Goal: Information Seeking & Learning: Compare options

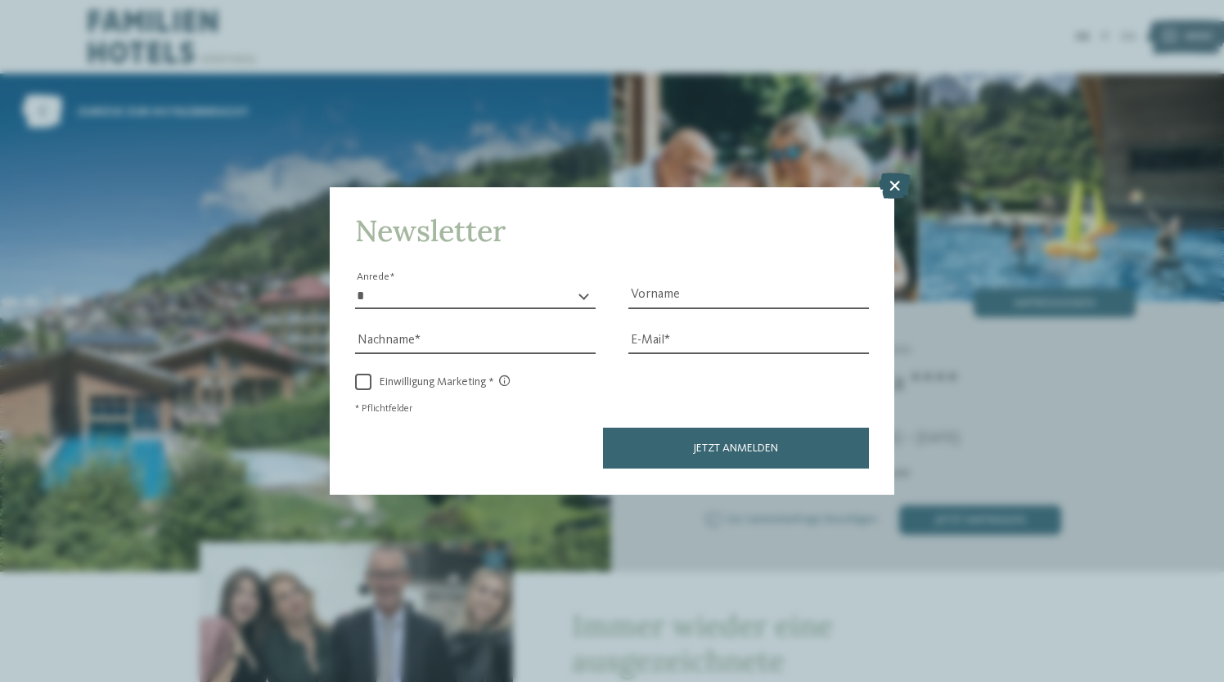
click at [905, 179] on icon at bounding box center [895, 186] width 32 height 26
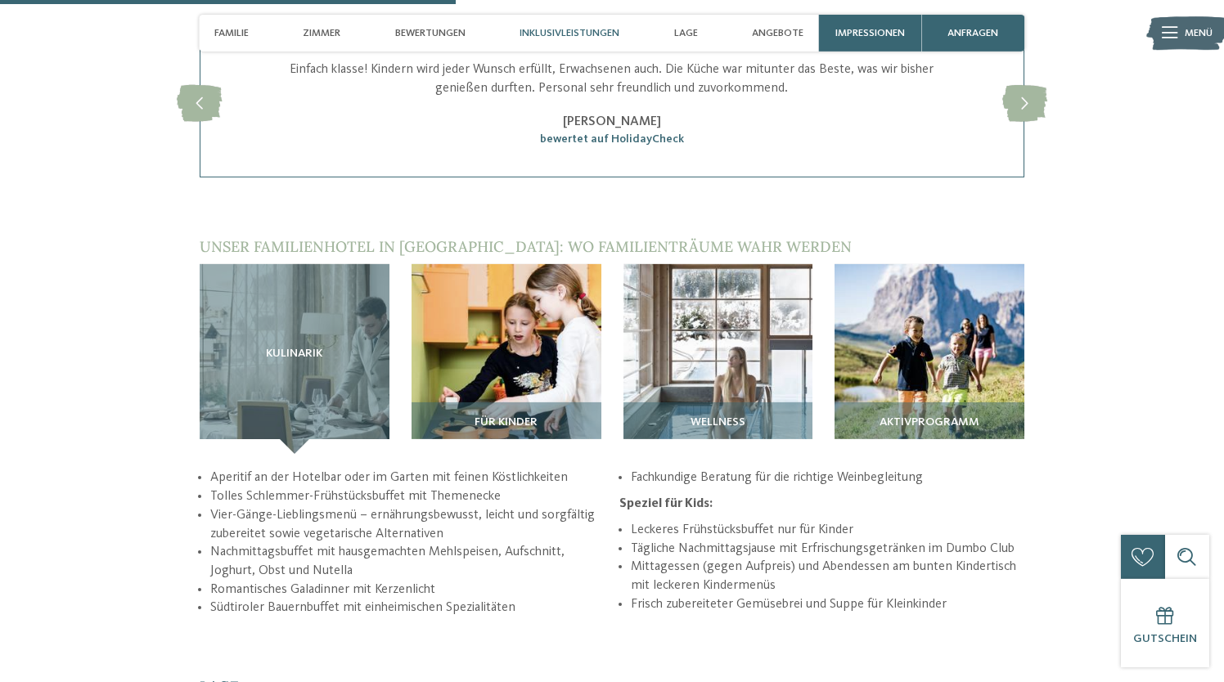
scroll to position [1923, 0]
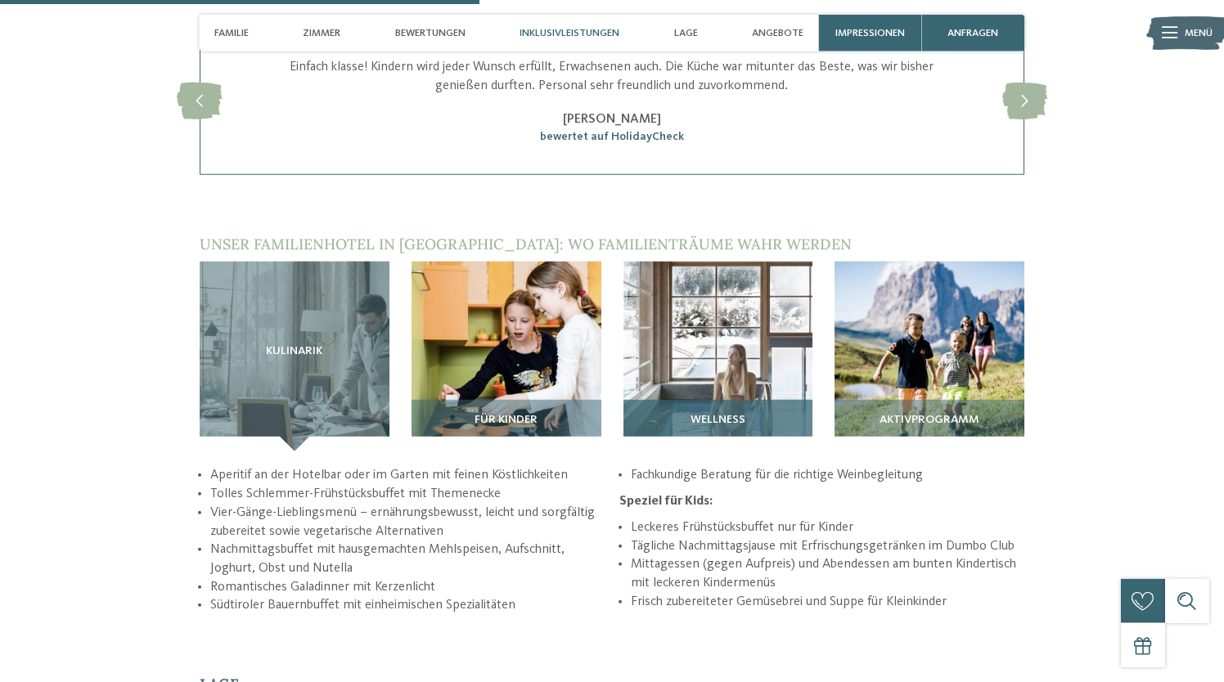
click at [745, 289] on img at bounding box center [719, 357] width 190 height 190
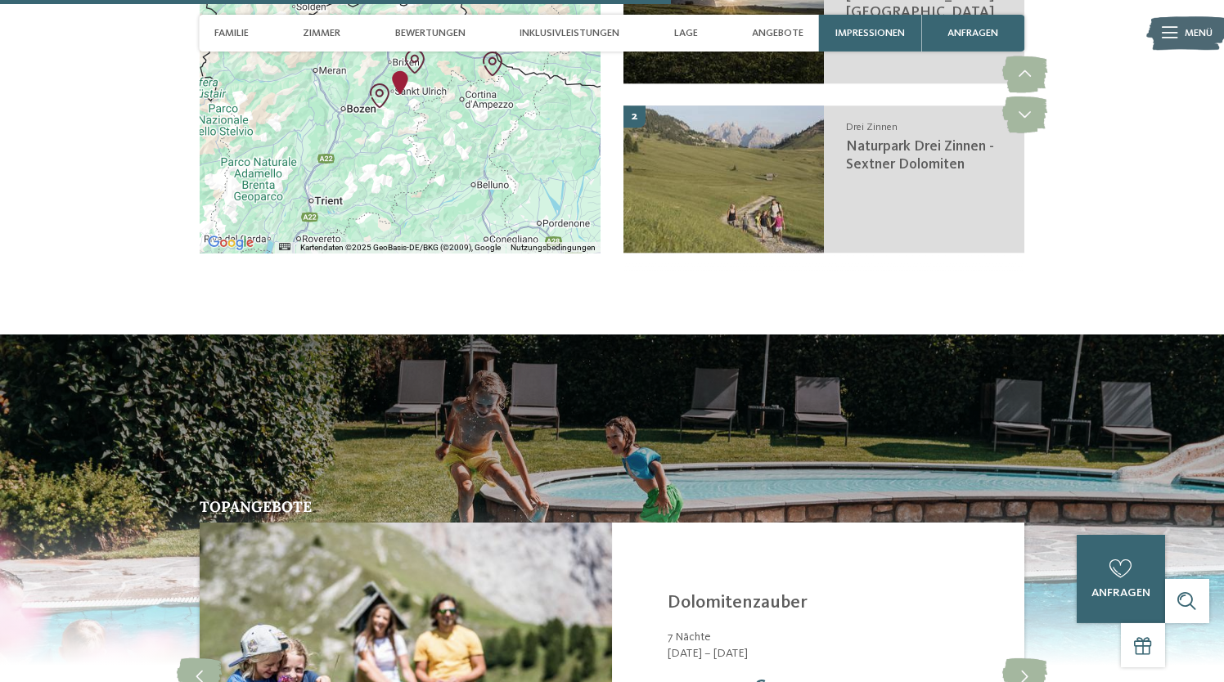
scroll to position [2664, 0]
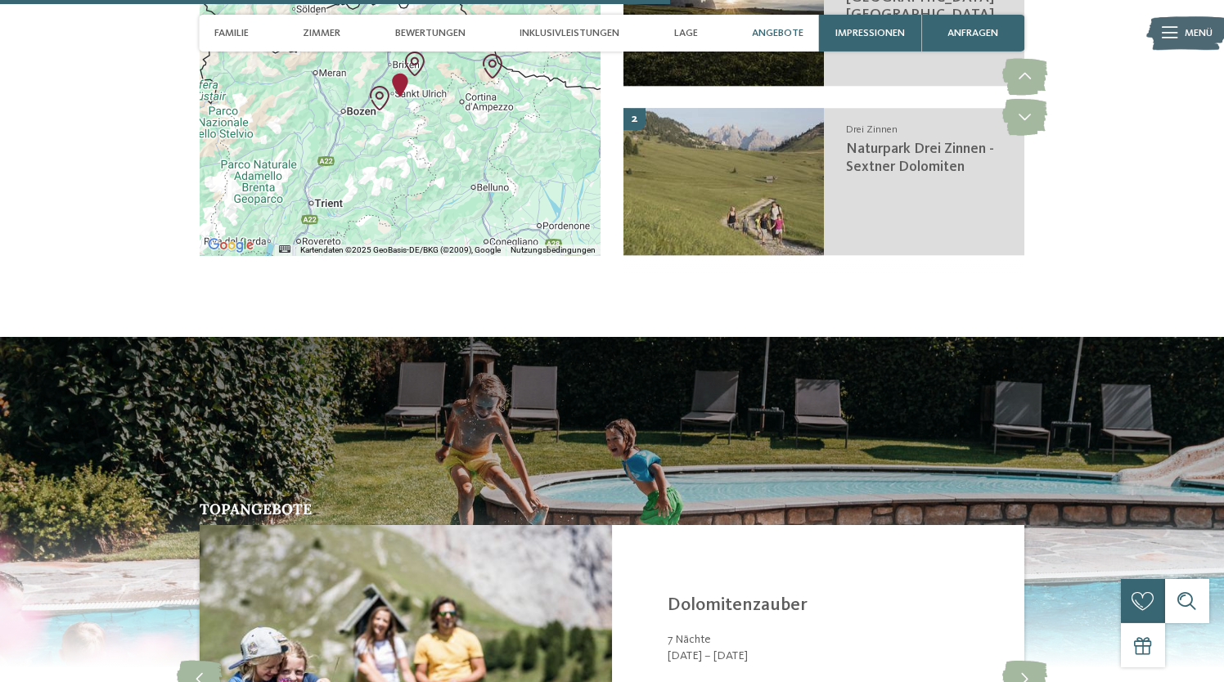
click at [785, 29] on span "Angebote" at bounding box center [778, 33] width 52 height 12
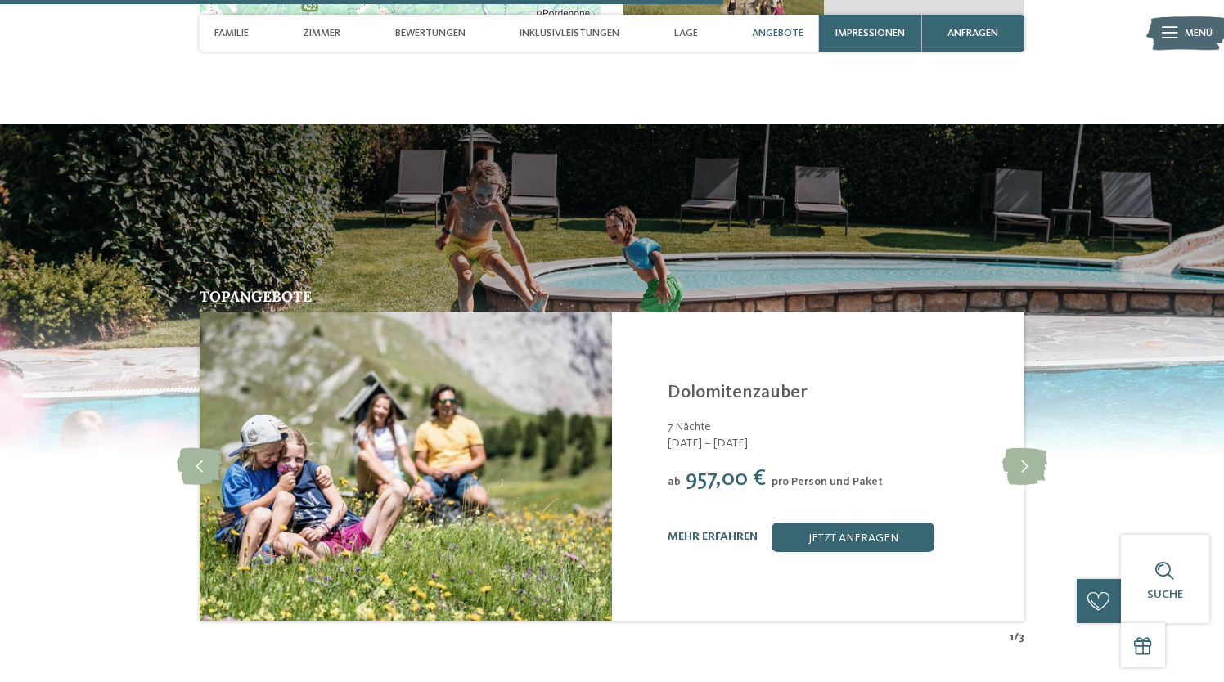
click at [786, 29] on span "Angebote" at bounding box center [778, 33] width 52 height 12
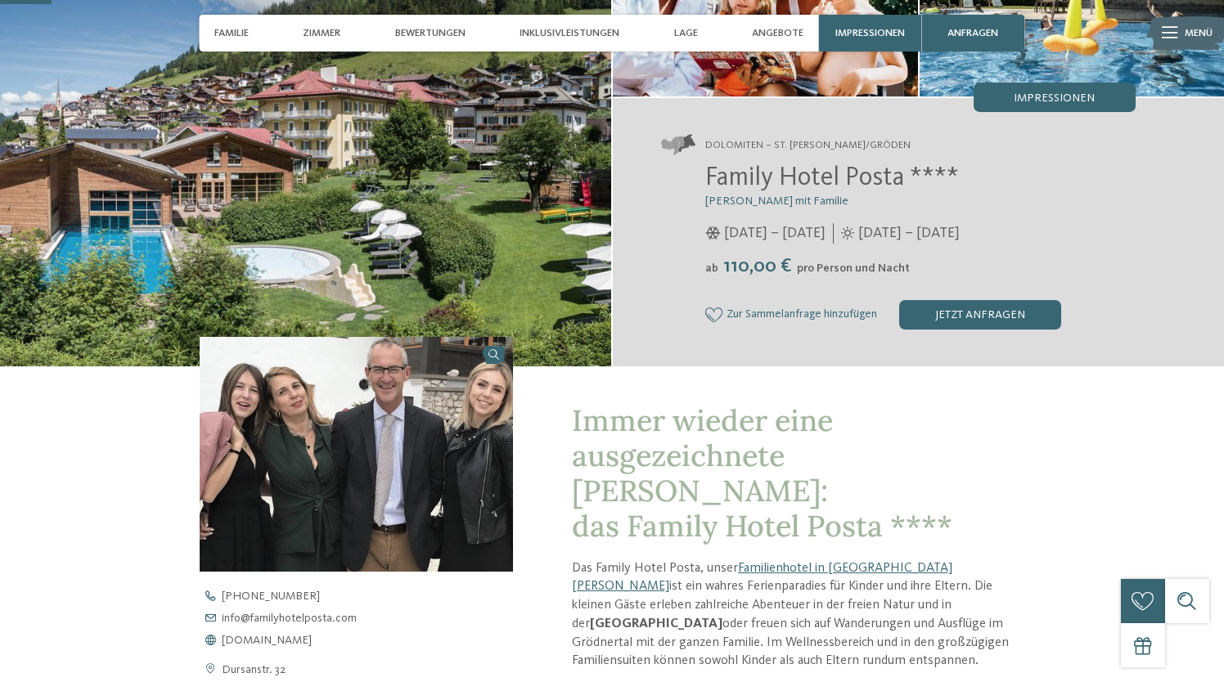
scroll to position [0, 0]
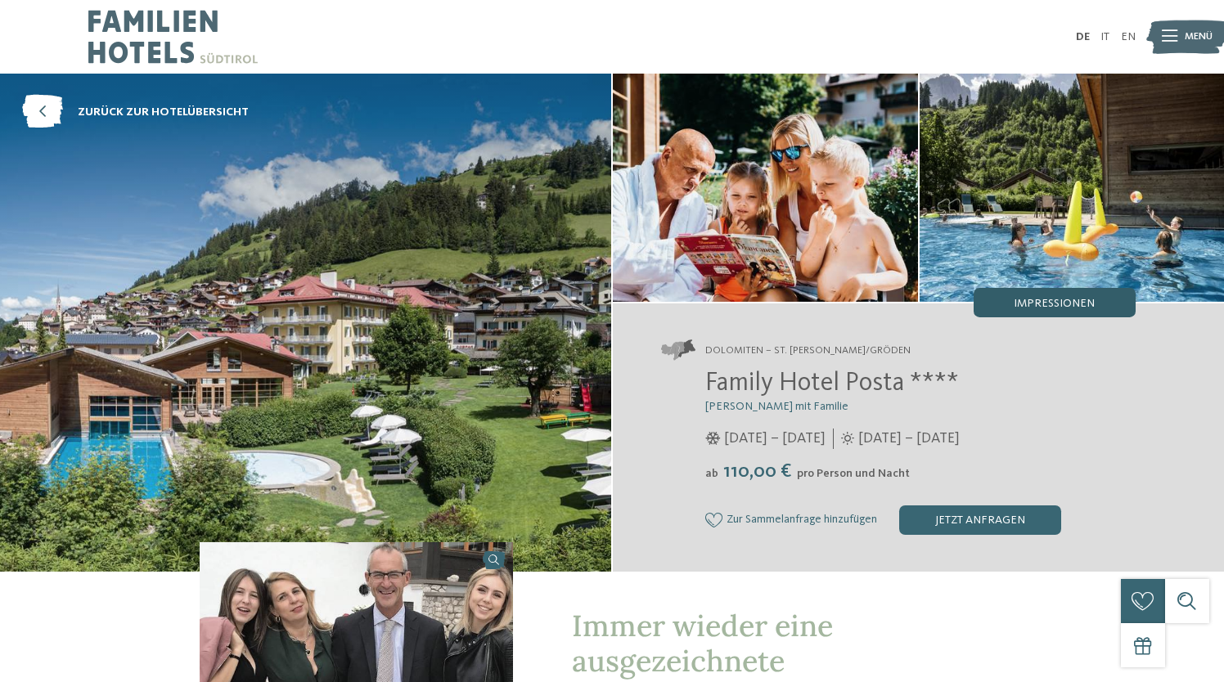
click at [1063, 305] on span "Impressionen" at bounding box center [1054, 303] width 81 height 11
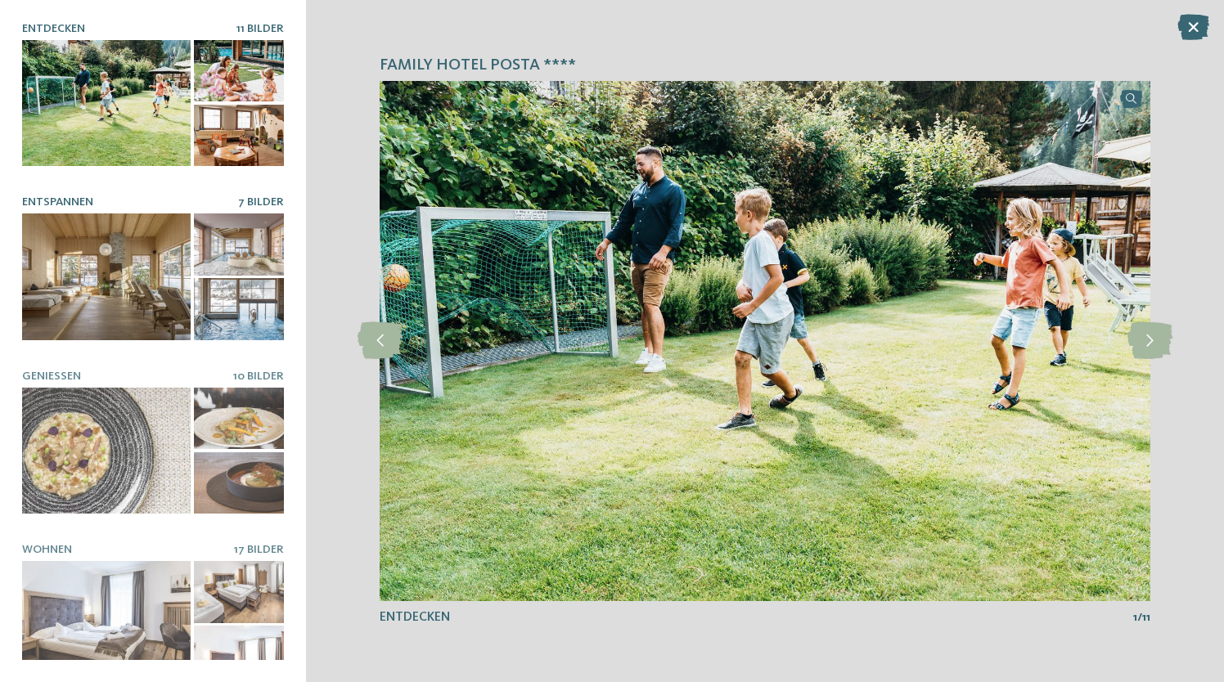
click at [240, 239] on div at bounding box center [239, 245] width 90 height 62
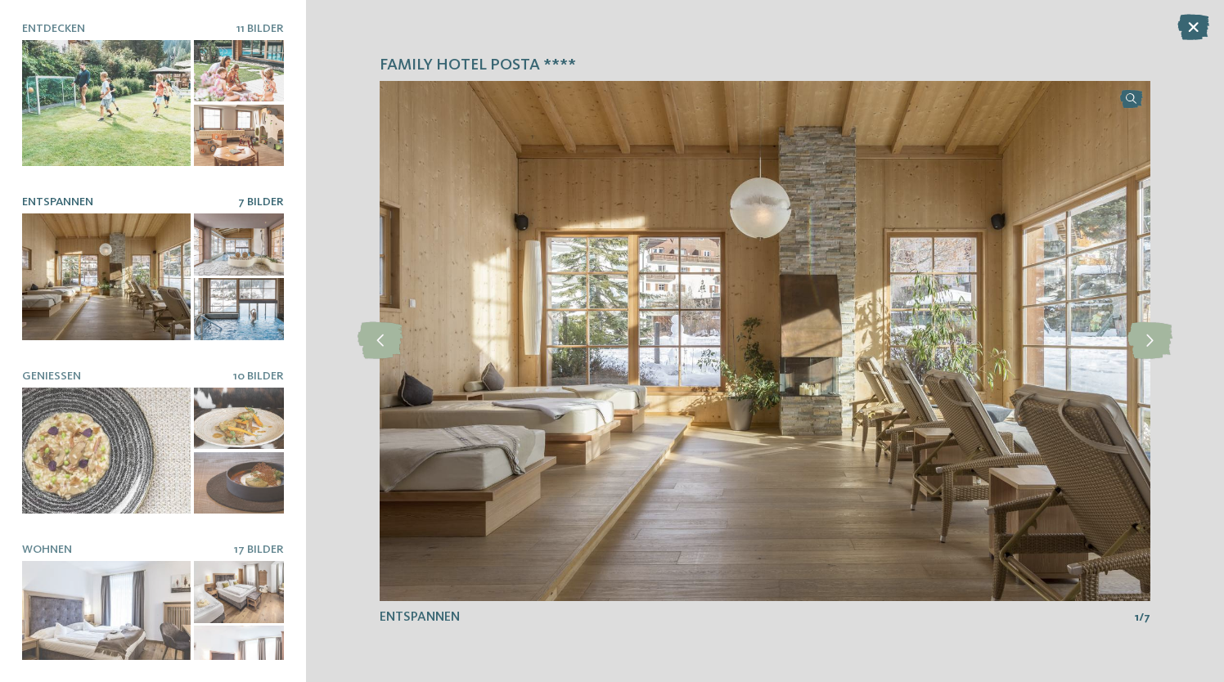
click at [248, 303] on div at bounding box center [239, 309] width 90 height 62
click at [1146, 346] on icon at bounding box center [1150, 340] width 45 height 37
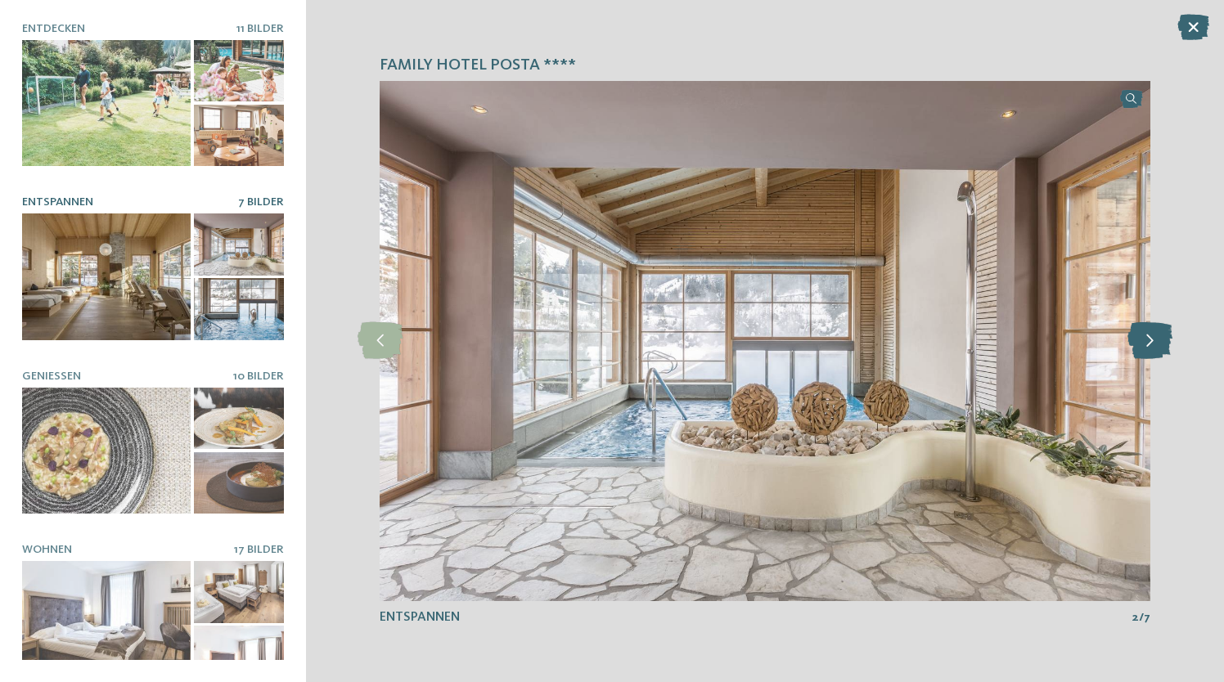
click at [1146, 346] on icon at bounding box center [1150, 340] width 45 height 37
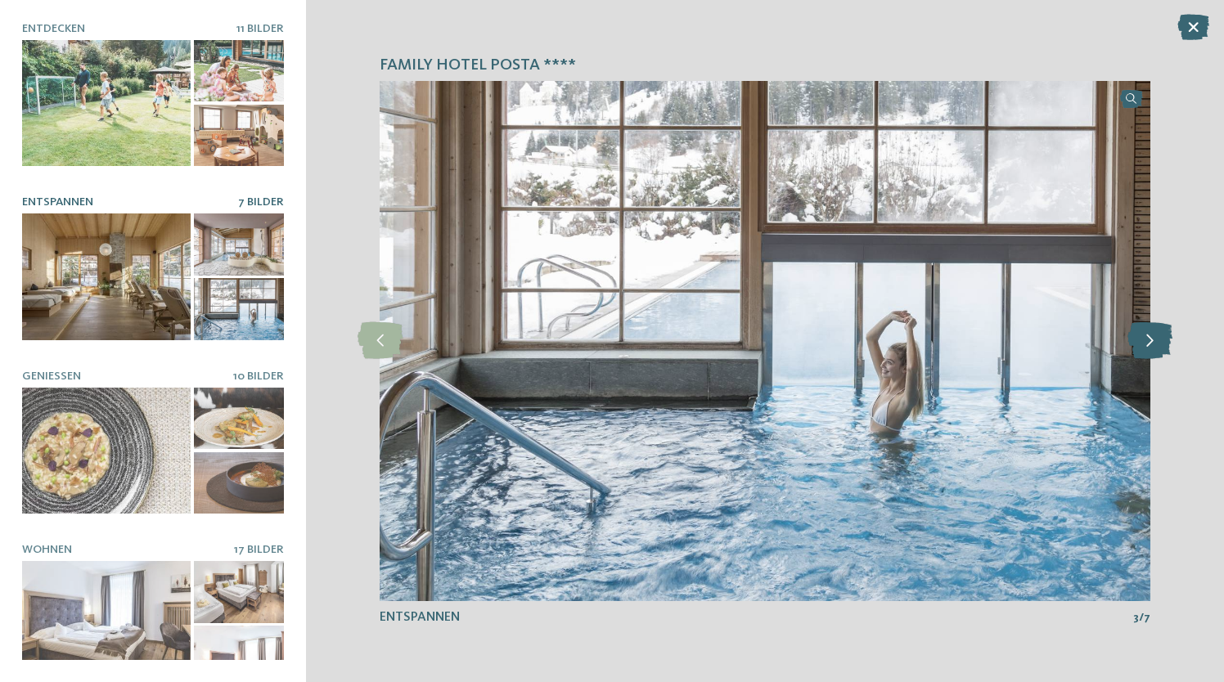
click at [1146, 346] on icon at bounding box center [1150, 340] width 45 height 37
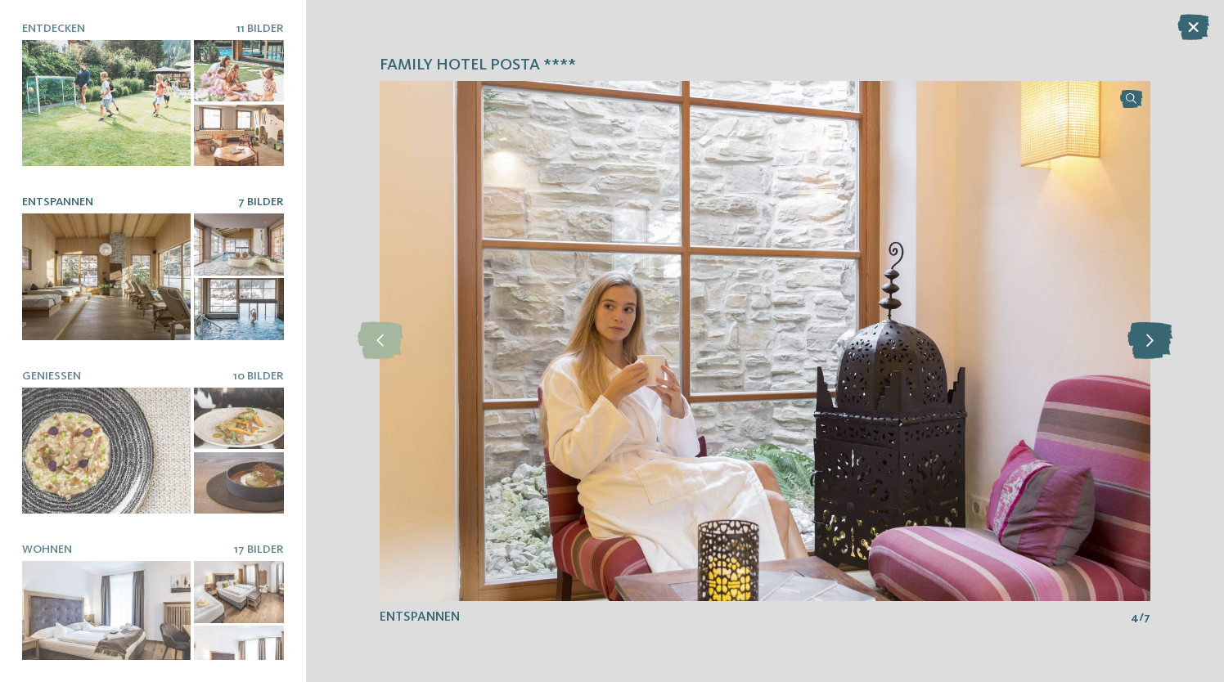
click at [1146, 346] on icon at bounding box center [1150, 340] width 45 height 37
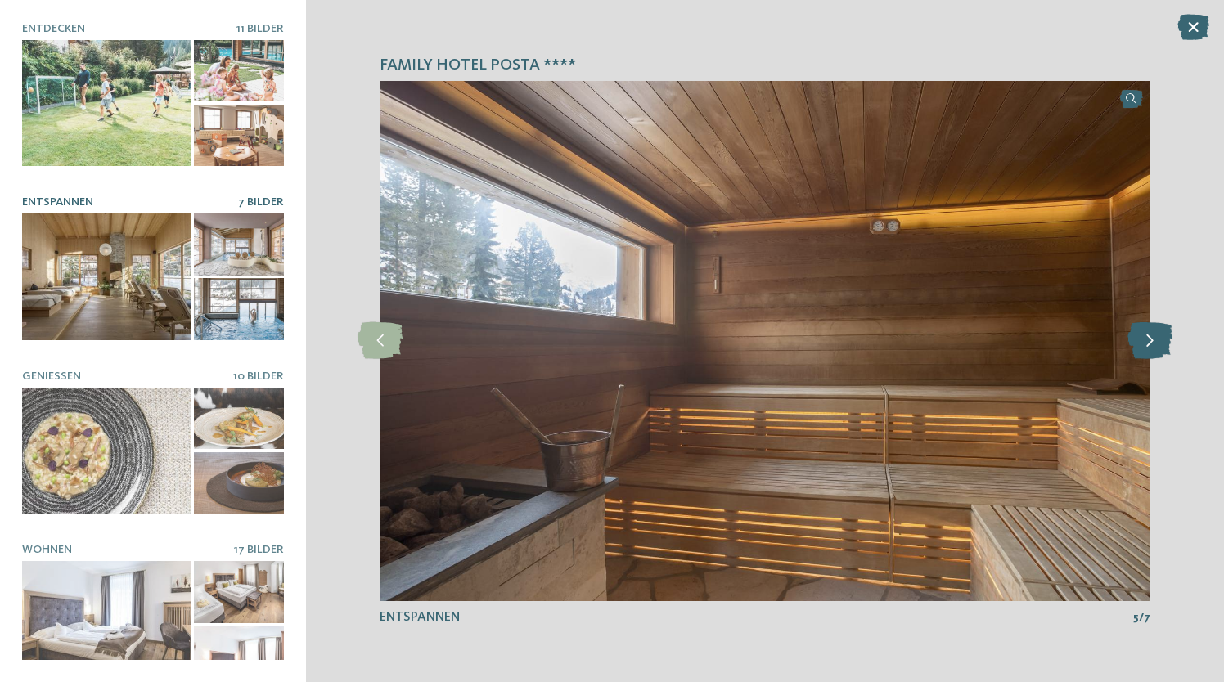
click at [1146, 346] on icon at bounding box center [1150, 340] width 45 height 37
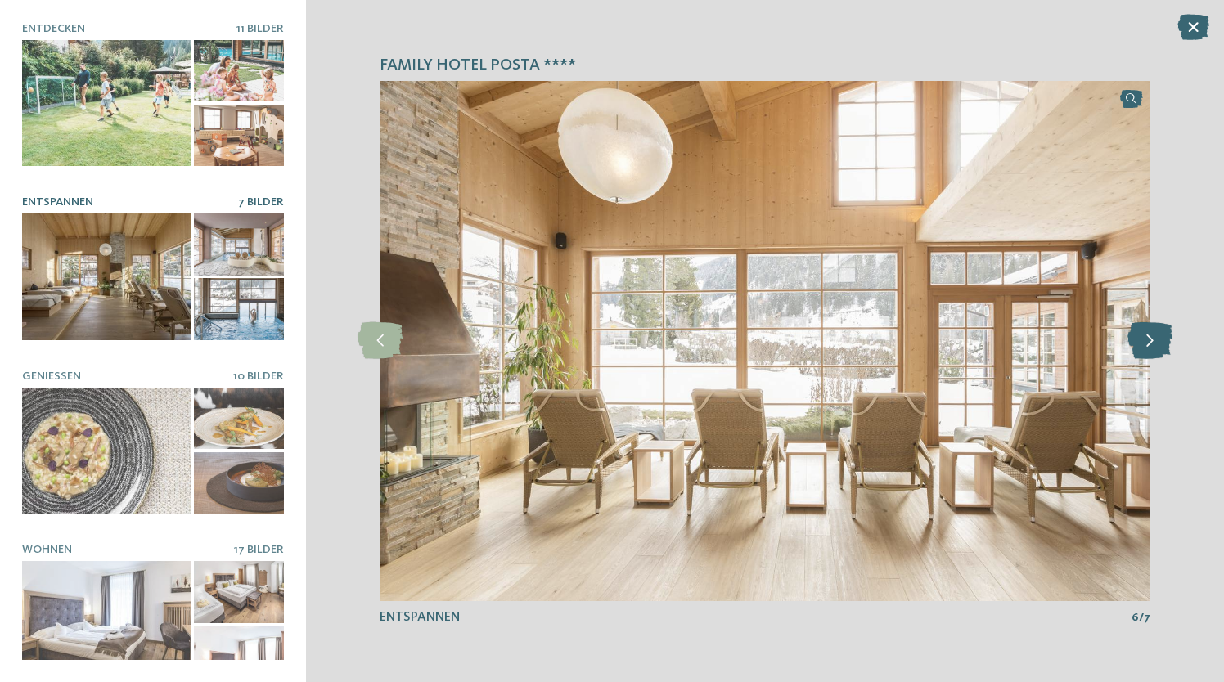
click at [1146, 346] on icon at bounding box center [1150, 340] width 45 height 37
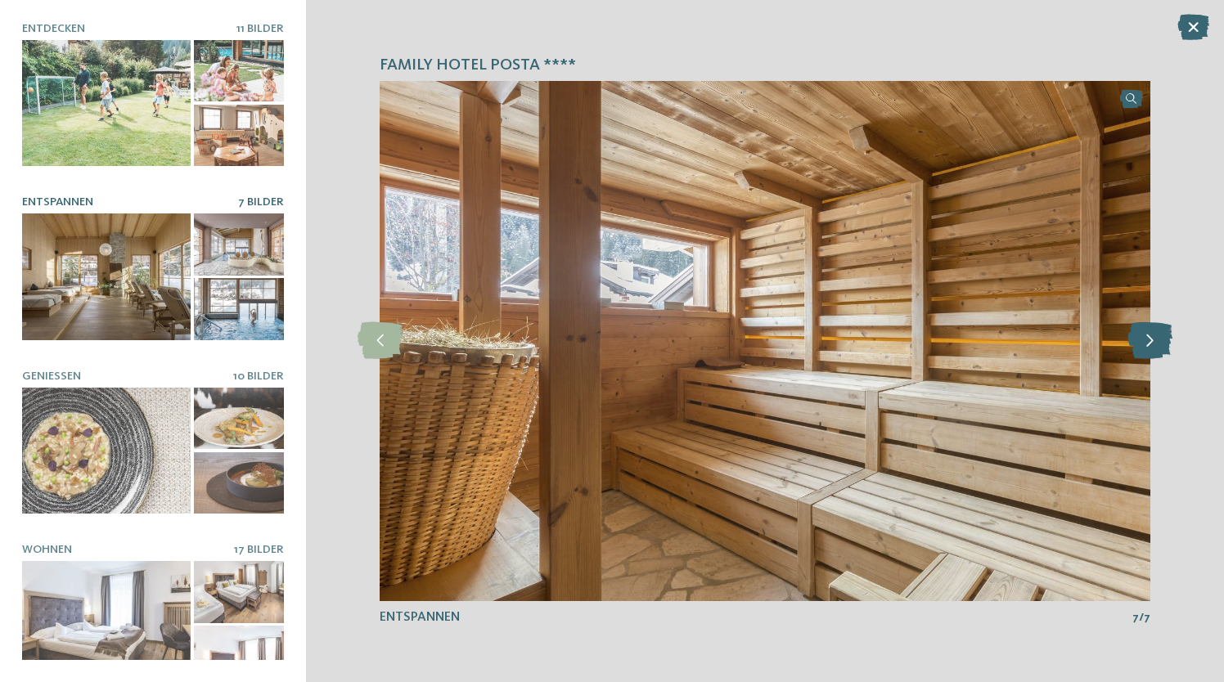
click at [1146, 346] on icon at bounding box center [1150, 340] width 45 height 37
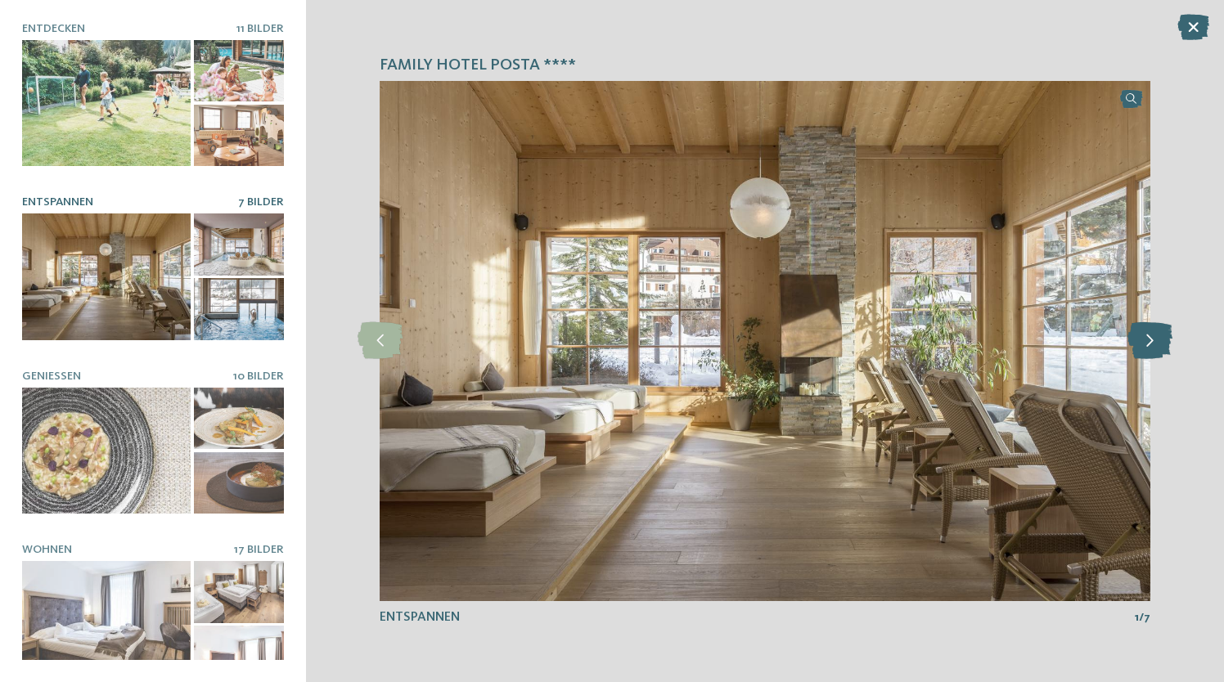
click at [1146, 346] on icon at bounding box center [1150, 340] width 45 height 37
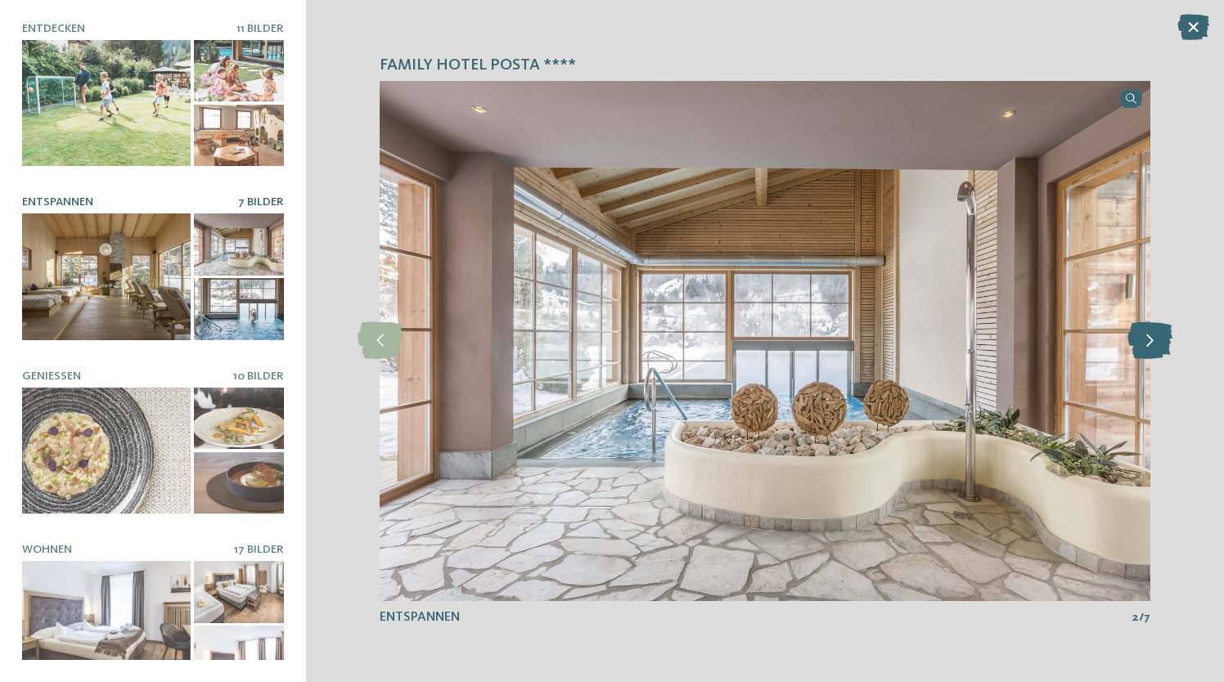
click at [1146, 346] on icon at bounding box center [1150, 340] width 45 height 37
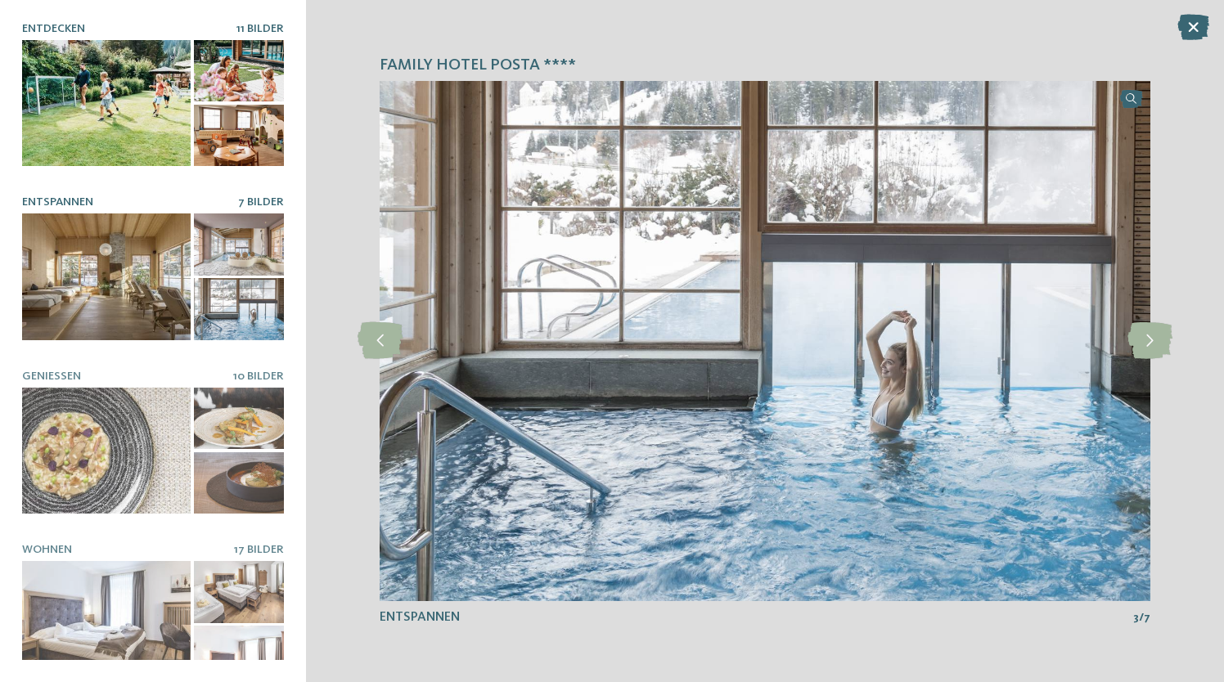
click at [229, 58] on div at bounding box center [239, 71] width 90 height 62
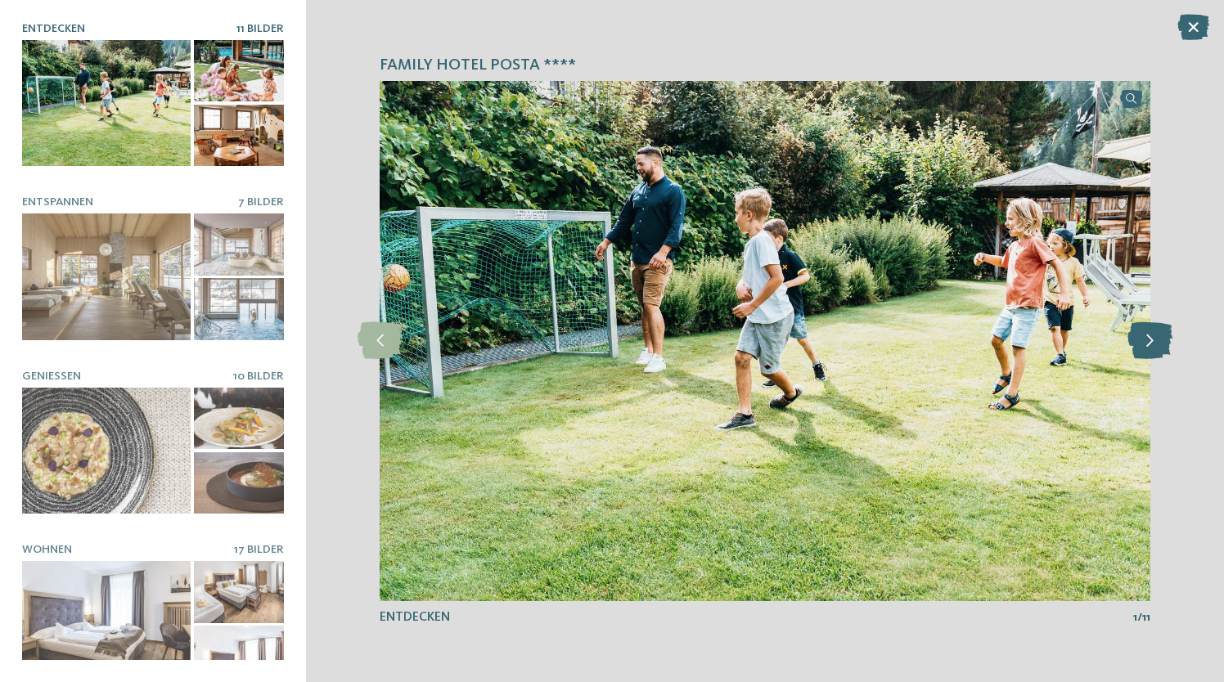
click at [1153, 339] on icon at bounding box center [1150, 340] width 45 height 37
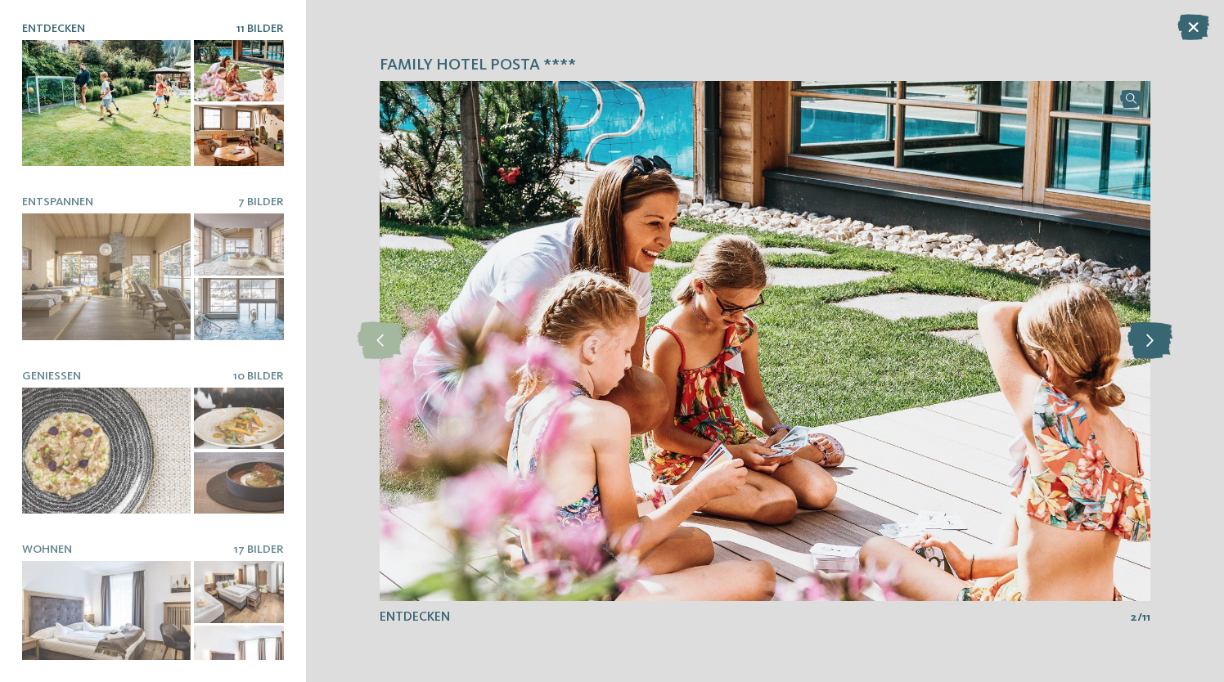
click at [1153, 339] on icon at bounding box center [1150, 340] width 45 height 37
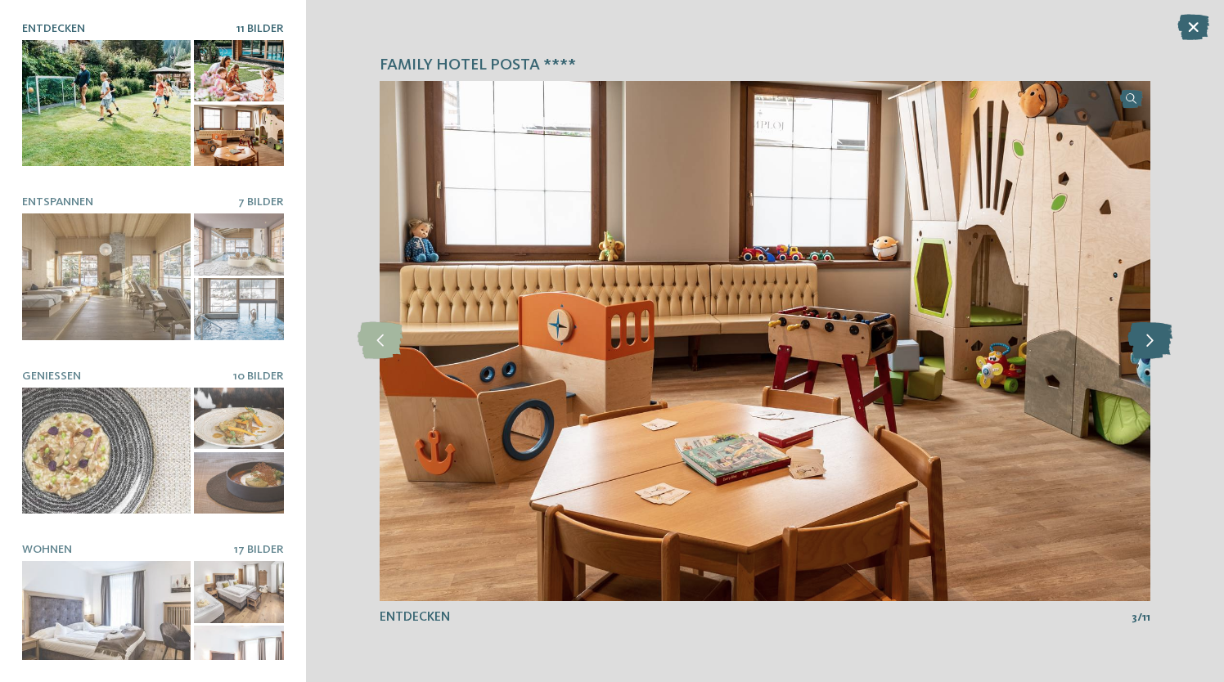
click at [1153, 339] on icon at bounding box center [1150, 340] width 45 height 37
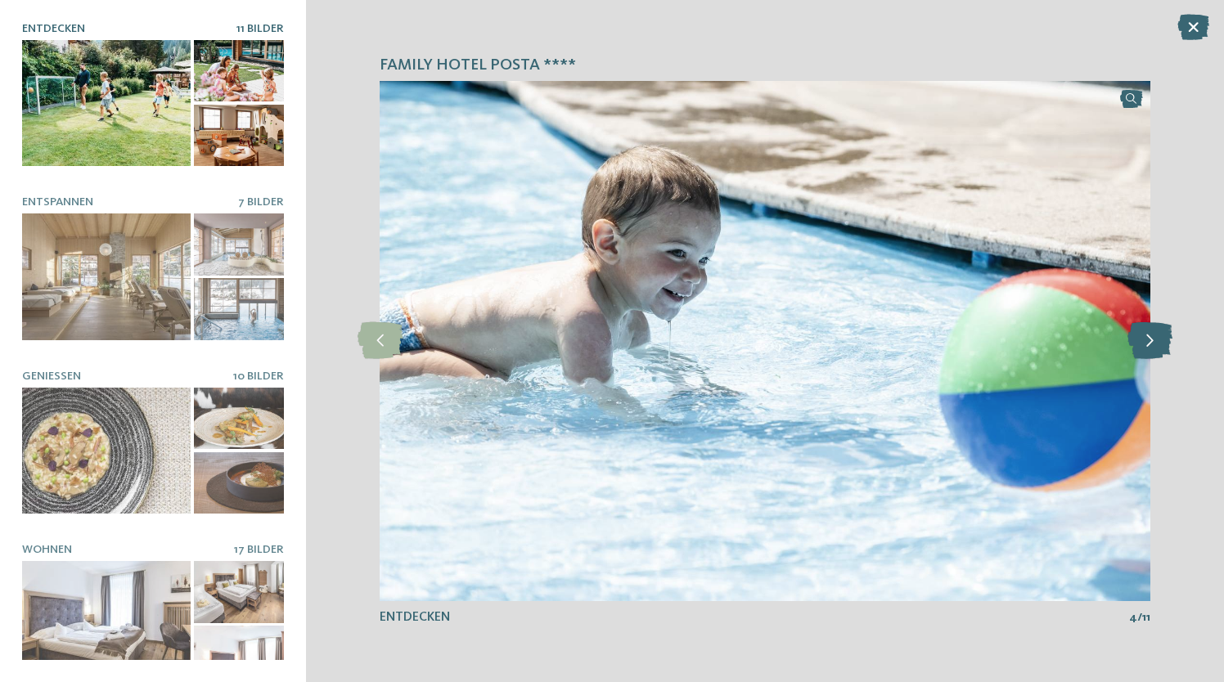
click at [1153, 339] on icon at bounding box center [1150, 340] width 45 height 37
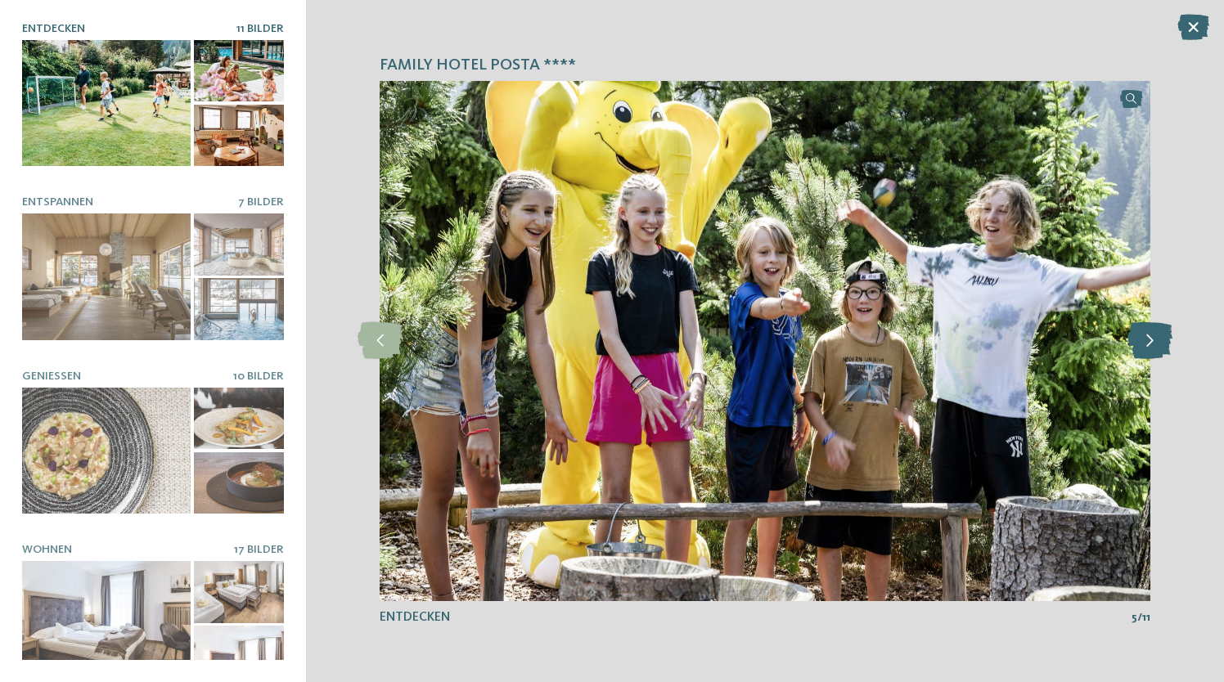
click at [1153, 339] on icon at bounding box center [1150, 340] width 45 height 37
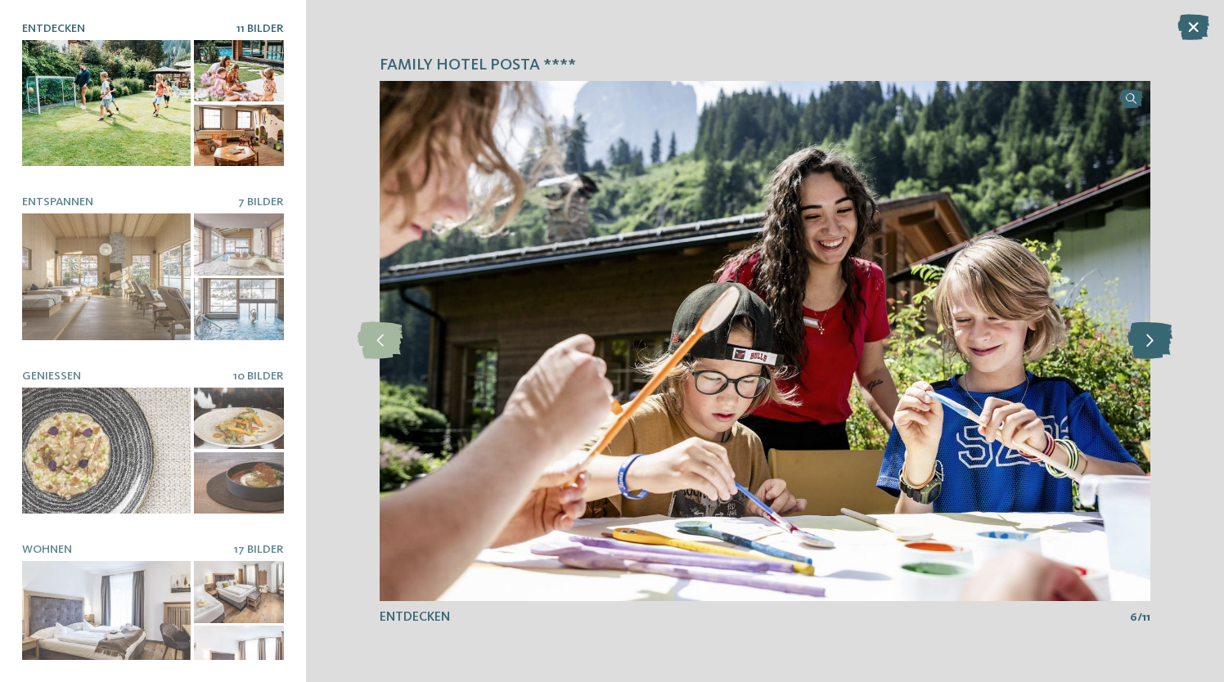
click at [1153, 339] on icon at bounding box center [1150, 340] width 45 height 37
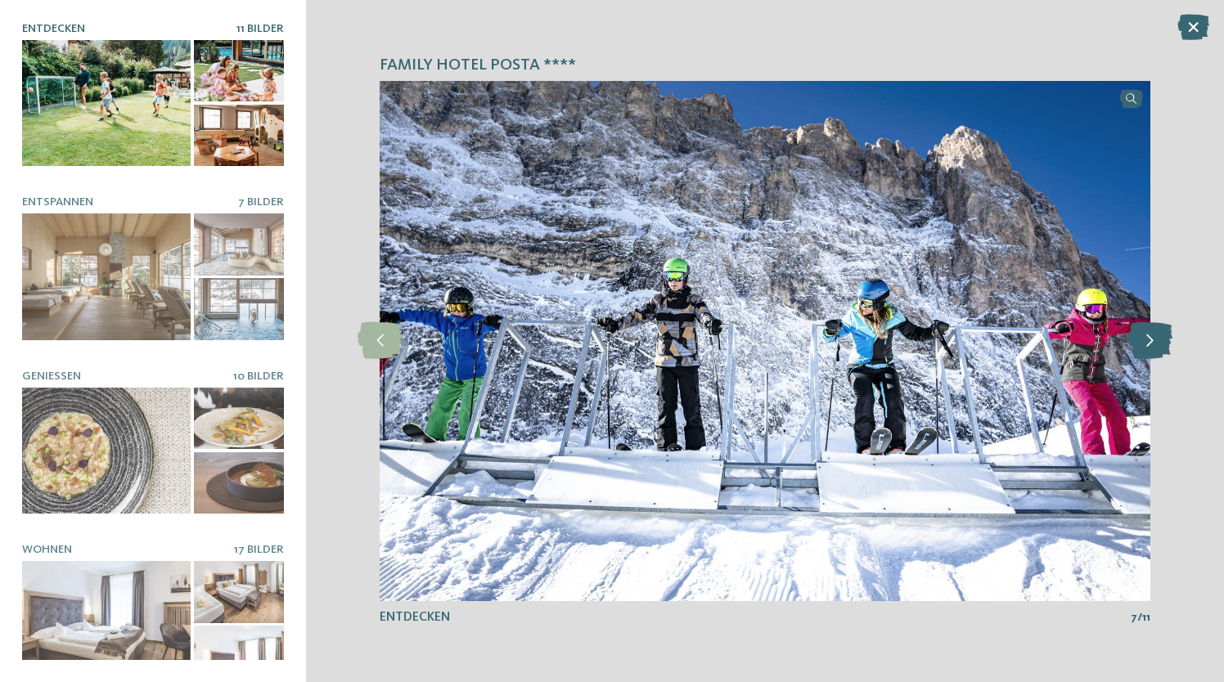
click at [1153, 339] on icon at bounding box center [1150, 340] width 45 height 37
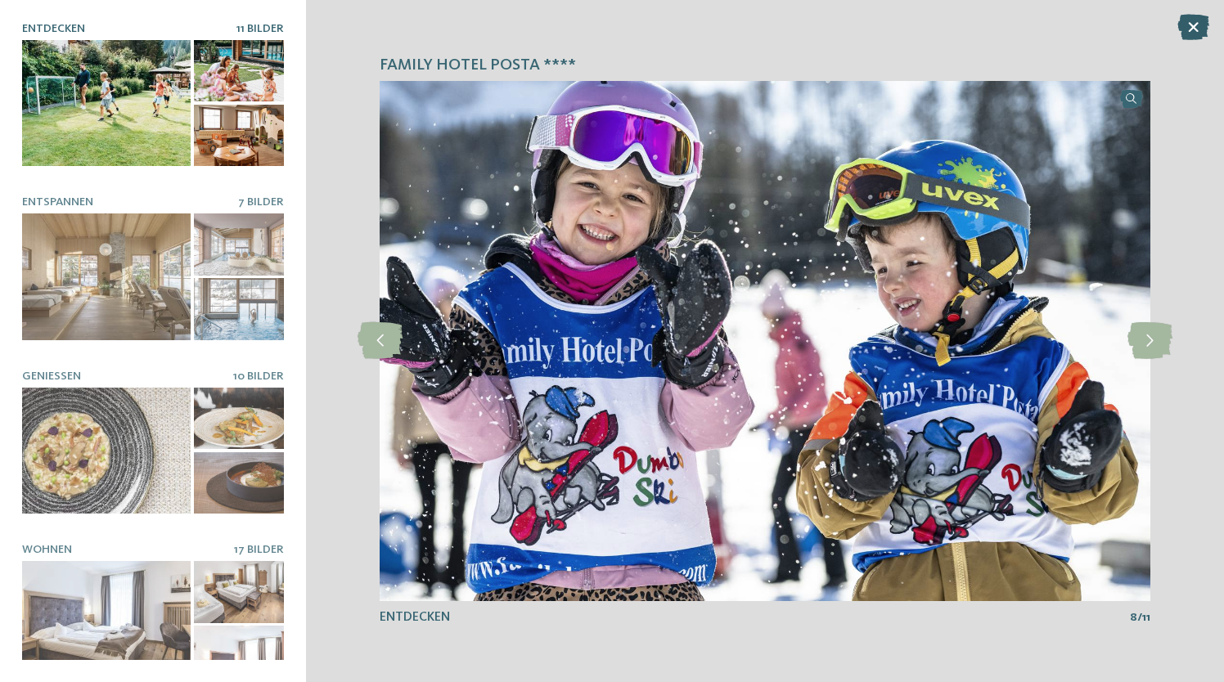
click at [1193, 30] on icon at bounding box center [1193, 27] width 32 height 26
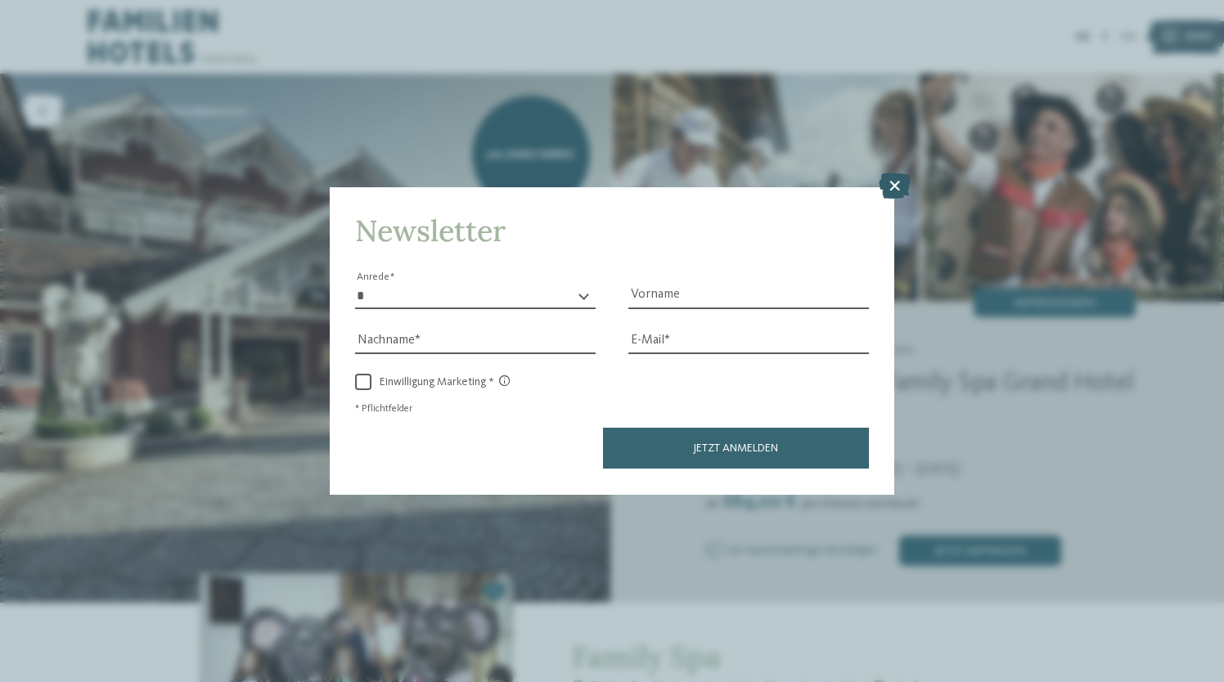
click at [897, 182] on icon at bounding box center [895, 186] width 32 height 26
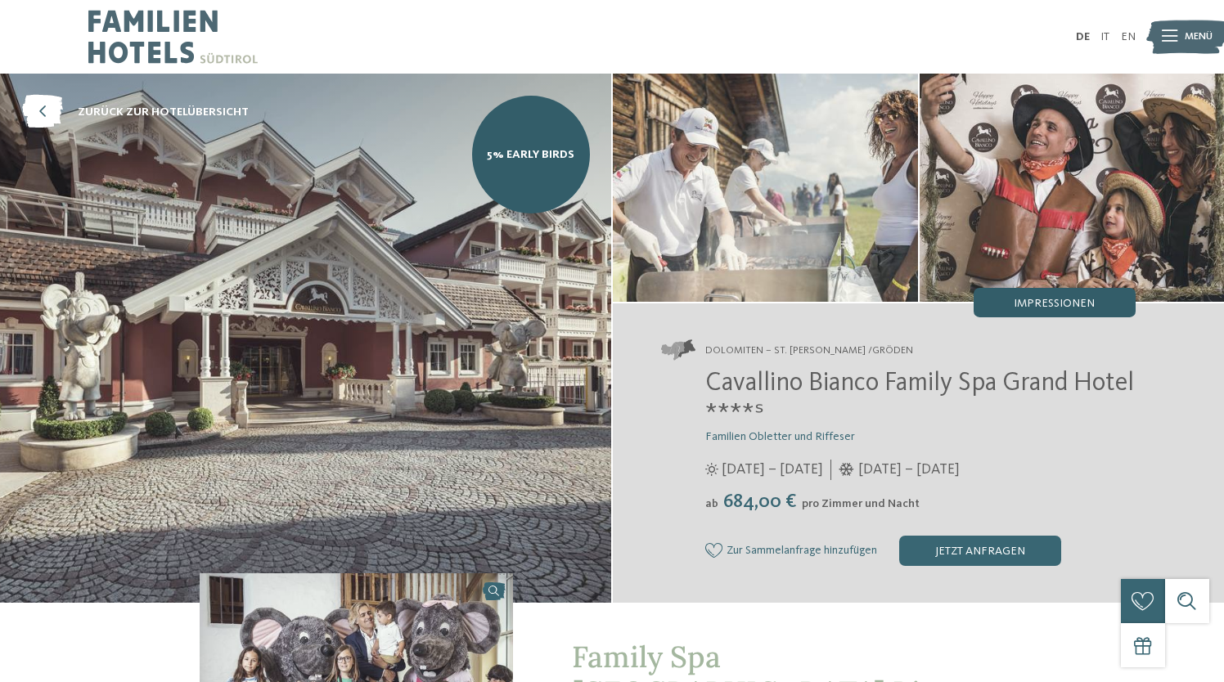
click at [1069, 305] on span "Impressionen" at bounding box center [1054, 303] width 81 height 11
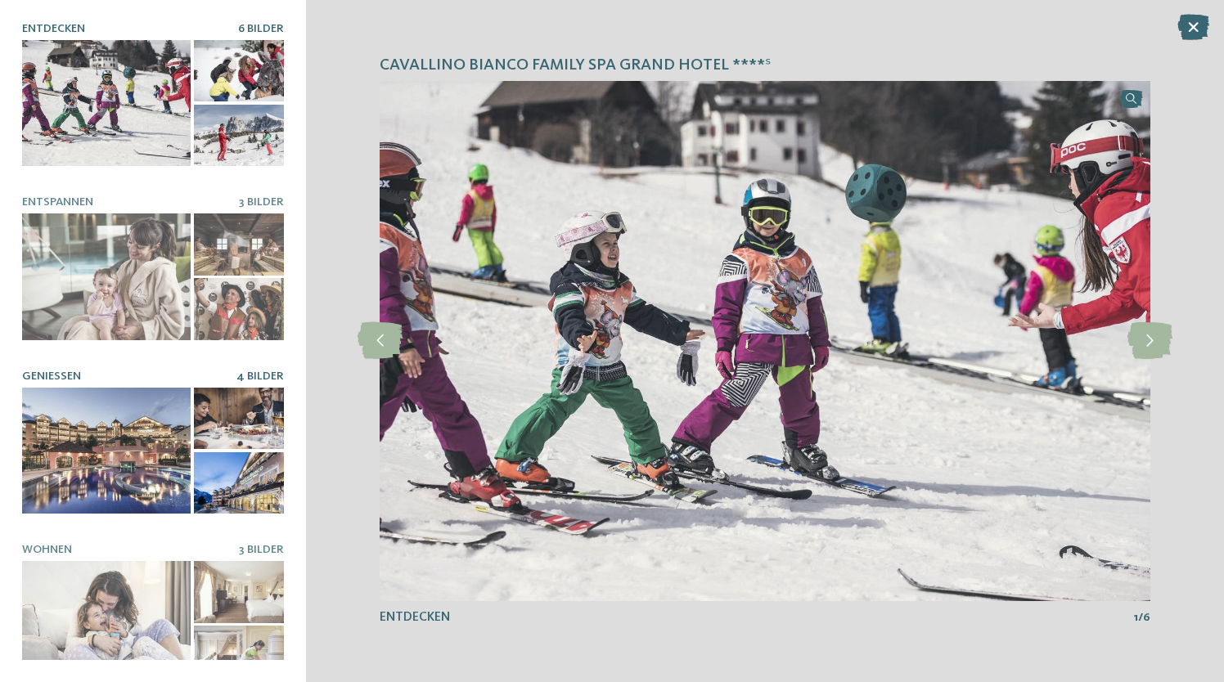
click at [138, 439] on div at bounding box center [106, 451] width 169 height 127
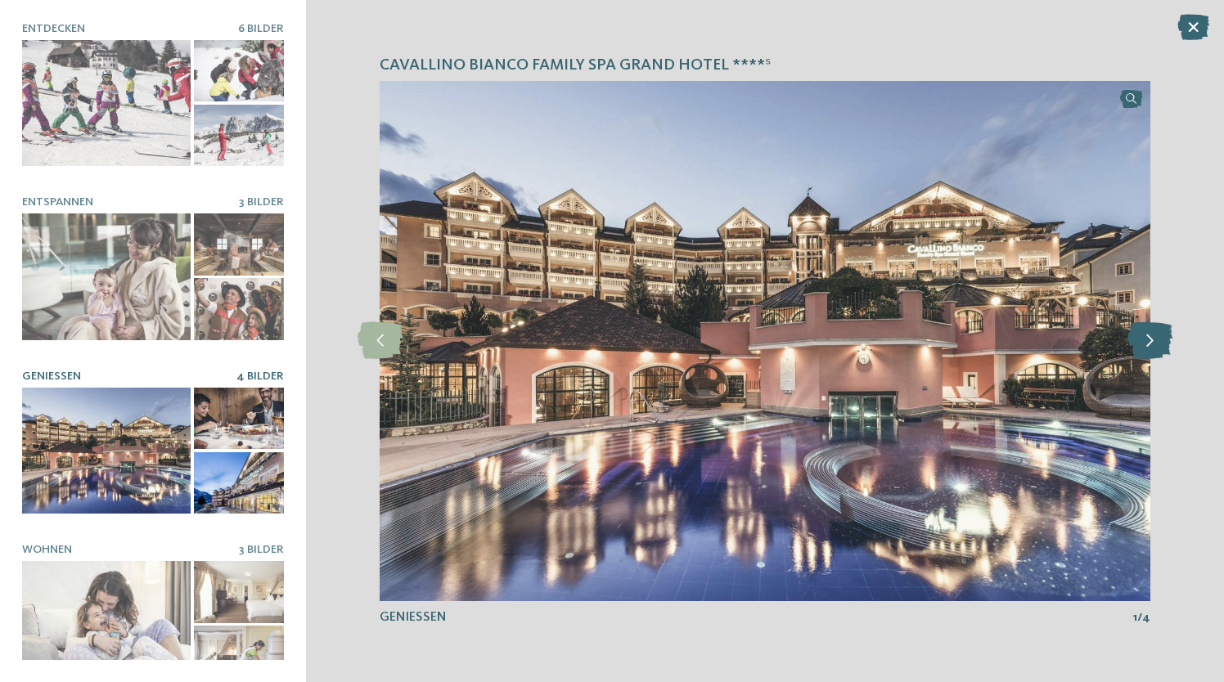
click at [1152, 345] on icon at bounding box center [1150, 340] width 45 height 37
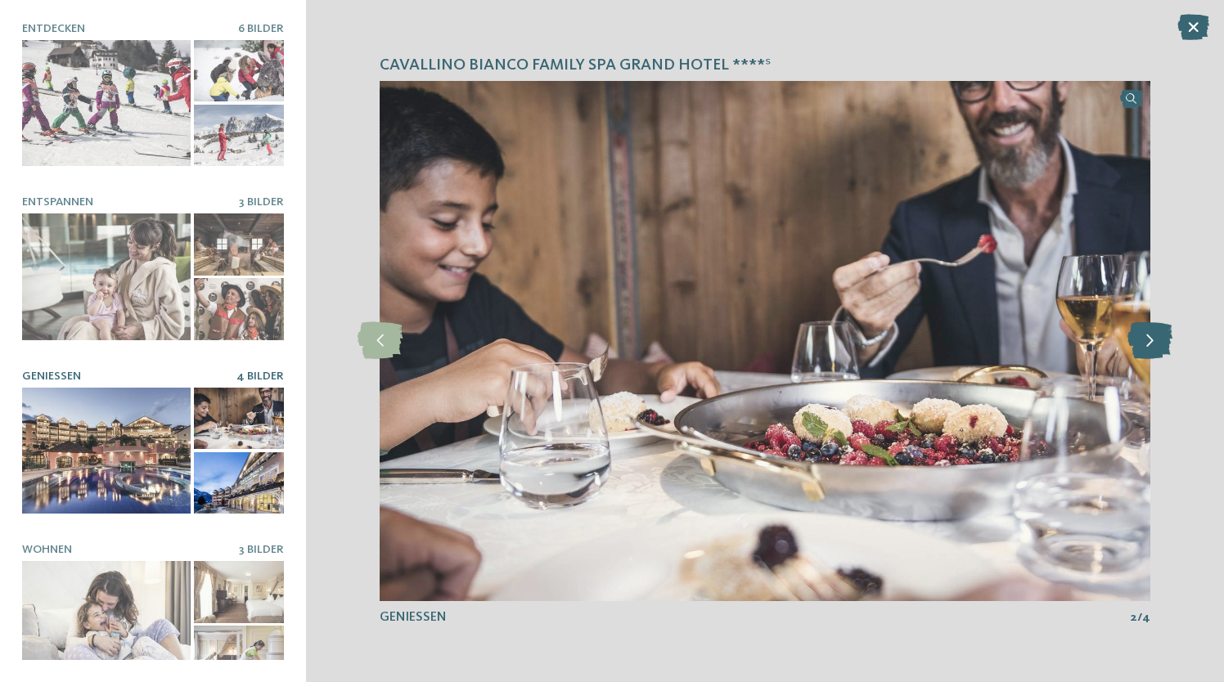
click at [1152, 345] on icon at bounding box center [1150, 340] width 45 height 37
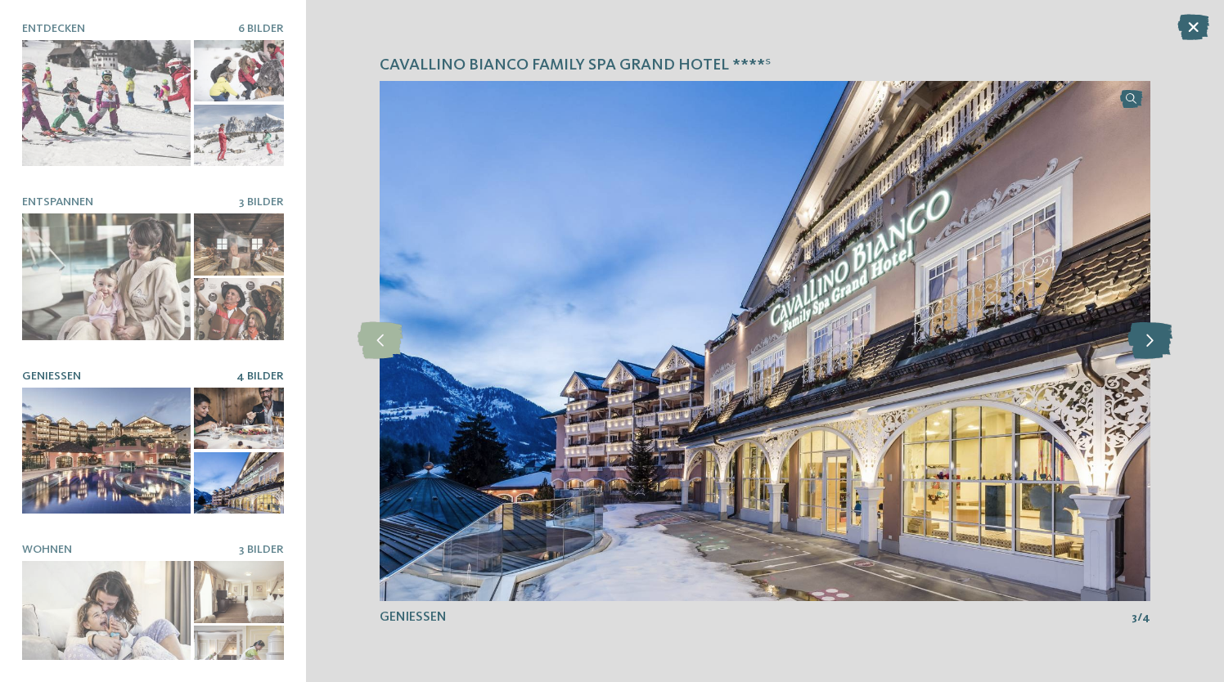
click at [1152, 345] on icon at bounding box center [1150, 340] width 45 height 37
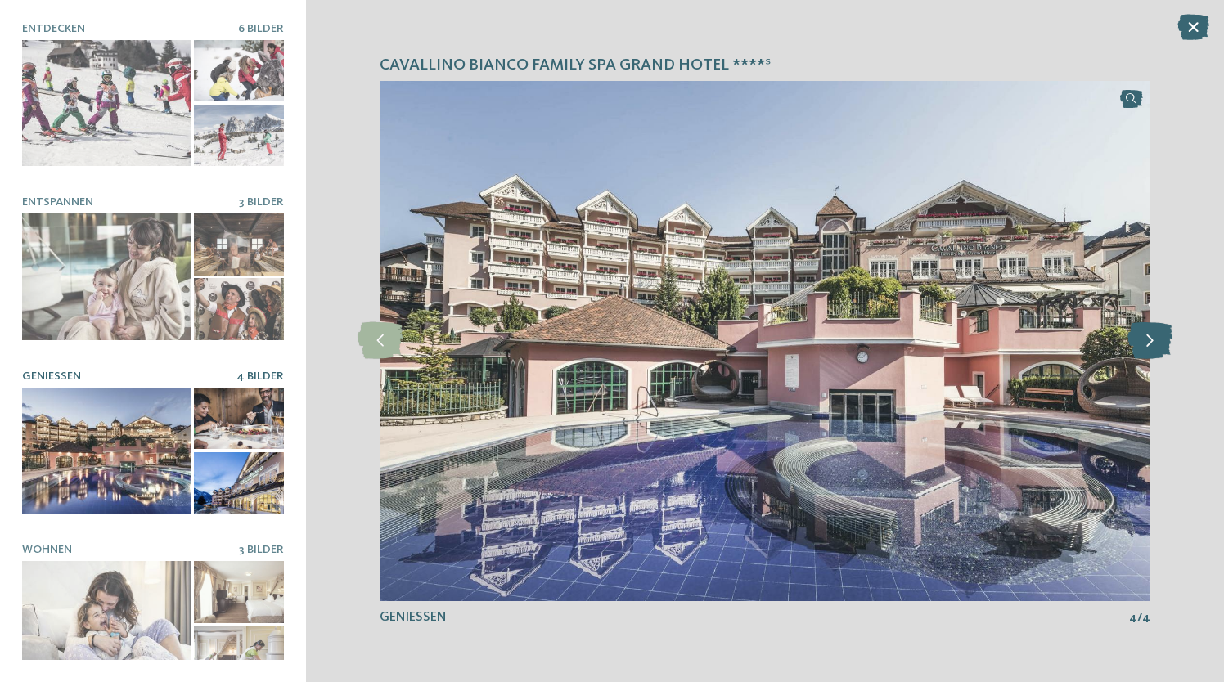
click at [1152, 345] on icon at bounding box center [1150, 340] width 45 height 37
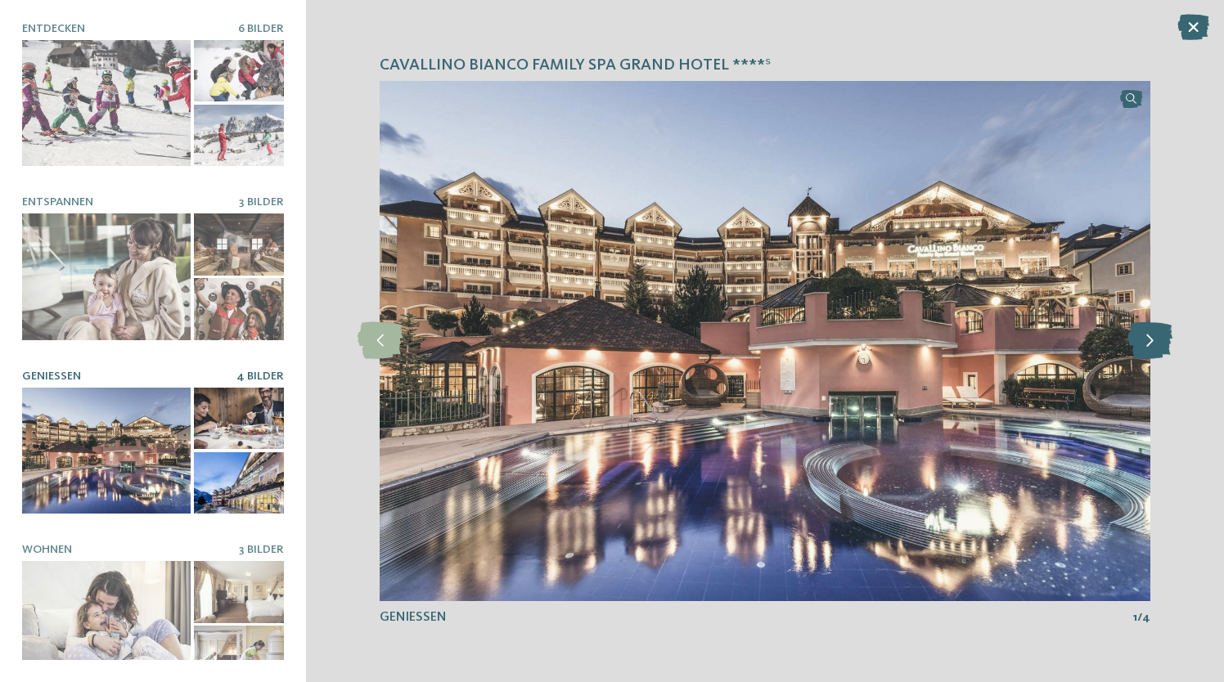
click at [1150, 336] on icon at bounding box center [1150, 340] width 45 height 37
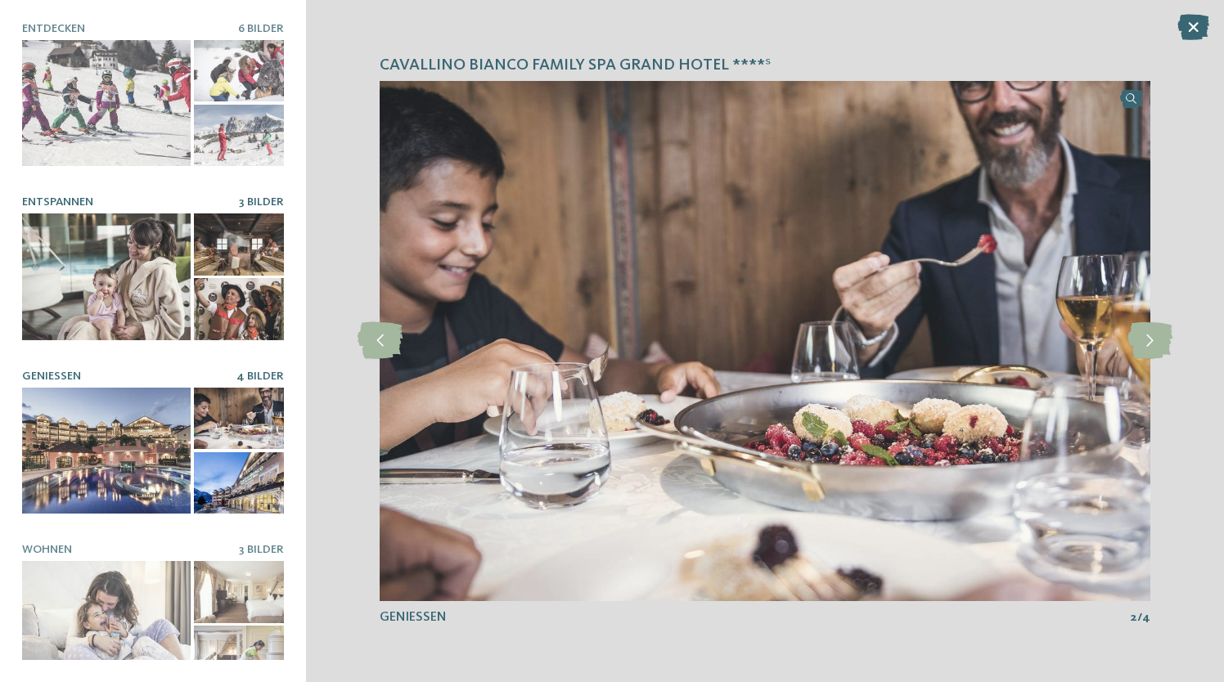
click at [125, 264] on div at bounding box center [106, 277] width 169 height 127
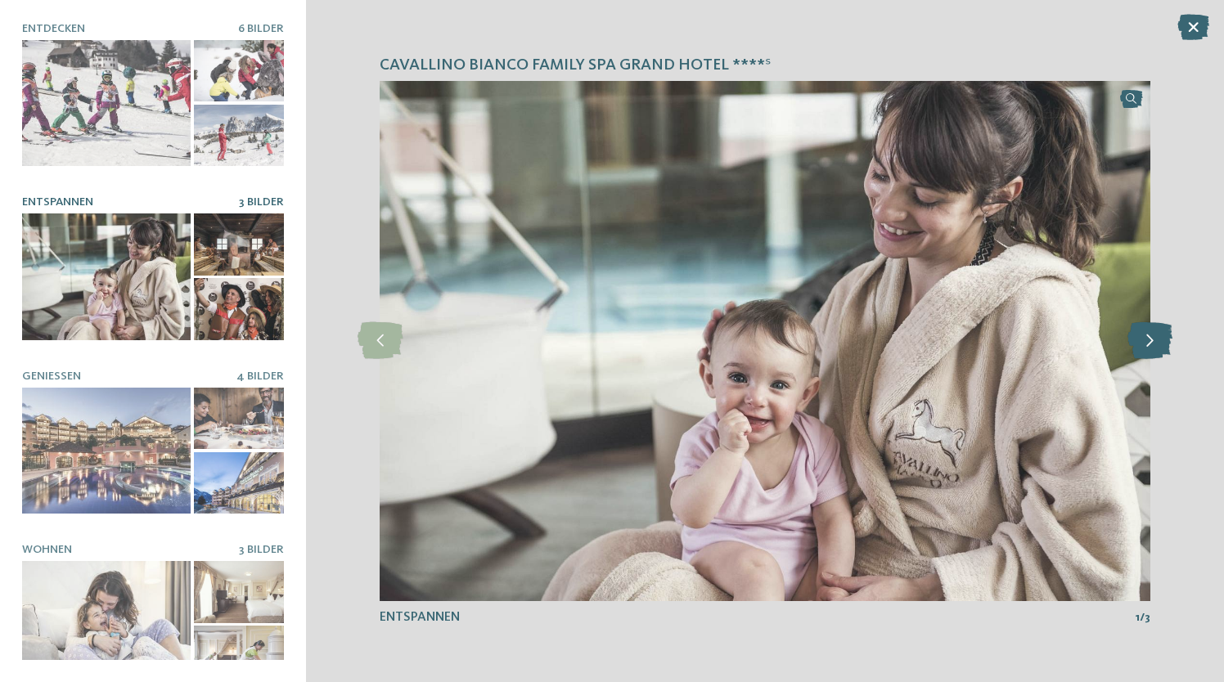
click at [1146, 341] on icon at bounding box center [1150, 340] width 45 height 37
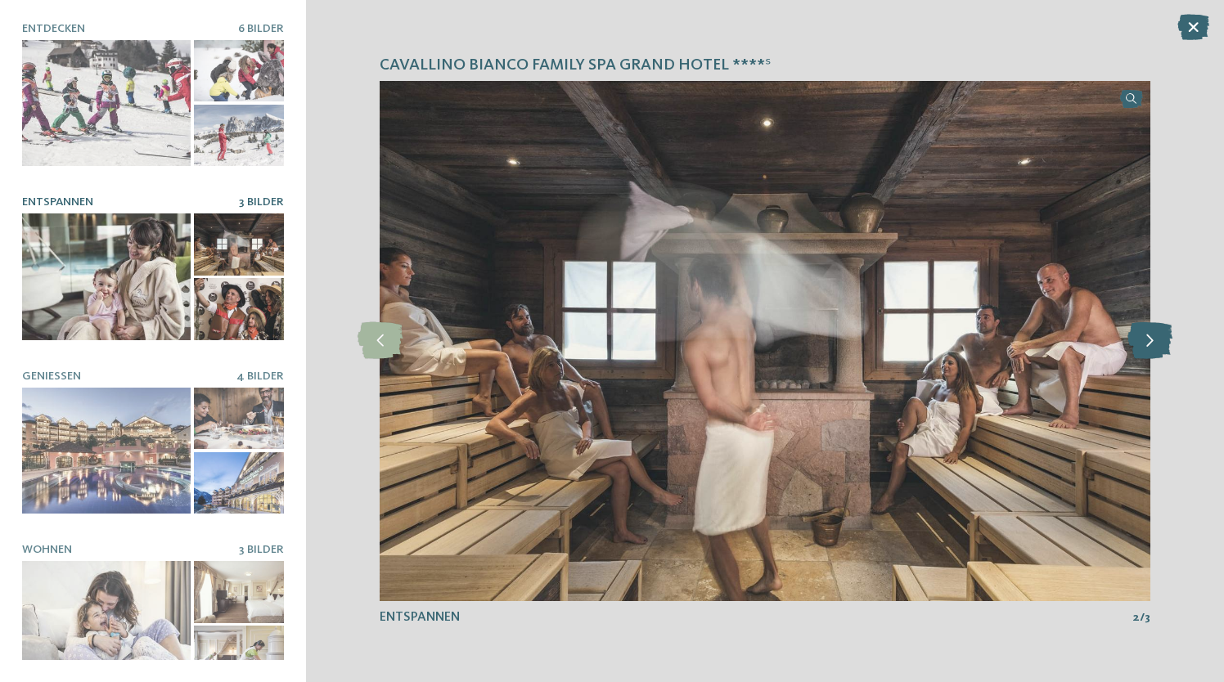
click at [1146, 341] on icon at bounding box center [1150, 340] width 45 height 37
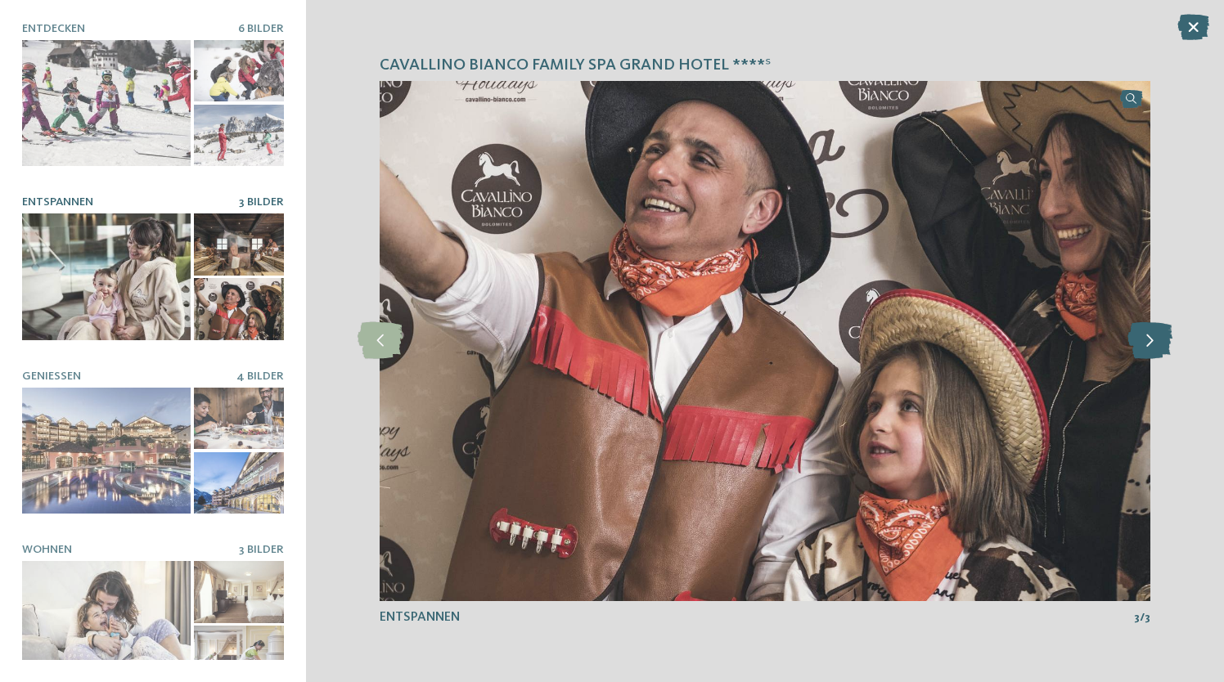
click at [1146, 341] on icon at bounding box center [1150, 340] width 45 height 37
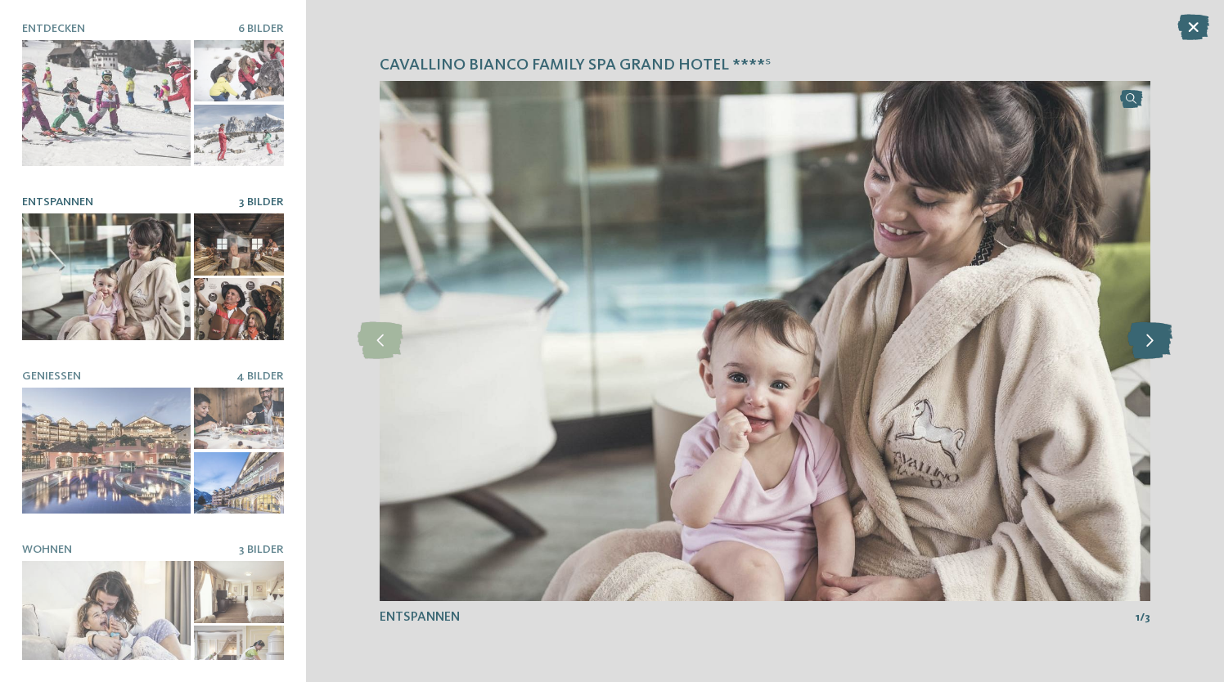
click at [1146, 341] on icon at bounding box center [1150, 340] width 45 height 37
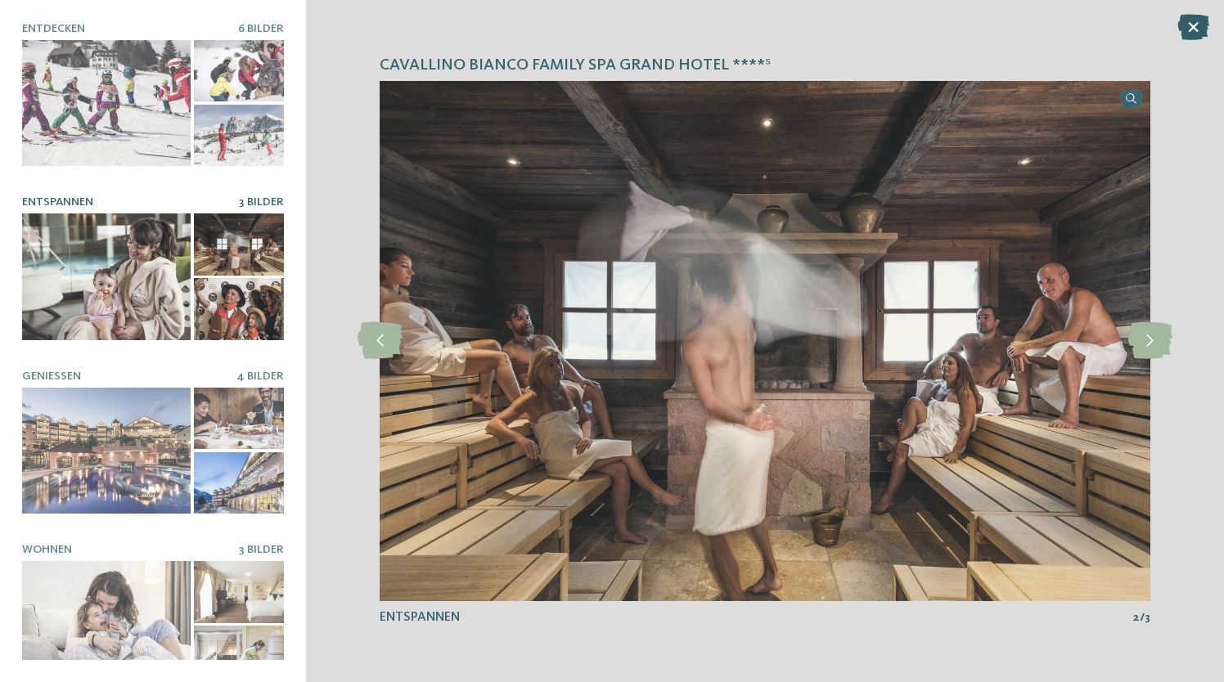
click at [1191, 32] on icon at bounding box center [1193, 27] width 32 height 26
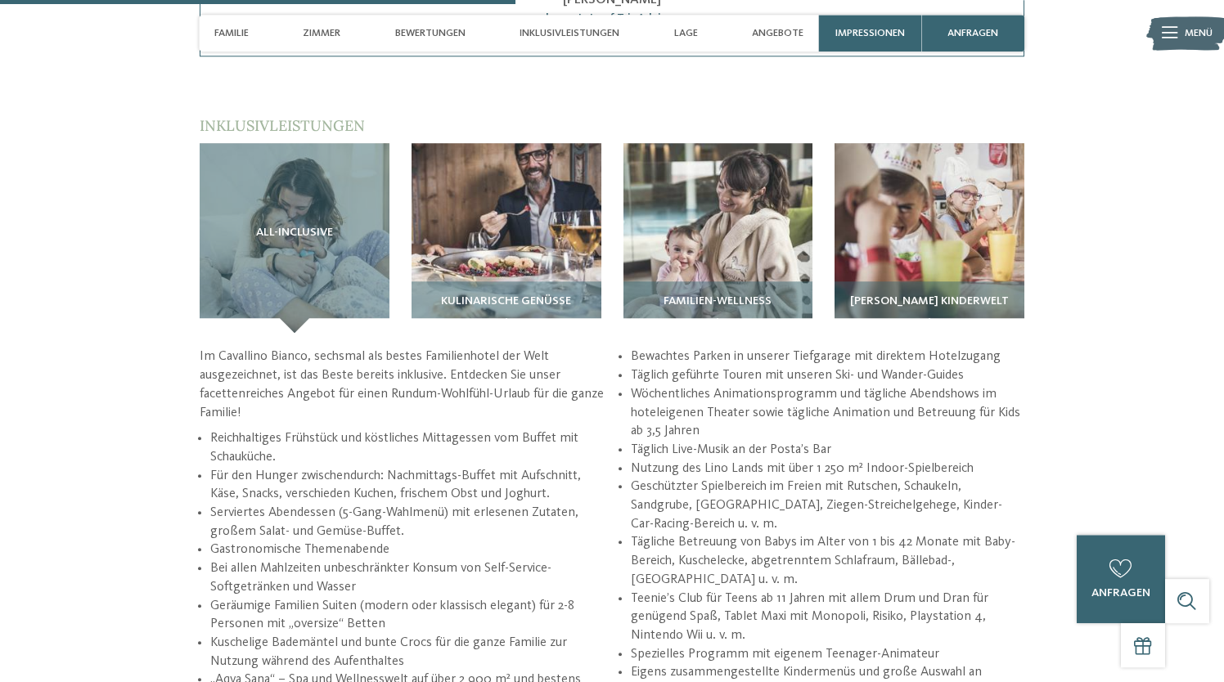
scroll to position [2214, 0]
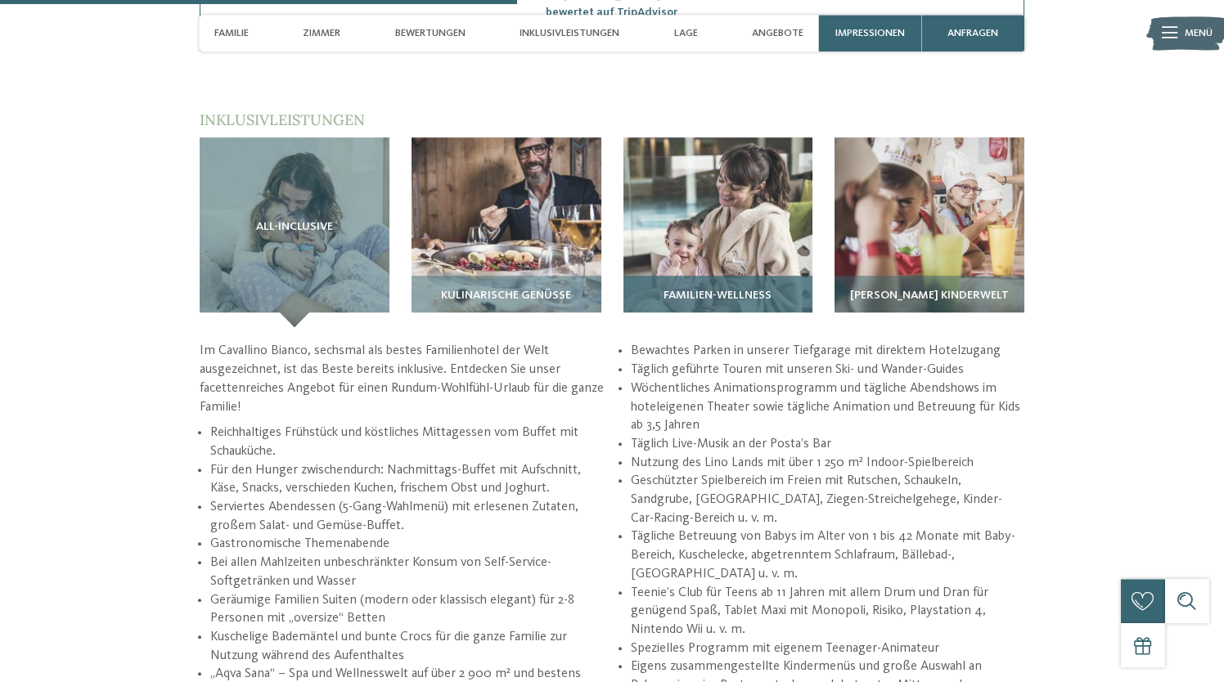
click at [741, 290] on span "Familien-Wellness" at bounding box center [718, 296] width 108 height 13
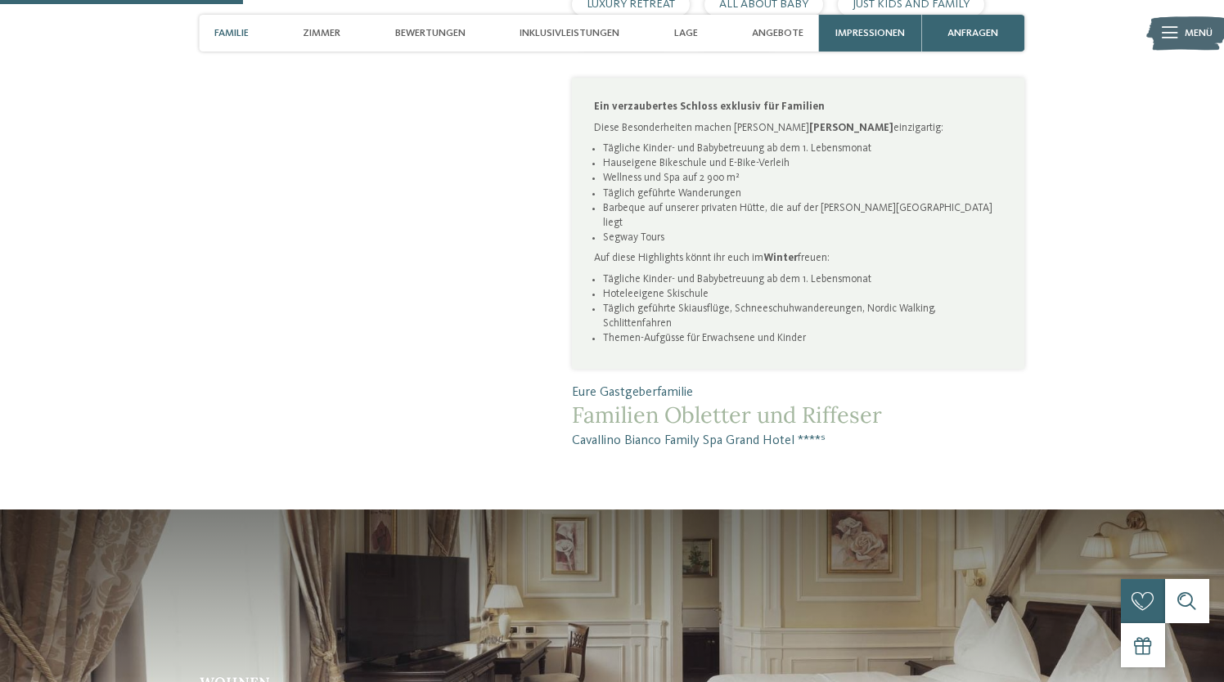
scroll to position [1011, 0]
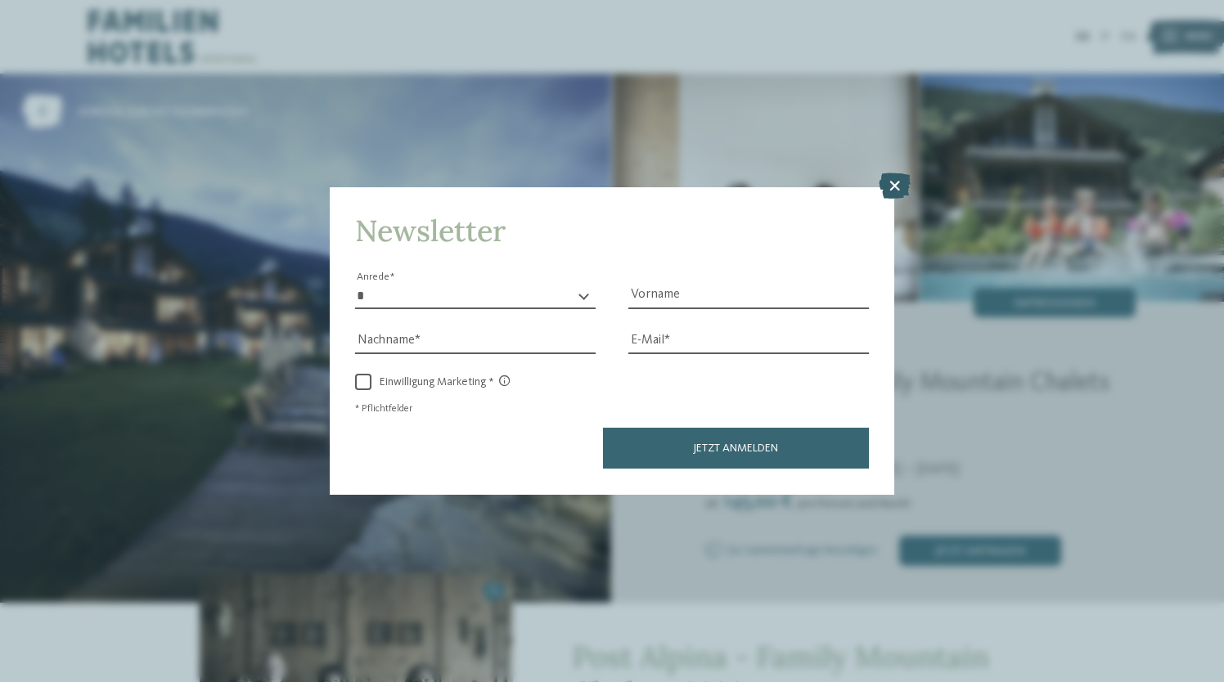
click at [881, 189] on icon at bounding box center [895, 186] width 32 height 26
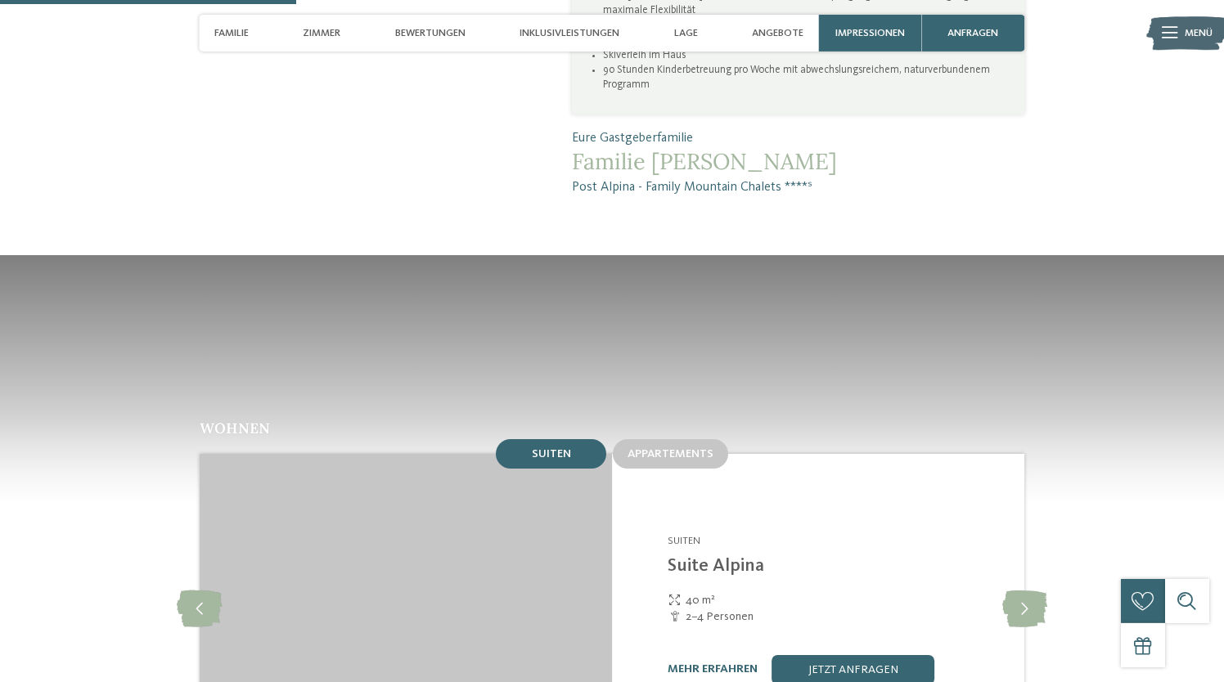
scroll to position [1273, 0]
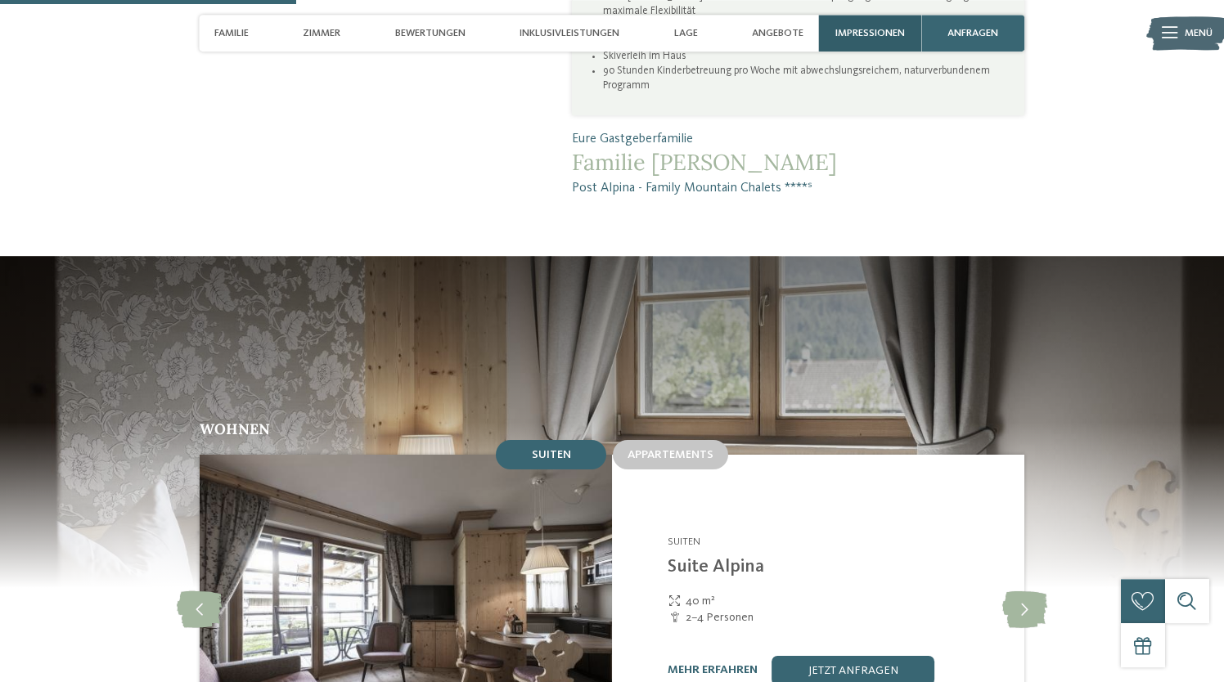
click at [873, 30] on span "Impressionen" at bounding box center [870, 33] width 70 height 12
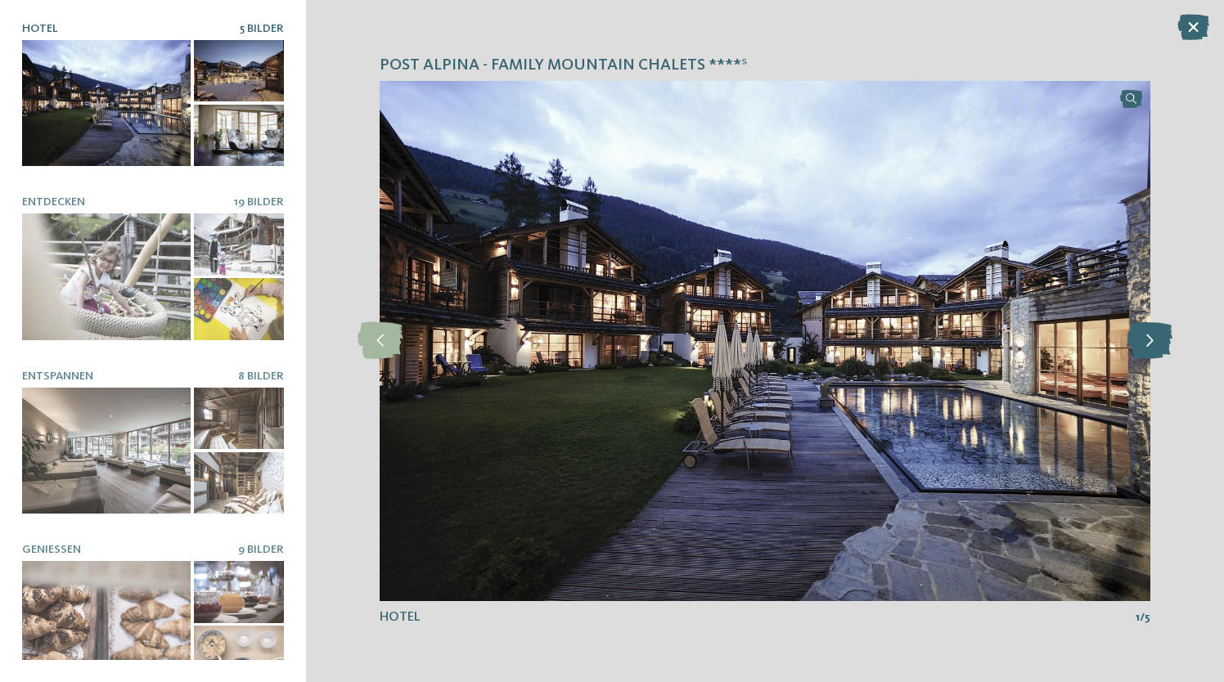
click at [1158, 335] on icon at bounding box center [1150, 340] width 45 height 37
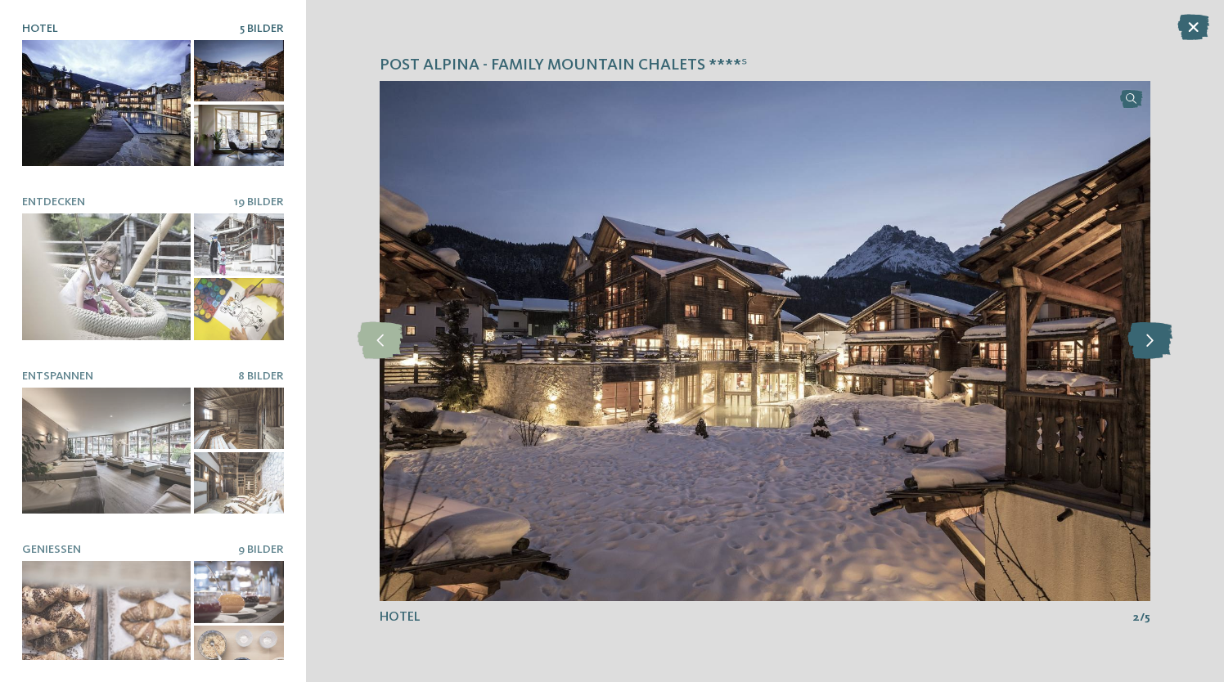
click at [1158, 335] on icon at bounding box center [1150, 340] width 45 height 37
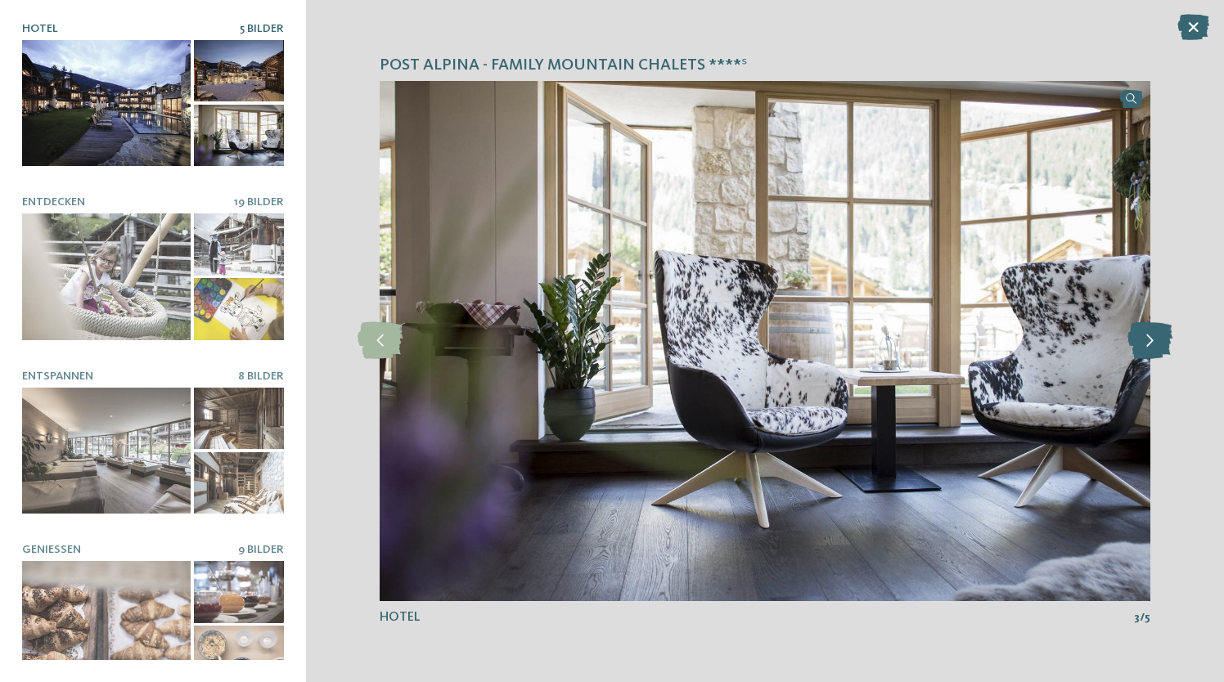
click at [1158, 335] on icon at bounding box center [1150, 340] width 45 height 37
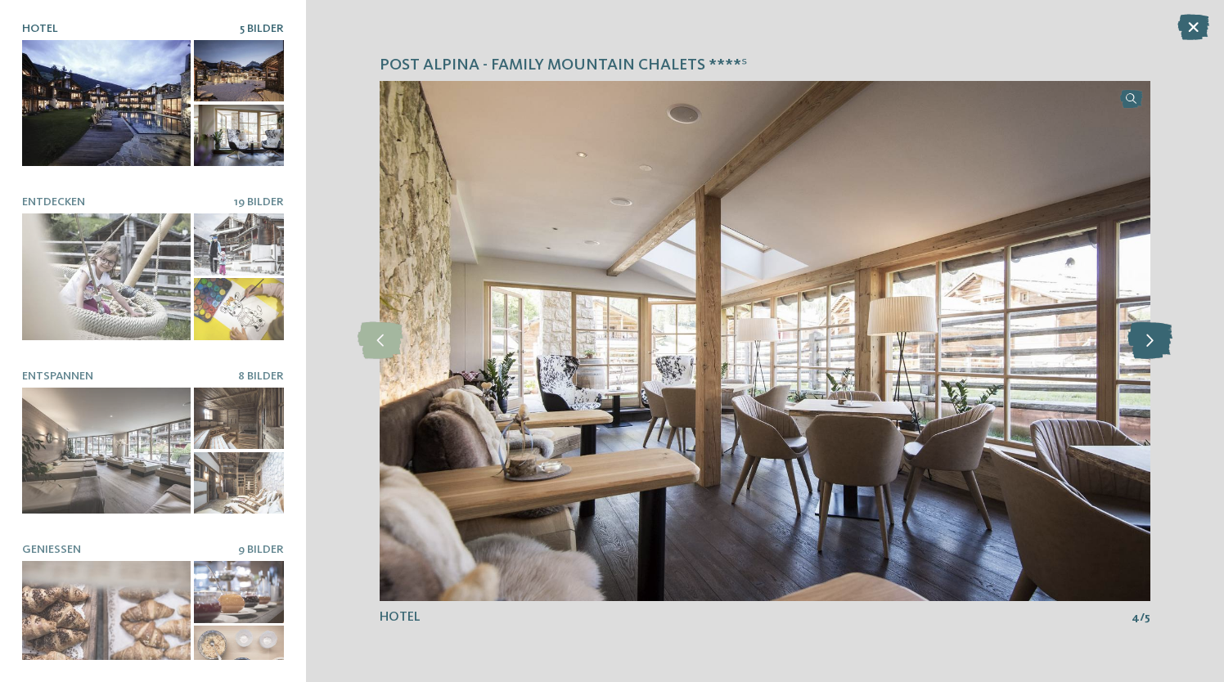
click at [1158, 335] on icon at bounding box center [1150, 340] width 45 height 37
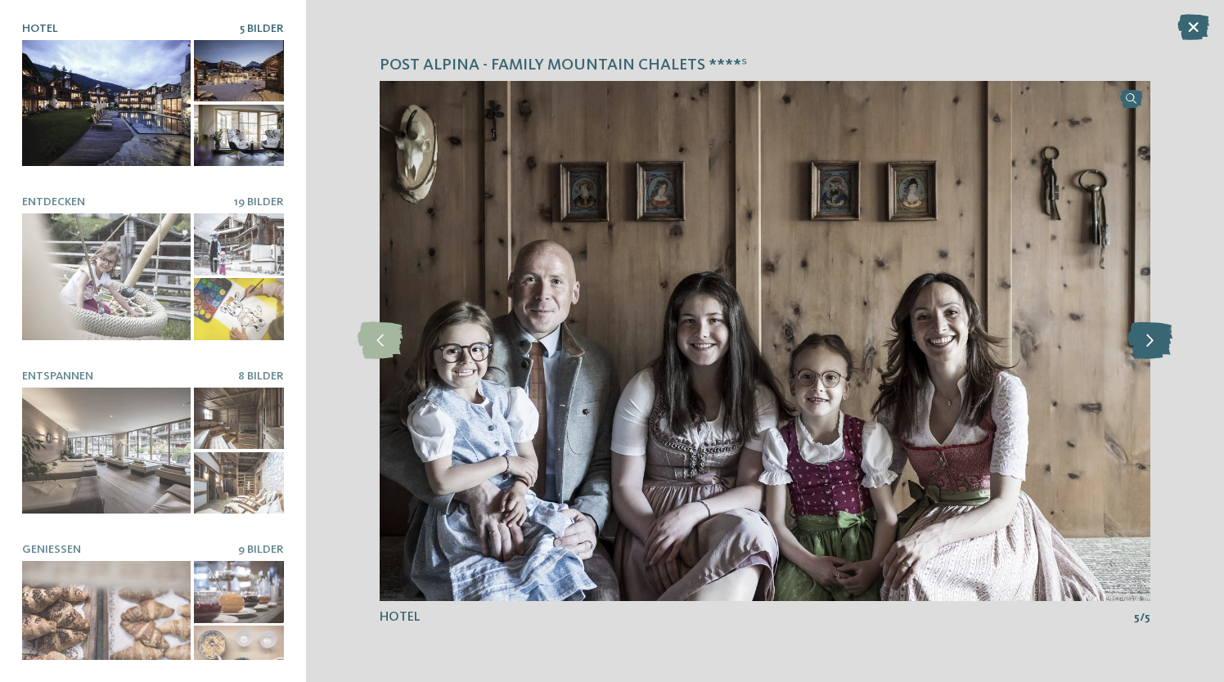
click at [1158, 335] on icon at bounding box center [1150, 340] width 45 height 37
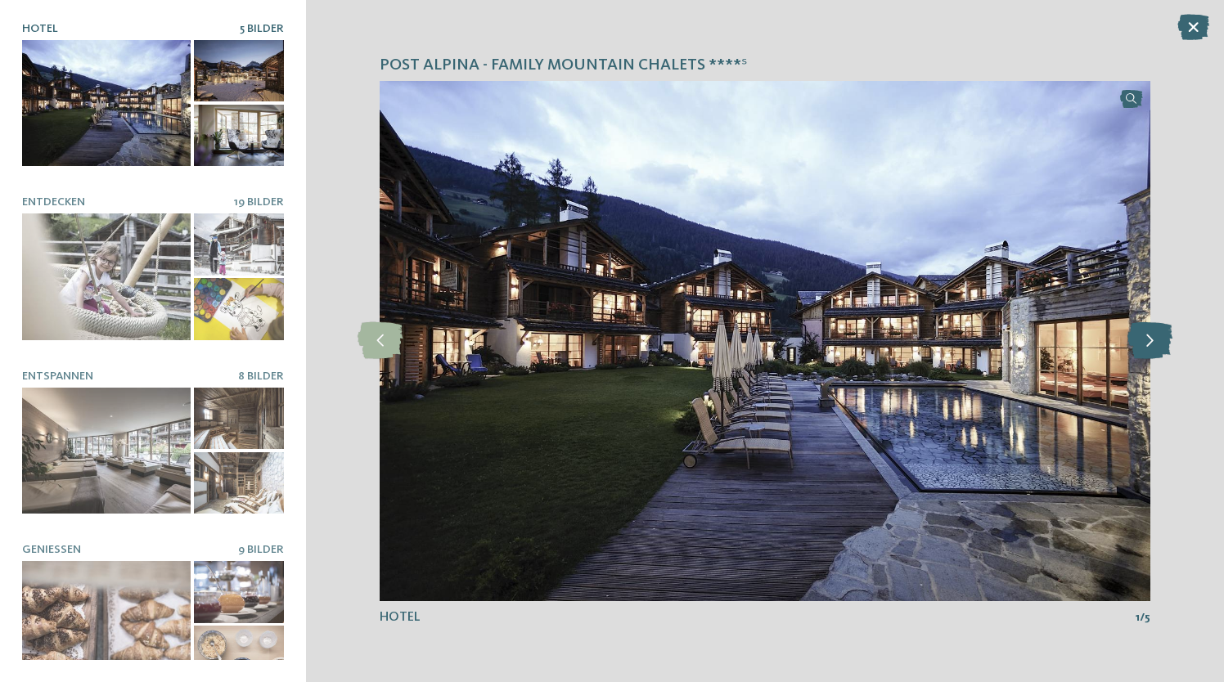
click at [1158, 335] on icon at bounding box center [1150, 340] width 45 height 37
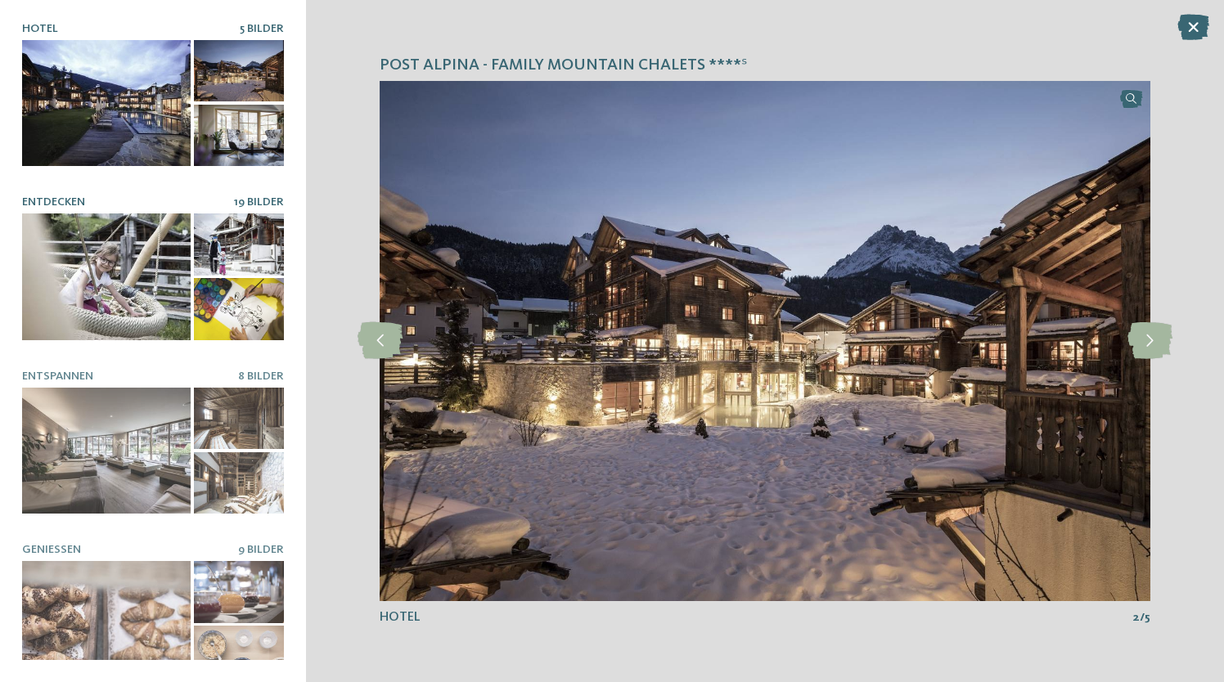
click at [209, 279] on div at bounding box center [239, 309] width 90 height 62
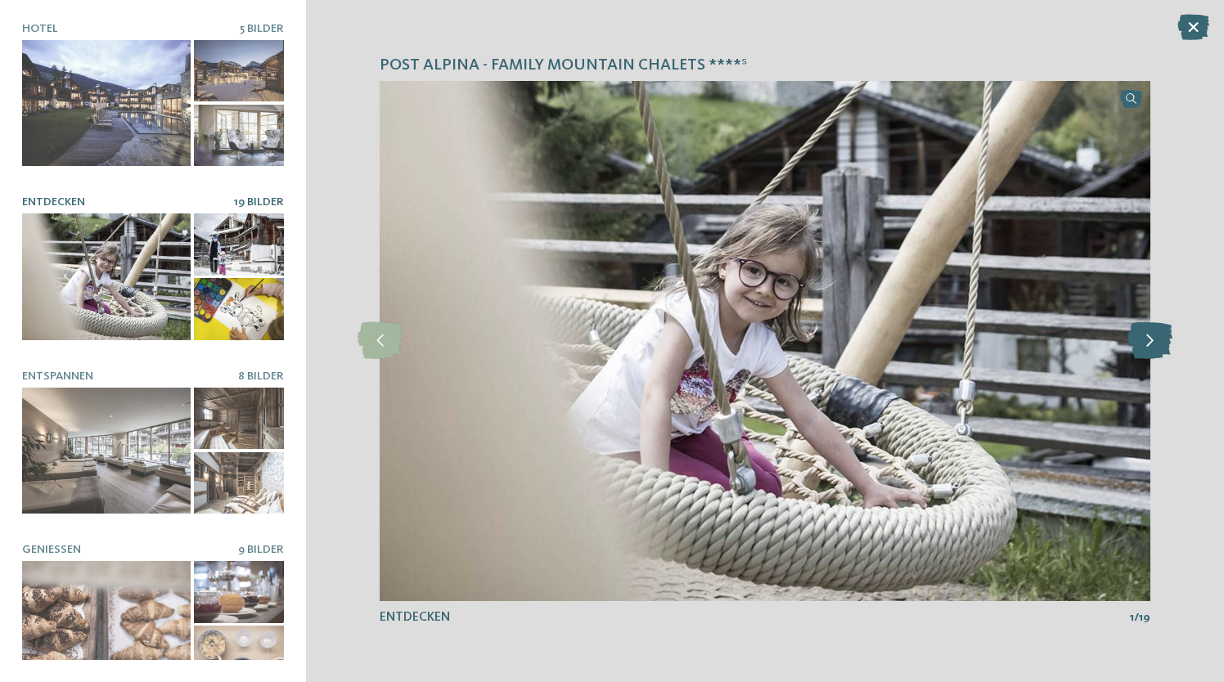
click at [1156, 341] on icon at bounding box center [1150, 340] width 45 height 37
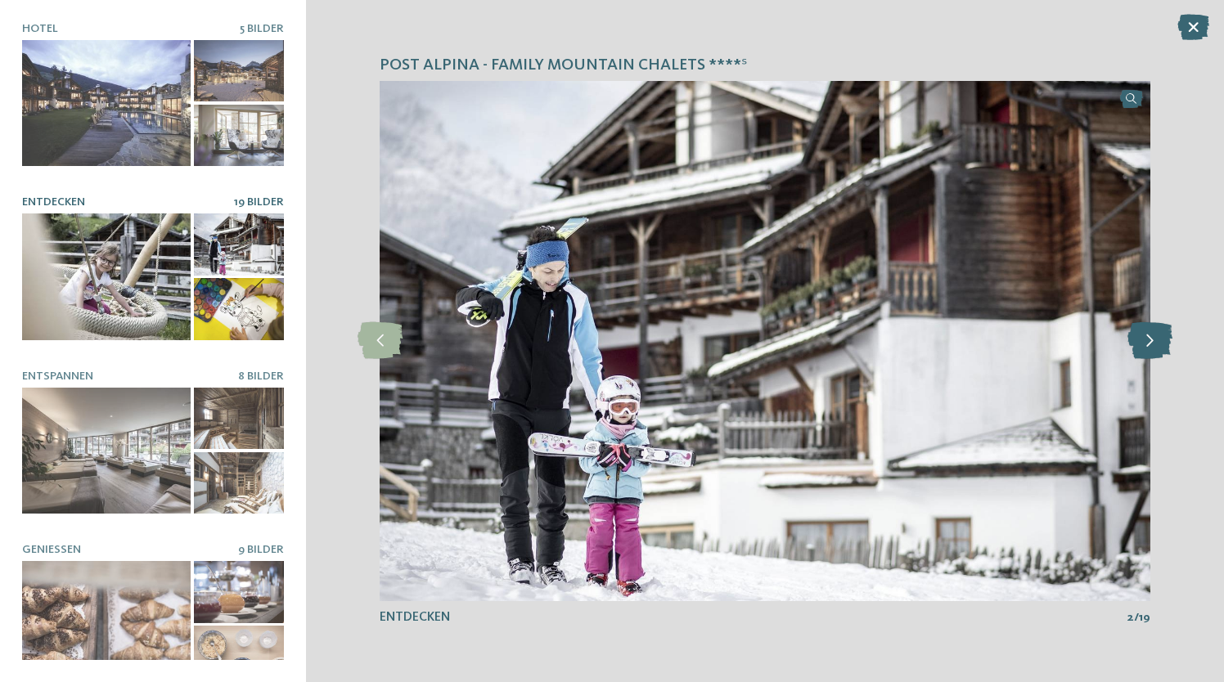
click at [1156, 341] on icon at bounding box center [1150, 340] width 45 height 37
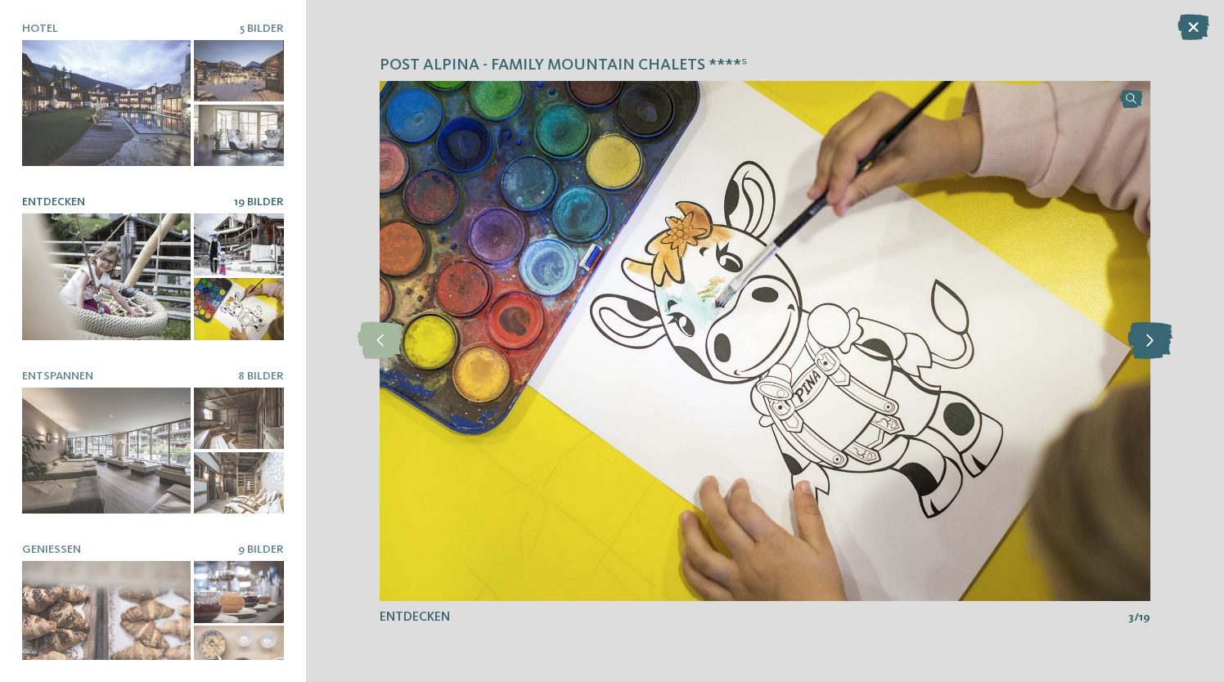
click at [1156, 341] on icon at bounding box center [1150, 340] width 45 height 37
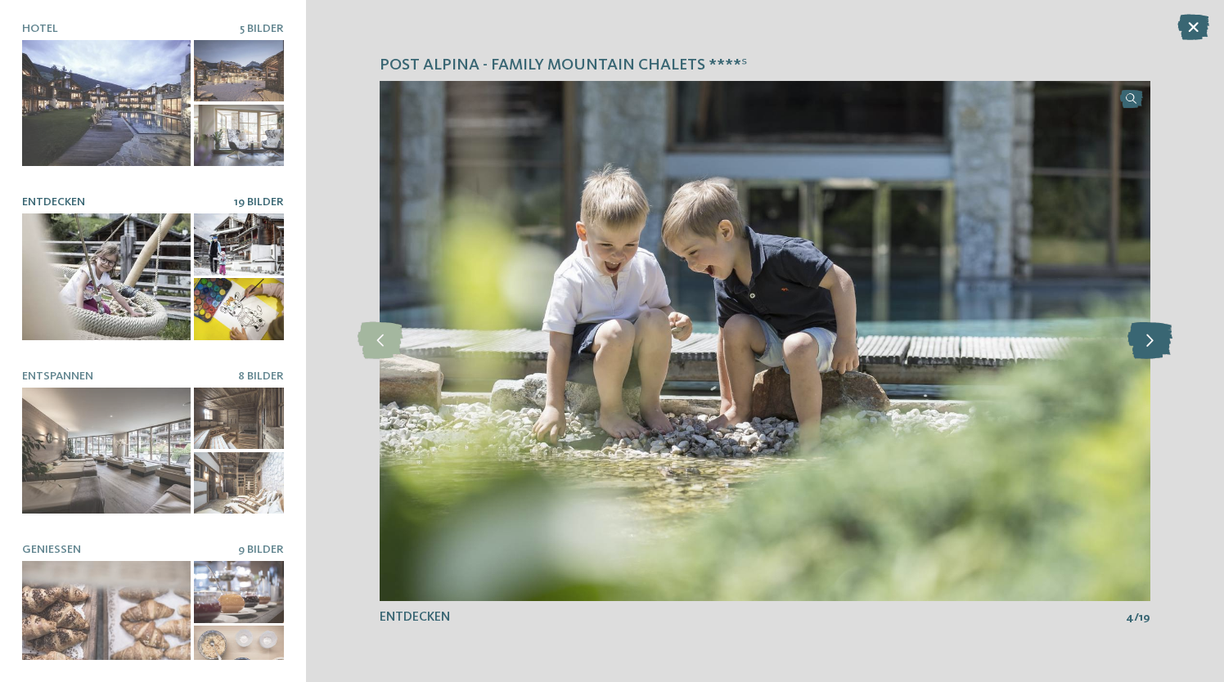
click at [1156, 341] on icon at bounding box center [1150, 340] width 45 height 37
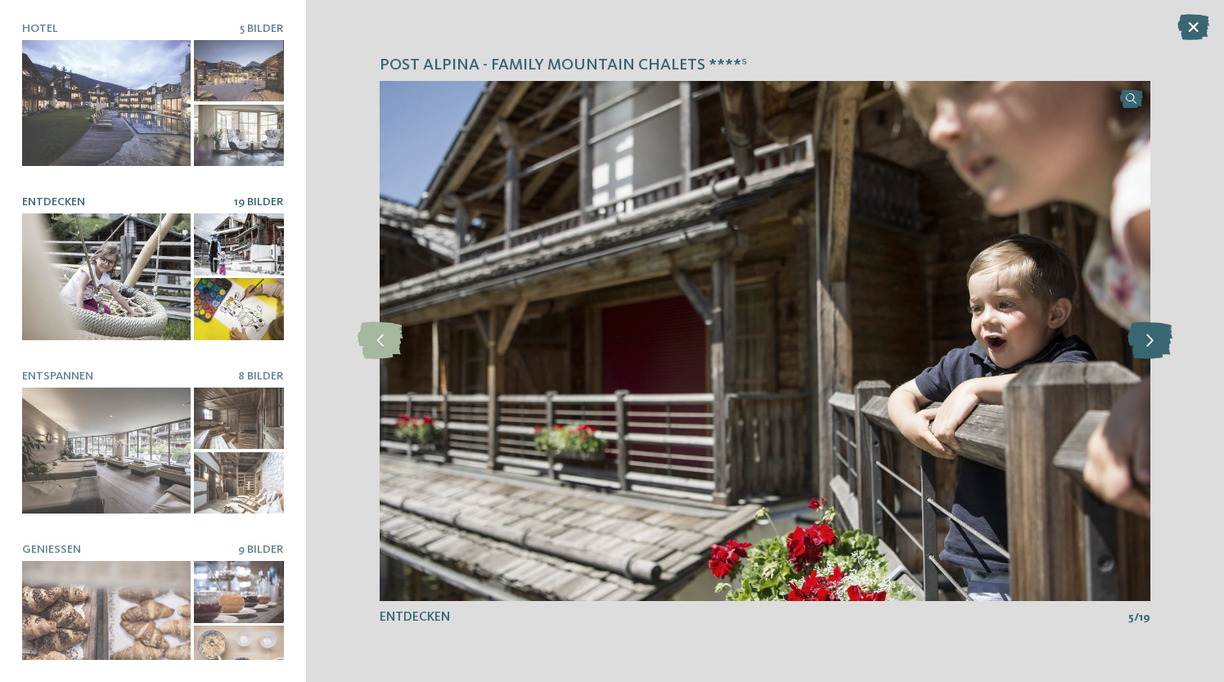
click at [1156, 341] on icon at bounding box center [1150, 340] width 45 height 37
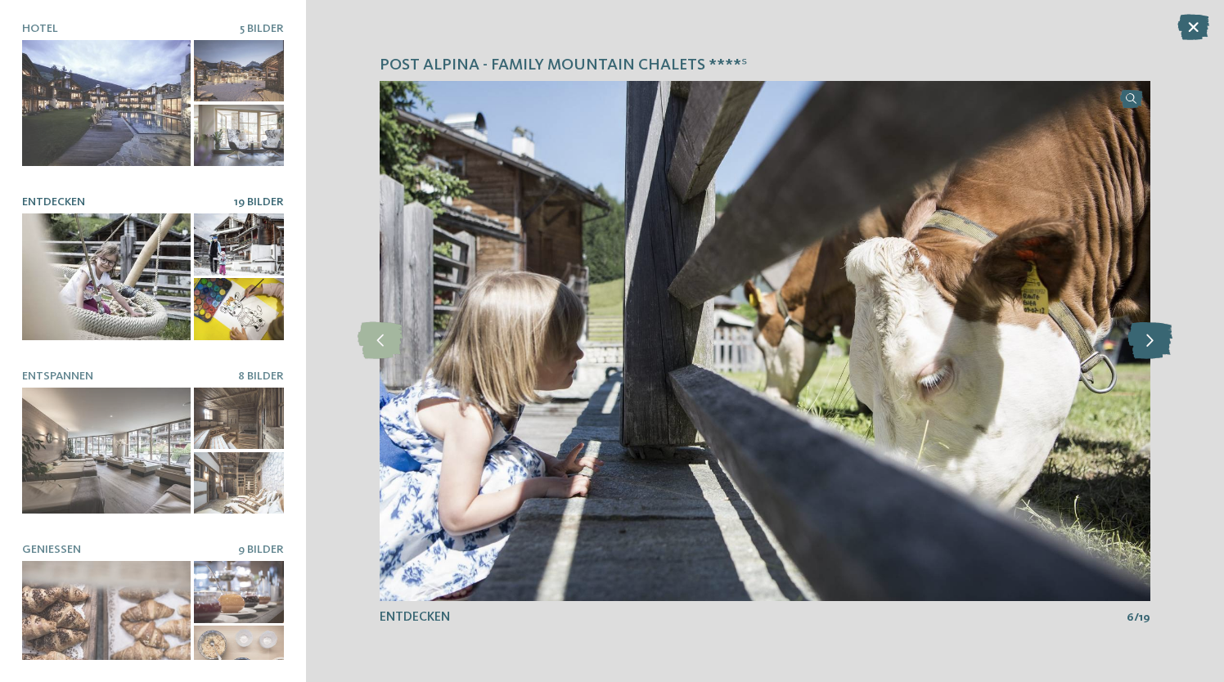
click at [1156, 341] on icon at bounding box center [1150, 340] width 45 height 37
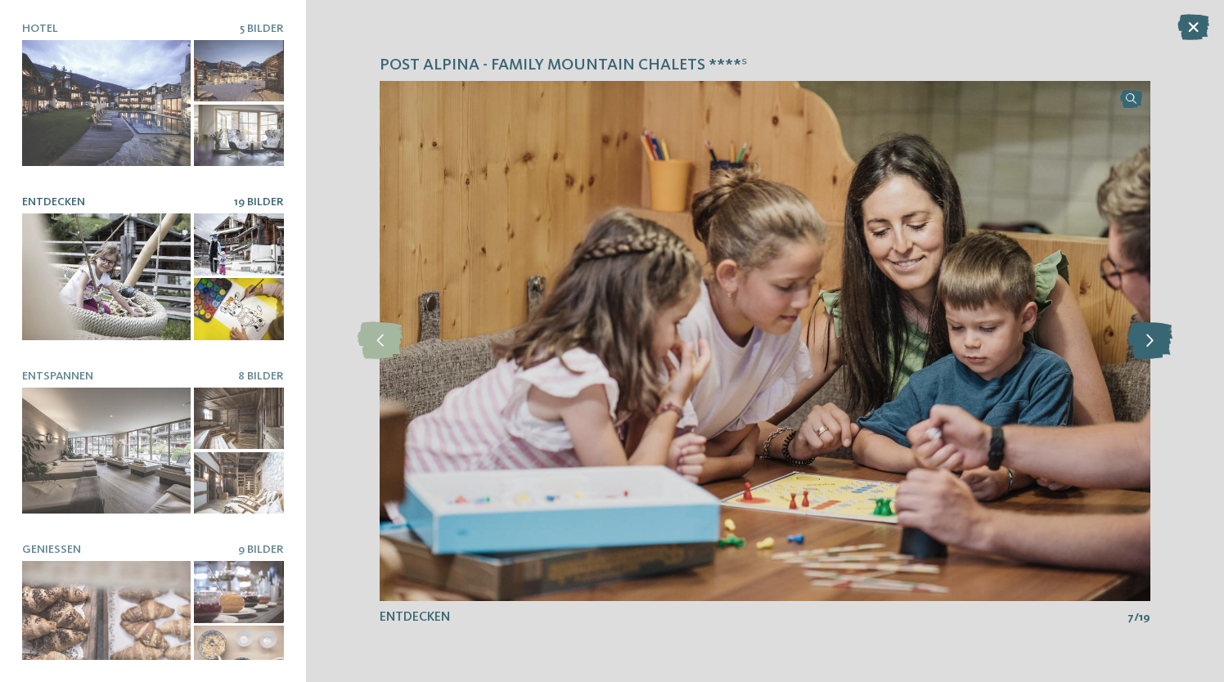
click at [1156, 341] on icon at bounding box center [1150, 340] width 45 height 37
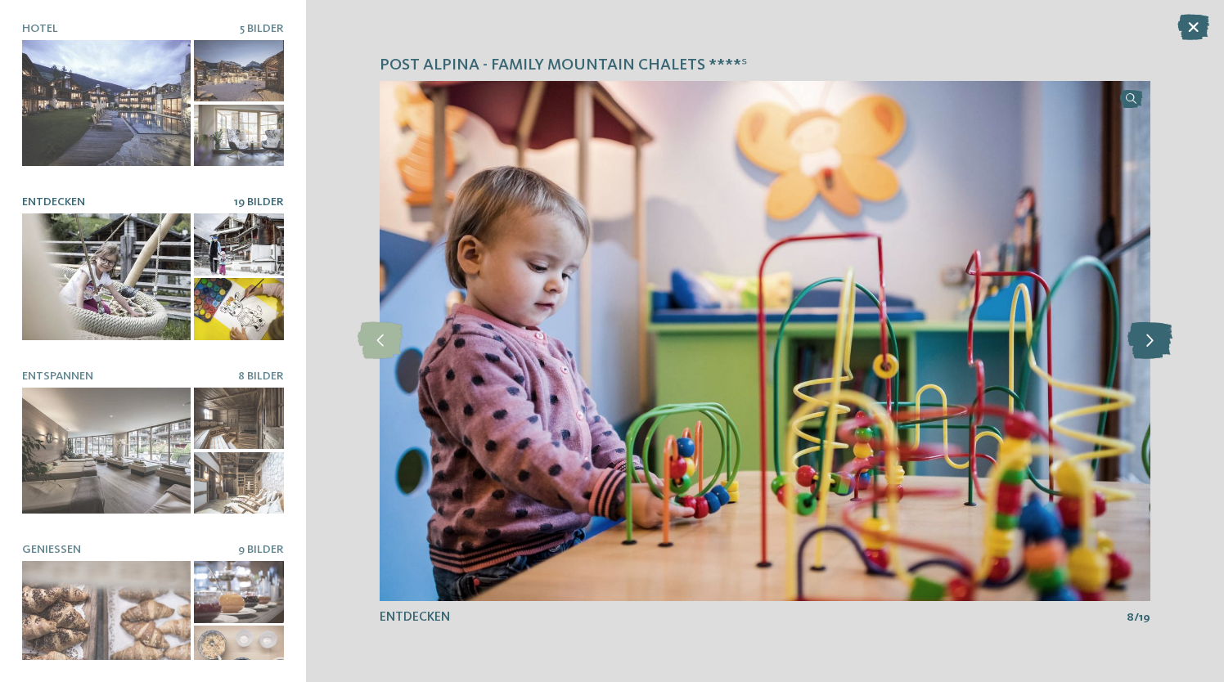
click at [1156, 341] on icon at bounding box center [1150, 340] width 45 height 37
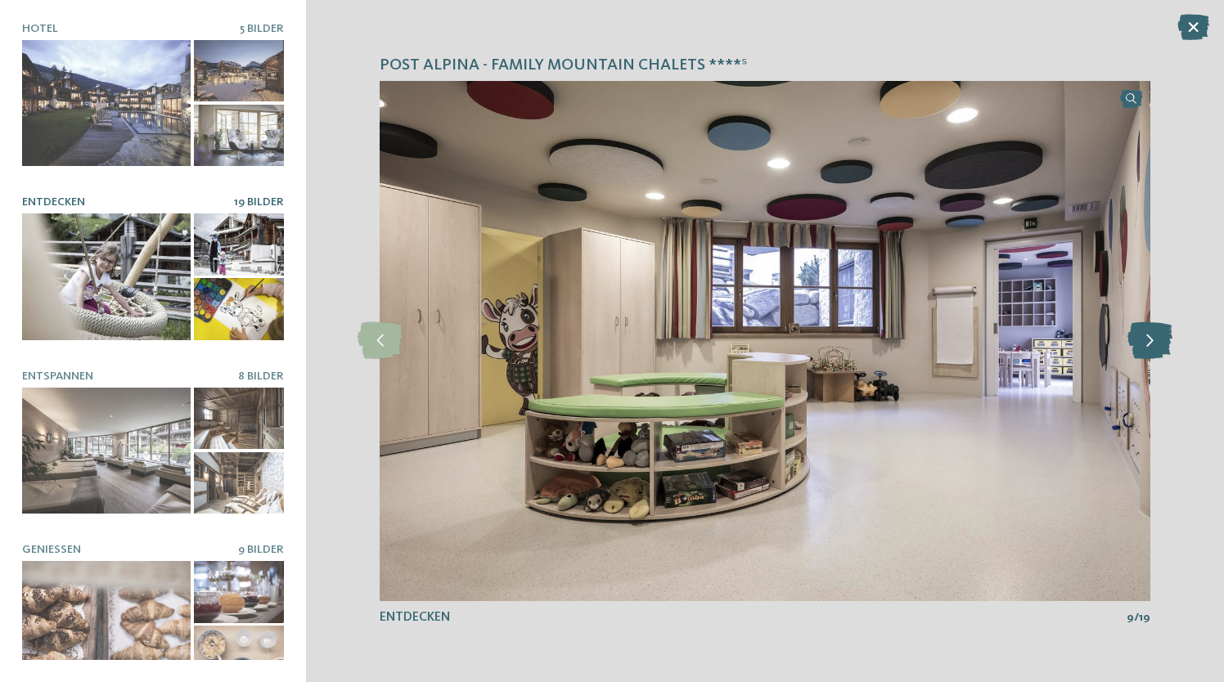
click at [1156, 341] on icon at bounding box center [1150, 340] width 45 height 37
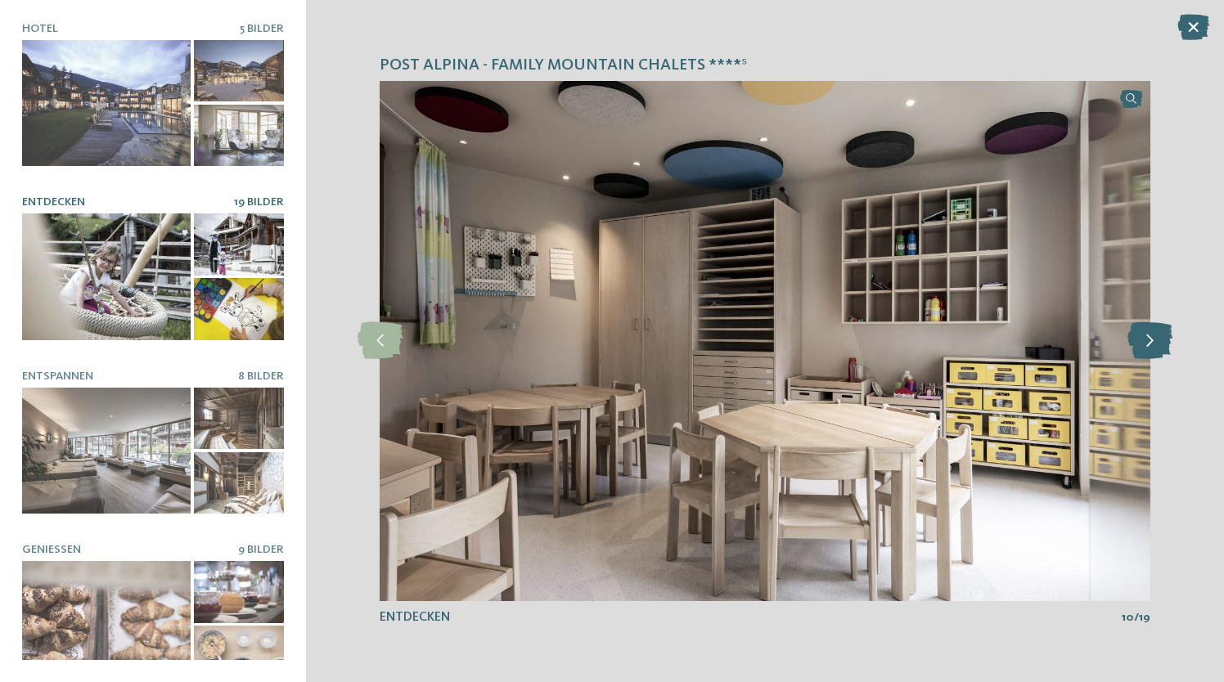
click at [1156, 341] on icon at bounding box center [1150, 340] width 45 height 37
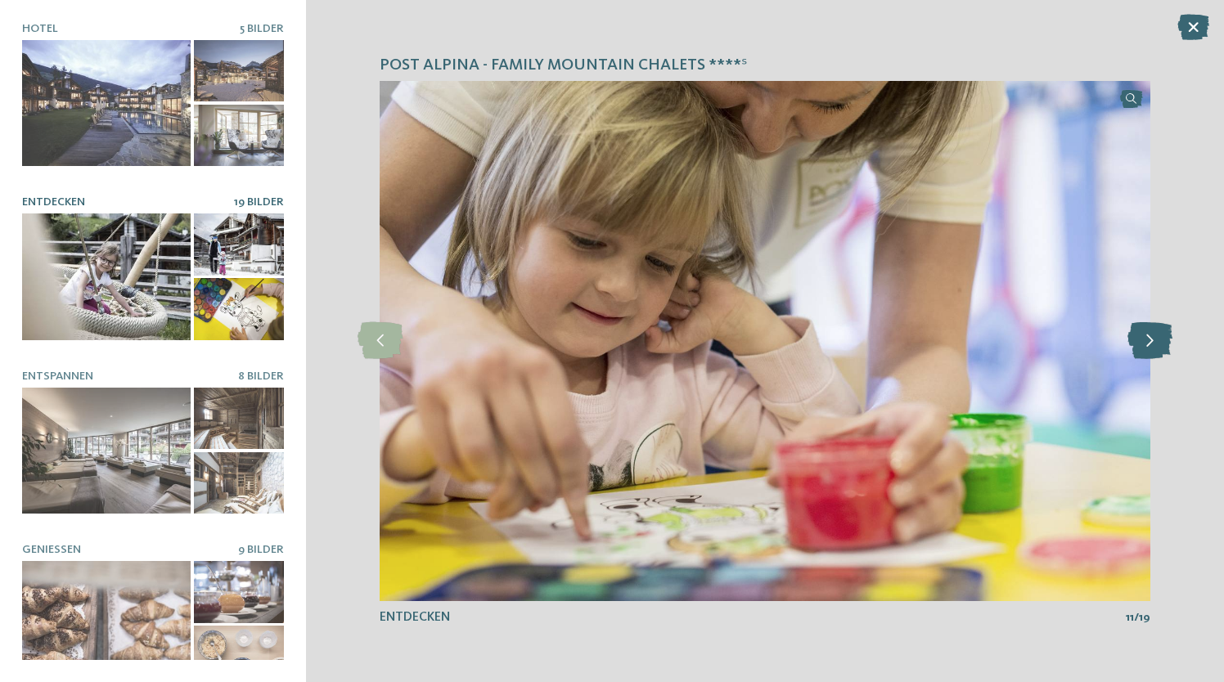
click at [1156, 341] on icon at bounding box center [1150, 340] width 45 height 37
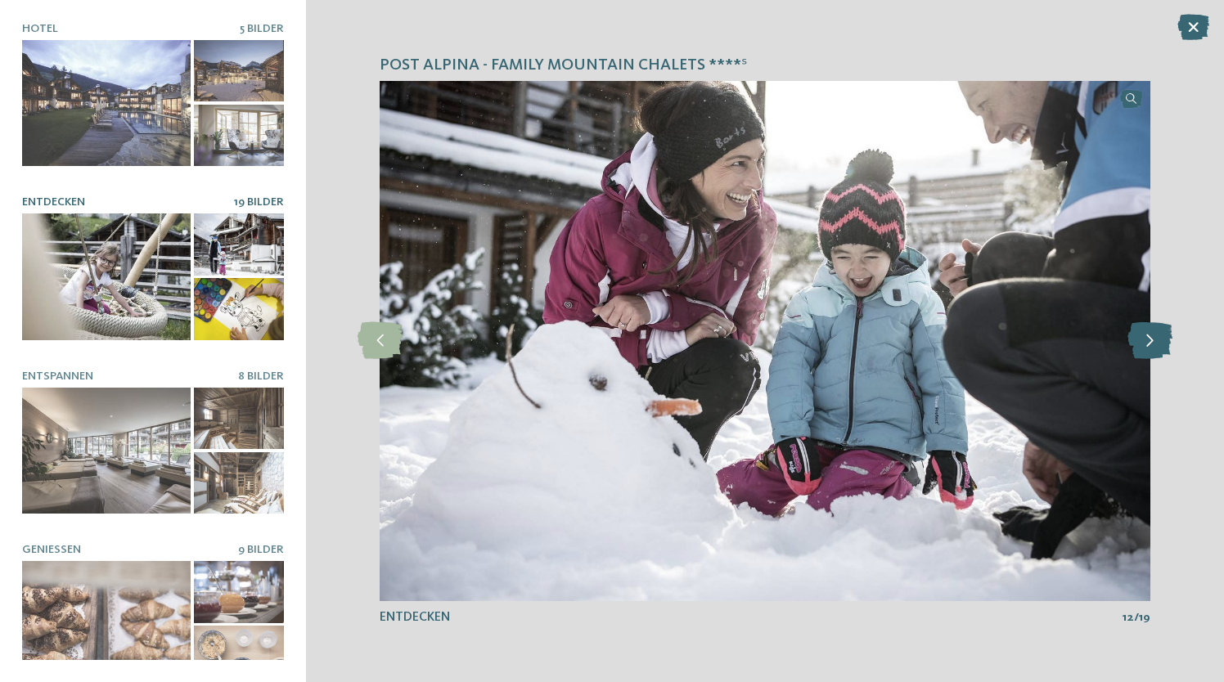
click at [1156, 341] on icon at bounding box center [1150, 340] width 45 height 37
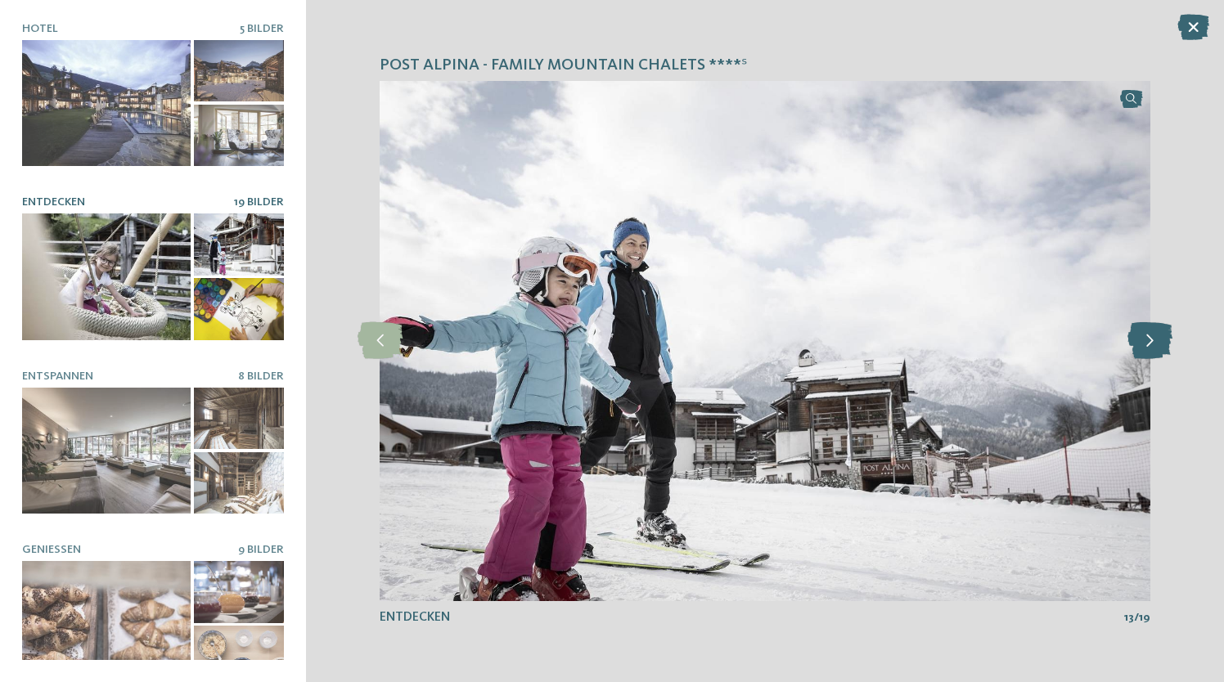
click at [1156, 341] on icon at bounding box center [1150, 340] width 45 height 37
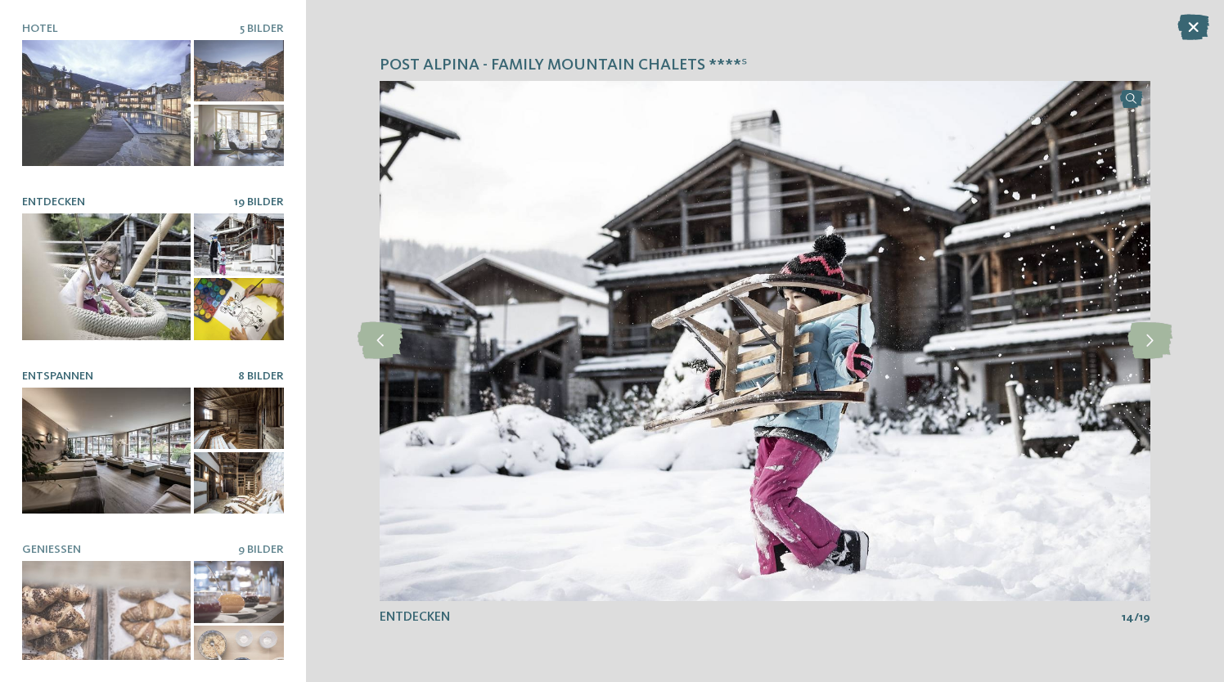
click at [133, 483] on div at bounding box center [106, 451] width 169 height 127
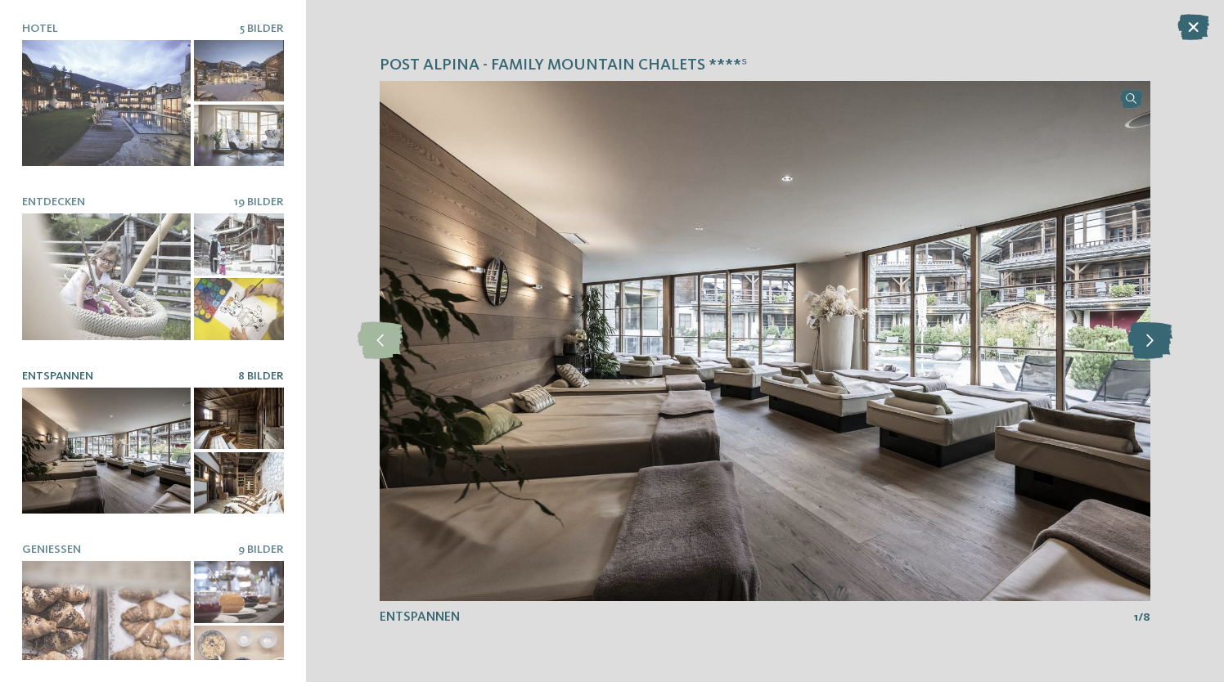
click at [1150, 342] on icon at bounding box center [1150, 340] width 45 height 37
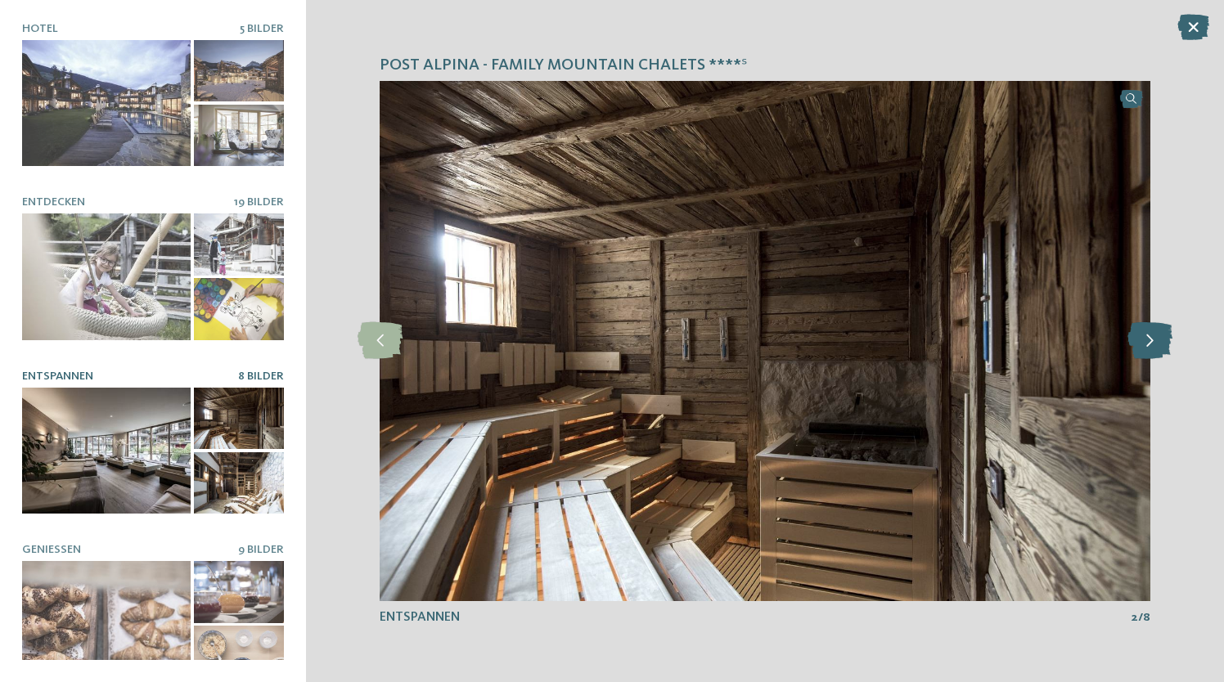
click at [1150, 342] on icon at bounding box center [1150, 340] width 45 height 37
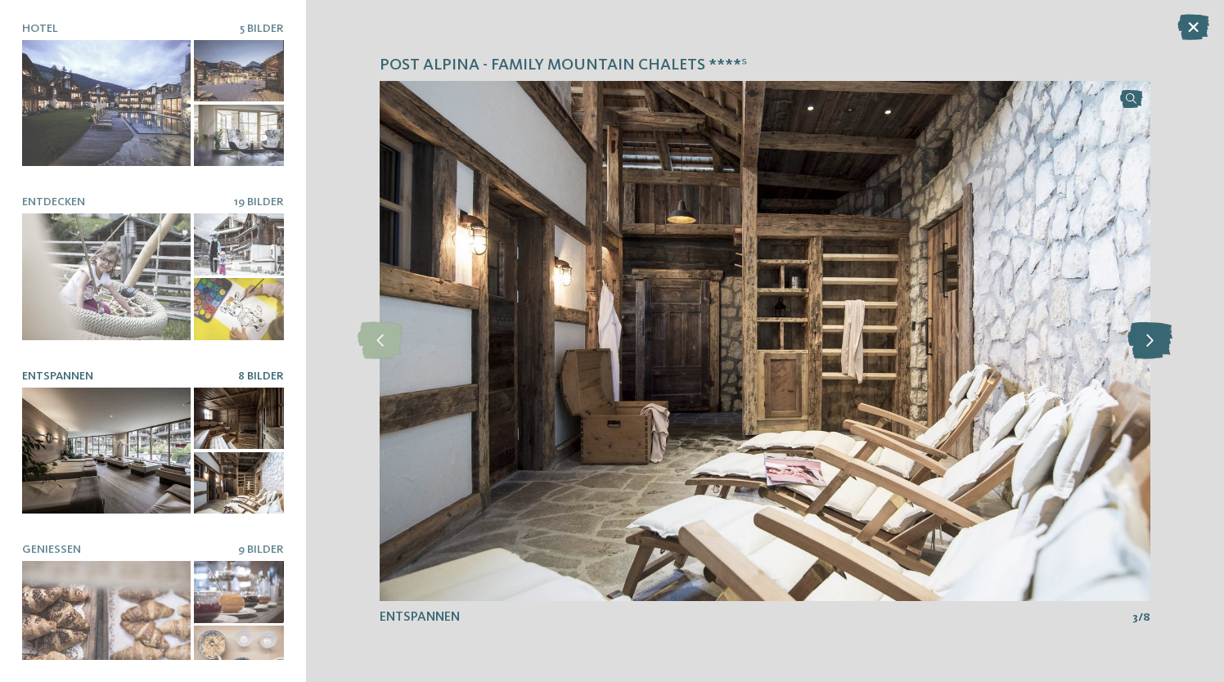
click at [1150, 342] on icon at bounding box center [1150, 340] width 45 height 37
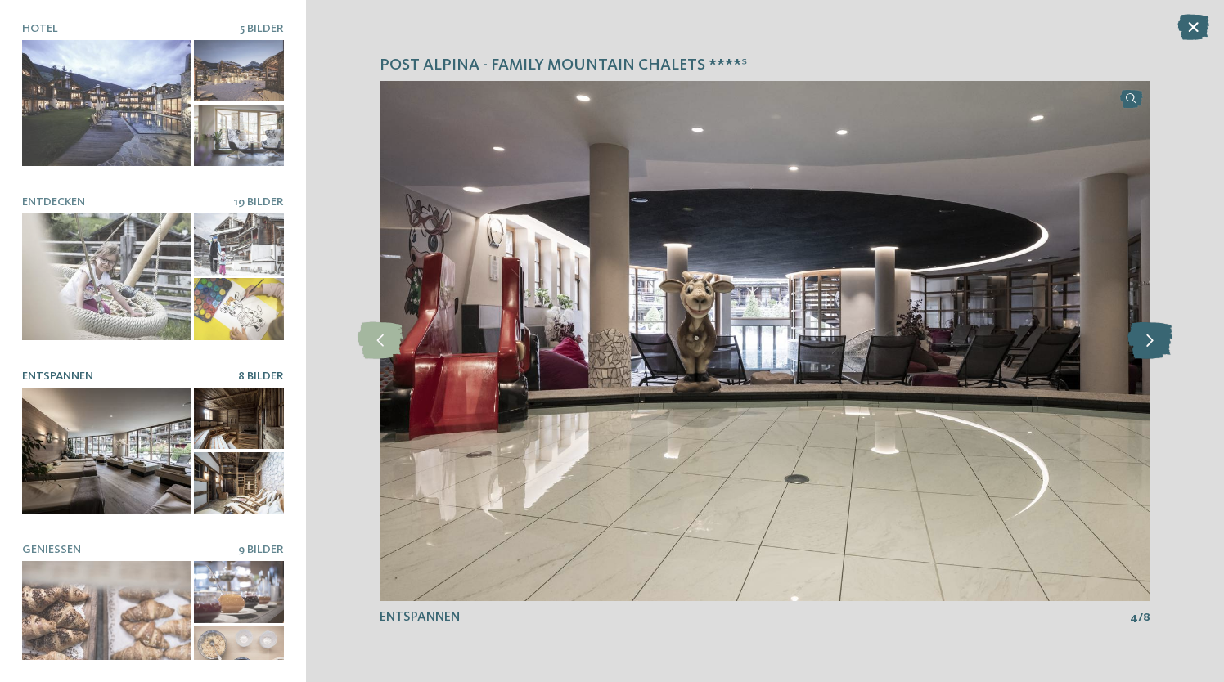
click at [1150, 342] on icon at bounding box center [1150, 340] width 45 height 37
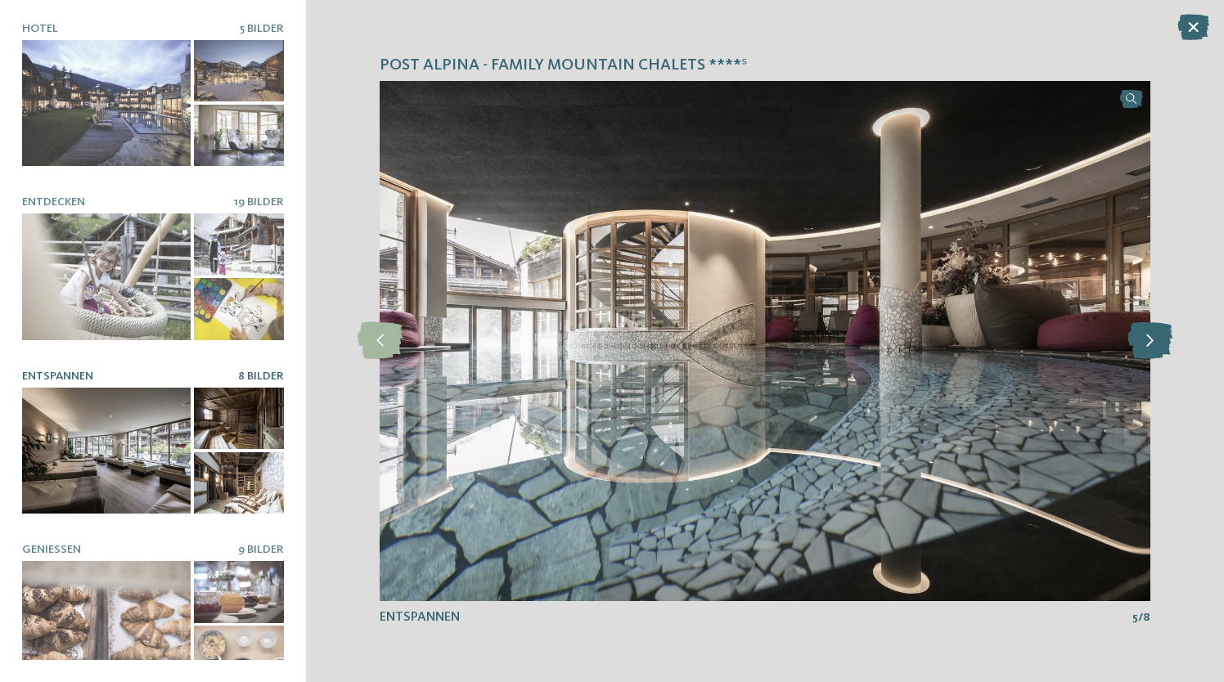
click at [1150, 342] on icon at bounding box center [1150, 340] width 45 height 37
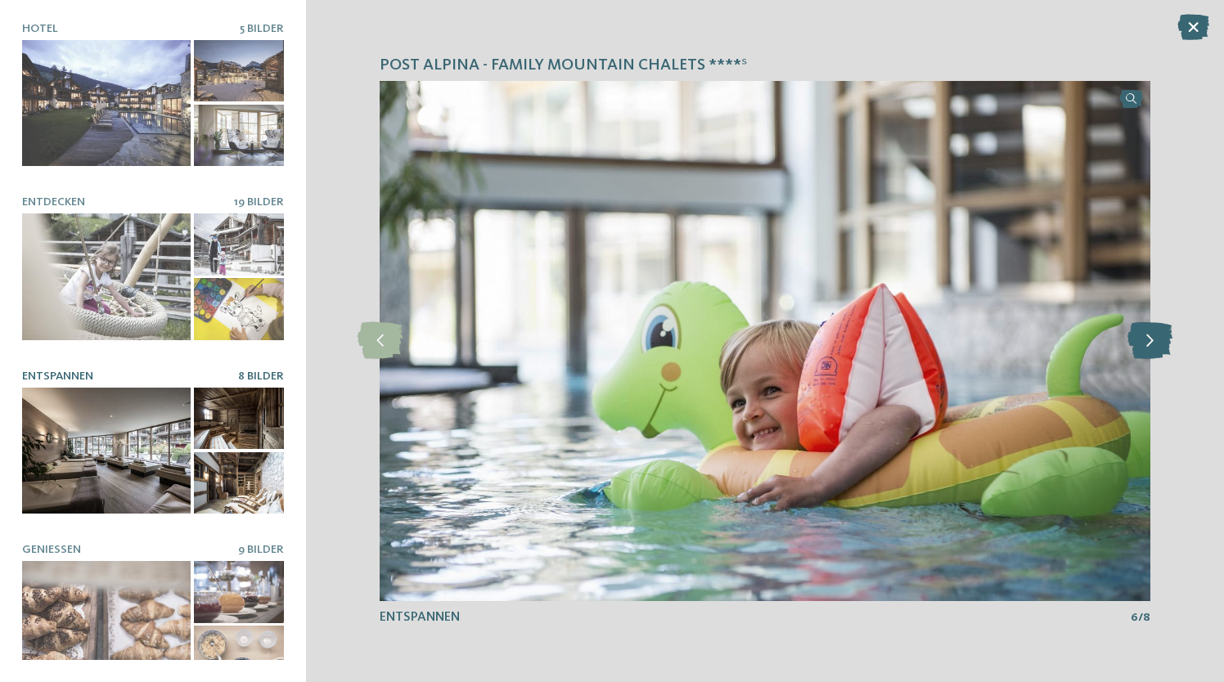
click at [1150, 342] on icon at bounding box center [1150, 340] width 45 height 37
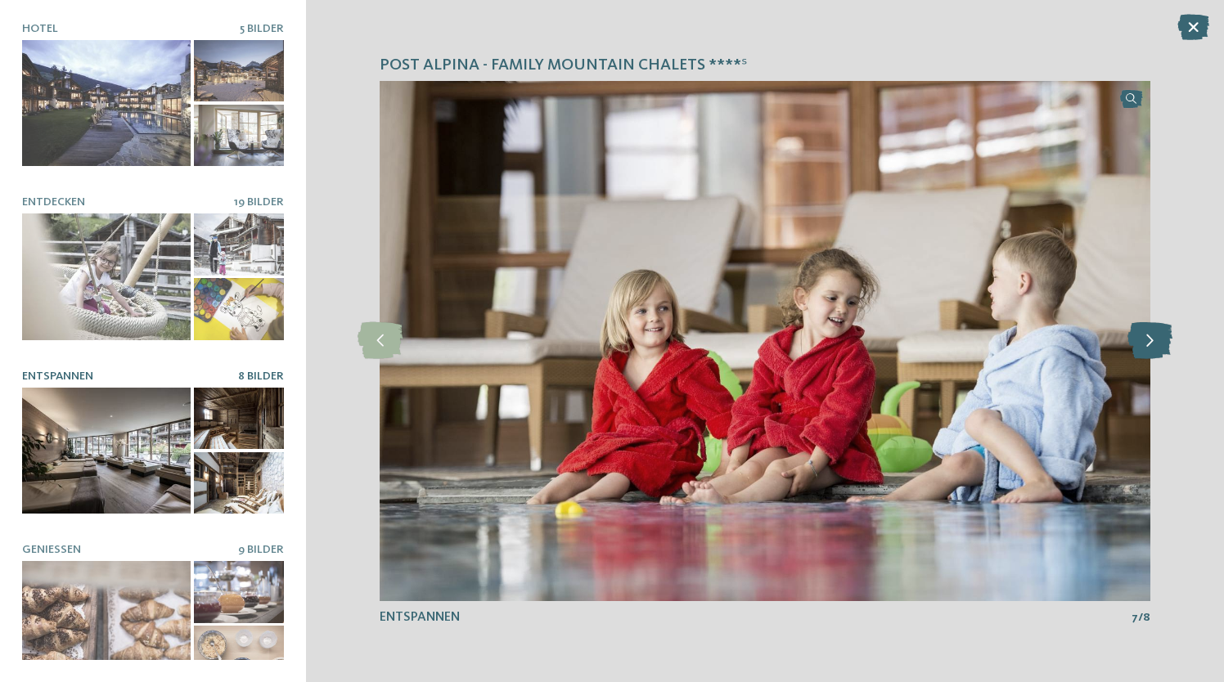
click at [1150, 342] on icon at bounding box center [1150, 340] width 45 height 37
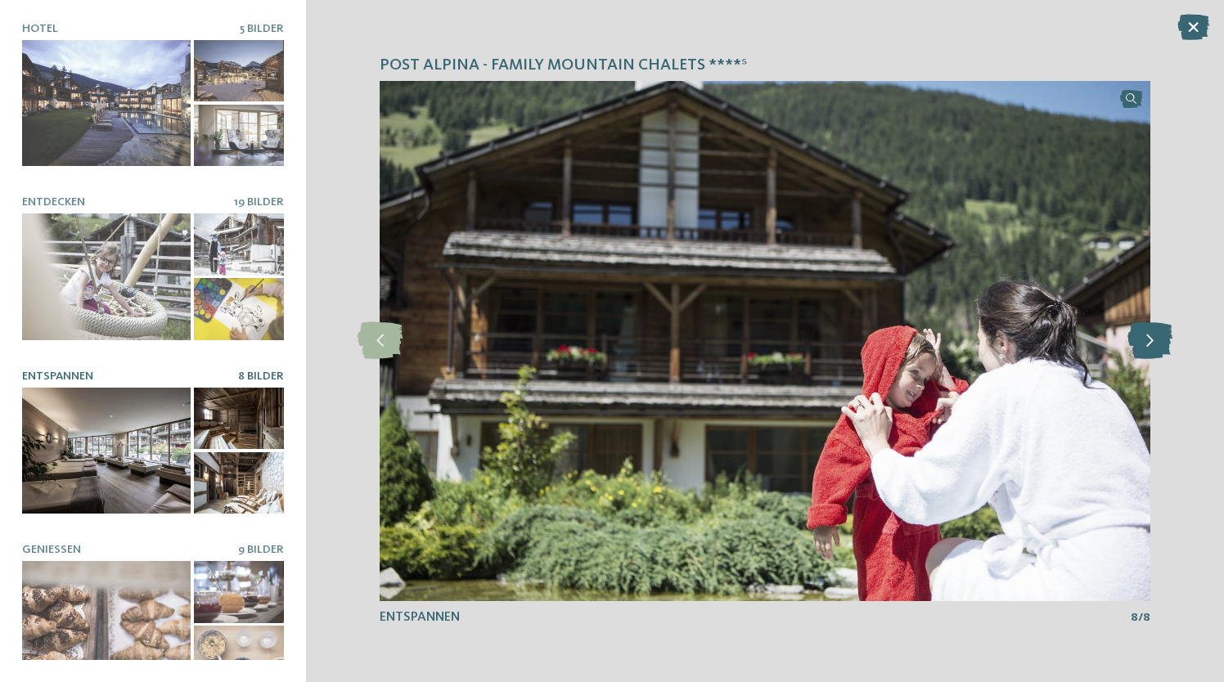
click at [1150, 342] on icon at bounding box center [1150, 340] width 45 height 37
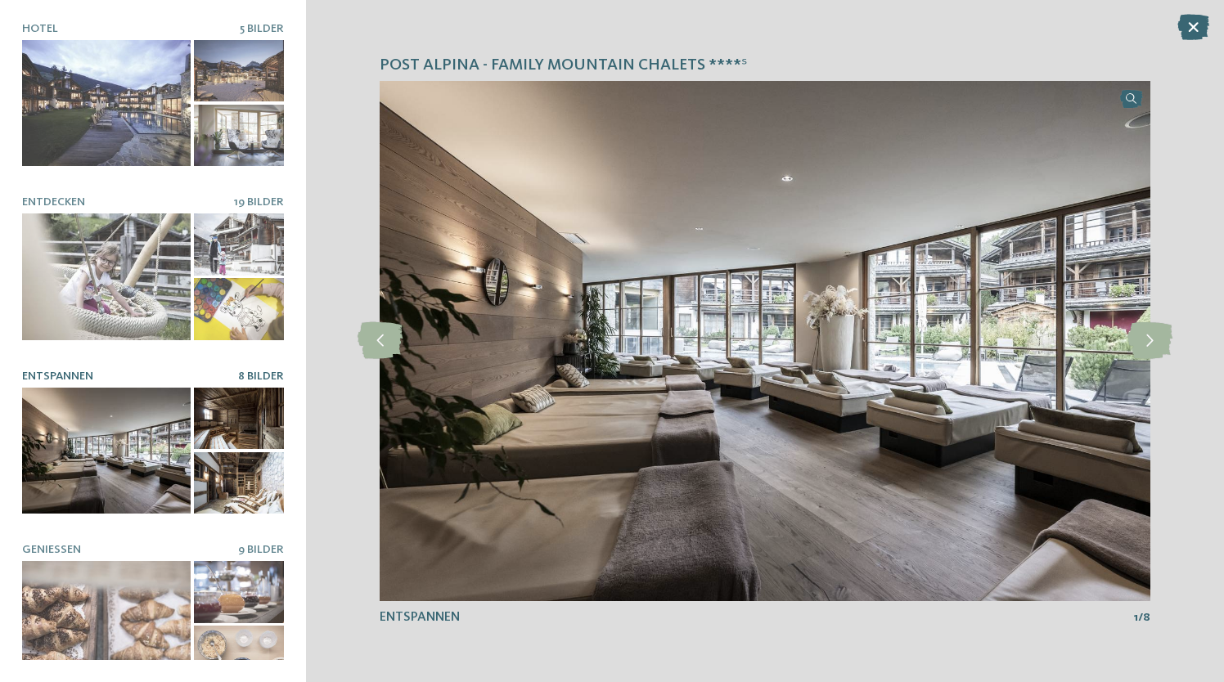
scroll to position [201, 0]
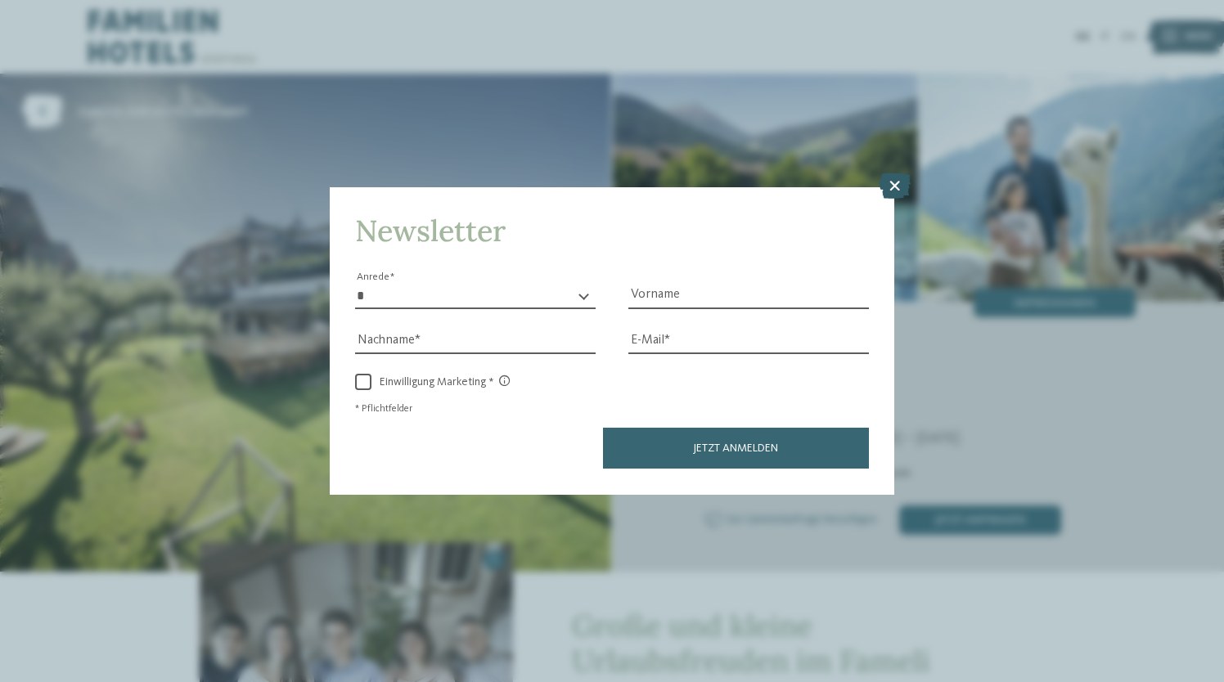
click at [901, 181] on icon at bounding box center [895, 186] width 32 height 26
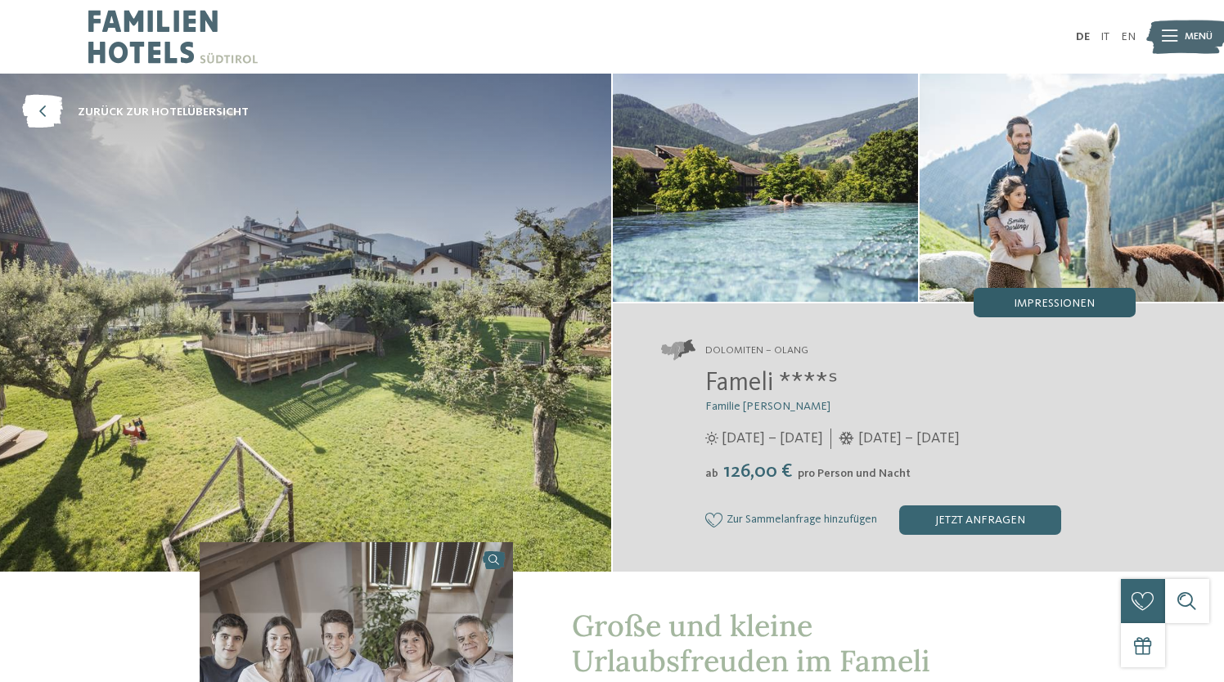
click at [1043, 304] on span "Impressionen" at bounding box center [1054, 303] width 81 height 11
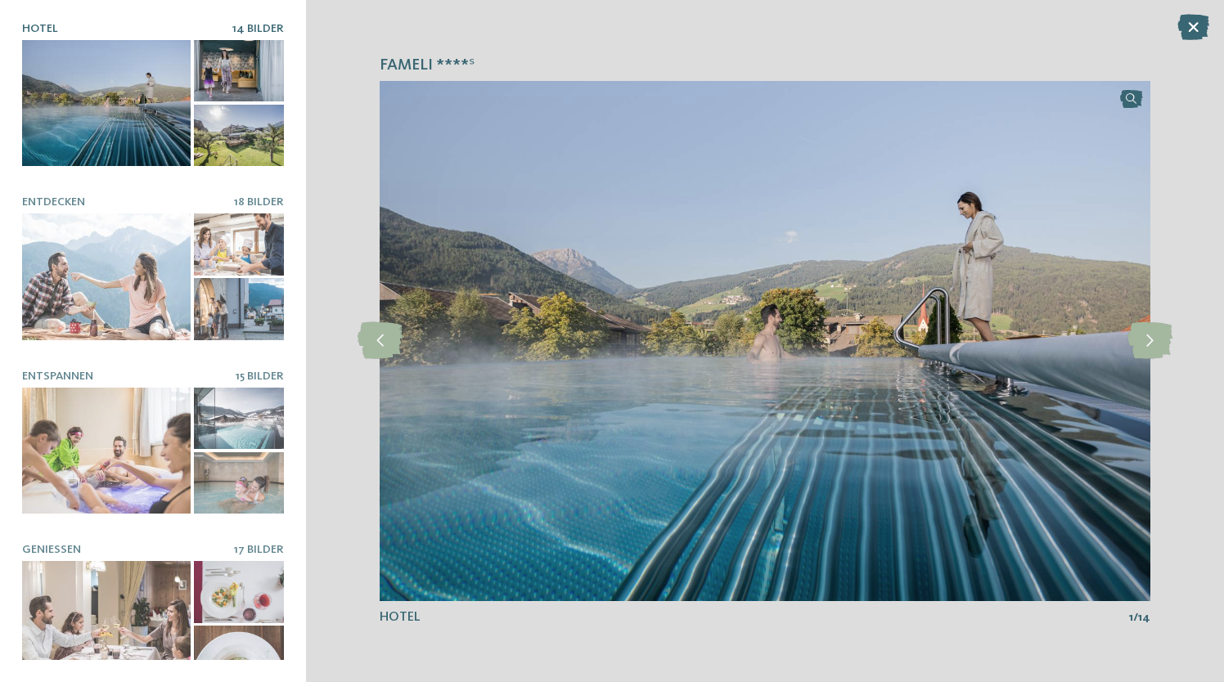
click at [121, 101] on div at bounding box center [106, 103] width 169 height 127
click at [1145, 349] on icon at bounding box center [1150, 340] width 45 height 37
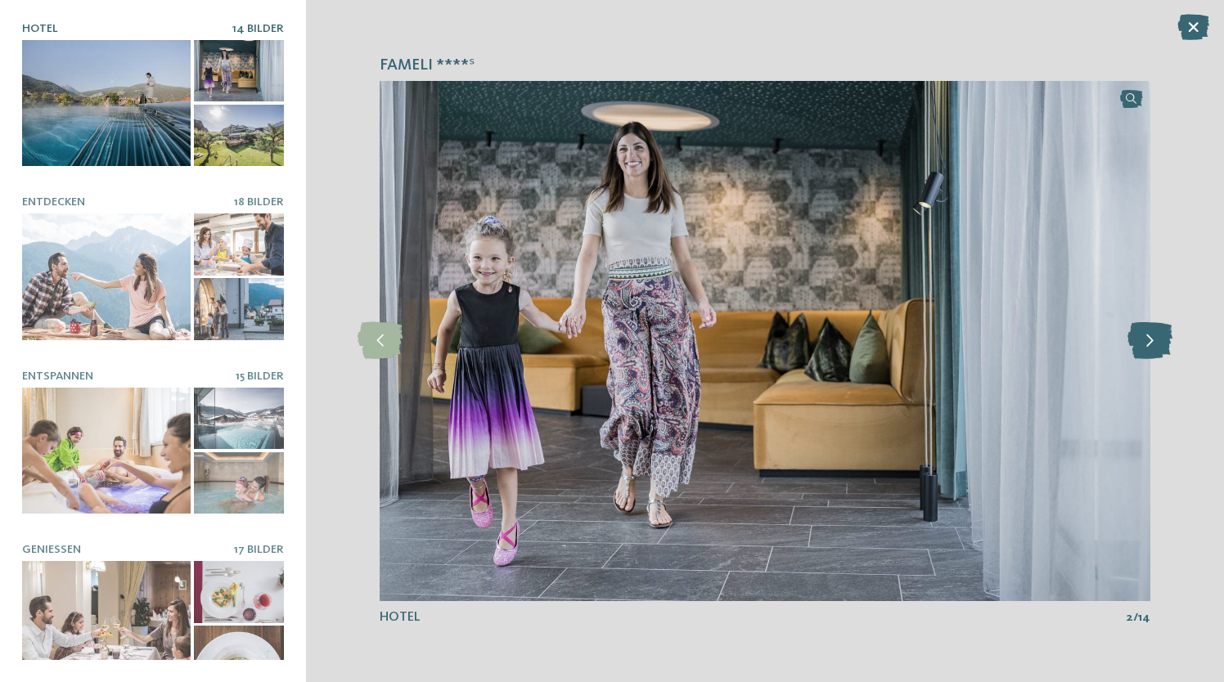
click at [1145, 349] on icon at bounding box center [1150, 340] width 45 height 37
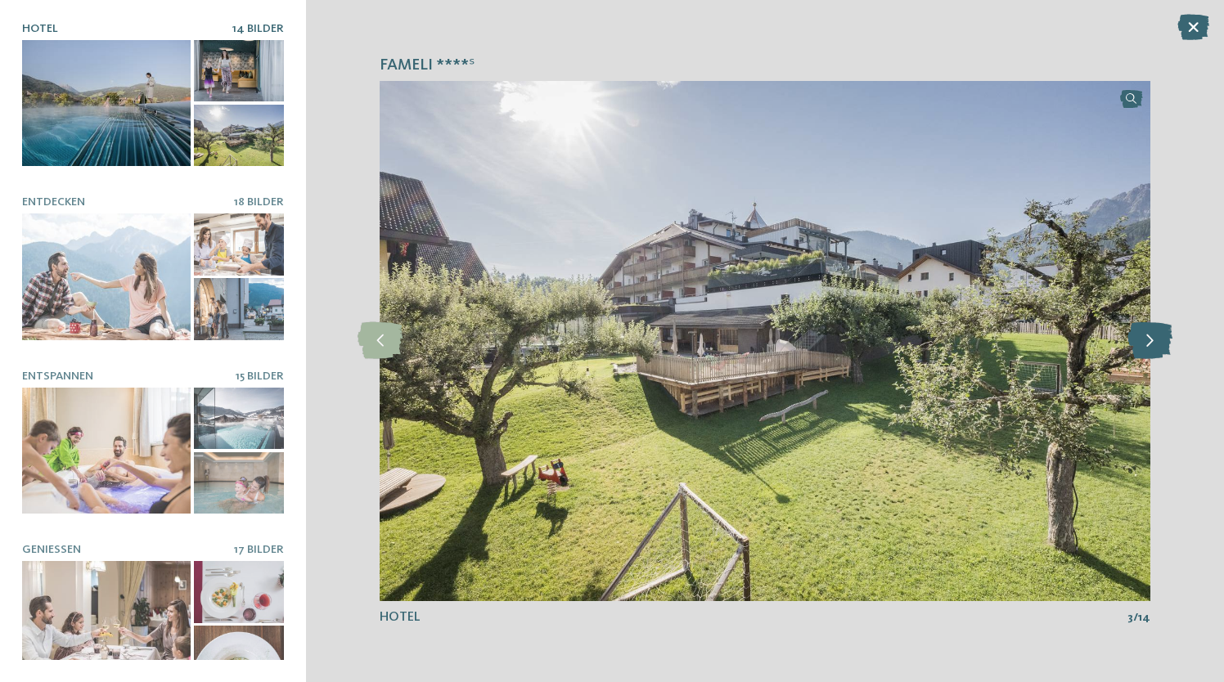
click at [1145, 349] on icon at bounding box center [1150, 340] width 45 height 37
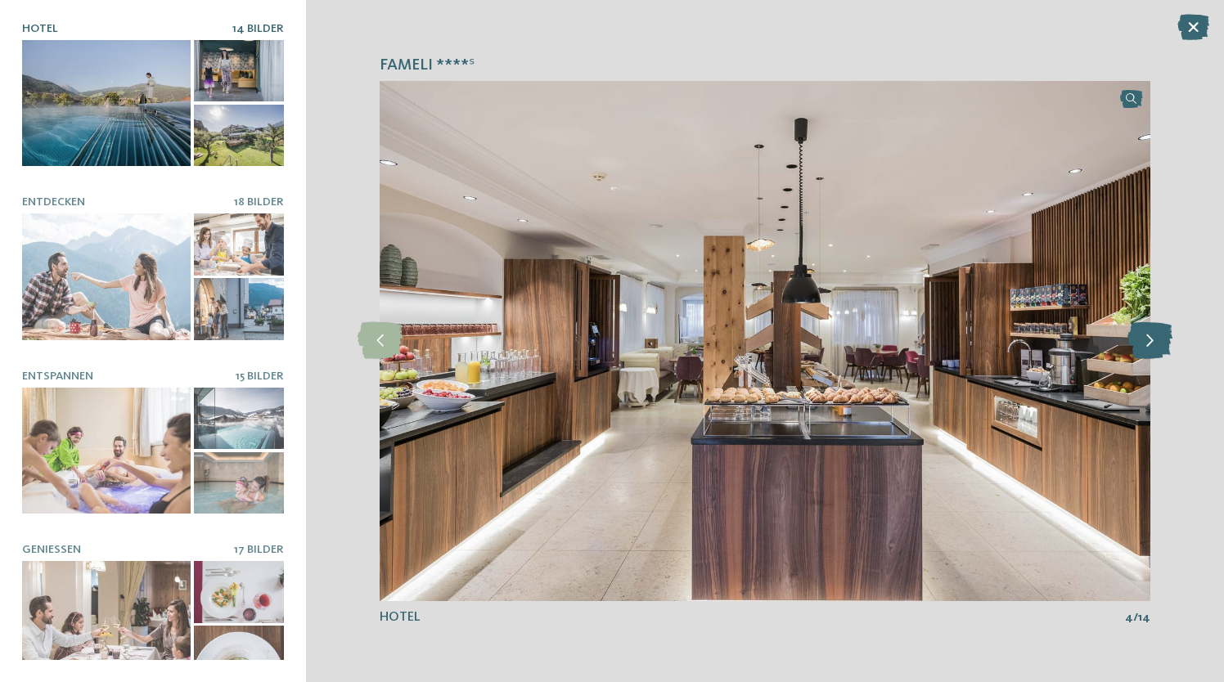
click at [1145, 349] on icon at bounding box center [1150, 340] width 45 height 37
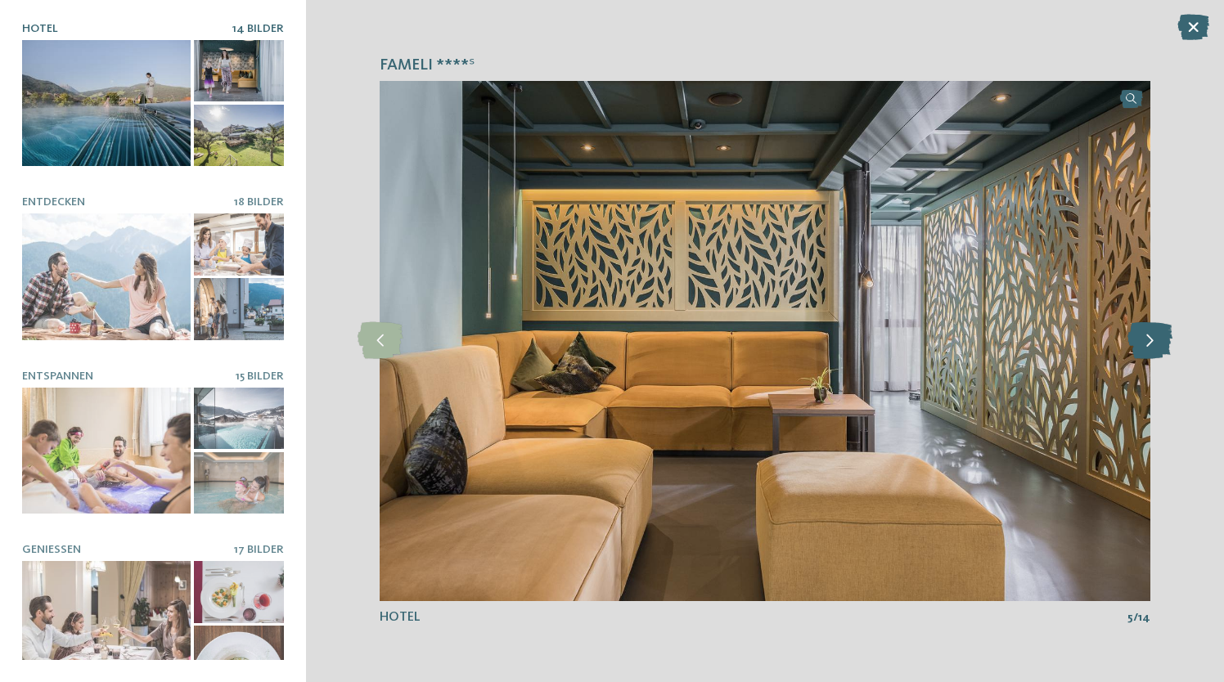
click at [1145, 349] on icon at bounding box center [1150, 340] width 45 height 37
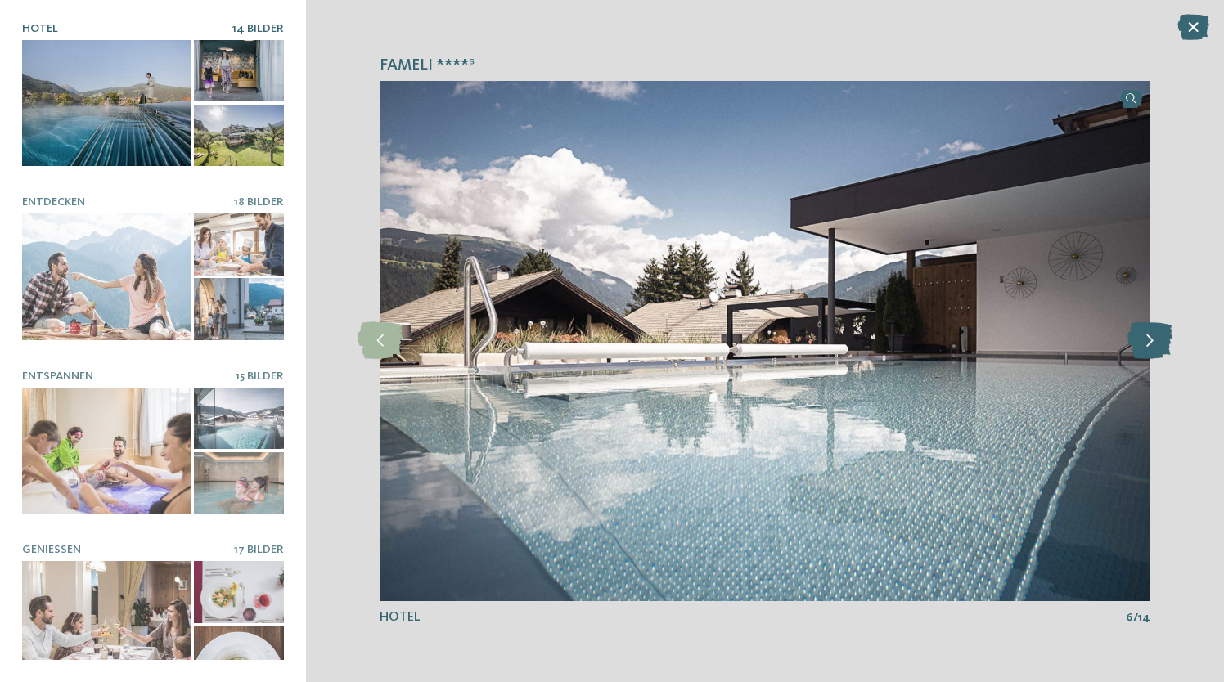
click at [1145, 349] on icon at bounding box center [1150, 340] width 45 height 37
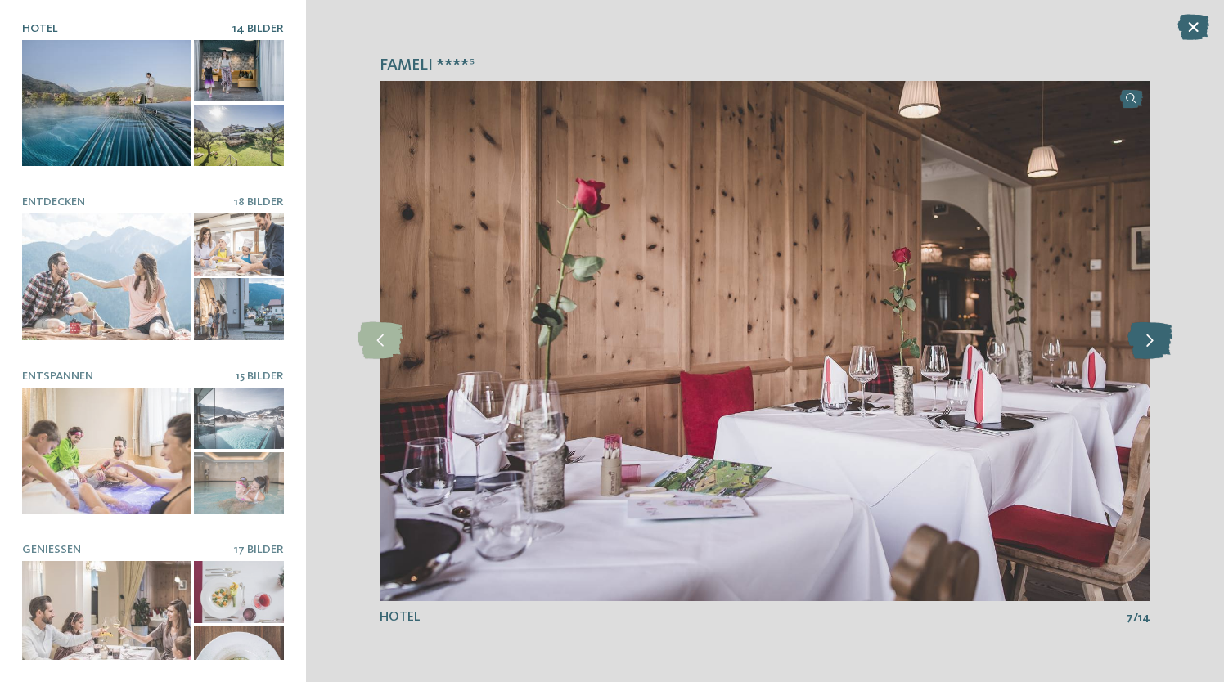
click at [1145, 349] on icon at bounding box center [1150, 340] width 45 height 37
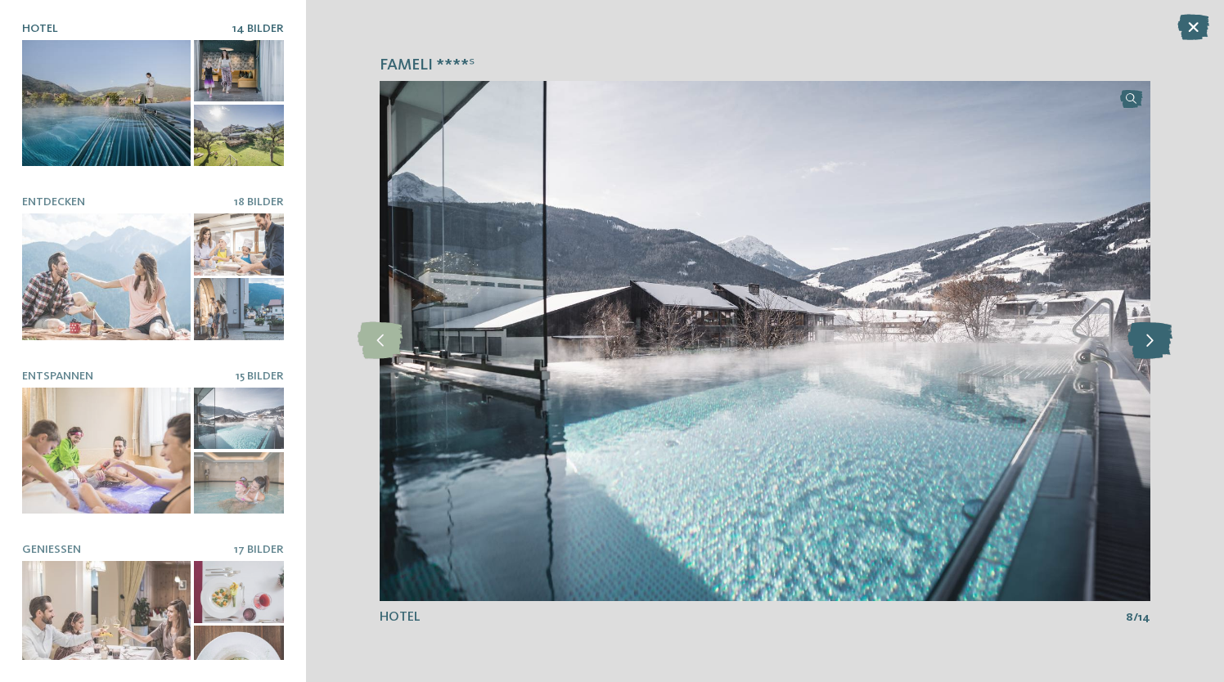
click at [1145, 349] on icon at bounding box center [1150, 340] width 45 height 37
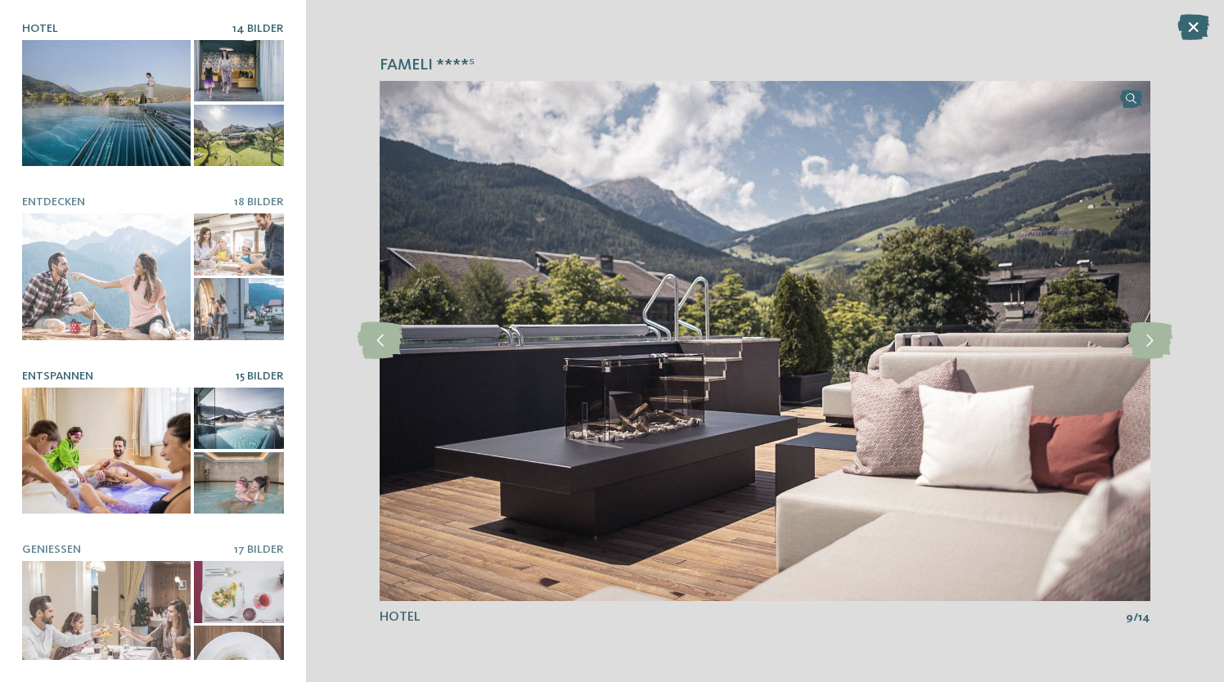
click at [173, 472] on div at bounding box center [106, 451] width 169 height 127
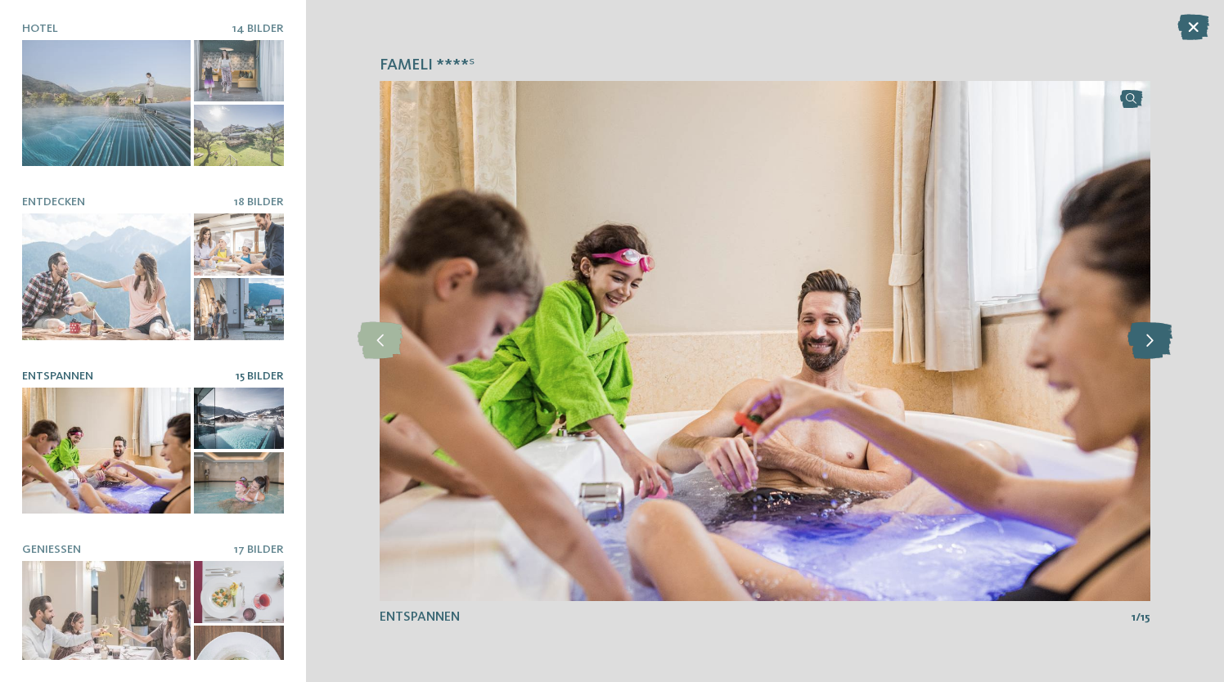
click at [1159, 345] on icon at bounding box center [1150, 340] width 45 height 37
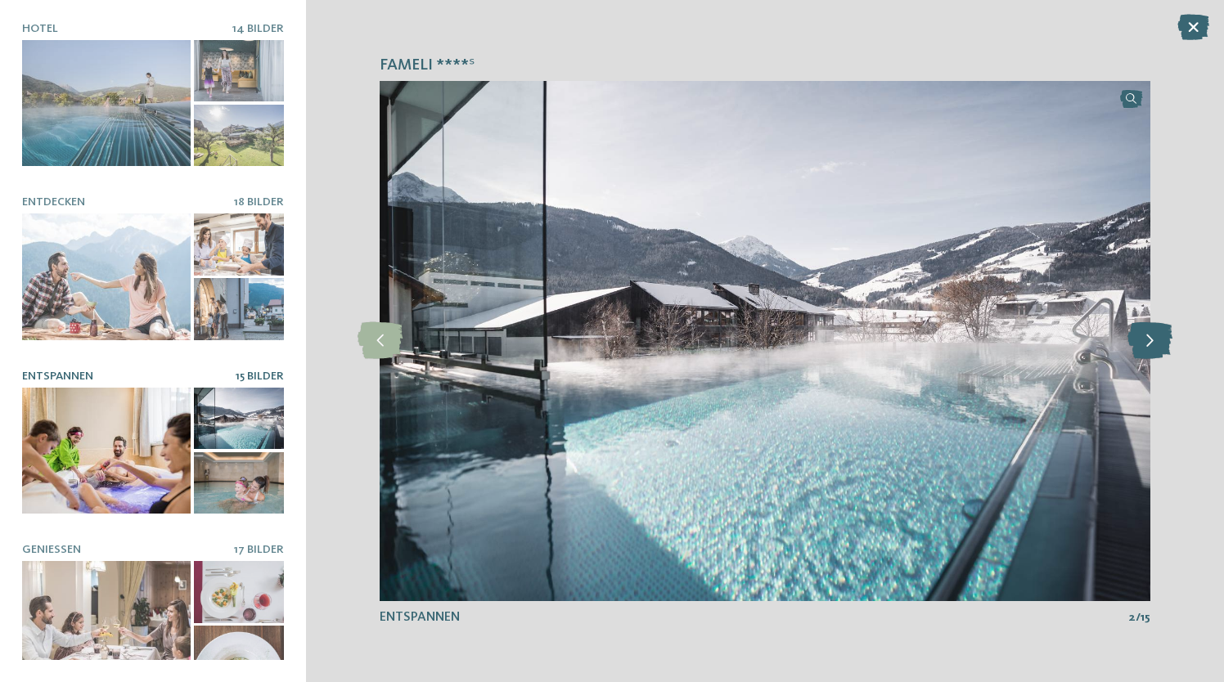
click at [1159, 345] on icon at bounding box center [1150, 340] width 45 height 37
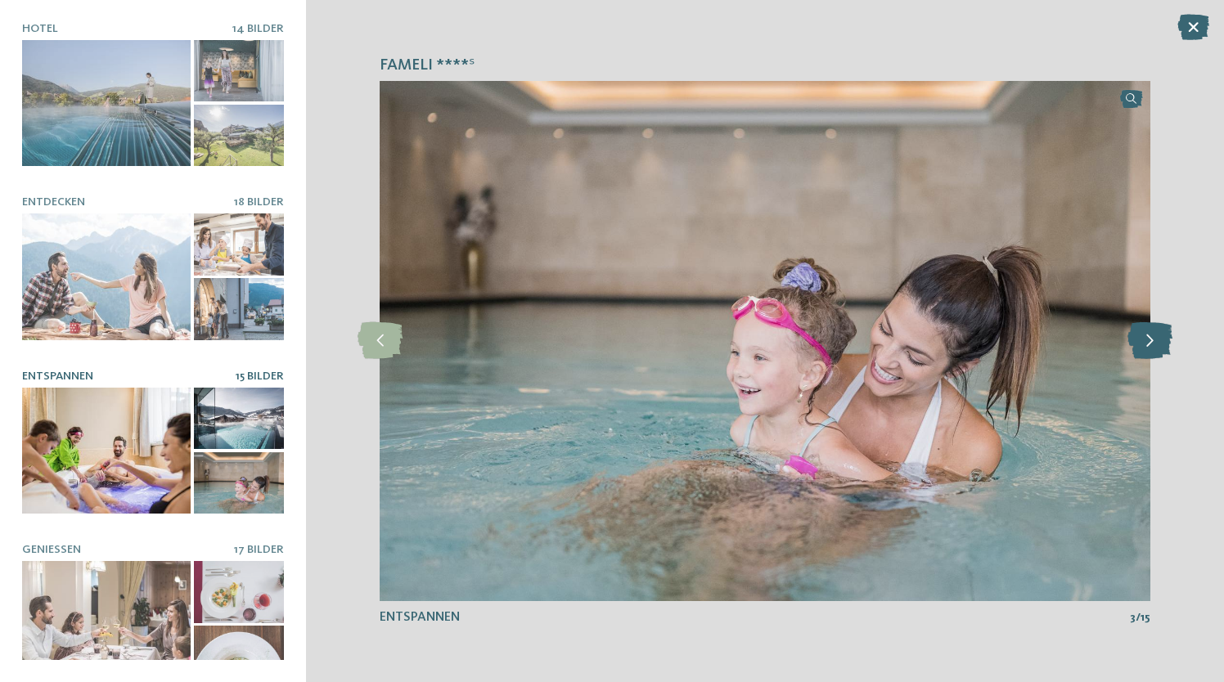
click at [1159, 345] on icon at bounding box center [1150, 340] width 45 height 37
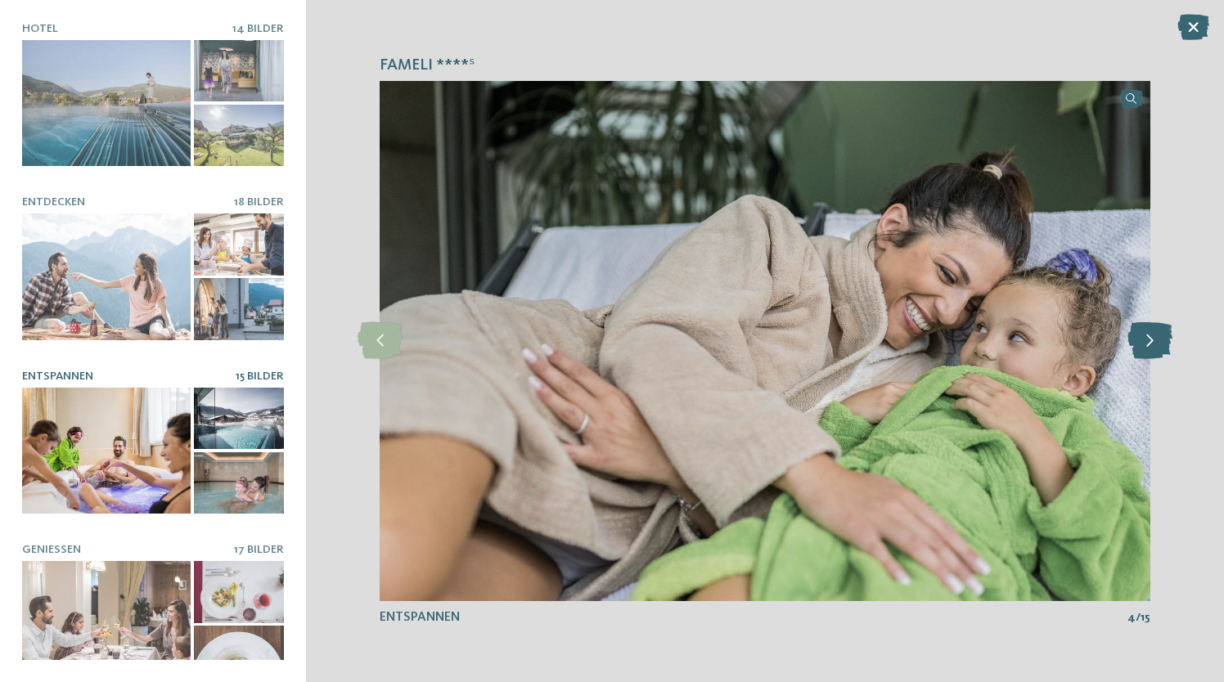
click at [1159, 345] on icon at bounding box center [1150, 340] width 45 height 37
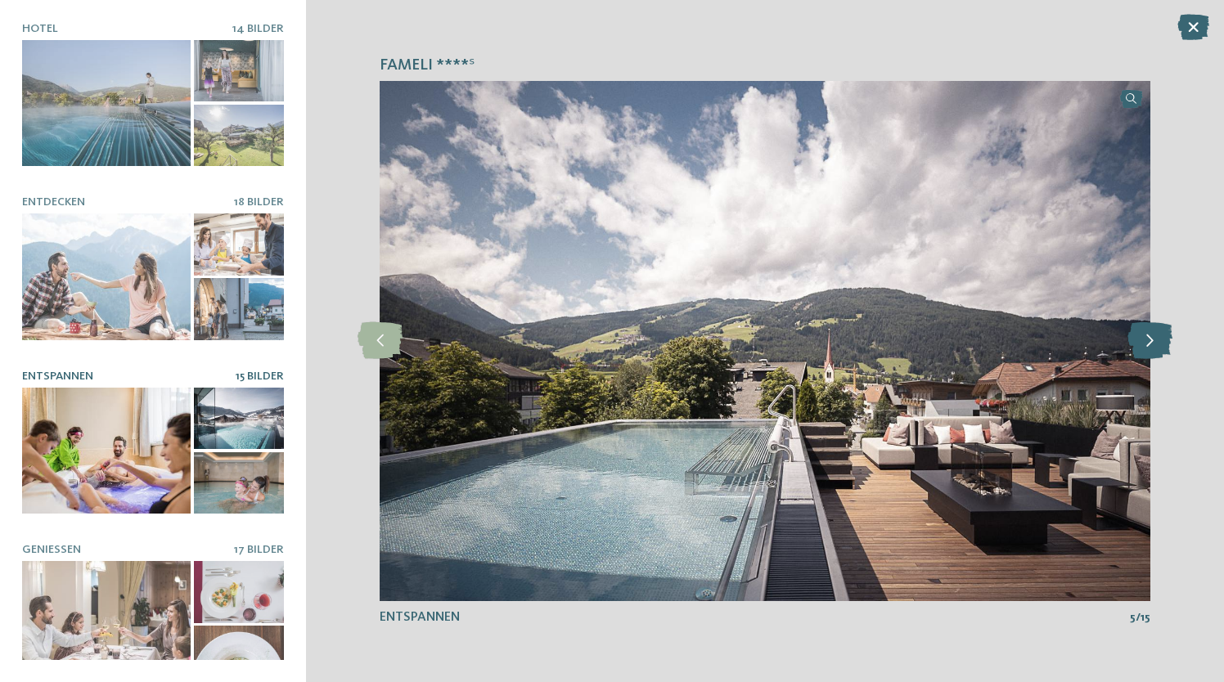
click at [1159, 345] on icon at bounding box center [1150, 340] width 45 height 37
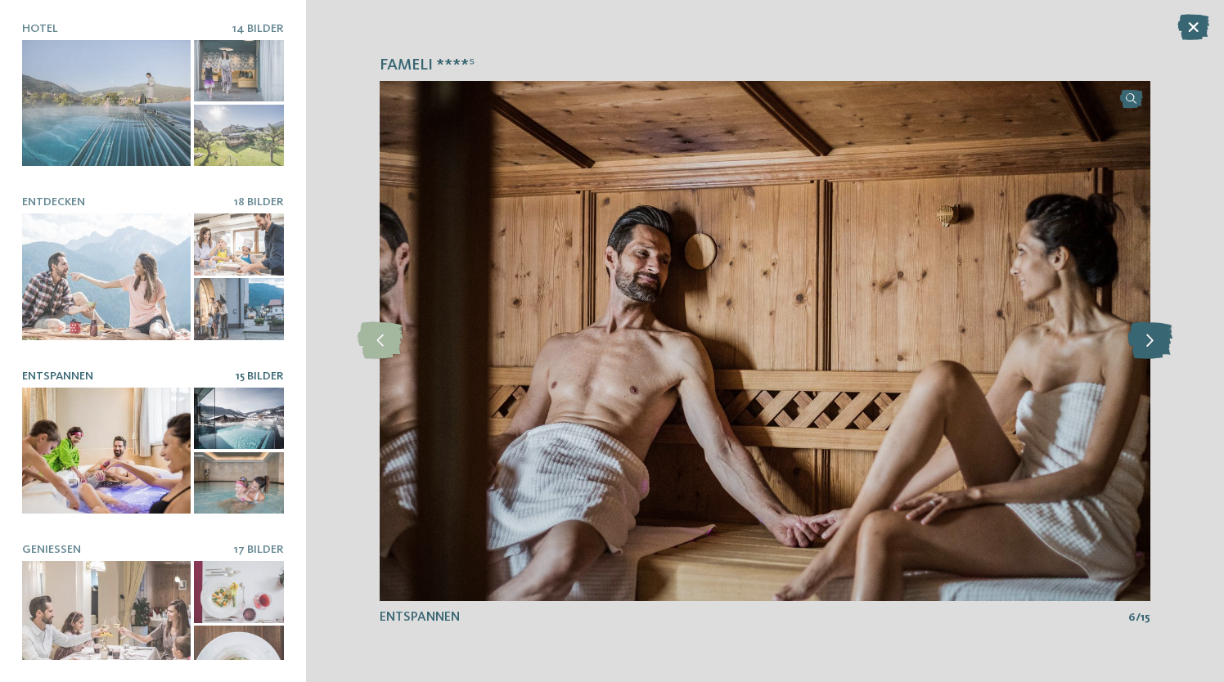
click at [1159, 345] on icon at bounding box center [1150, 340] width 45 height 37
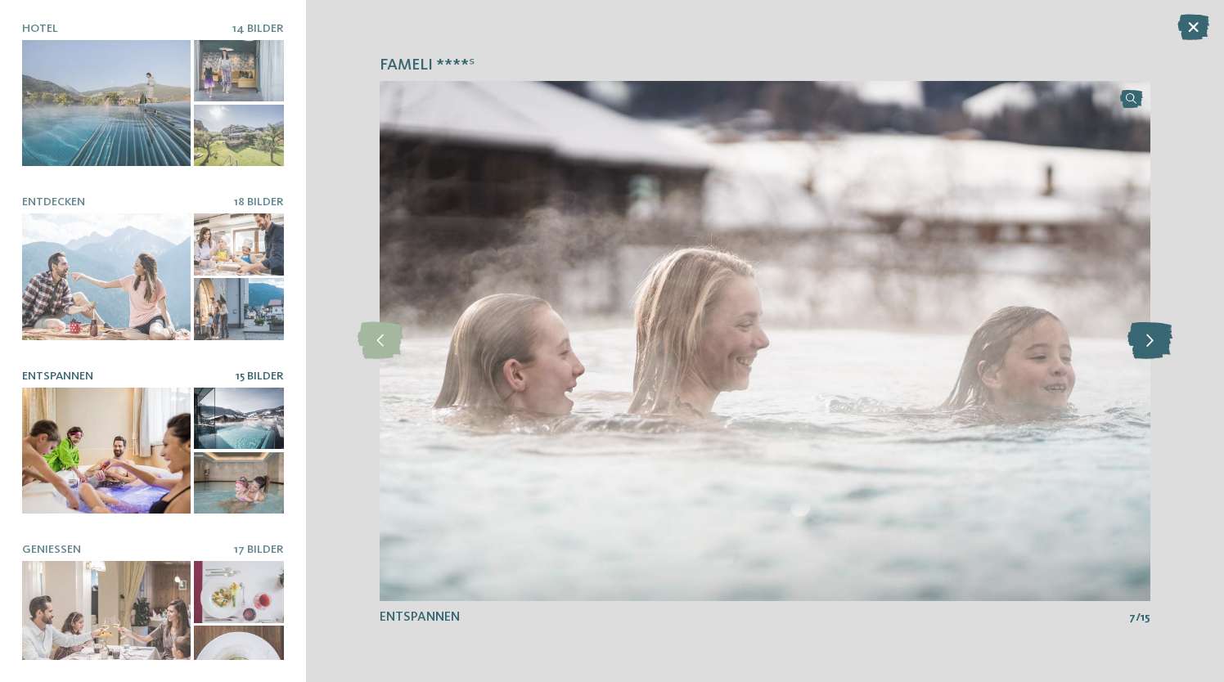
click at [1159, 345] on icon at bounding box center [1150, 340] width 45 height 37
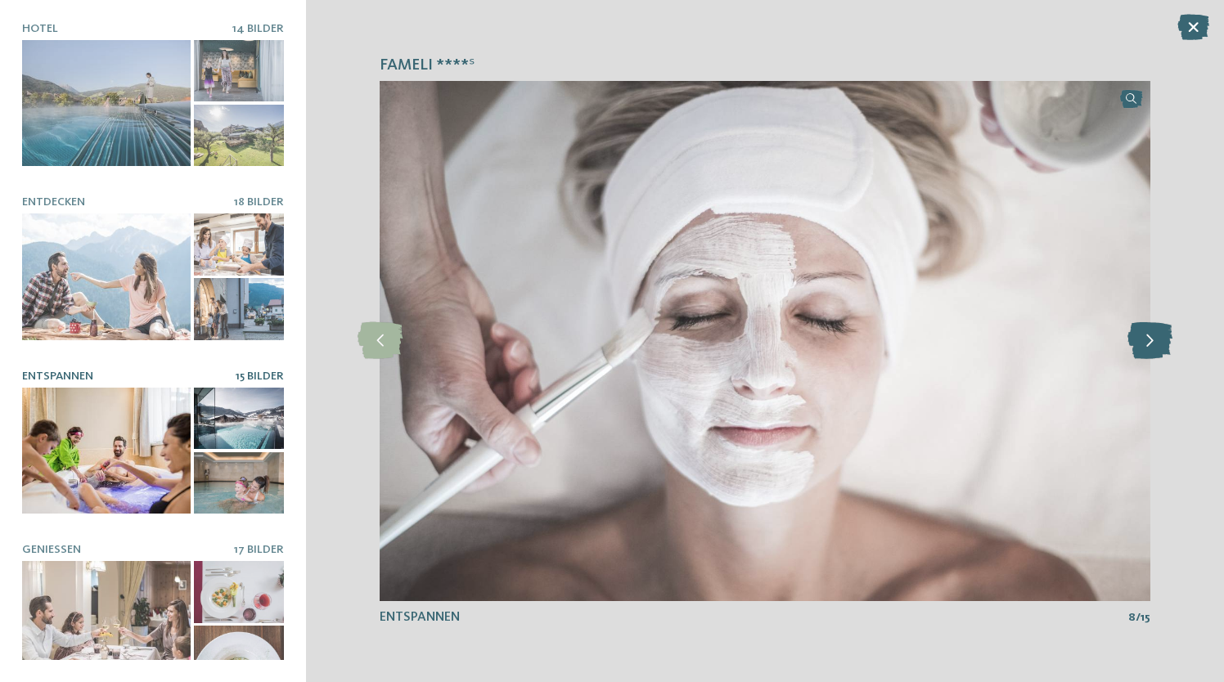
click at [1159, 345] on icon at bounding box center [1150, 340] width 45 height 37
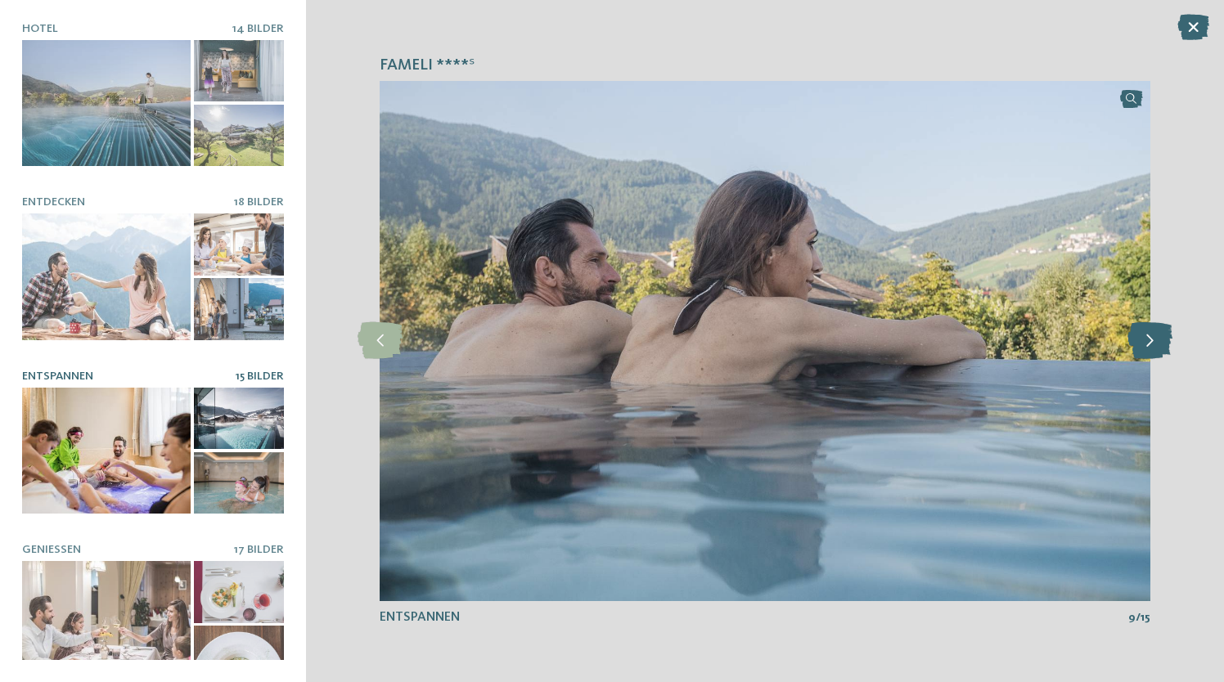
click at [1159, 345] on icon at bounding box center [1150, 340] width 45 height 37
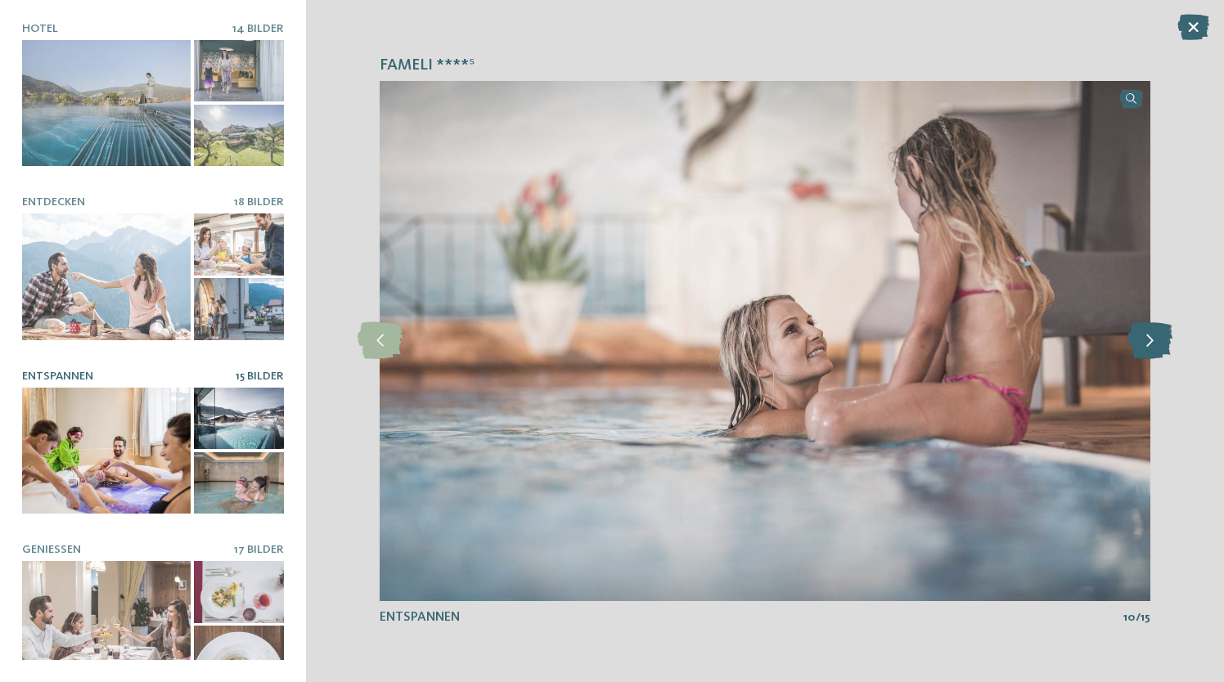
click at [1159, 345] on icon at bounding box center [1150, 340] width 45 height 37
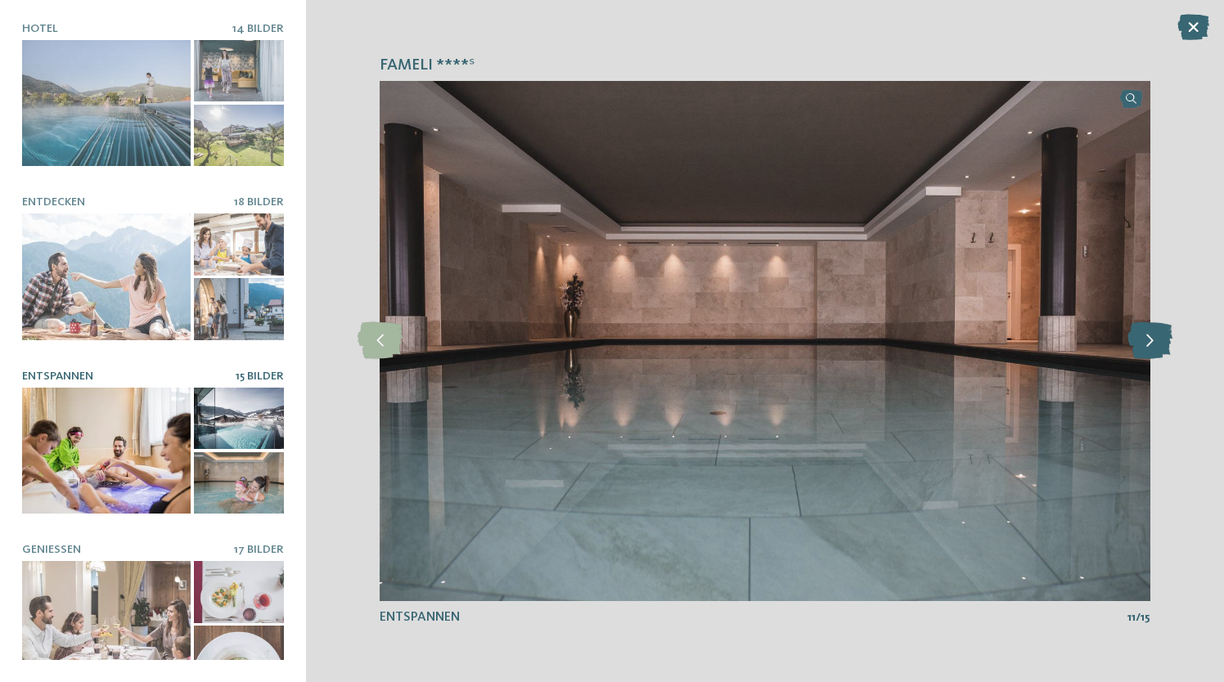
click at [1159, 345] on icon at bounding box center [1150, 340] width 45 height 37
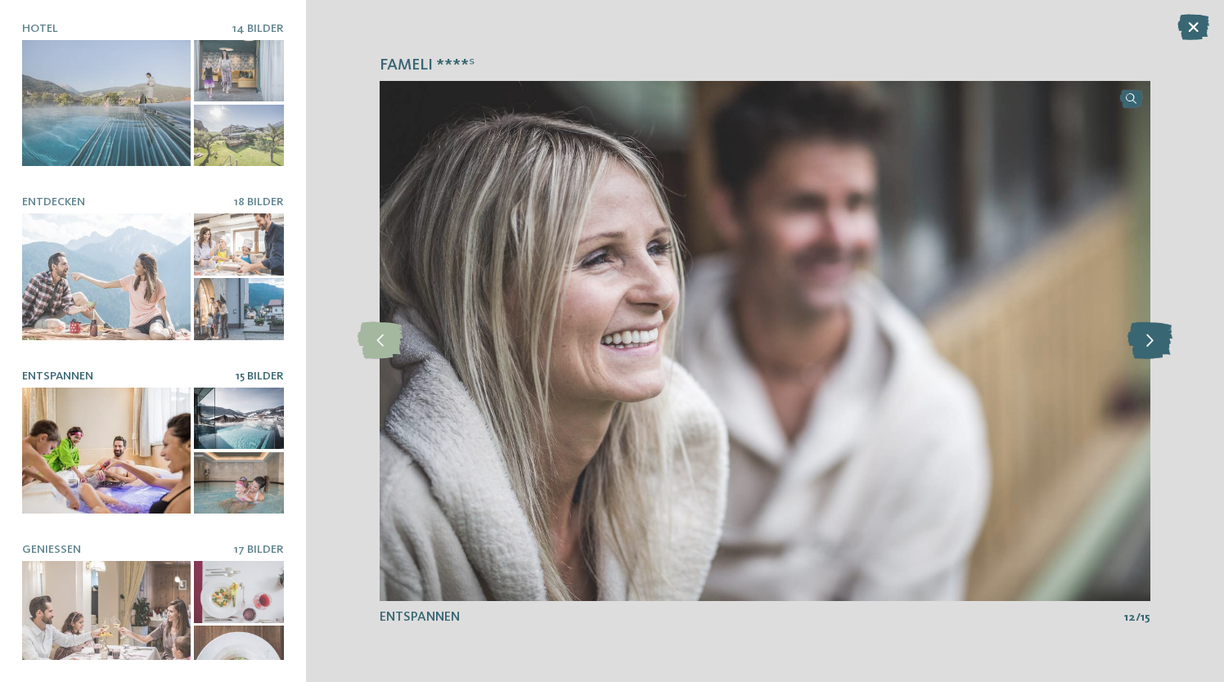
click at [1159, 345] on icon at bounding box center [1150, 340] width 45 height 37
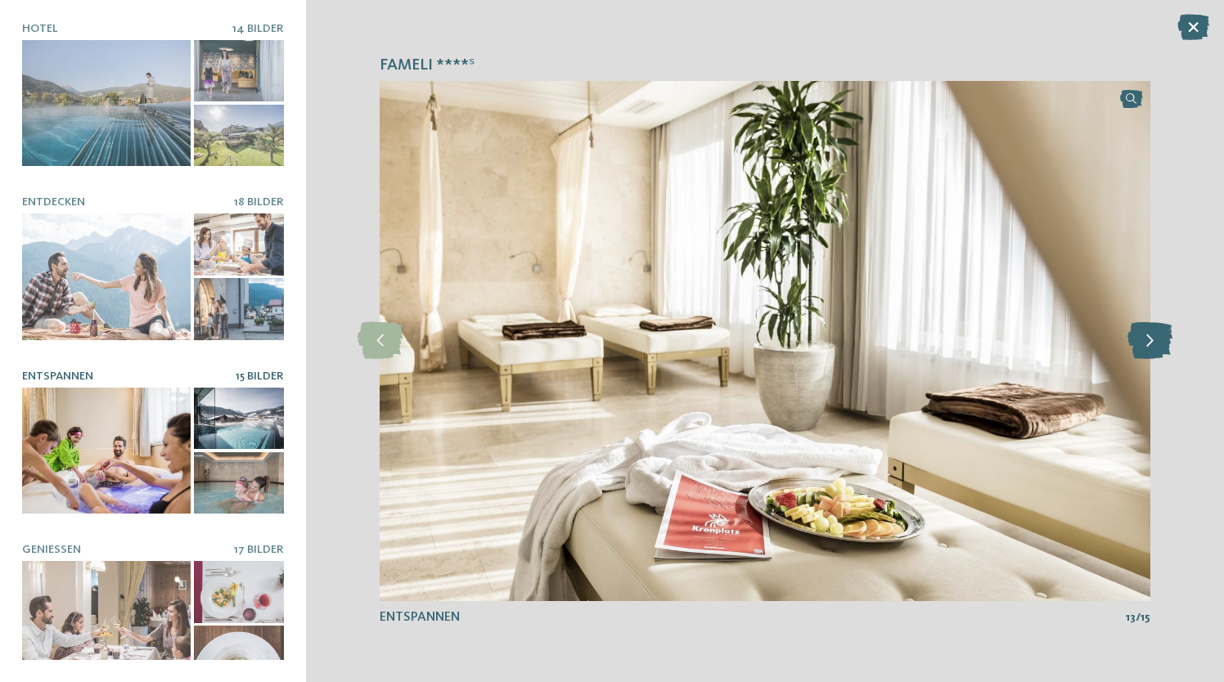
click at [1159, 345] on icon at bounding box center [1150, 340] width 45 height 37
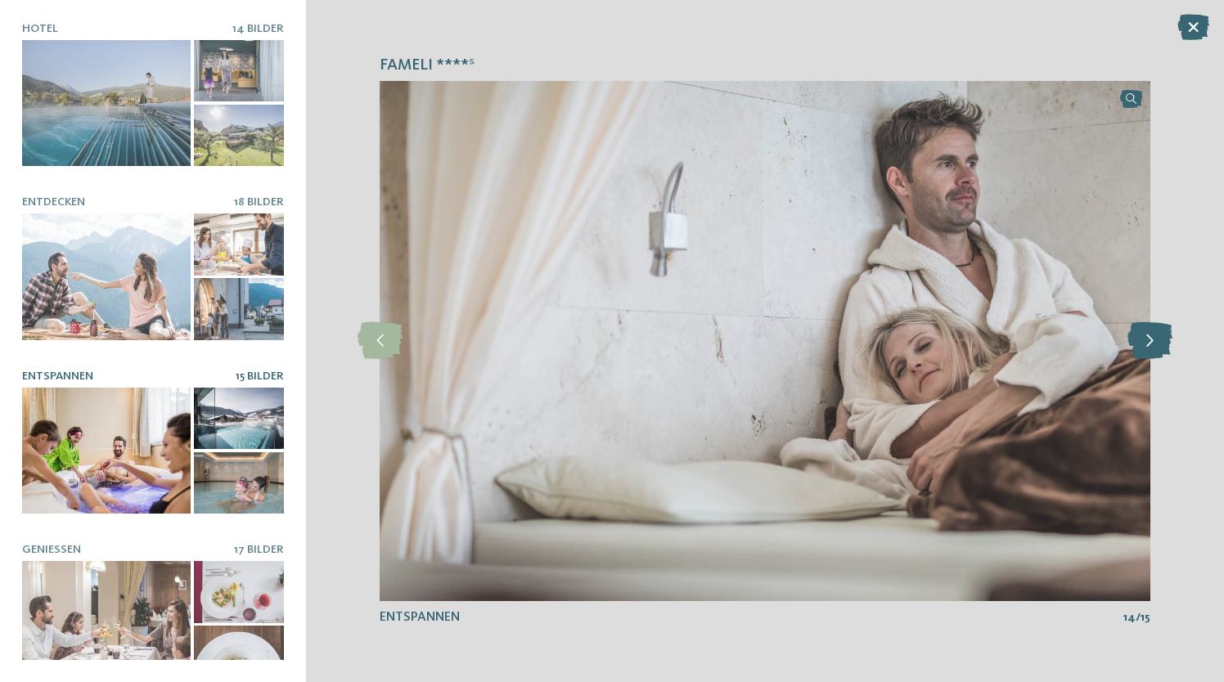
click at [1159, 345] on icon at bounding box center [1150, 340] width 45 height 37
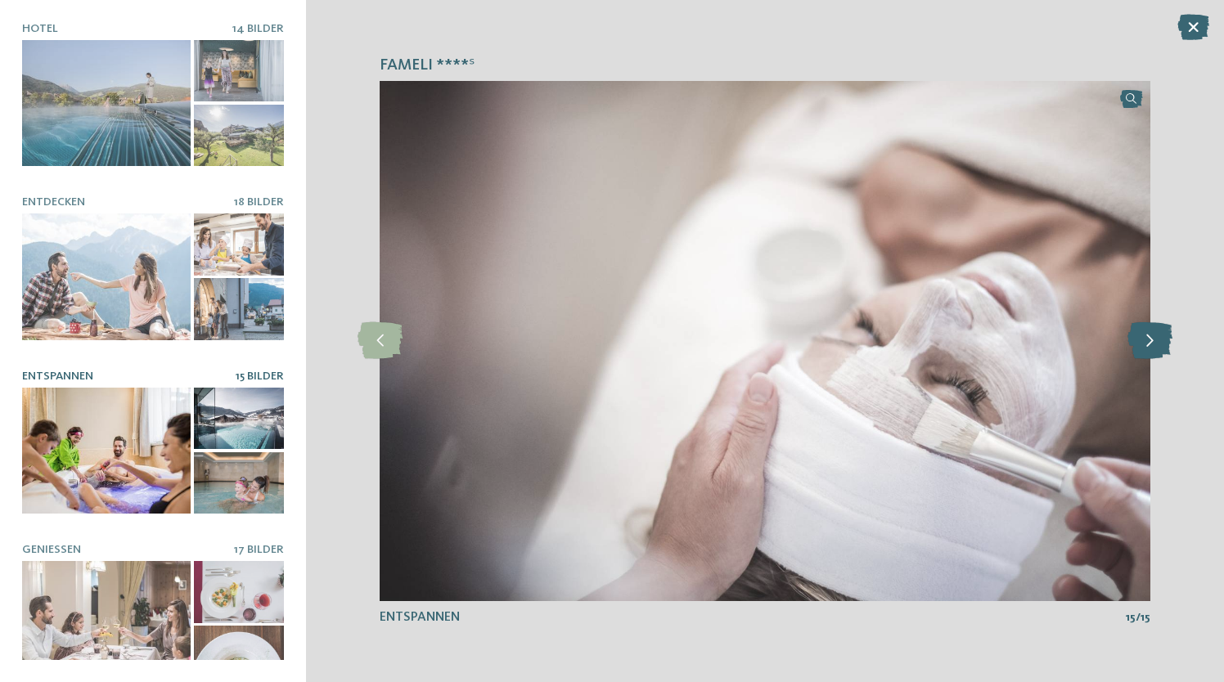
click at [1159, 345] on icon at bounding box center [1150, 340] width 45 height 37
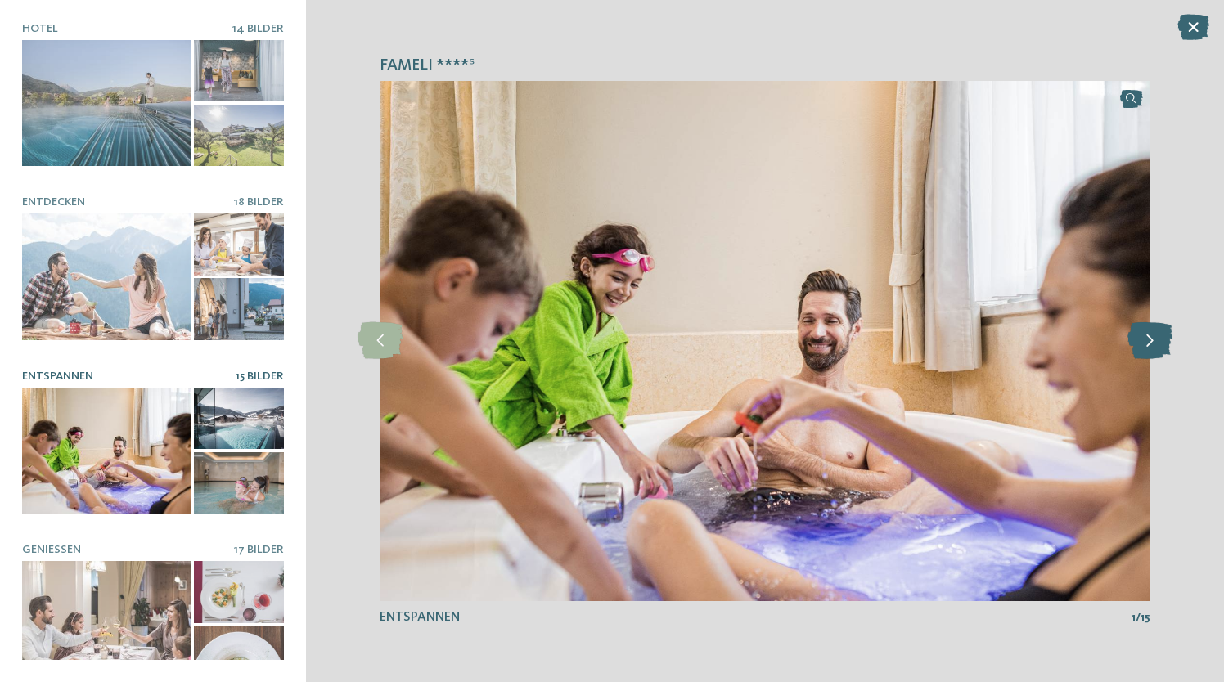
click at [1159, 345] on icon at bounding box center [1150, 340] width 45 height 37
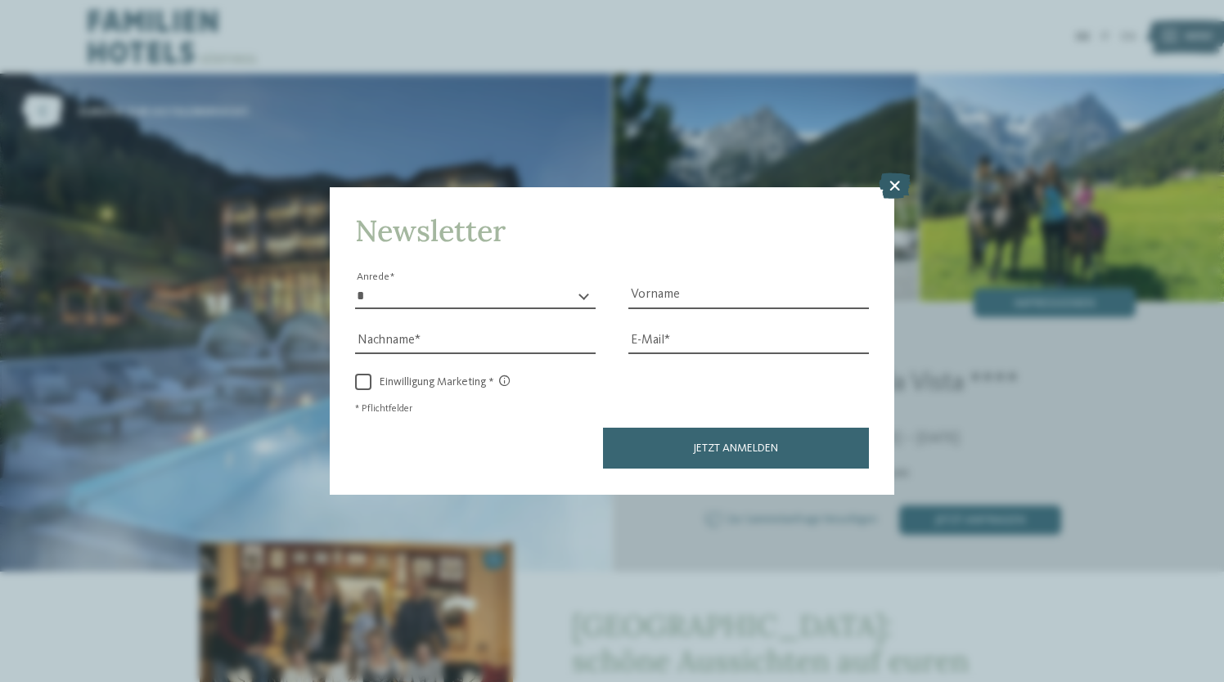
click at [894, 184] on icon at bounding box center [895, 186] width 32 height 26
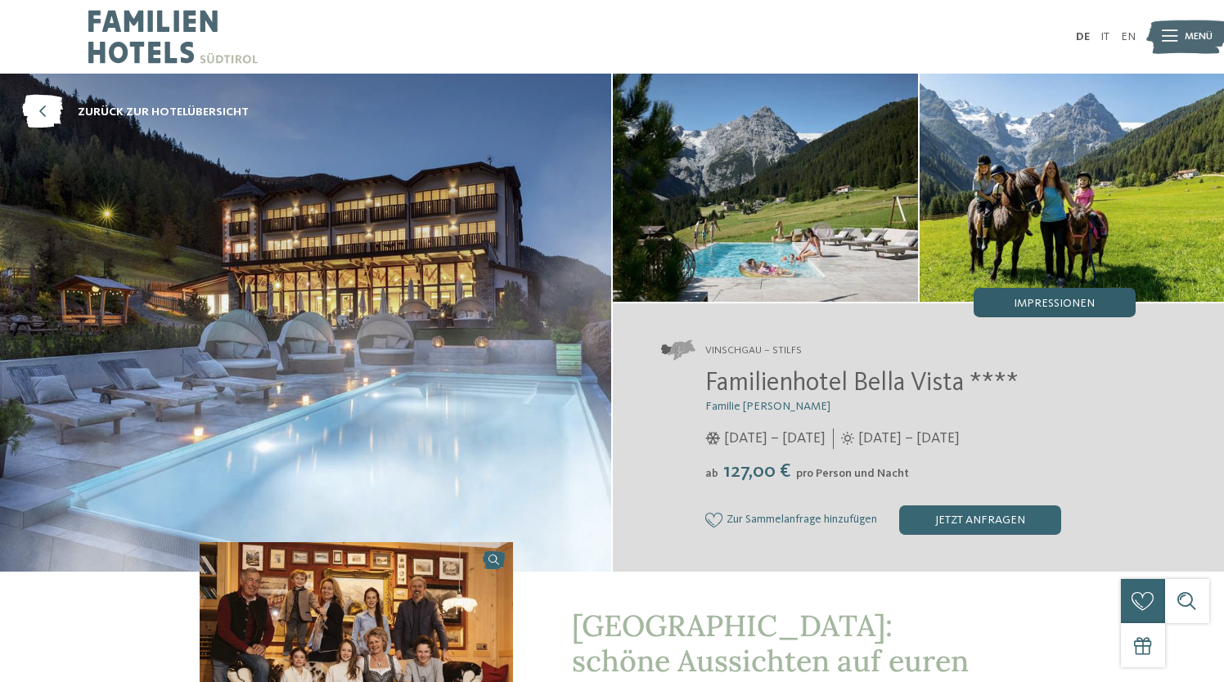
click at [1071, 293] on div "Impressionen" at bounding box center [1055, 302] width 162 height 29
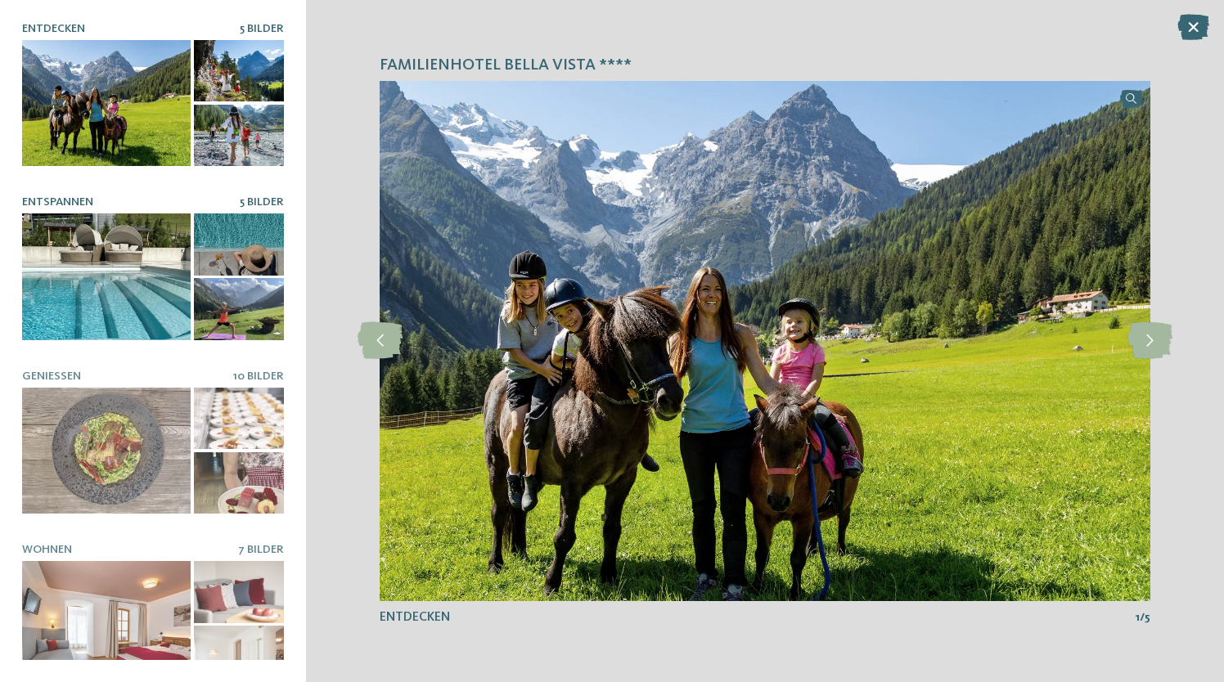
click at [162, 325] on div at bounding box center [106, 277] width 169 height 127
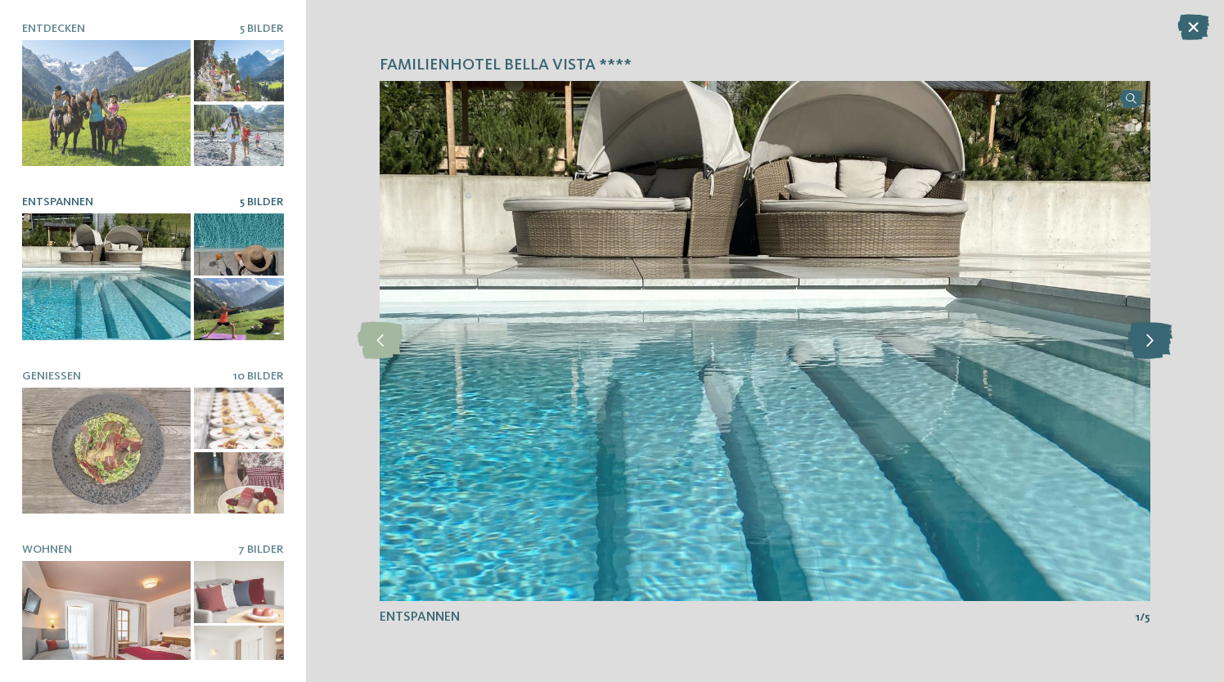
click at [1158, 340] on icon at bounding box center [1150, 340] width 45 height 37
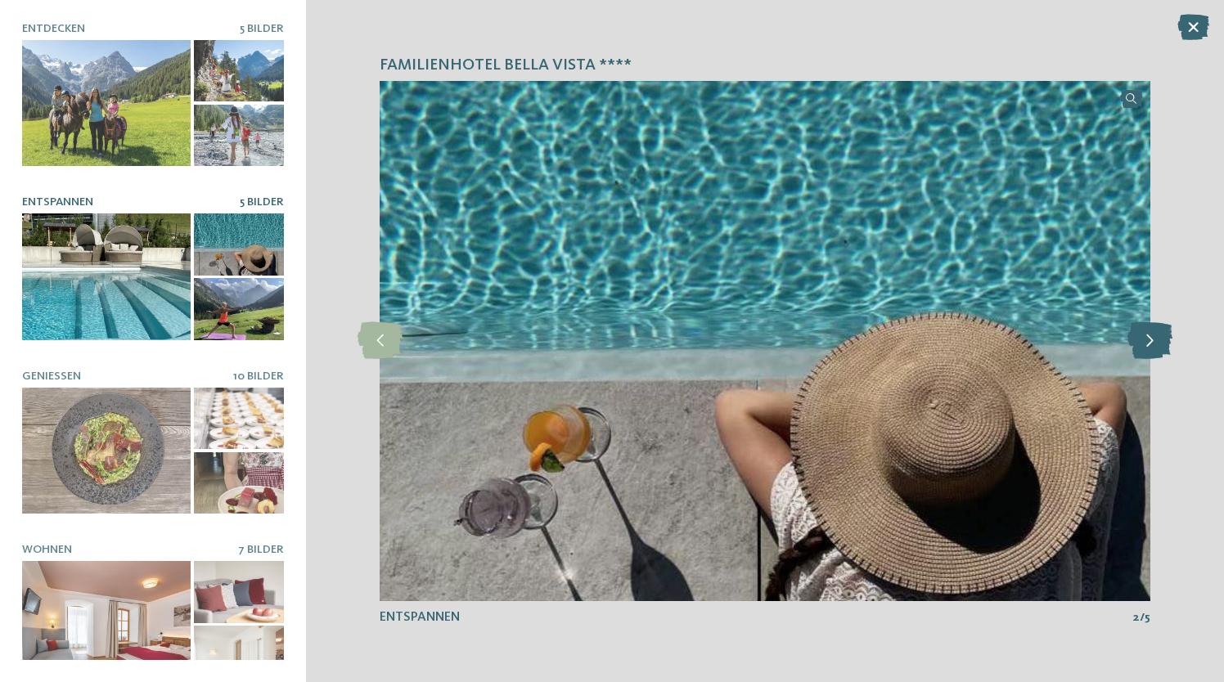
click at [1158, 340] on icon at bounding box center [1150, 340] width 45 height 37
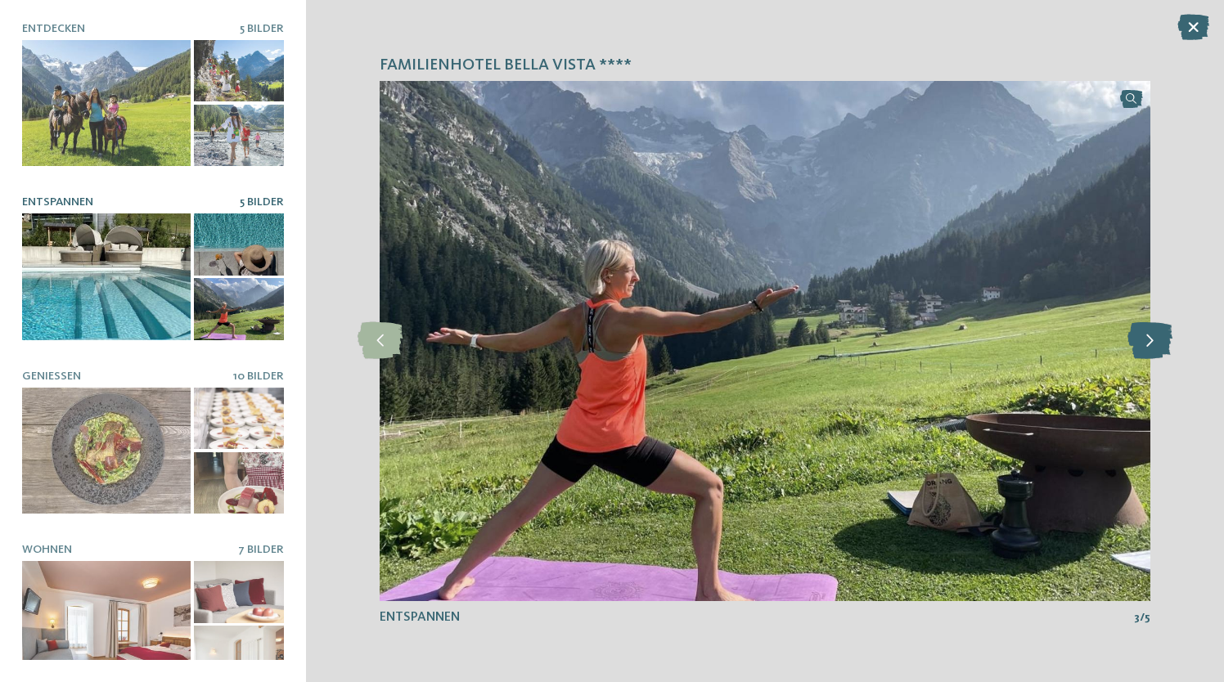
click at [1158, 340] on icon at bounding box center [1150, 340] width 45 height 37
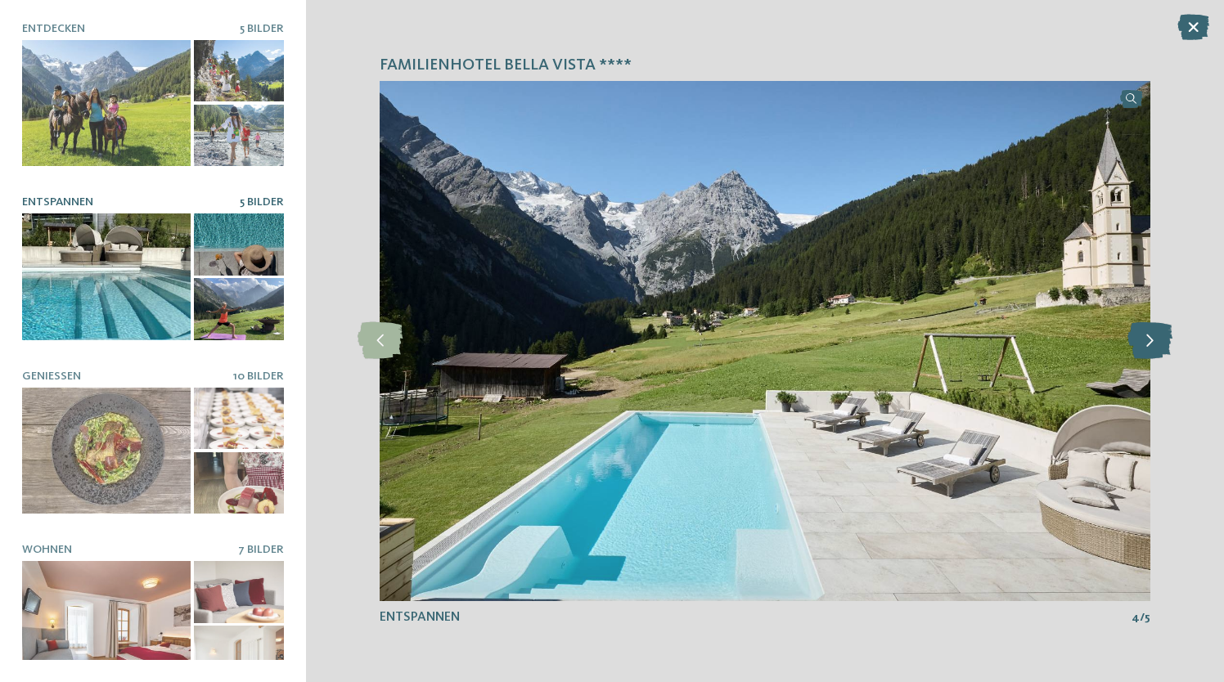
click at [1158, 340] on icon at bounding box center [1150, 340] width 45 height 37
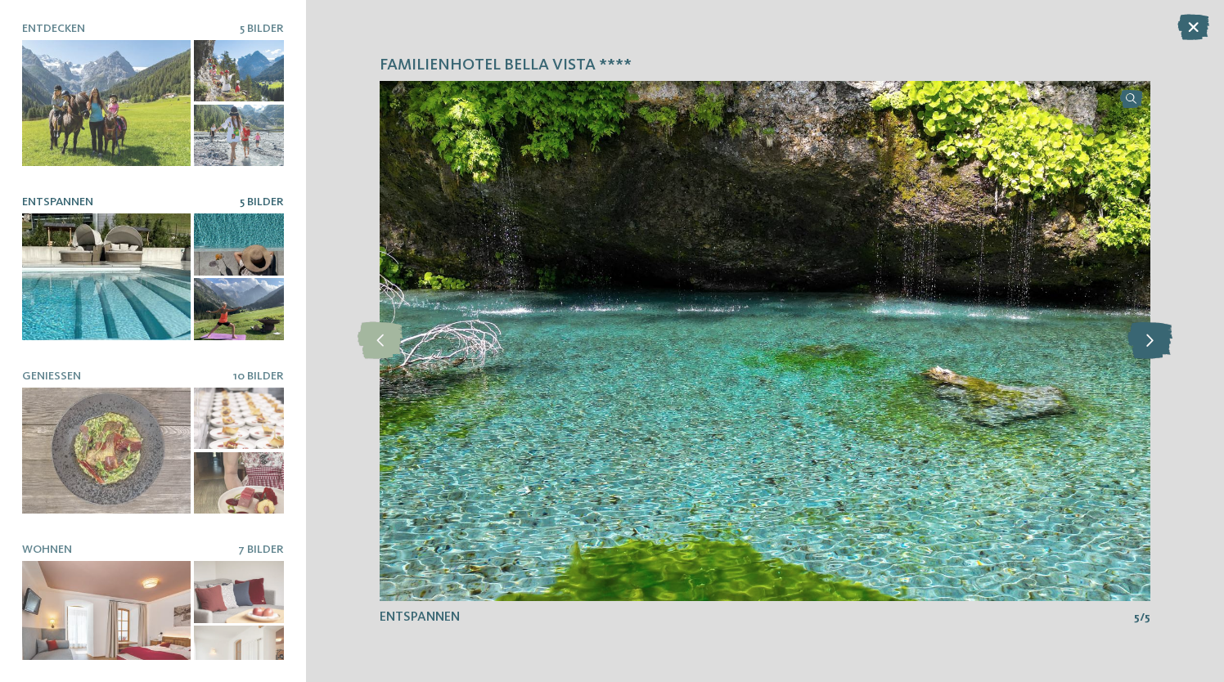
click at [1158, 340] on icon at bounding box center [1150, 340] width 45 height 37
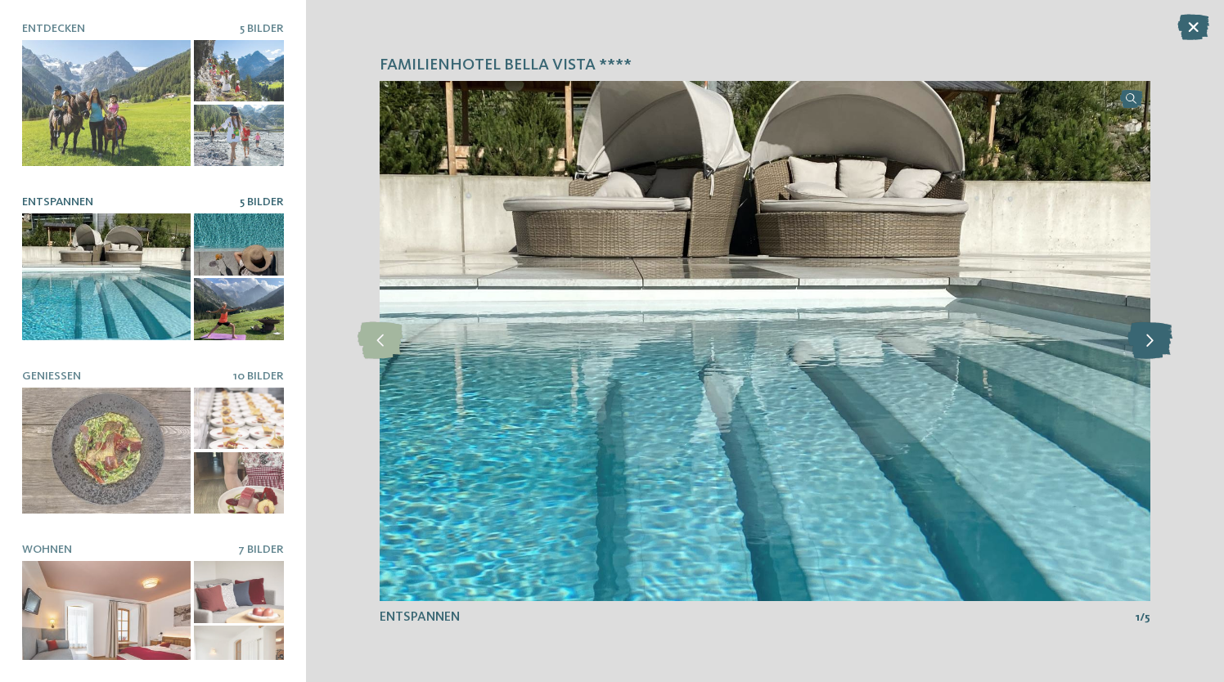
click at [1158, 340] on icon at bounding box center [1150, 340] width 45 height 37
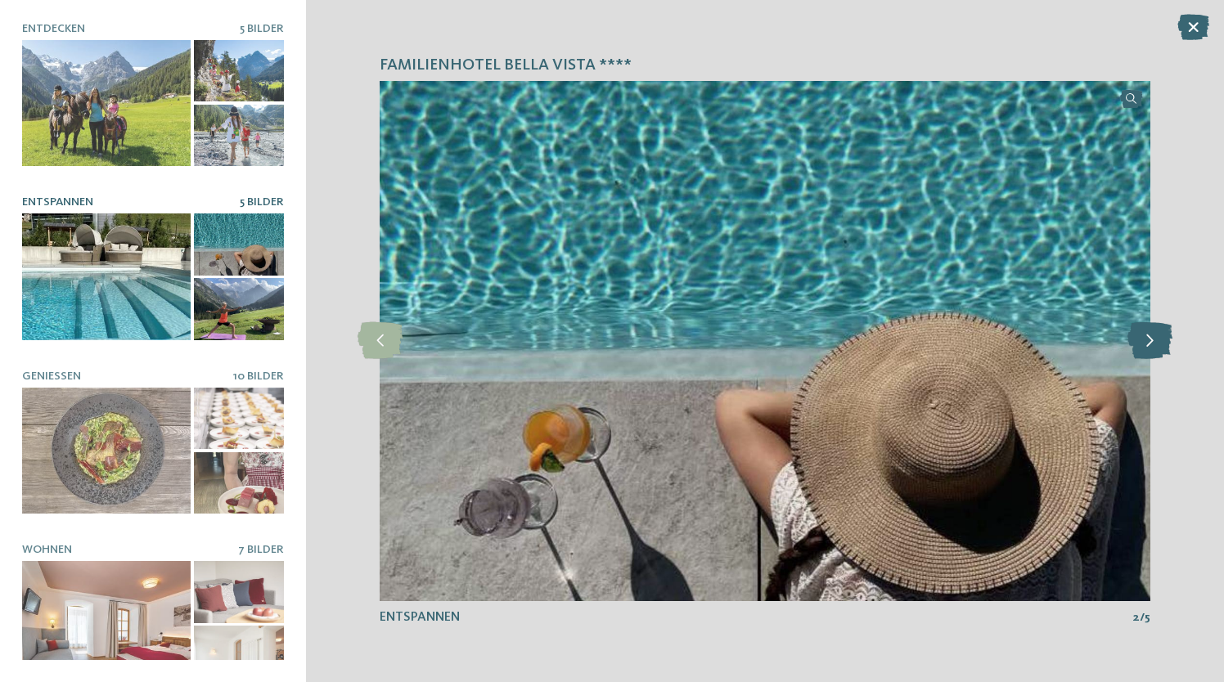
click at [1158, 340] on icon at bounding box center [1150, 340] width 45 height 37
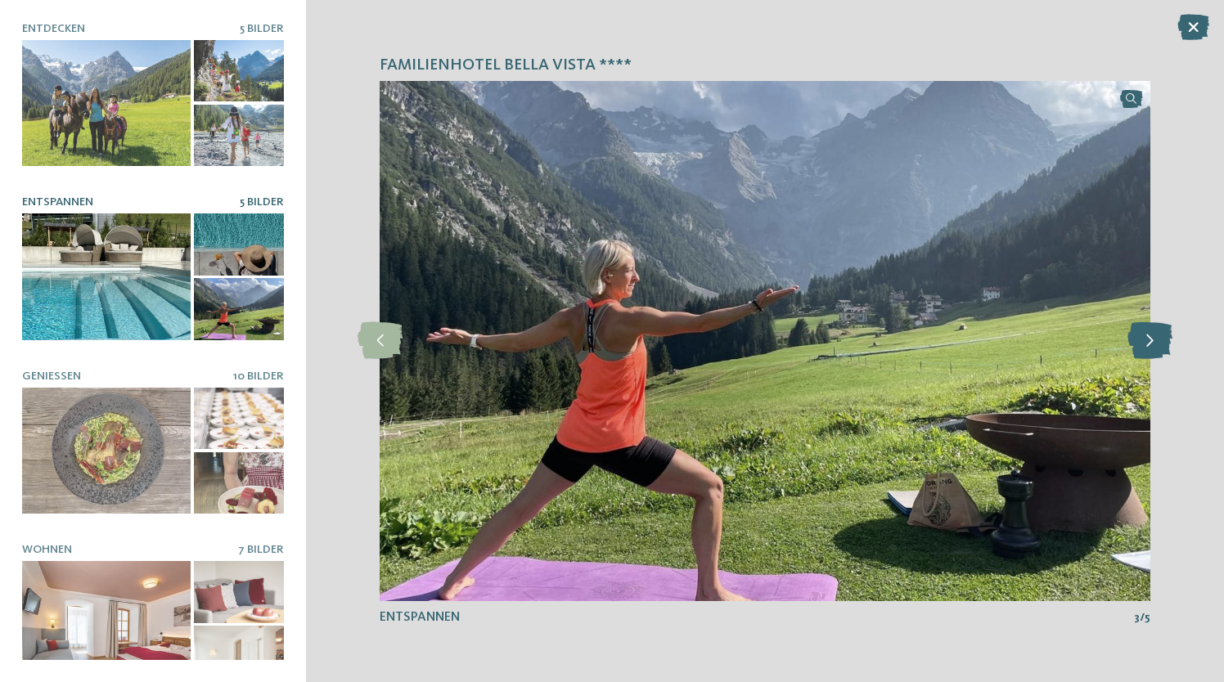
click at [1158, 340] on icon at bounding box center [1150, 340] width 45 height 37
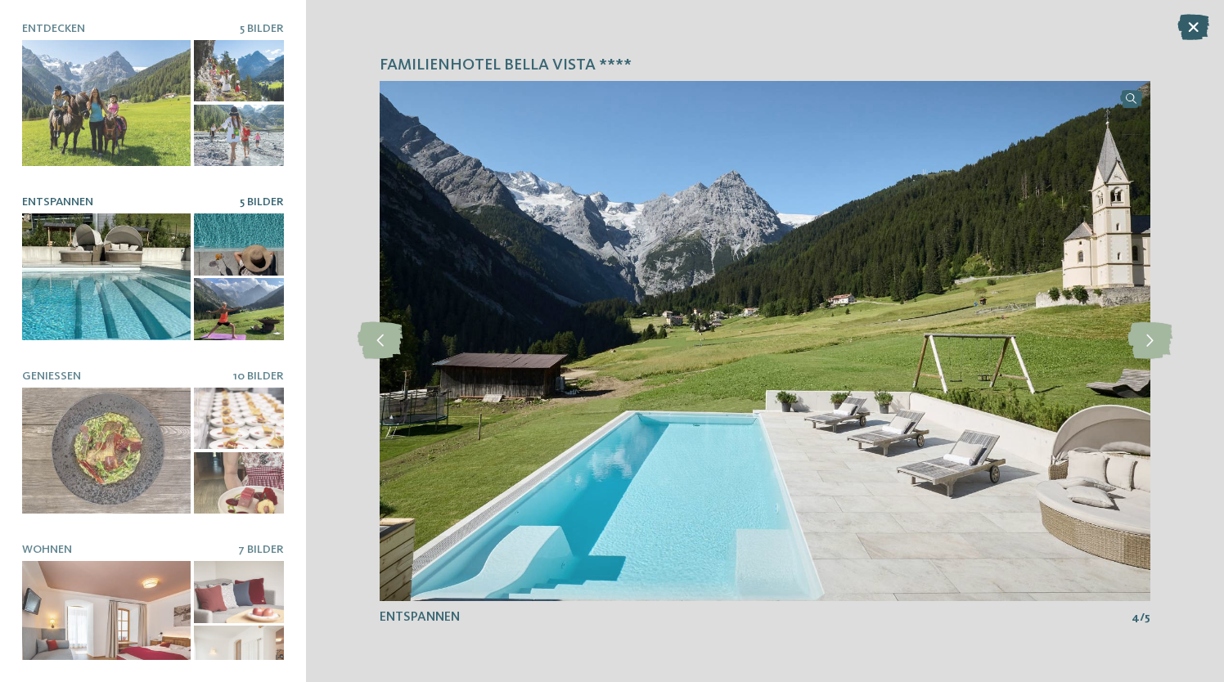
click at [1194, 29] on icon at bounding box center [1193, 27] width 32 height 26
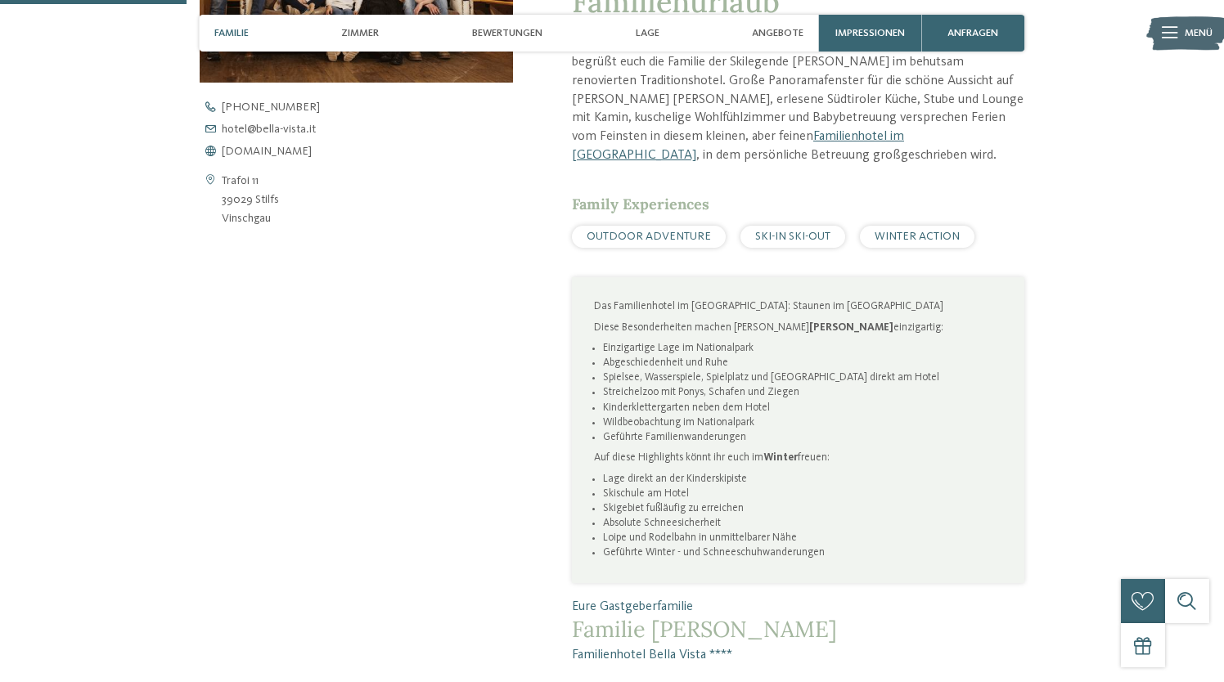
scroll to position [696, 0]
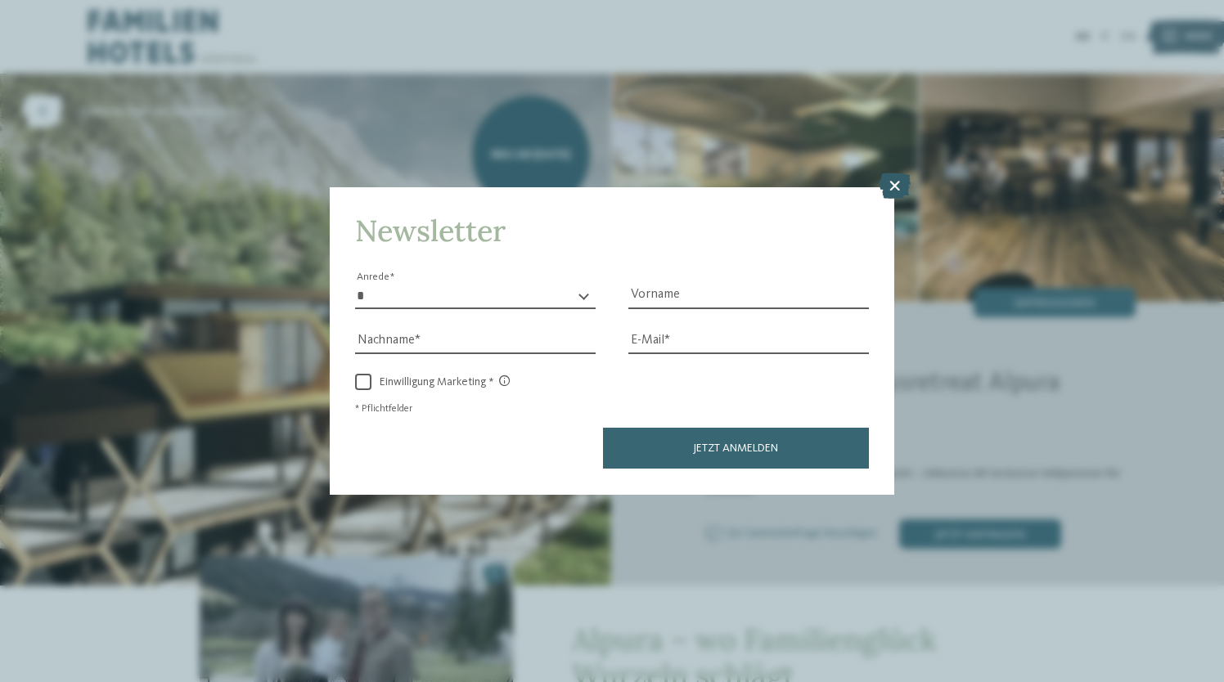
click at [888, 192] on icon at bounding box center [895, 186] width 32 height 26
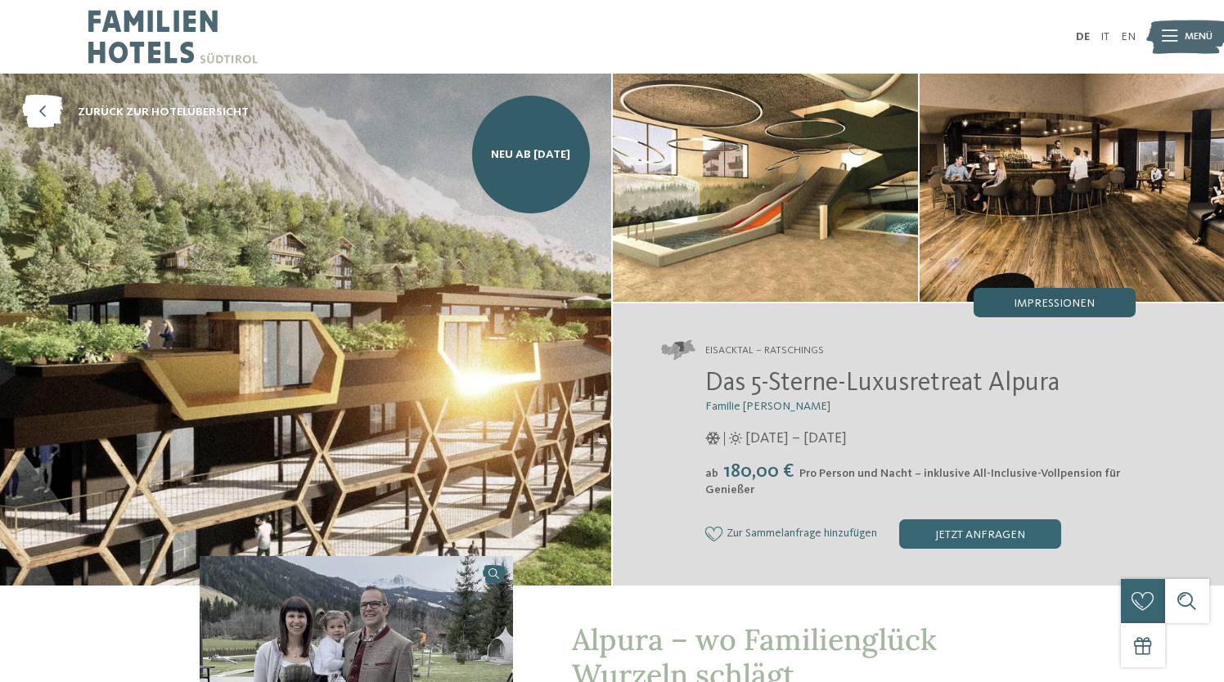
click at [1082, 305] on span "Impressionen" at bounding box center [1054, 303] width 81 height 11
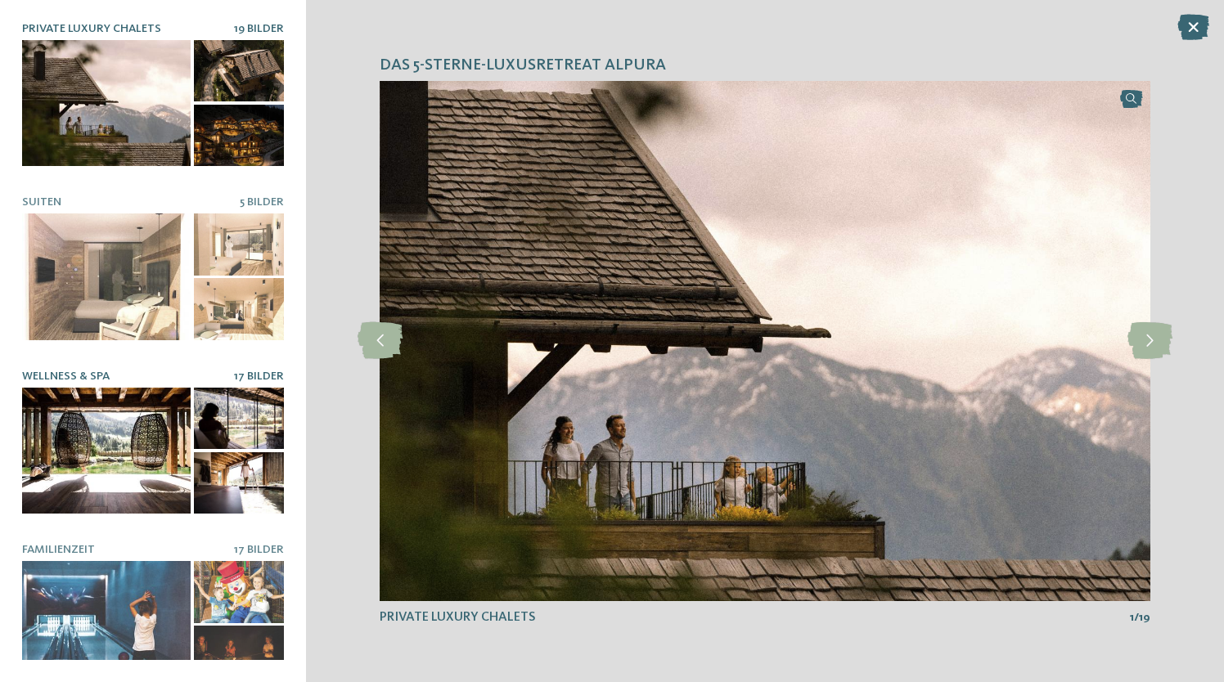
click at [83, 442] on div at bounding box center [106, 451] width 169 height 127
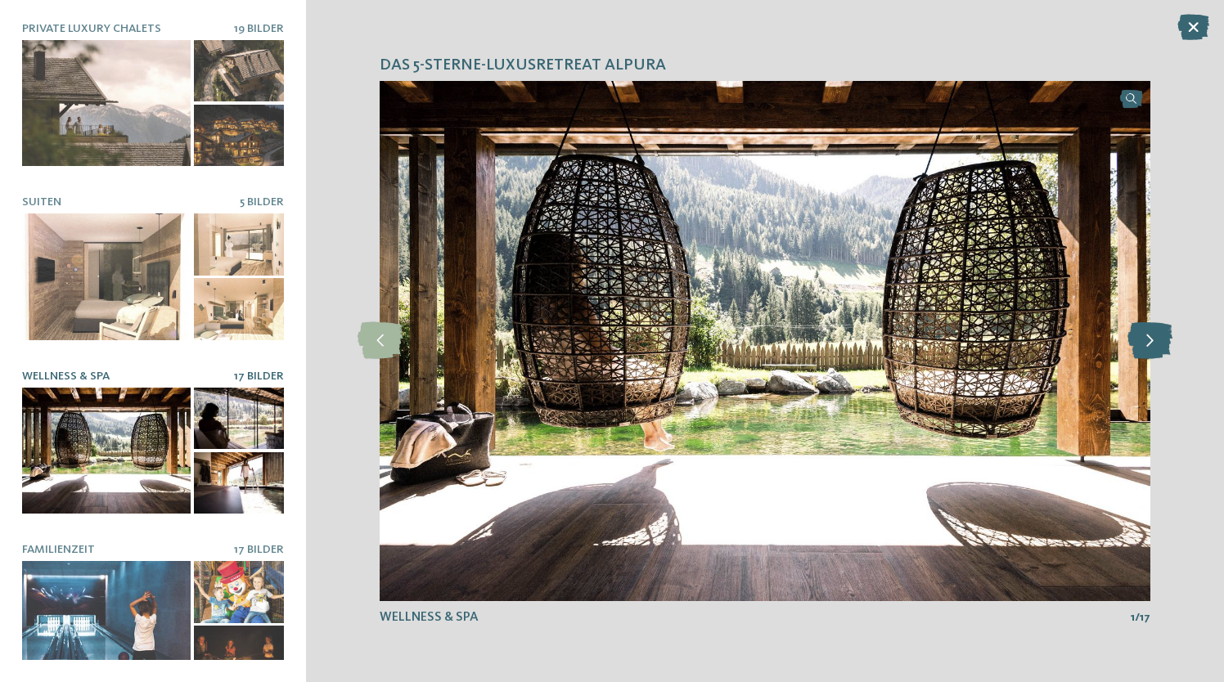
click at [1155, 356] on icon at bounding box center [1150, 340] width 45 height 37
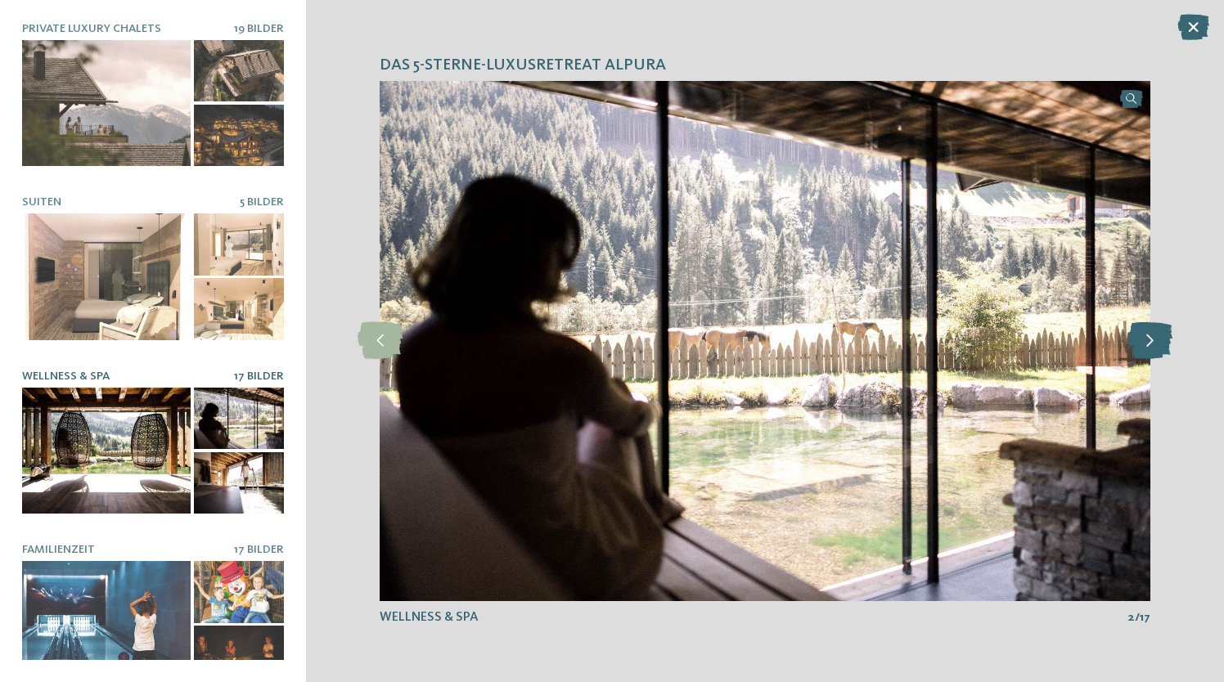
click at [1161, 334] on icon at bounding box center [1150, 340] width 45 height 37
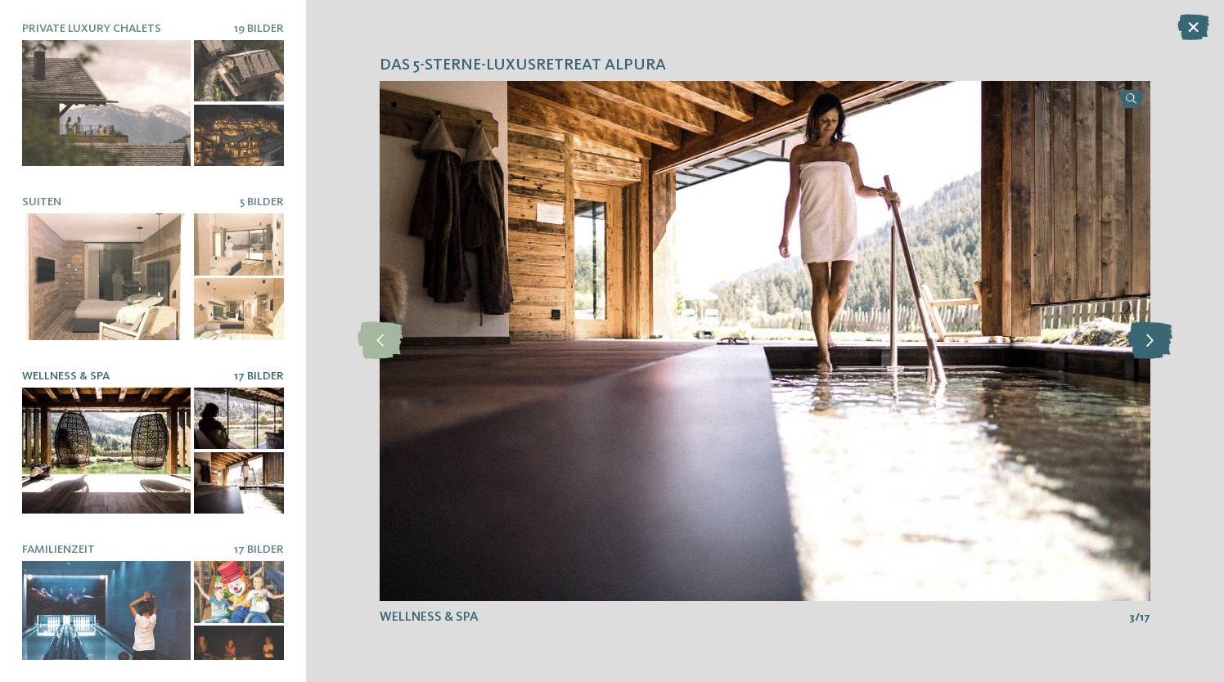
click at [1161, 334] on icon at bounding box center [1150, 340] width 45 height 37
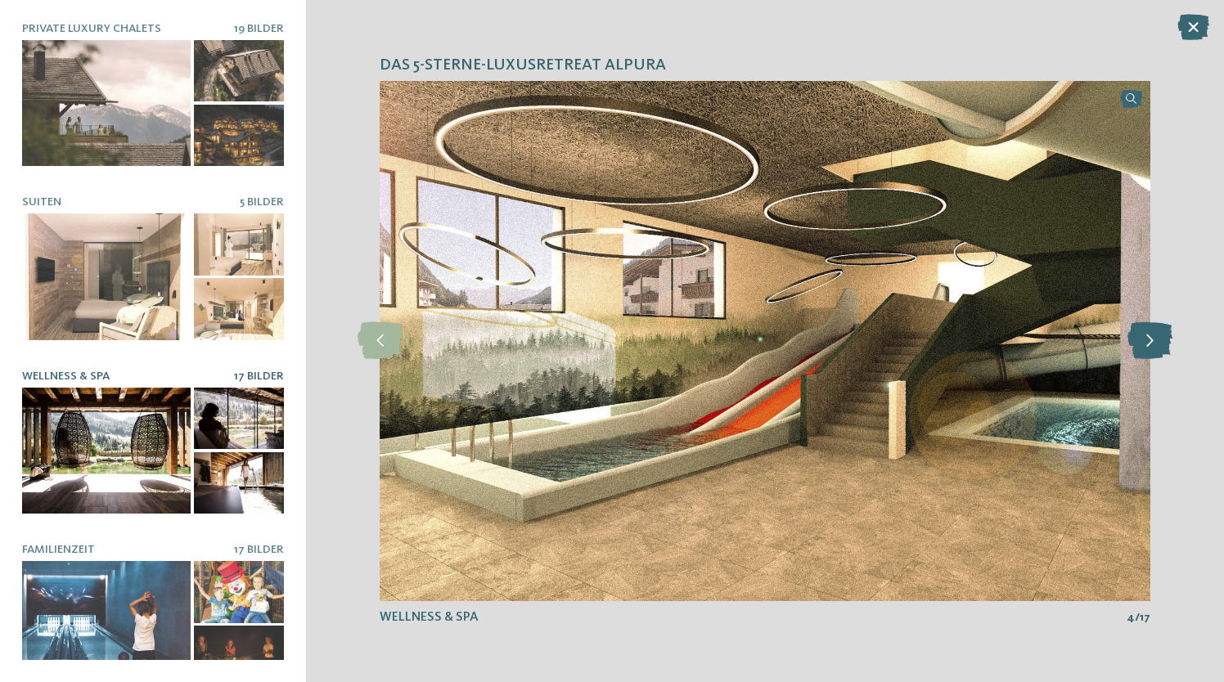
click at [1161, 334] on icon at bounding box center [1150, 340] width 45 height 37
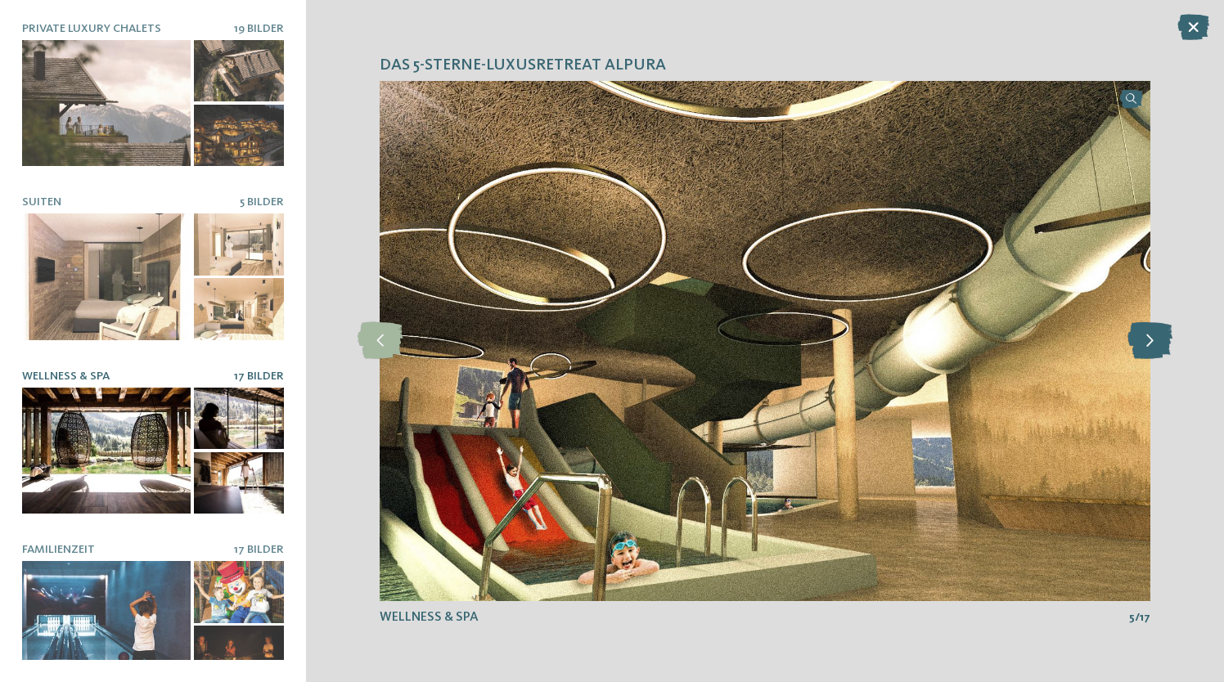
click at [1161, 334] on icon at bounding box center [1150, 340] width 45 height 37
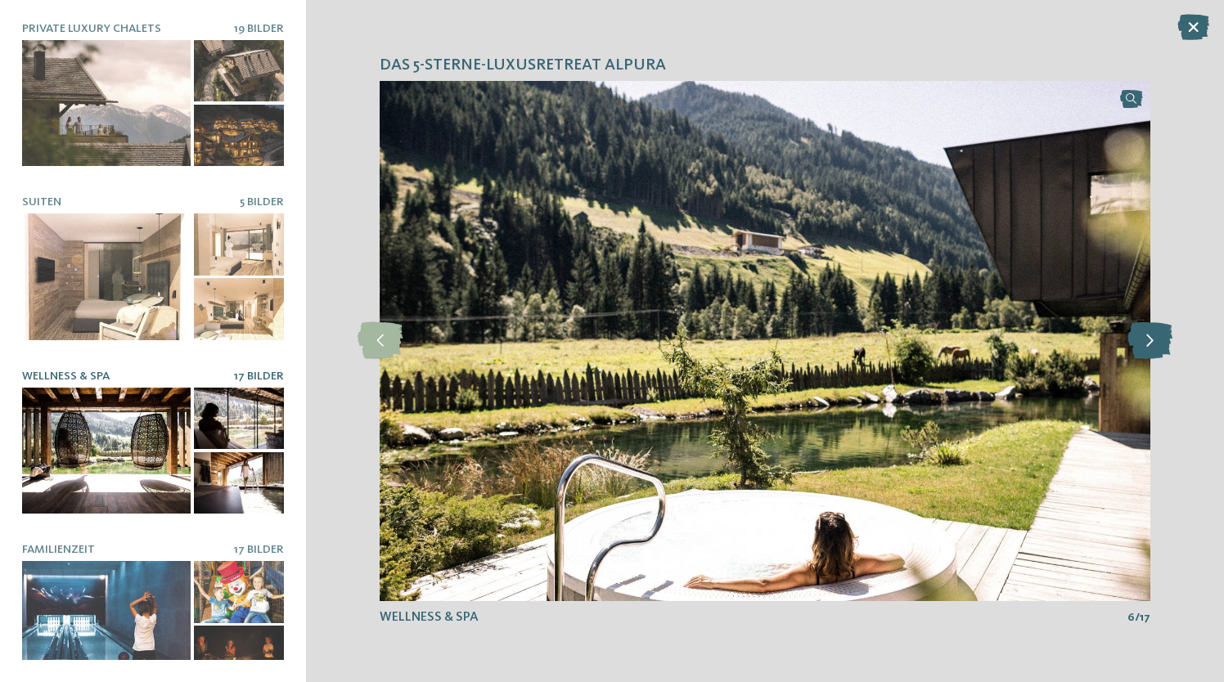
click at [1161, 334] on icon at bounding box center [1150, 340] width 45 height 37
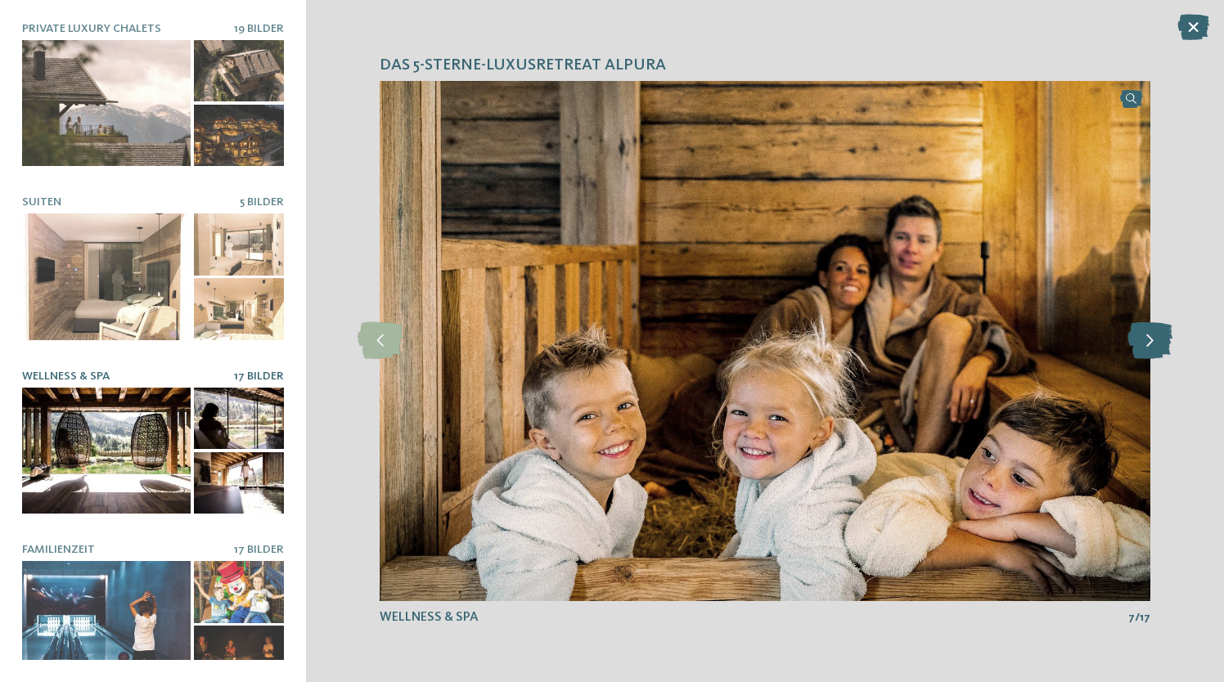
click at [1161, 334] on icon at bounding box center [1150, 340] width 45 height 37
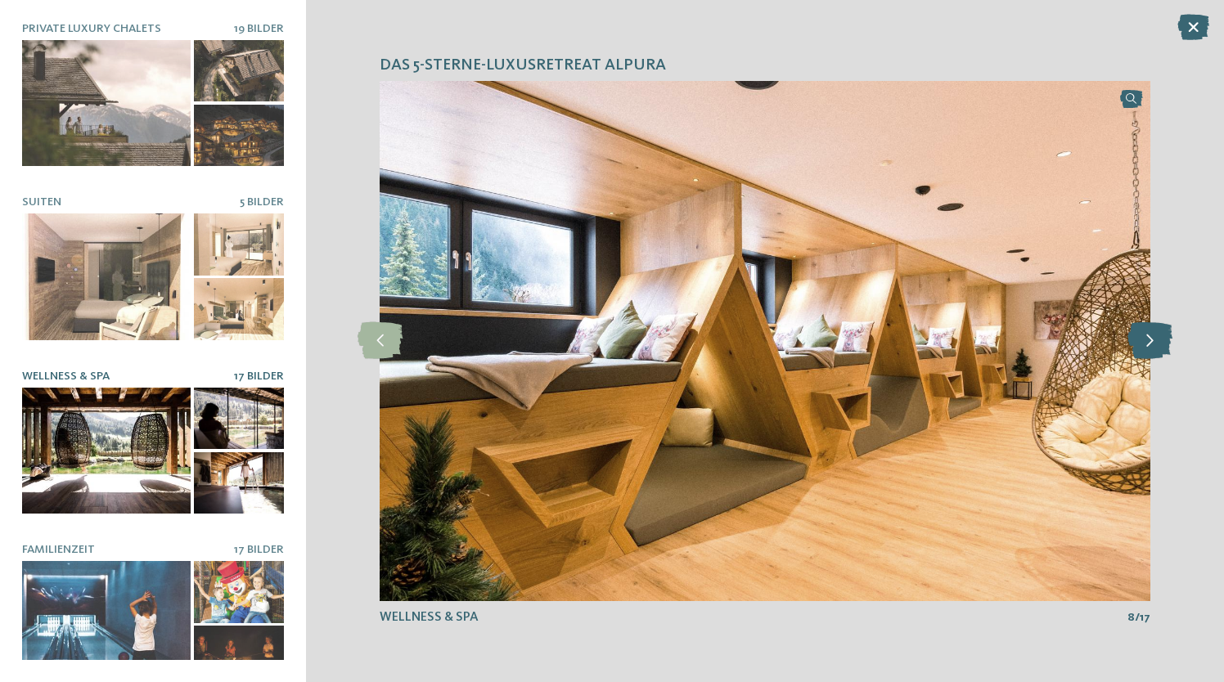
click at [1161, 334] on icon at bounding box center [1150, 340] width 45 height 37
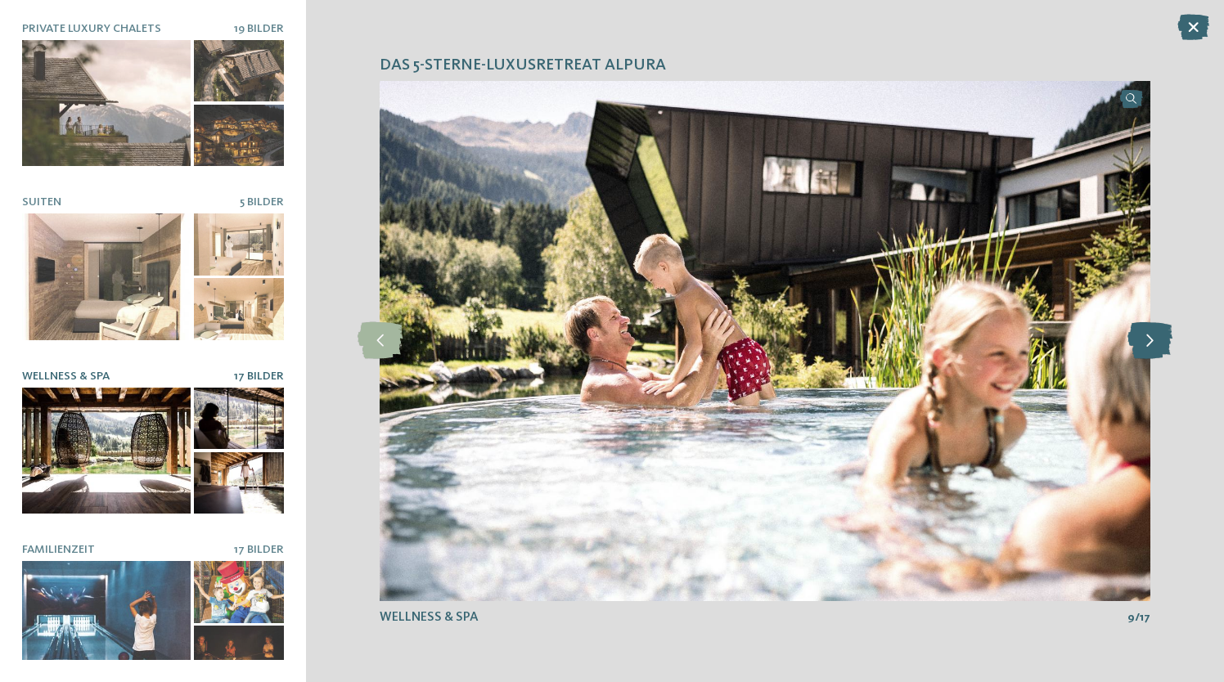
click at [1161, 334] on icon at bounding box center [1150, 340] width 45 height 37
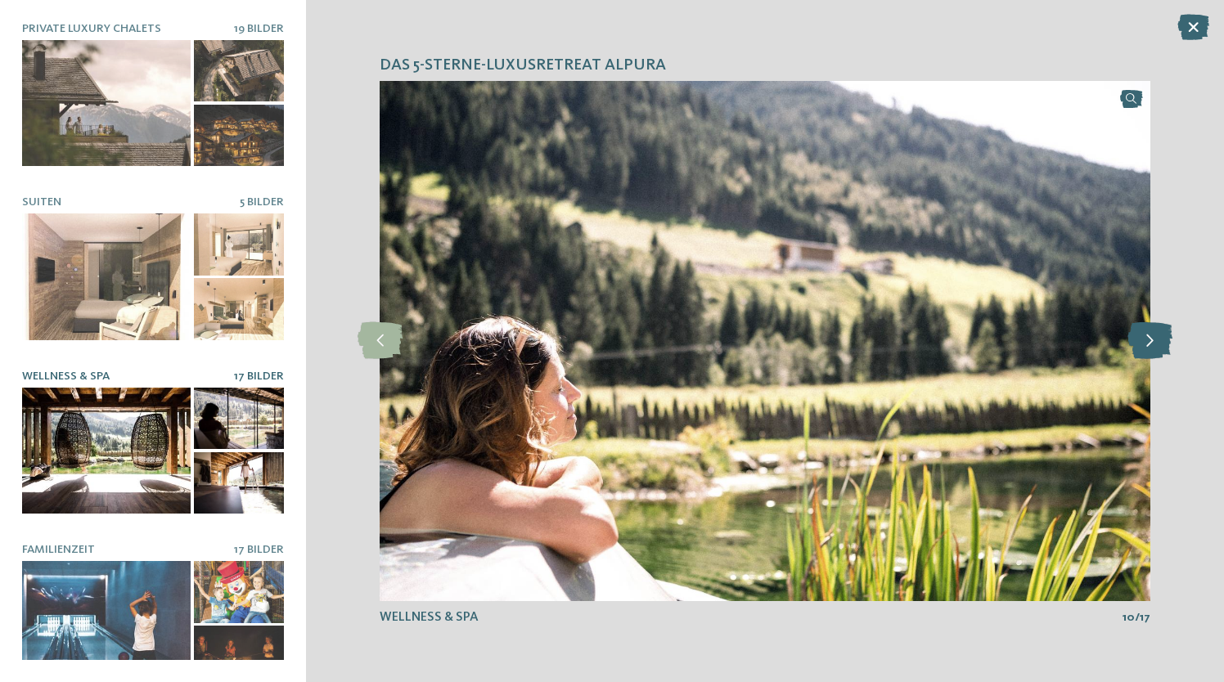
click at [1161, 334] on icon at bounding box center [1150, 340] width 45 height 37
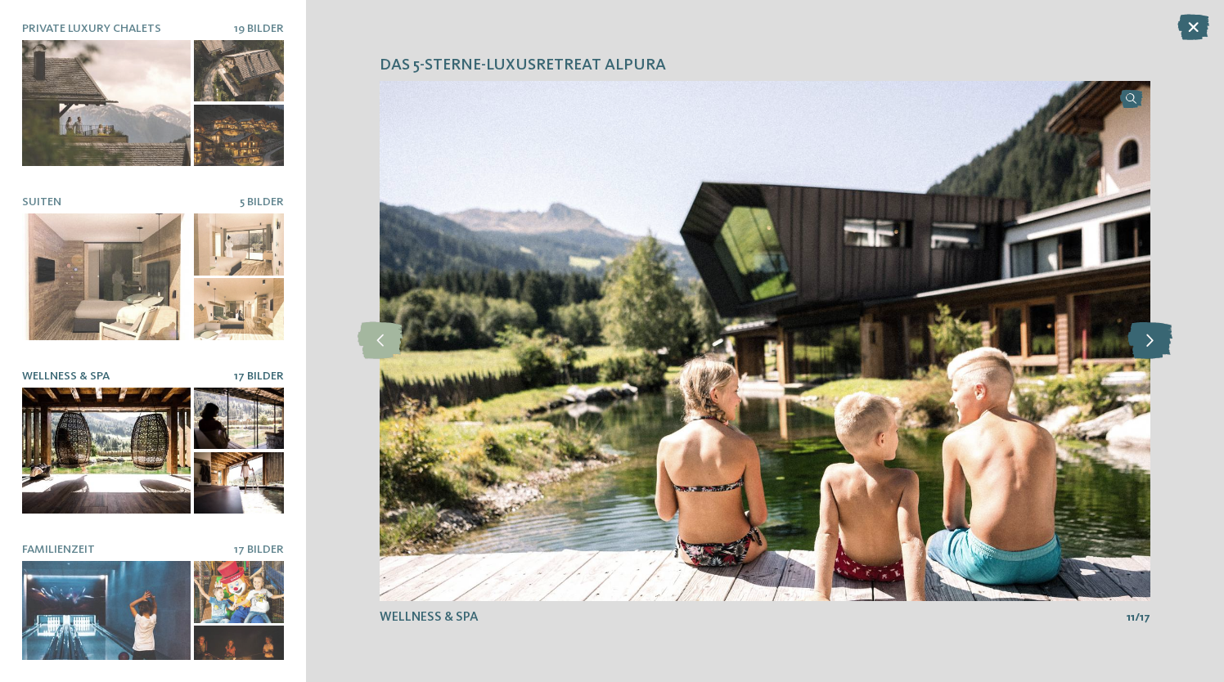
click at [1161, 334] on icon at bounding box center [1150, 340] width 45 height 37
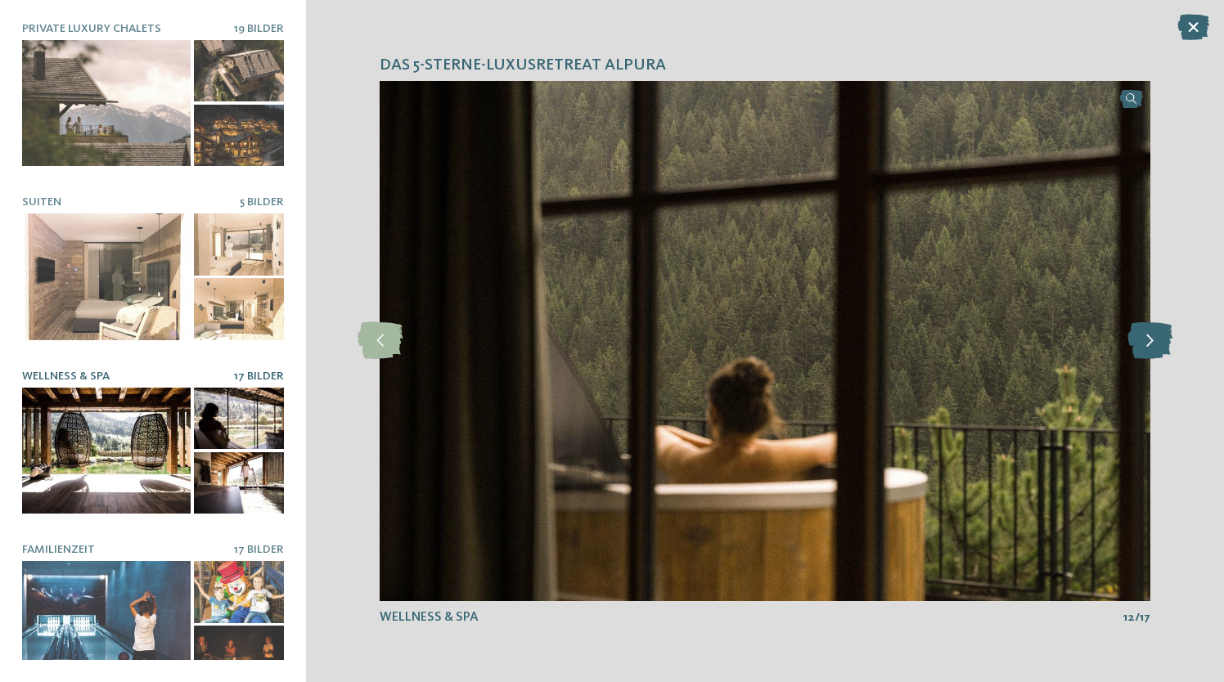
click at [1161, 334] on icon at bounding box center [1150, 340] width 45 height 37
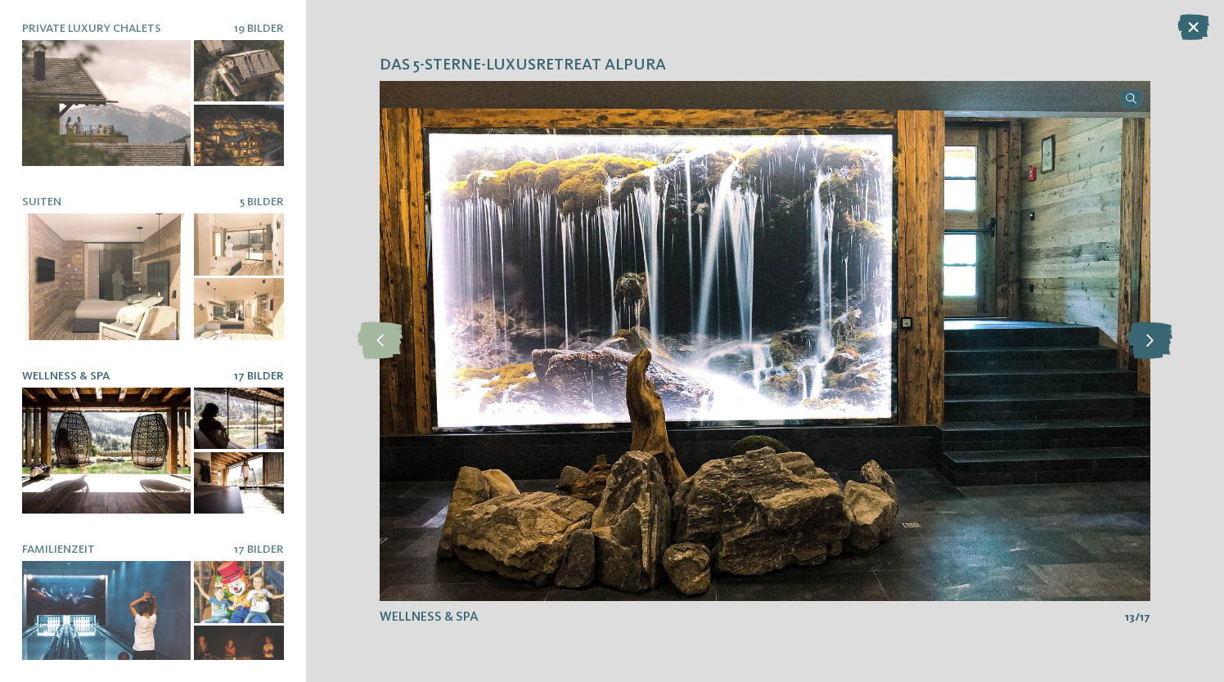
click at [1161, 334] on icon at bounding box center [1150, 340] width 45 height 37
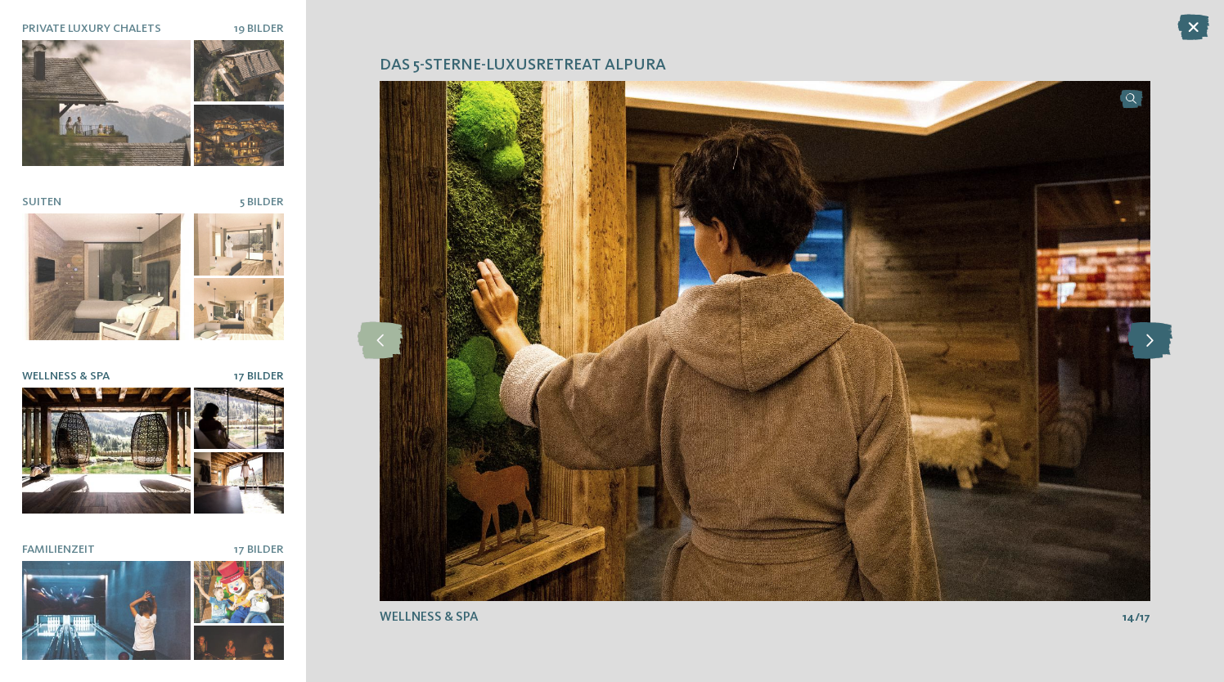
click at [1161, 334] on icon at bounding box center [1150, 340] width 45 height 37
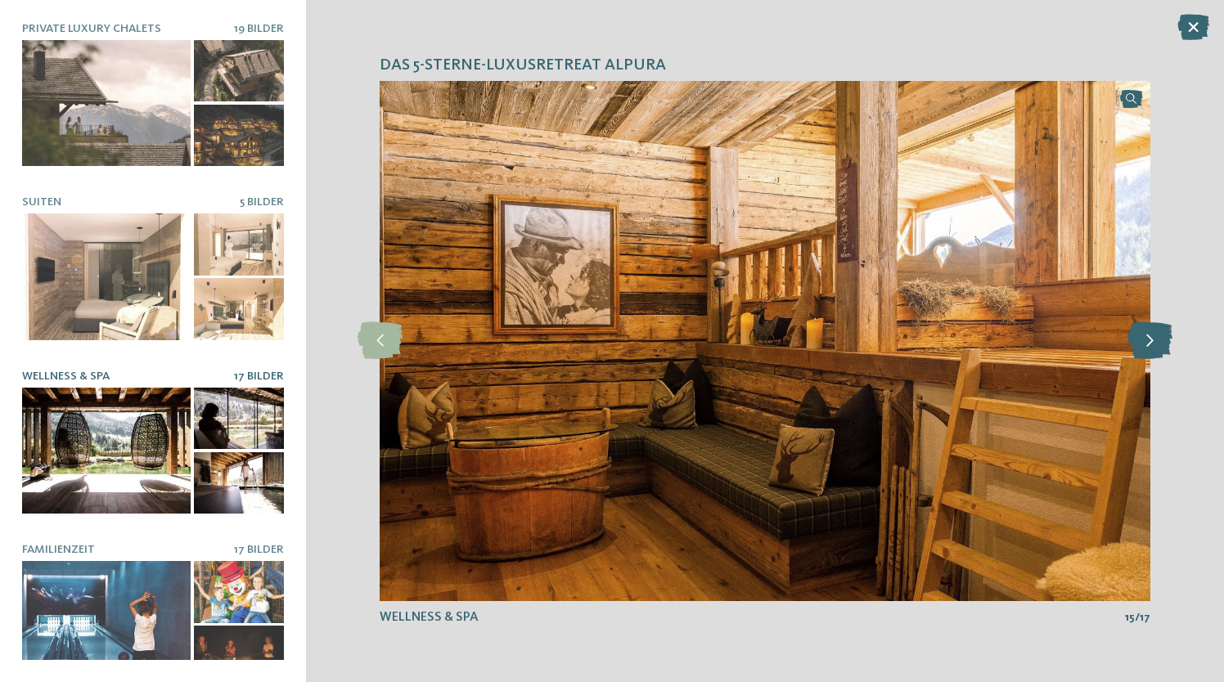
click at [1161, 334] on icon at bounding box center [1150, 340] width 45 height 37
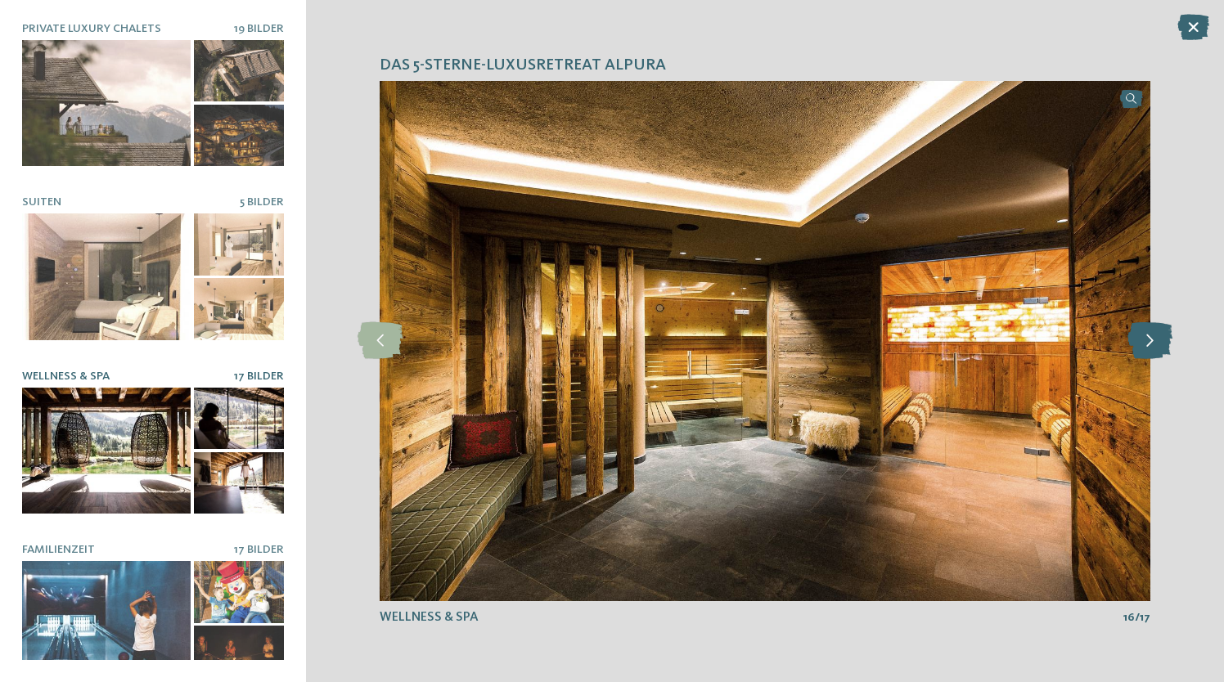
click at [1161, 334] on icon at bounding box center [1150, 340] width 45 height 37
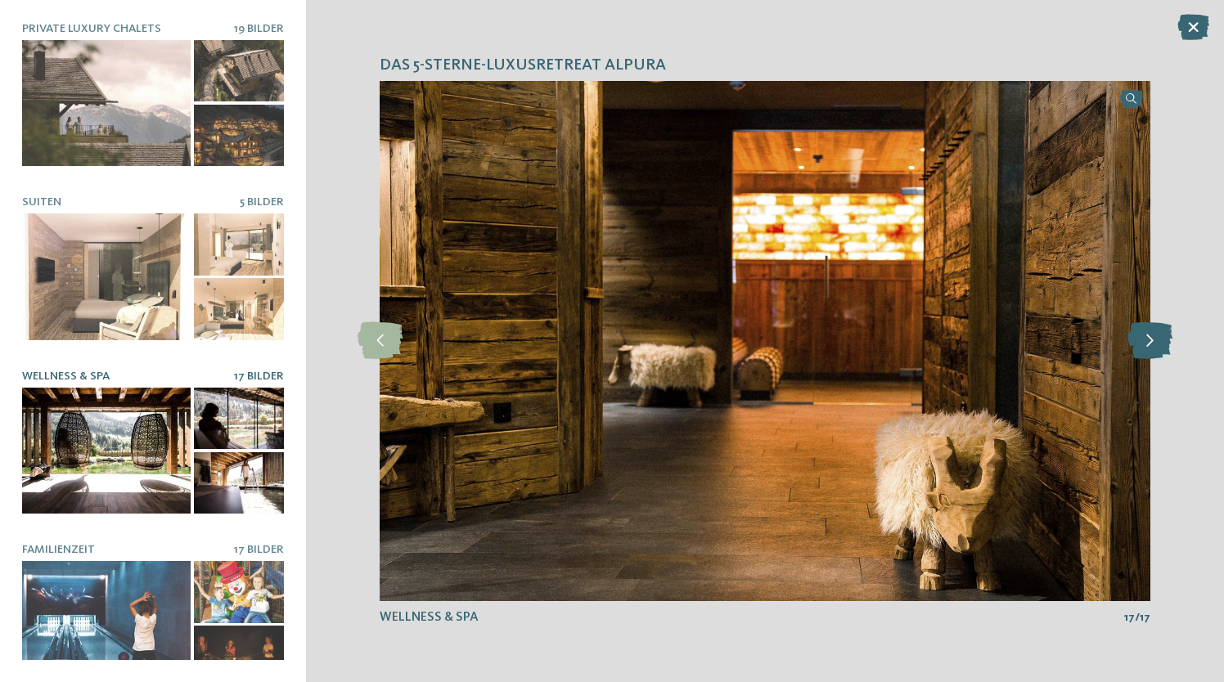
click at [1161, 334] on icon at bounding box center [1150, 340] width 45 height 37
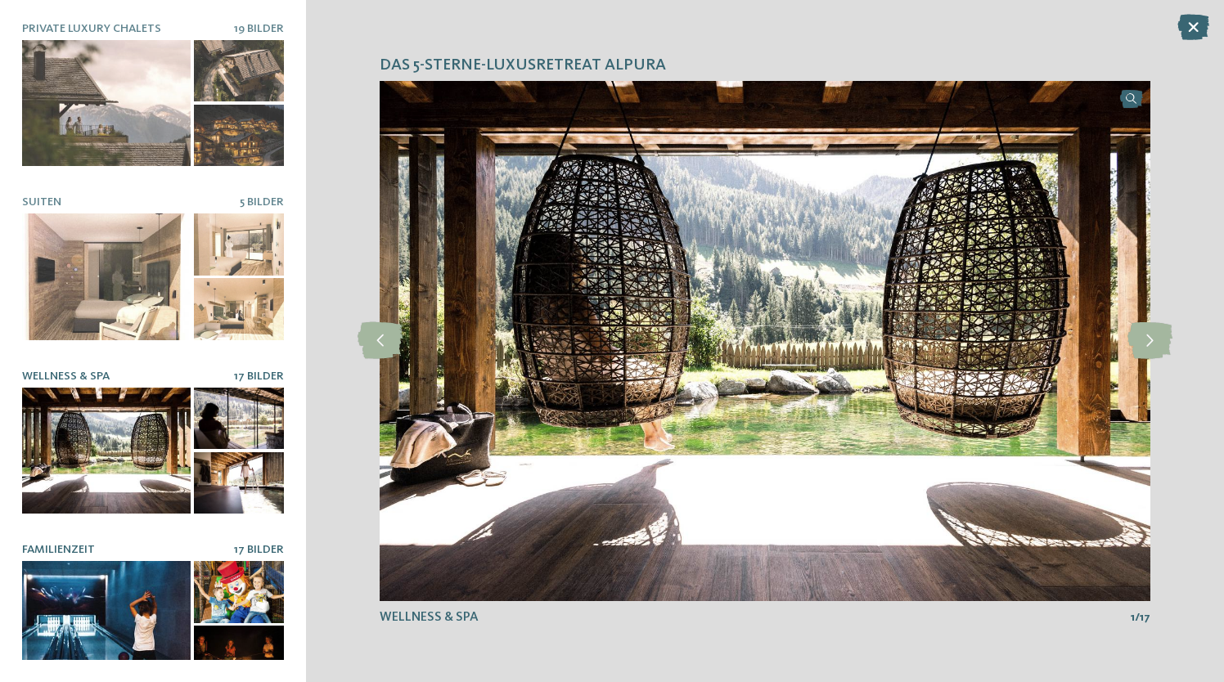
click at [161, 600] on div at bounding box center [106, 624] width 169 height 127
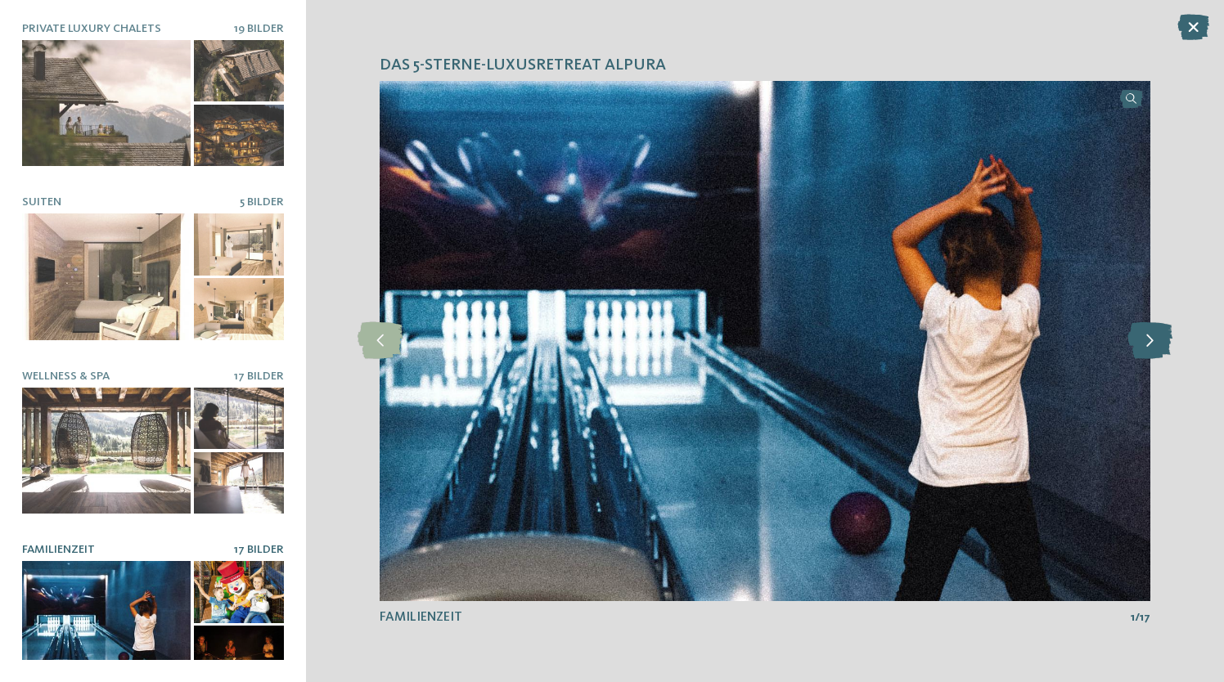
click at [1137, 335] on icon at bounding box center [1150, 340] width 45 height 37
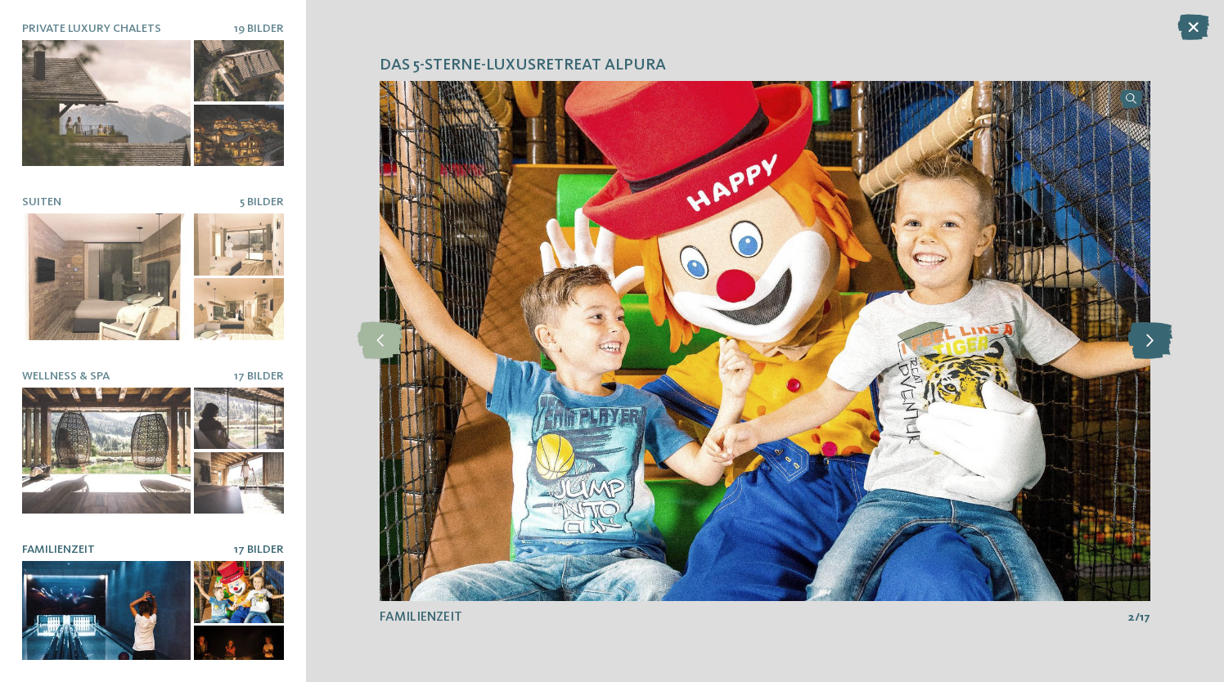
click at [1137, 335] on icon at bounding box center [1150, 340] width 45 height 37
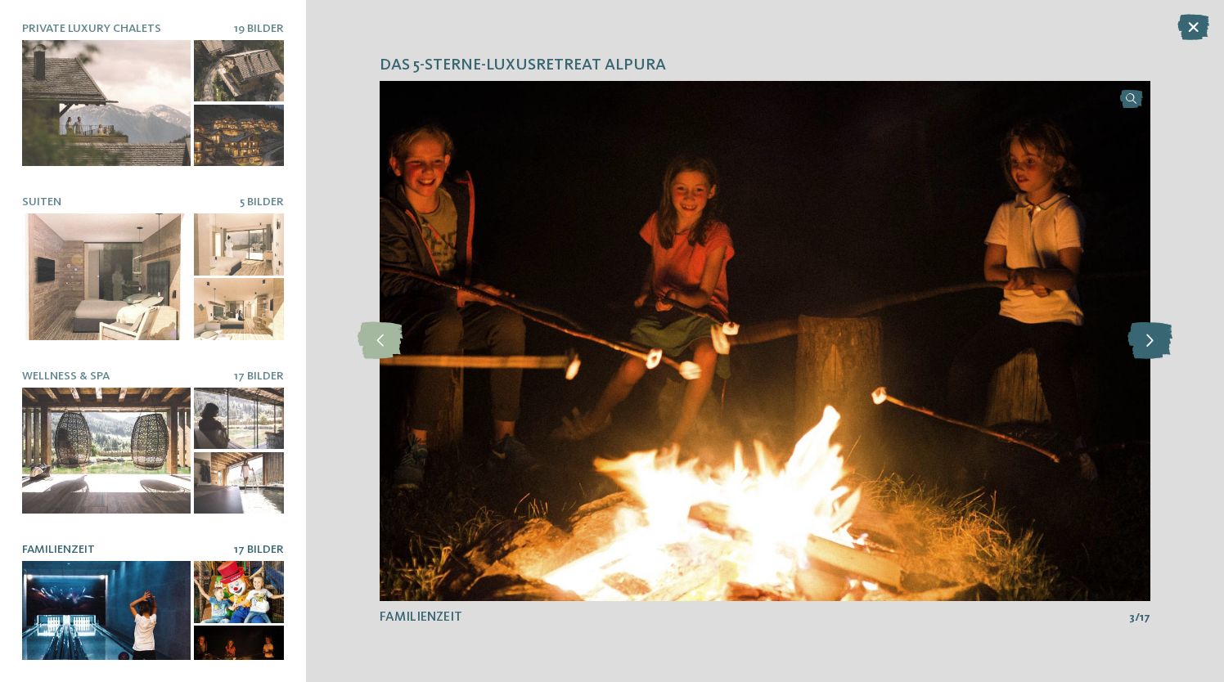
click at [1137, 335] on icon at bounding box center [1150, 340] width 45 height 37
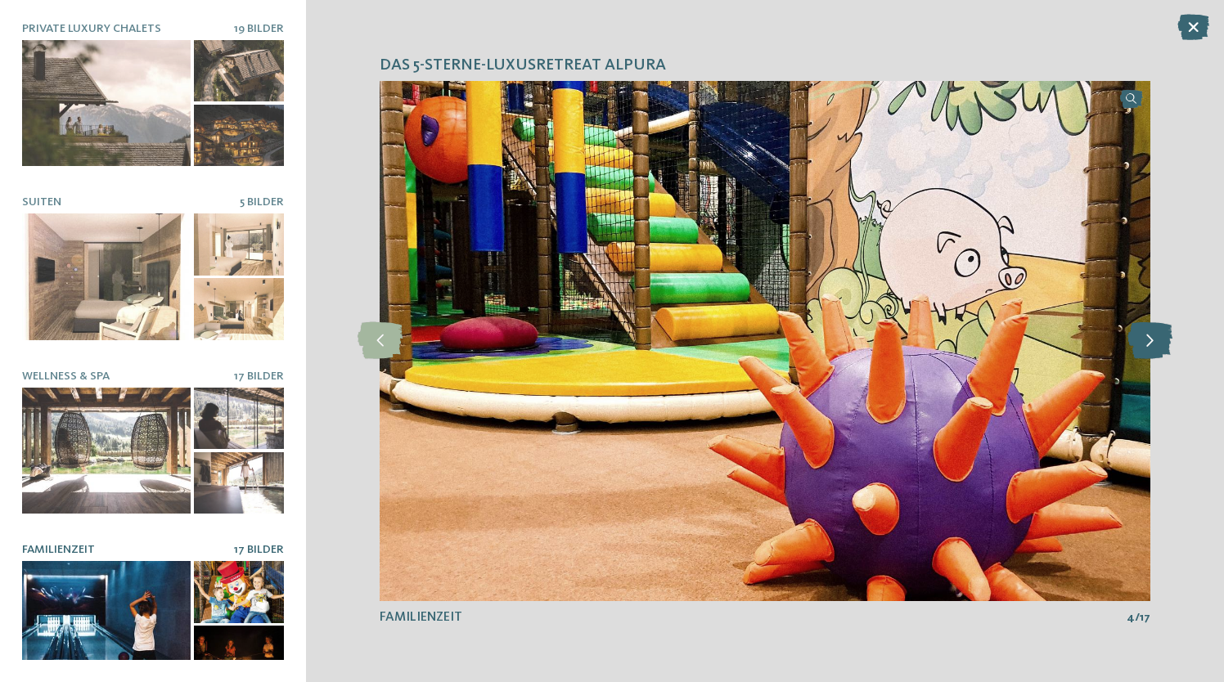
click at [1137, 335] on icon at bounding box center [1150, 340] width 45 height 37
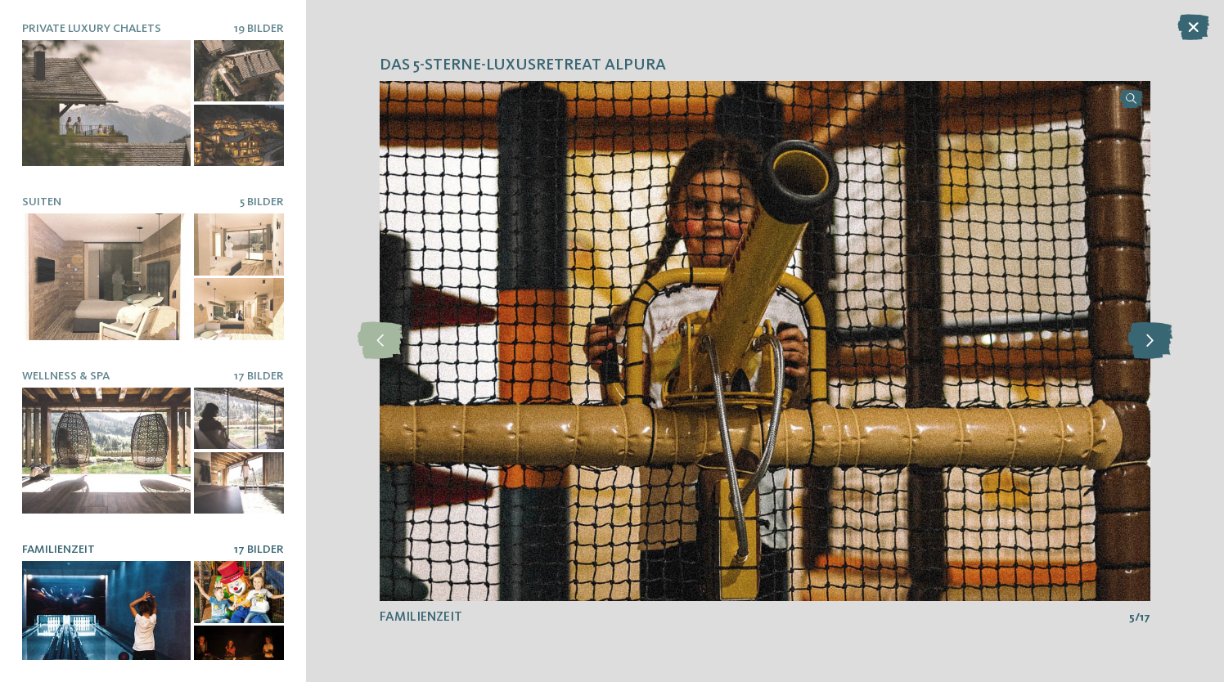
click at [1137, 335] on icon at bounding box center [1150, 340] width 45 height 37
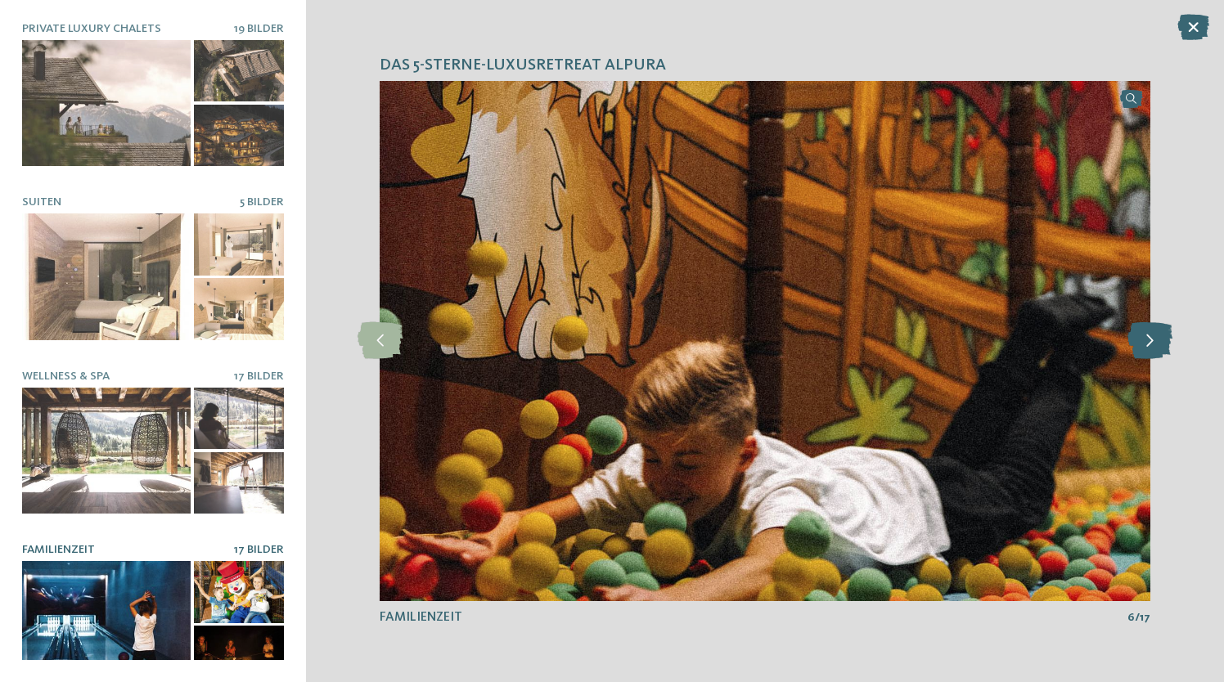
click at [1137, 335] on icon at bounding box center [1150, 340] width 45 height 37
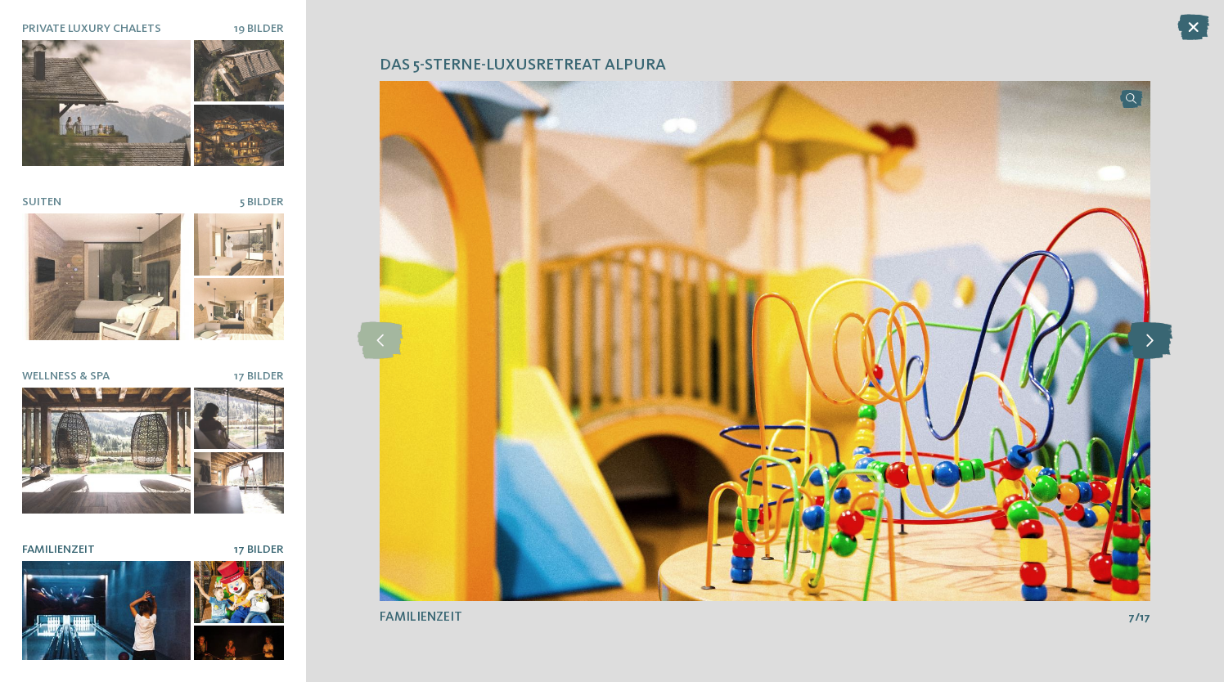
click at [1137, 335] on icon at bounding box center [1150, 340] width 45 height 37
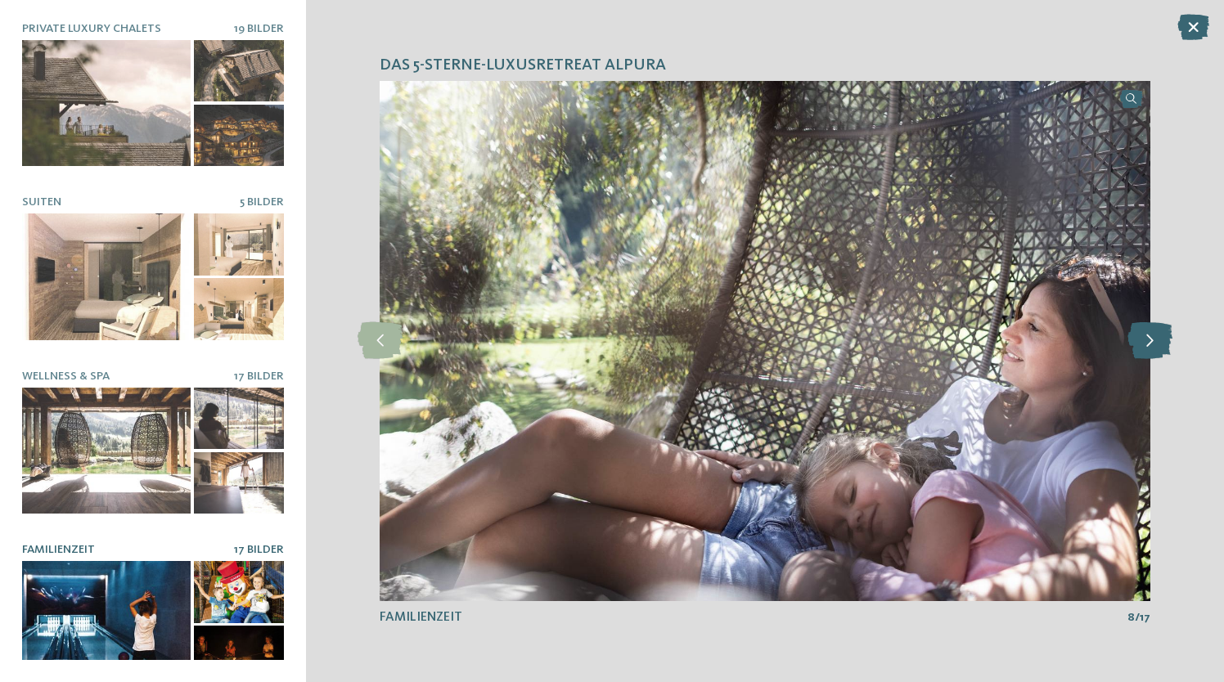
click at [1137, 335] on icon at bounding box center [1150, 340] width 45 height 37
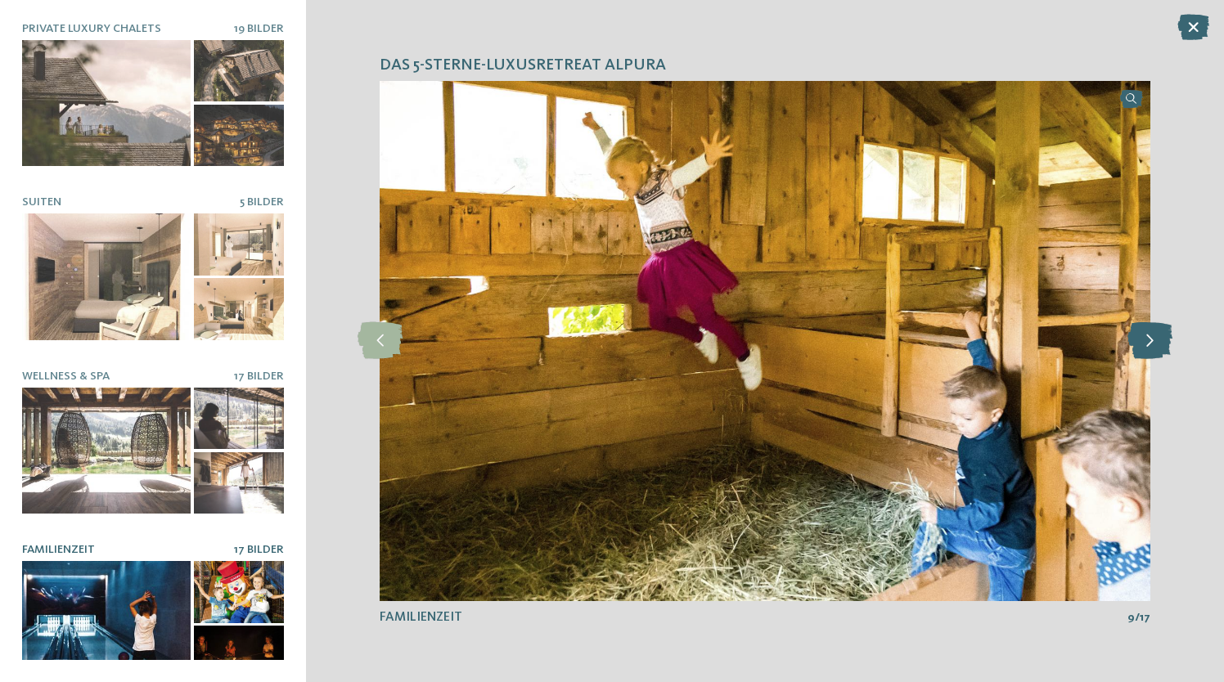
click at [1137, 335] on icon at bounding box center [1150, 340] width 45 height 37
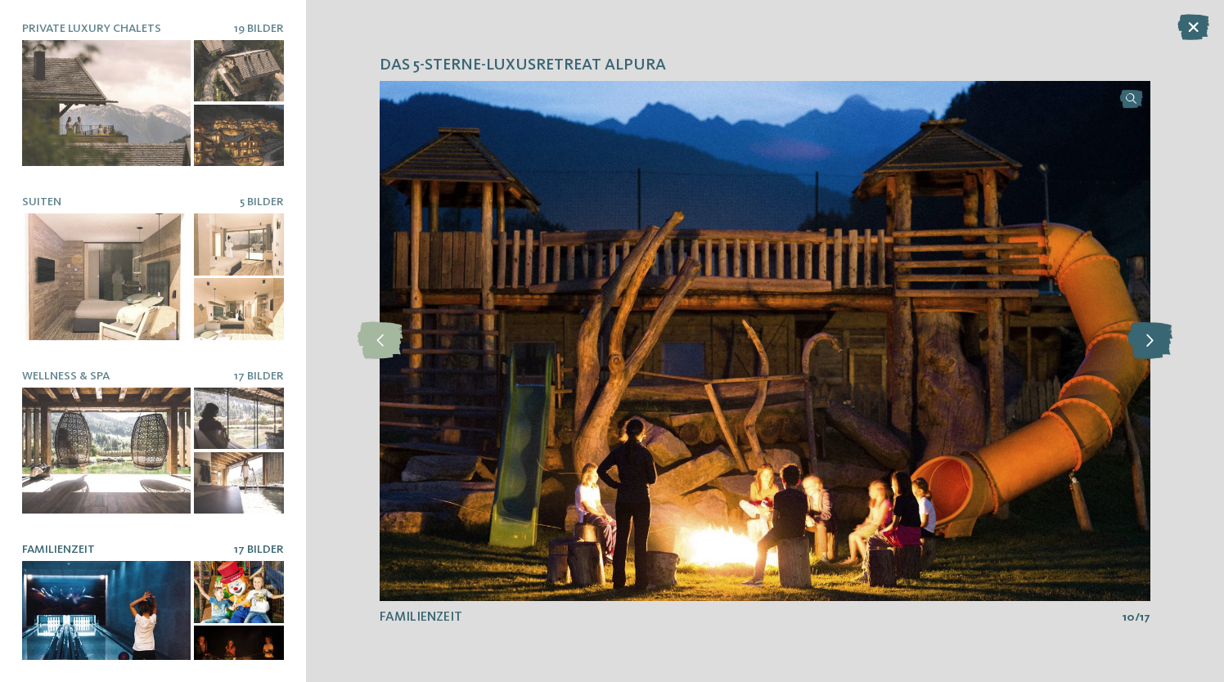
click at [1137, 335] on icon at bounding box center [1150, 340] width 45 height 37
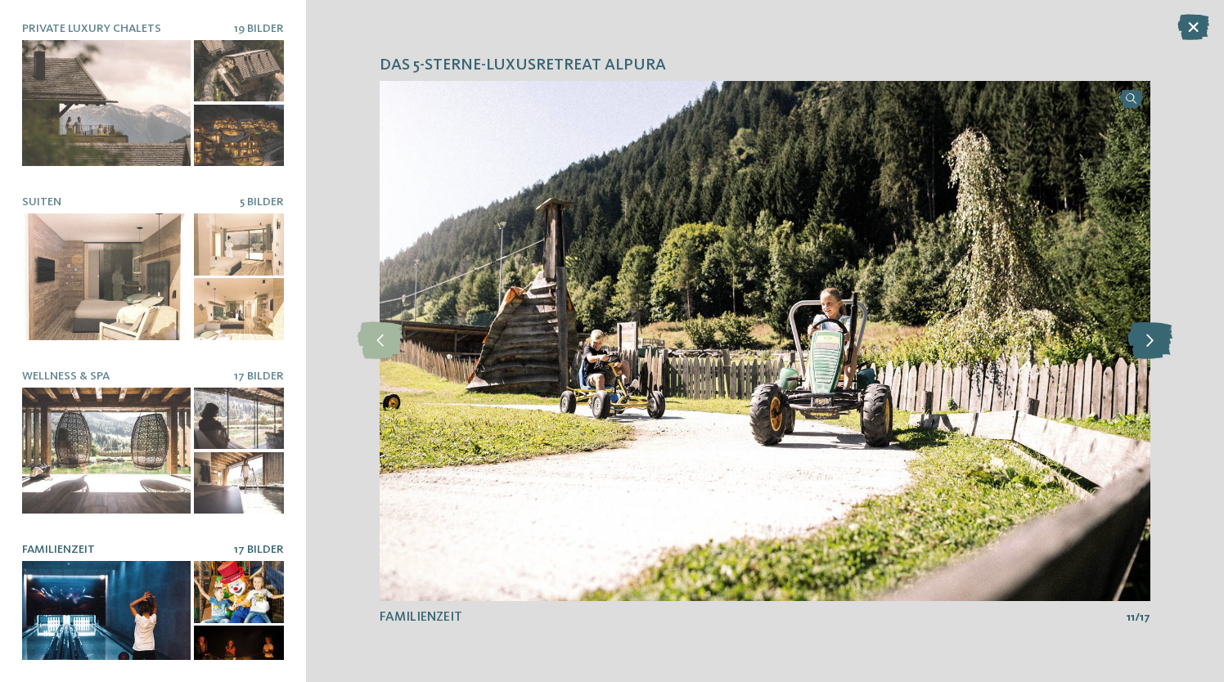
click at [1137, 335] on icon at bounding box center [1150, 340] width 45 height 37
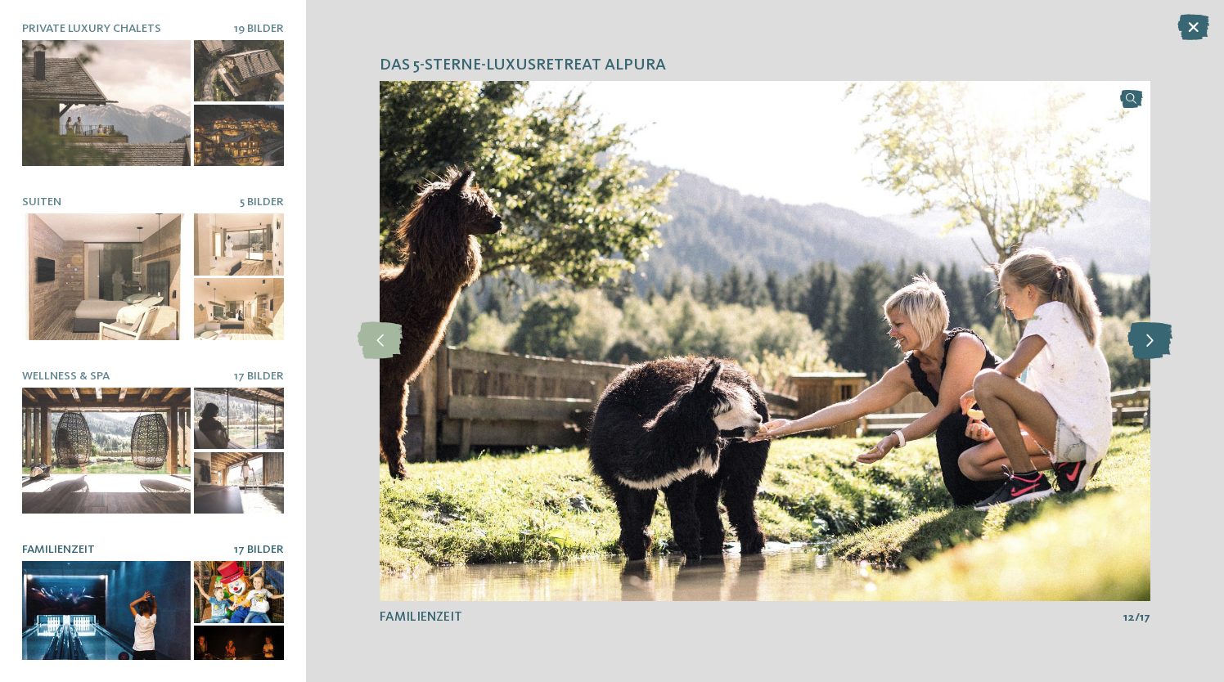
click at [1137, 335] on icon at bounding box center [1150, 340] width 45 height 37
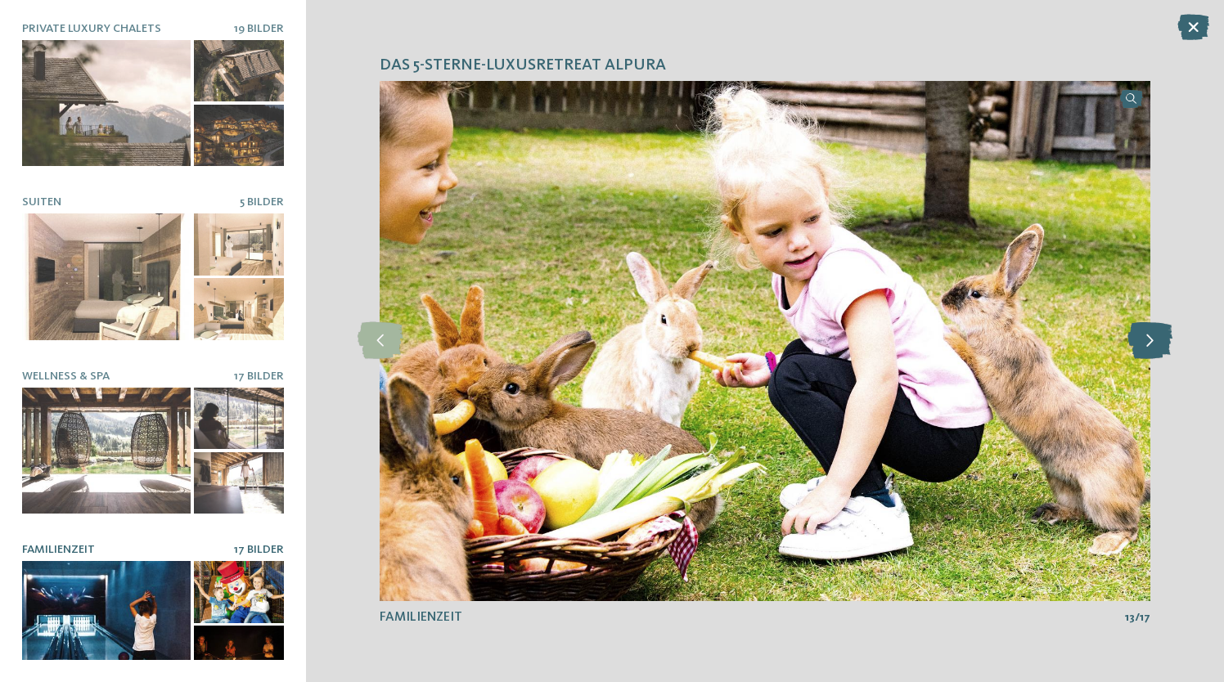
click at [1137, 335] on icon at bounding box center [1150, 340] width 45 height 37
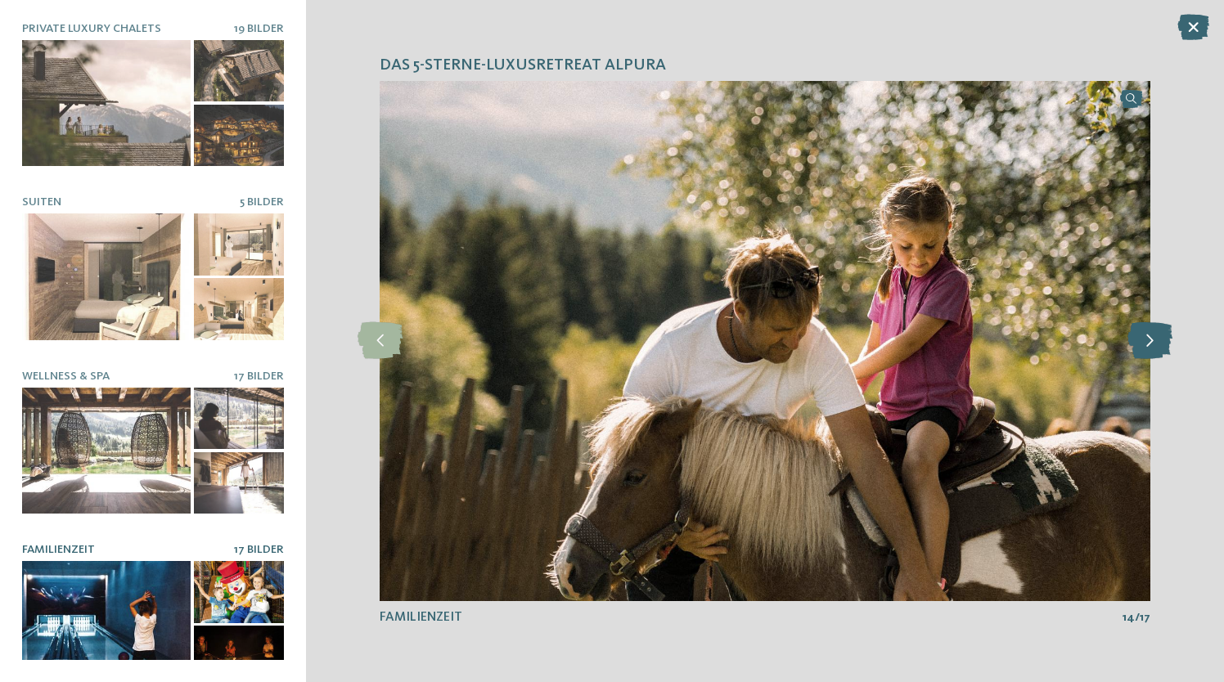
click at [1137, 335] on icon at bounding box center [1150, 340] width 45 height 37
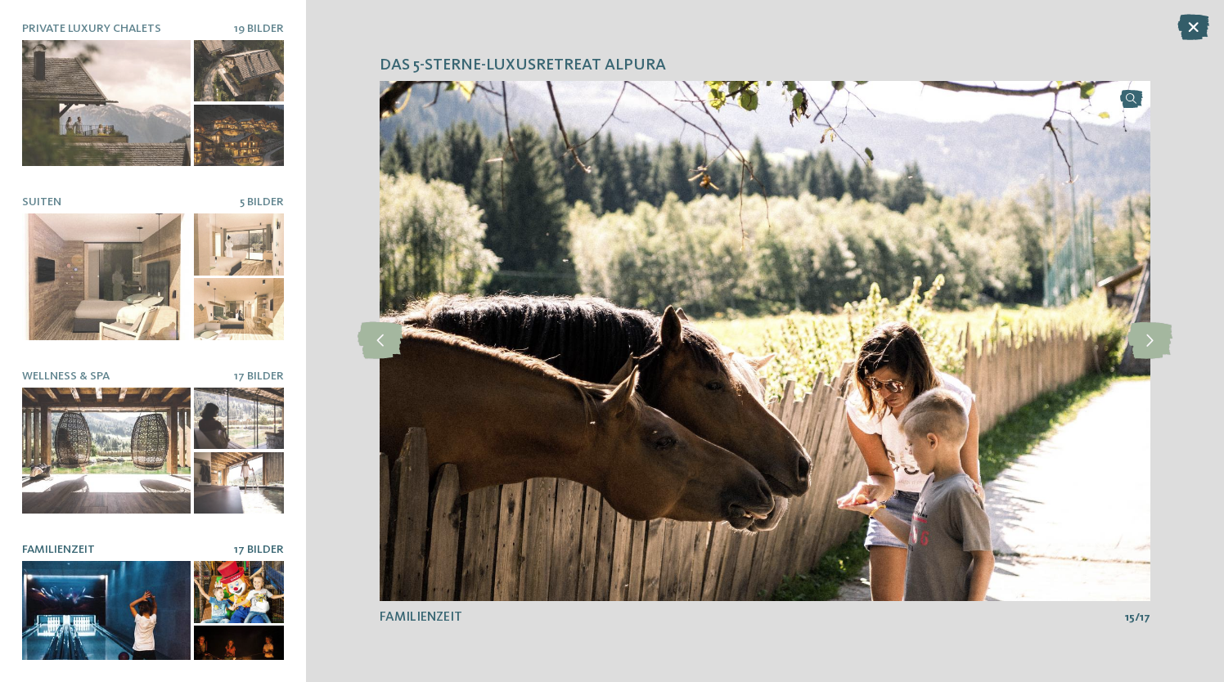
click at [1189, 27] on icon at bounding box center [1193, 27] width 32 height 26
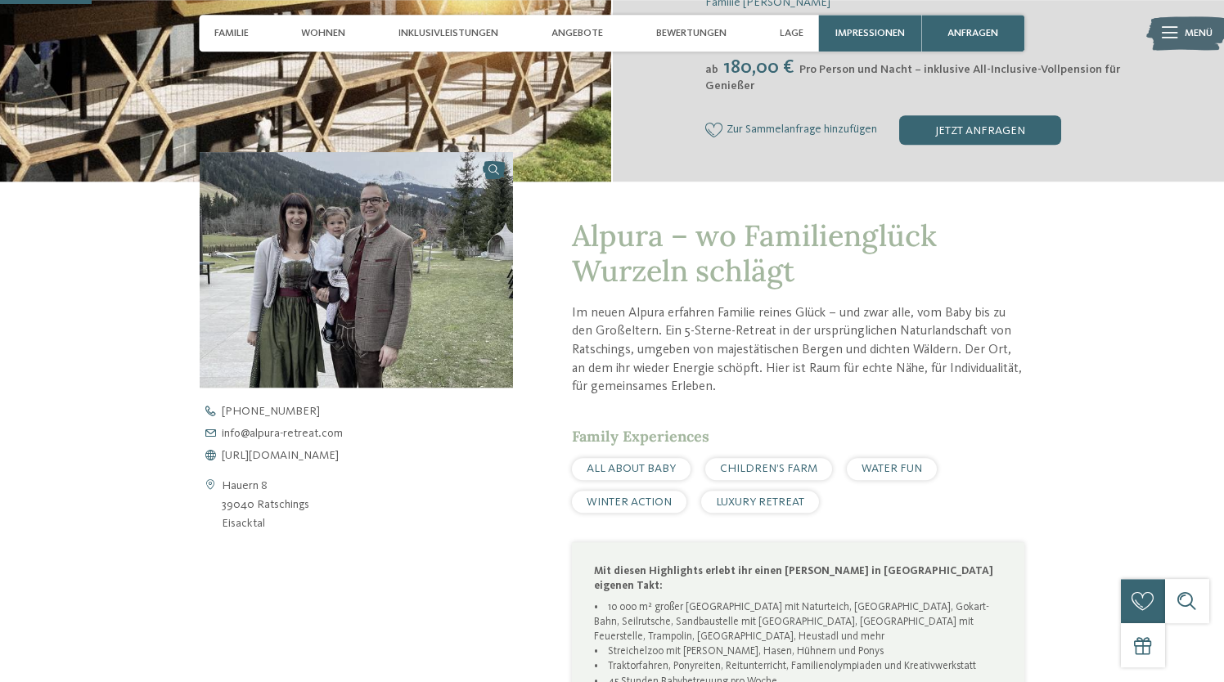
scroll to position [411, 0]
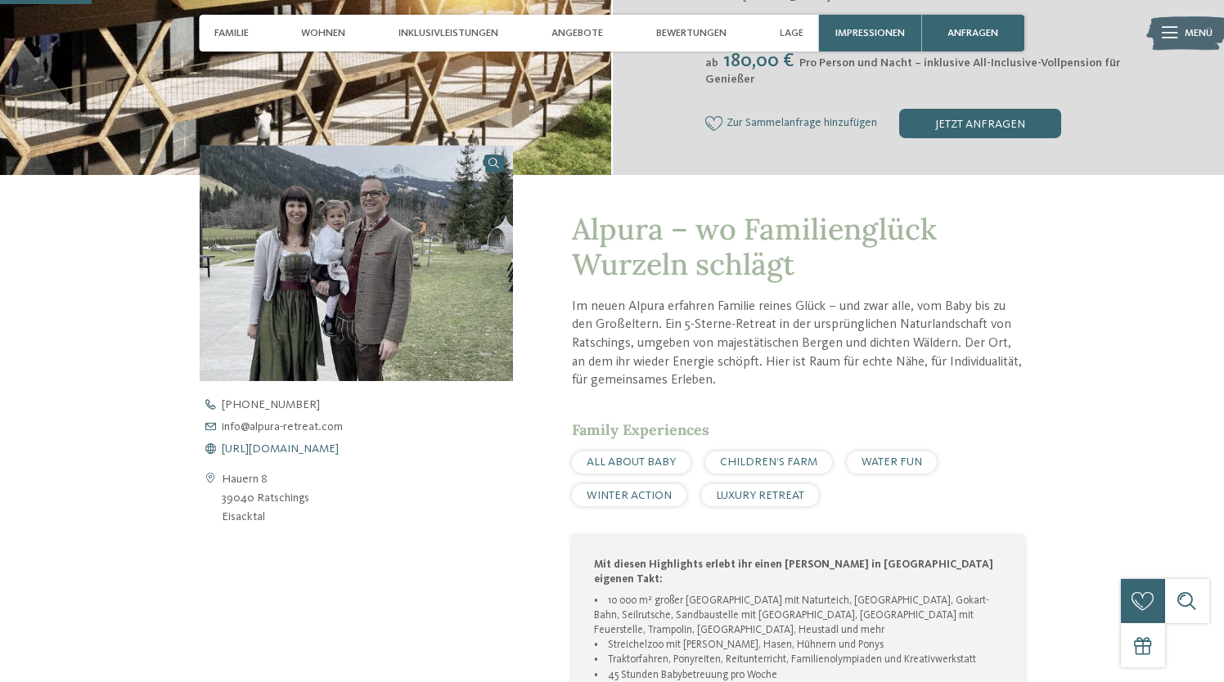
click at [286, 452] on span "https://www.alpura-retreat.com/" at bounding box center [280, 448] width 117 height 11
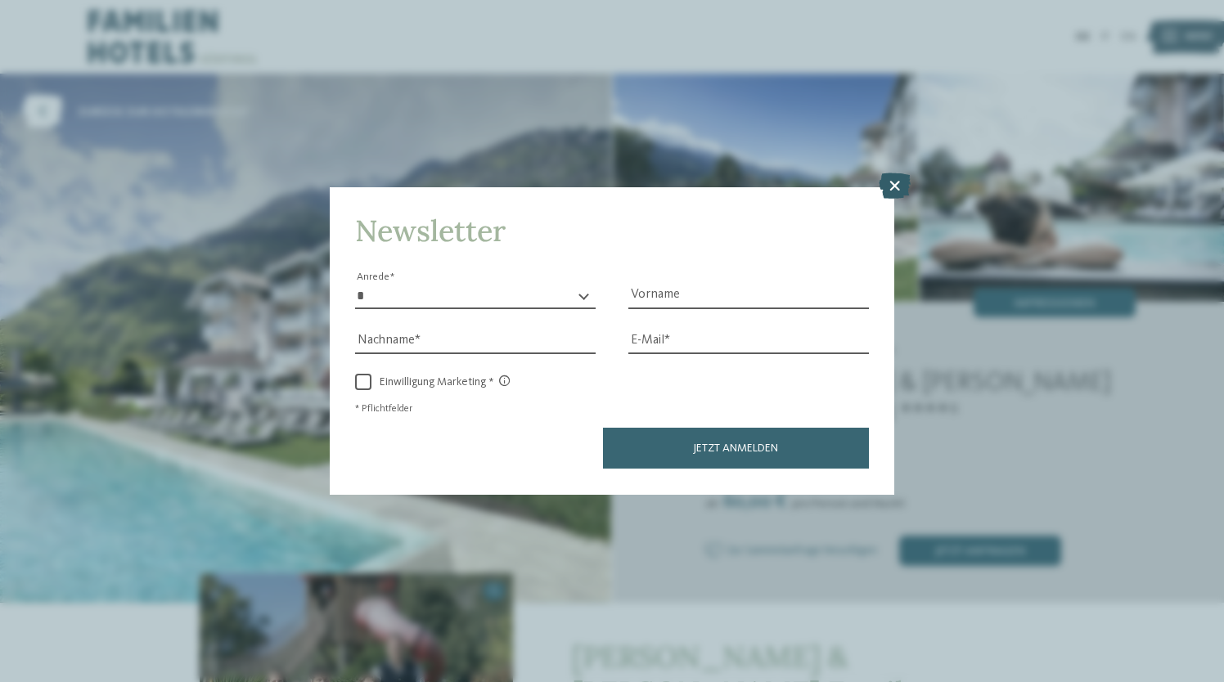
click at [899, 186] on icon at bounding box center [895, 186] width 32 height 26
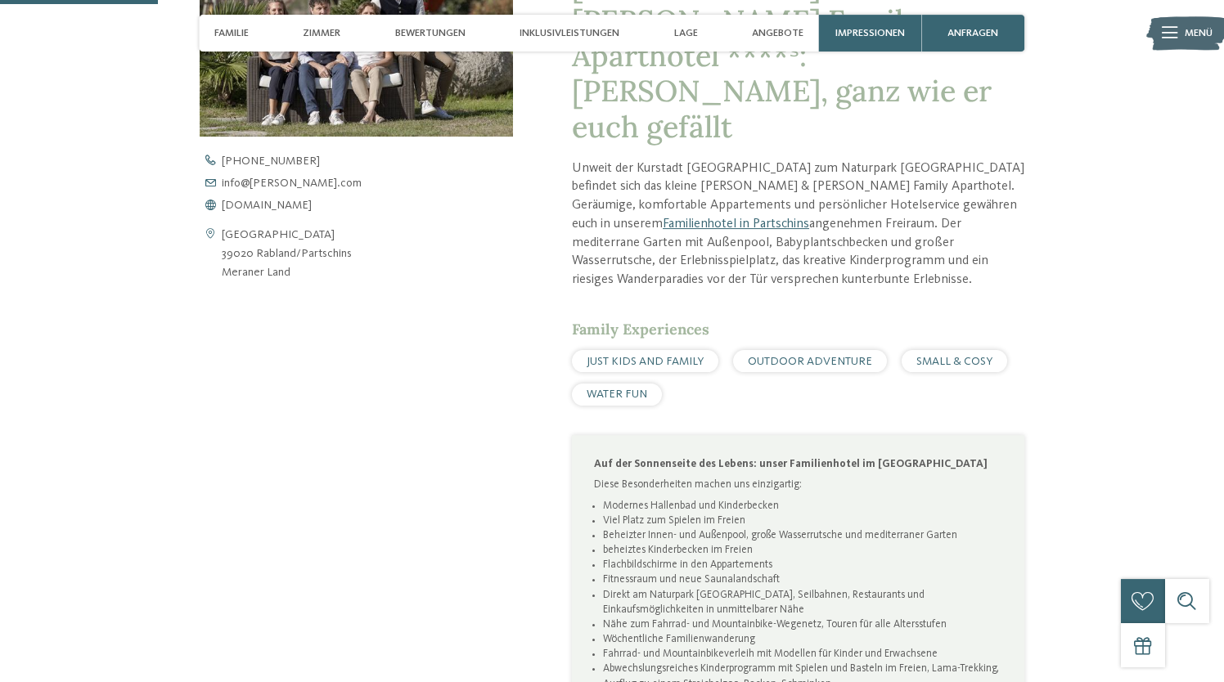
scroll to position [674, 0]
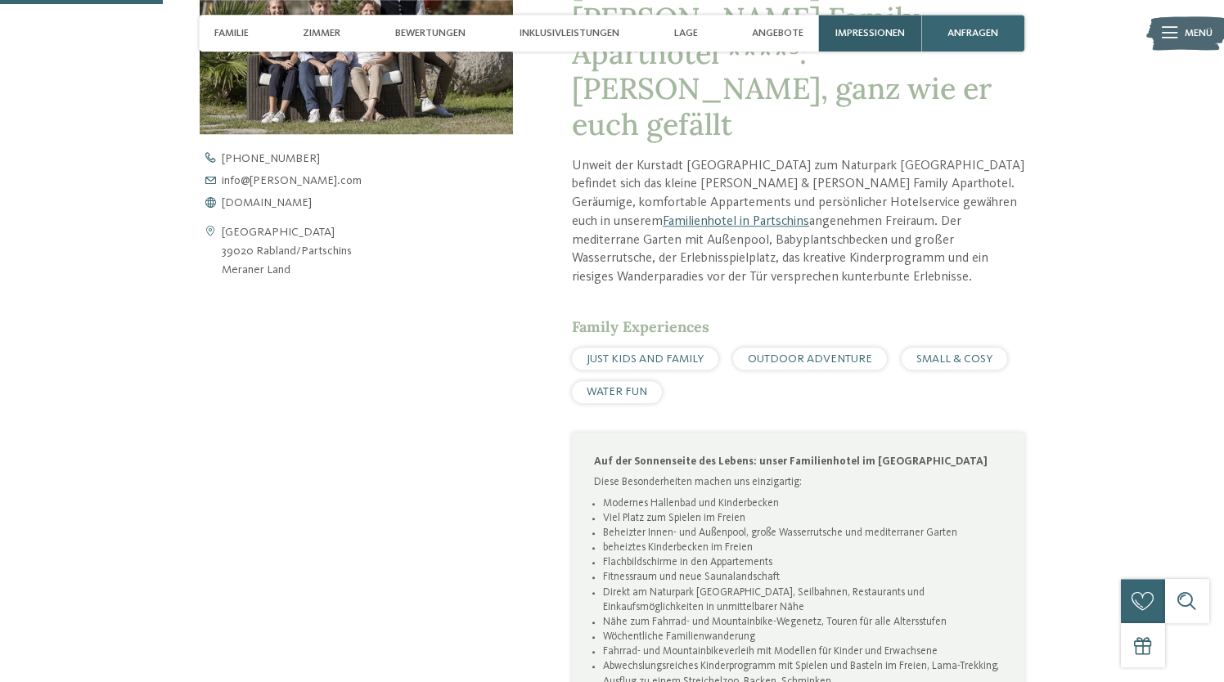
click at [853, 29] on span "Impressionen" at bounding box center [870, 33] width 70 height 12
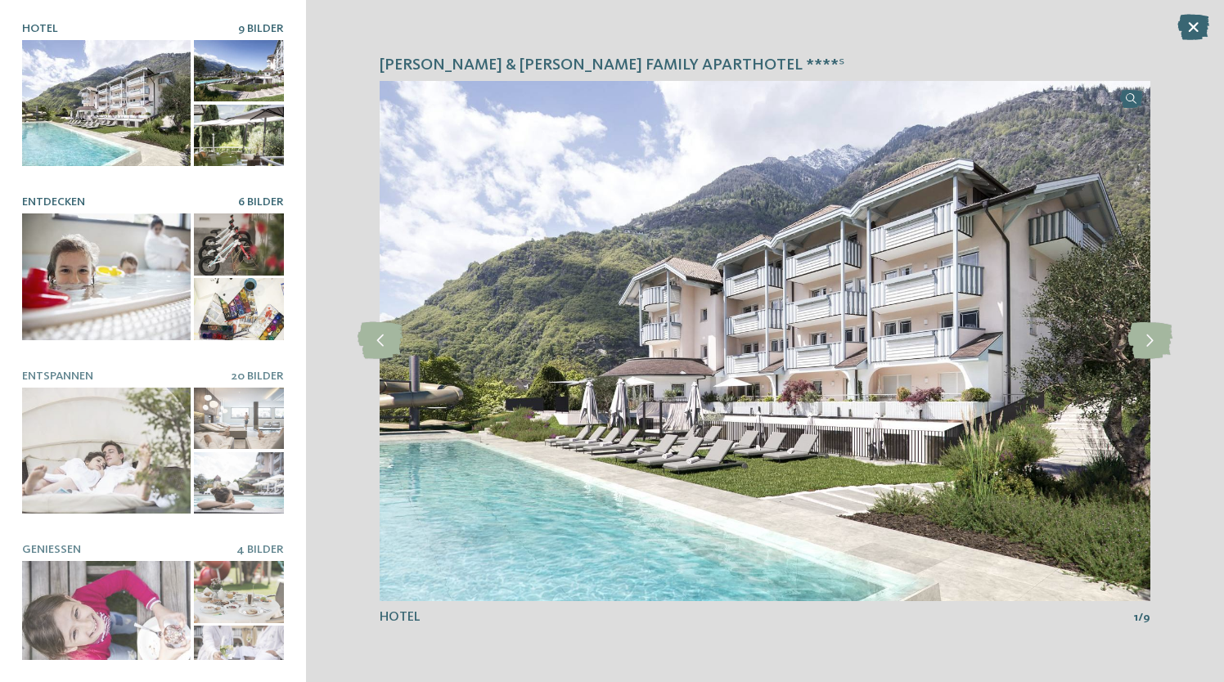
click at [155, 286] on div at bounding box center [106, 277] width 169 height 127
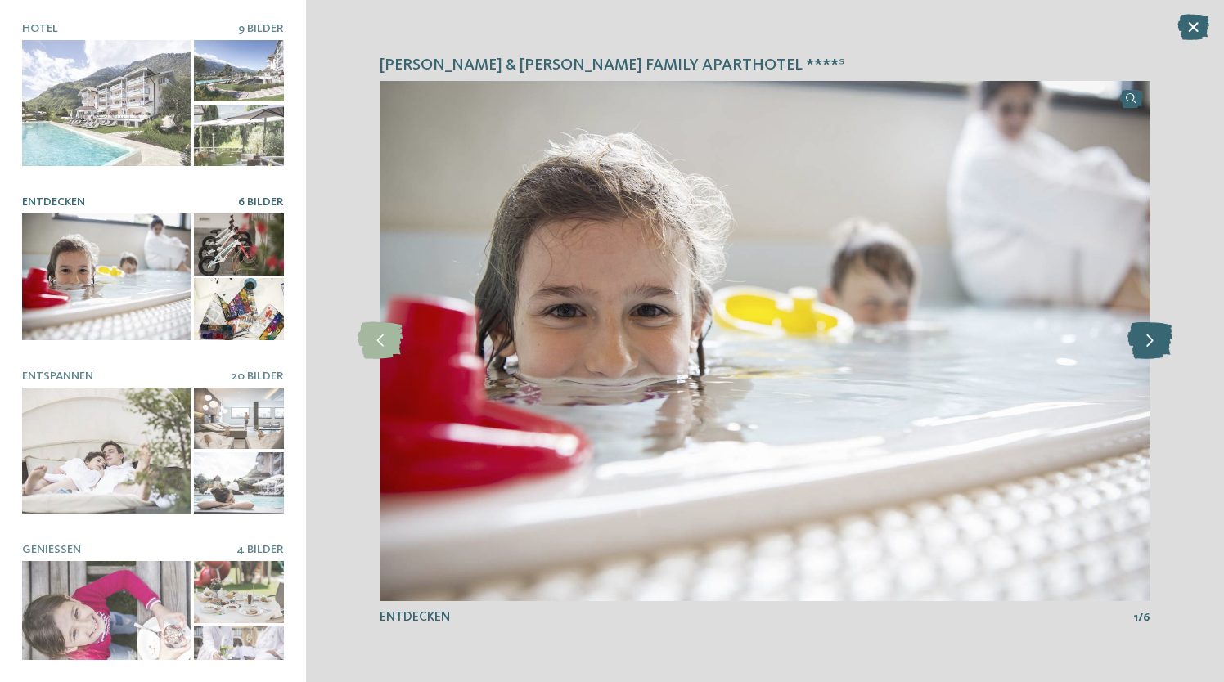
click at [1149, 359] on icon at bounding box center [1150, 340] width 45 height 37
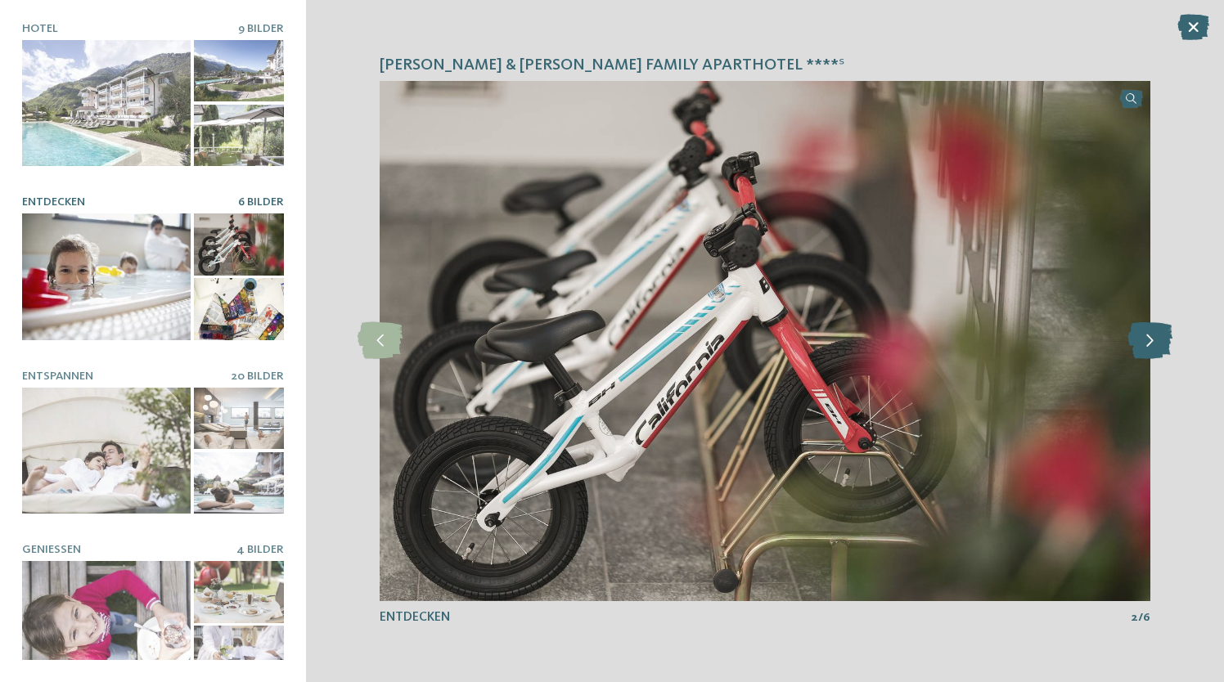
click at [1149, 331] on icon at bounding box center [1150, 340] width 45 height 37
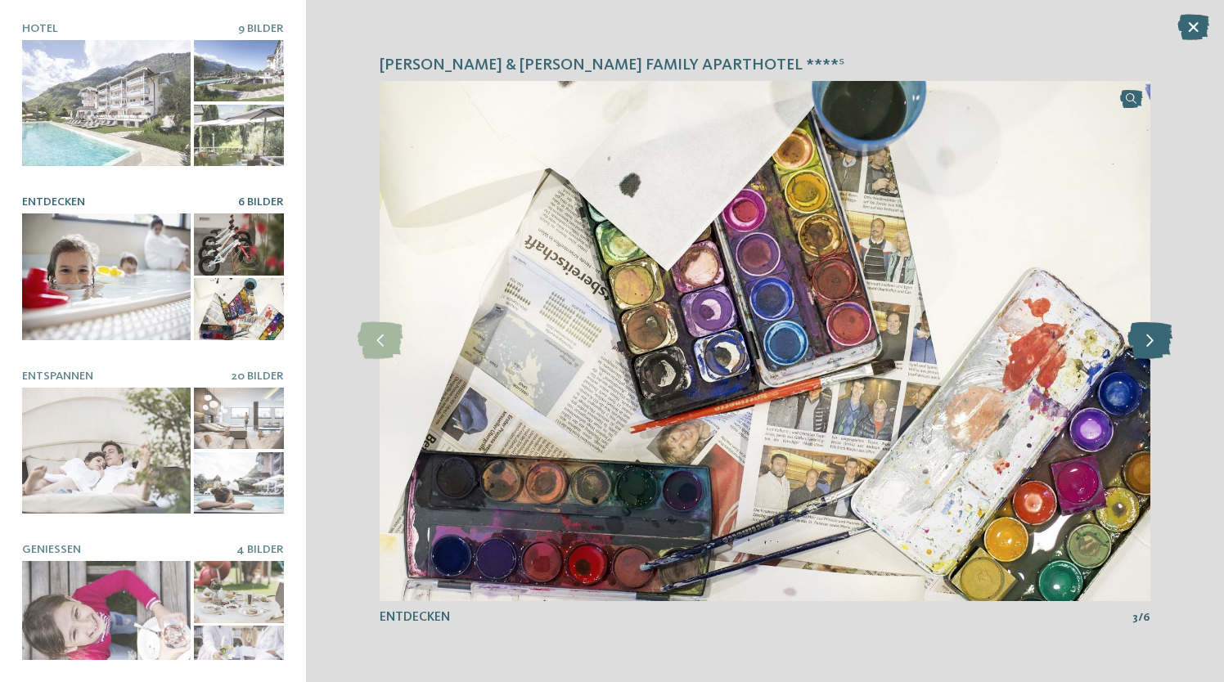
click at [1149, 331] on icon at bounding box center [1150, 340] width 45 height 37
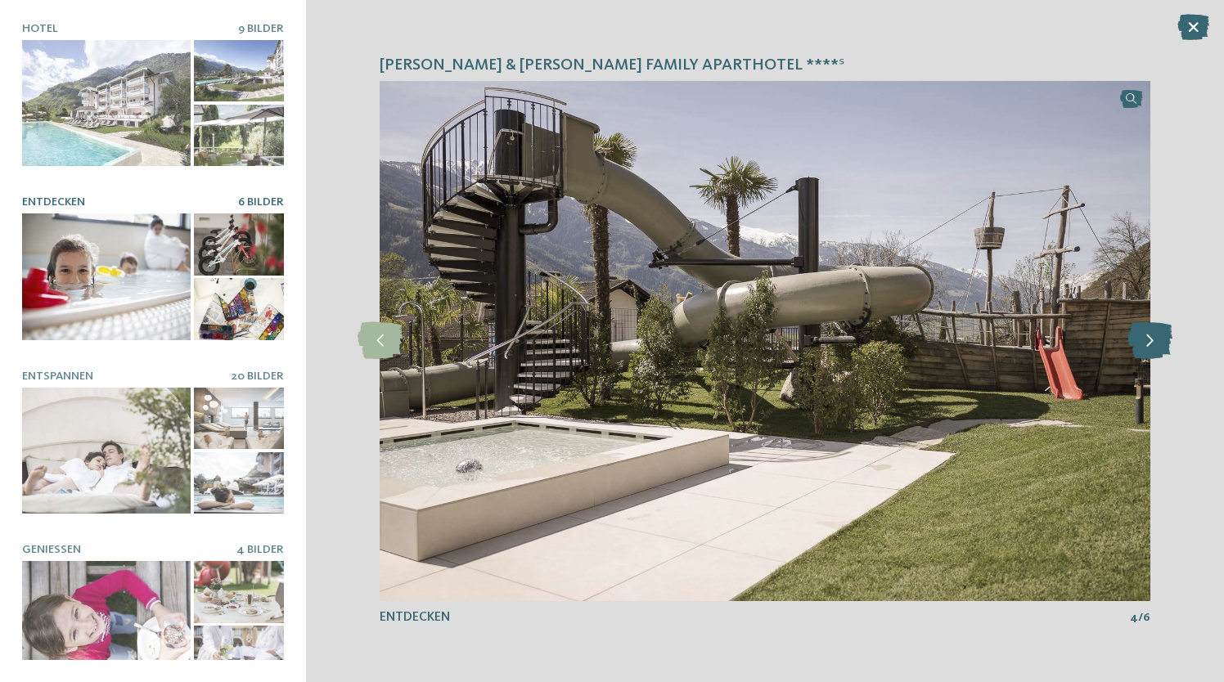
click at [1149, 331] on icon at bounding box center [1150, 340] width 45 height 37
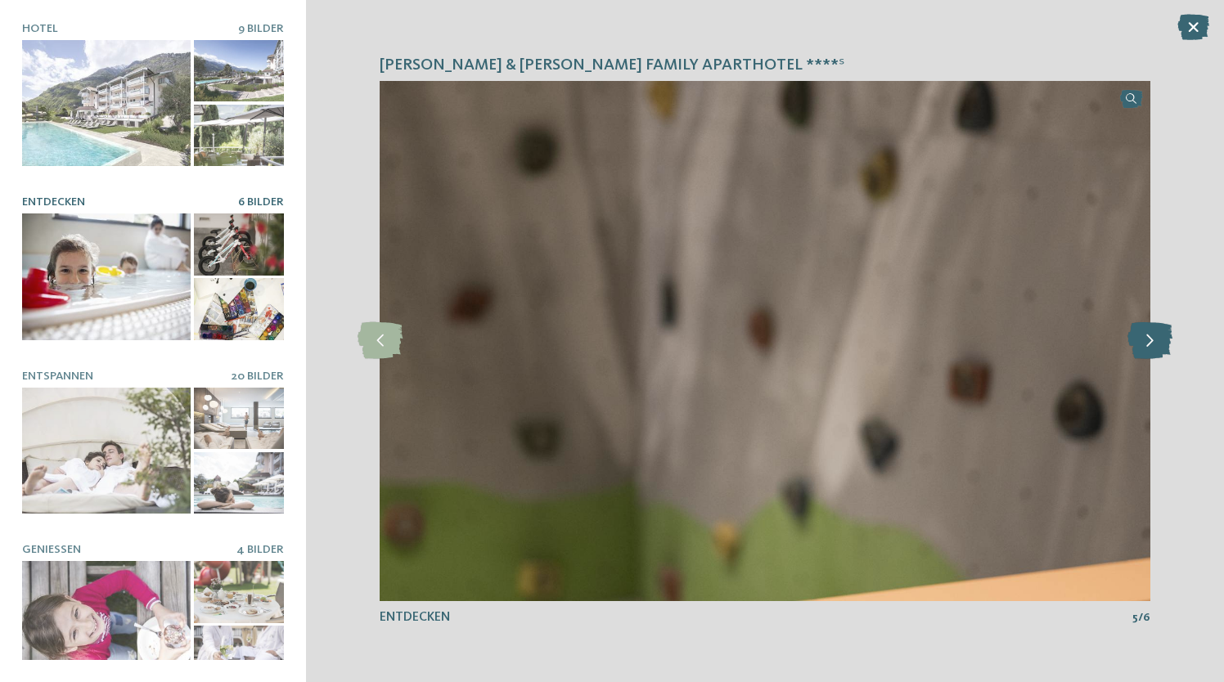
click at [1149, 331] on icon at bounding box center [1150, 340] width 45 height 37
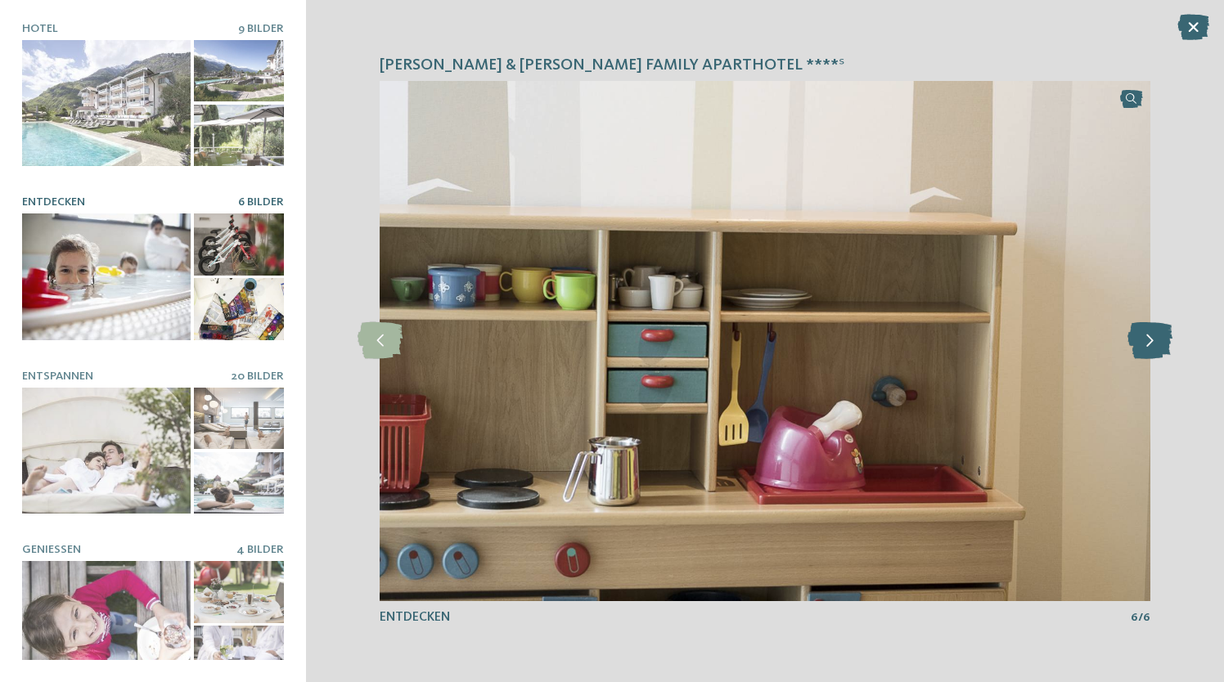
click at [1149, 331] on icon at bounding box center [1150, 340] width 45 height 37
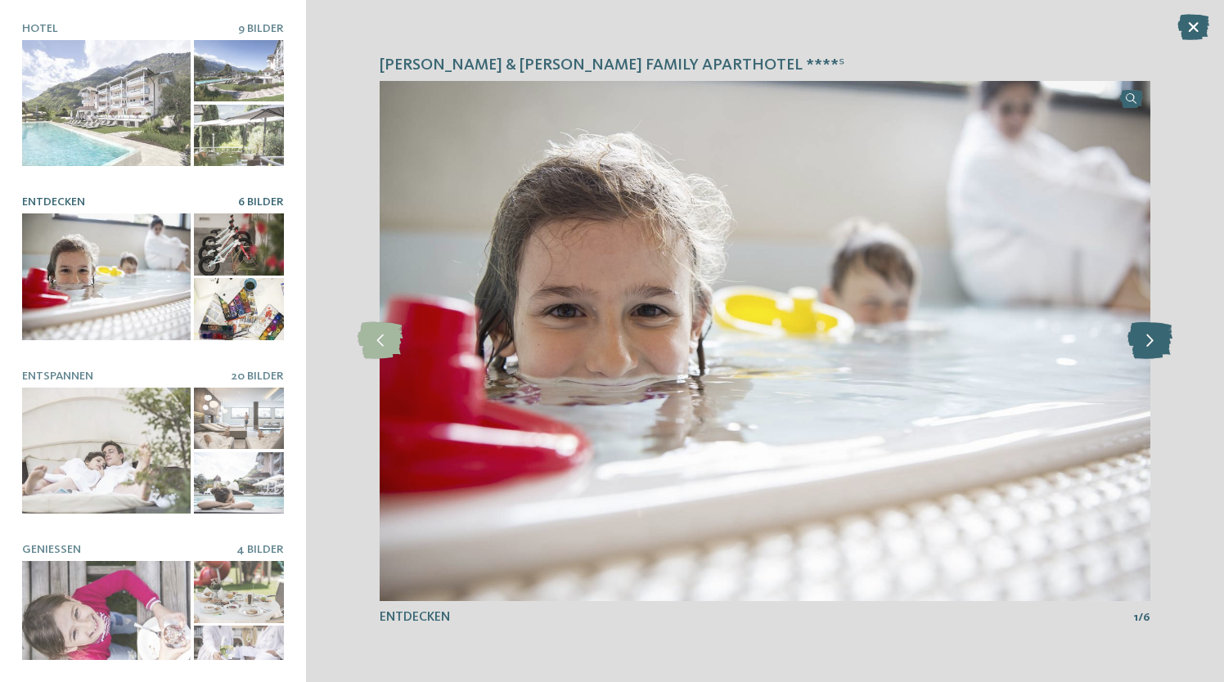
click at [1149, 331] on icon at bounding box center [1150, 340] width 45 height 37
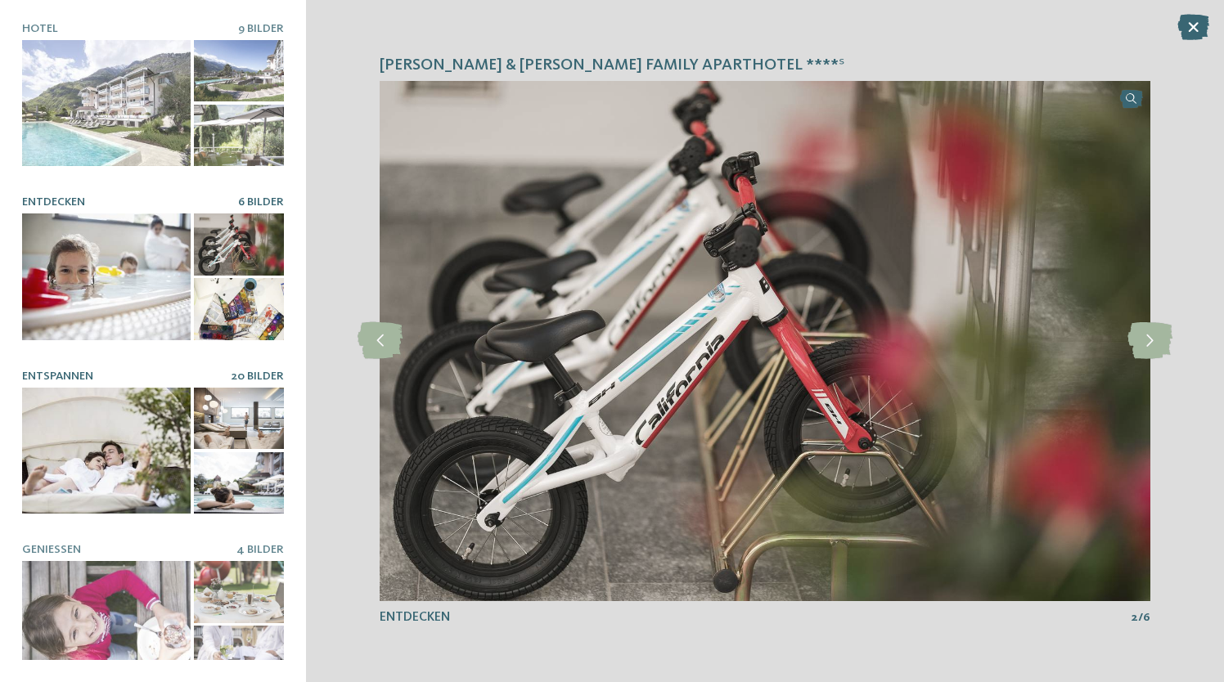
click at [84, 449] on div at bounding box center [106, 451] width 169 height 127
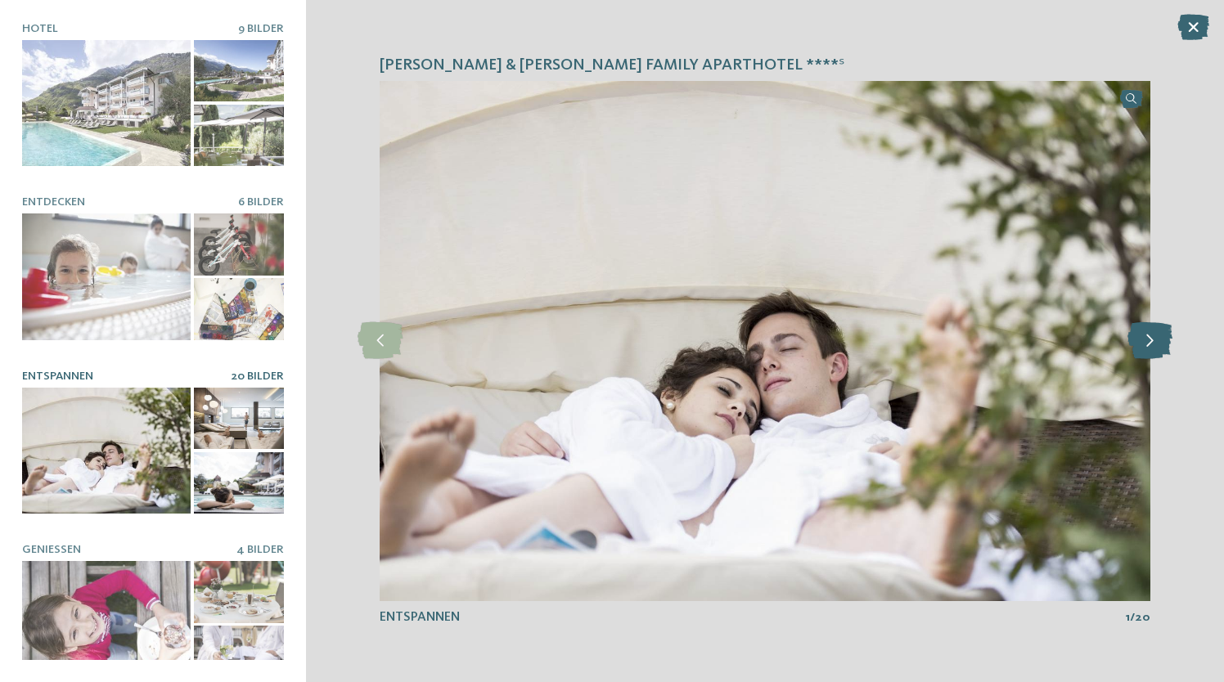
click at [1146, 346] on icon at bounding box center [1150, 340] width 45 height 37
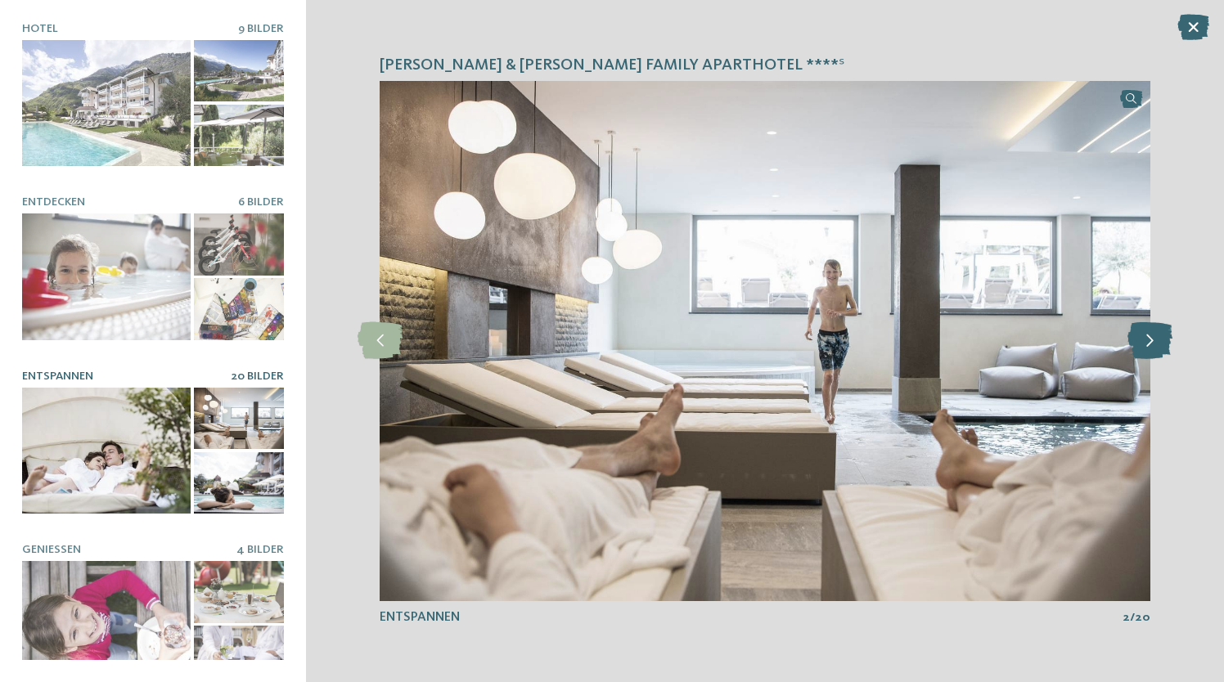
click at [1146, 346] on icon at bounding box center [1150, 340] width 45 height 37
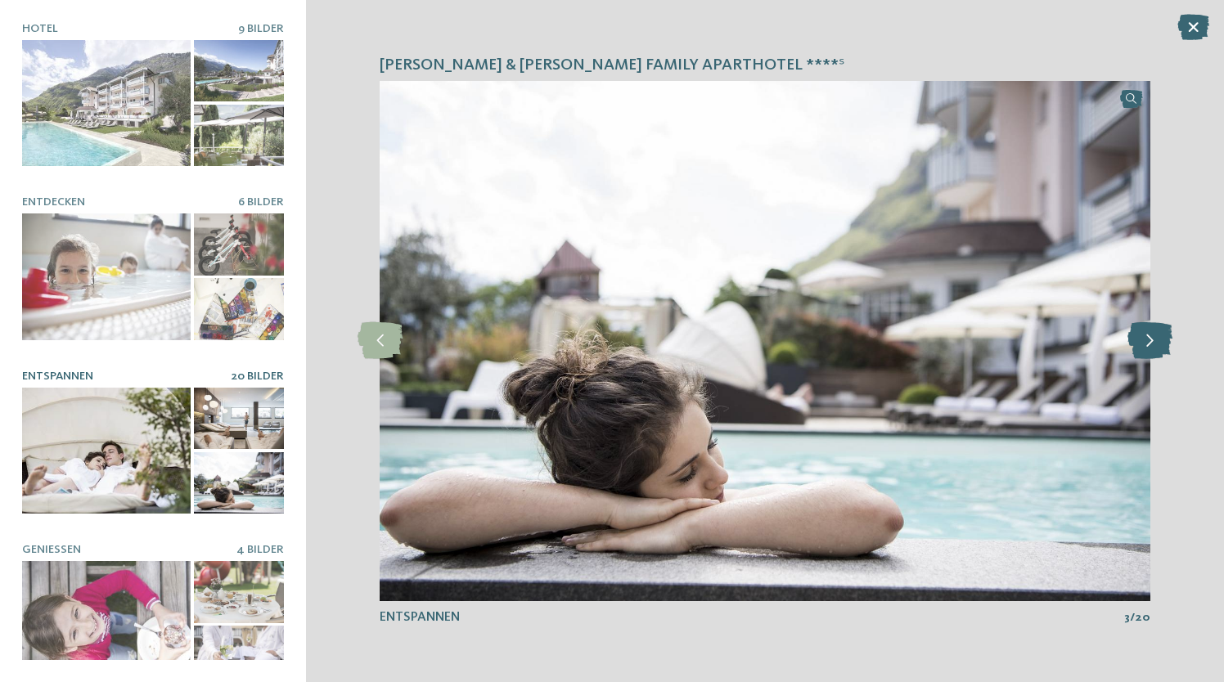
click at [1146, 346] on icon at bounding box center [1150, 340] width 45 height 37
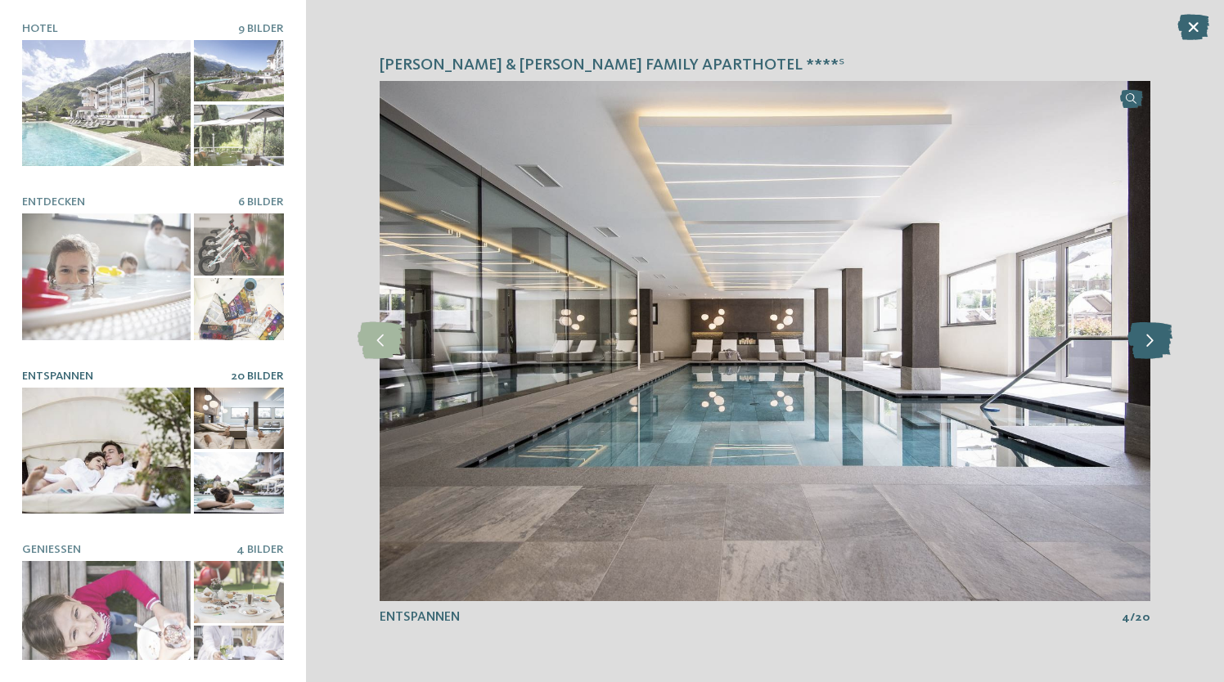
click at [1146, 346] on icon at bounding box center [1150, 340] width 45 height 37
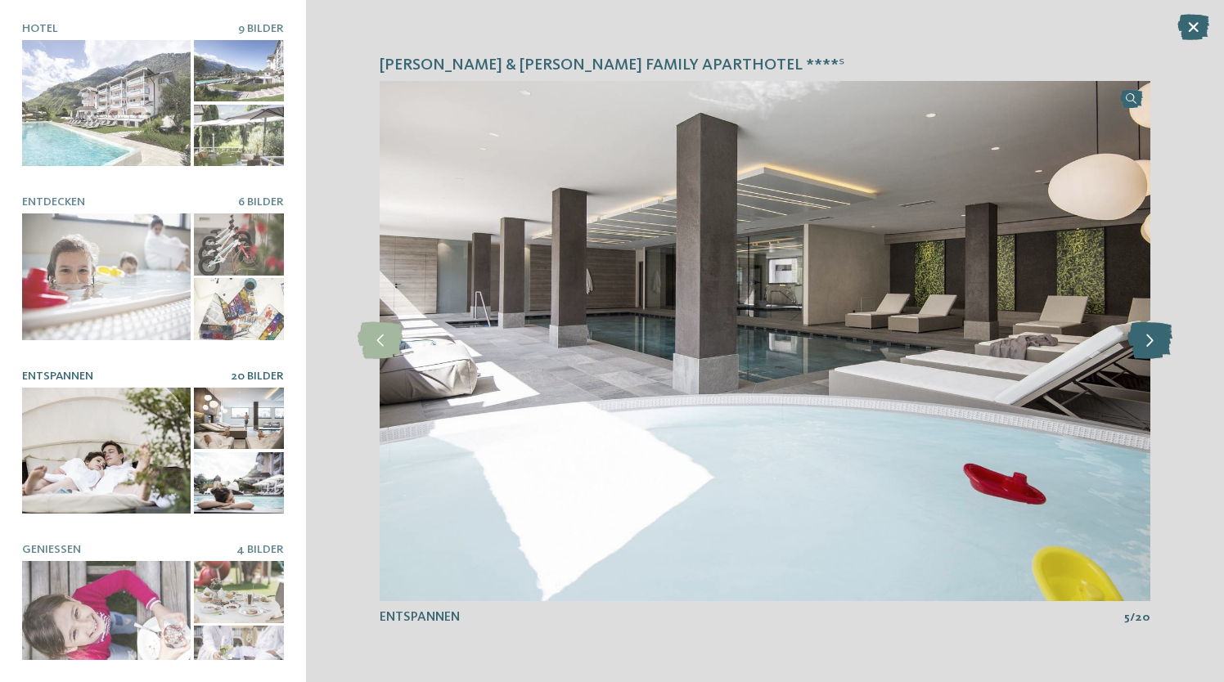
click at [1146, 346] on icon at bounding box center [1150, 340] width 45 height 37
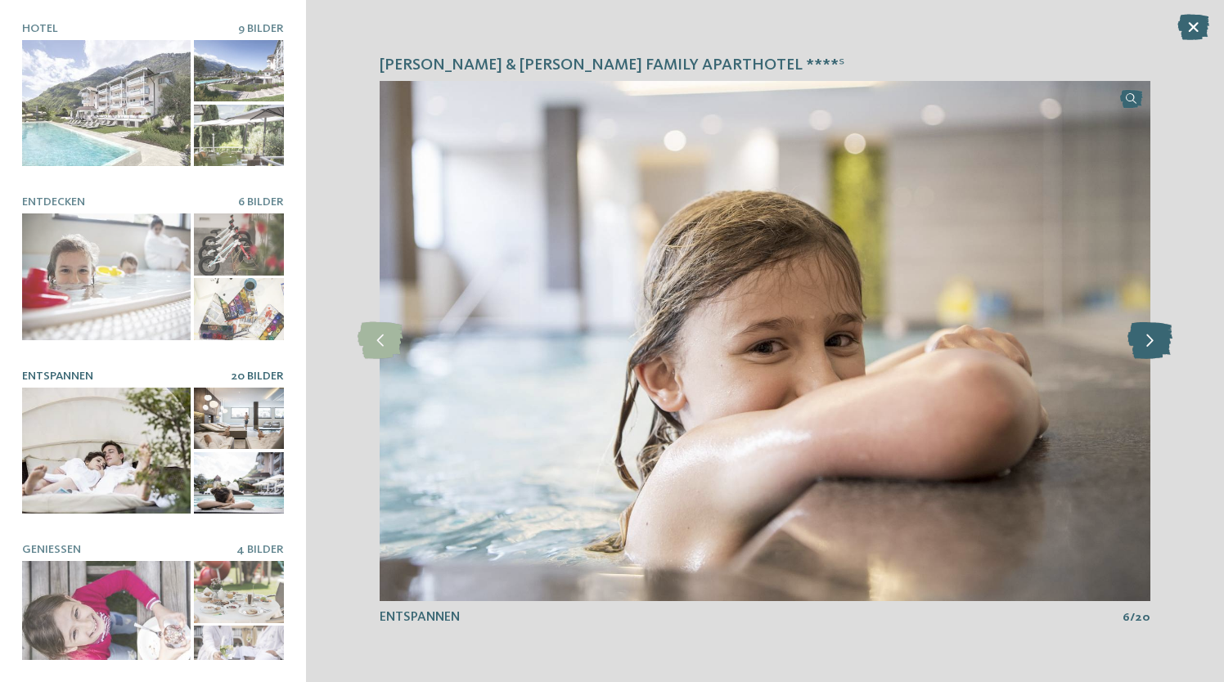
click at [1146, 346] on icon at bounding box center [1150, 340] width 45 height 37
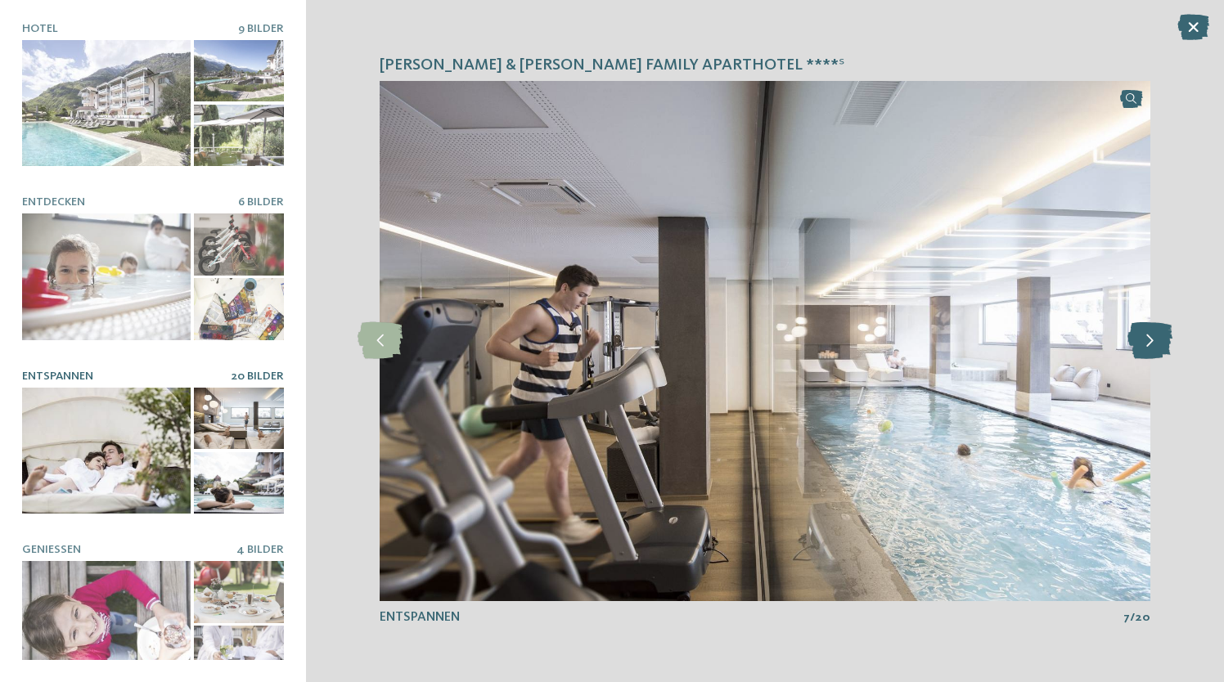
click at [1146, 346] on icon at bounding box center [1150, 340] width 45 height 37
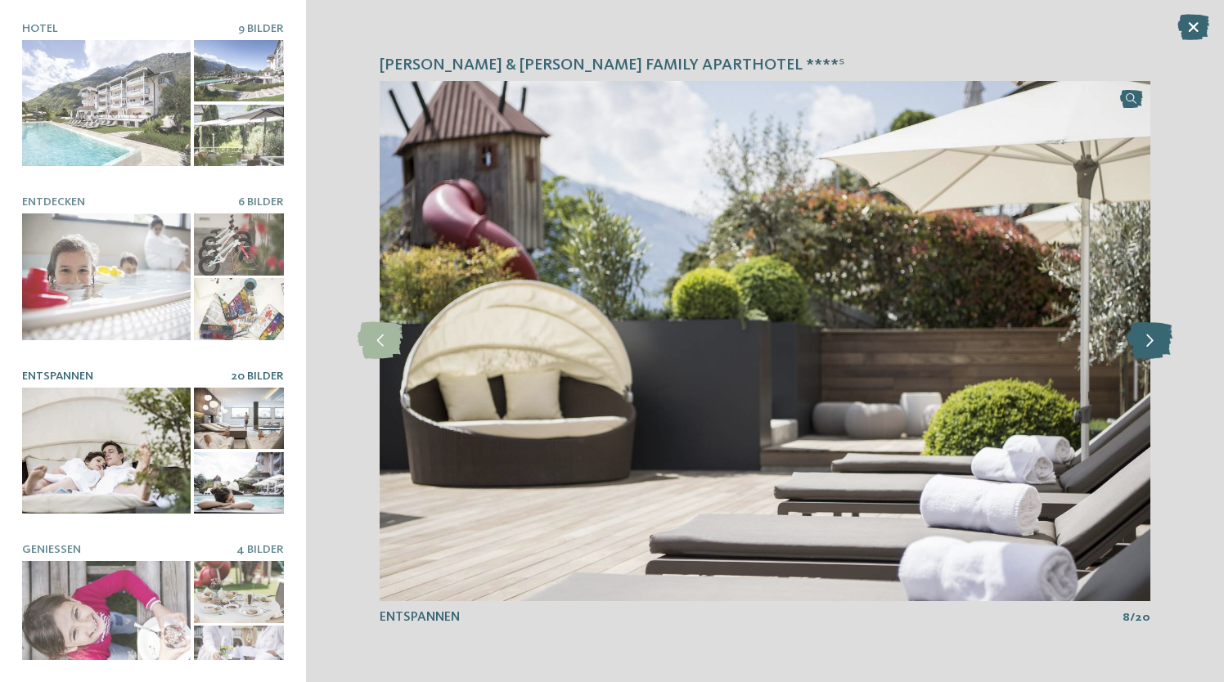
click at [1146, 346] on icon at bounding box center [1150, 340] width 45 height 37
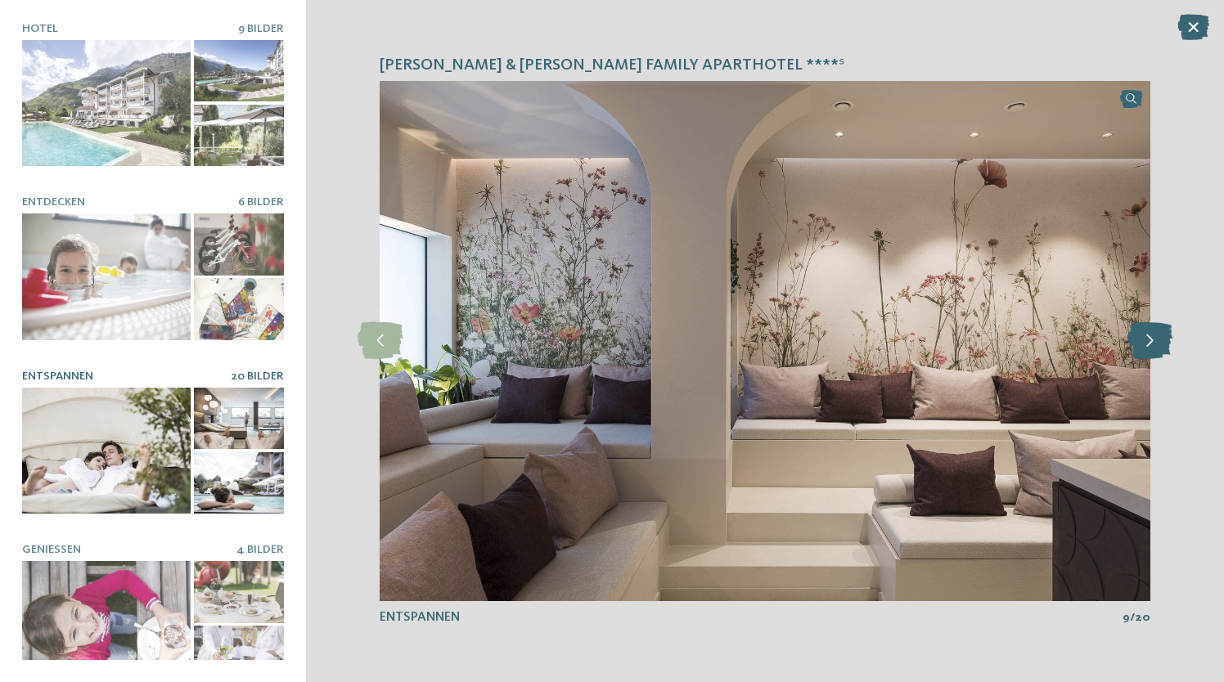
click at [1146, 346] on icon at bounding box center [1150, 340] width 45 height 37
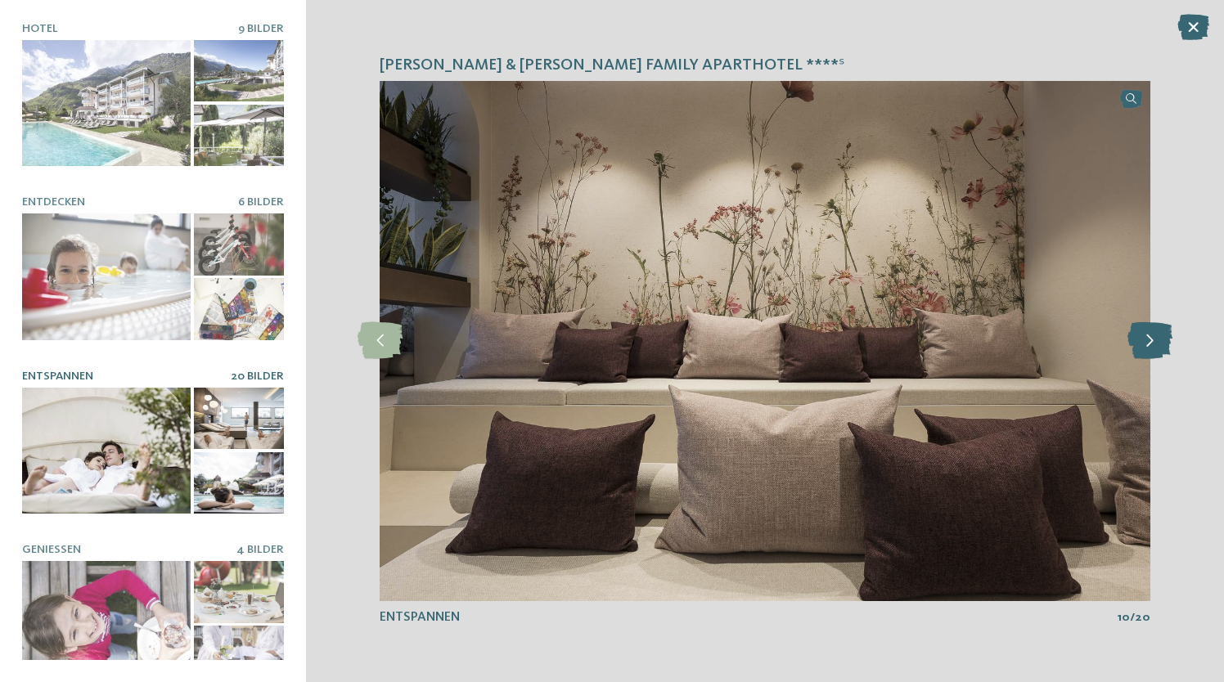
click at [1146, 346] on icon at bounding box center [1150, 340] width 45 height 37
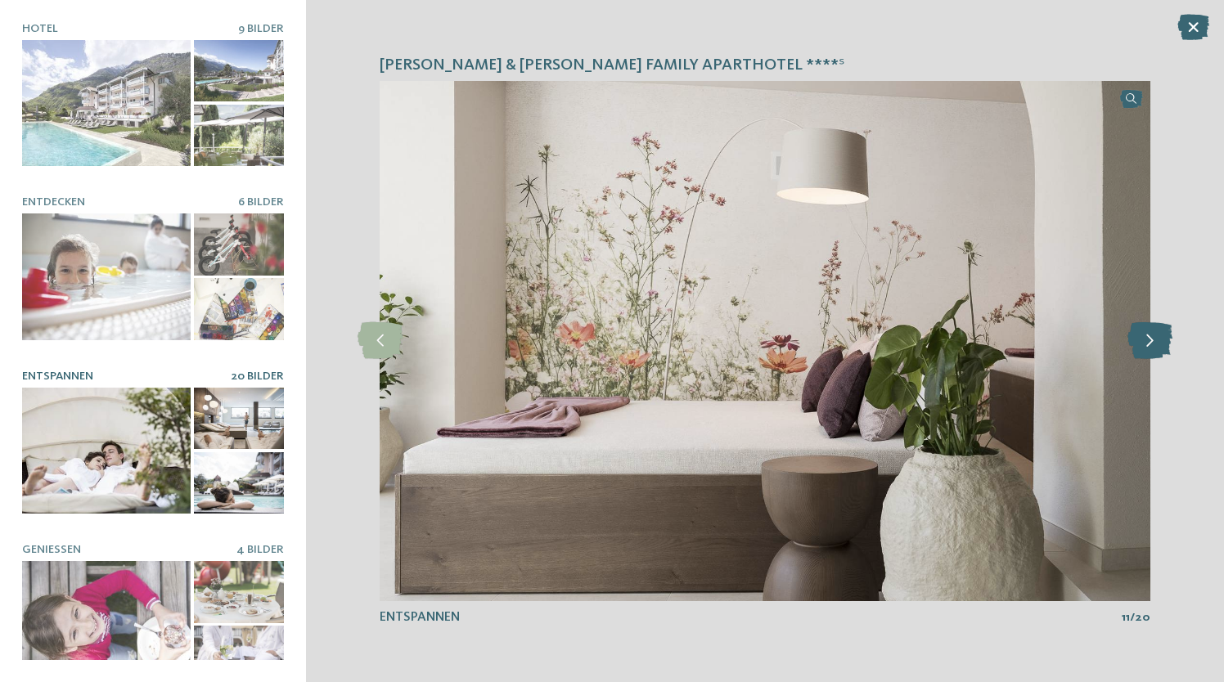
click at [1146, 346] on icon at bounding box center [1150, 340] width 45 height 37
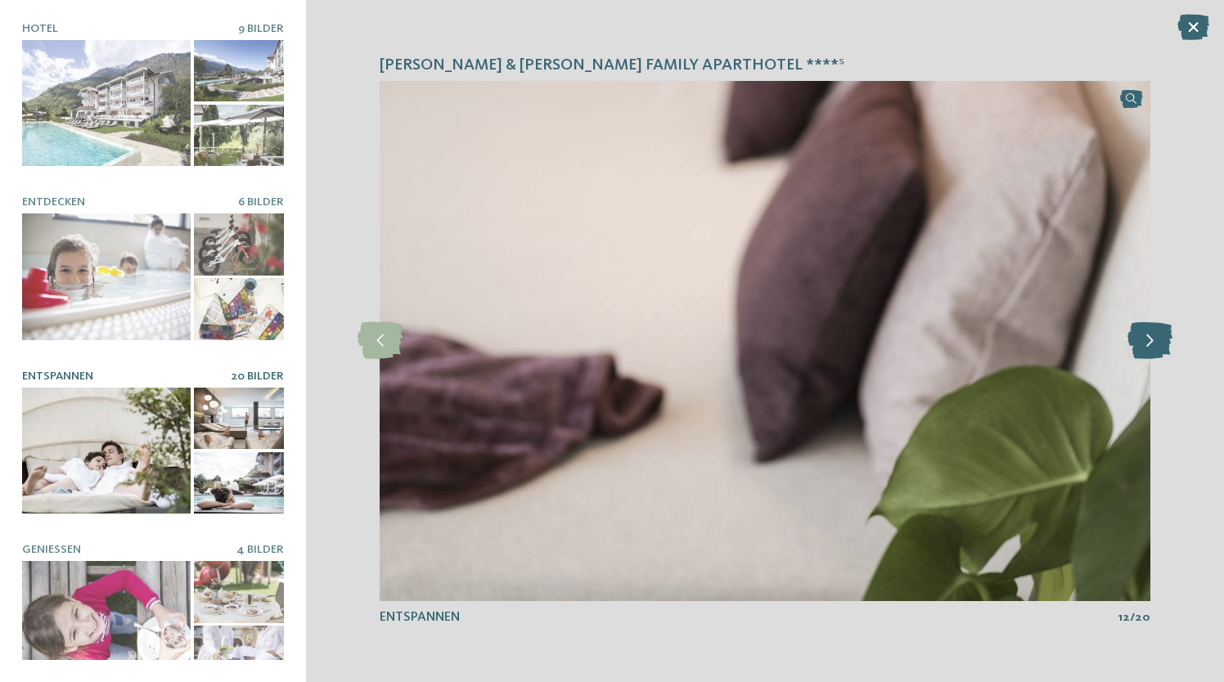
click at [1146, 346] on icon at bounding box center [1150, 340] width 45 height 37
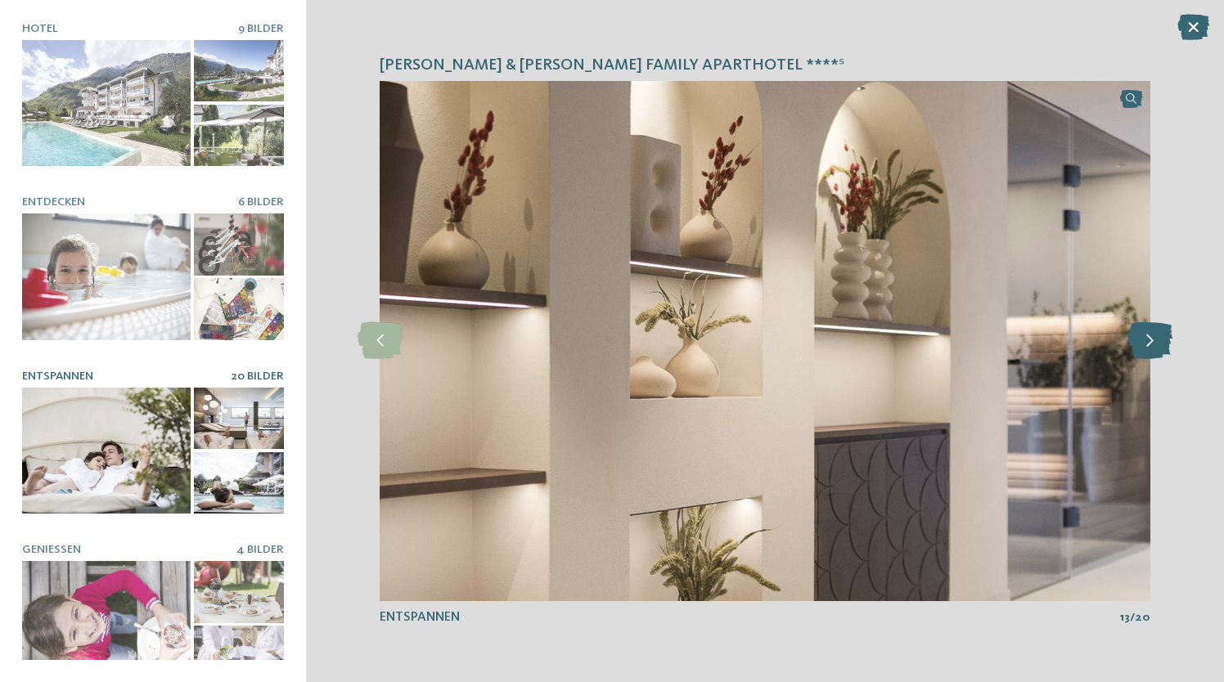
click at [1156, 349] on icon at bounding box center [1150, 340] width 45 height 37
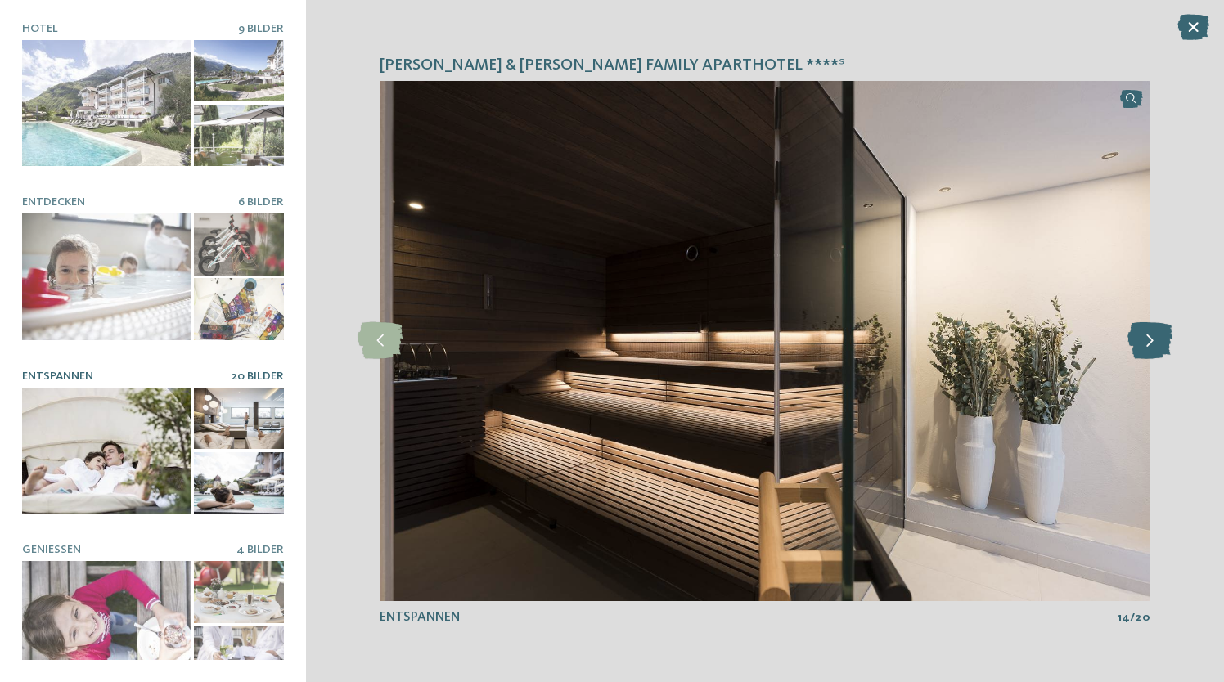
click at [1156, 349] on icon at bounding box center [1150, 340] width 45 height 37
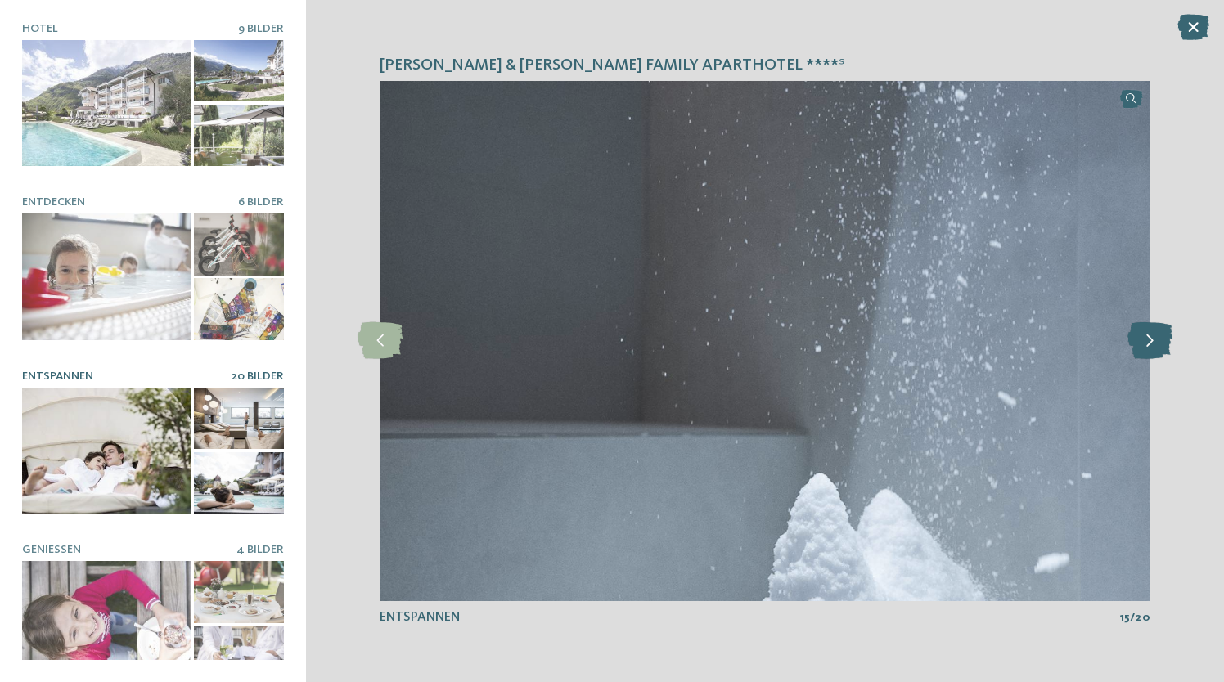
click at [1156, 349] on icon at bounding box center [1150, 340] width 45 height 37
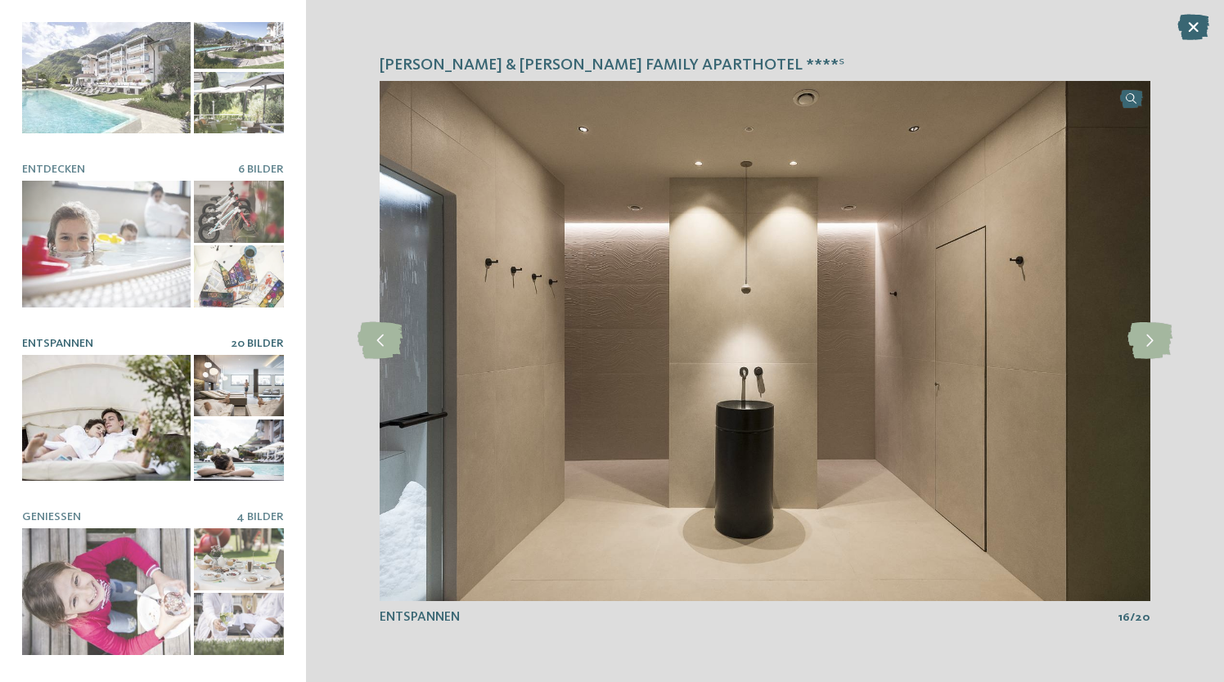
scroll to position [0, 0]
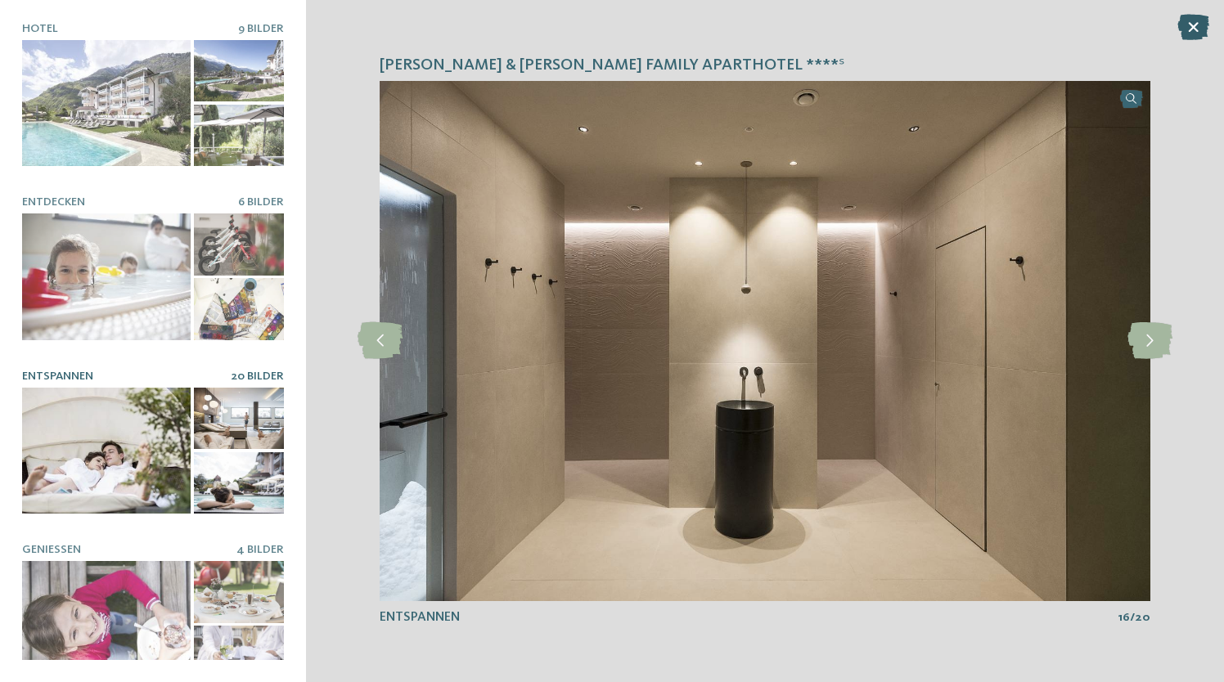
click at [1197, 24] on icon at bounding box center [1193, 27] width 32 height 26
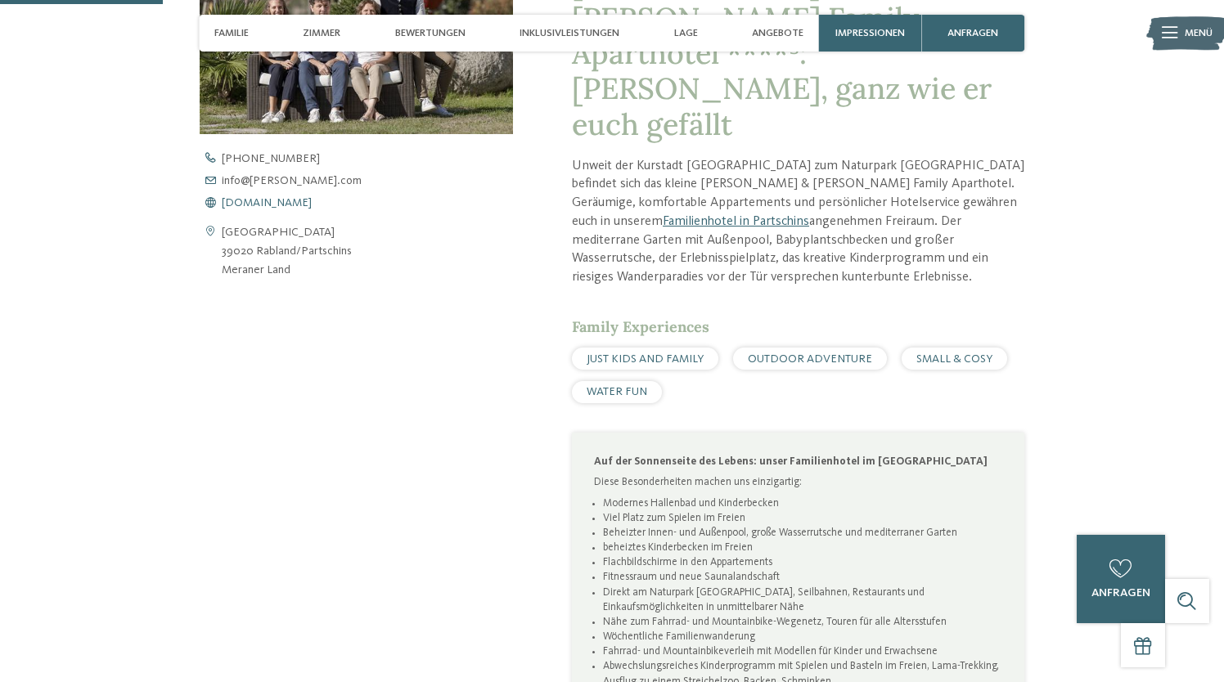
click at [272, 197] on span "www.heidi-edith.com" at bounding box center [267, 202] width 90 height 11
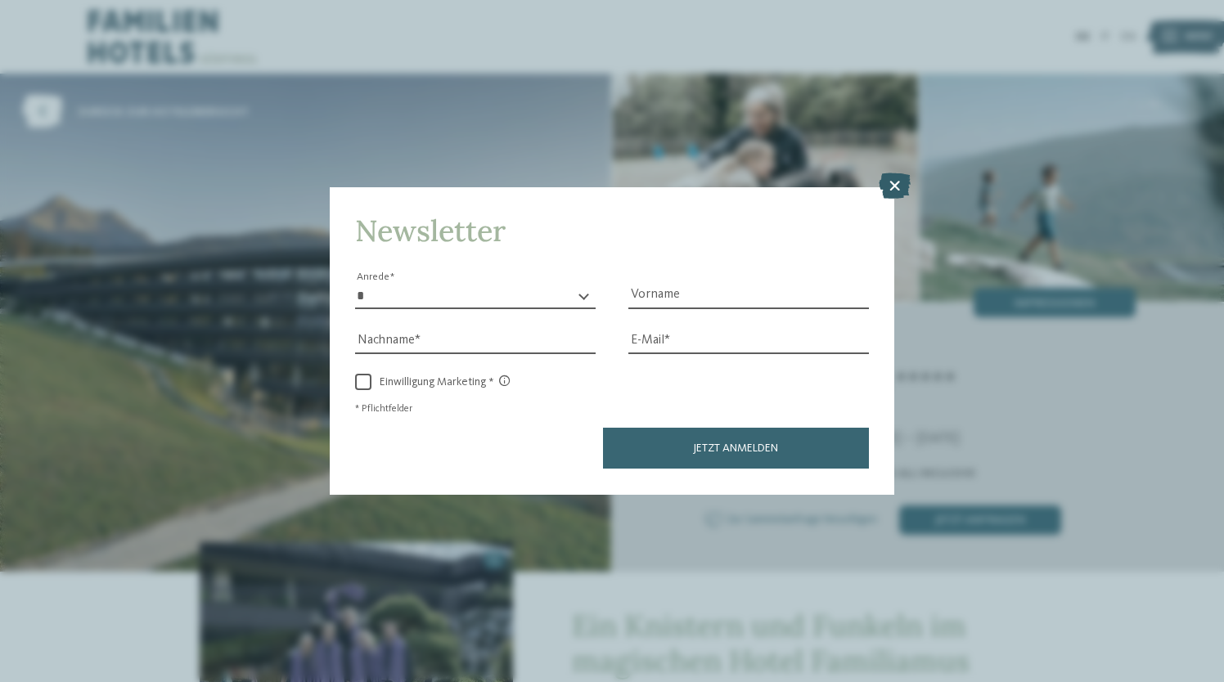
click at [903, 180] on icon at bounding box center [895, 186] width 32 height 26
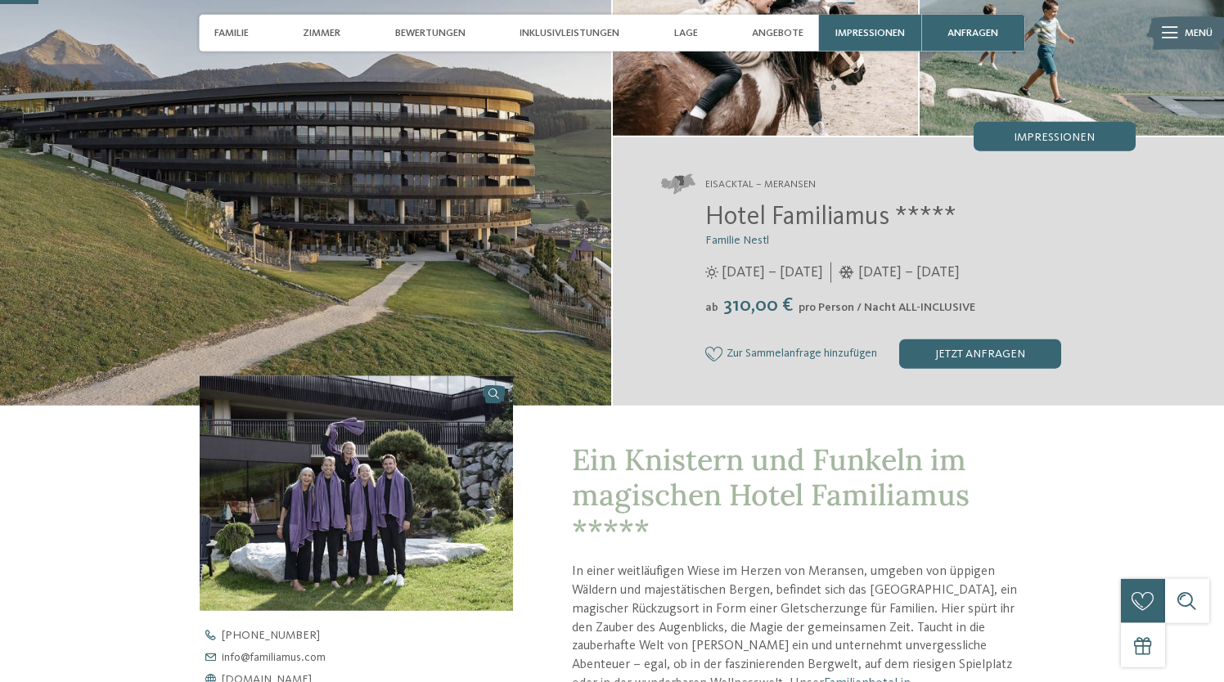
scroll to position [167, 0]
click at [1081, 134] on span "Impressionen" at bounding box center [1054, 136] width 81 height 11
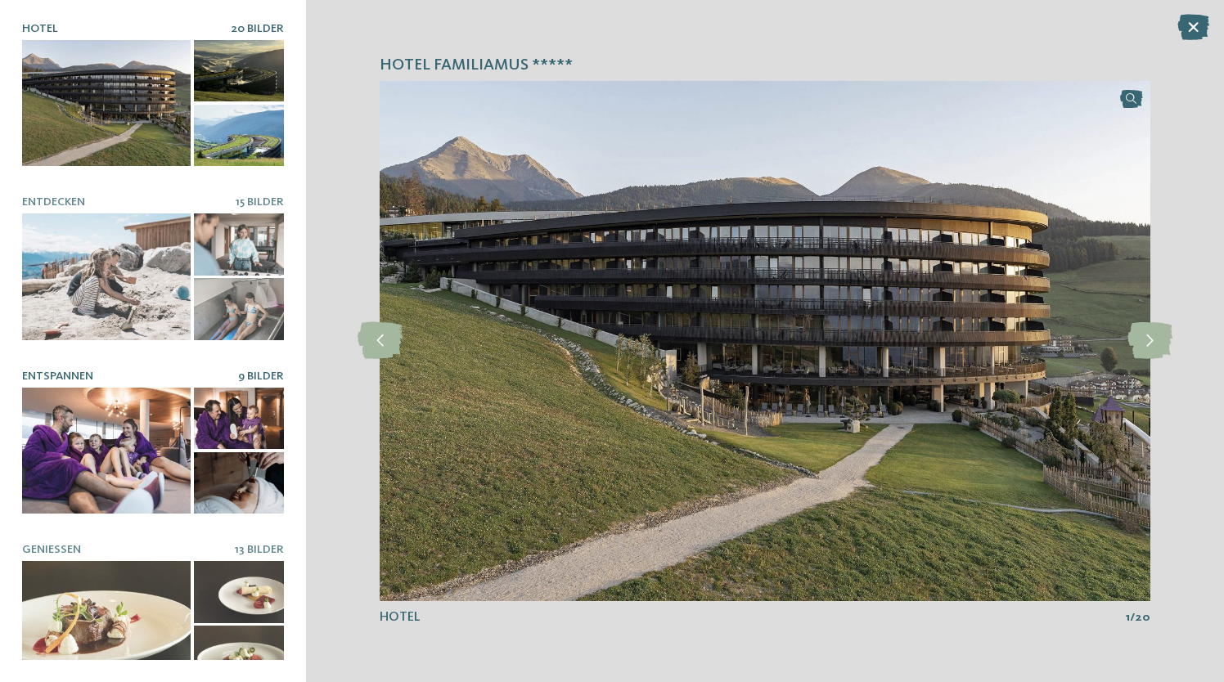
click at [115, 462] on div at bounding box center [106, 451] width 169 height 127
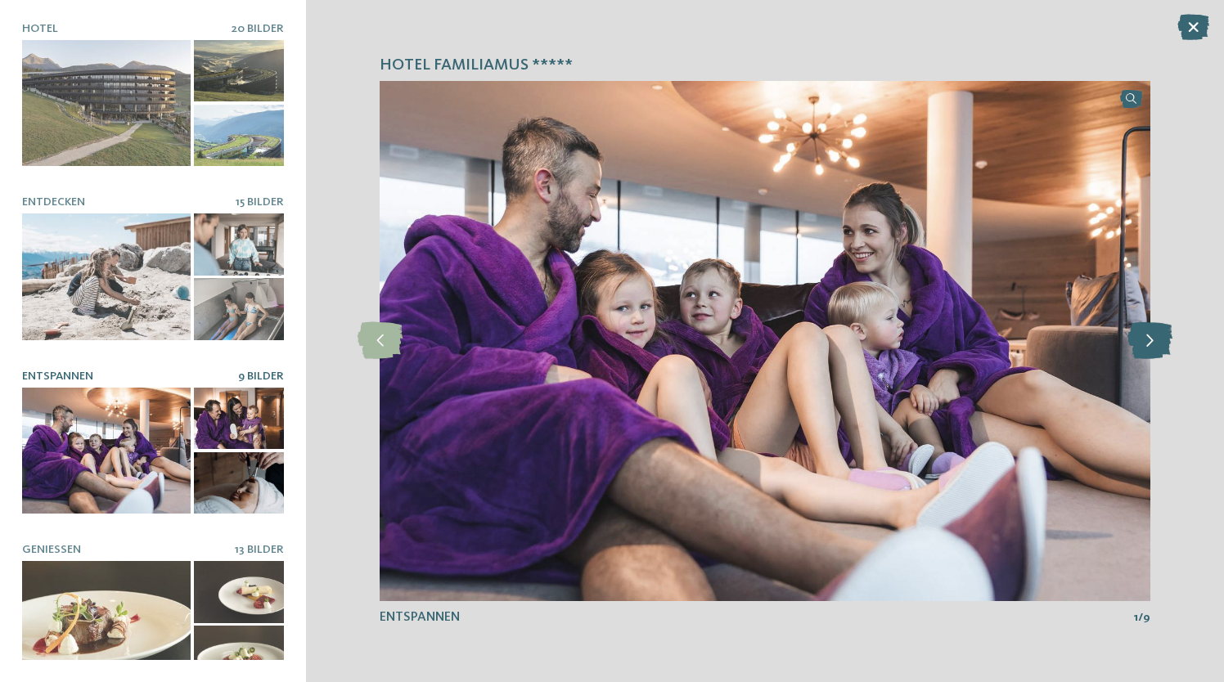
click at [1144, 342] on icon at bounding box center [1150, 340] width 45 height 37
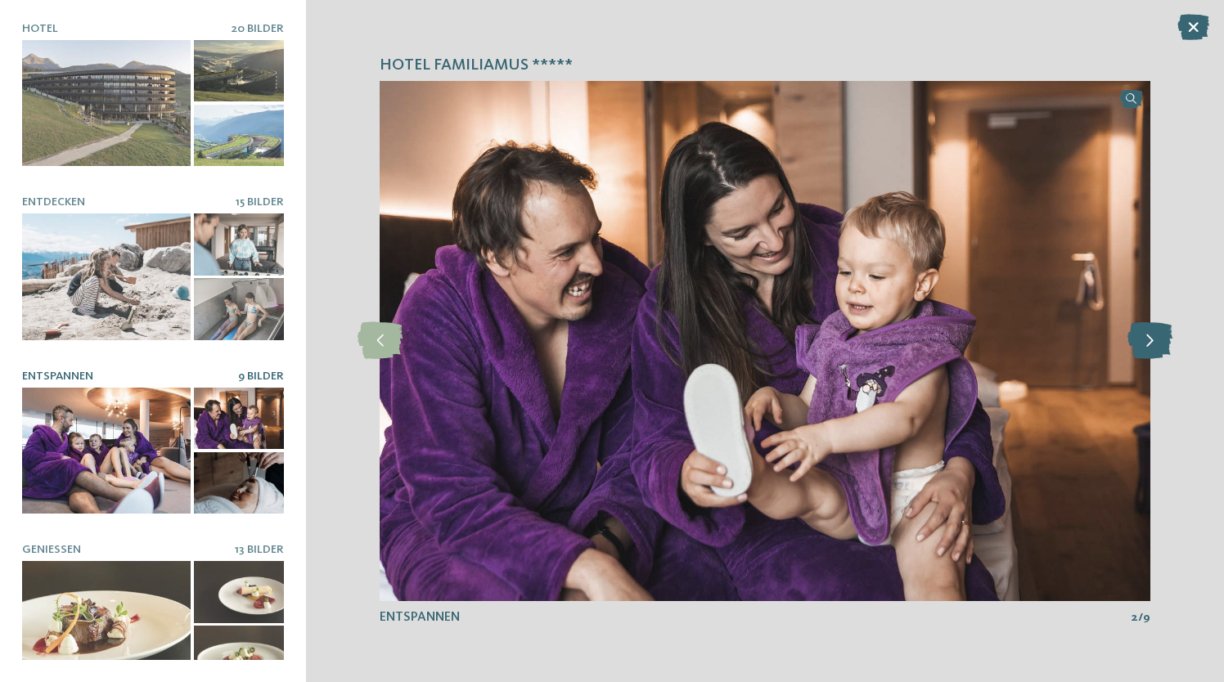
click at [1144, 344] on icon at bounding box center [1150, 340] width 45 height 37
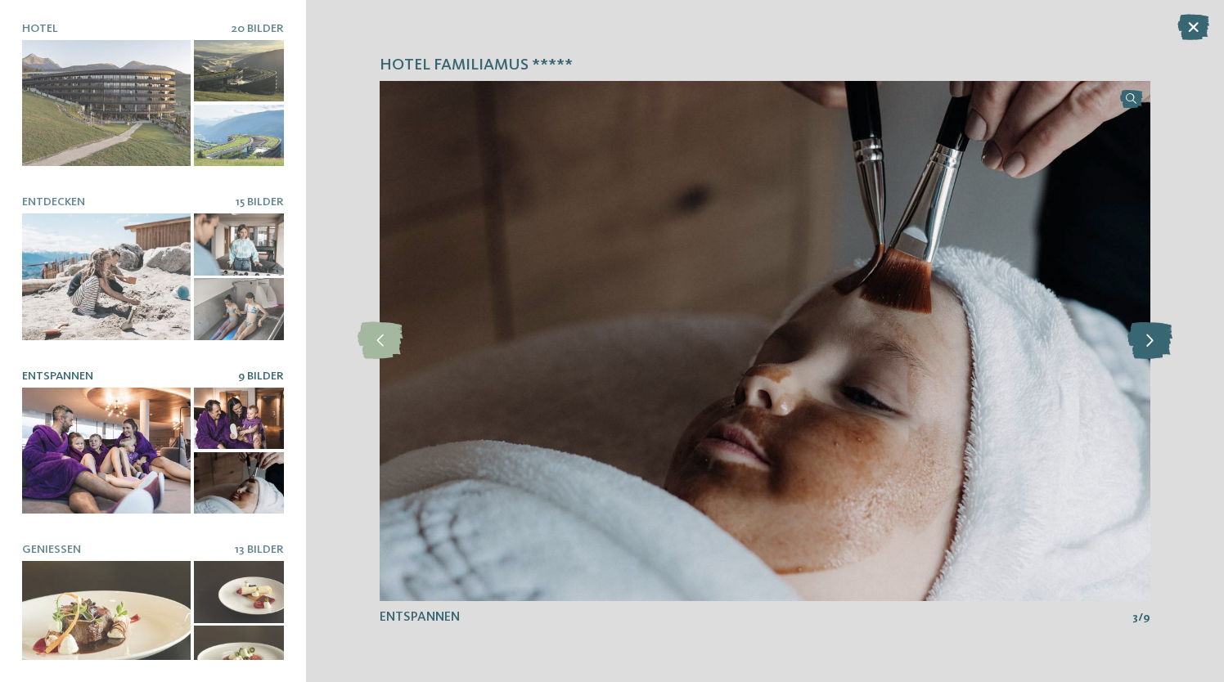
click at [1144, 344] on icon at bounding box center [1150, 340] width 45 height 37
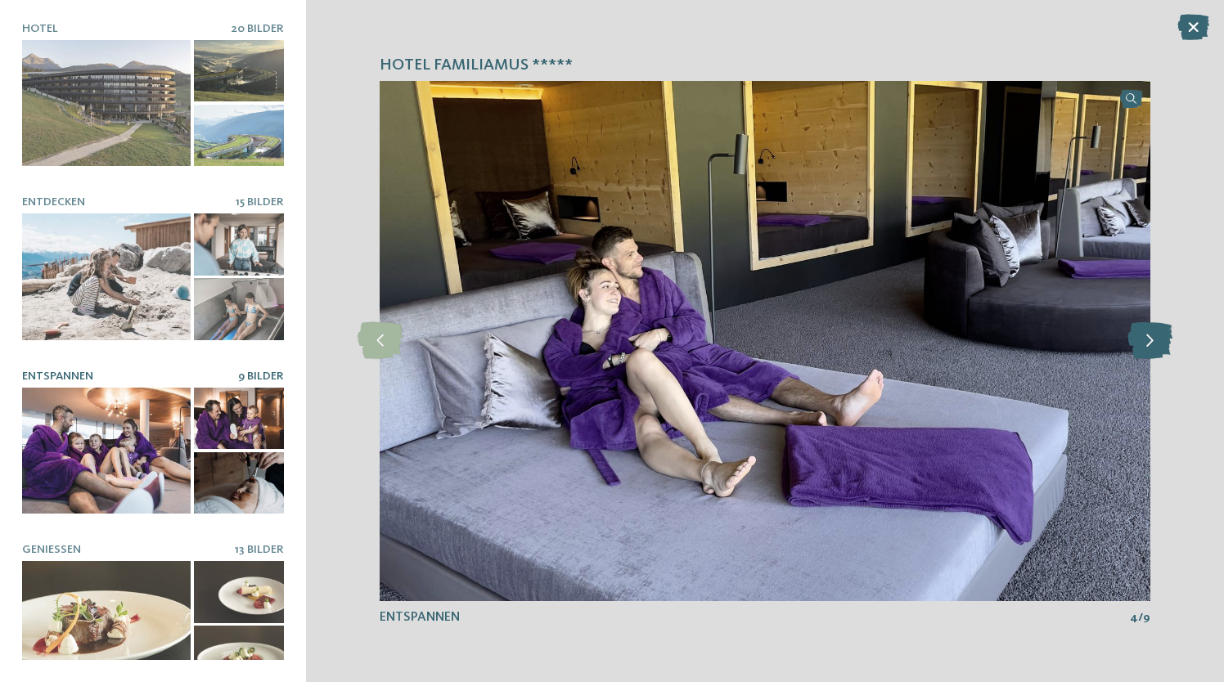
click at [1144, 344] on icon at bounding box center [1150, 340] width 45 height 37
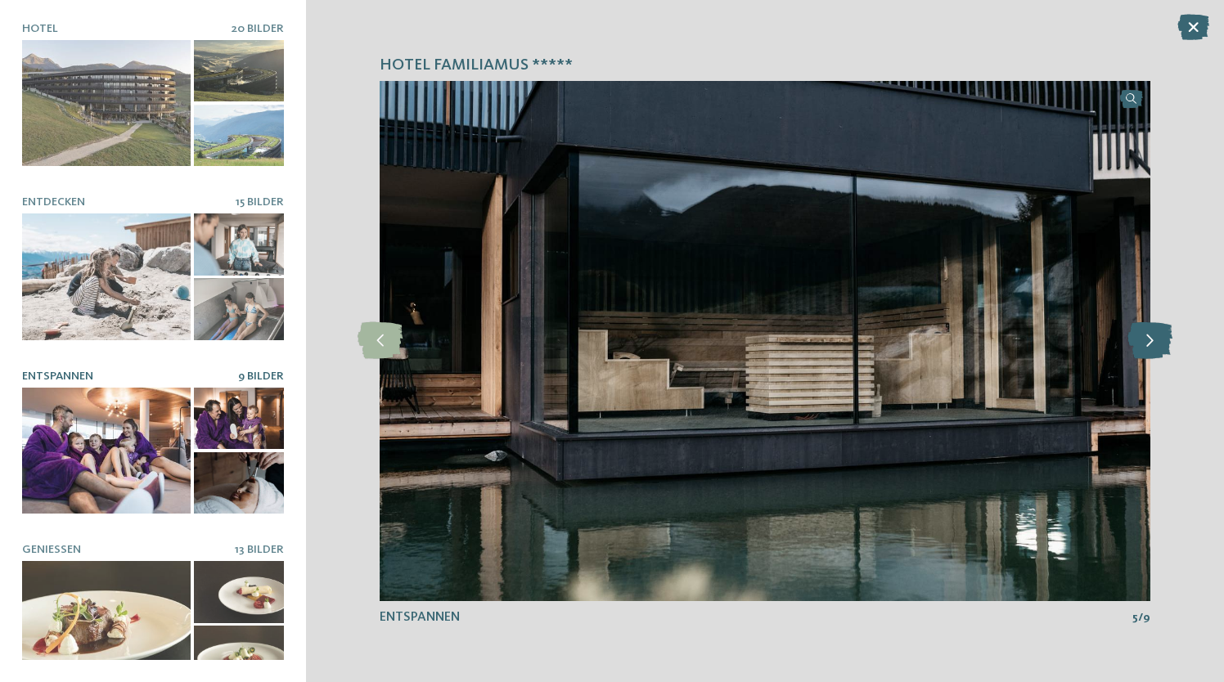
click at [1144, 344] on icon at bounding box center [1150, 340] width 45 height 37
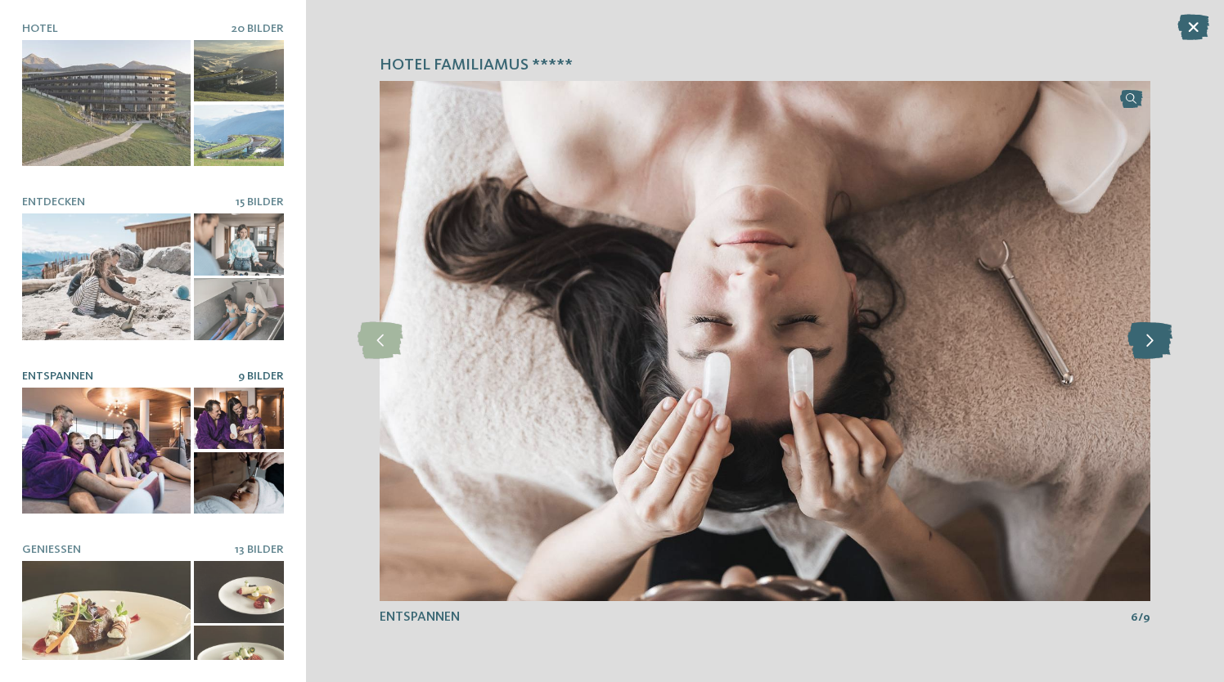
click at [1144, 344] on icon at bounding box center [1150, 340] width 45 height 37
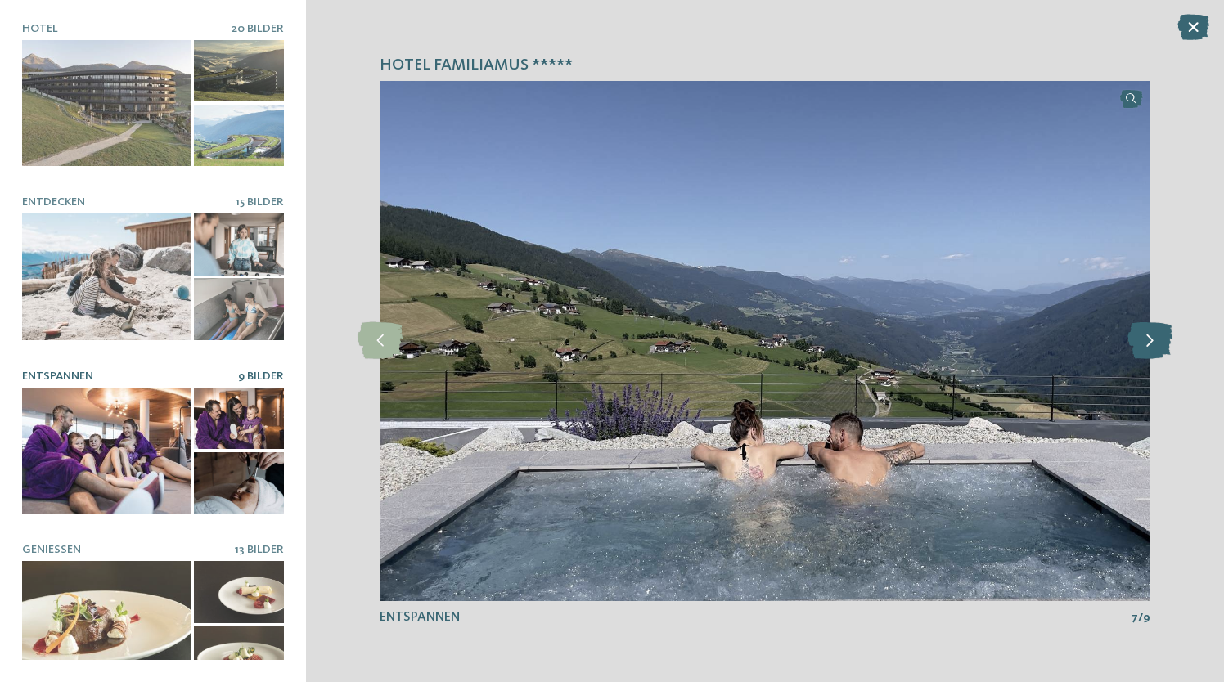
click at [1144, 344] on icon at bounding box center [1150, 340] width 45 height 37
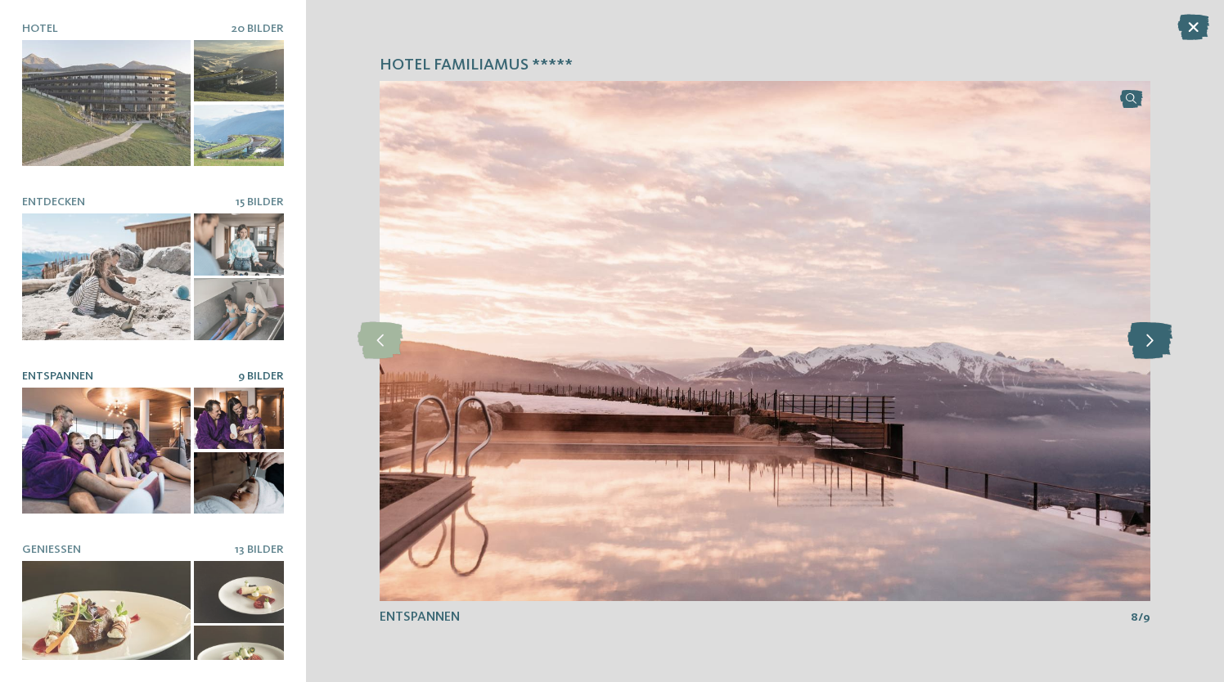
click at [1144, 344] on icon at bounding box center [1150, 340] width 45 height 37
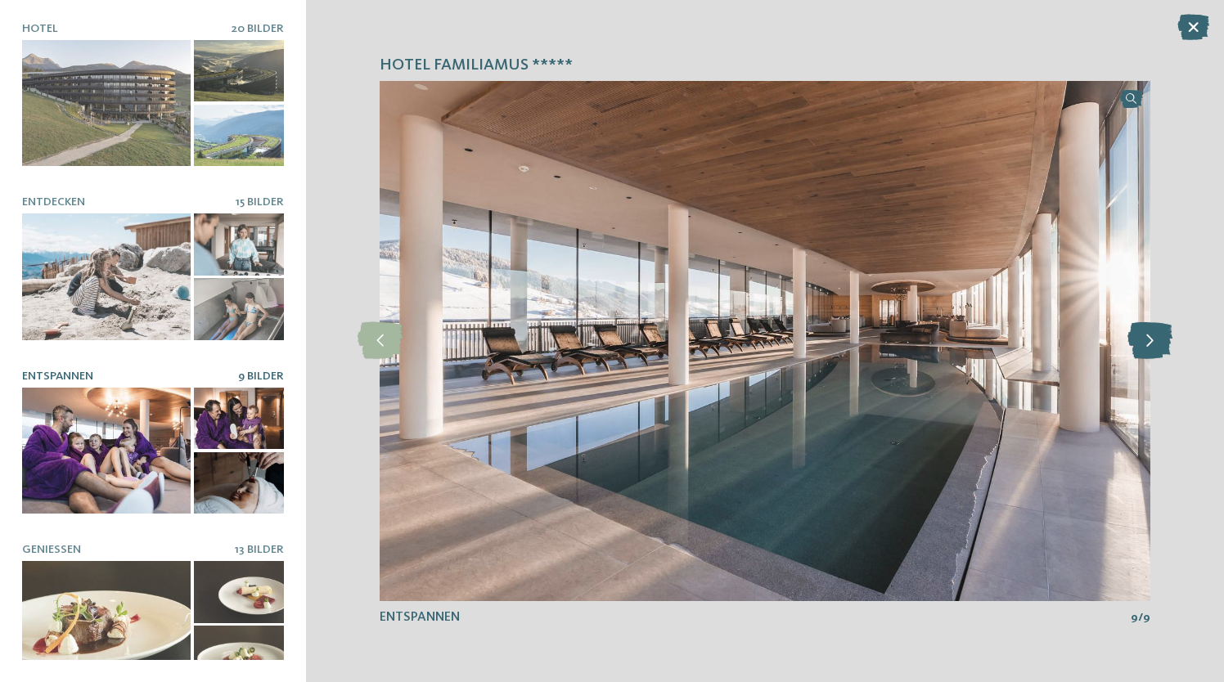
click at [1144, 344] on icon at bounding box center [1150, 340] width 45 height 37
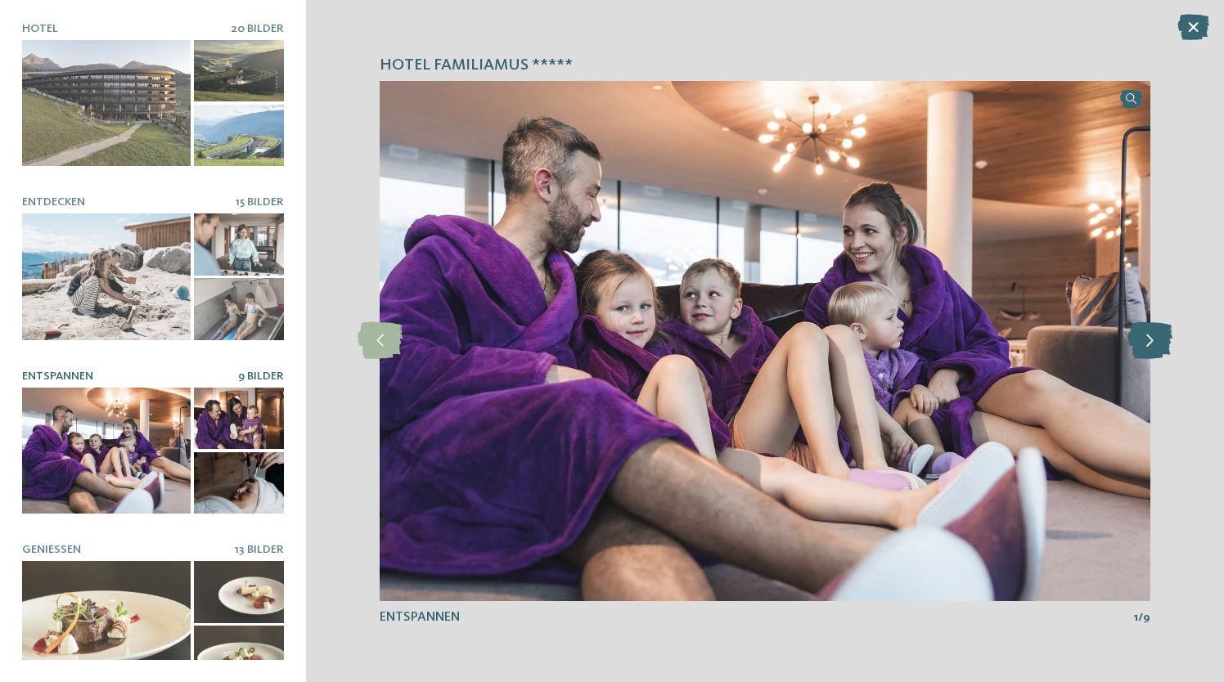
click at [1144, 344] on icon at bounding box center [1150, 340] width 45 height 37
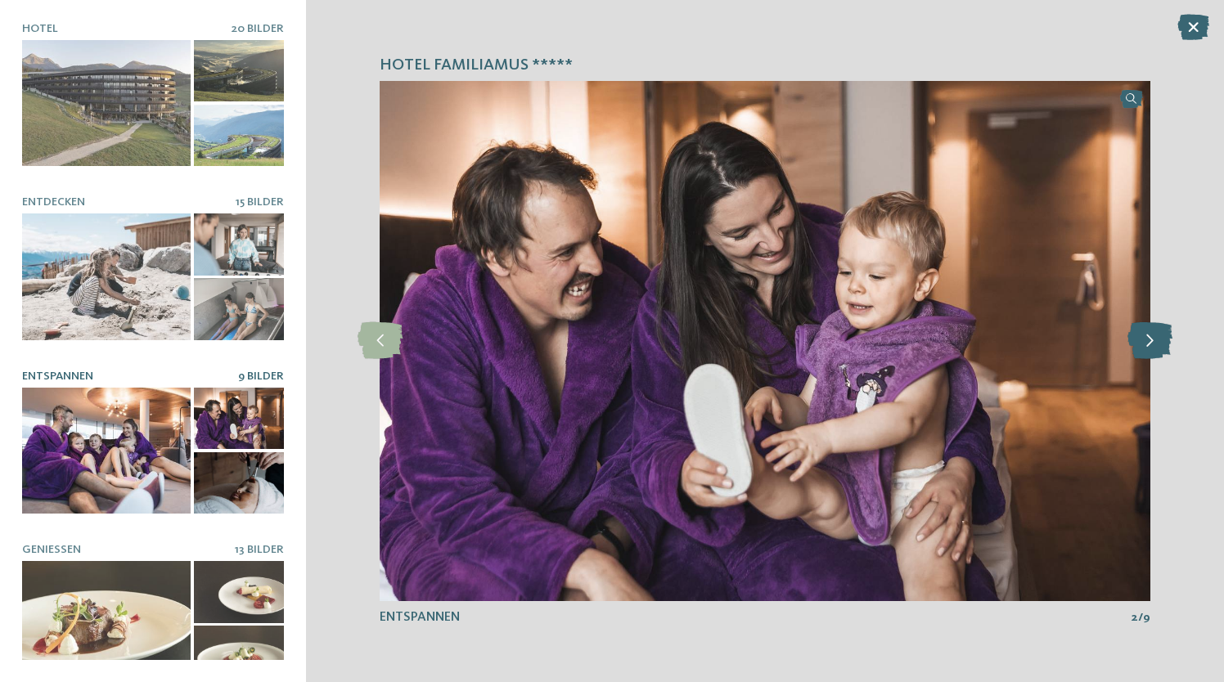
click at [1144, 344] on icon at bounding box center [1150, 340] width 45 height 37
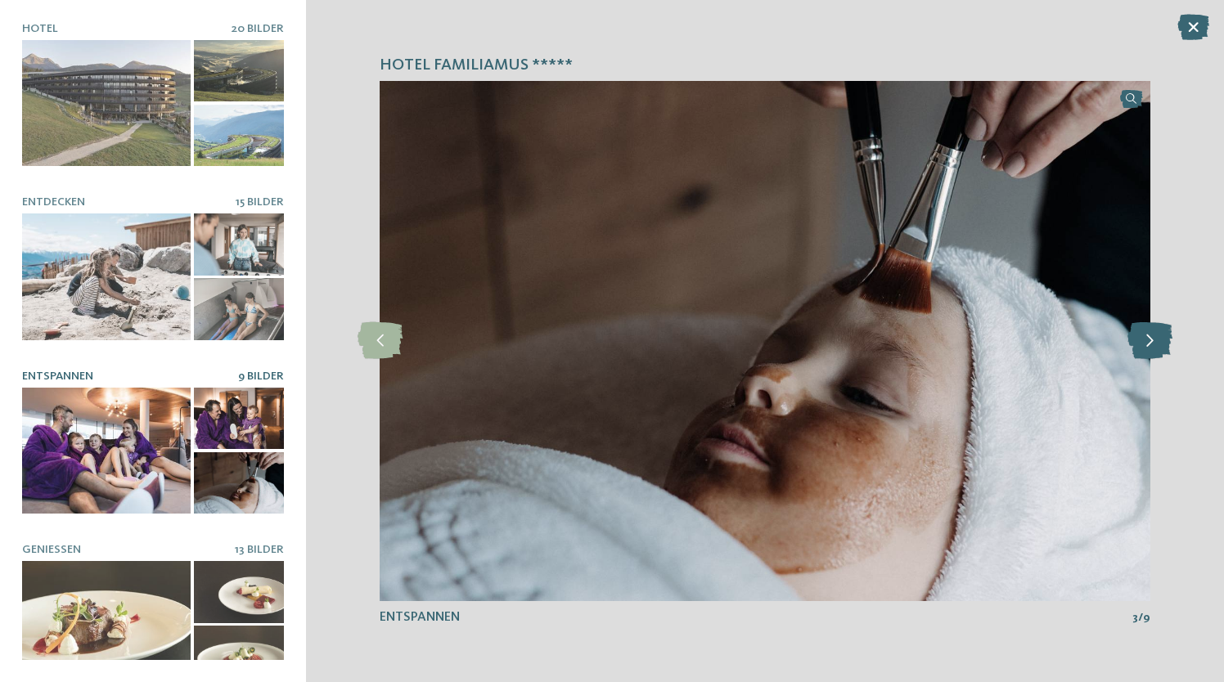
click at [1144, 344] on icon at bounding box center [1150, 340] width 45 height 37
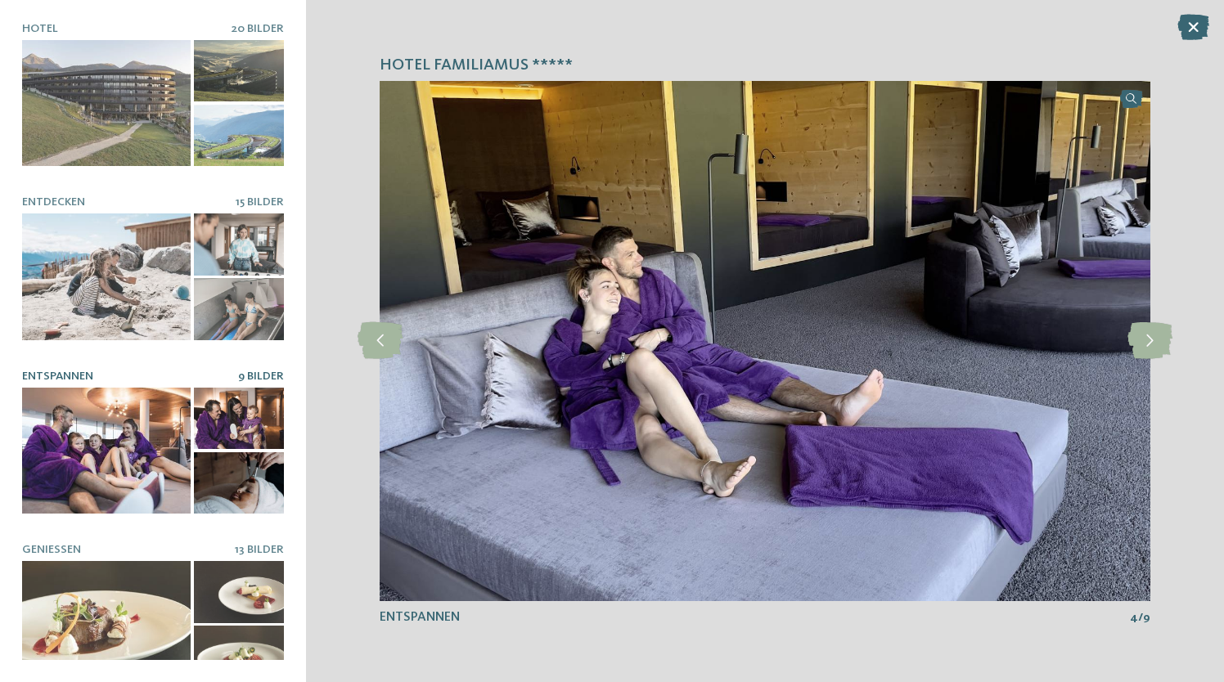
scroll to position [28, 0]
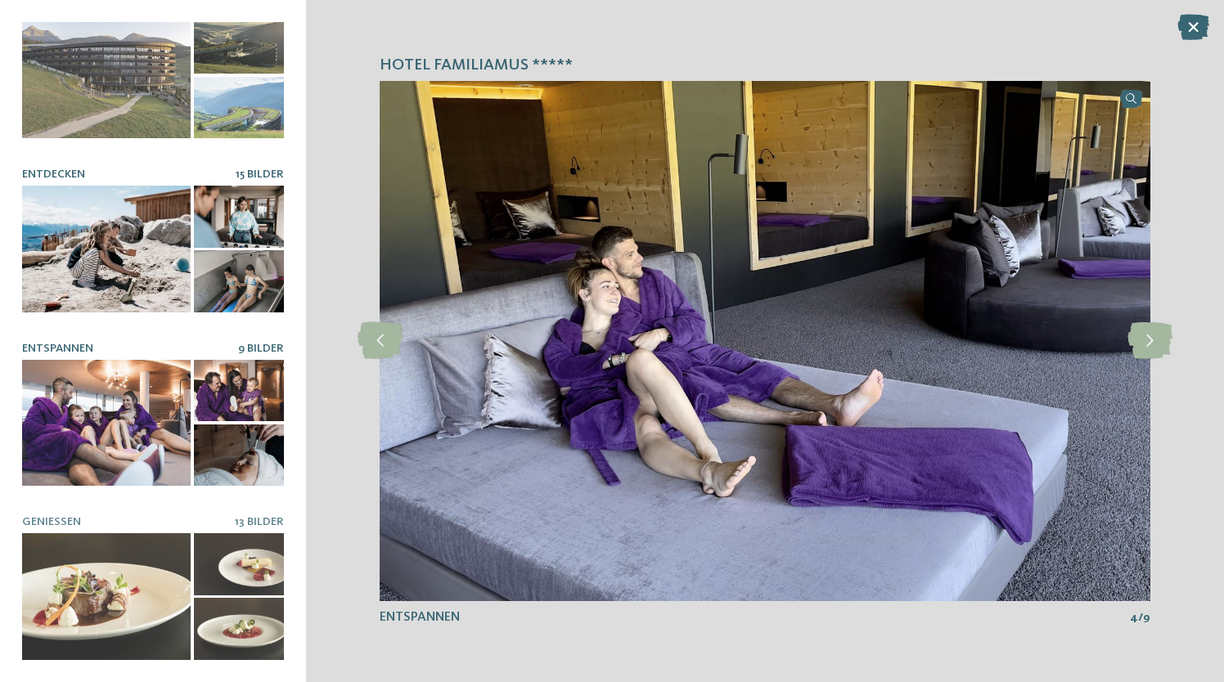
click at [146, 242] on div at bounding box center [106, 249] width 169 height 127
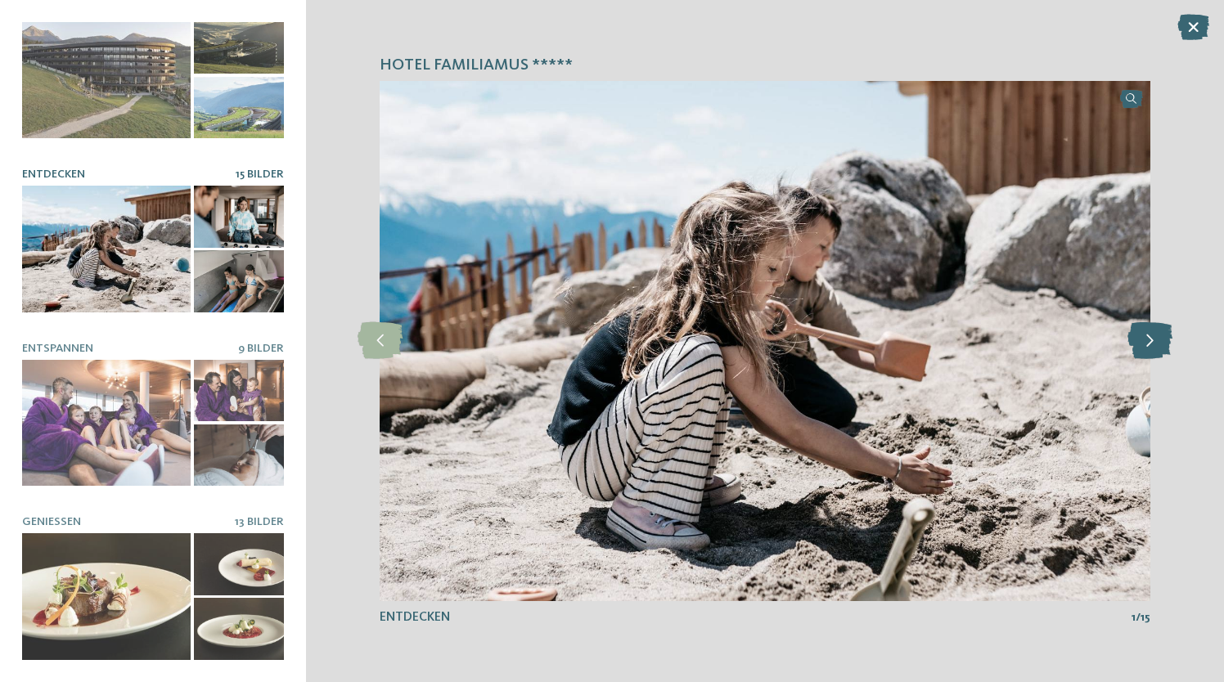
click at [1142, 342] on icon at bounding box center [1150, 340] width 45 height 37
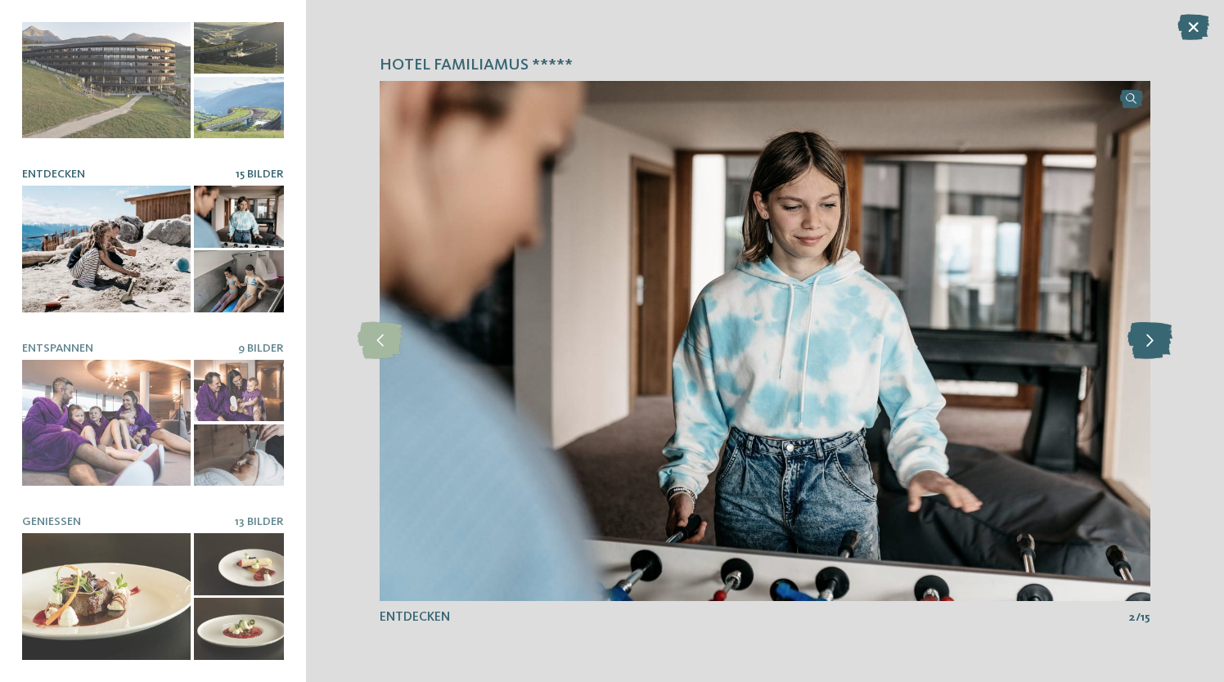
click at [1142, 342] on icon at bounding box center [1150, 340] width 45 height 37
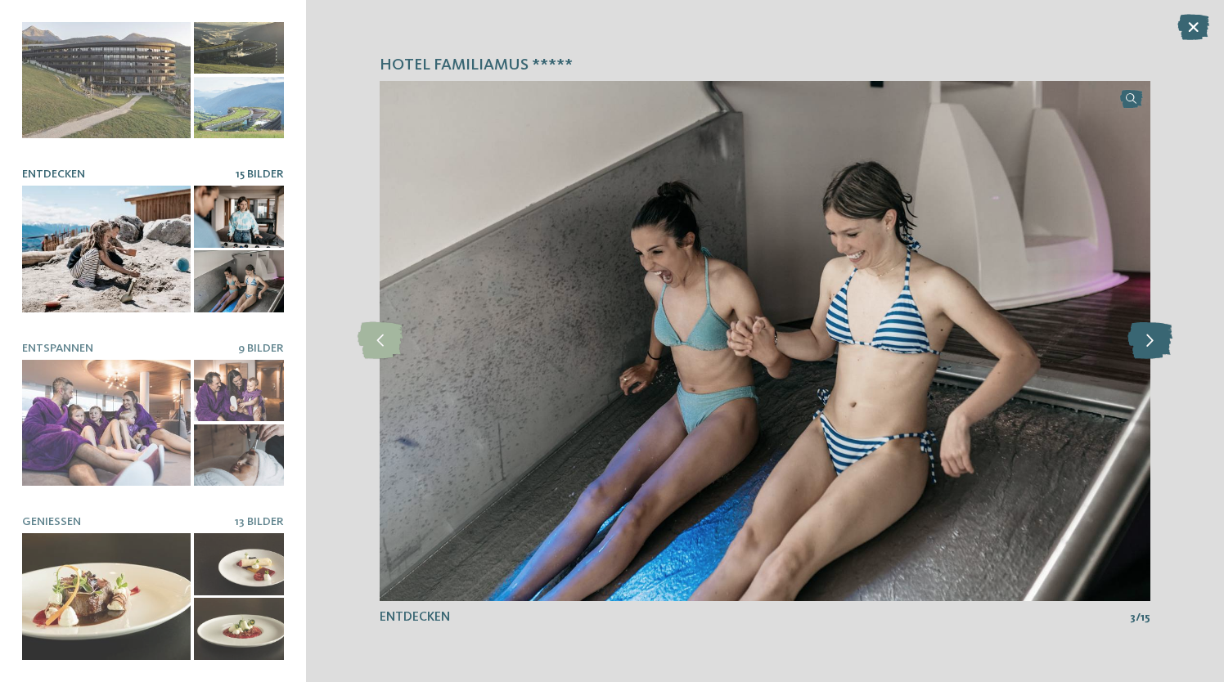
click at [1142, 342] on icon at bounding box center [1150, 340] width 45 height 37
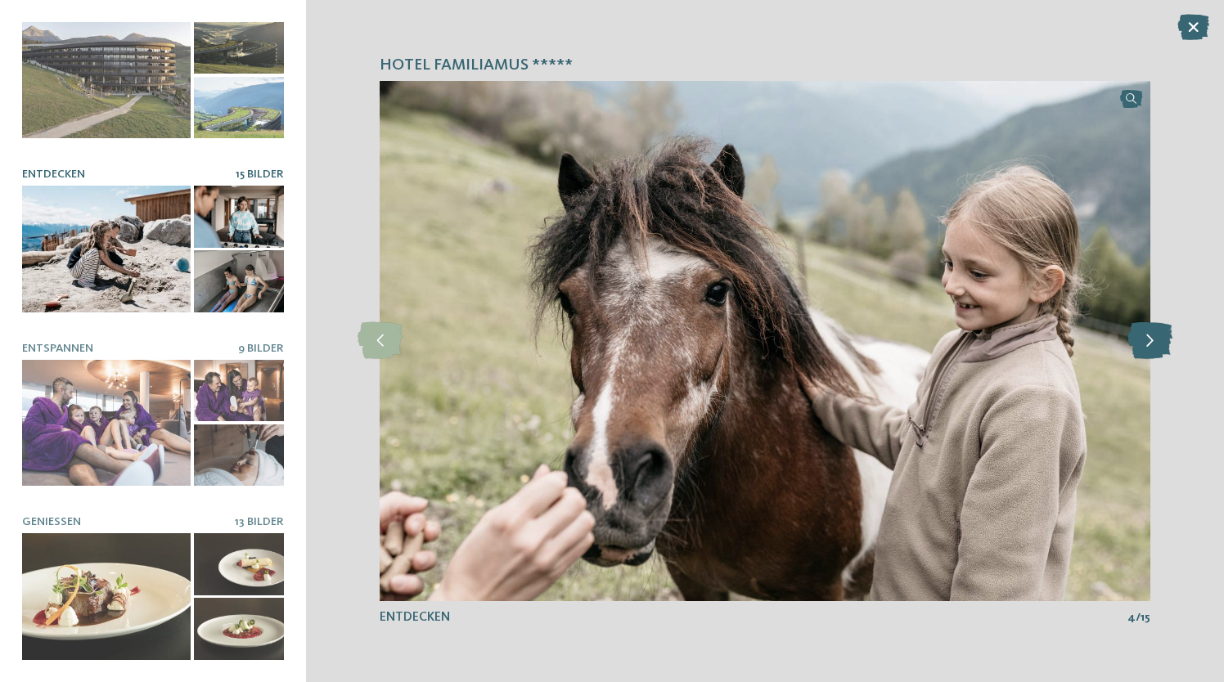
click at [1142, 342] on icon at bounding box center [1150, 340] width 45 height 37
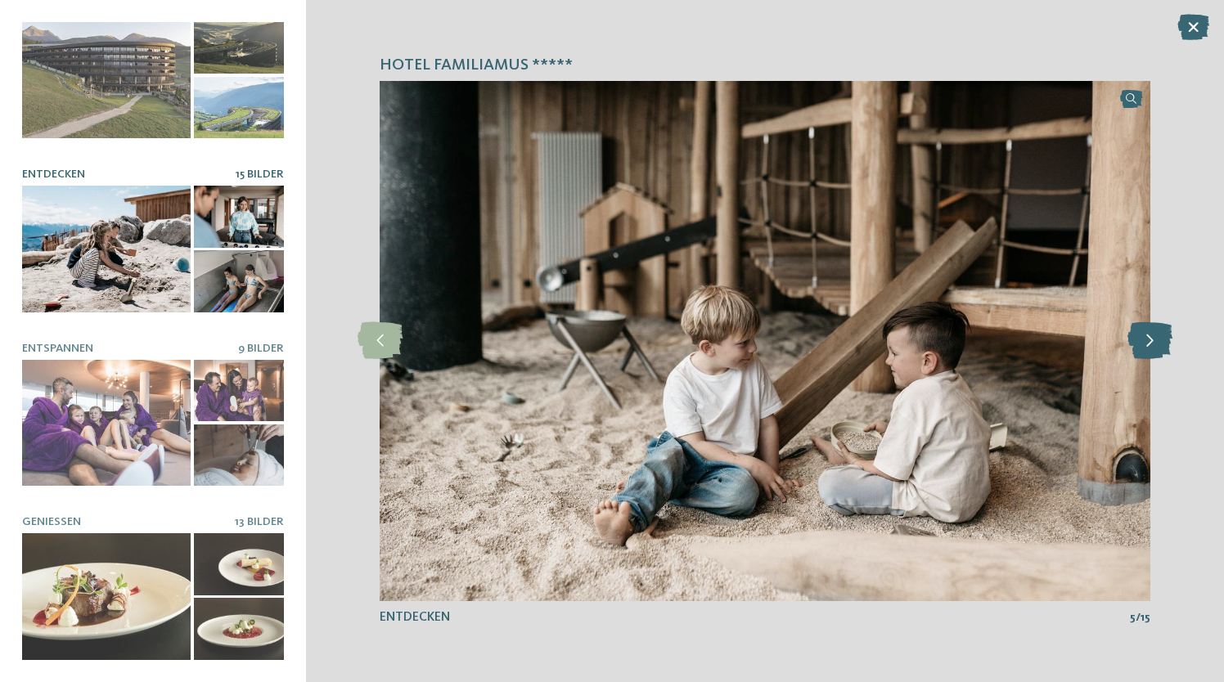
click at [1142, 342] on icon at bounding box center [1150, 340] width 45 height 37
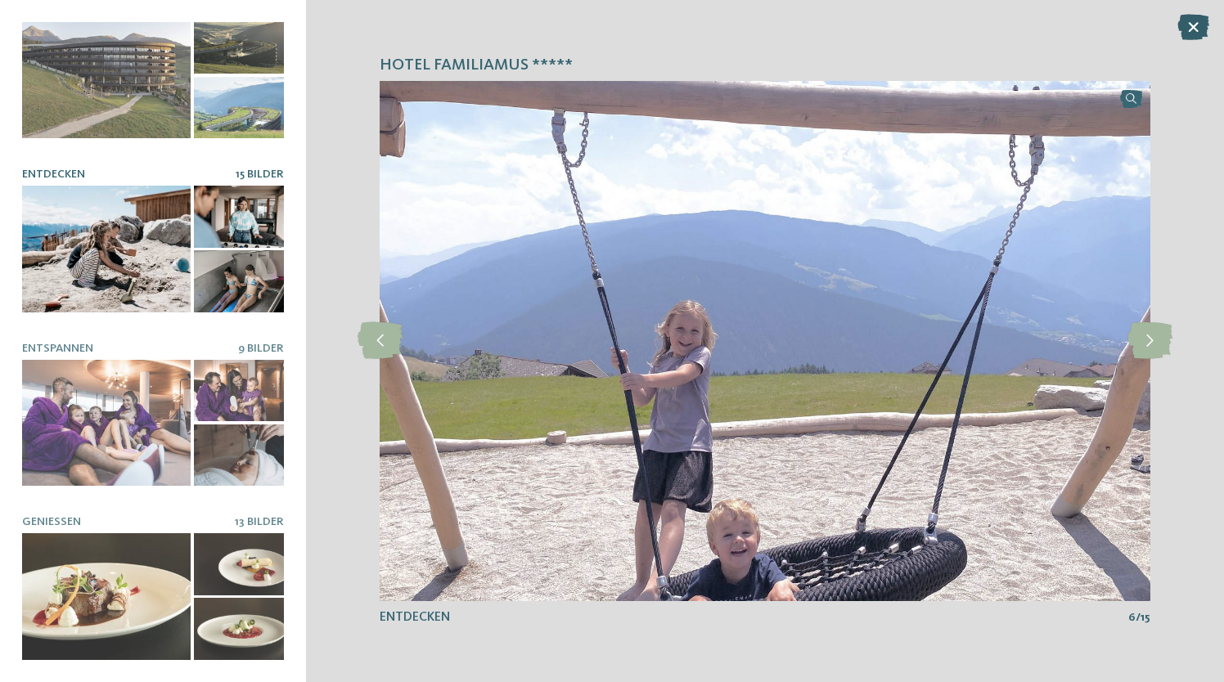
click at [1189, 30] on icon at bounding box center [1193, 27] width 32 height 26
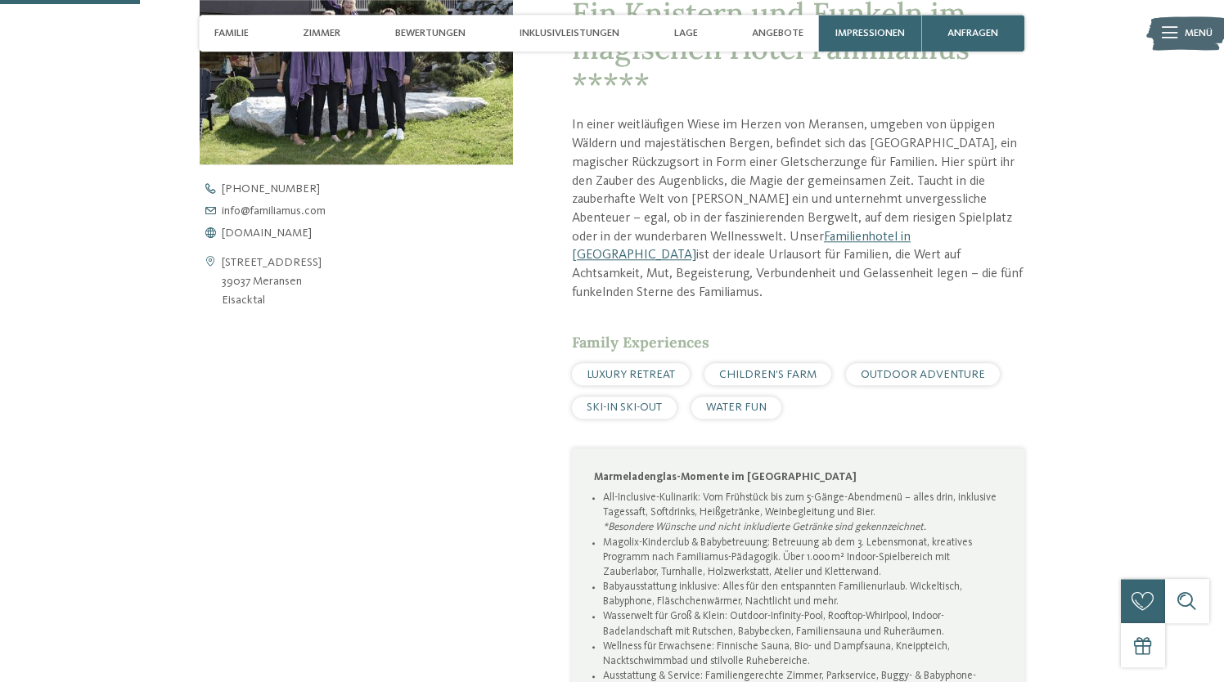
scroll to position [611, 0]
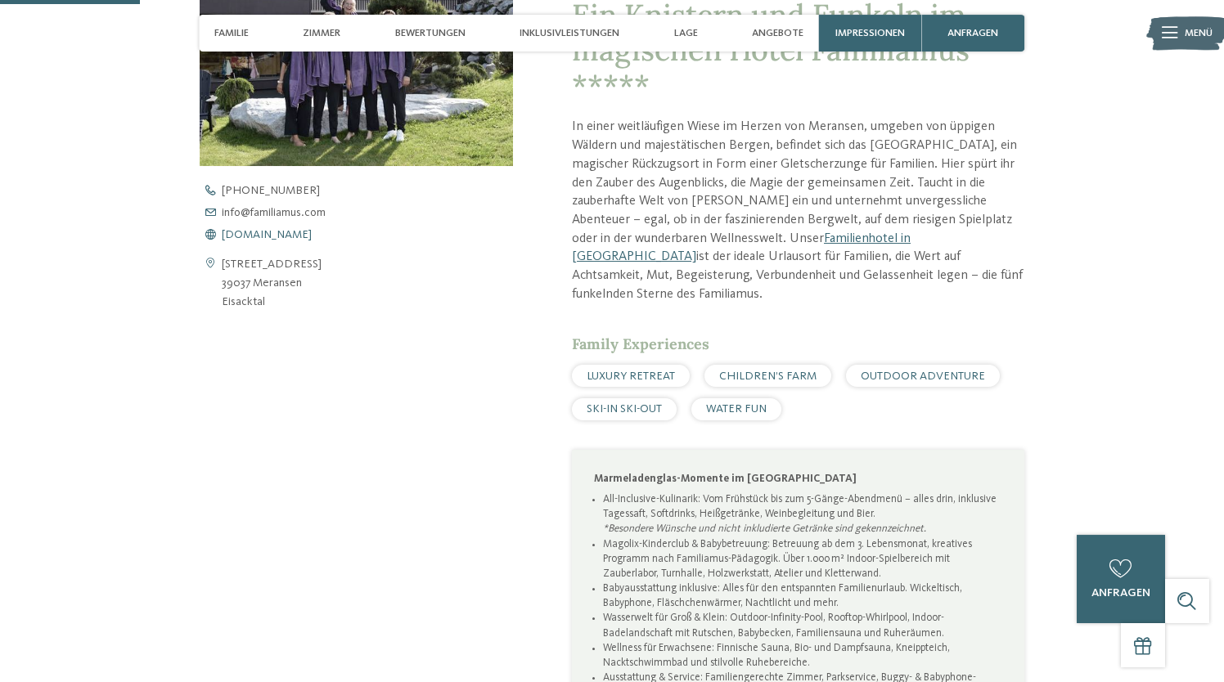
click at [285, 236] on span "[DOMAIN_NAME]" at bounding box center [267, 234] width 90 height 11
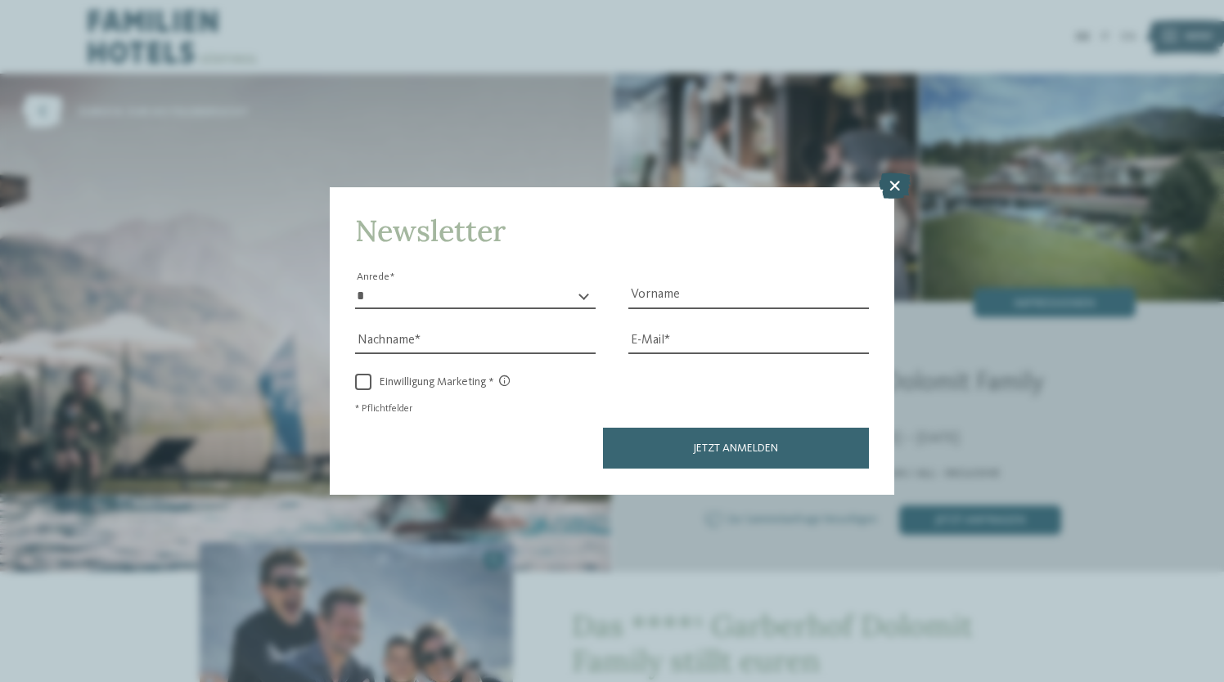
click at [899, 192] on icon at bounding box center [895, 186] width 32 height 26
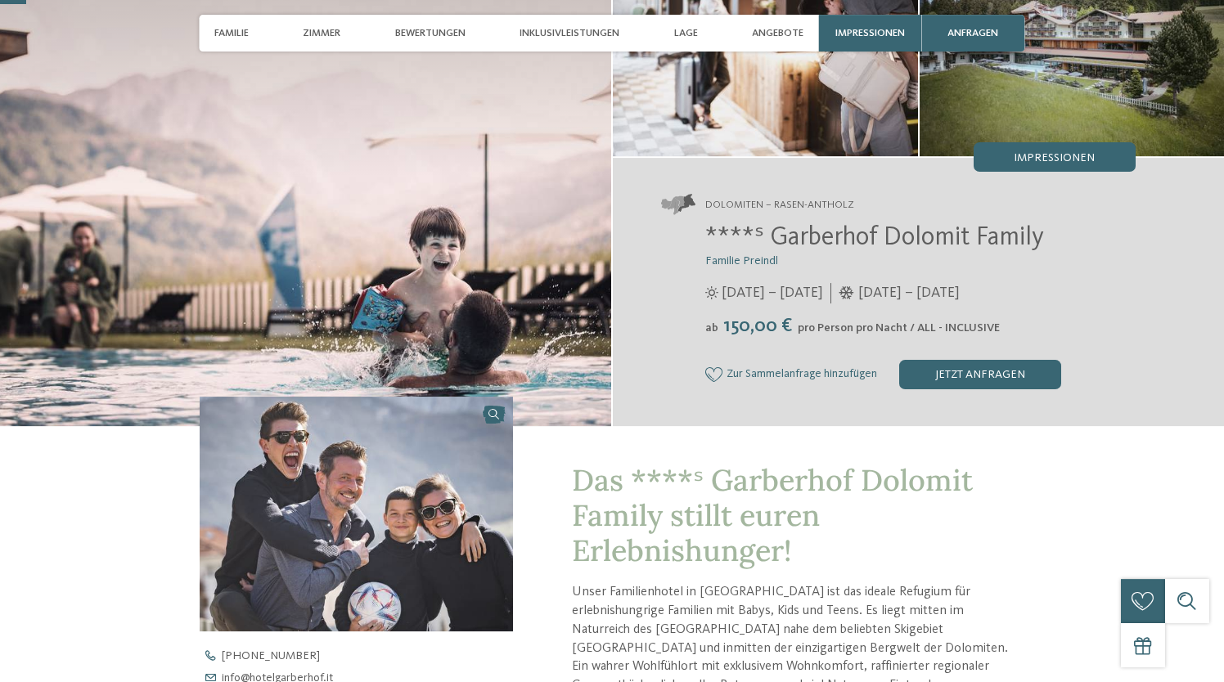
scroll to position [148, 0]
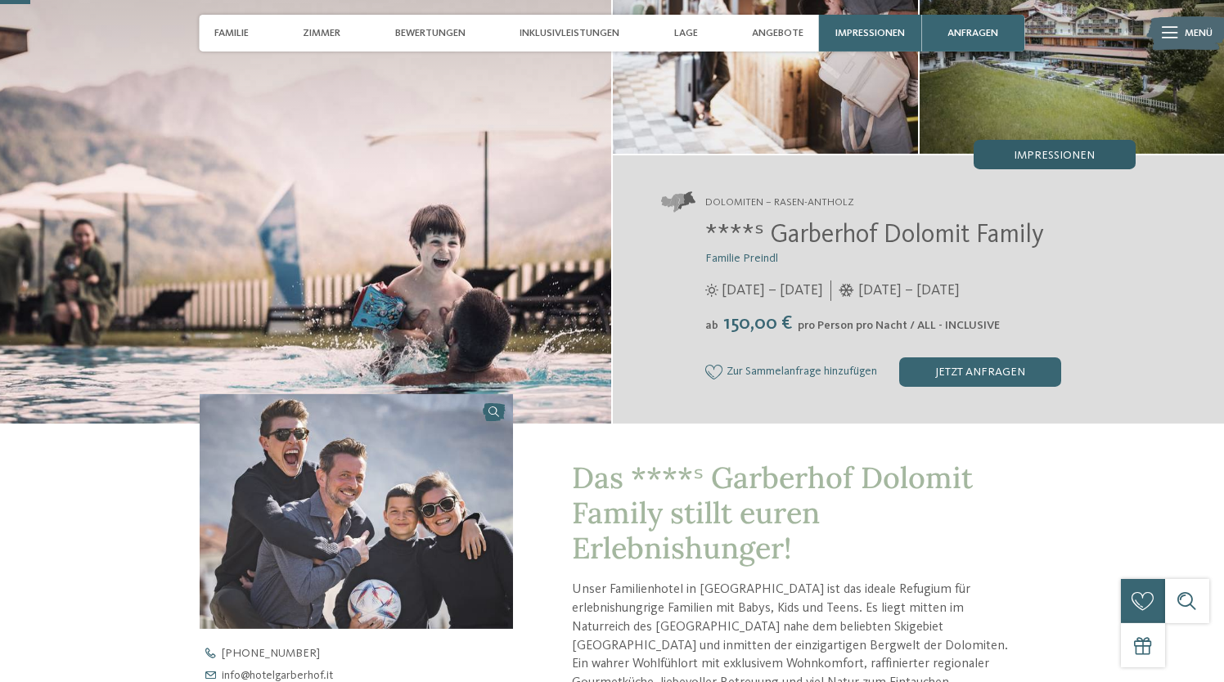
click at [1065, 158] on span "Impressionen" at bounding box center [1054, 155] width 81 height 11
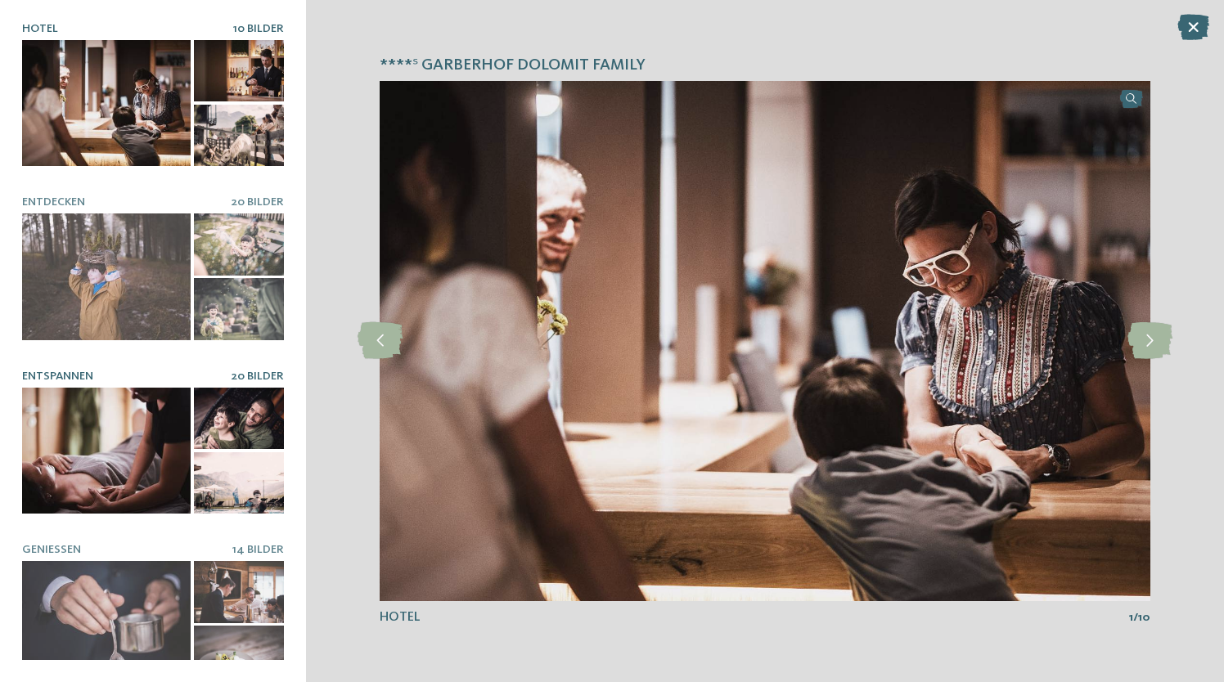
click at [144, 465] on div at bounding box center [106, 451] width 169 height 127
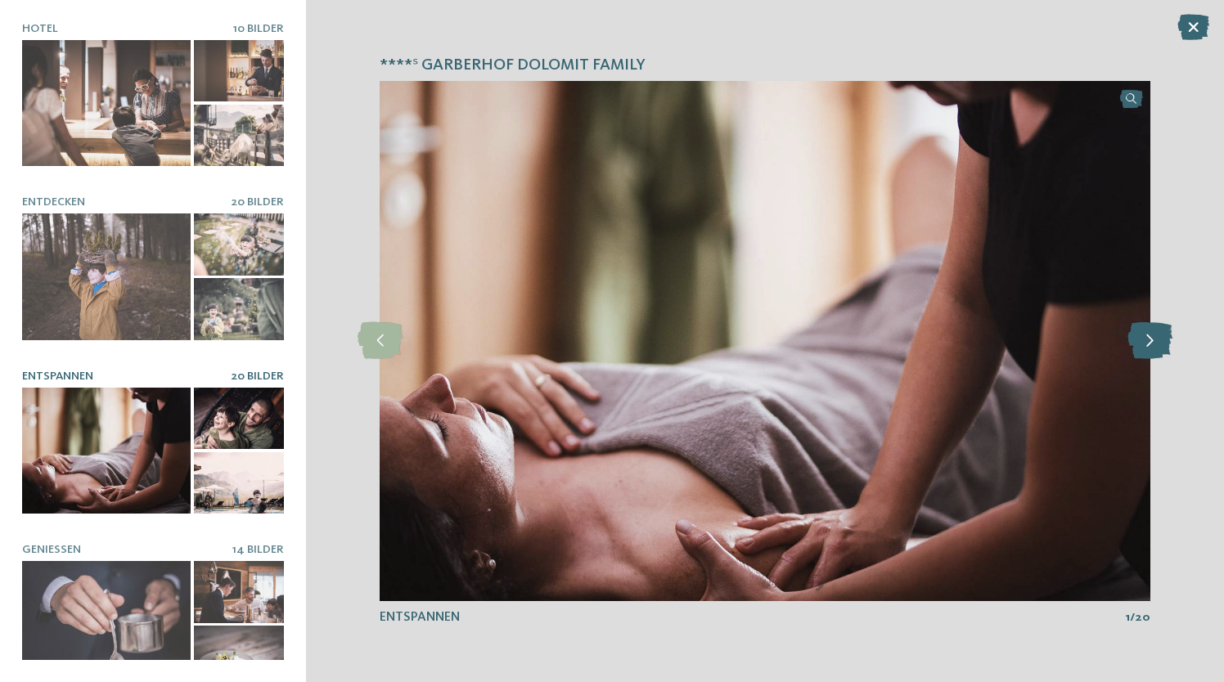
click at [1140, 349] on icon at bounding box center [1150, 340] width 45 height 37
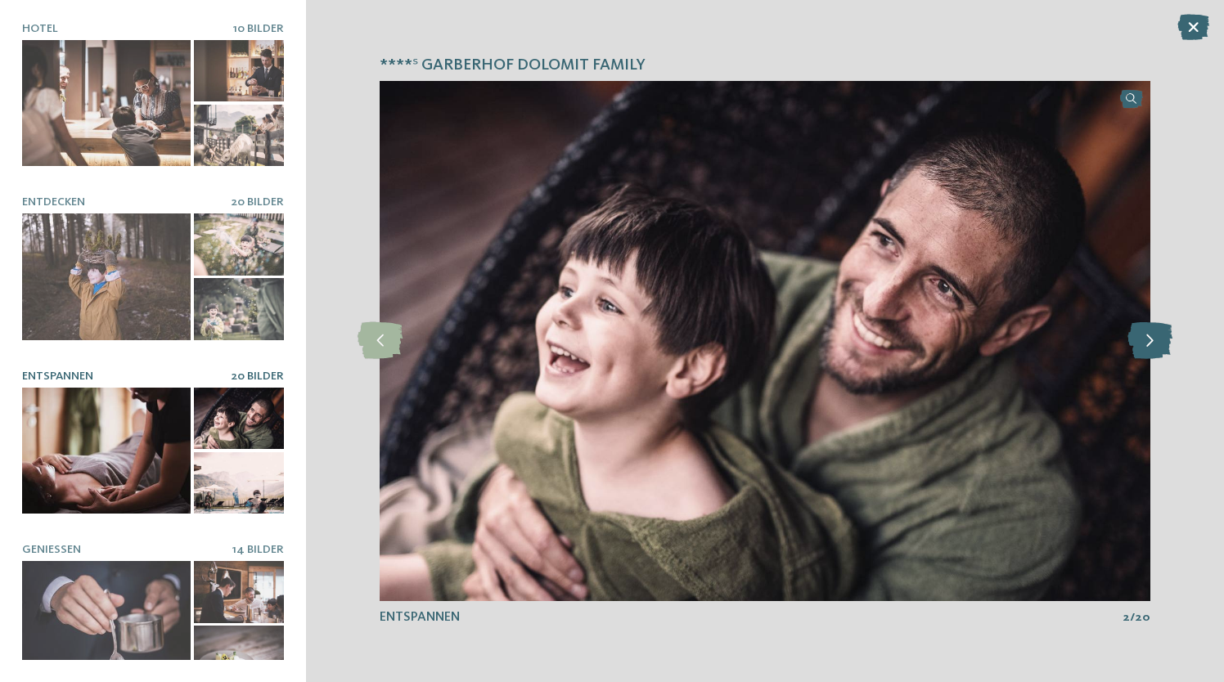
click at [1140, 349] on icon at bounding box center [1150, 340] width 45 height 37
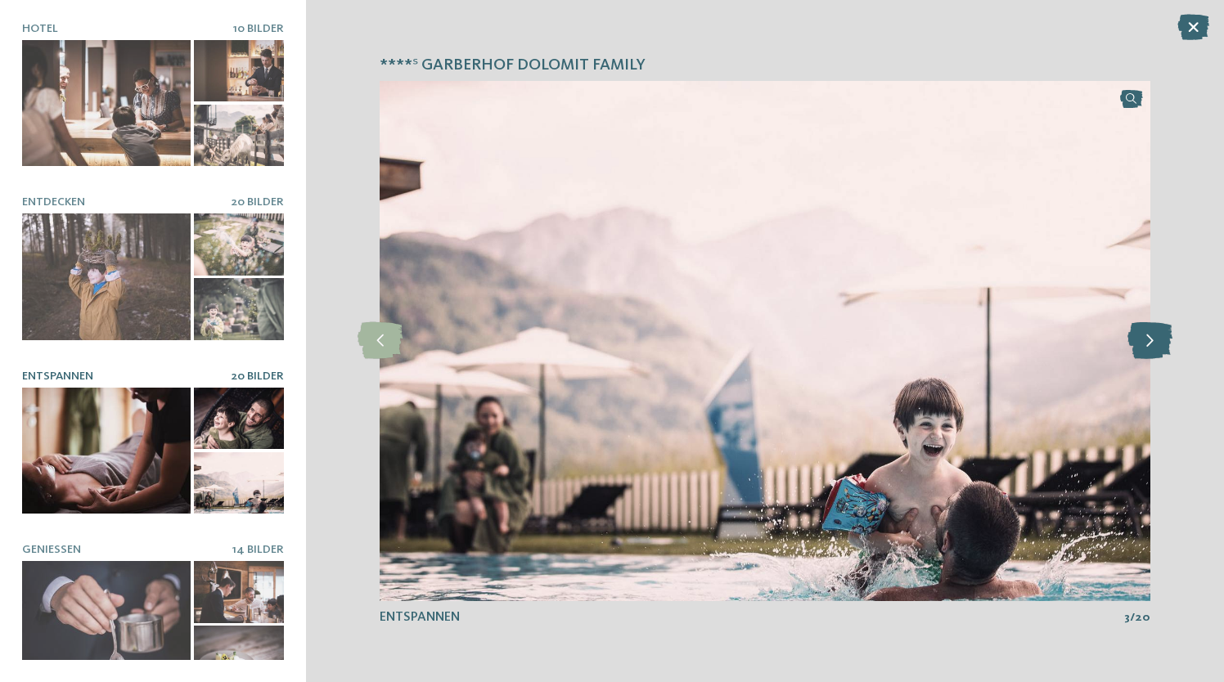
click at [1140, 349] on icon at bounding box center [1150, 340] width 45 height 37
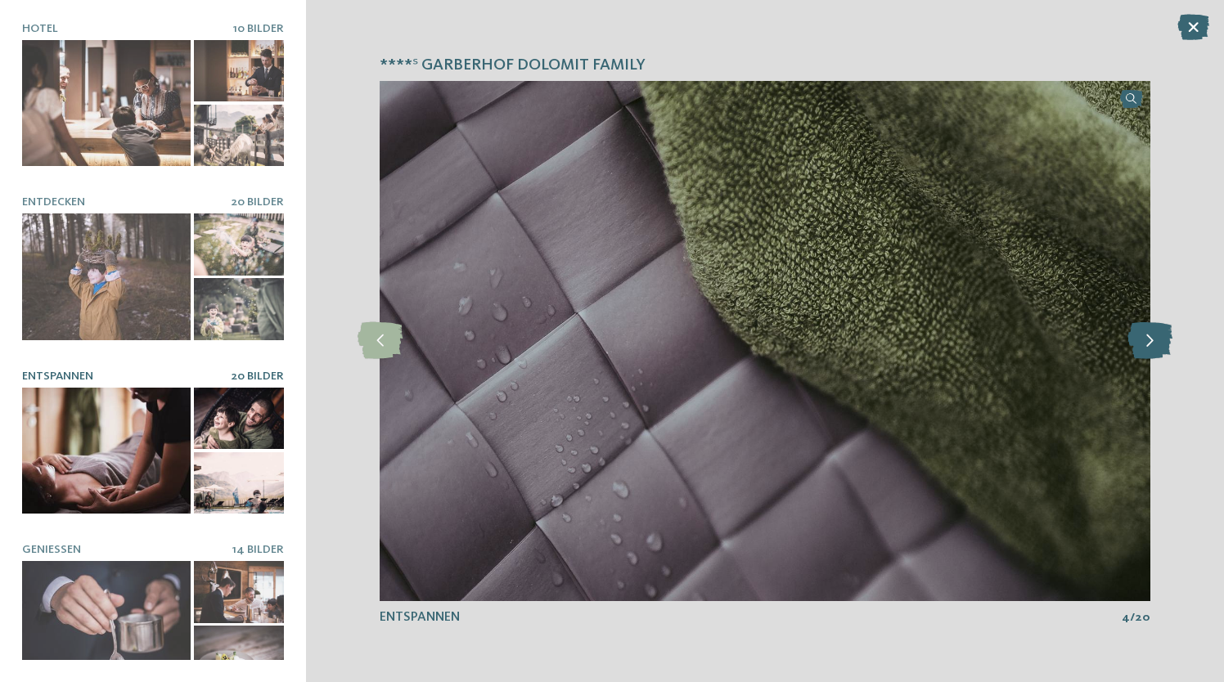
click at [1140, 349] on icon at bounding box center [1150, 340] width 45 height 37
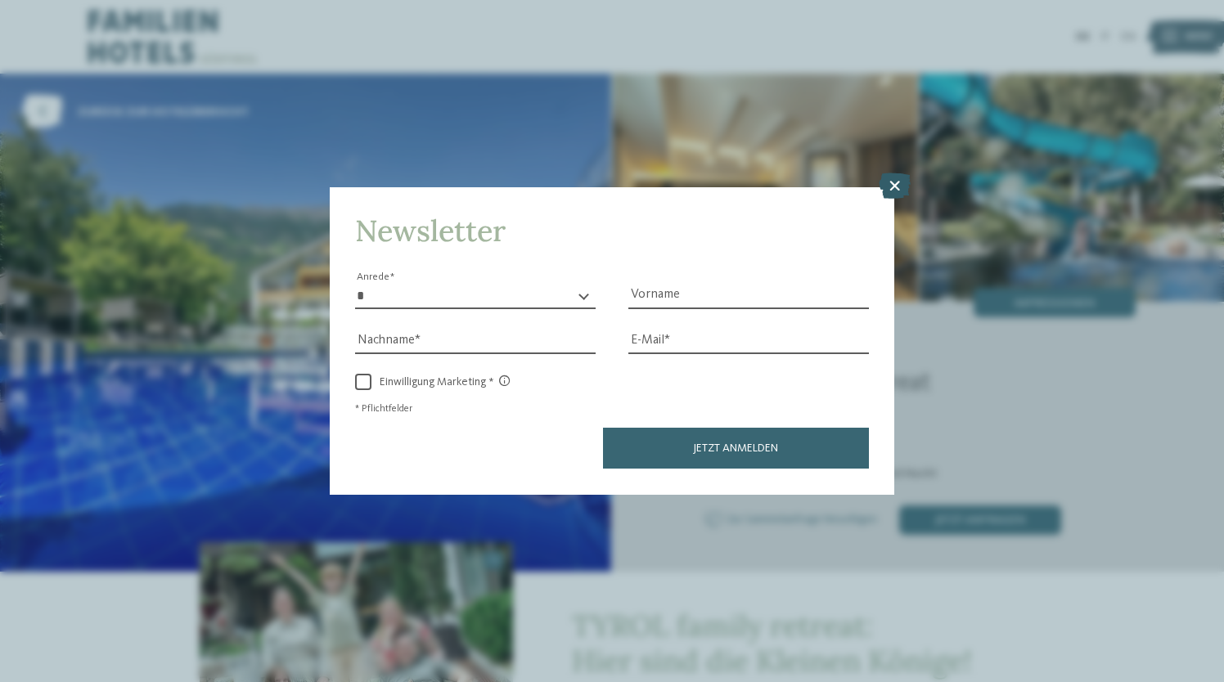
click at [901, 182] on icon at bounding box center [895, 186] width 32 height 26
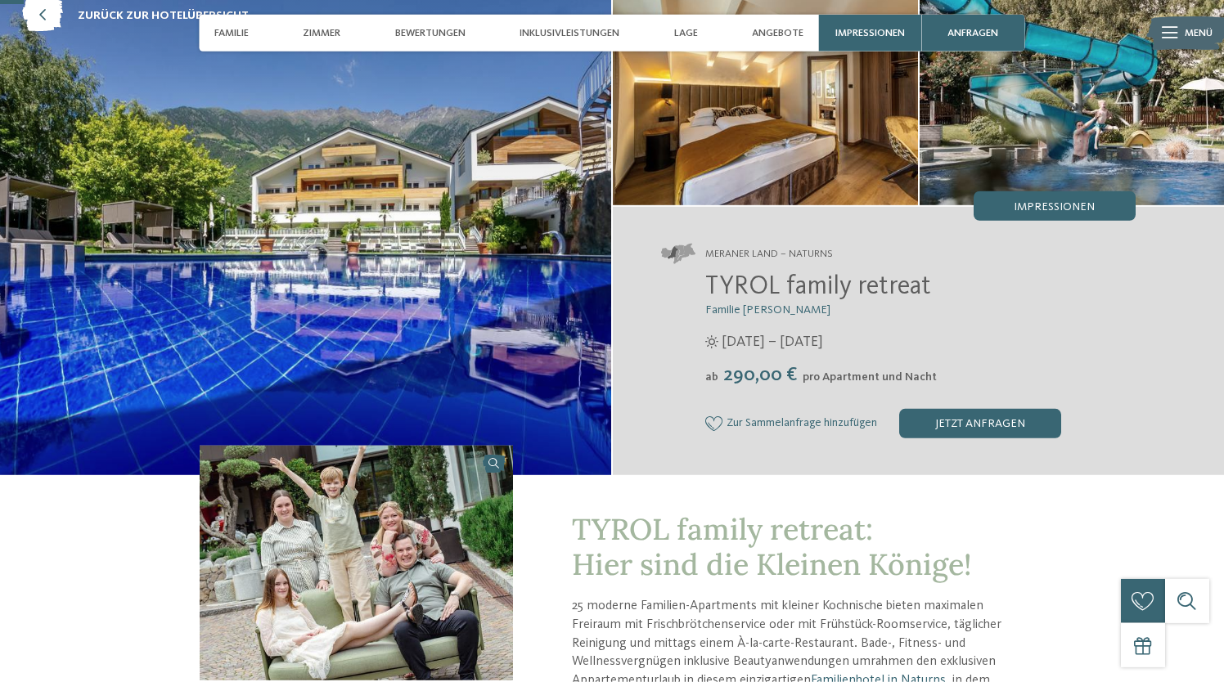
scroll to position [33, 0]
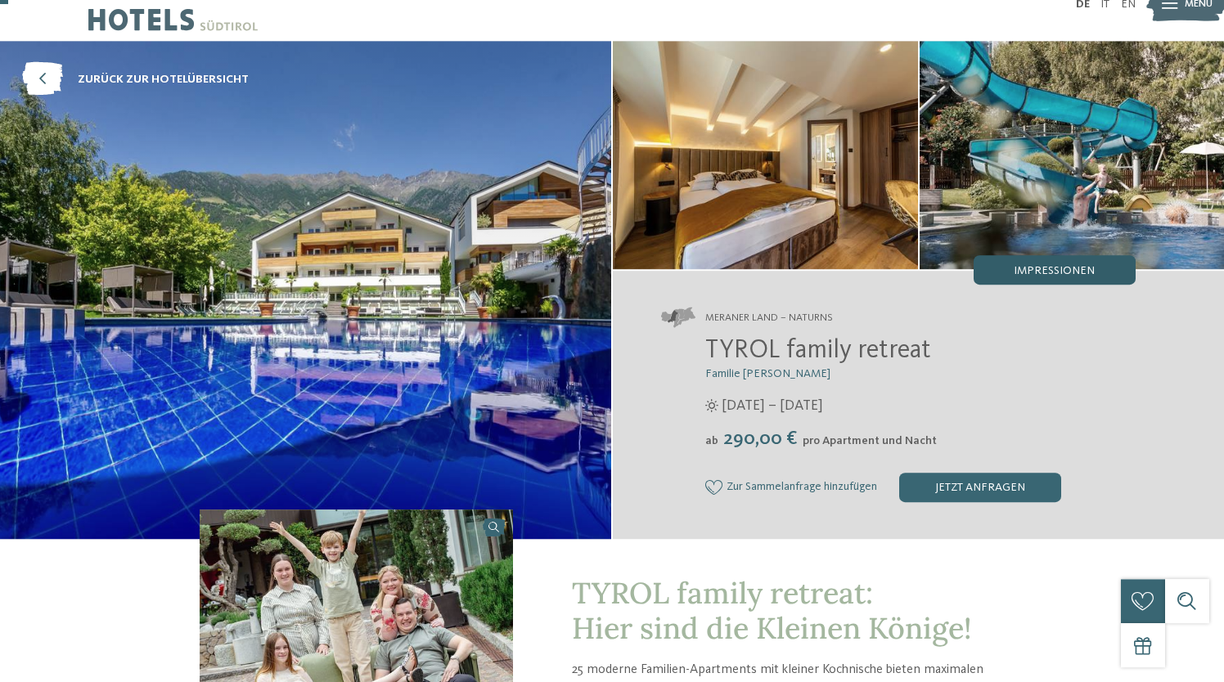
click at [1048, 270] on span "Impressionen" at bounding box center [1054, 270] width 81 height 11
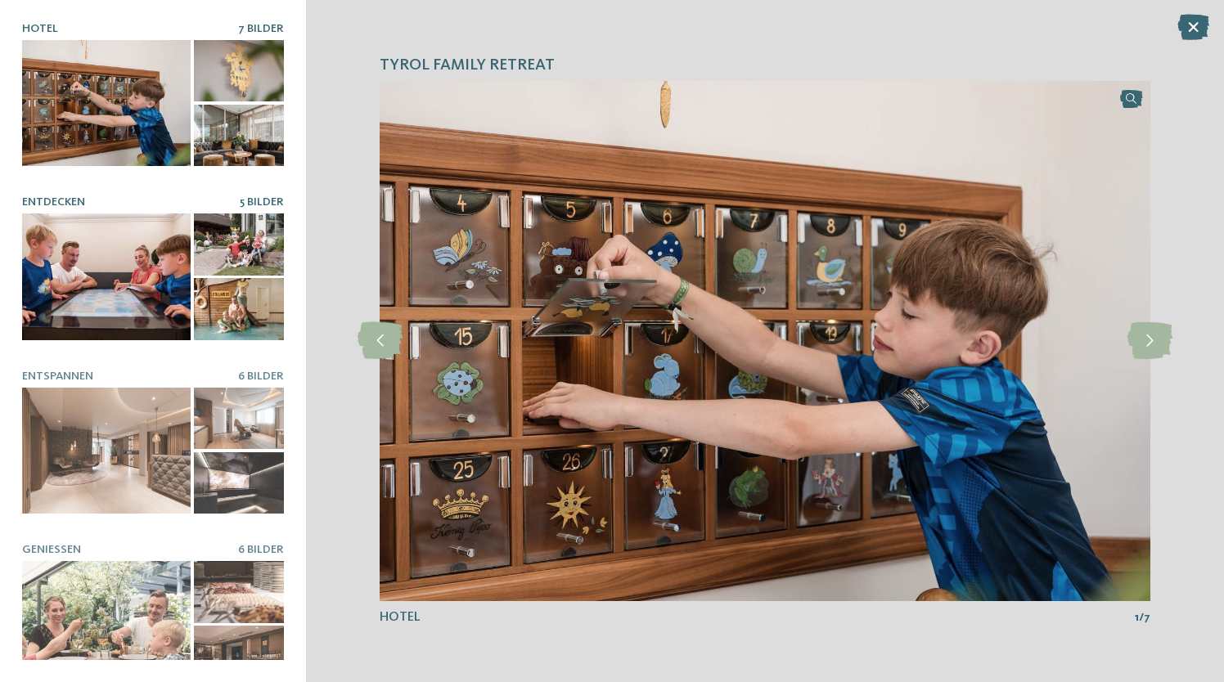
click at [176, 290] on div at bounding box center [106, 277] width 169 height 127
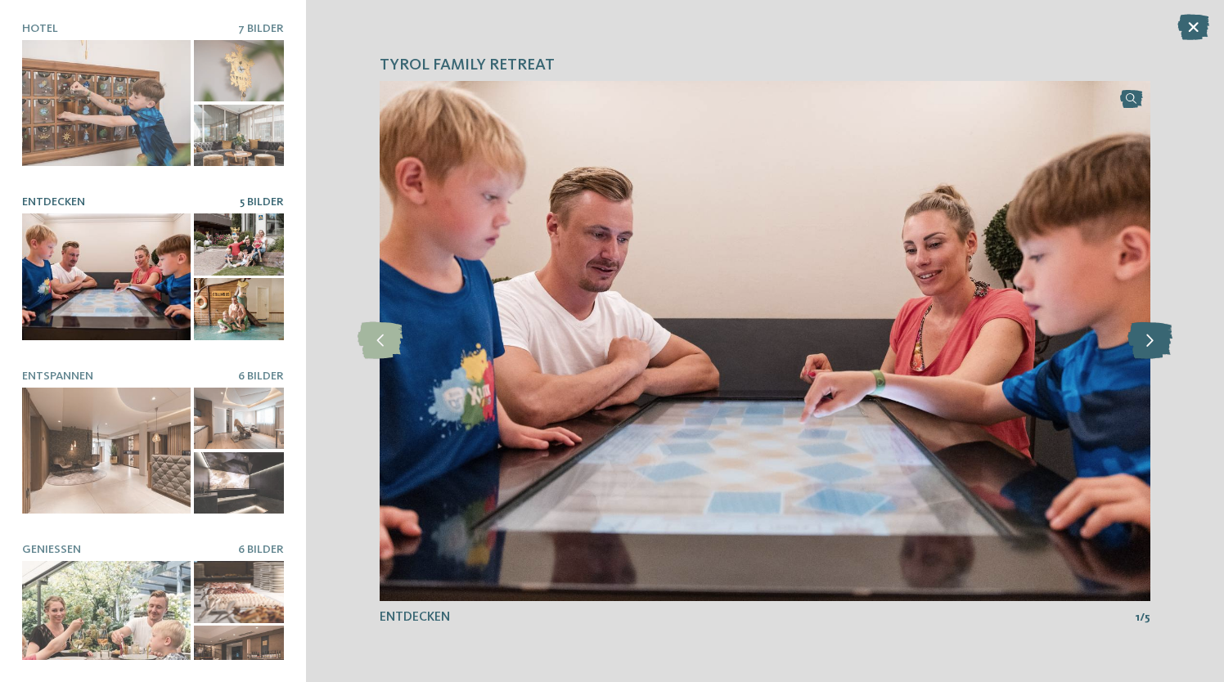
click at [1146, 343] on icon at bounding box center [1150, 340] width 45 height 37
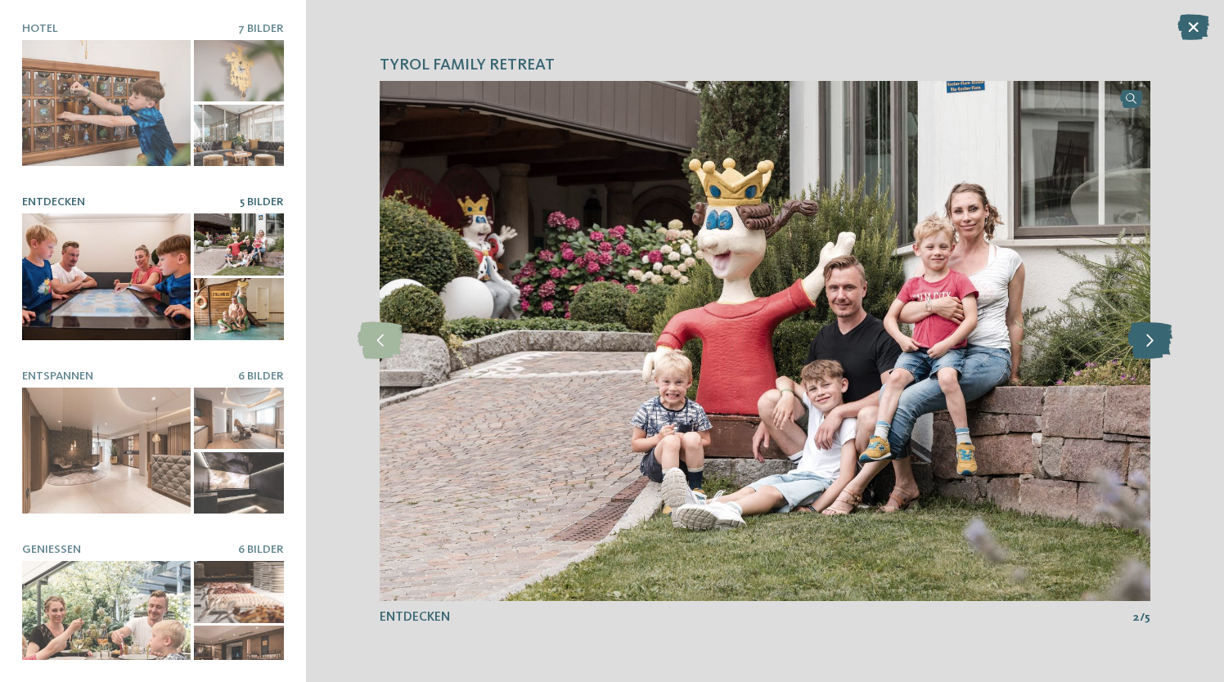
click at [1146, 343] on icon at bounding box center [1150, 340] width 45 height 37
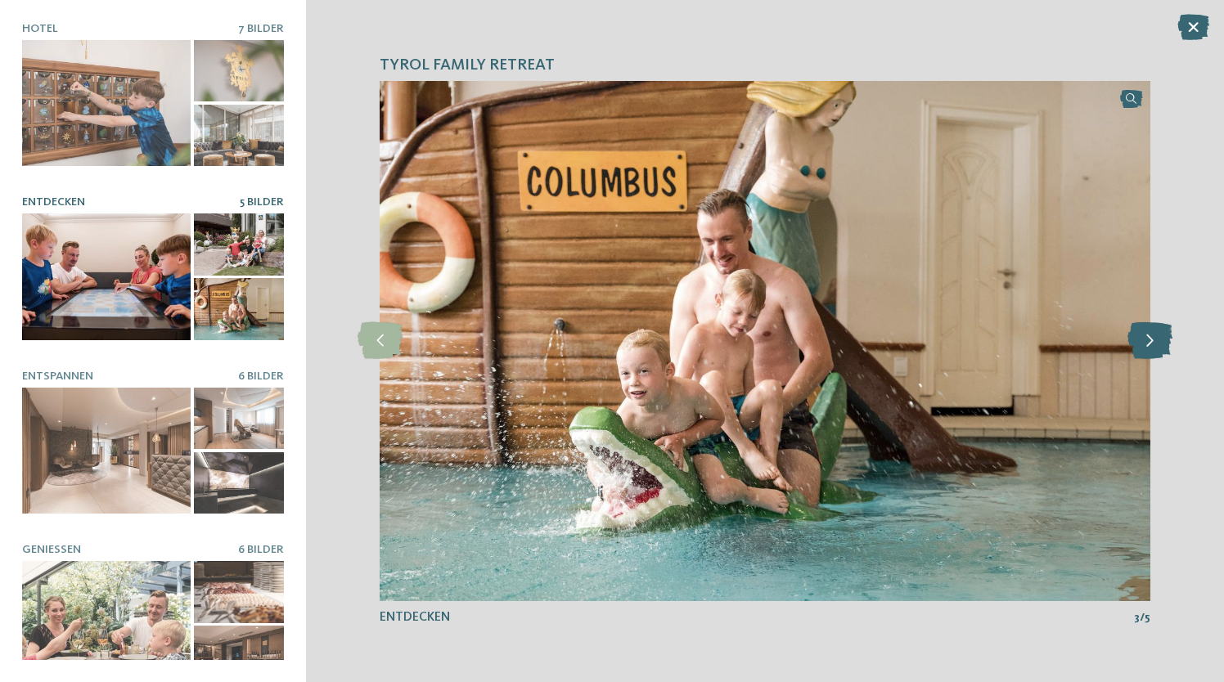
click at [1146, 343] on icon at bounding box center [1150, 340] width 45 height 37
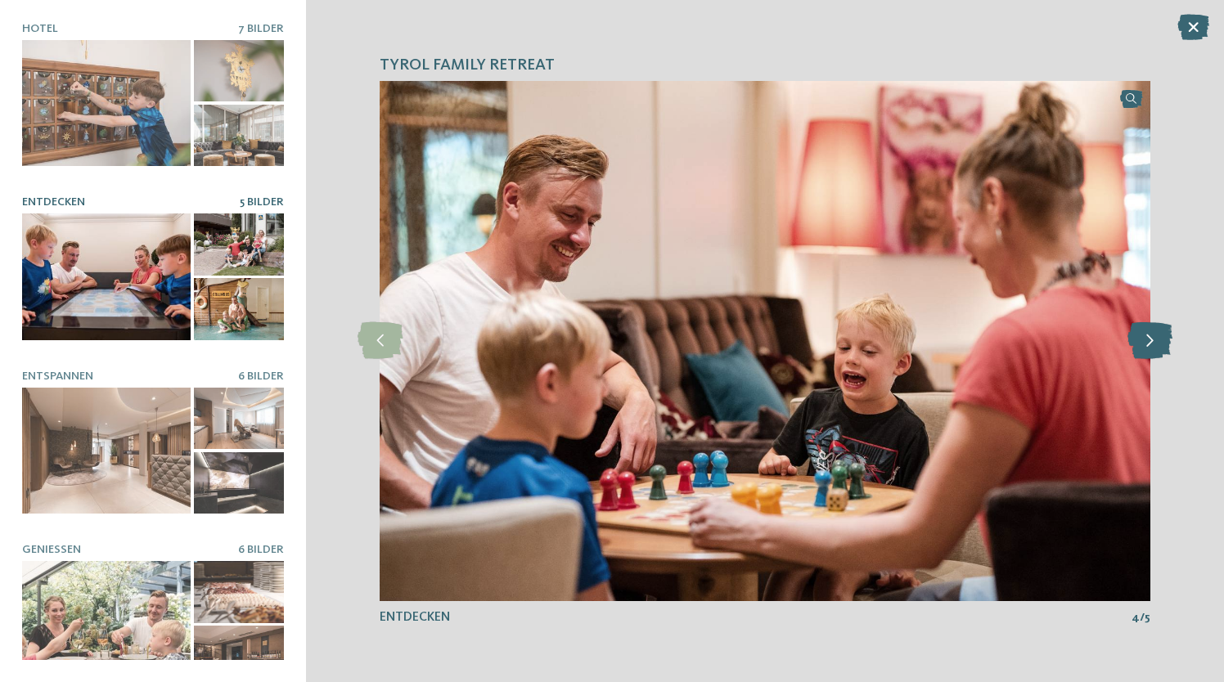
click at [1146, 343] on icon at bounding box center [1150, 340] width 45 height 37
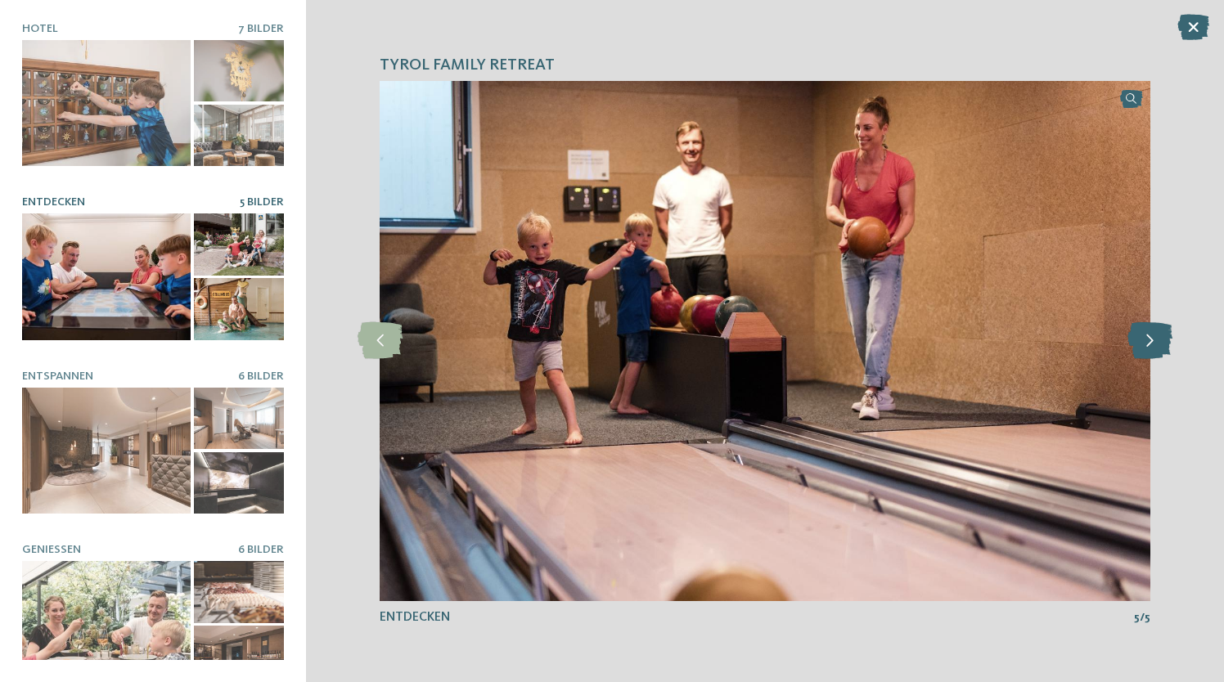
click at [1146, 343] on icon at bounding box center [1150, 340] width 45 height 37
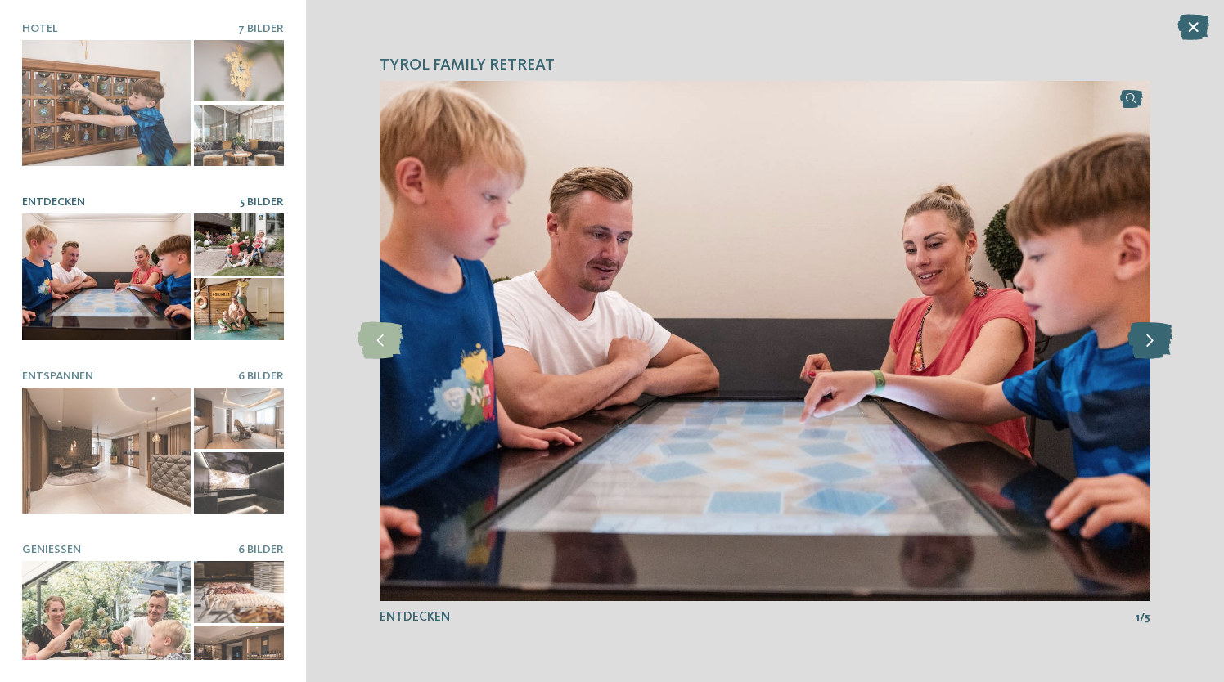
click at [1146, 343] on icon at bounding box center [1150, 340] width 45 height 37
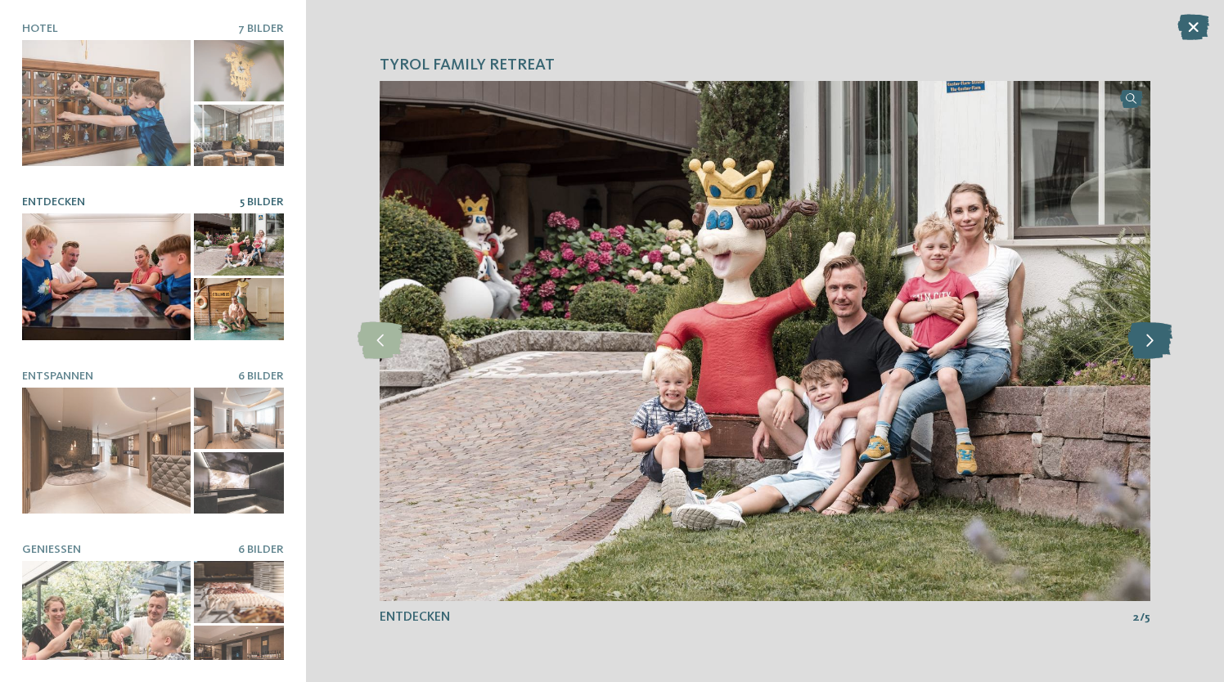
click at [1146, 343] on icon at bounding box center [1150, 340] width 45 height 37
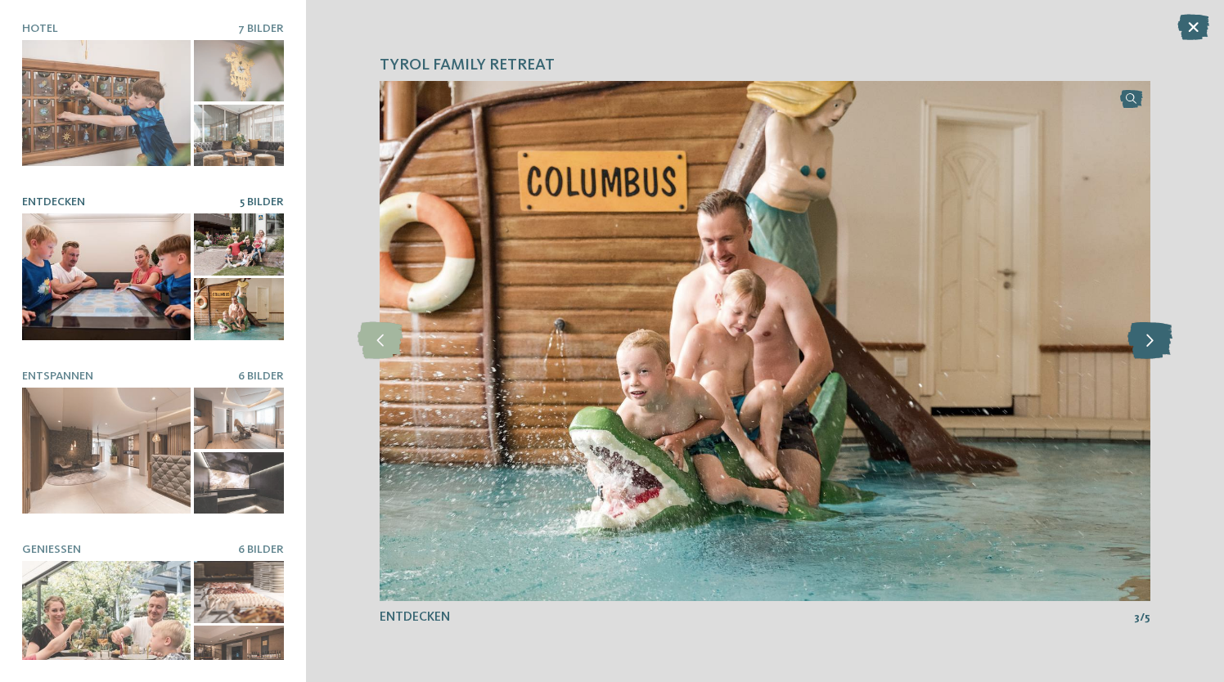
click at [1146, 343] on icon at bounding box center [1150, 340] width 45 height 37
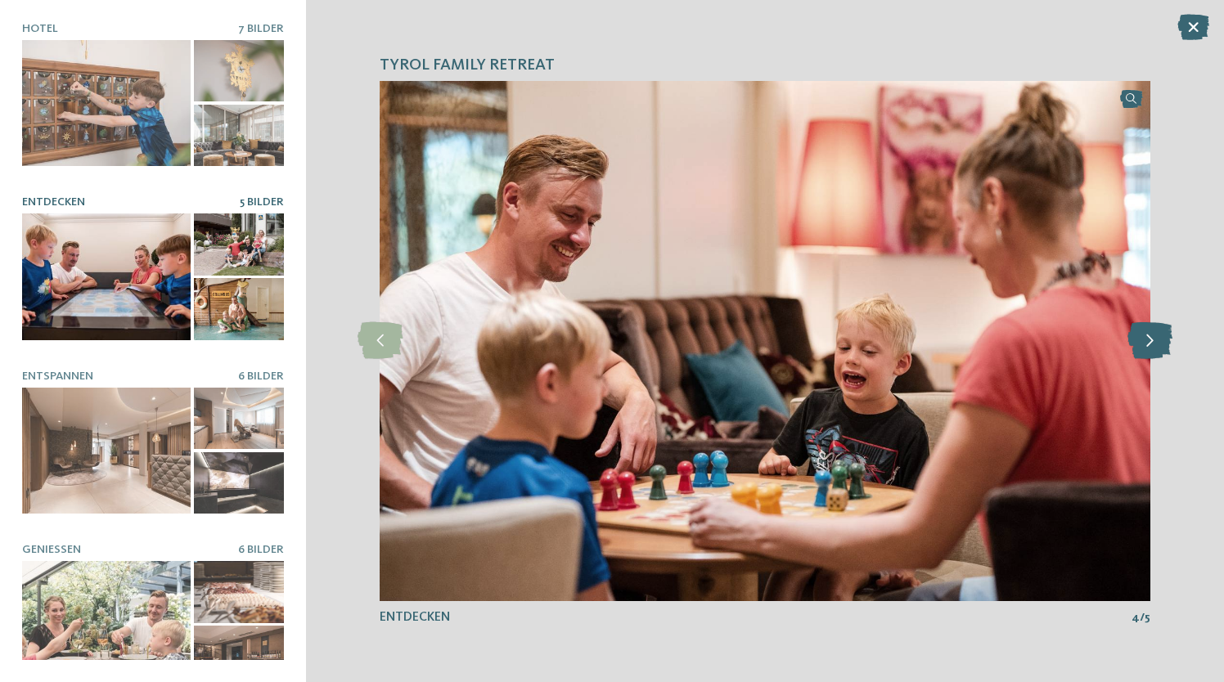
click at [1146, 343] on icon at bounding box center [1150, 340] width 45 height 37
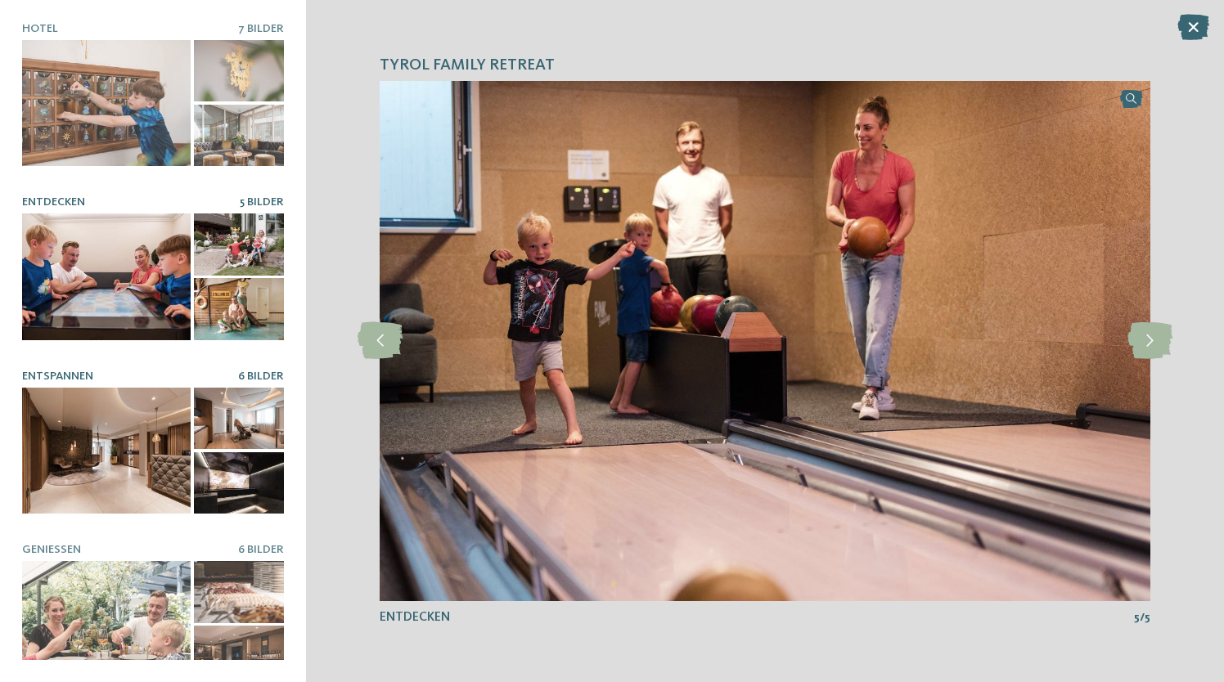
click at [219, 398] on div at bounding box center [239, 419] width 90 height 62
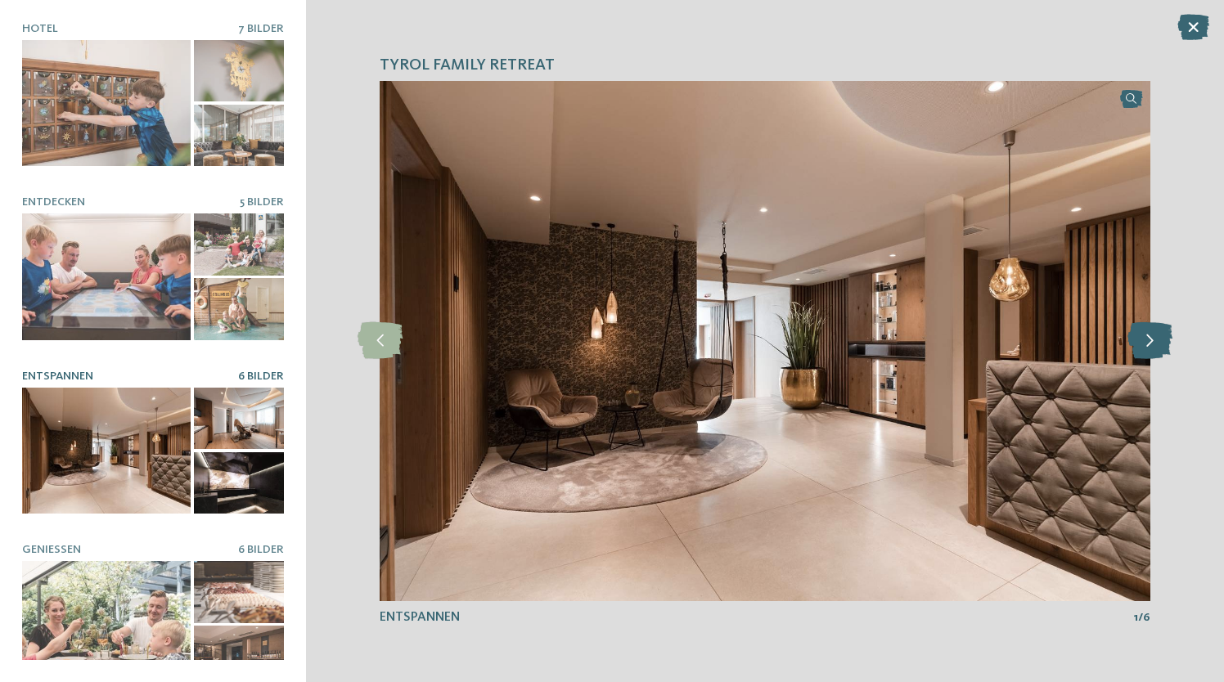
click at [1140, 341] on icon at bounding box center [1150, 340] width 45 height 37
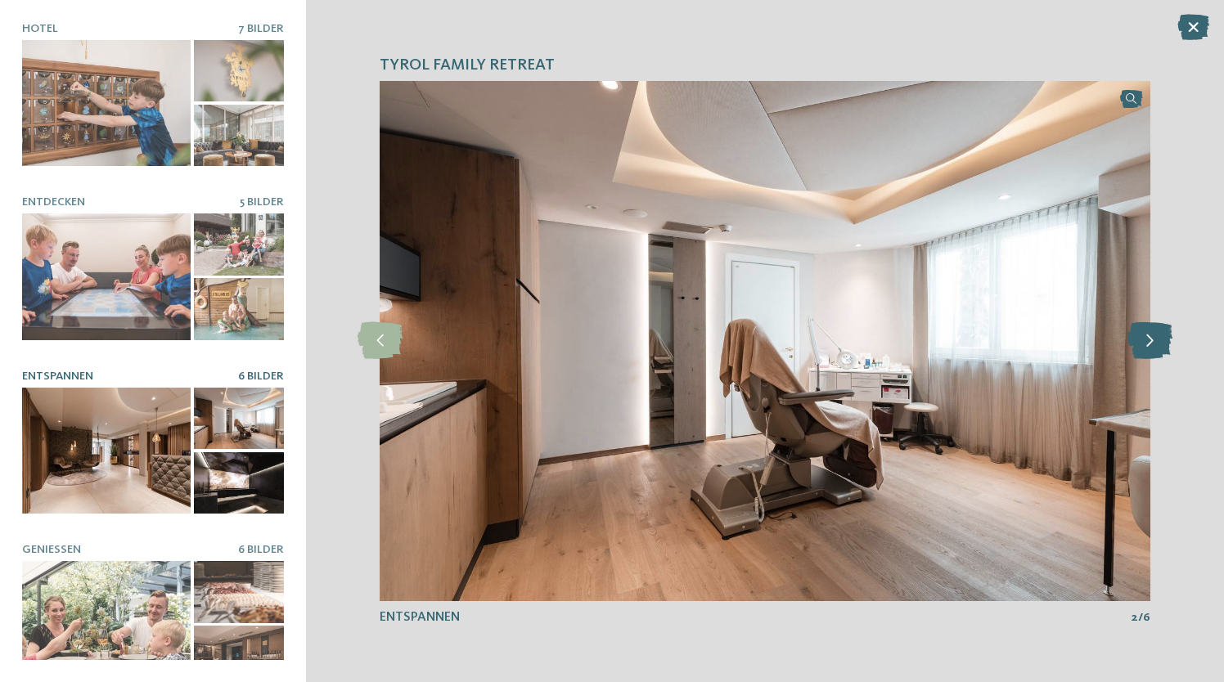
click at [1140, 341] on icon at bounding box center [1150, 340] width 45 height 37
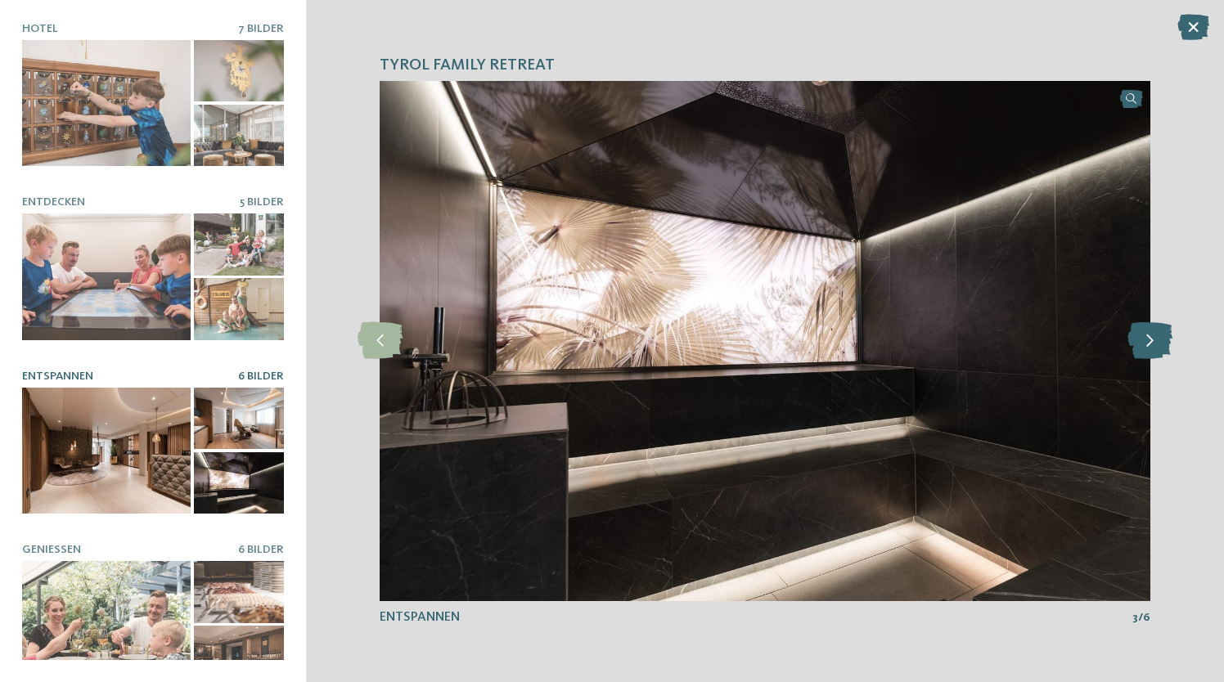
click at [1140, 341] on icon at bounding box center [1150, 340] width 45 height 37
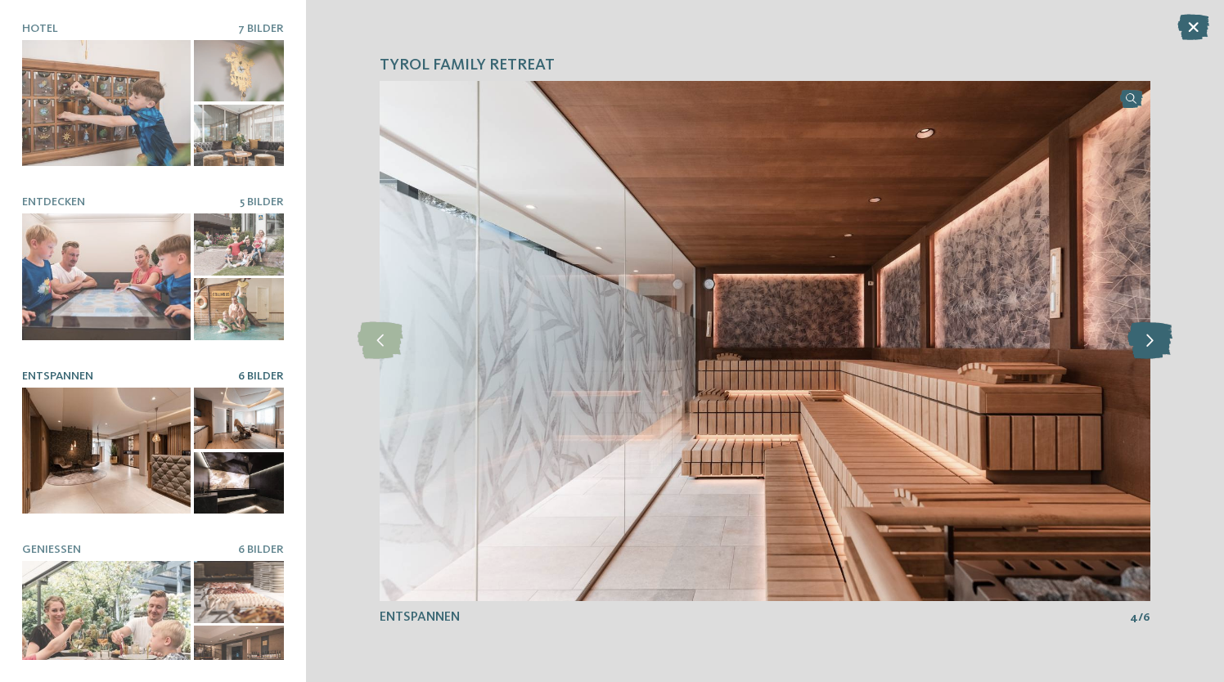
click at [1140, 341] on icon at bounding box center [1150, 340] width 45 height 37
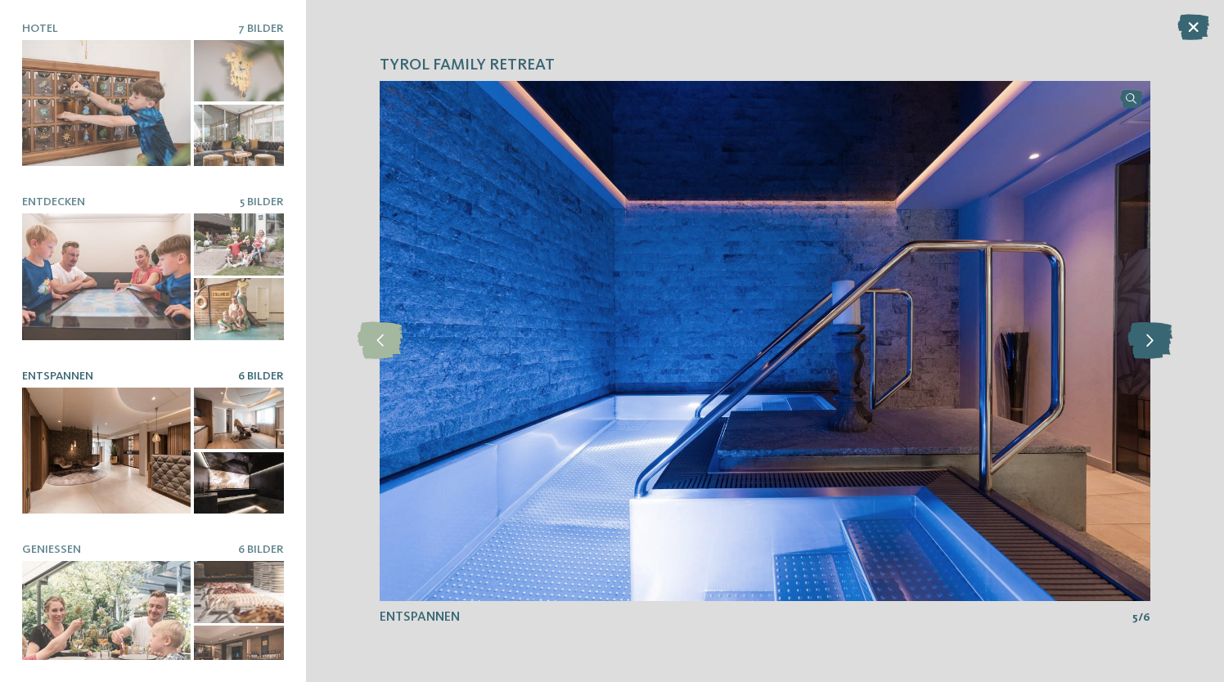
click at [1140, 341] on icon at bounding box center [1150, 340] width 45 height 37
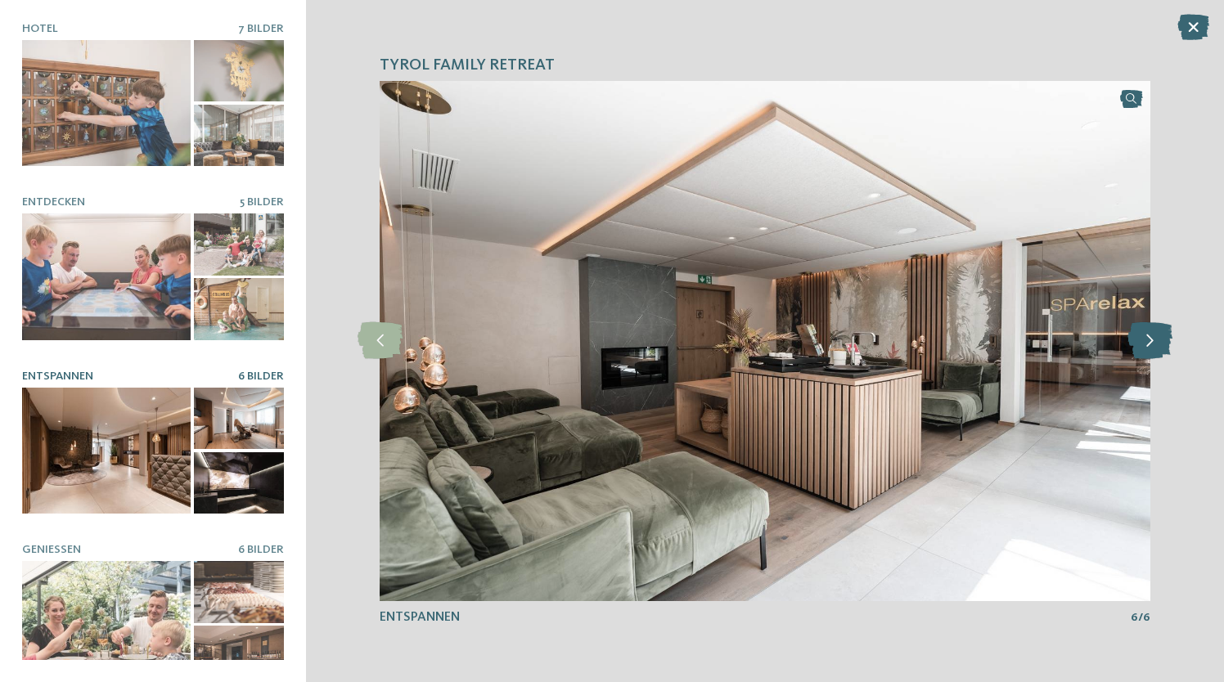
click at [1140, 341] on icon at bounding box center [1150, 340] width 45 height 37
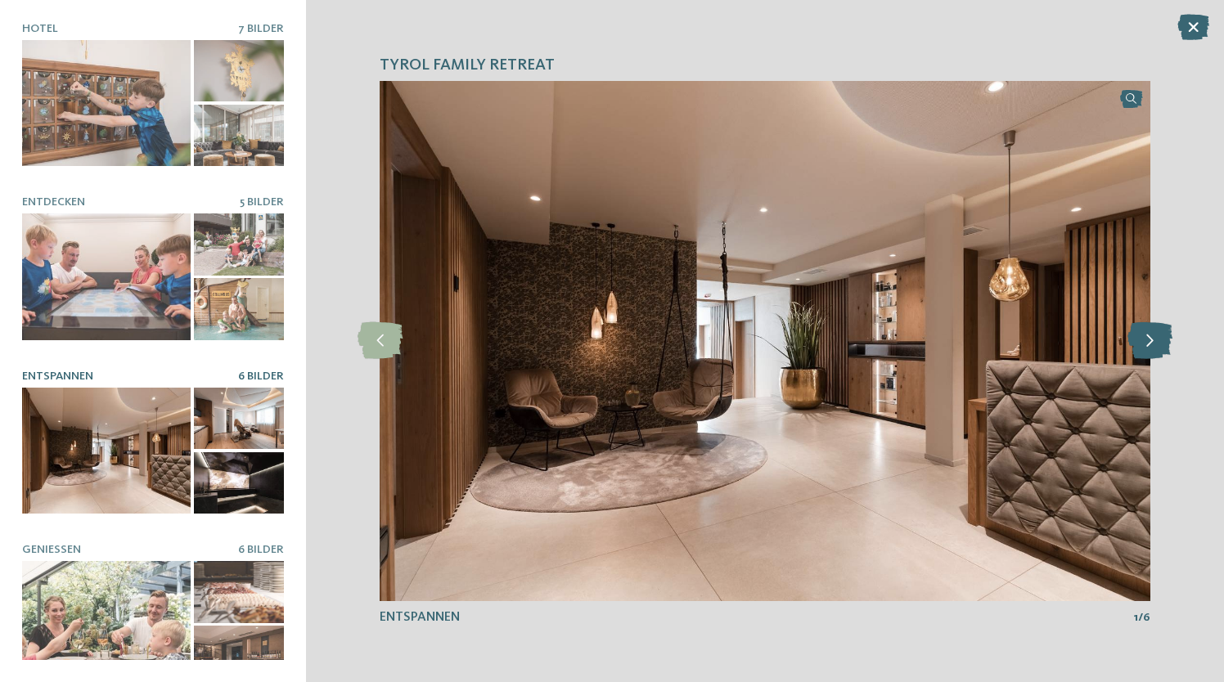
click at [1140, 341] on icon at bounding box center [1150, 340] width 45 height 37
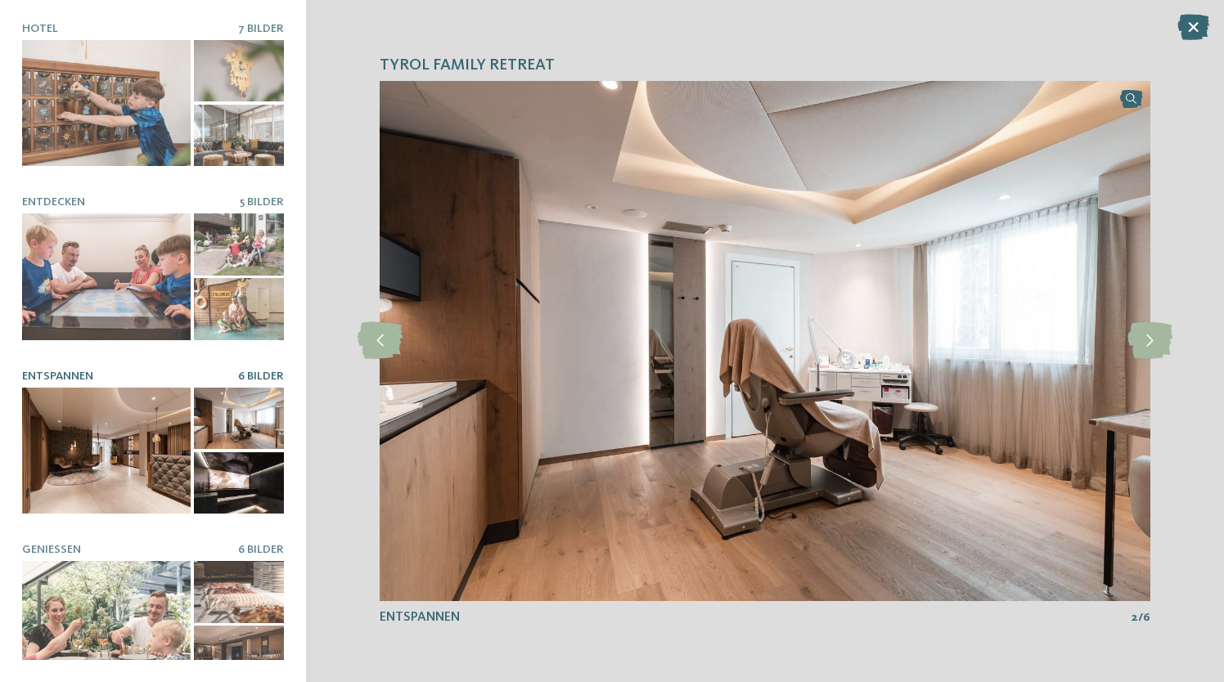
scroll to position [201, 0]
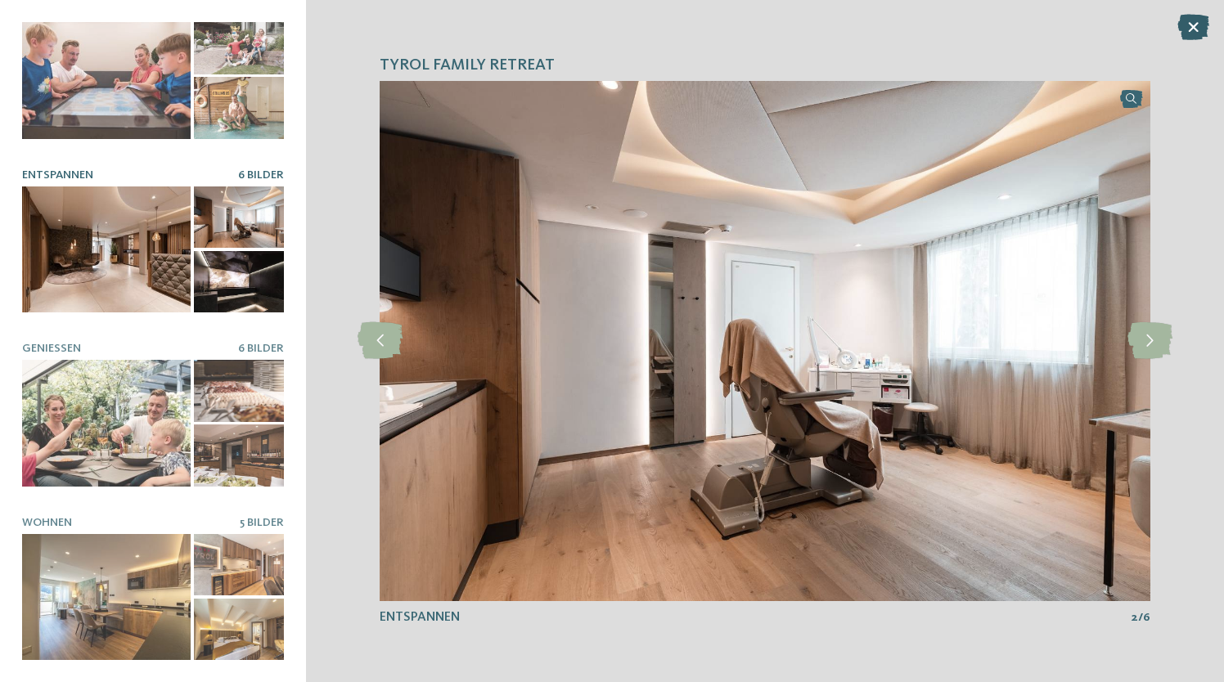
click at [1191, 30] on icon at bounding box center [1193, 27] width 32 height 26
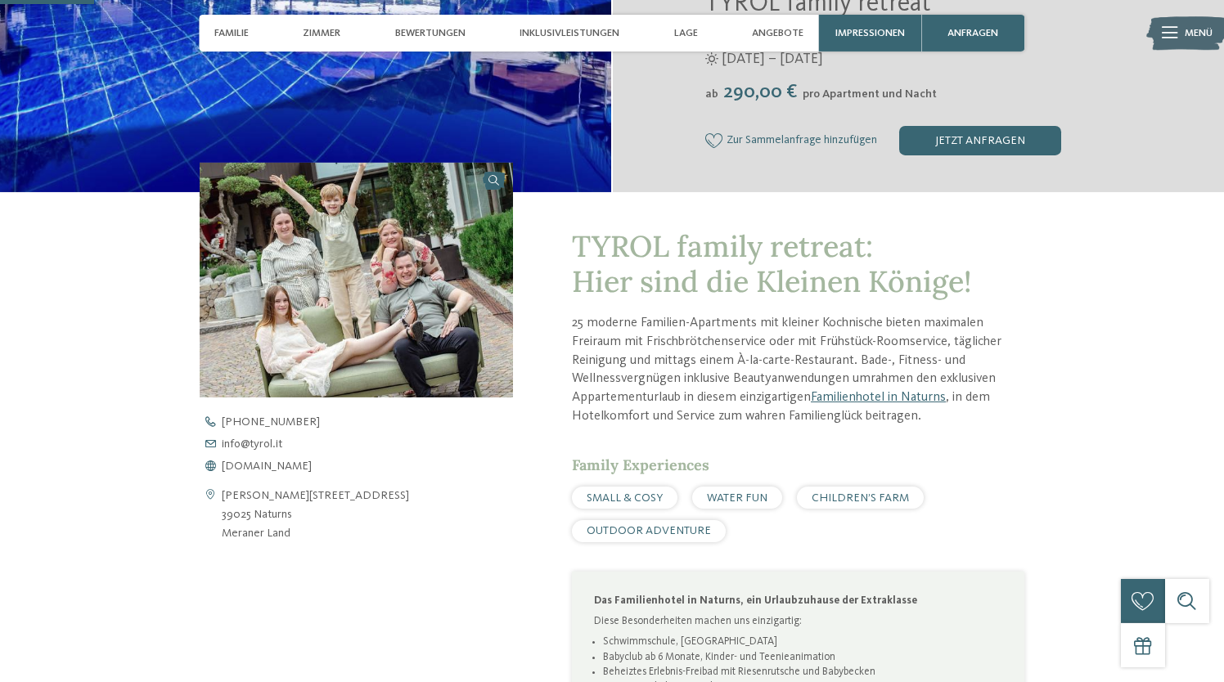
scroll to position [380, 0]
click at [253, 460] on div "[PHONE_NUMBER] info@ no-spam. tyrol. no-spam. it [DOMAIN_NAME]" at bounding box center [369, 444] width 339 height 56
click at [263, 465] on span "[DOMAIN_NAME]" at bounding box center [267, 466] width 90 height 11
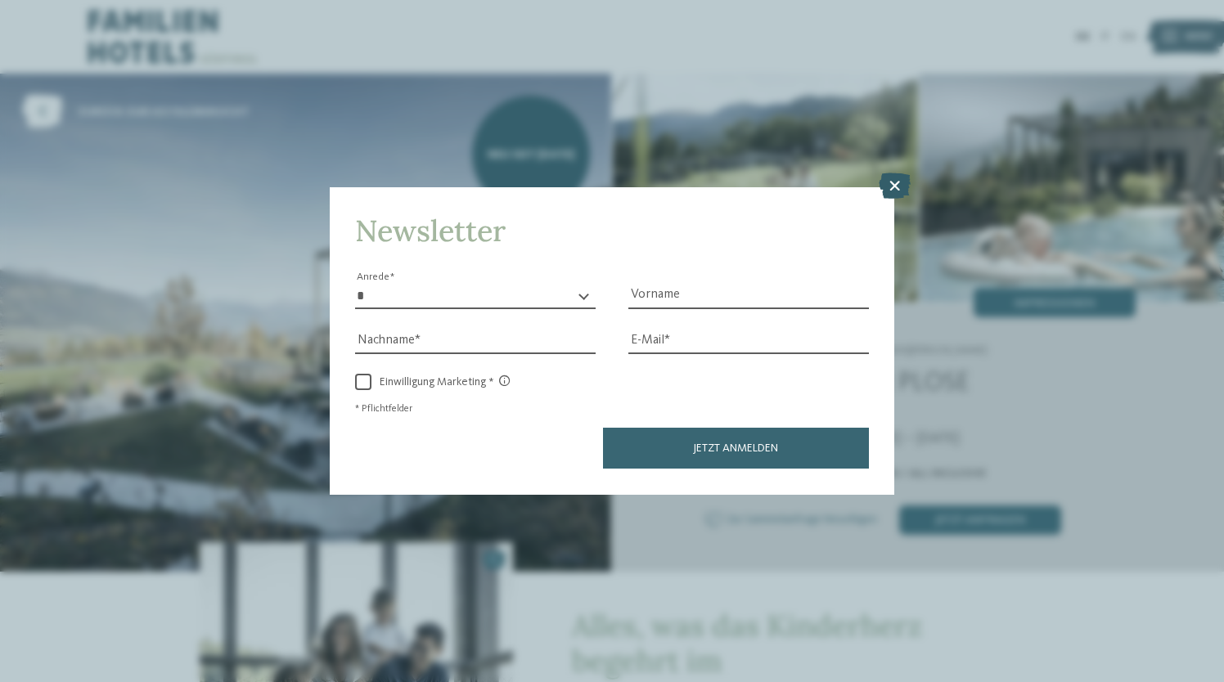
click at [895, 181] on icon at bounding box center [895, 186] width 32 height 26
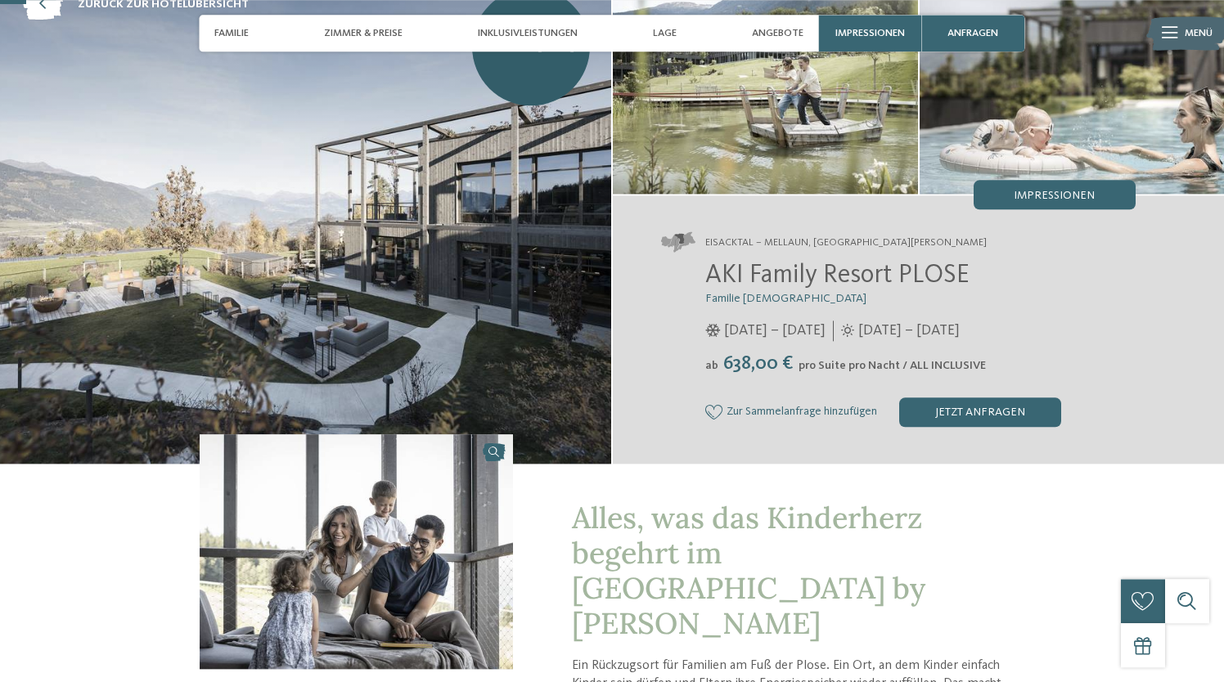
scroll to position [113, 0]
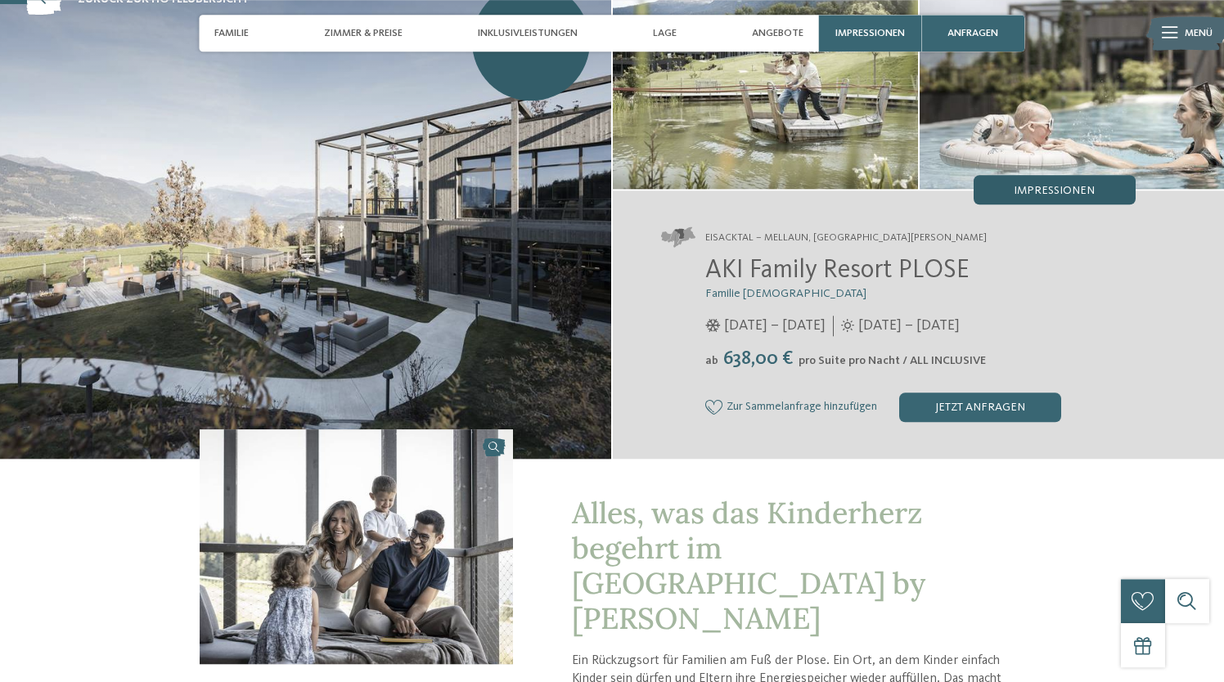
click at [1018, 187] on span "Impressionen" at bounding box center [1054, 190] width 81 height 11
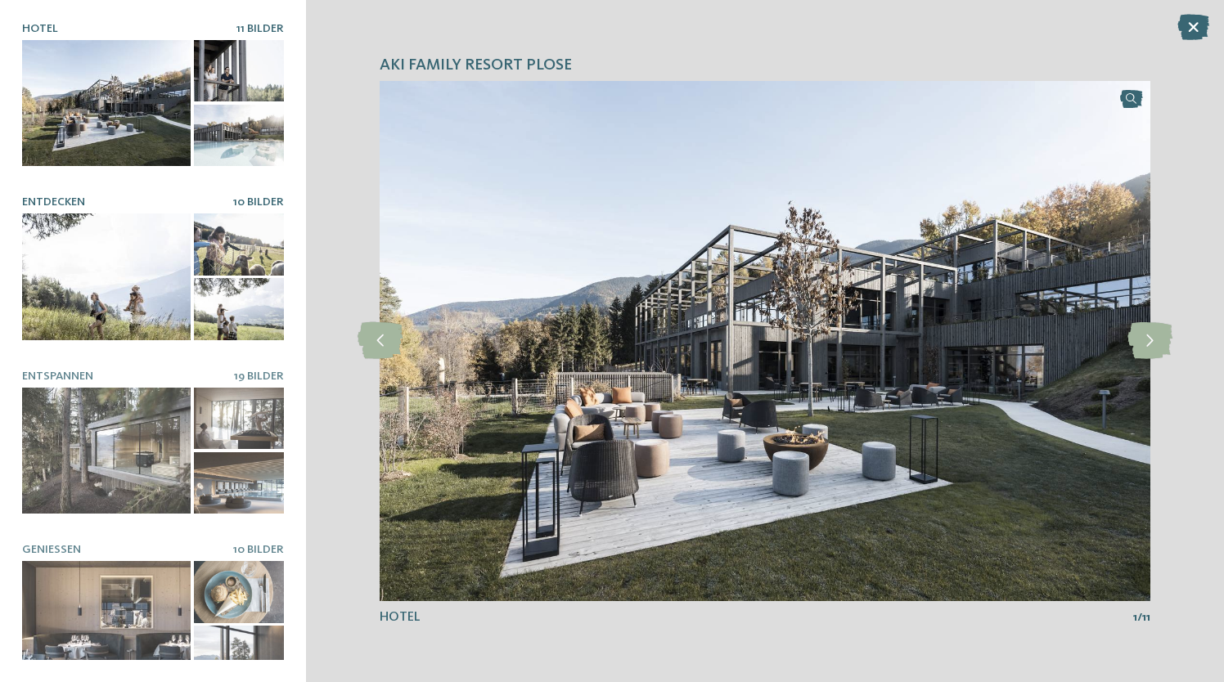
scroll to position [28, 0]
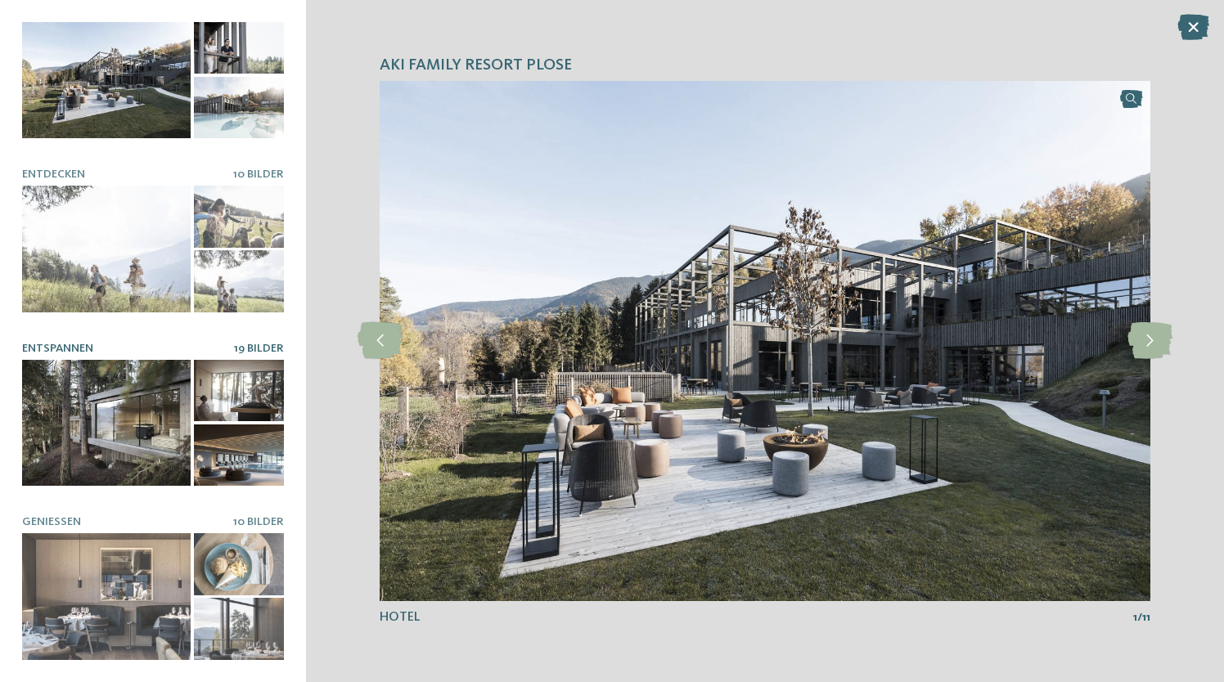
click at [158, 399] on div at bounding box center [106, 423] width 169 height 127
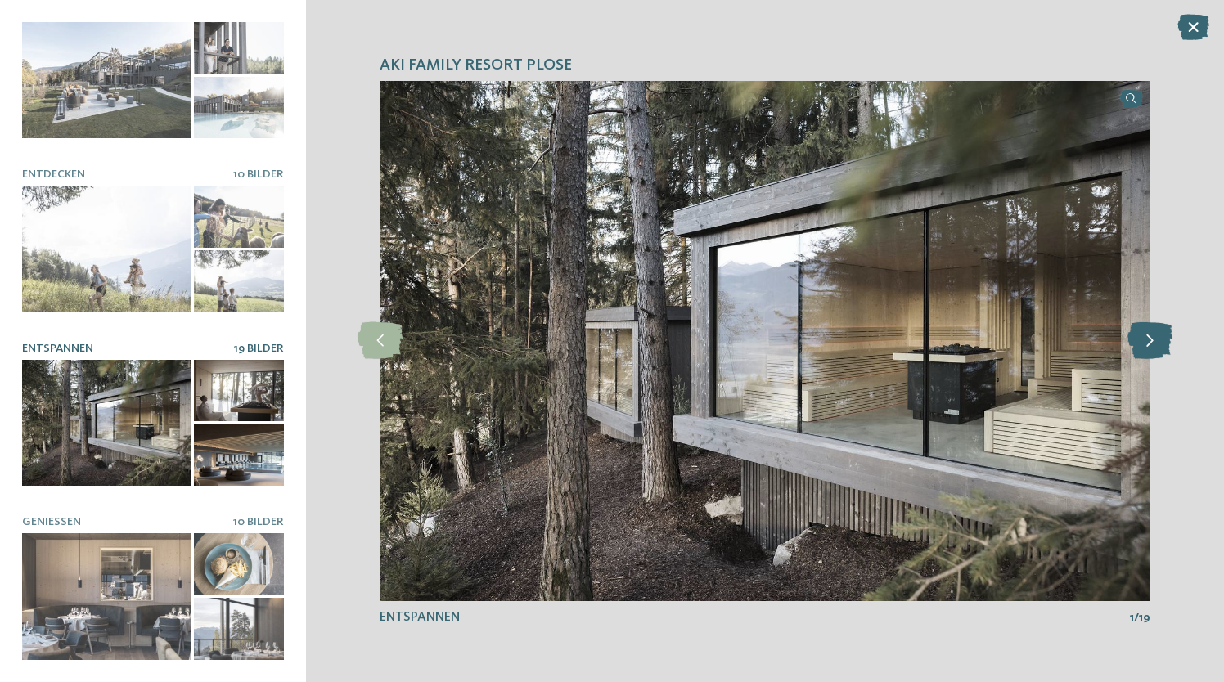
click at [1154, 342] on icon at bounding box center [1150, 340] width 45 height 37
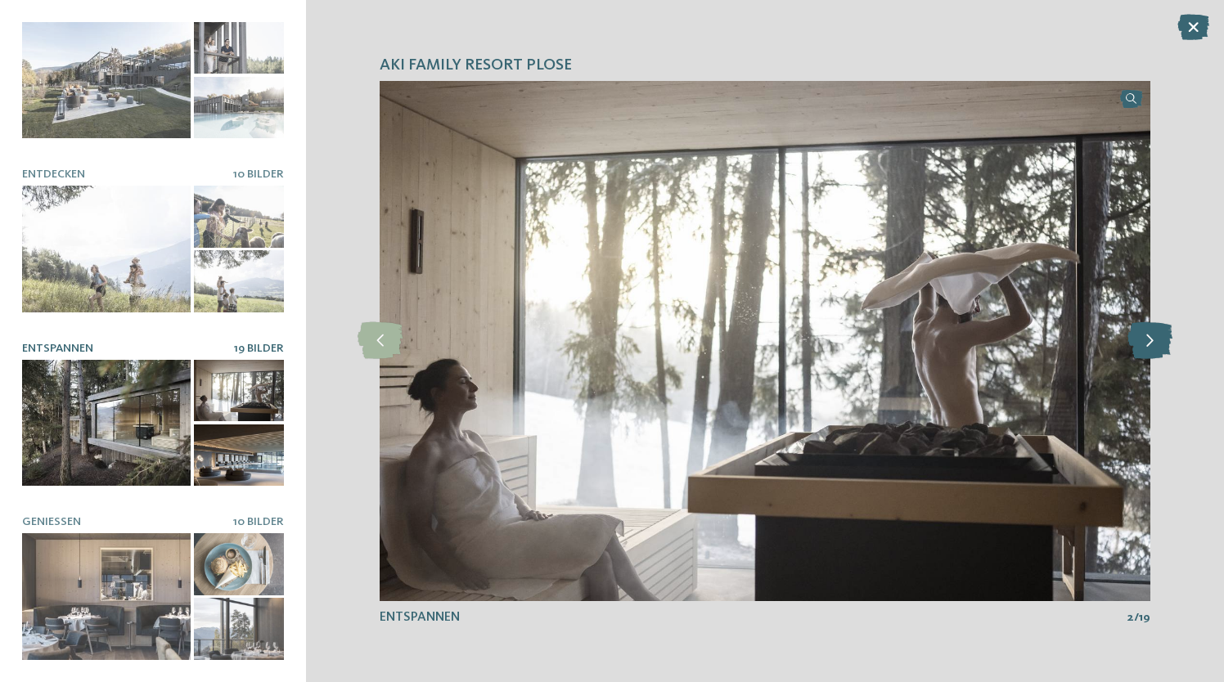
click at [1154, 342] on icon at bounding box center [1150, 340] width 45 height 37
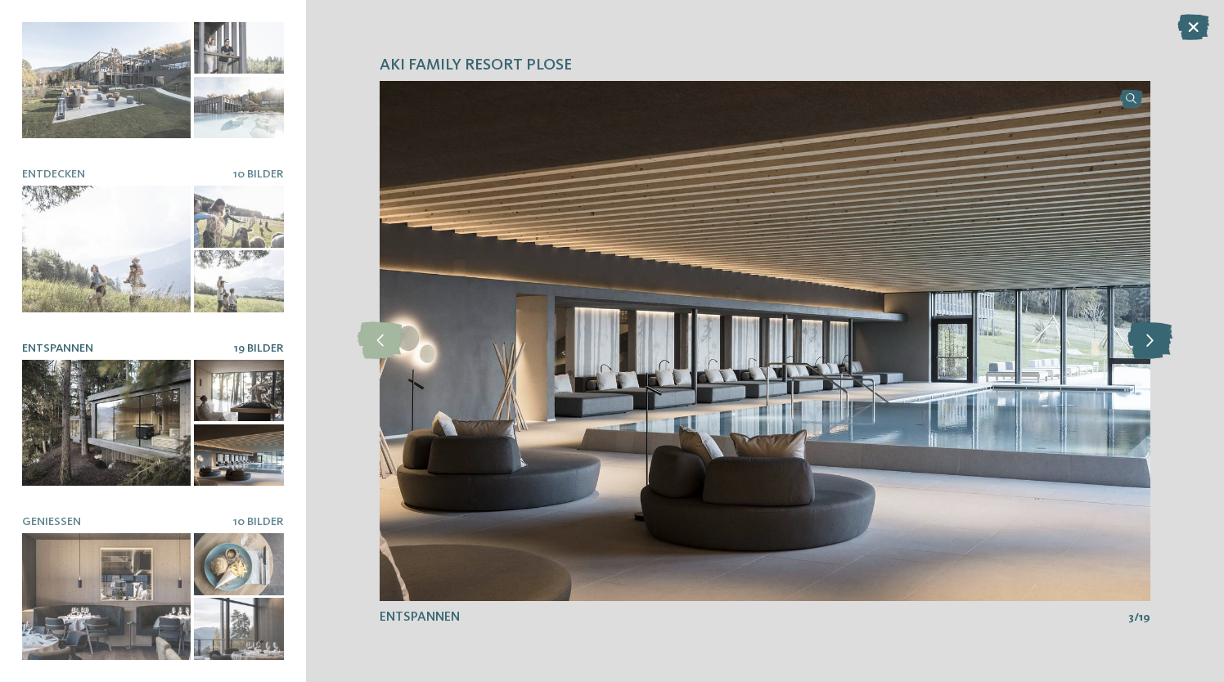
click at [1154, 342] on icon at bounding box center [1150, 340] width 45 height 37
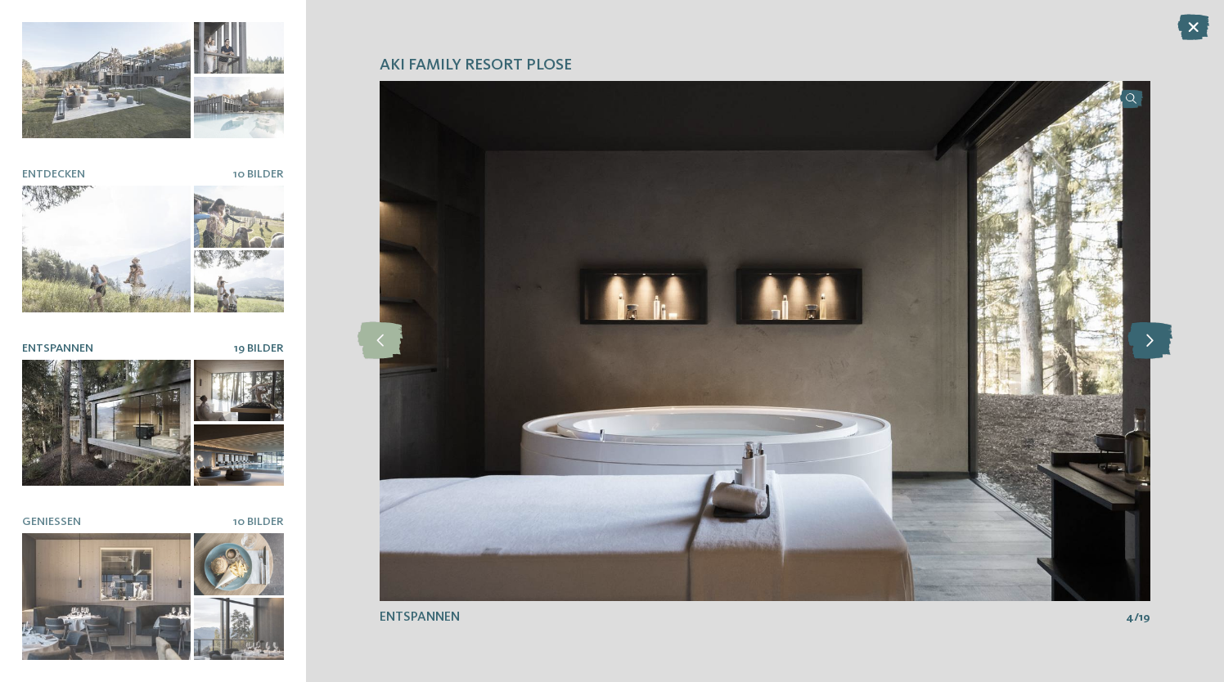
click at [1154, 342] on icon at bounding box center [1150, 340] width 45 height 37
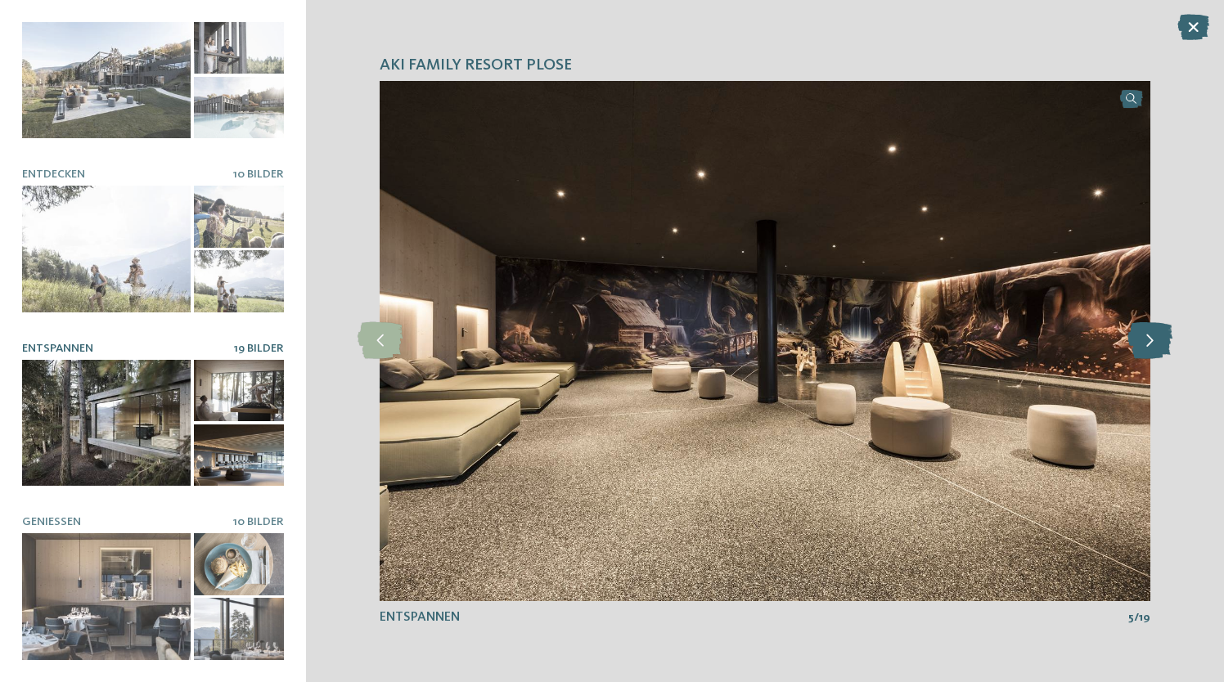
click at [1154, 342] on icon at bounding box center [1150, 340] width 45 height 37
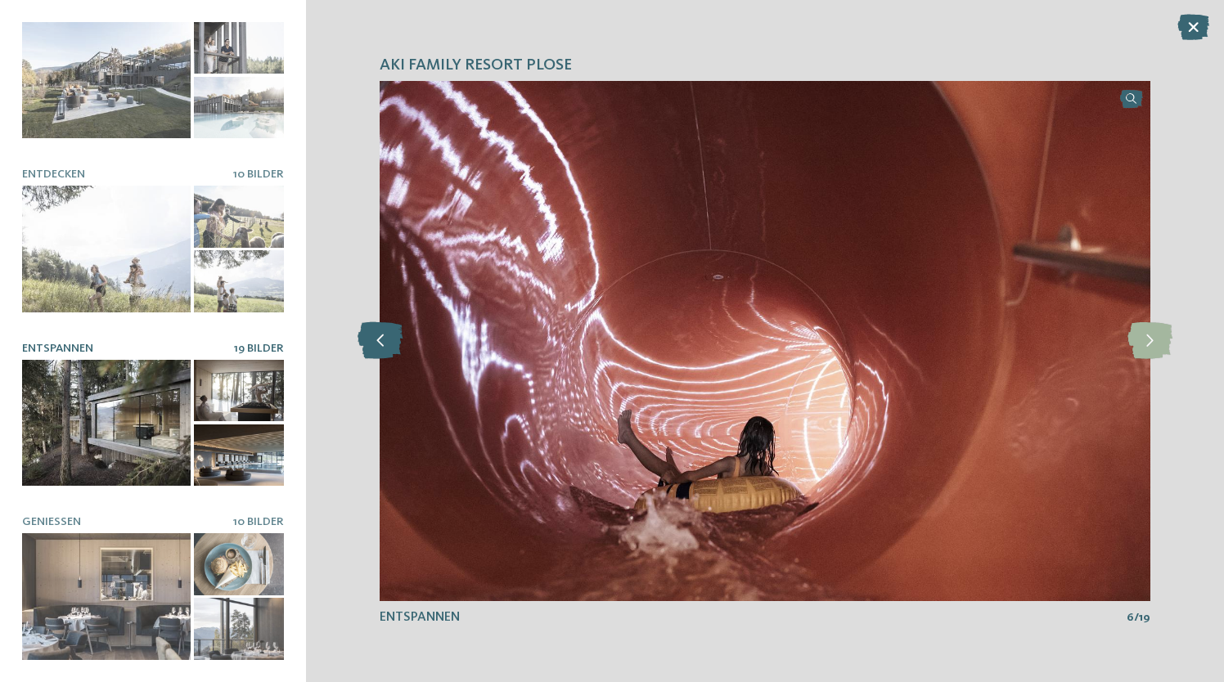
click at [386, 351] on icon at bounding box center [380, 340] width 45 height 37
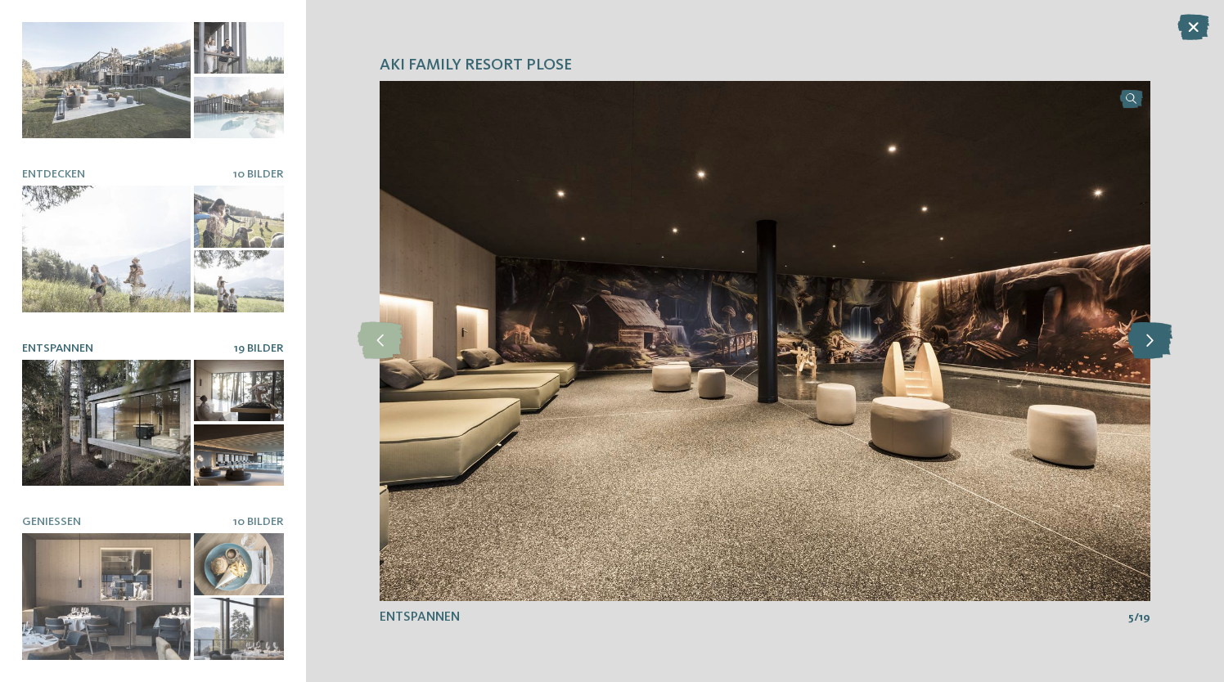
click at [1152, 349] on icon at bounding box center [1150, 340] width 45 height 37
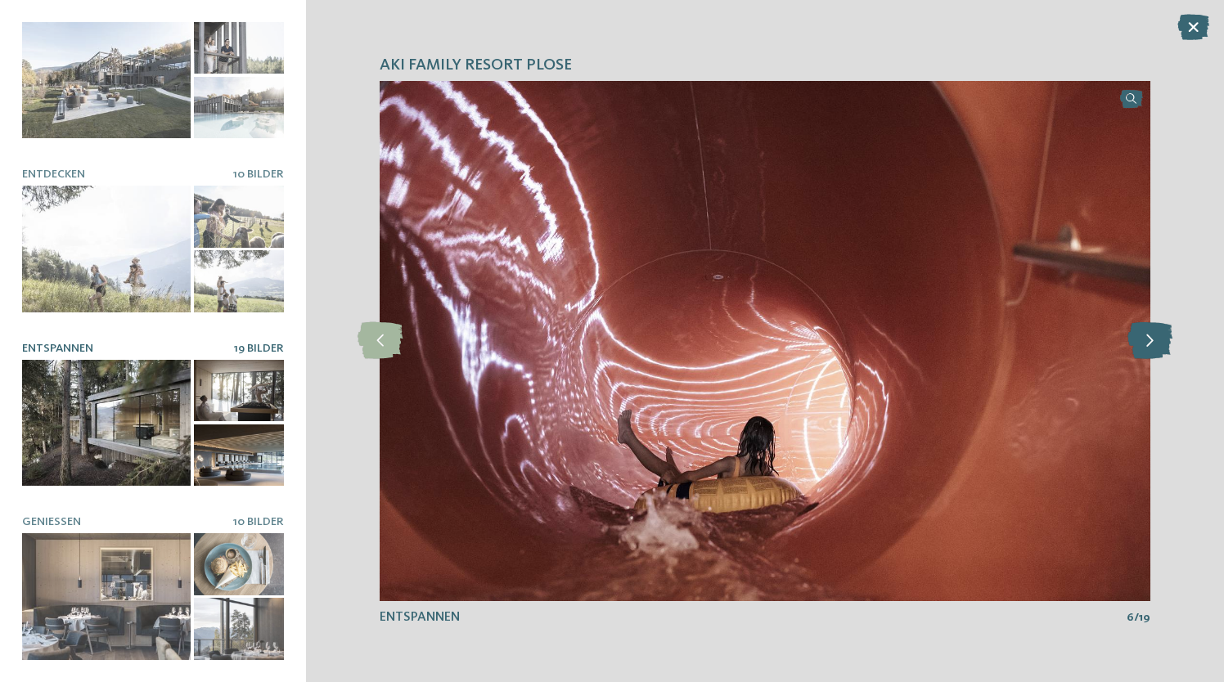
click at [1152, 349] on icon at bounding box center [1150, 340] width 45 height 37
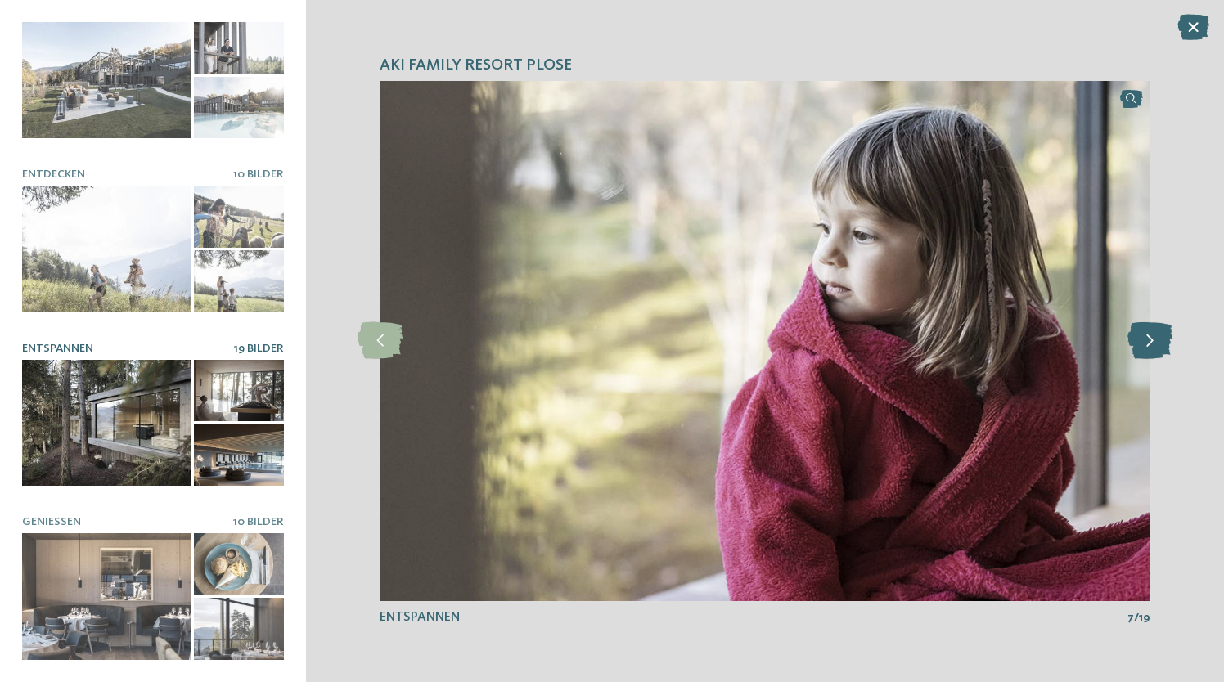
click at [1152, 349] on icon at bounding box center [1150, 340] width 45 height 37
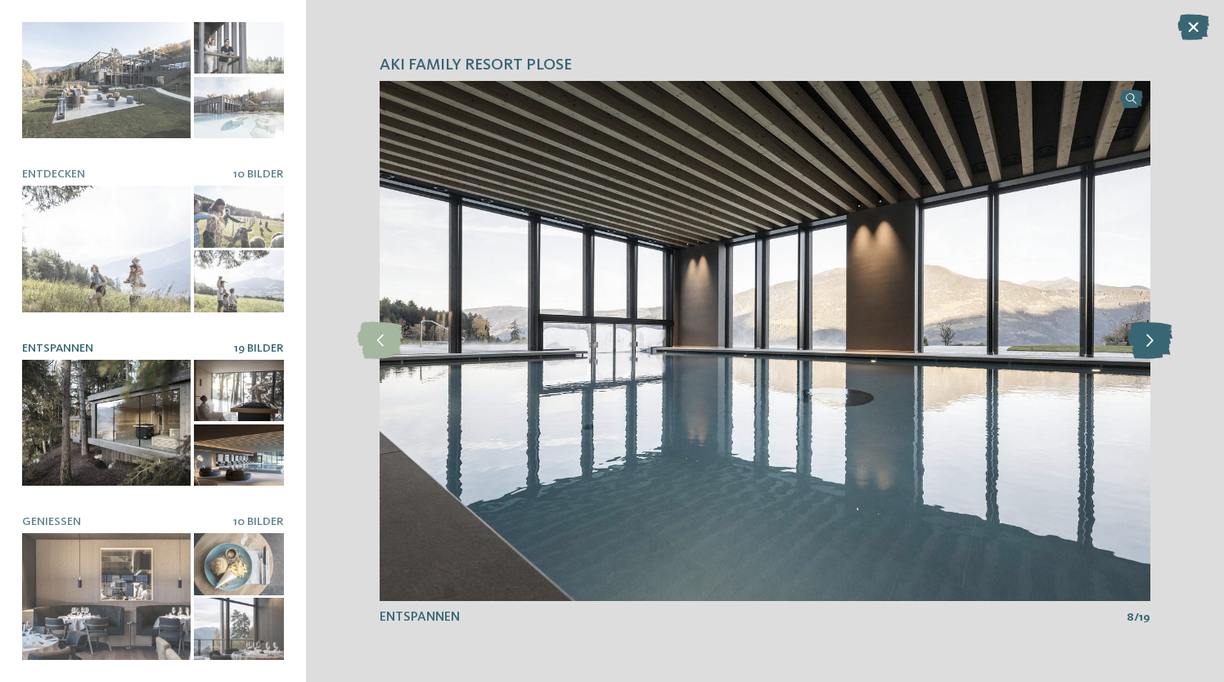
click at [1144, 340] on icon at bounding box center [1150, 340] width 45 height 37
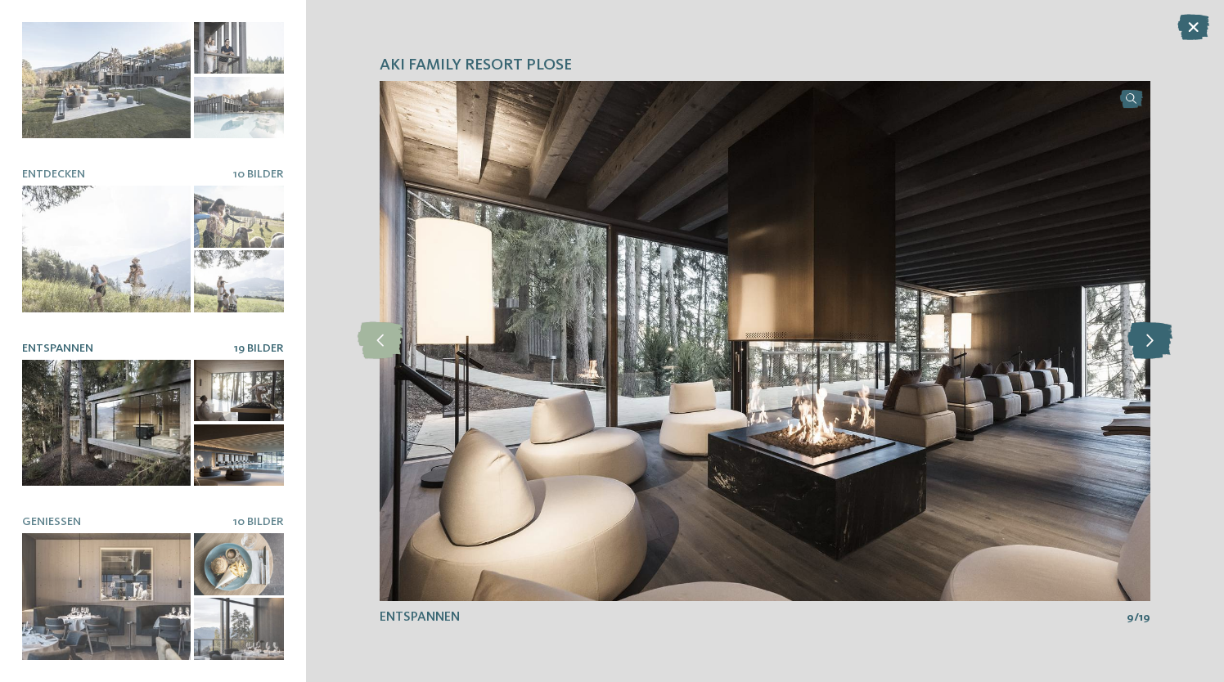
click at [1144, 340] on icon at bounding box center [1150, 340] width 45 height 37
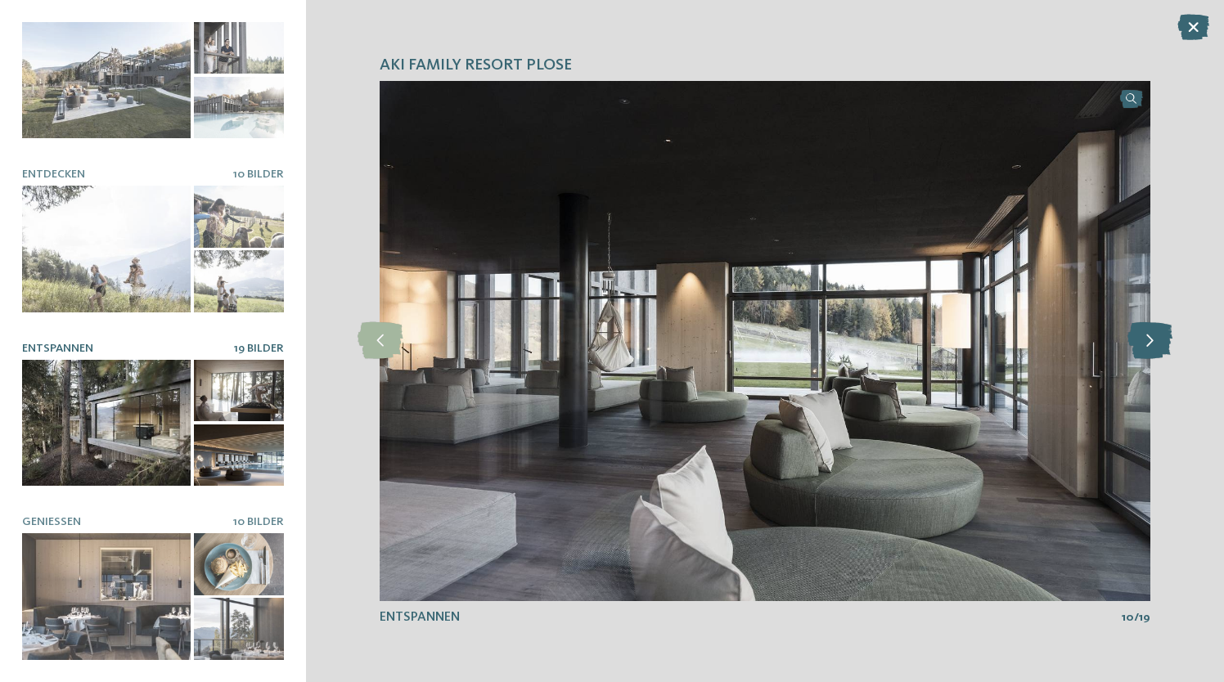
click at [1146, 346] on icon at bounding box center [1150, 340] width 45 height 37
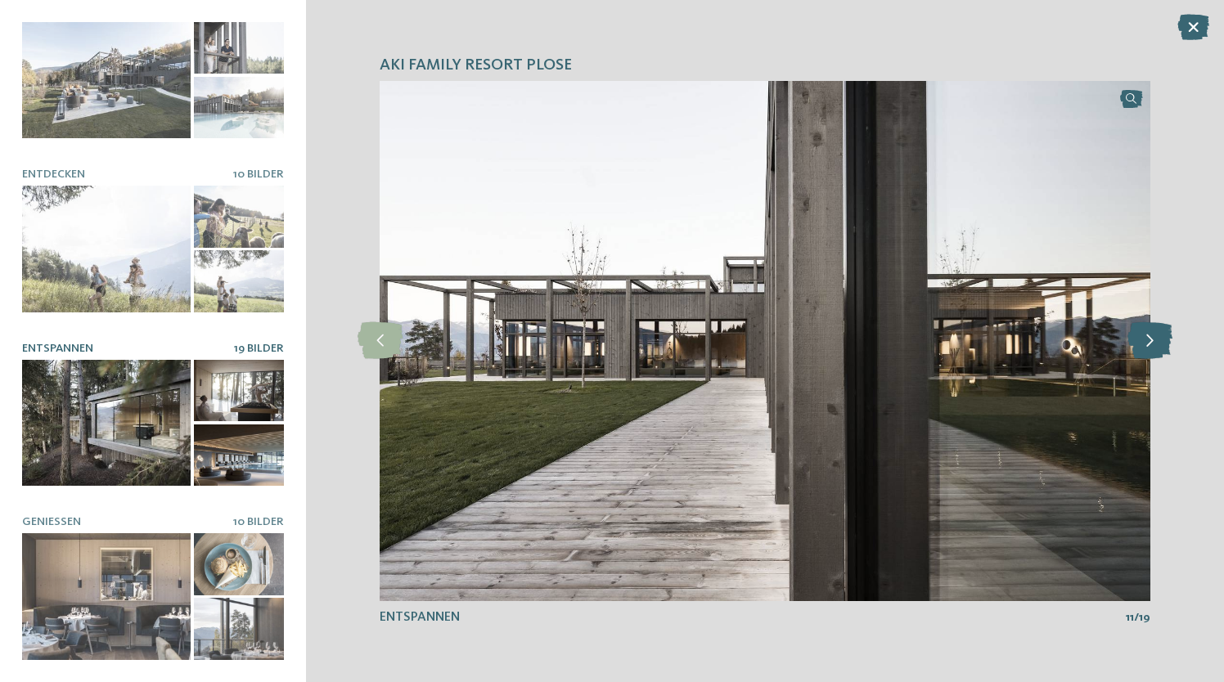
click at [1146, 346] on icon at bounding box center [1150, 340] width 45 height 37
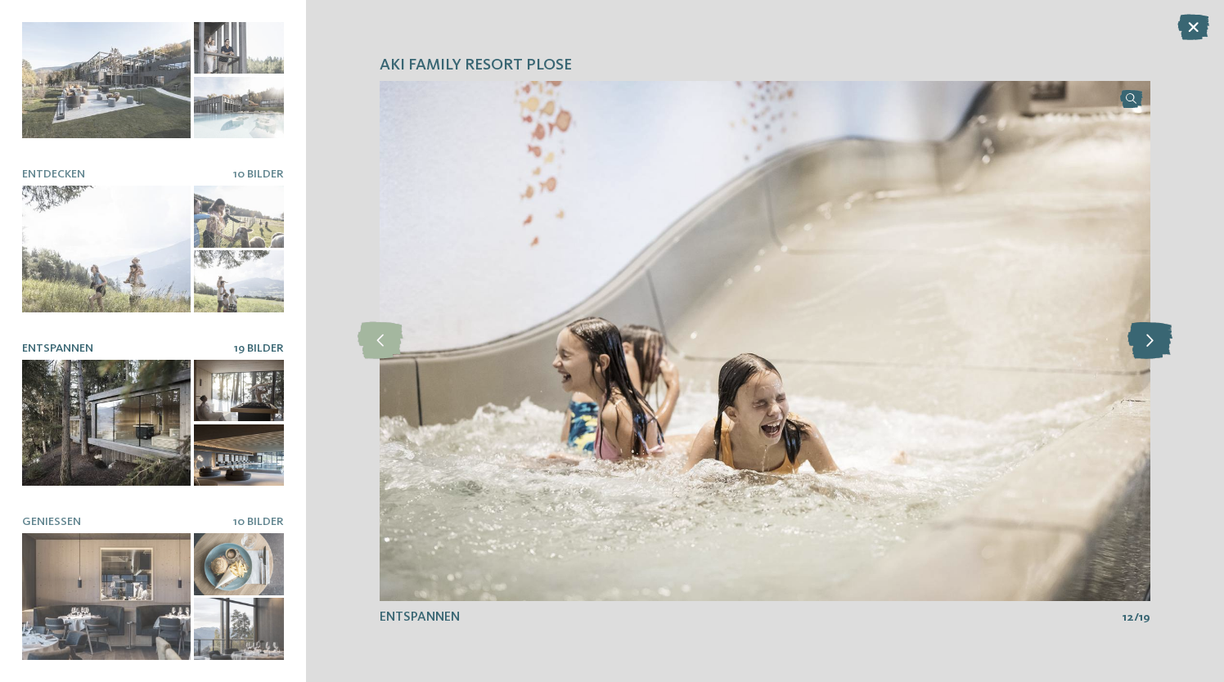
click at [1146, 346] on icon at bounding box center [1150, 340] width 45 height 37
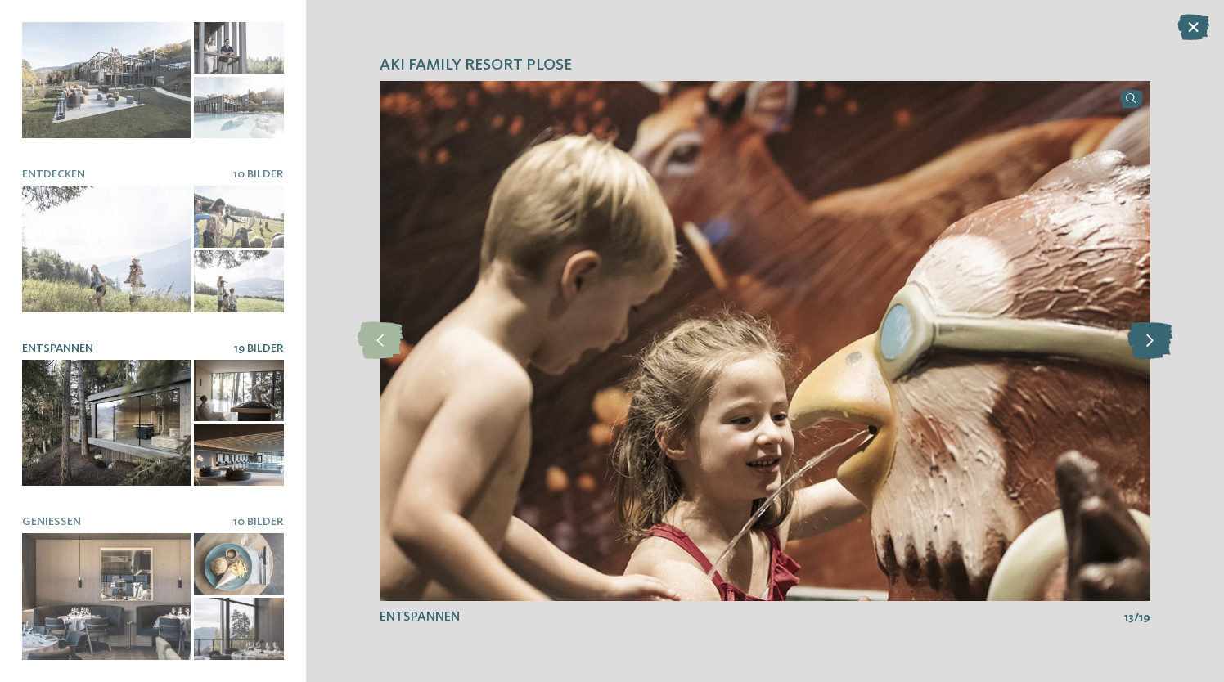
click at [1146, 346] on icon at bounding box center [1150, 340] width 45 height 37
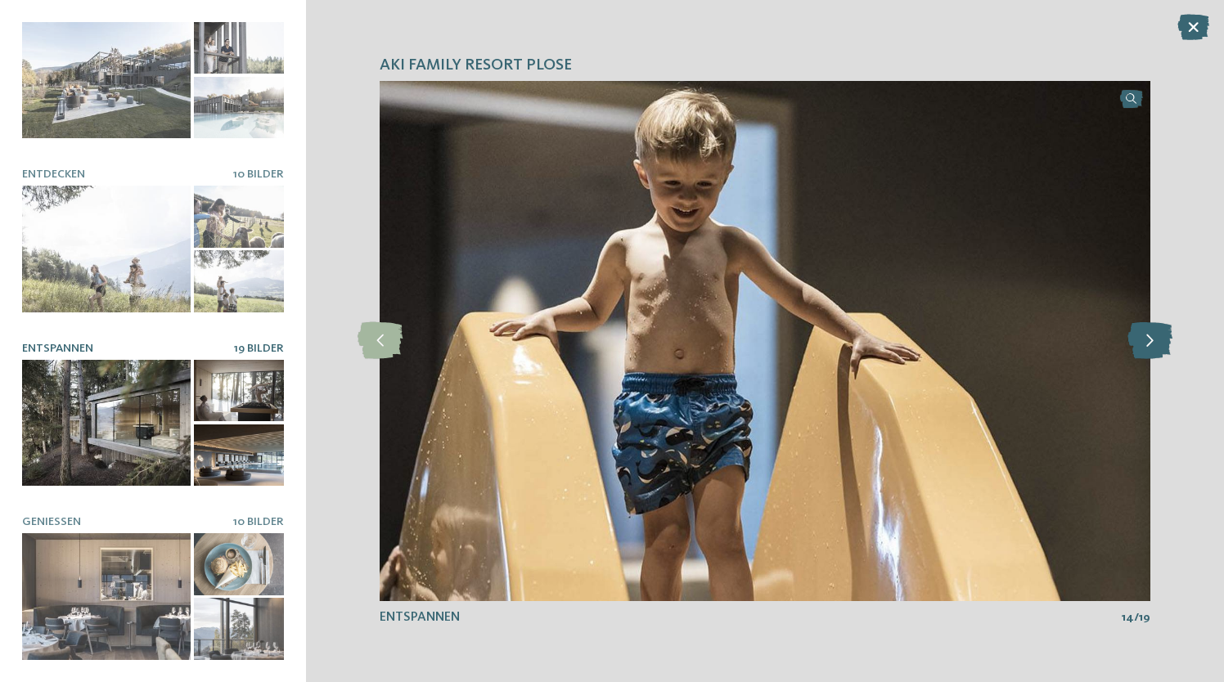
click at [1146, 346] on icon at bounding box center [1150, 340] width 45 height 37
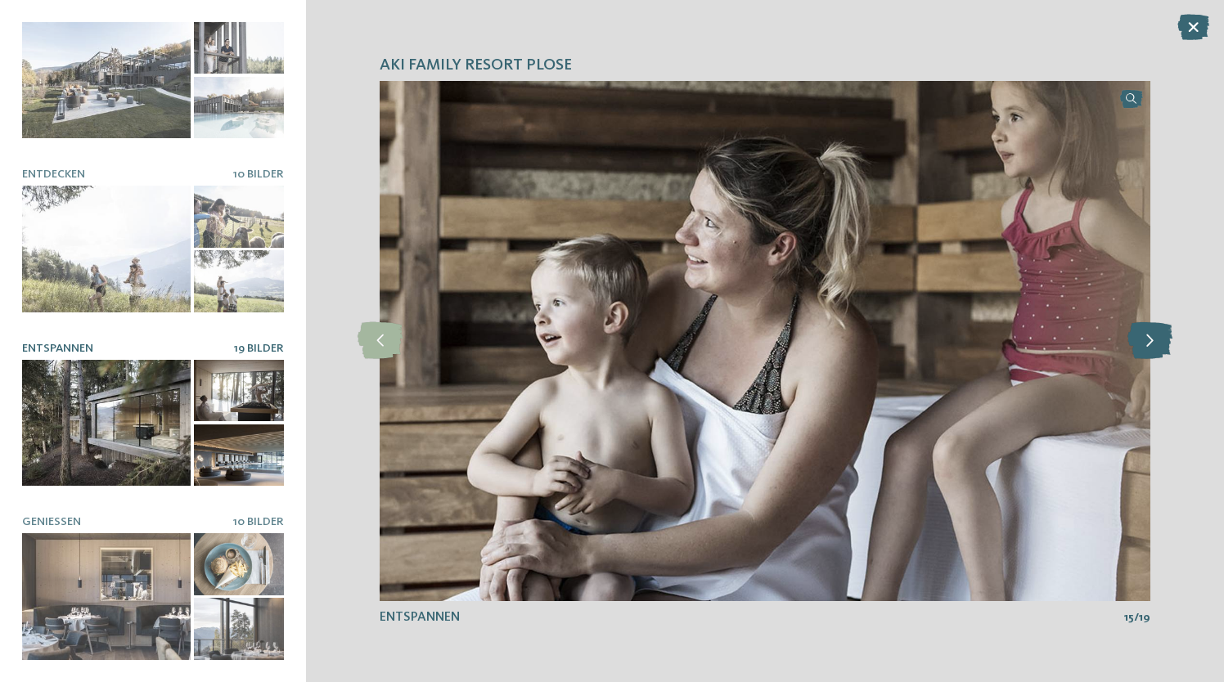
click at [1141, 344] on icon at bounding box center [1150, 340] width 45 height 37
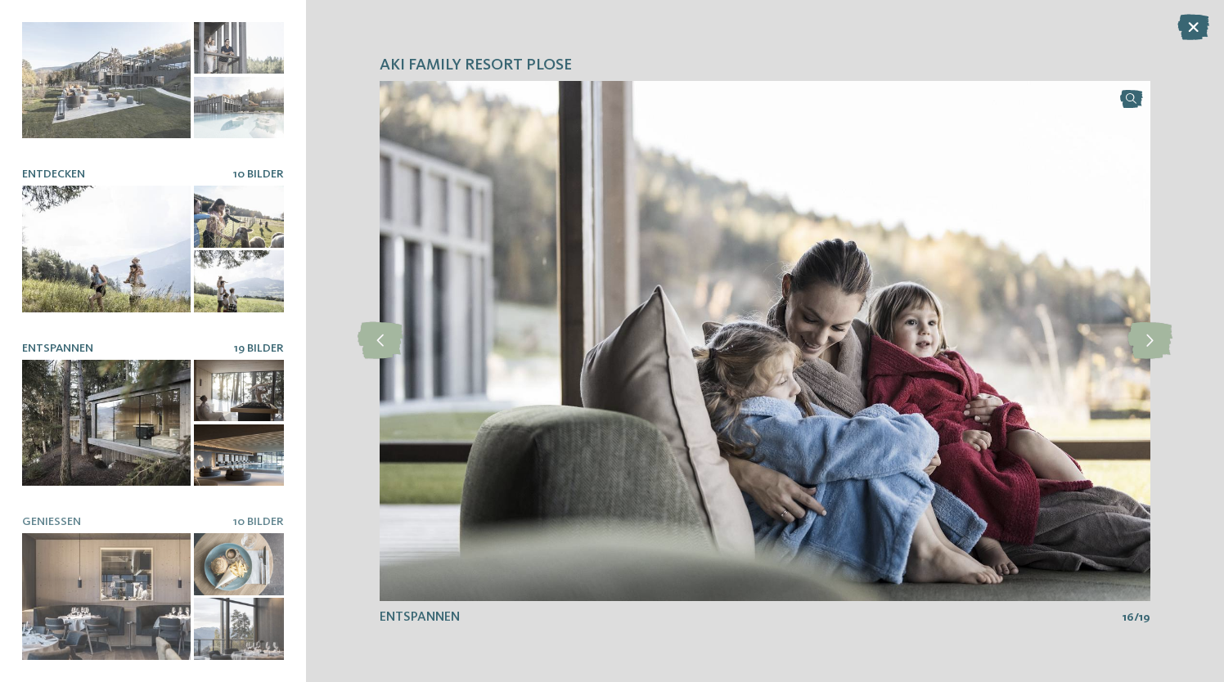
click at [160, 235] on div at bounding box center [106, 249] width 169 height 127
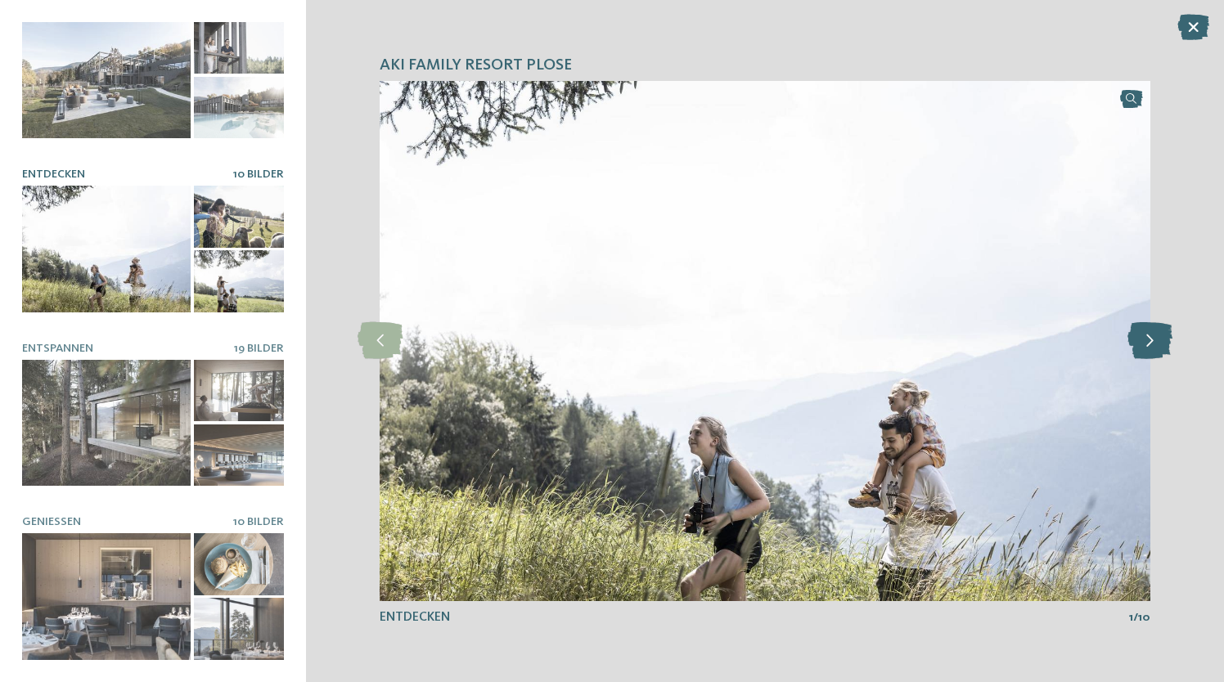
click at [1141, 341] on icon at bounding box center [1150, 340] width 45 height 37
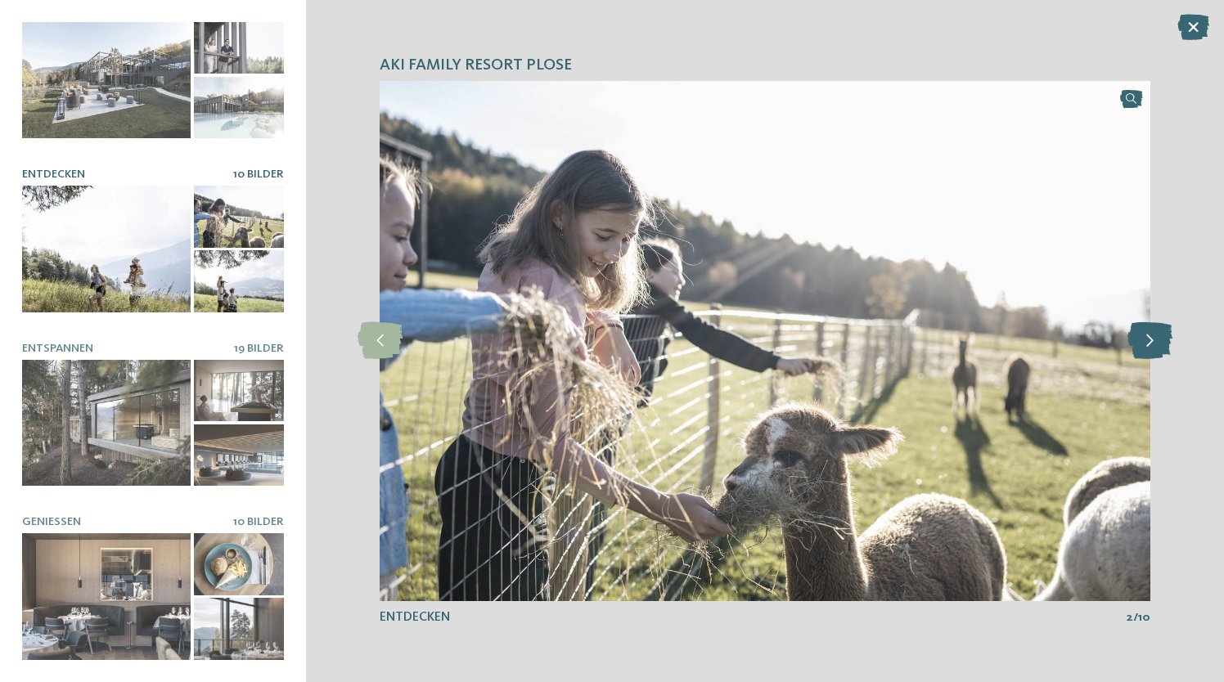
click at [1141, 341] on icon at bounding box center [1150, 340] width 45 height 37
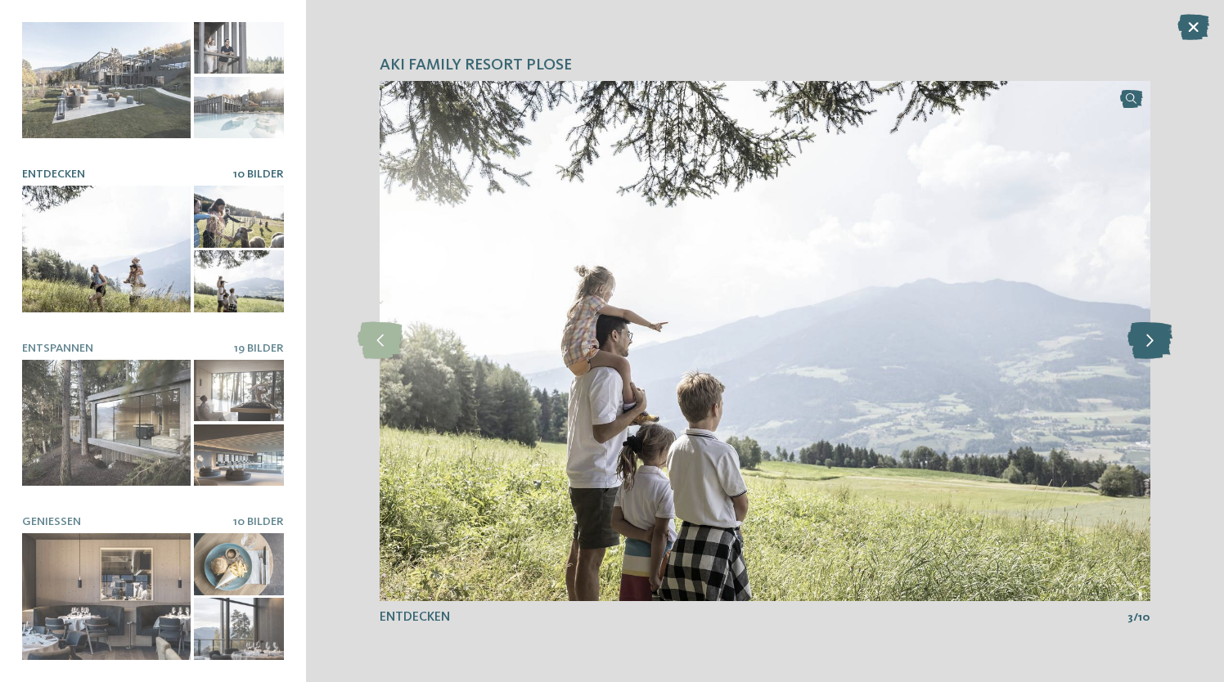
click at [1141, 341] on icon at bounding box center [1150, 340] width 45 height 37
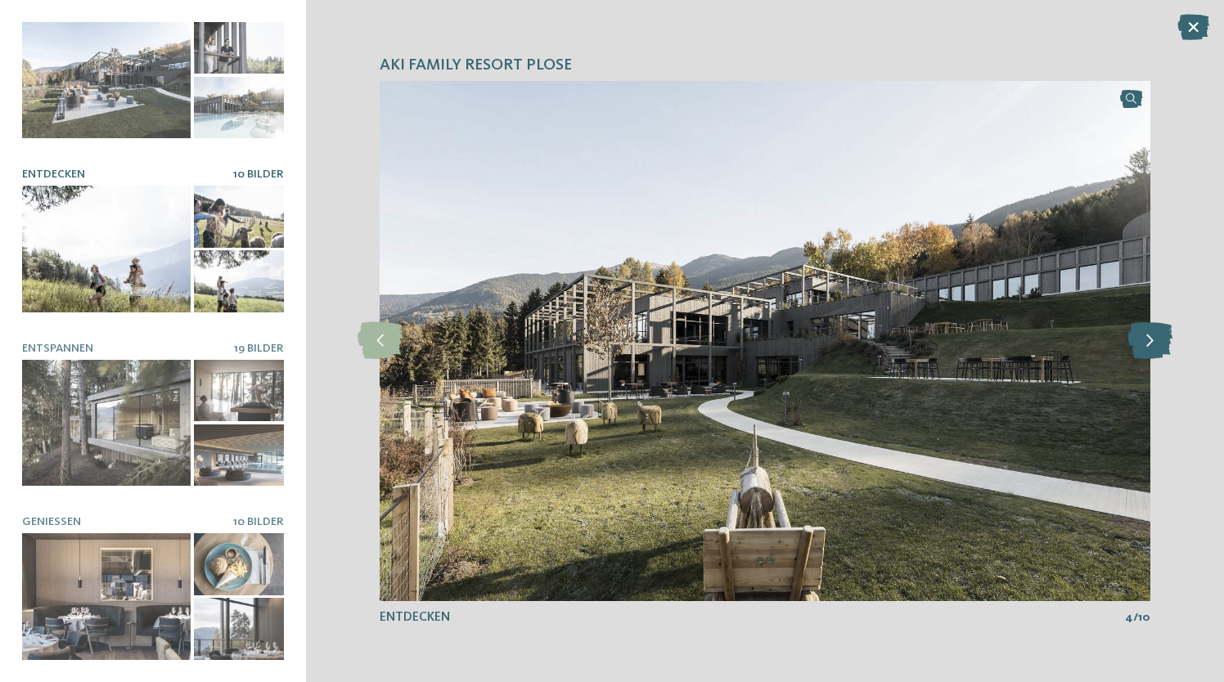
click at [1141, 341] on icon at bounding box center [1150, 340] width 45 height 37
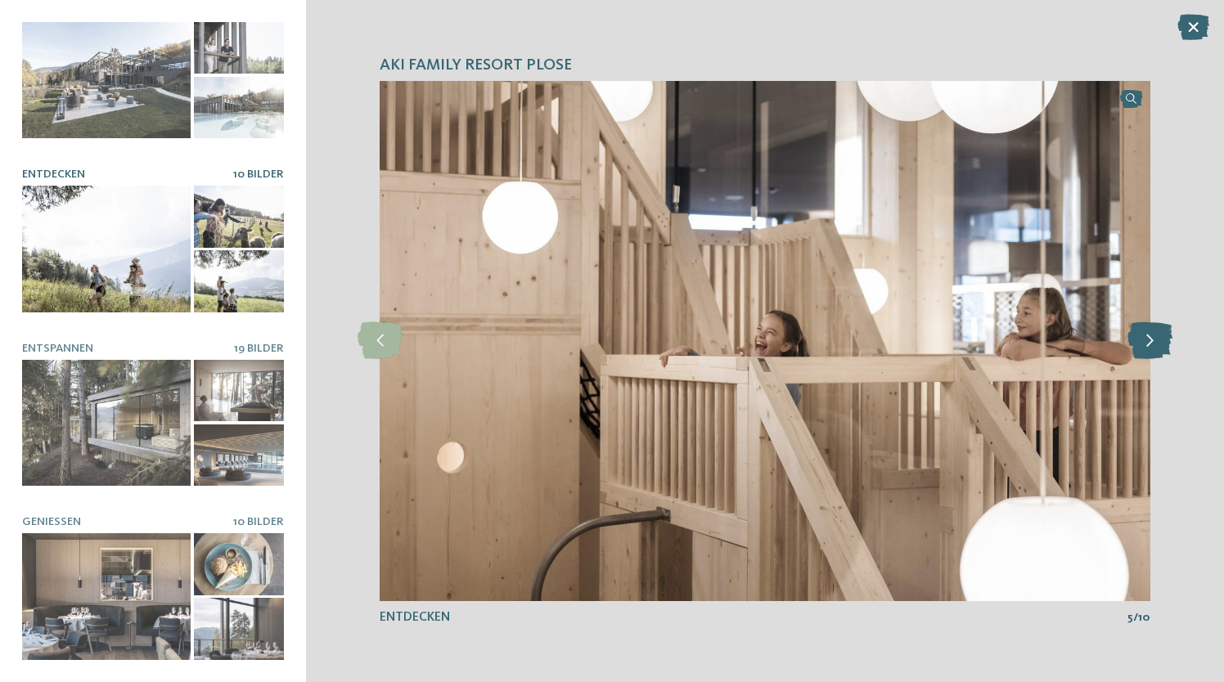
click at [1141, 341] on icon at bounding box center [1150, 340] width 45 height 37
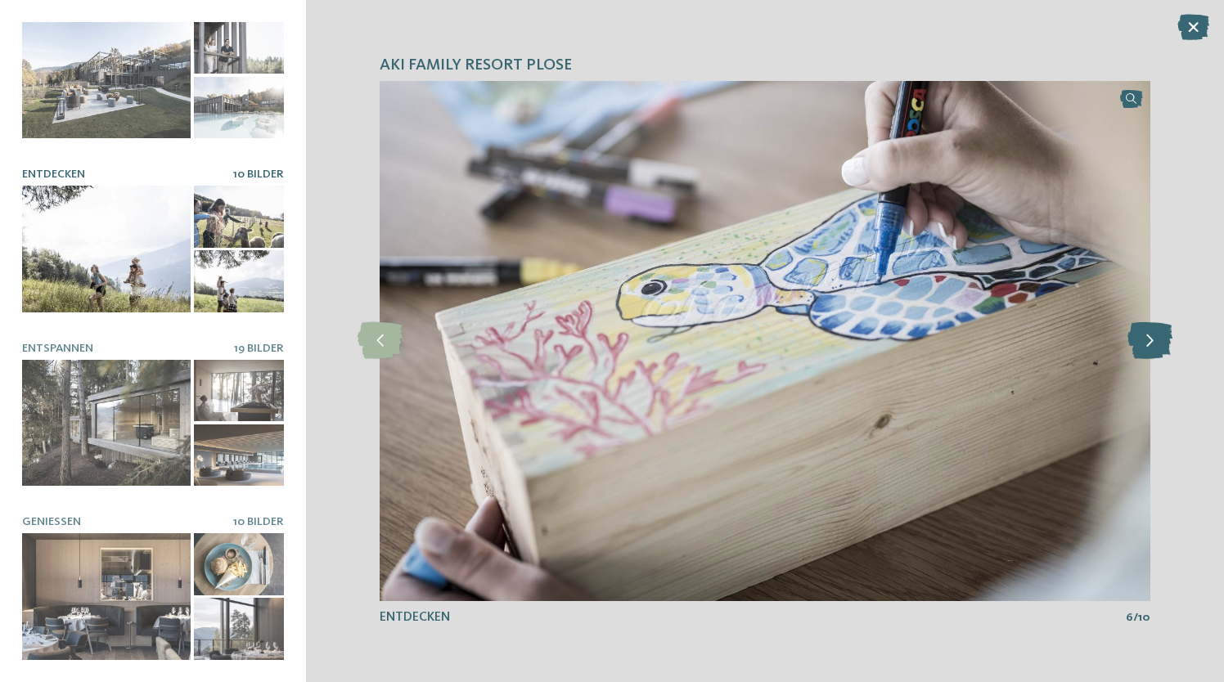
click at [1141, 341] on icon at bounding box center [1150, 340] width 45 height 37
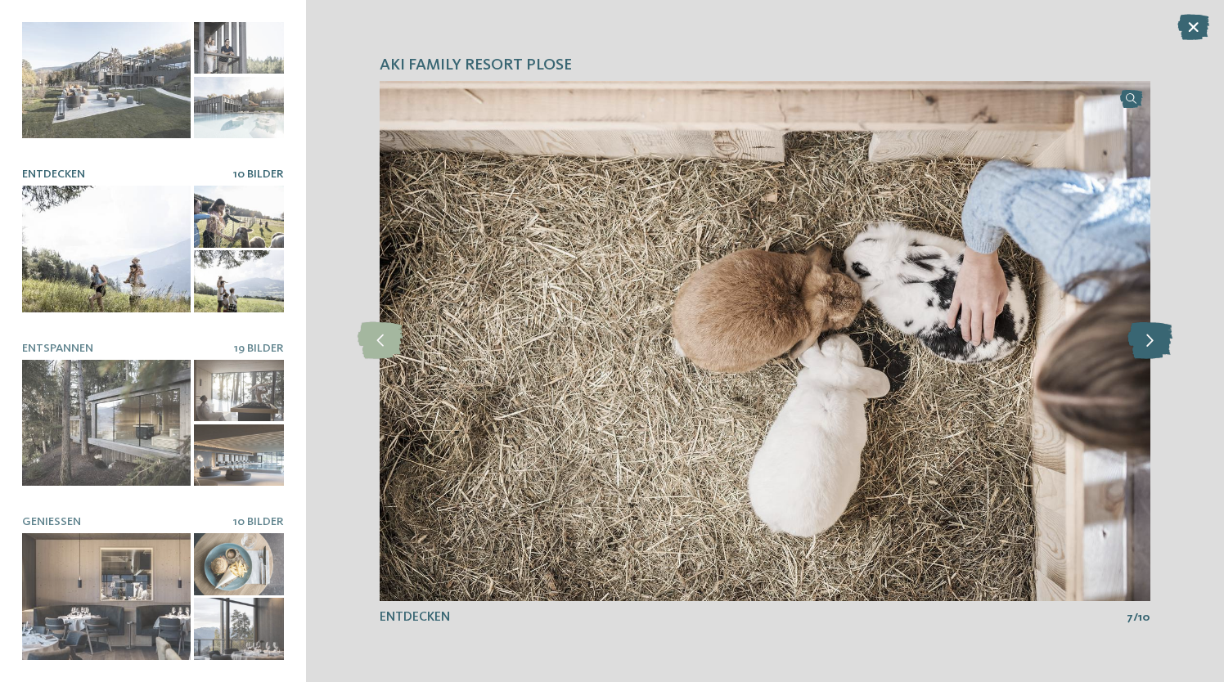
click at [1141, 341] on icon at bounding box center [1150, 340] width 45 height 37
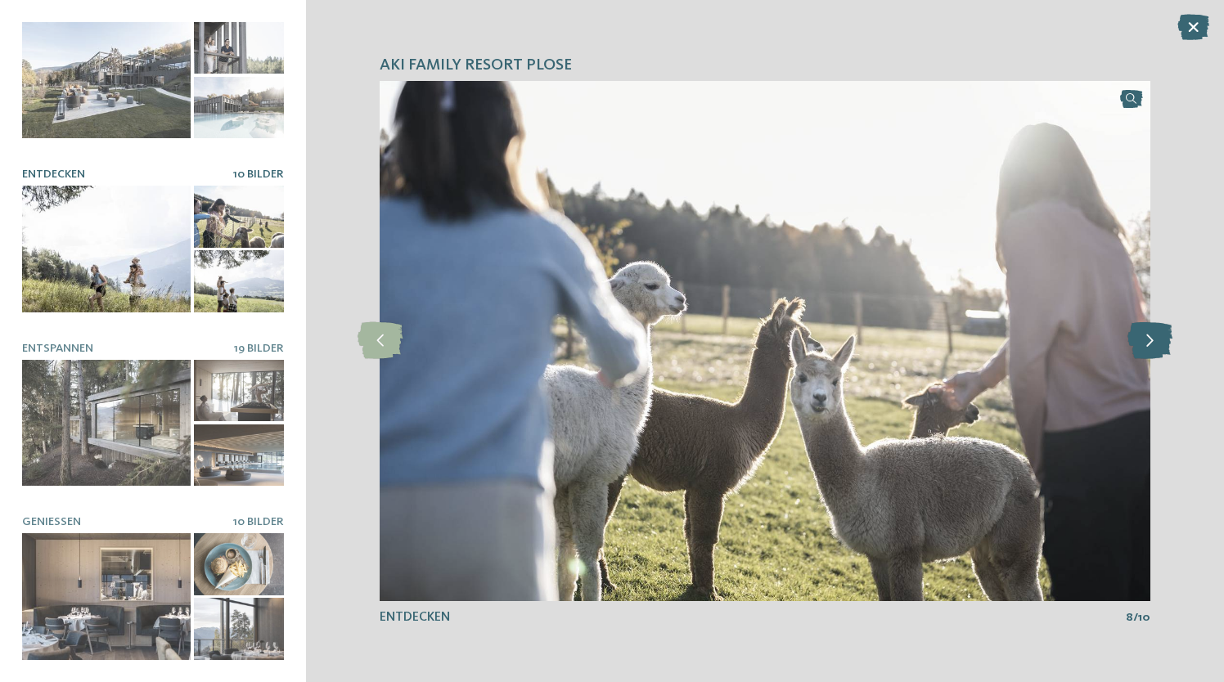
click at [1141, 341] on icon at bounding box center [1150, 340] width 45 height 37
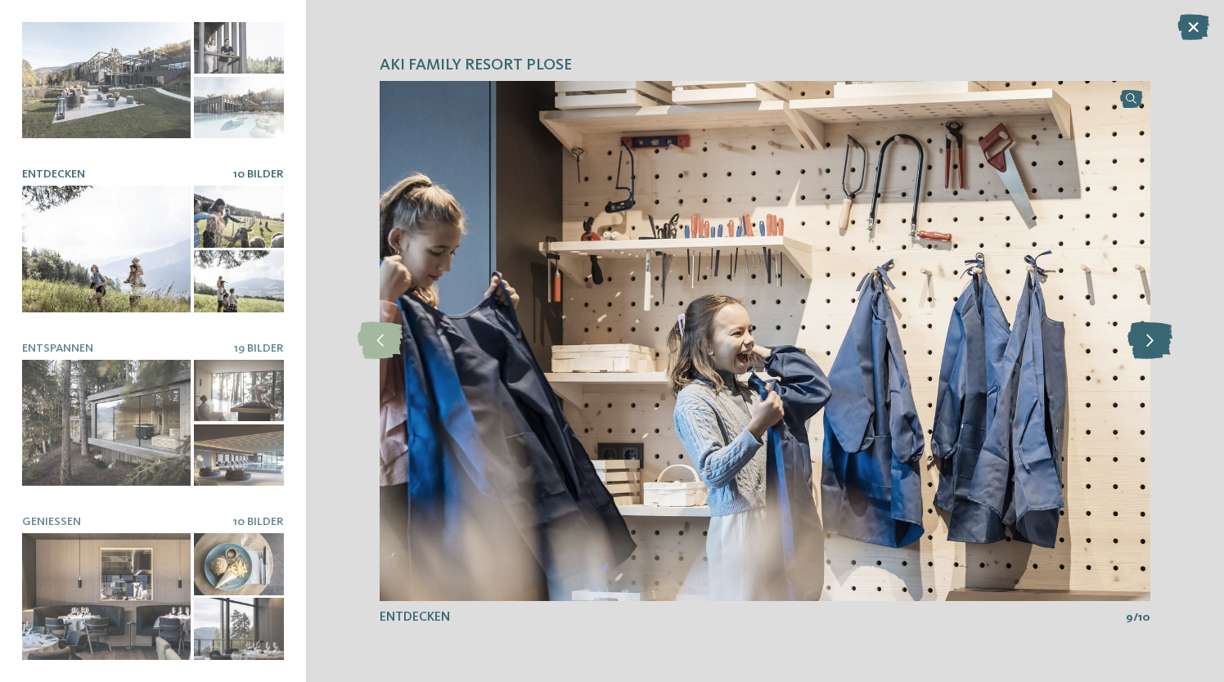
click at [1141, 341] on icon at bounding box center [1150, 340] width 45 height 37
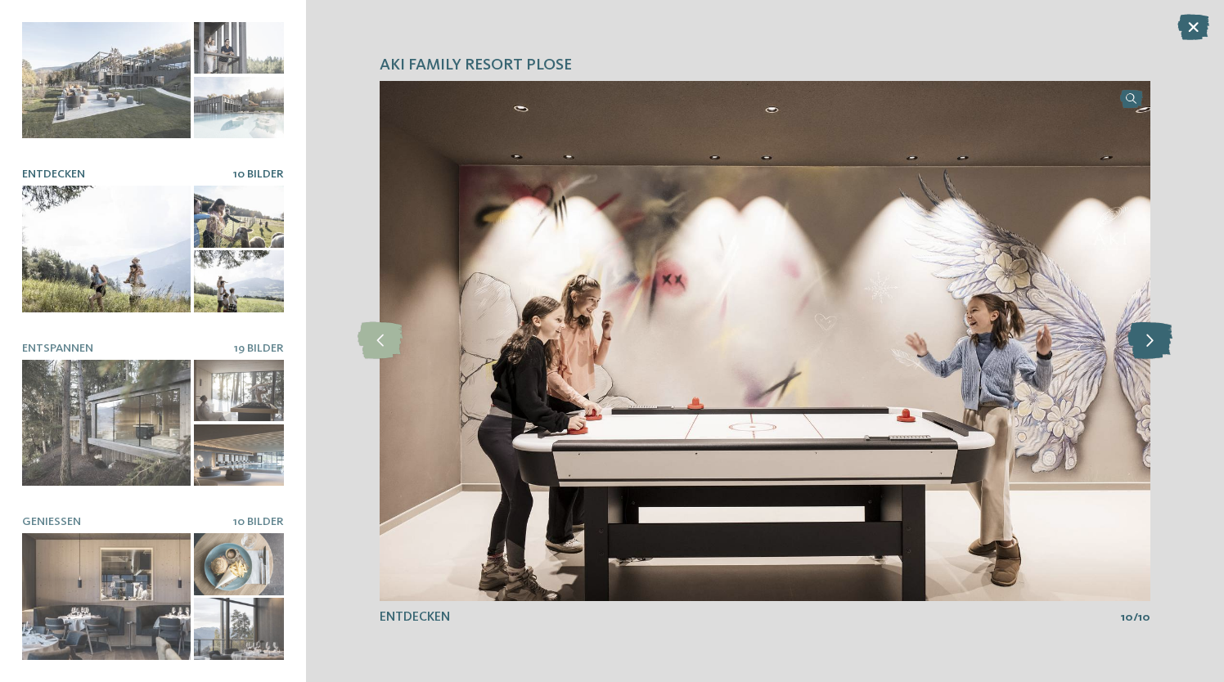
click at [1141, 341] on icon at bounding box center [1150, 340] width 45 height 37
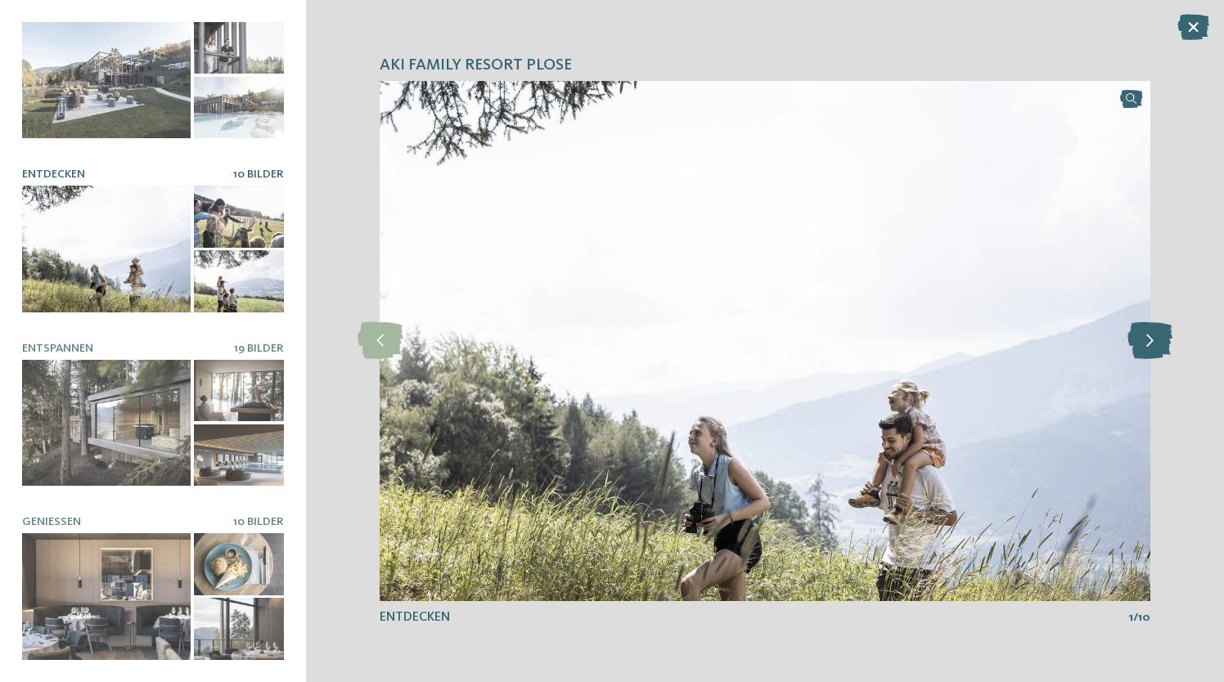
click at [1141, 341] on icon at bounding box center [1150, 340] width 45 height 37
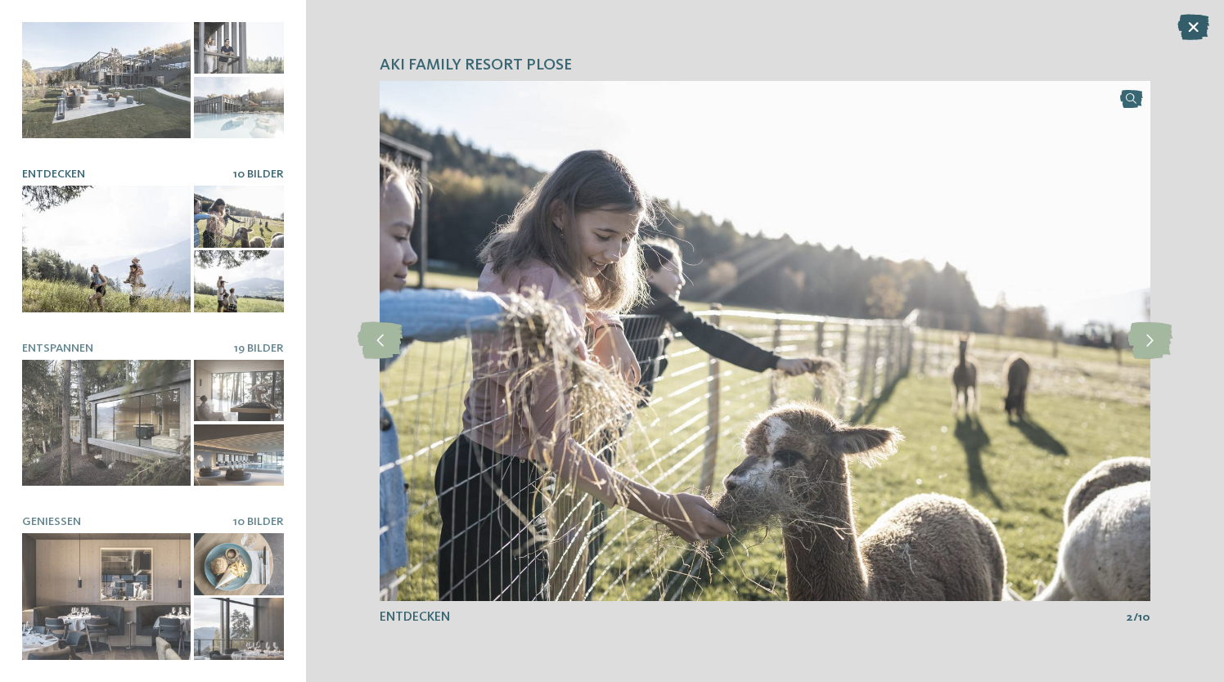
click at [1192, 35] on icon at bounding box center [1193, 27] width 32 height 26
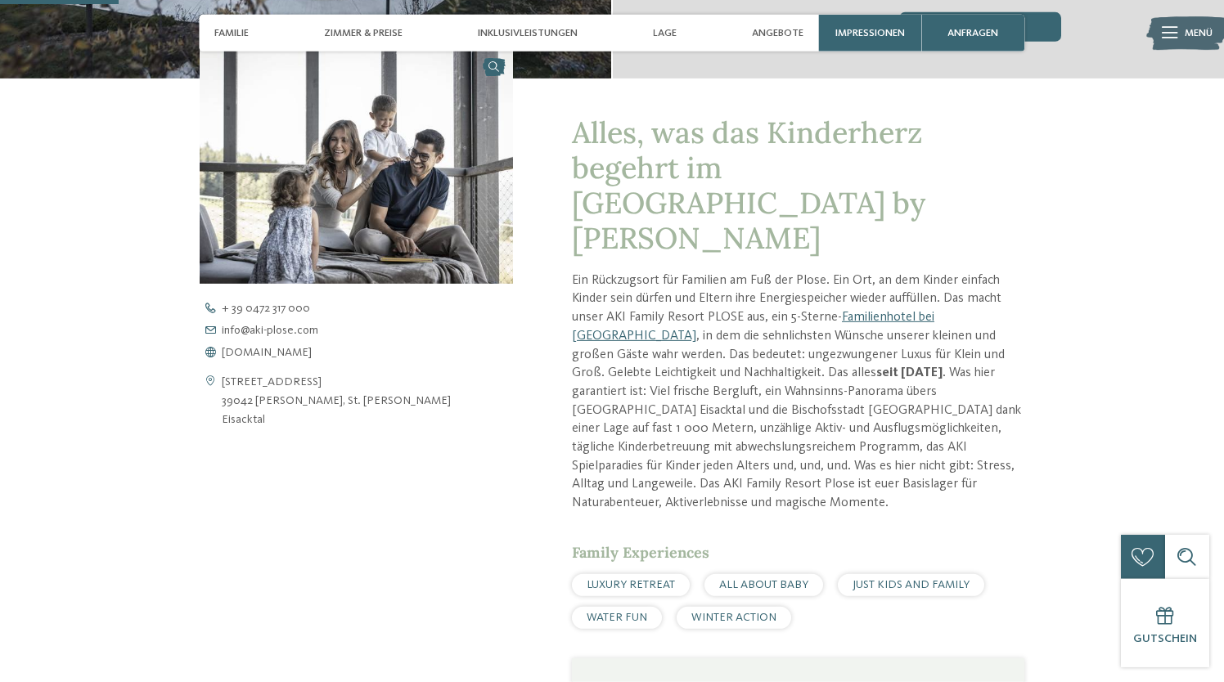
scroll to position [497, 0]
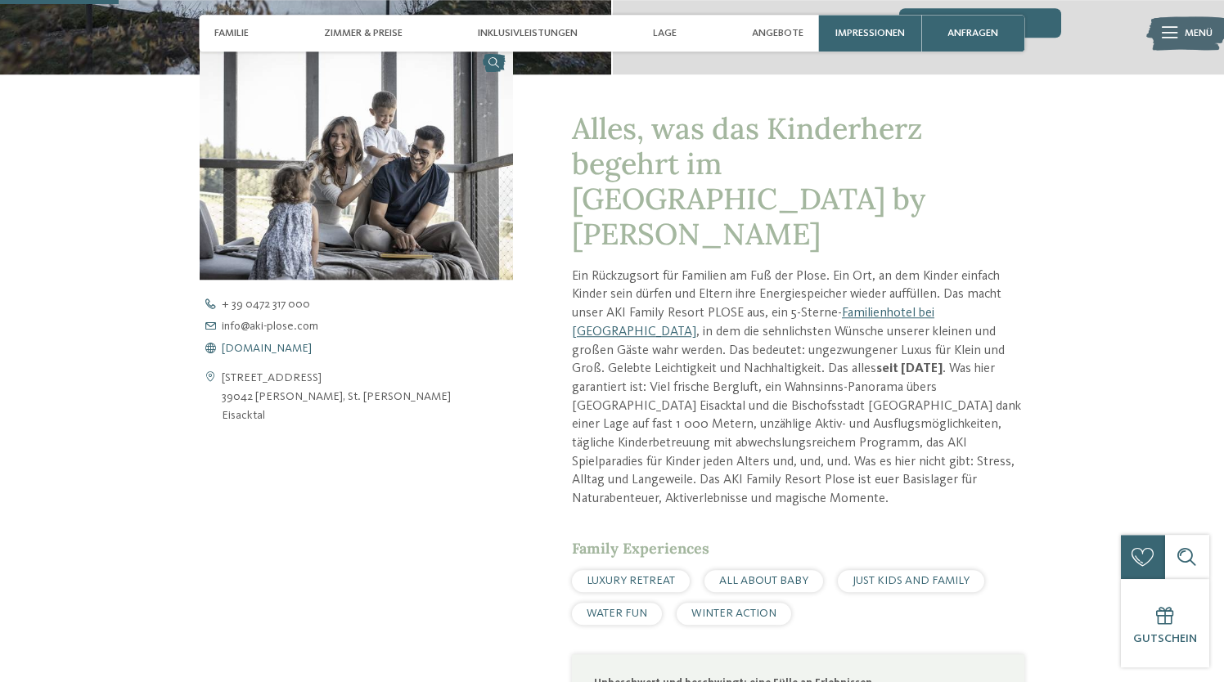
click at [282, 346] on span "[DOMAIN_NAME]" at bounding box center [267, 348] width 90 height 11
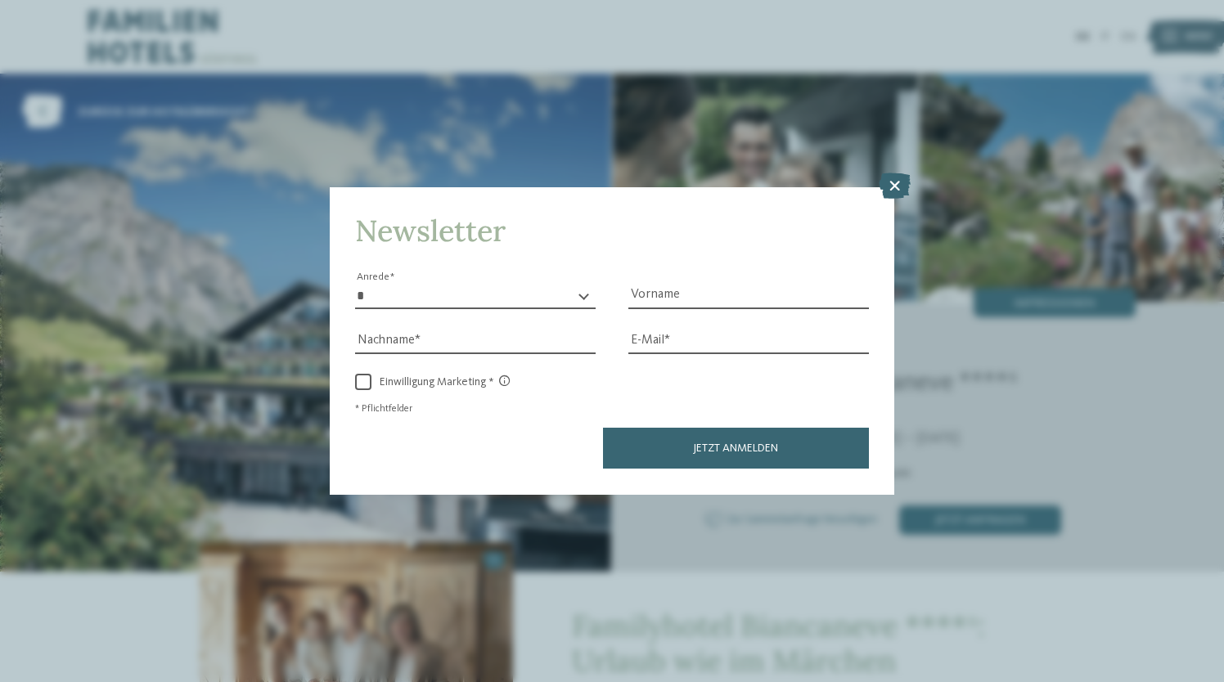
click at [903, 173] on div "Newsletter * **** **** ******* ****** Anrede Vorname Nachname Link" at bounding box center [612, 341] width 1224 height 682
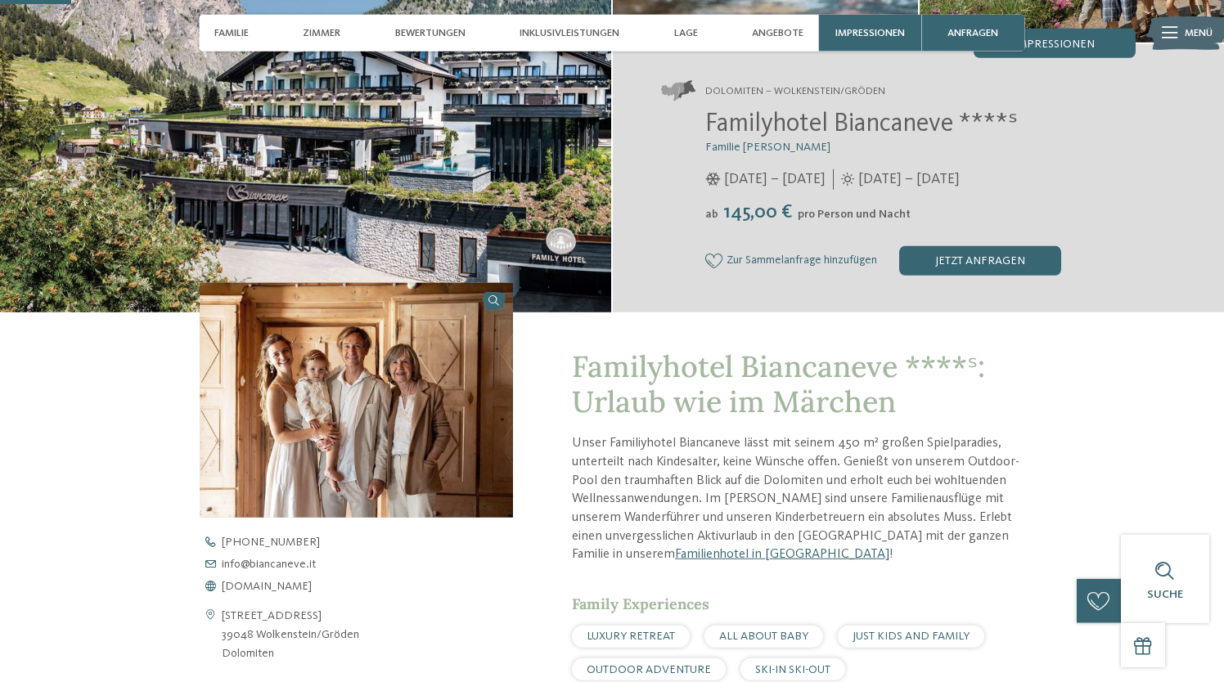
scroll to position [246, 0]
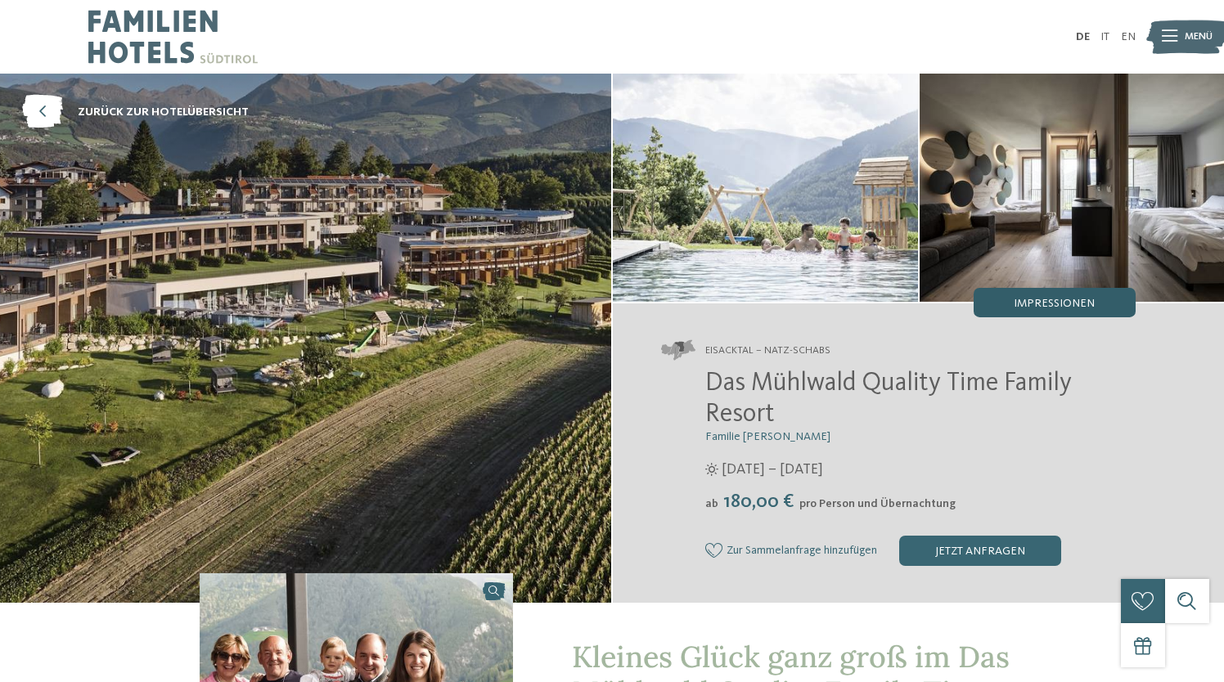
click at [1060, 307] on span "Impressionen" at bounding box center [1054, 303] width 81 height 11
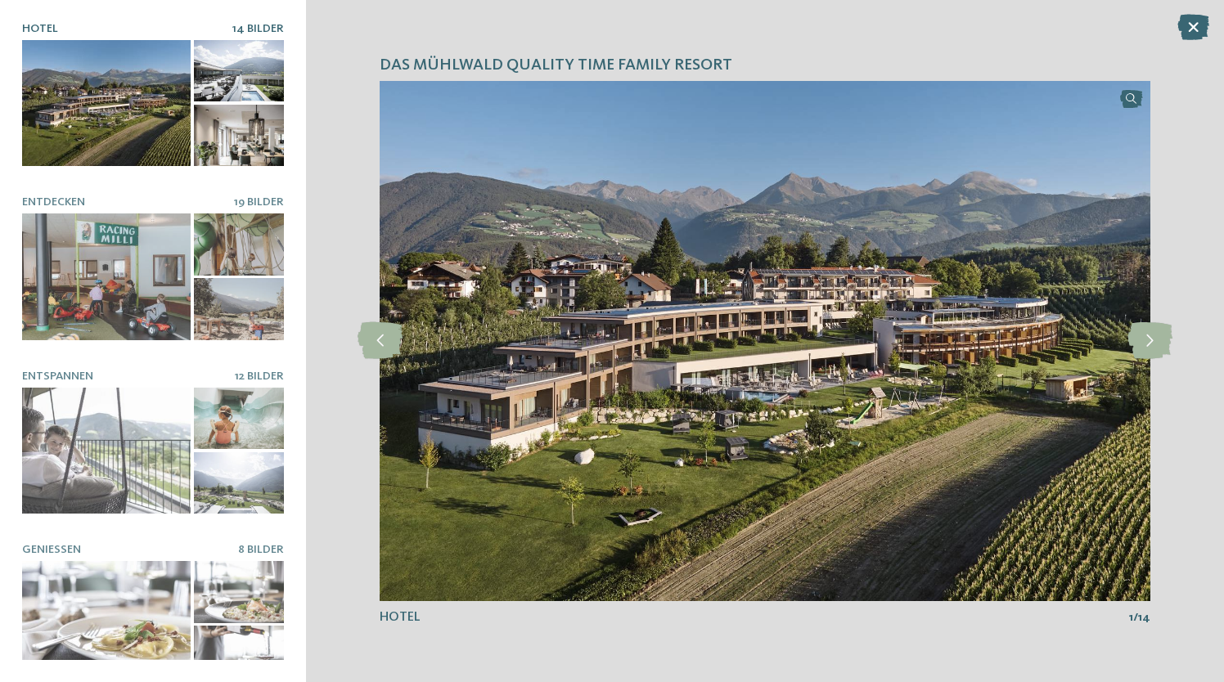
click at [101, 110] on div at bounding box center [106, 103] width 169 height 127
click at [1154, 348] on icon at bounding box center [1150, 340] width 45 height 37
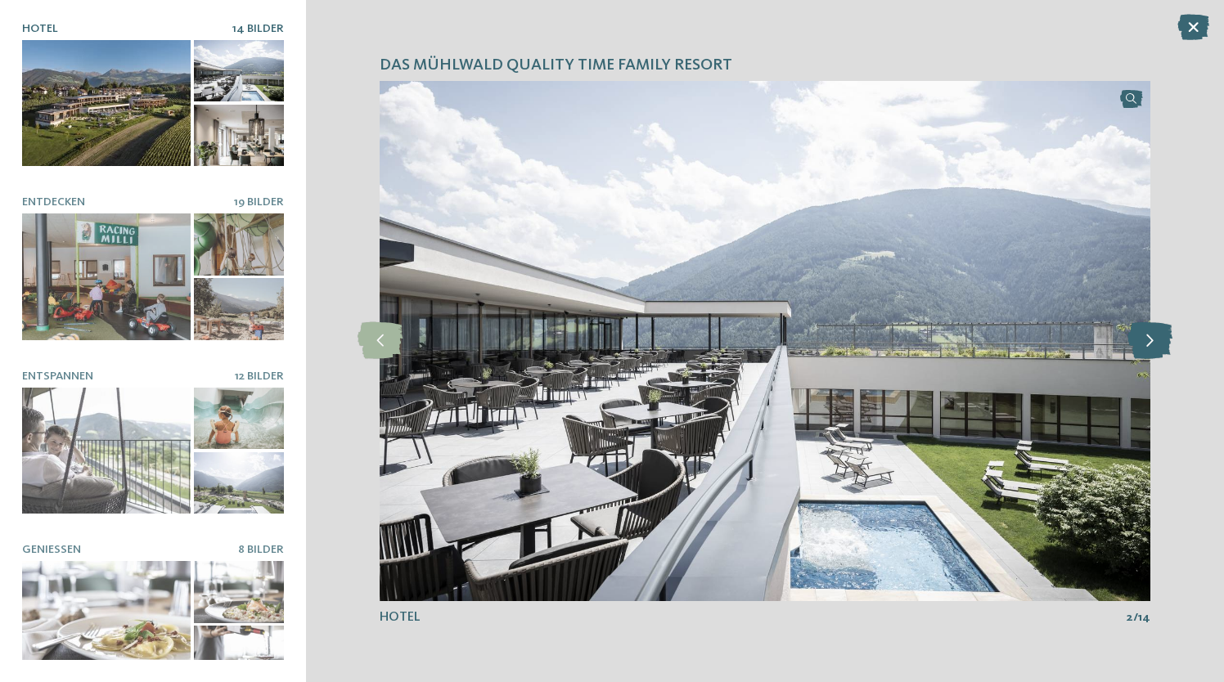
click at [1154, 348] on icon at bounding box center [1150, 340] width 45 height 37
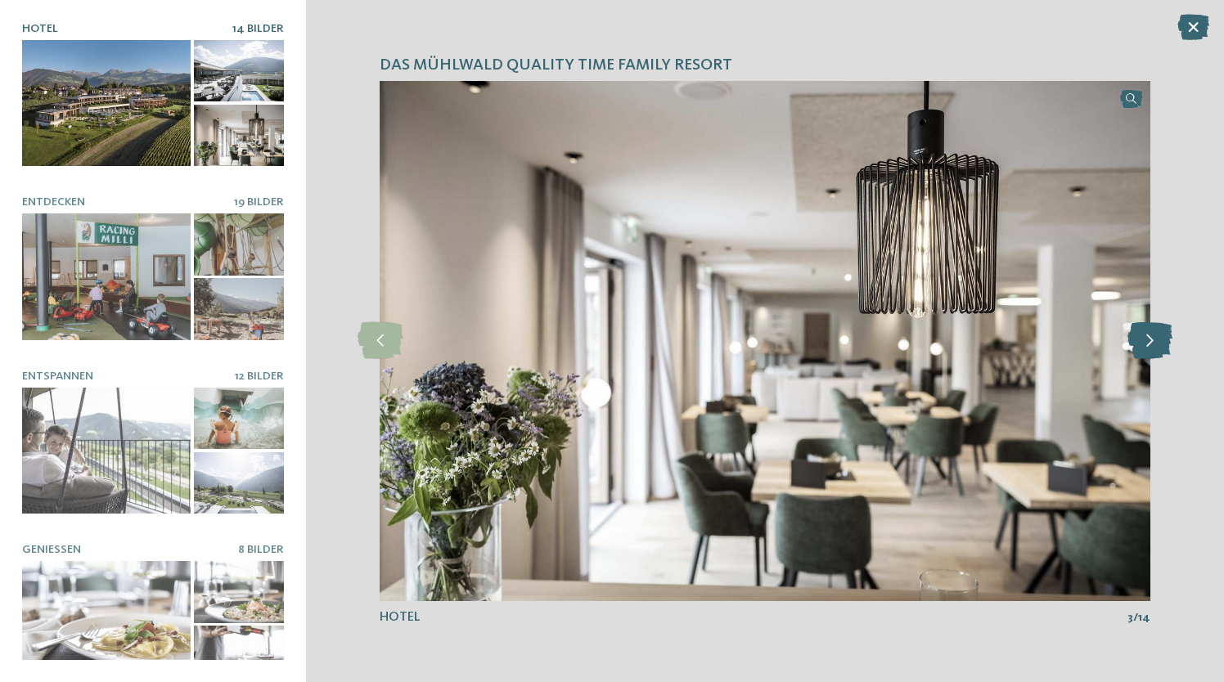
click at [1154, 348] on icon at bounding box center [1150, 340] width 45 height 37
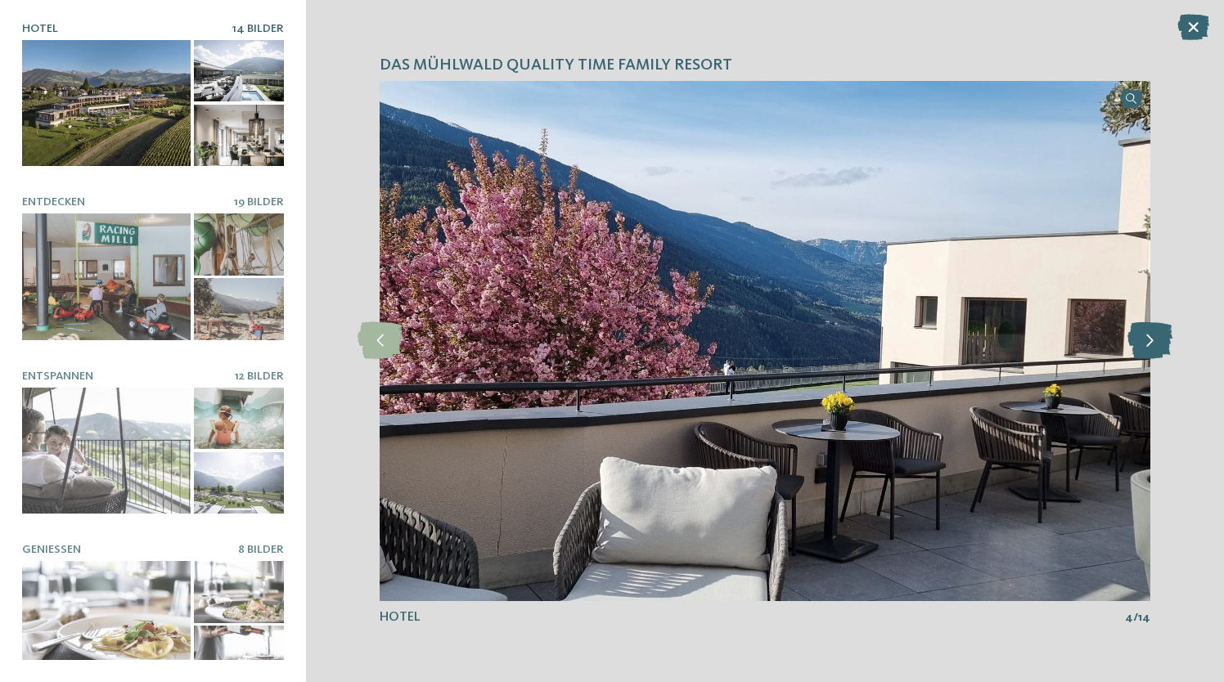
click at [1154, 348] on icon at bounding box center [1150, 340] width 45 height 37
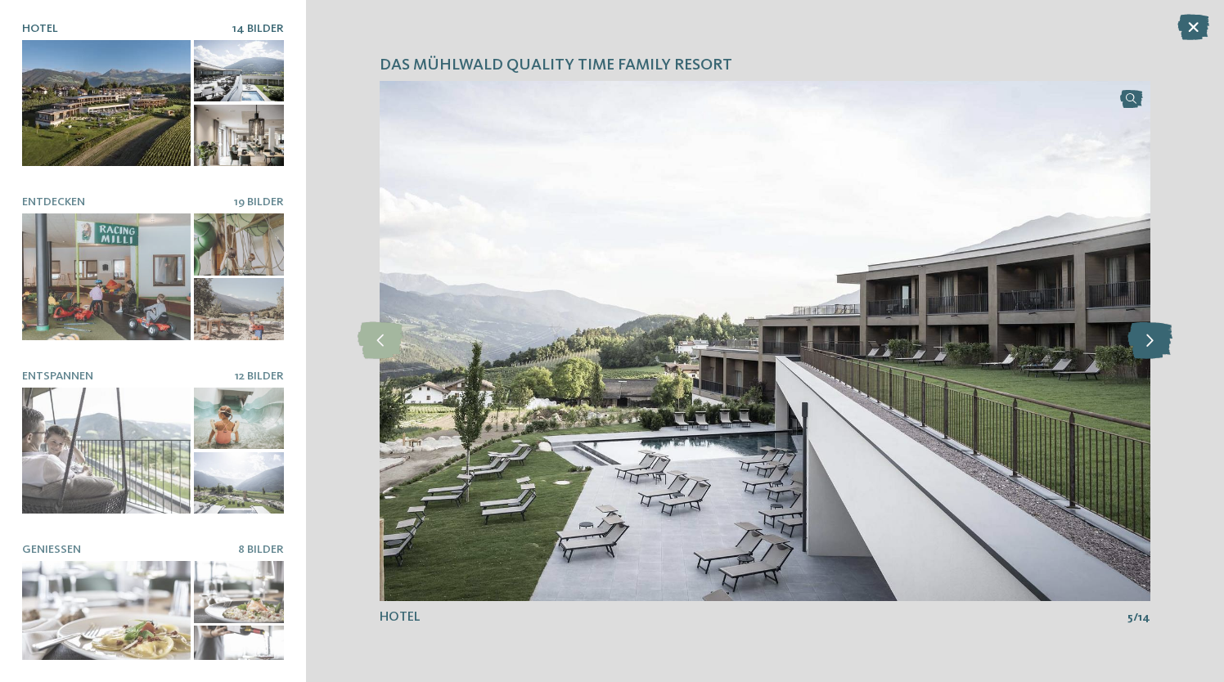
click at [1154, 348] on icon at bounding box center [1150, 340] width 45 height 37
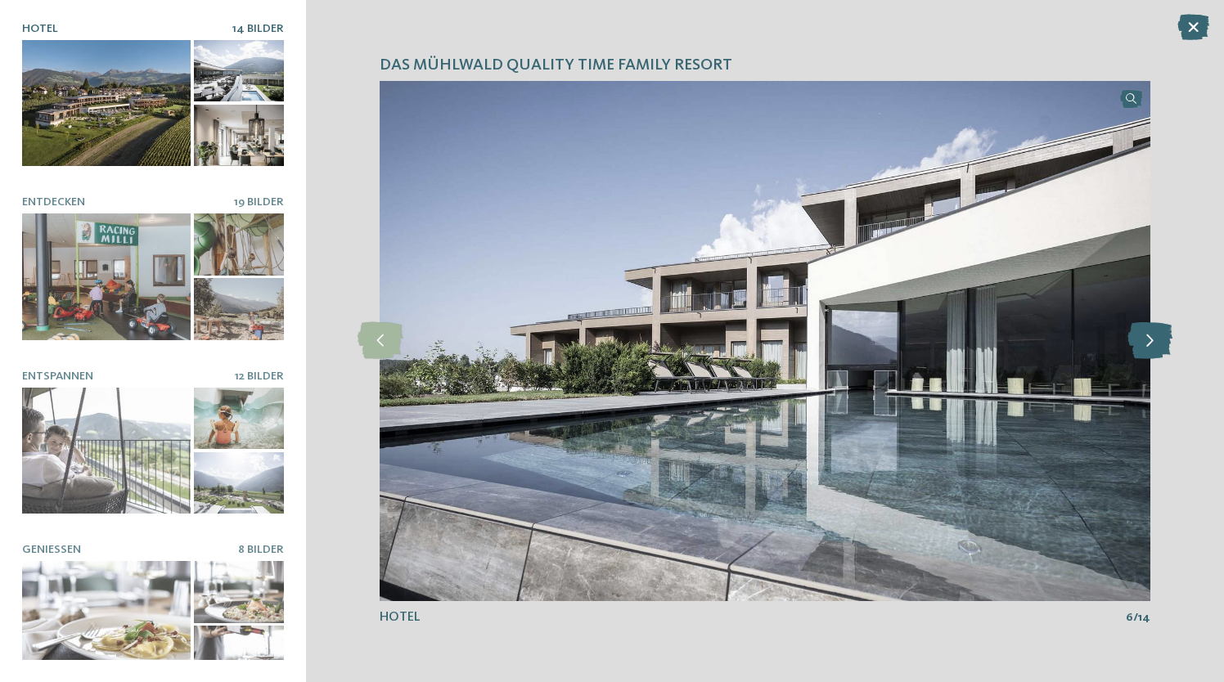
click at [1154, 348] on icon at bounding box center [1150, 340] width 45 height 37
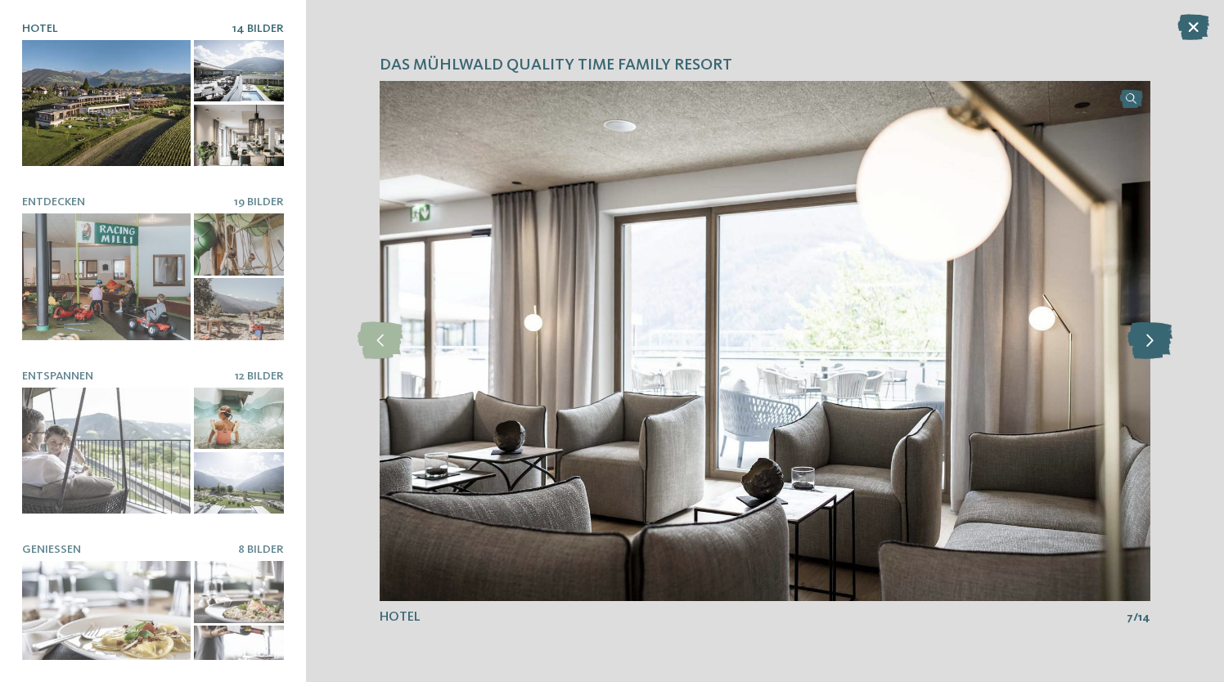
click at [1154, 348] on icon at bounding box center [1150, 340] width 45 height 37
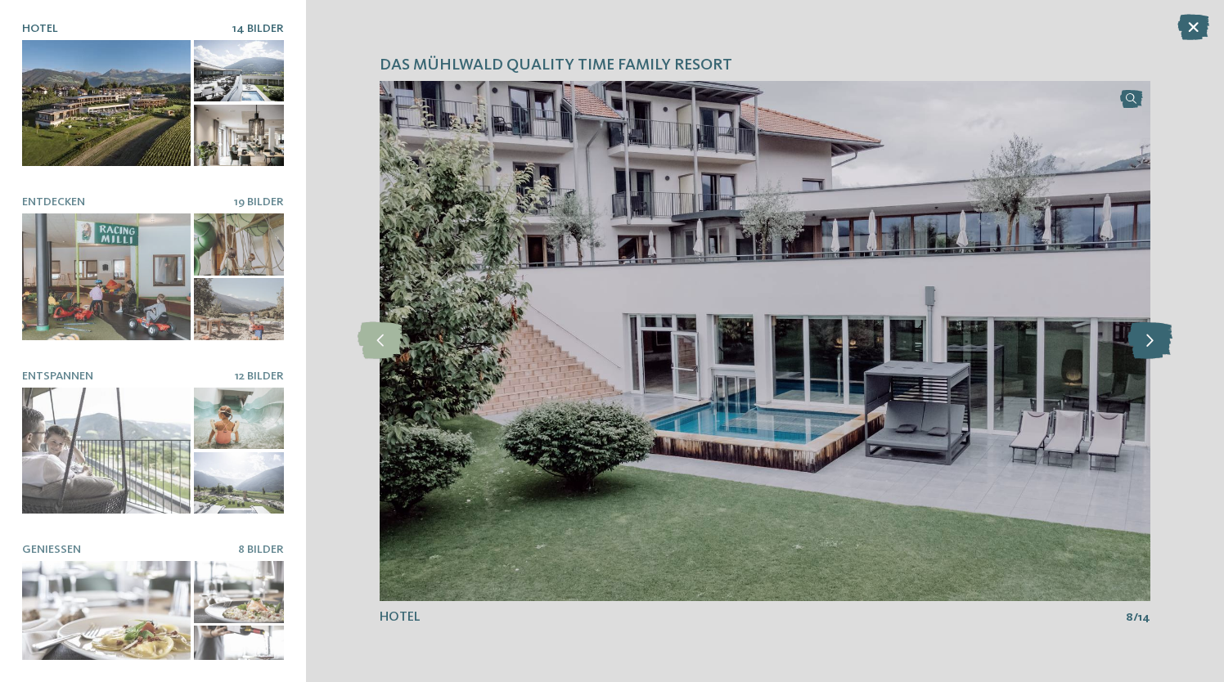
click at [1154, 348] on icon at bounding box center [1150, 340] width 45 height 37
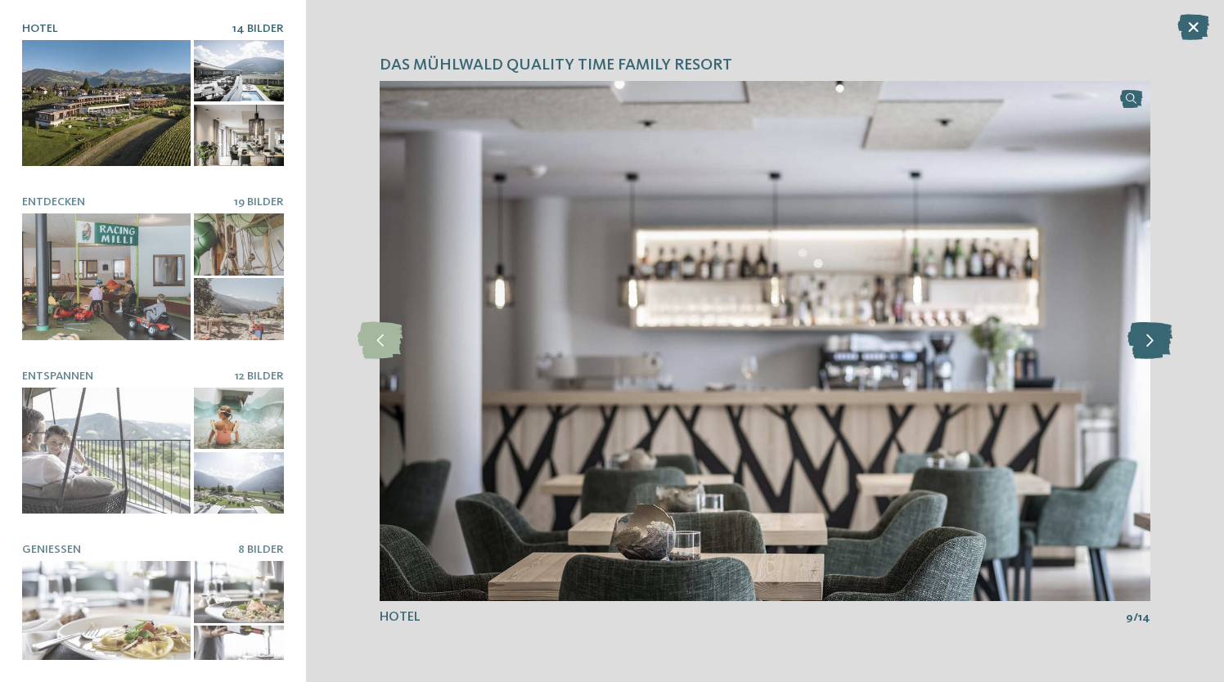
click at [1154, 348] on icon at bounding box center [1150, 340] width 45 height 37
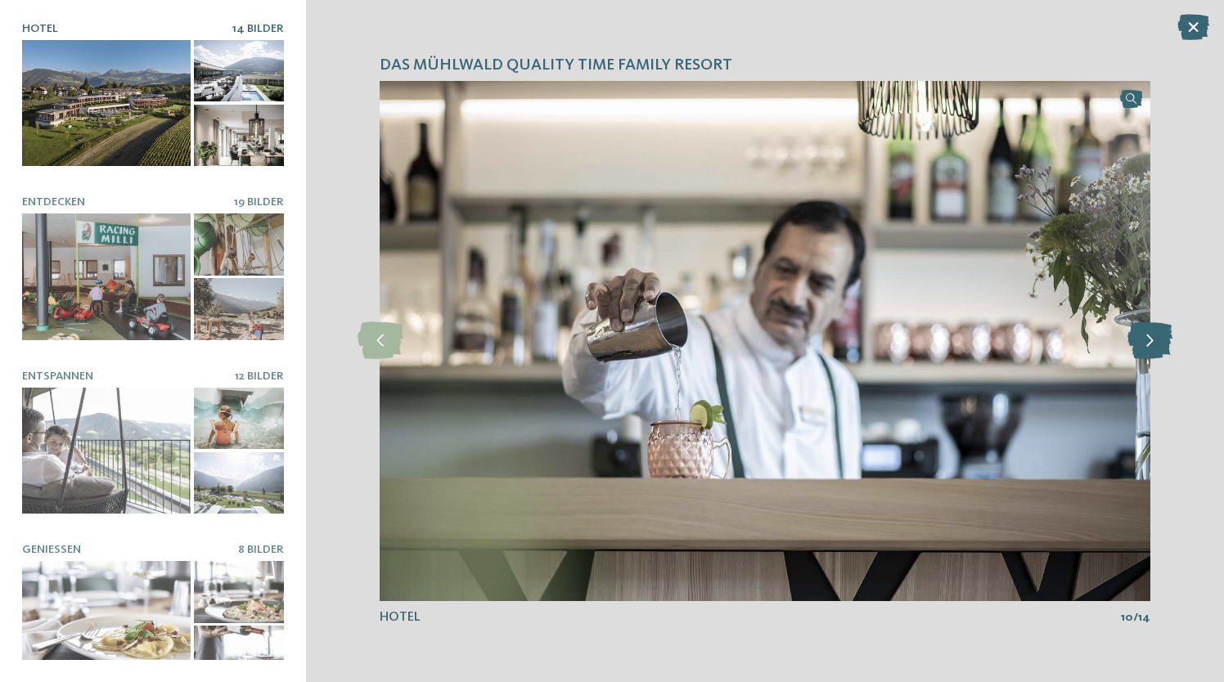
click at [1154, 348] on icon at bounding box center [1150, 340] width 45 height 37
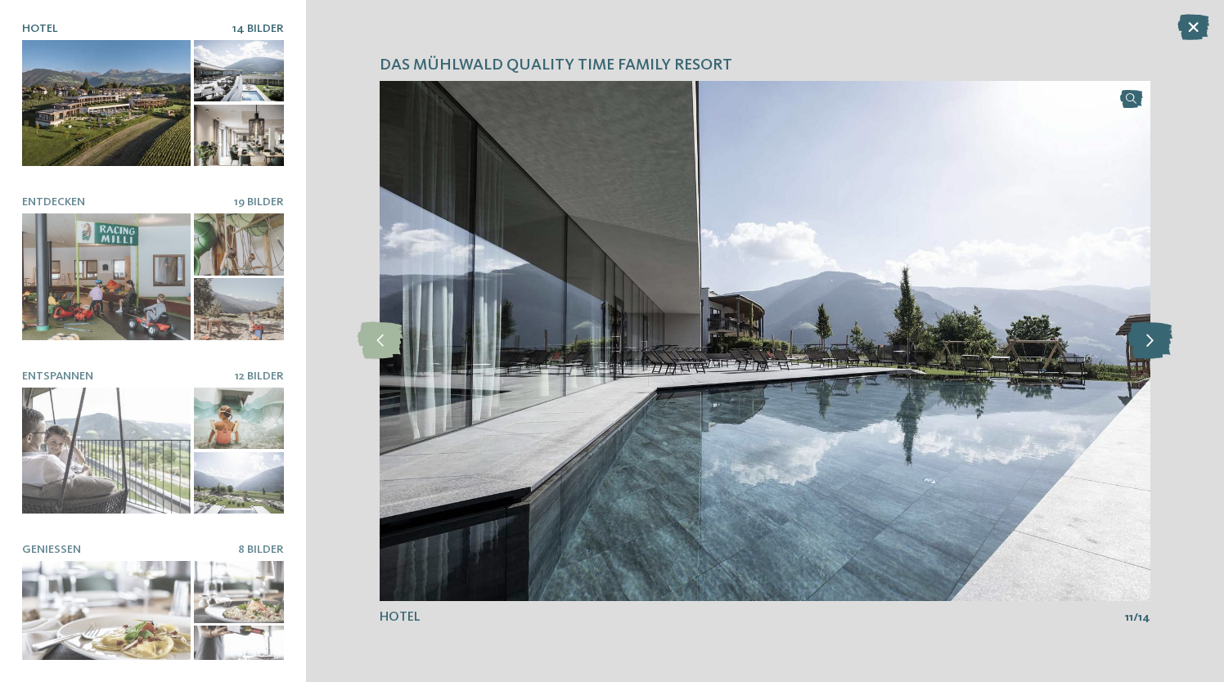
click at [1154, 348] on icon at bounding box center [1150, 340] width 45 height 37
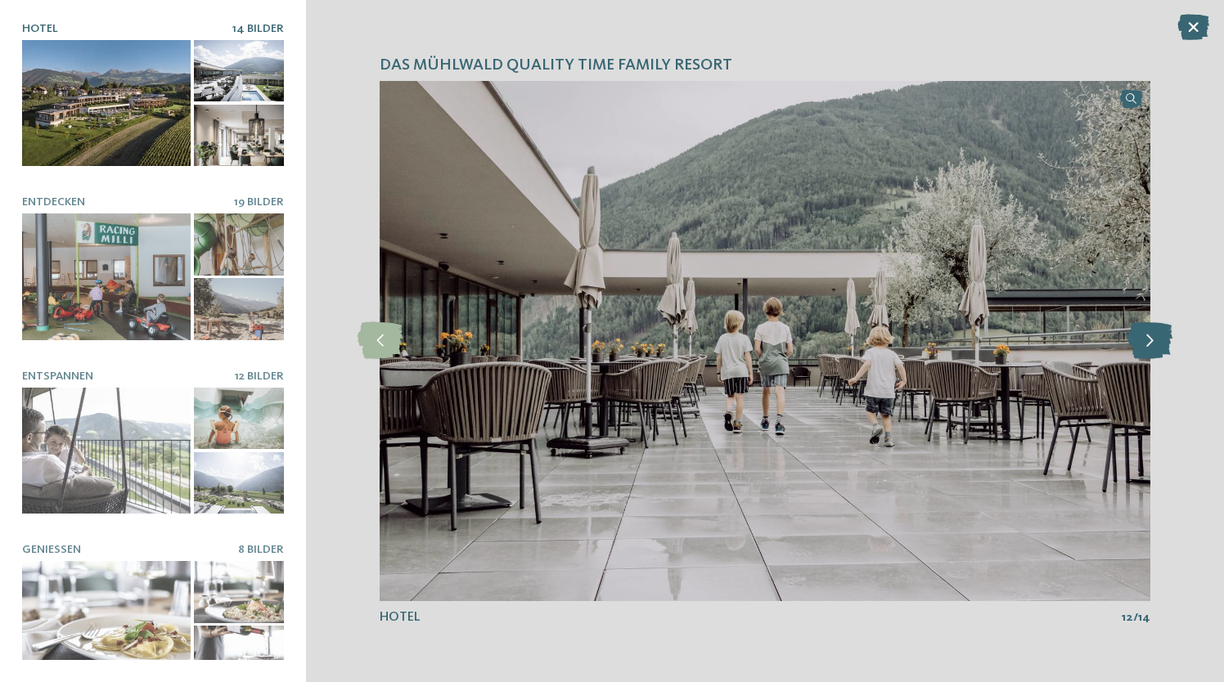
click at [1154, 348] on icon at bounding box center [1150, 340] width 45 height 37
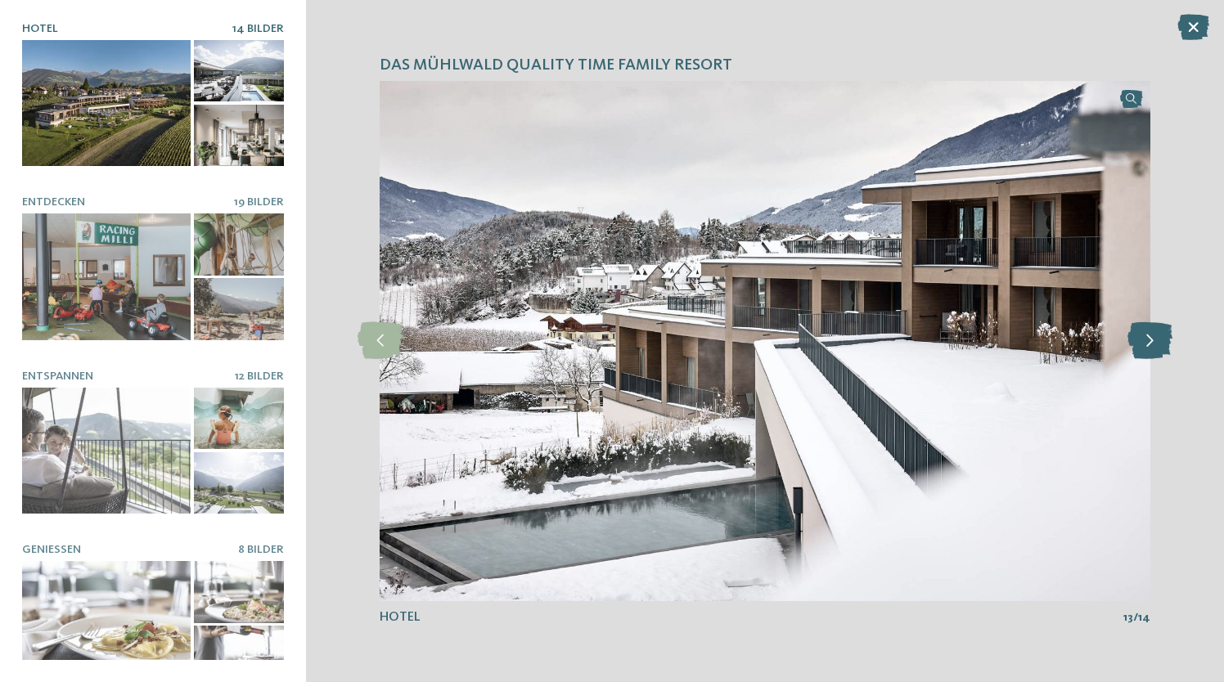
click at [1154, 348] on icon at bounding box center [1150, 340] width 45 height 37
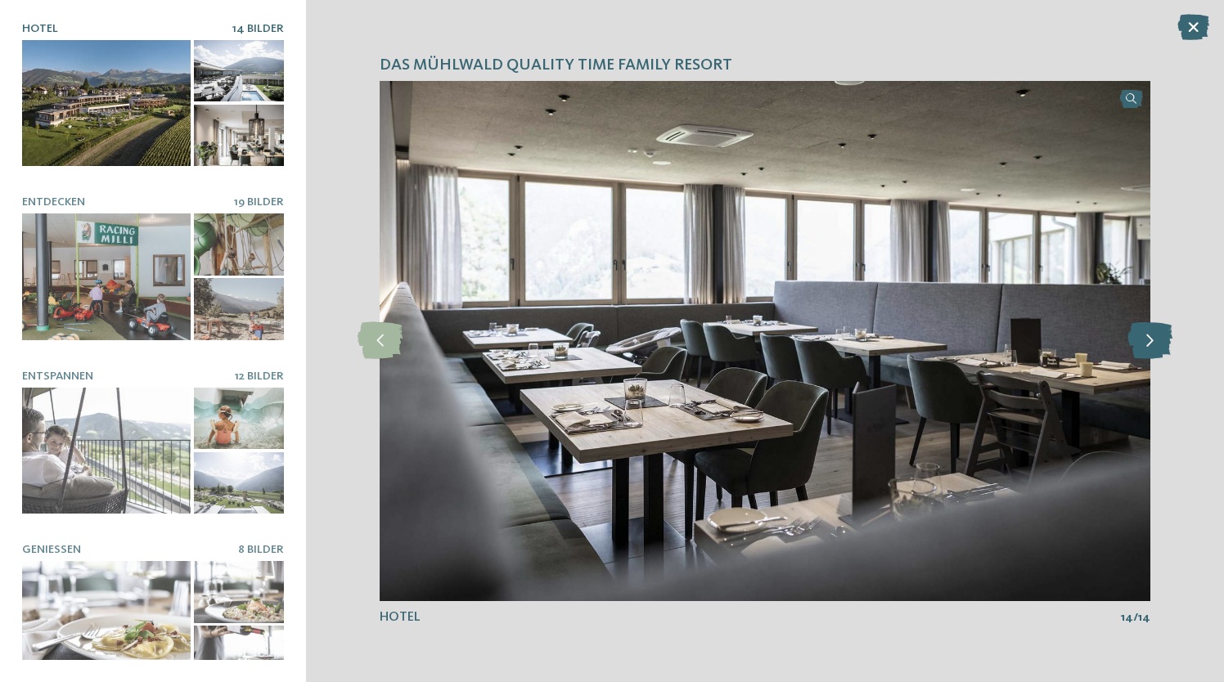
click at [1154, 348] on icon at bounding box center [1150, 340] width 45 height 37
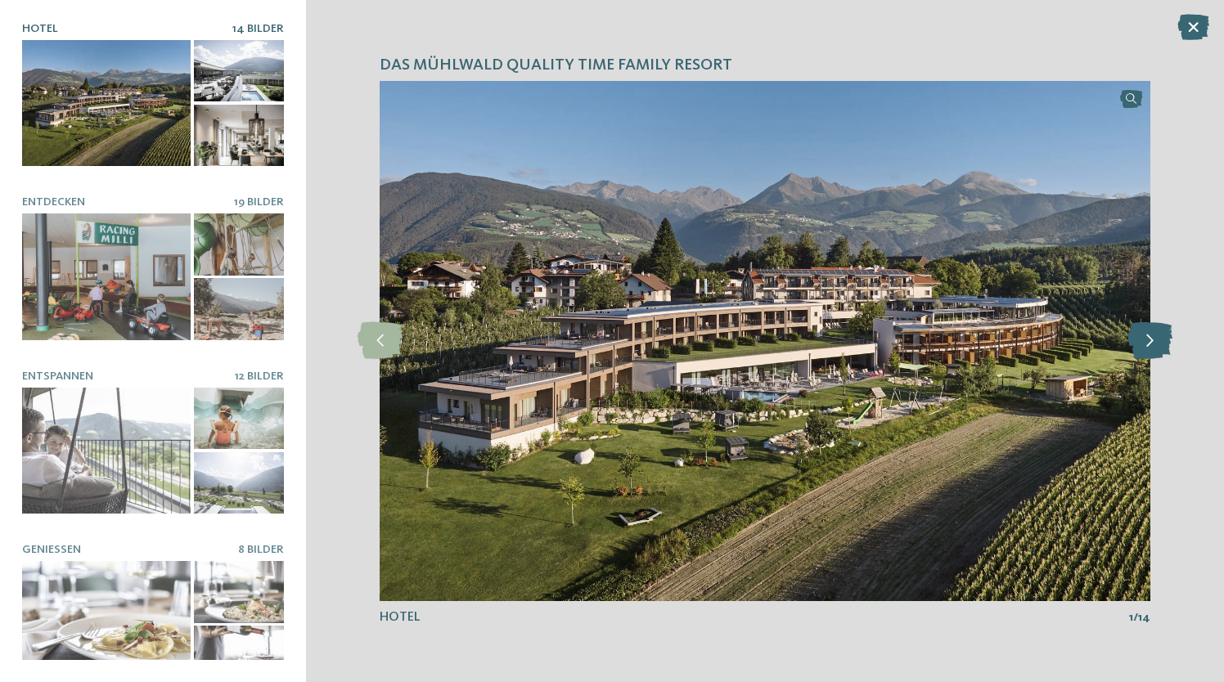
click at [1154, 348] on icon at bounding box center [1150, 340] width 45 height 37
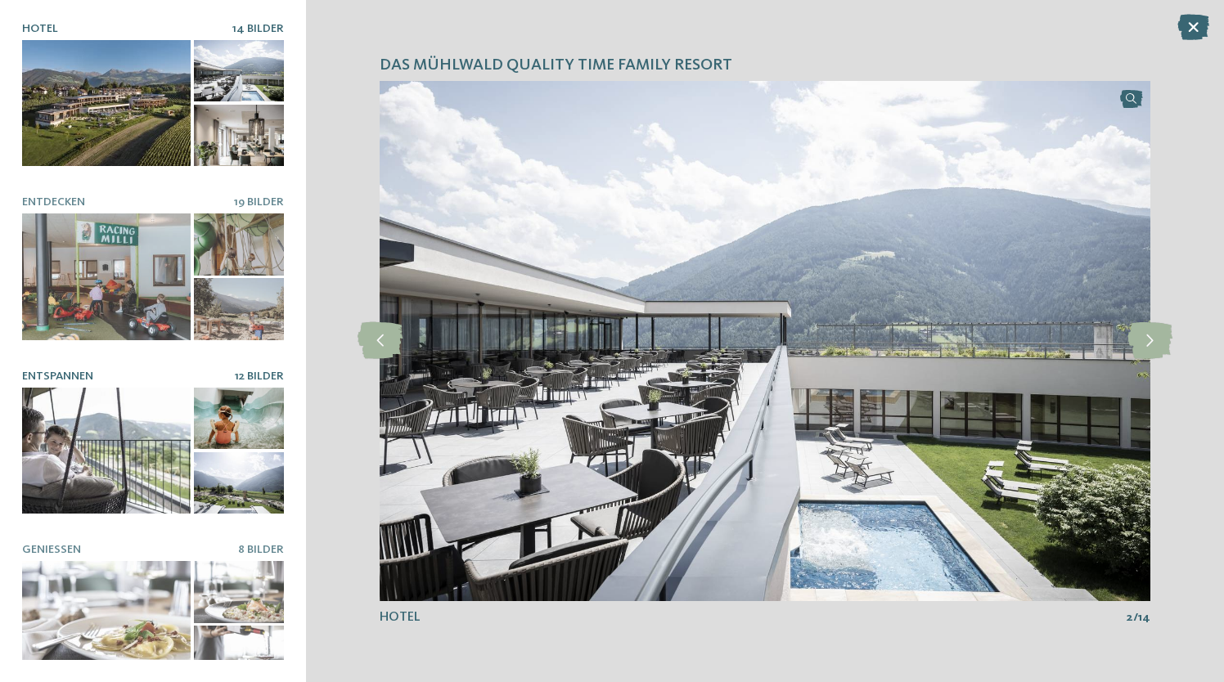
click at [148, 447] on div at bounding box center [106, 451] width 169 height 127
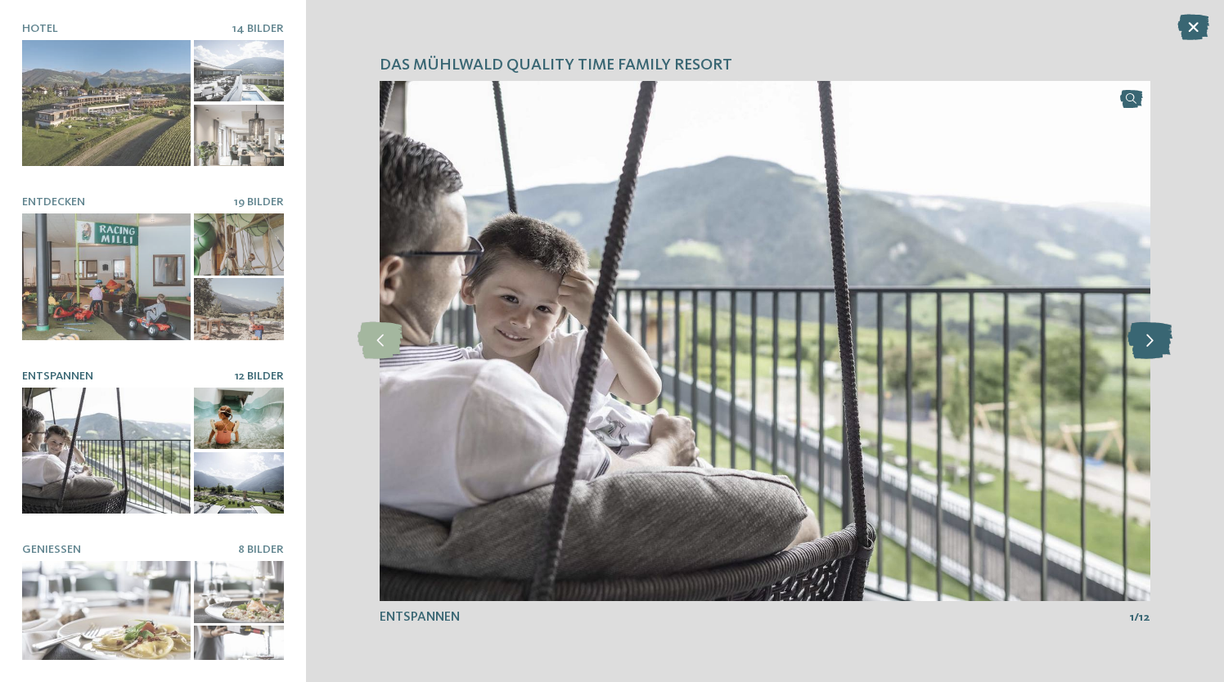
click at [1169, 338] on icon at bounding box center [1150, 340] width 45 height 37
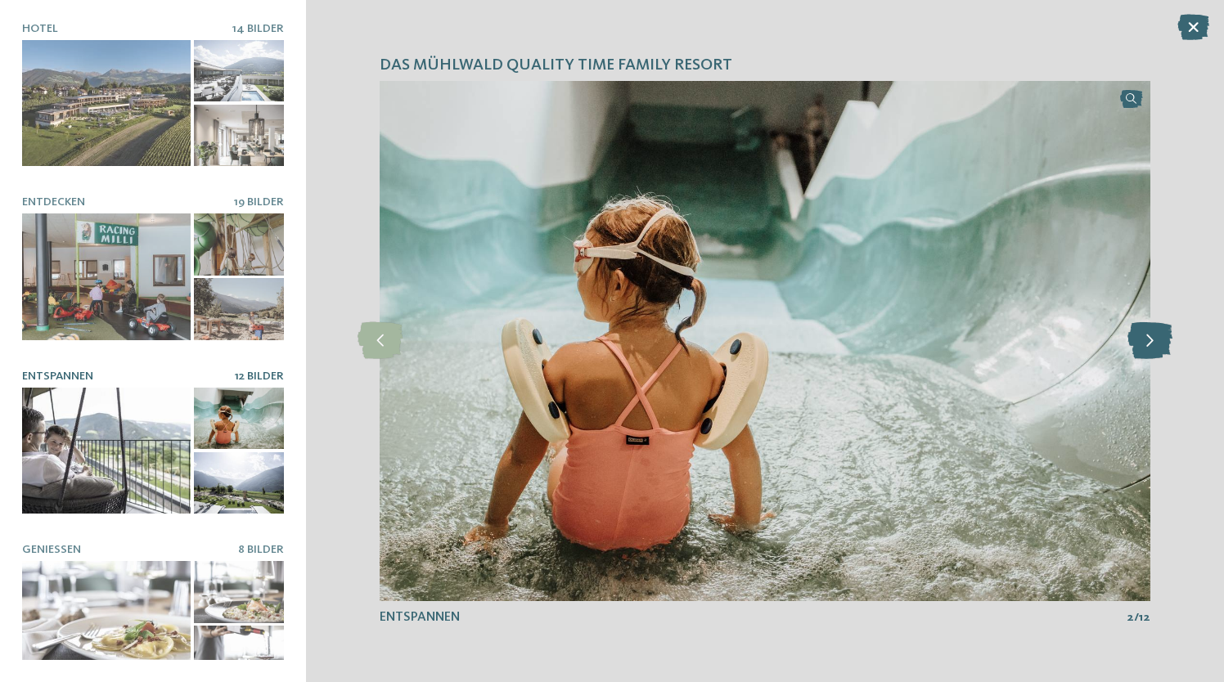
click at [1169, 338] on icon at bounding box center [1150, 340] width 45 height 37
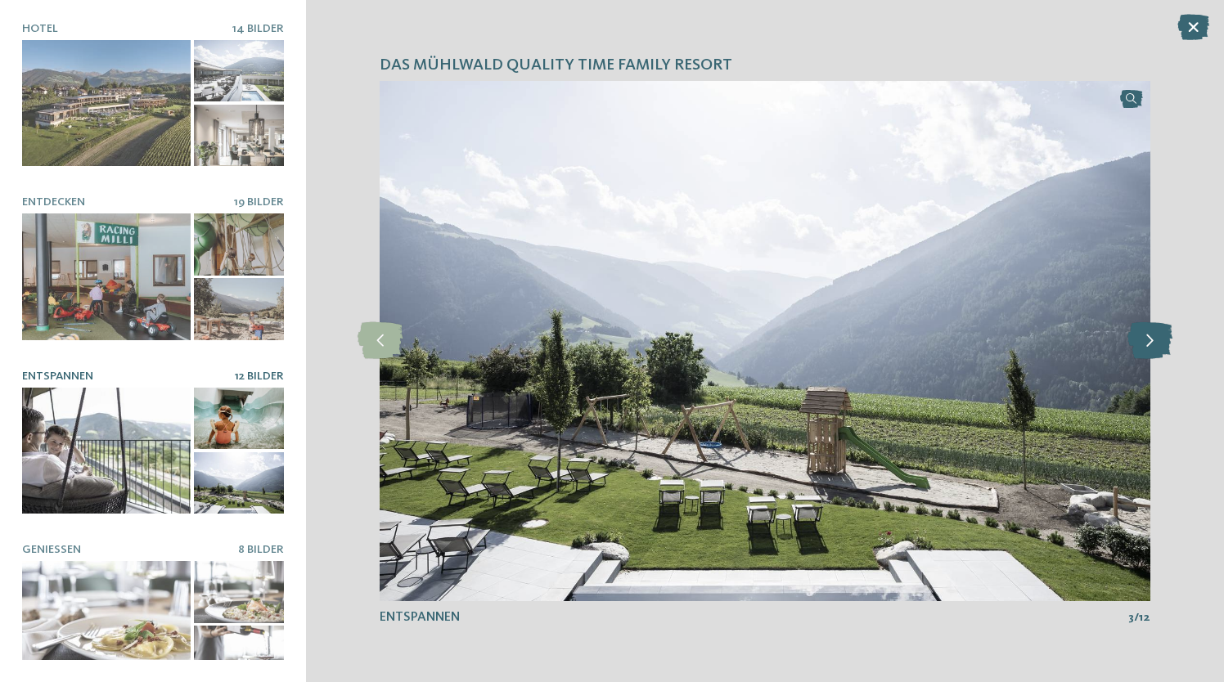
click at [1169, 338] on icon at bounding box center [1150, 340] width 45 height 37
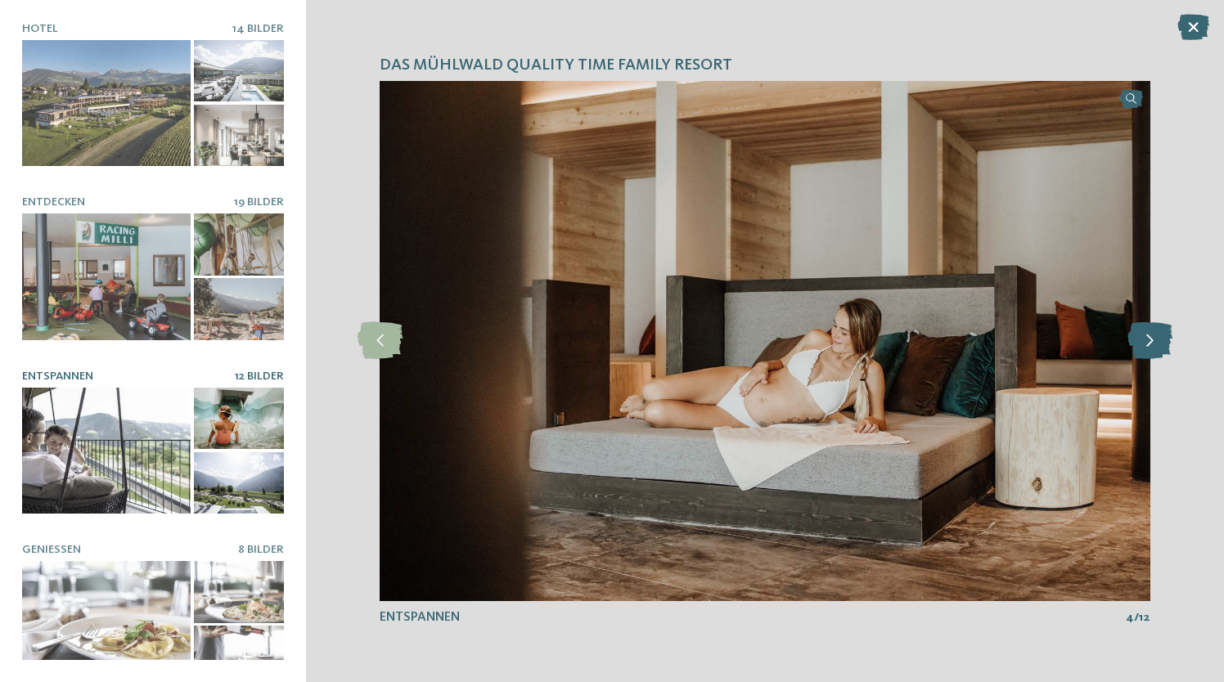
click at [1169, 338] on icon at bounding box center [1150, 340] width 45 height 37
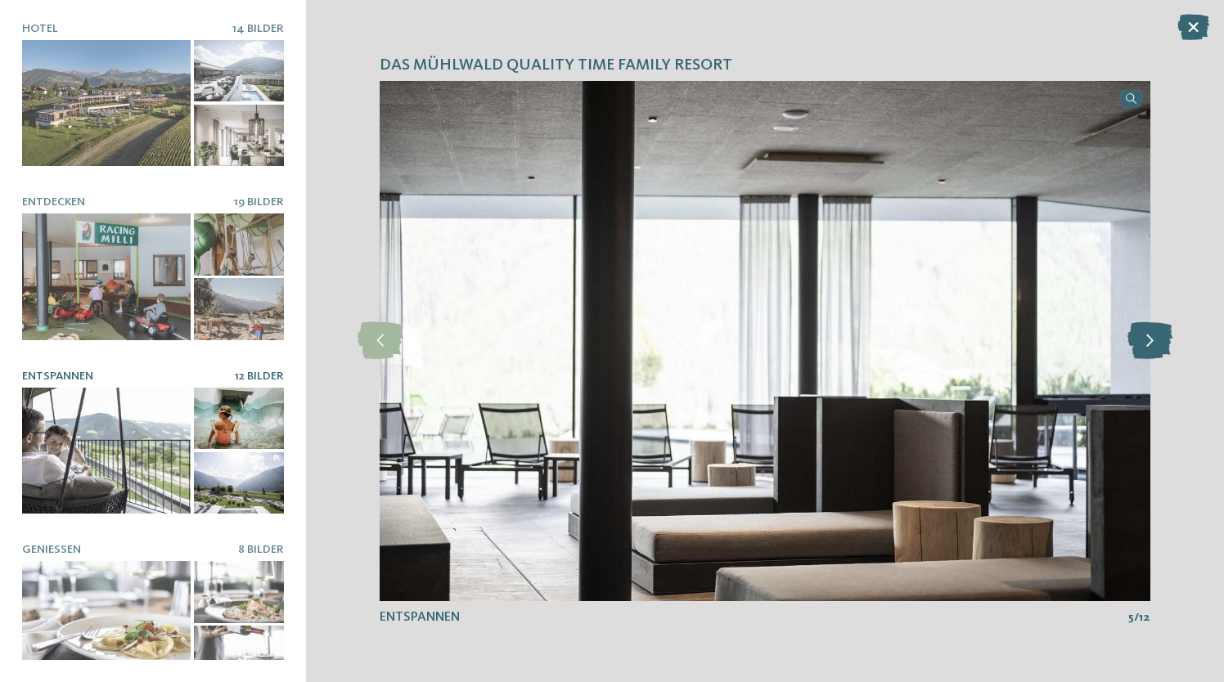
click at [1169, 338] on icon at bounding box center [1150, 340] width 45 height 37
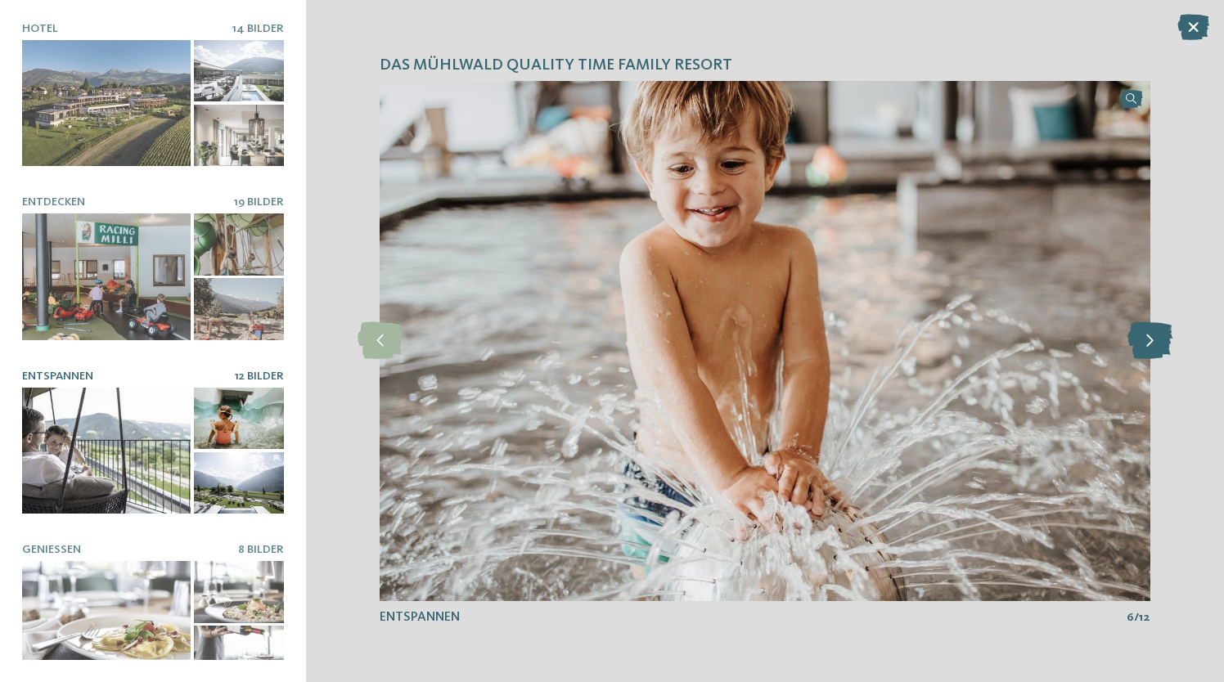
click at [1169, 338] on icon at bounding box center [1150, 340] width 45 height 37
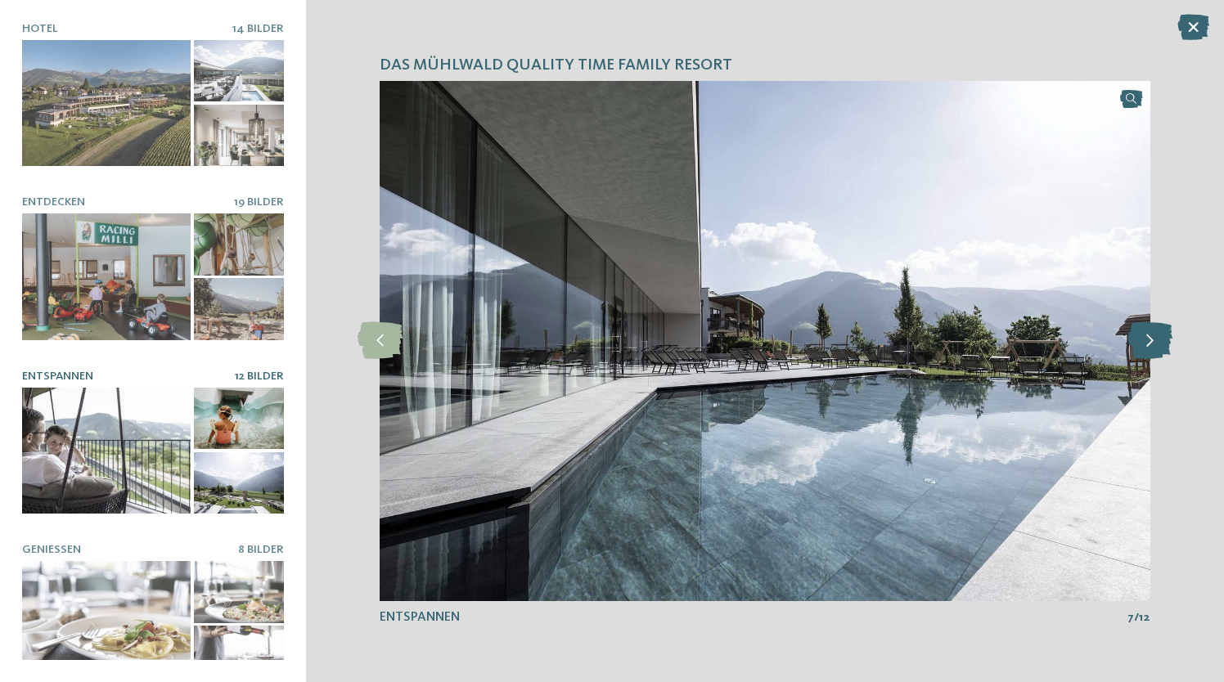
click at [1169, 338] on icon at bounding box center [1150, 340] width 45 height 37
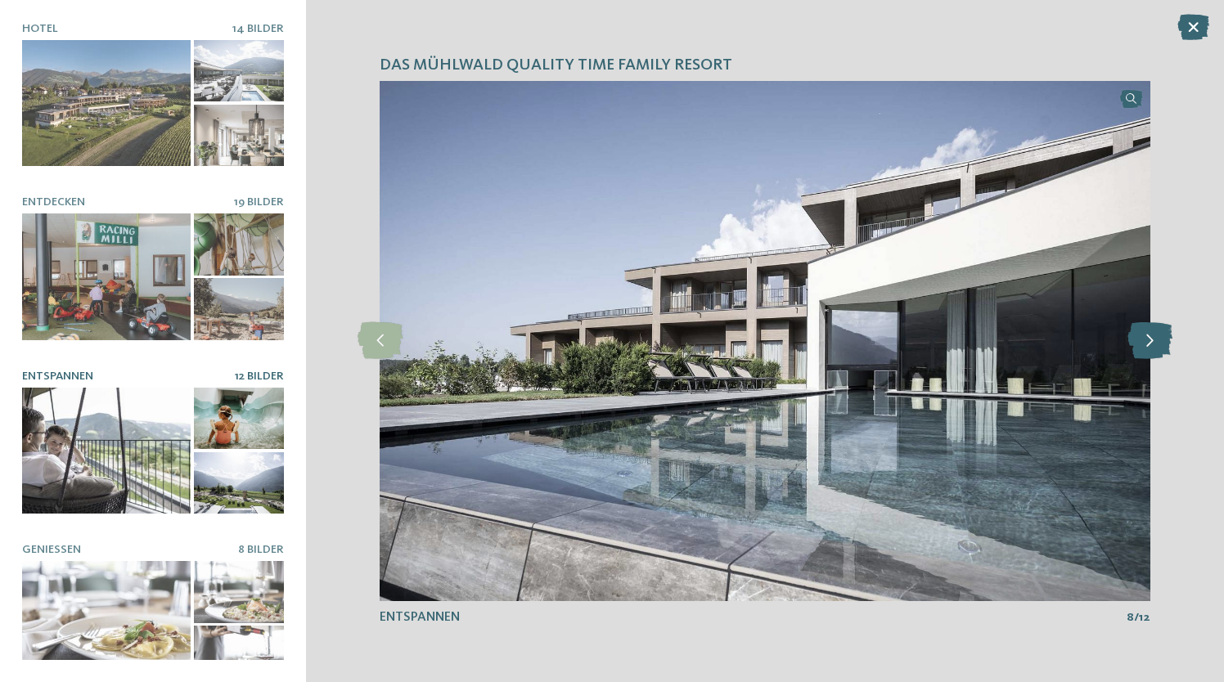
click at [1169, 338] on icon at bounding box center [1150, 340] width 45 height 37
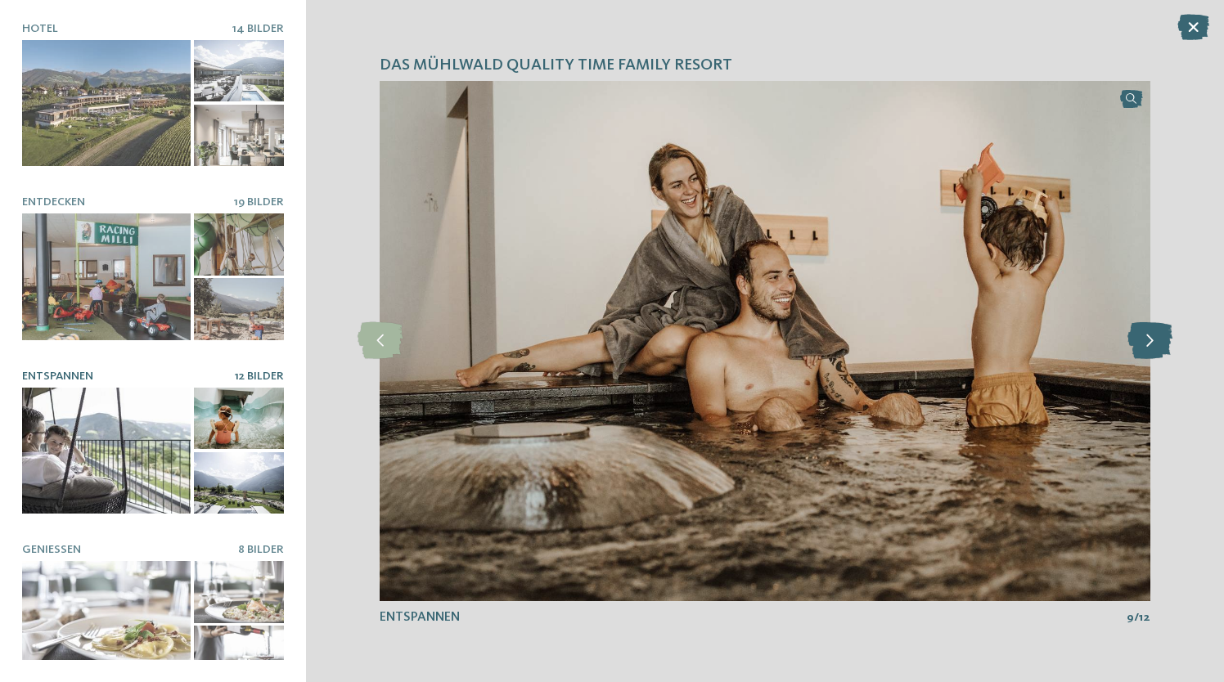
click at [1169, 338] on icon at bounding box center [1150, 340] width 45 height 37
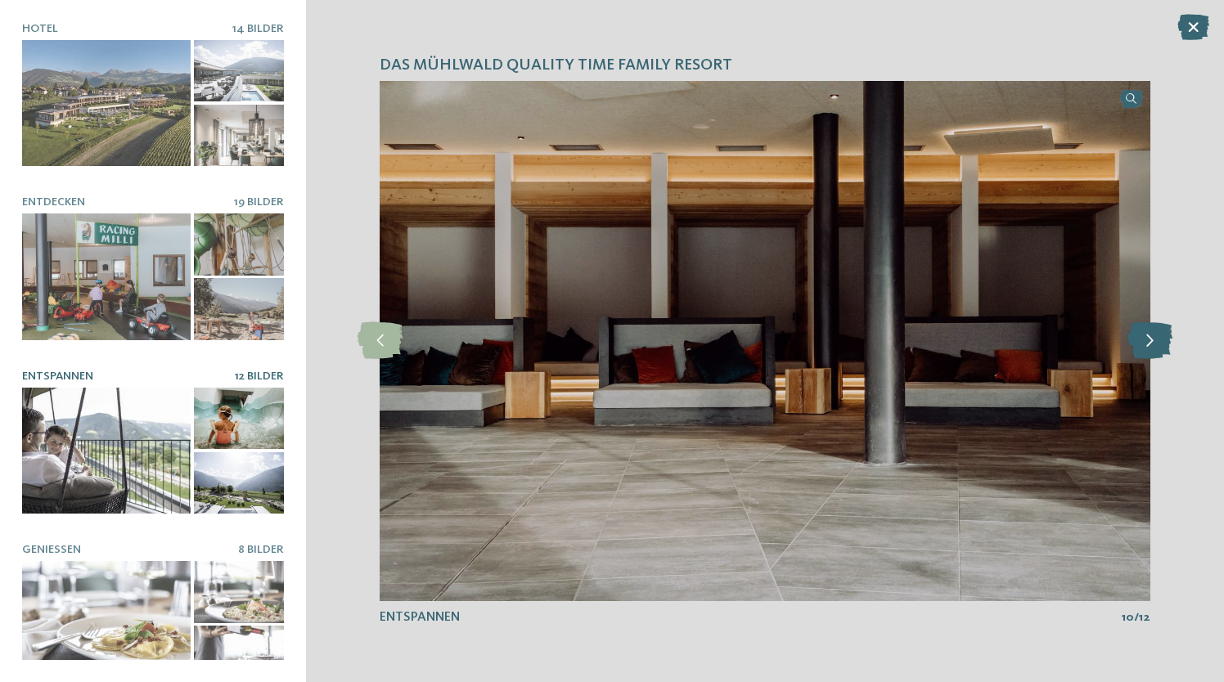
click at [1169, 338] on icon at bounding box center [1150, 340] width 45 height 37
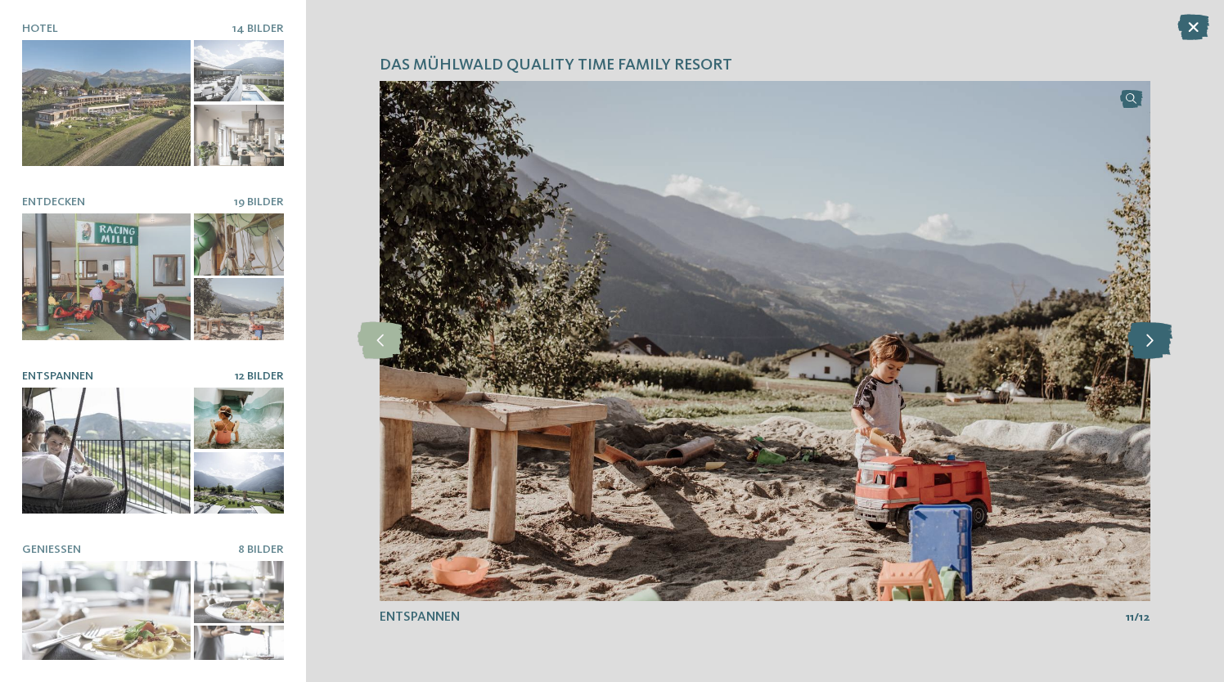
click at [1169, 338] on icon at bounding box center [1150, 340] width 45 height 37
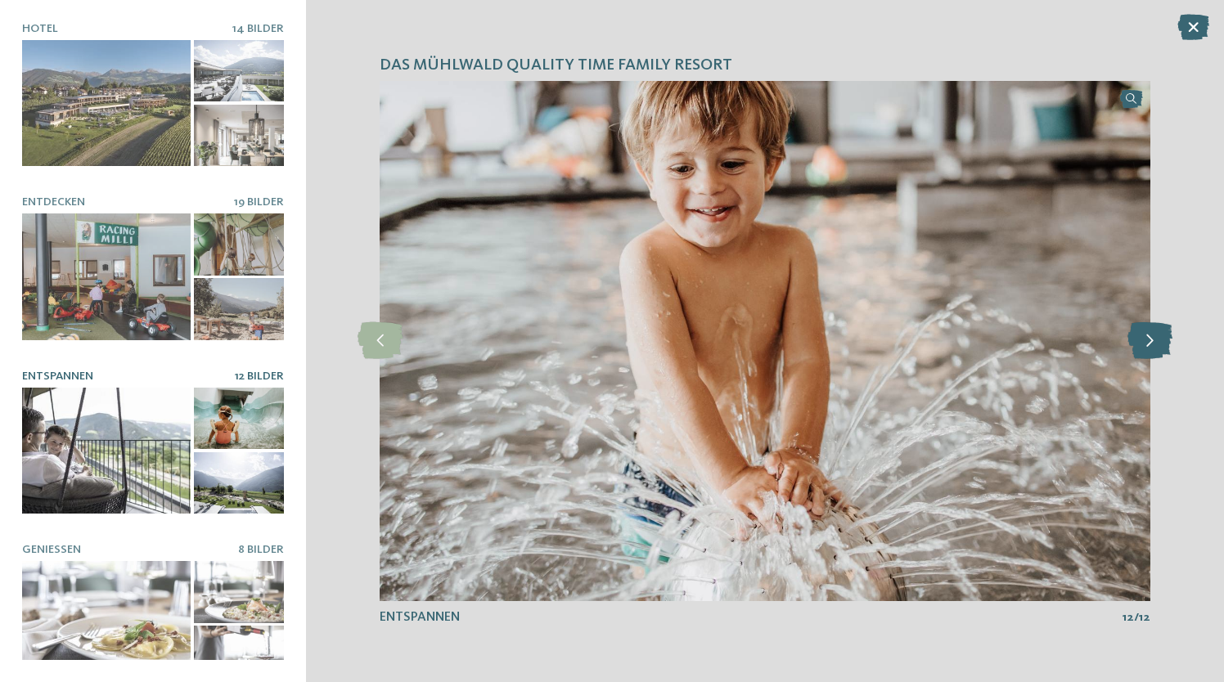
click at [1169, 338] on icon at bounding box center [1150, 340] width 45 height 37
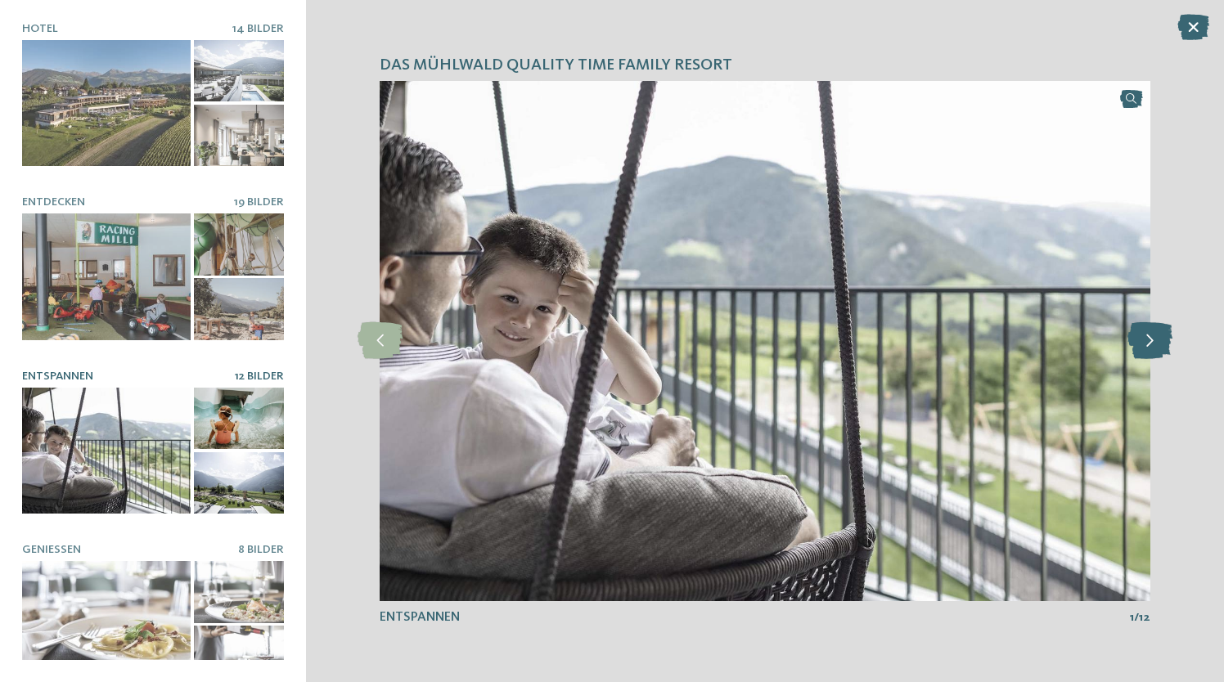
click at [1169, 338] on icon at bounding box center [1150, 340] width 45 height 37
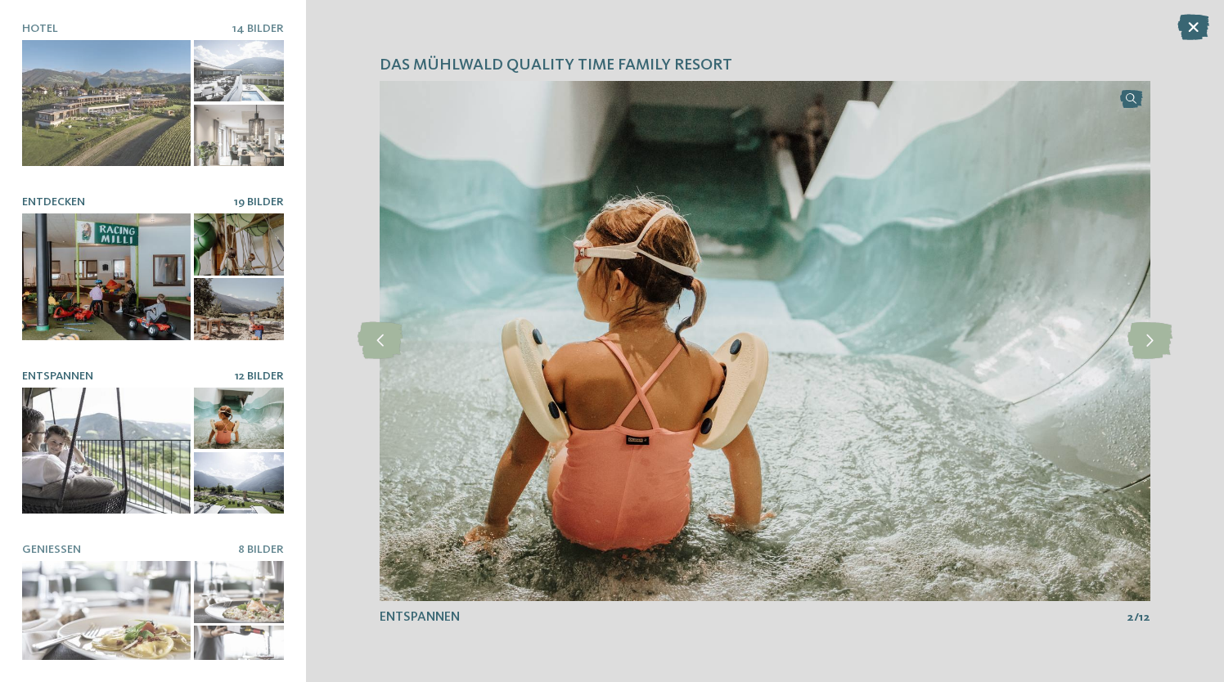
click at [117, 277] on div at bounding box center [106, 277] width 169 height 127
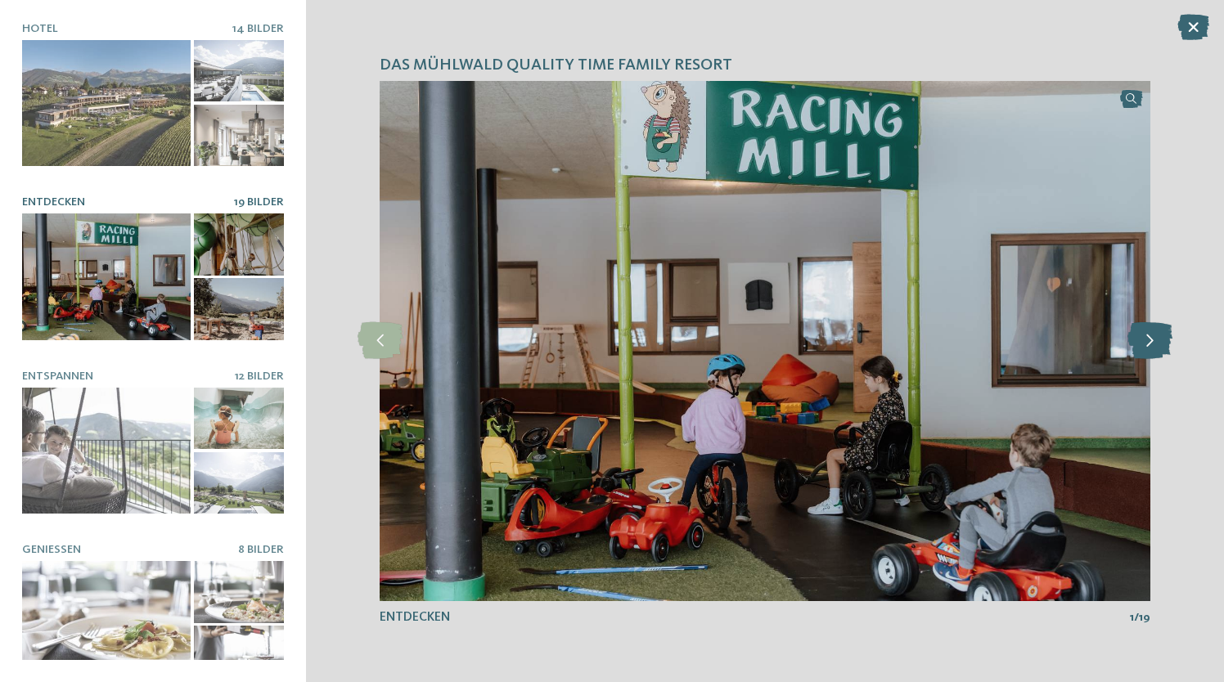
click at [1155, 343] on icon at bounding box center [1150, 340] width 45 height 37
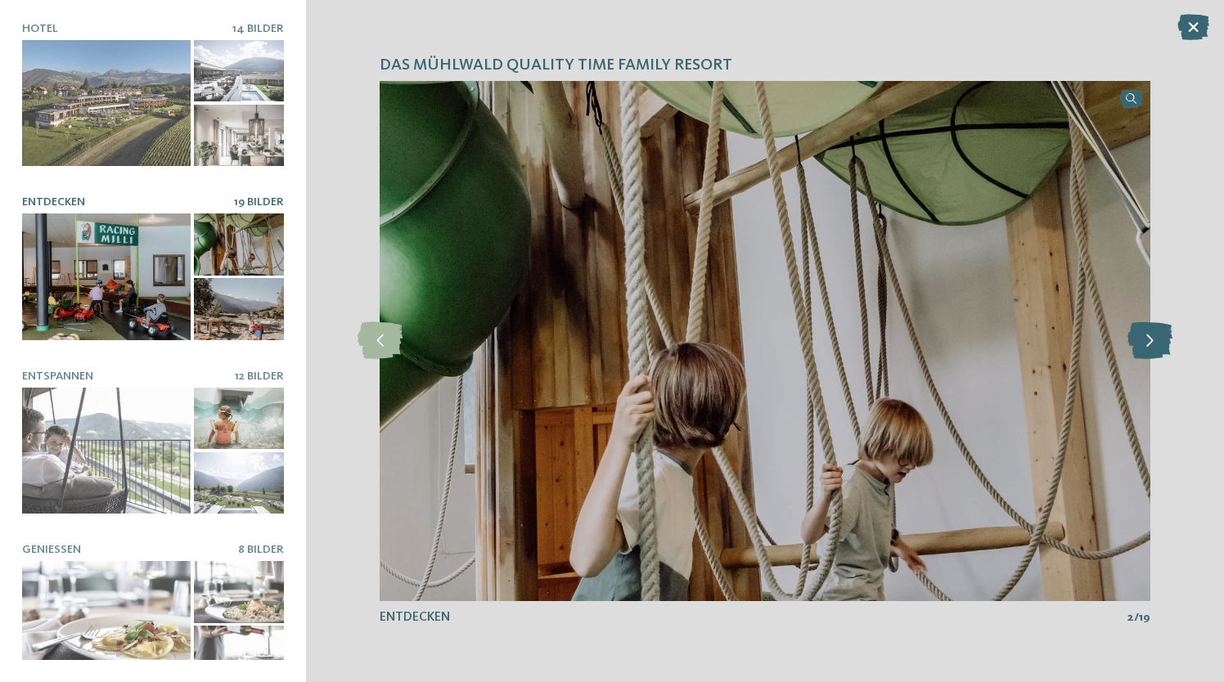
click at [1155, 343] on icon at bounding box center [1150, 340] width 45 height 37
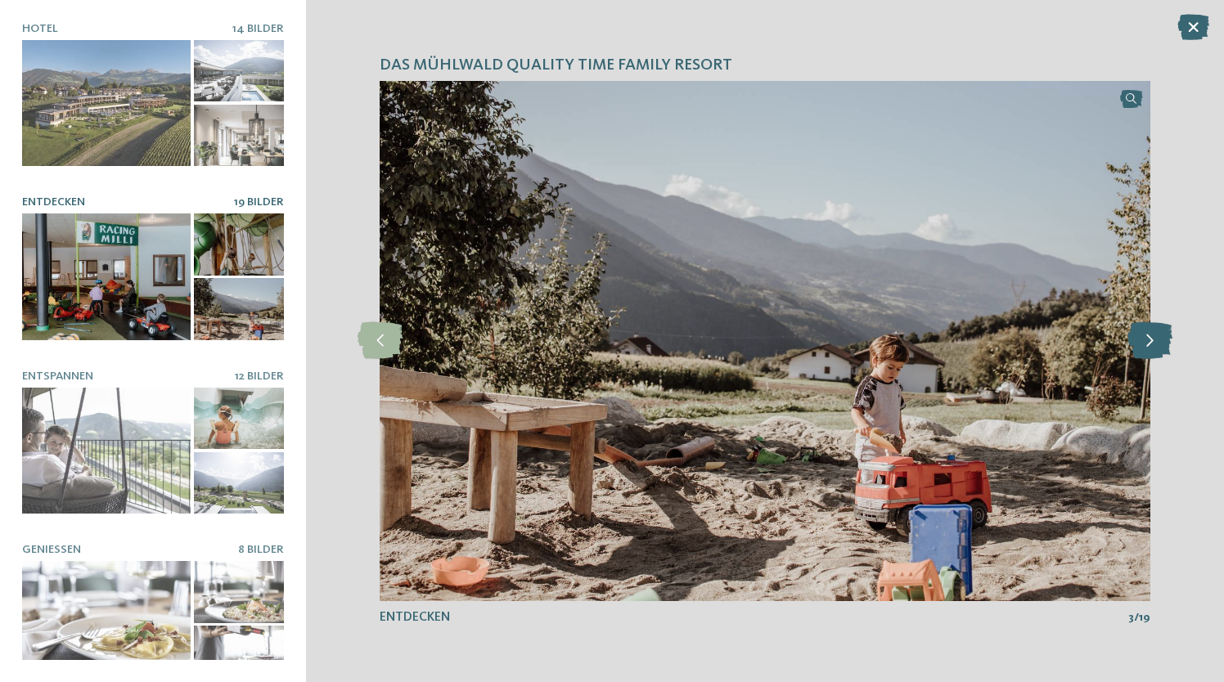
click at [1155, 343] on icon at bounding box center [1150, 340] width 45 height 37
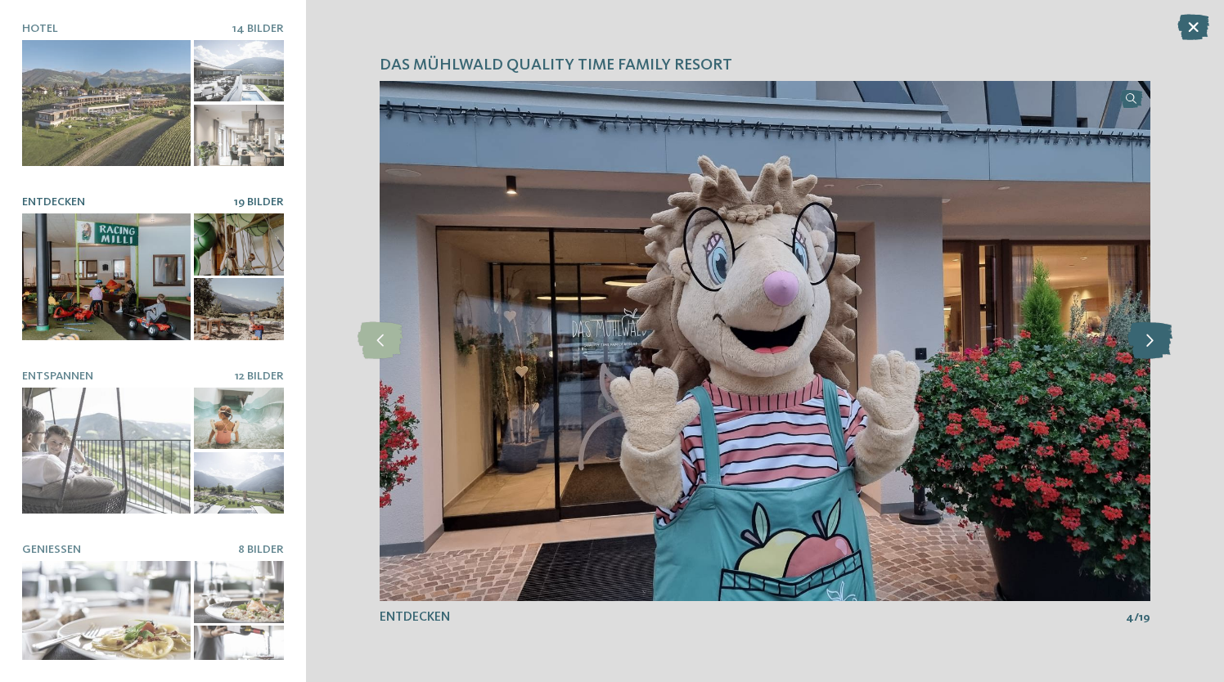
click at [1155, 343] on icon at bounding box center [1150, 340] width 45 height 37
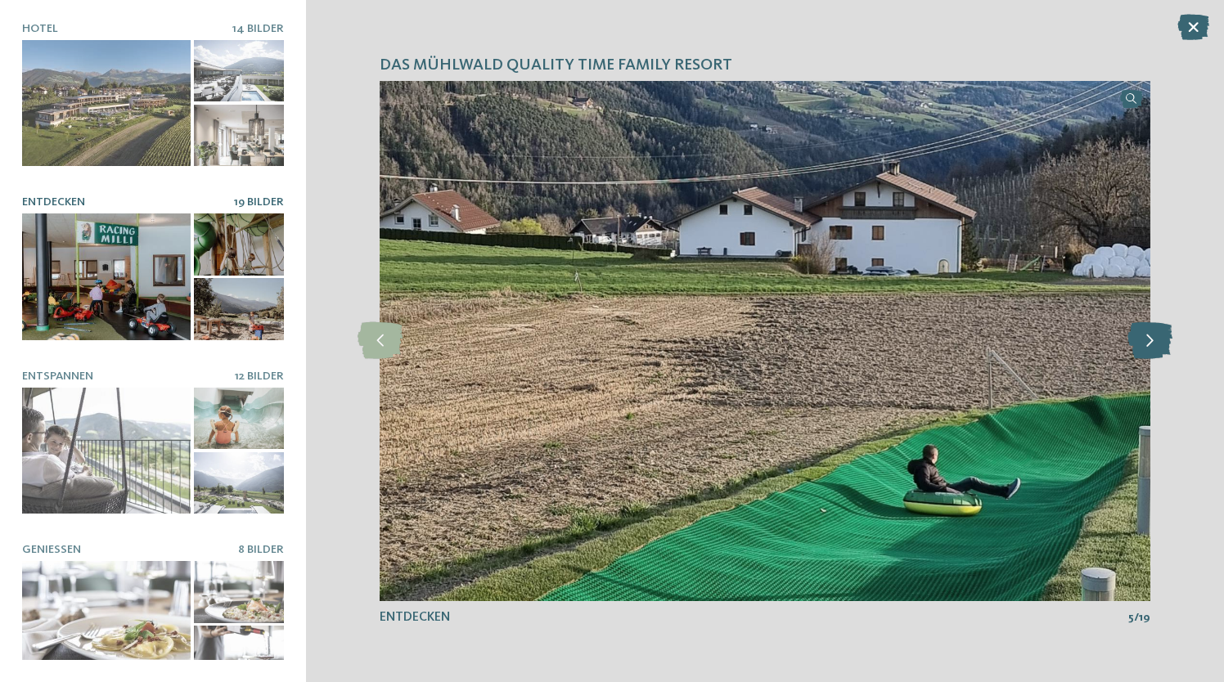
click at [1155, 343] on icon at bounding box center [1150, 340] width 45 height 37
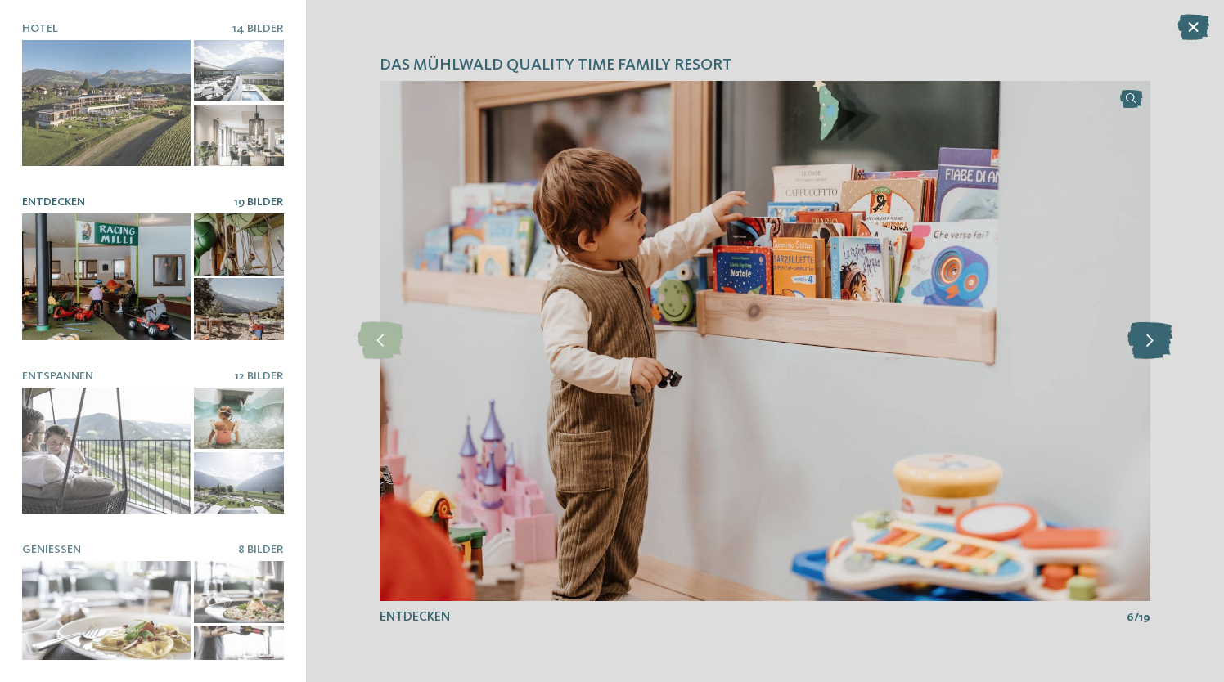
click at [1155, 343] on icon at bounding box center [1150, 340] width 45 height 37
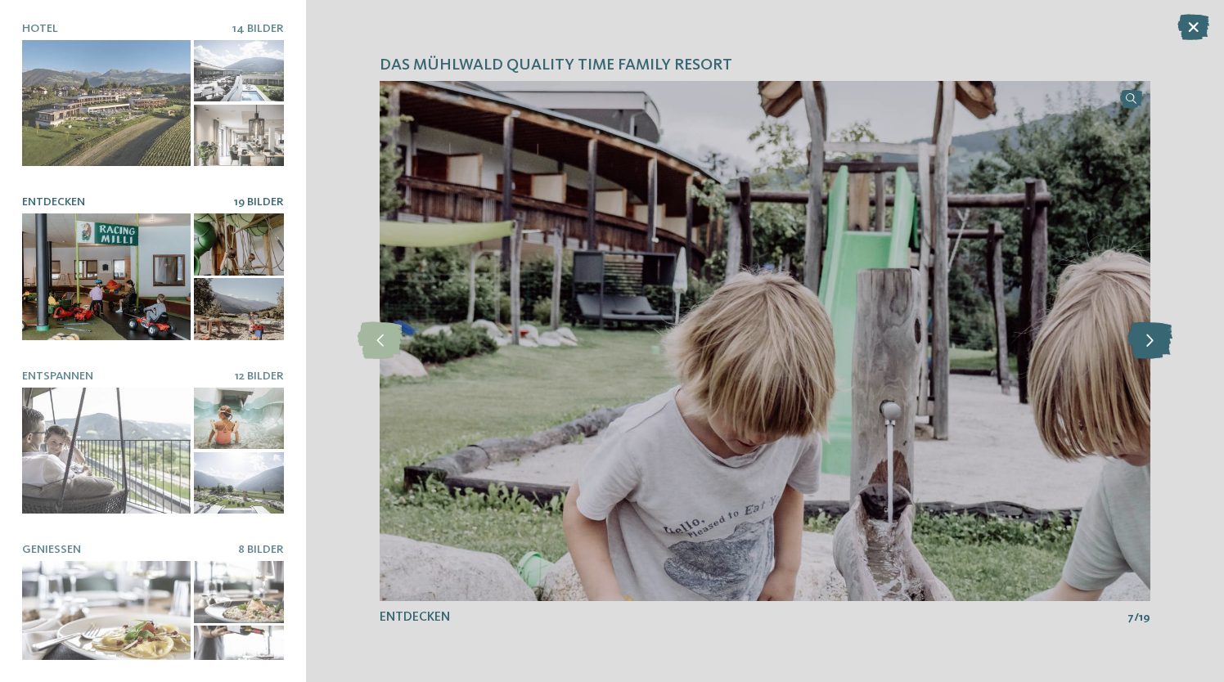
click at [1155, 343] on icon at bounding box center [1150, 340] width 45 height 37
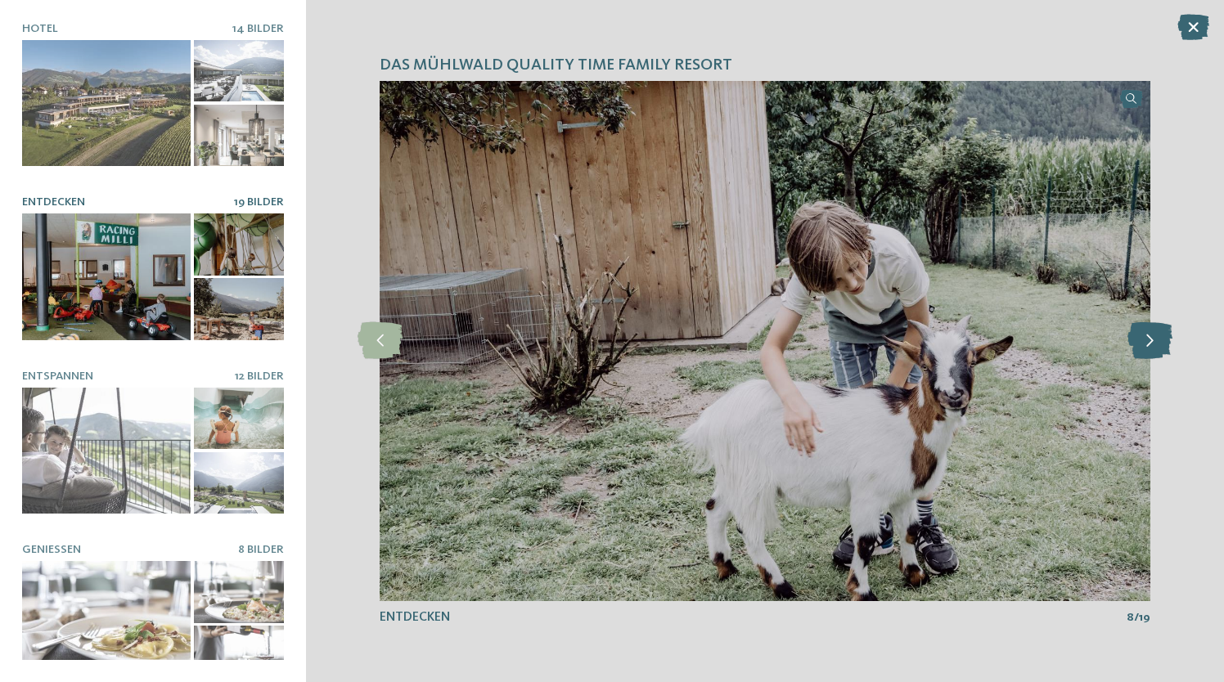
click at [1155, 343] on icon at bounding box center [1150, 340] width 45 height 37
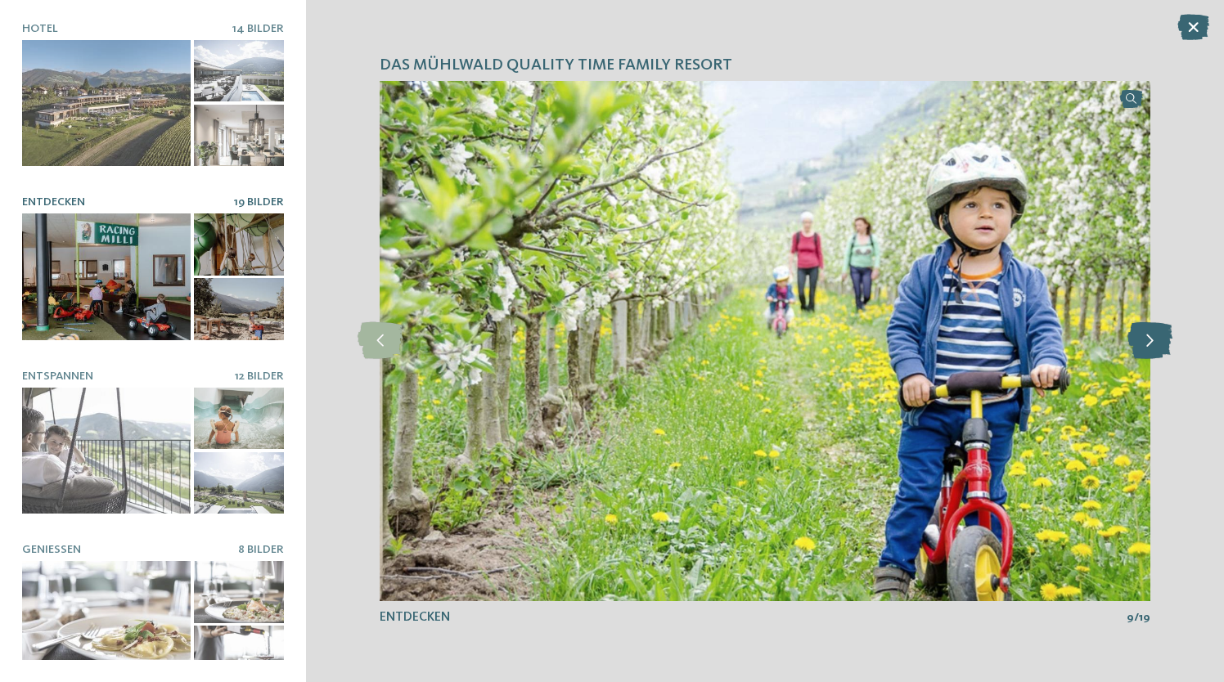
click at [1155, 343] on icon at bounding box center [1150, 340] width 45 height 37
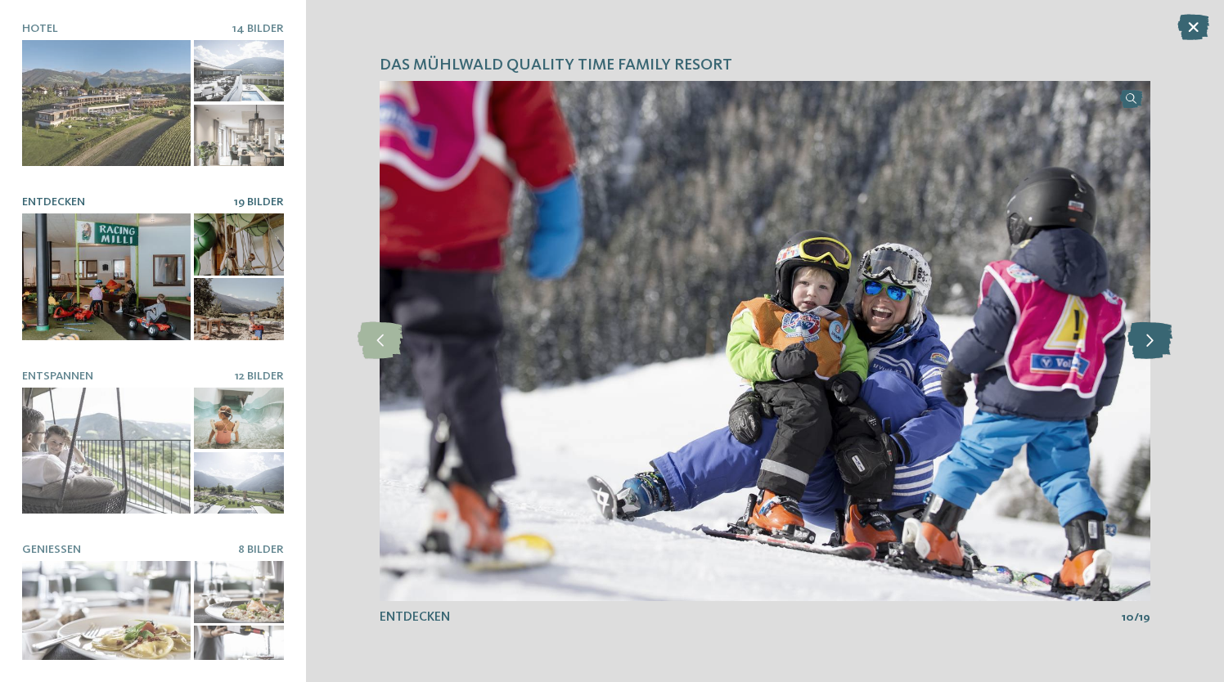
click at [1155, 343] on icon at bounding box center [1150, 340] width 45 height 37
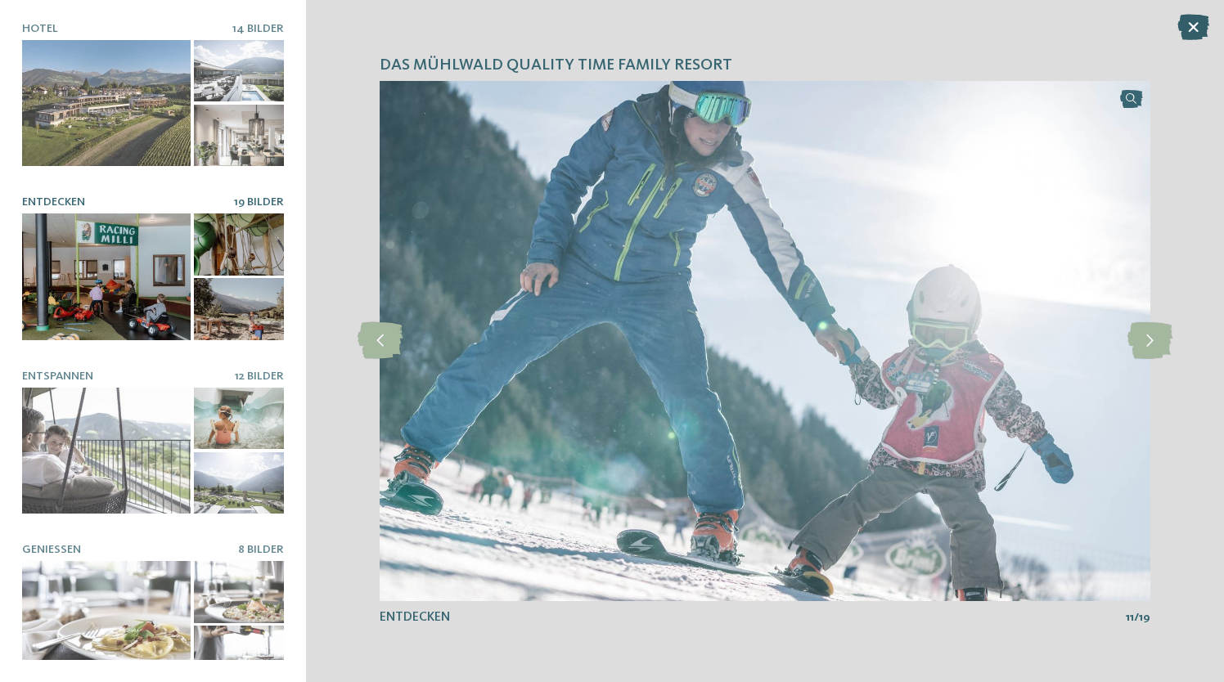
click at [1189, 28] on icon at bounding box center [1193, 27] width 32 height 26
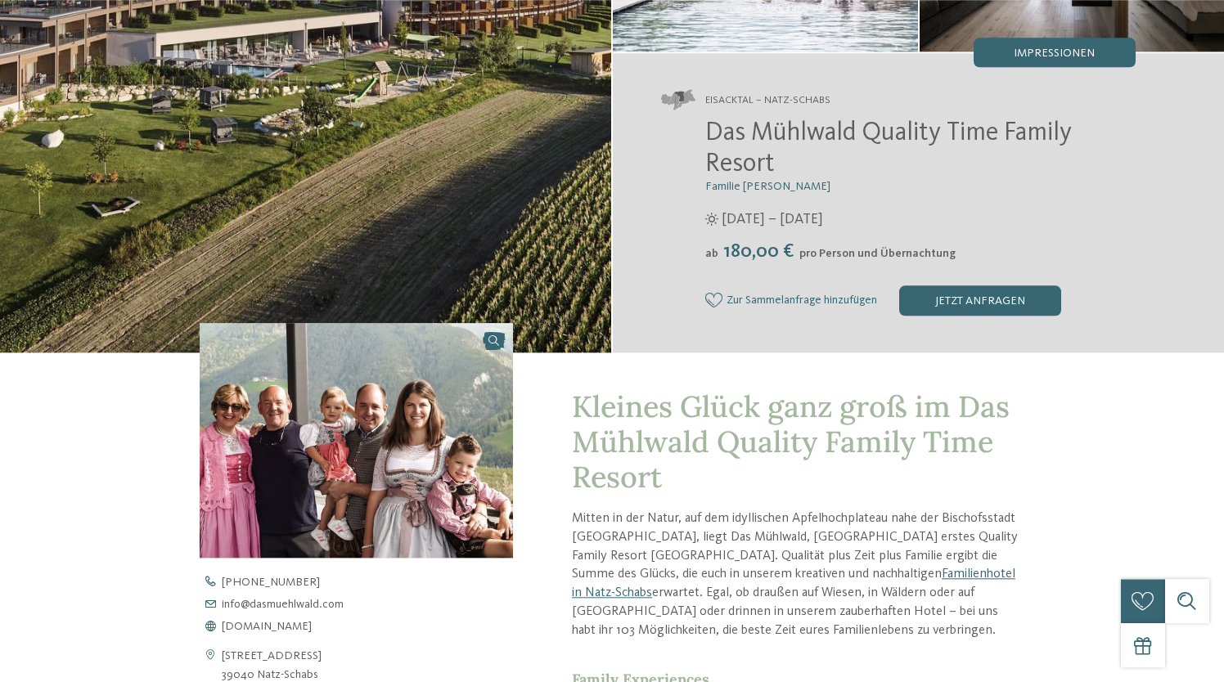
scroll to position [286, 0]
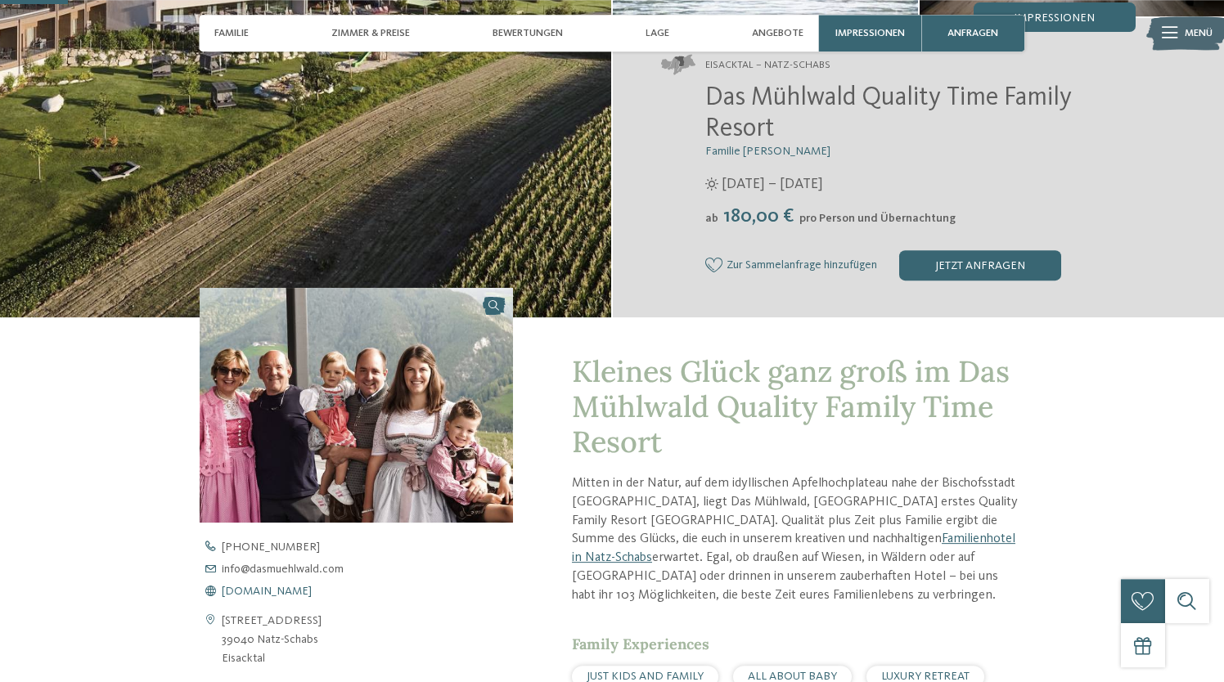
click at [299, 593] on span "www.dasmuehlwald.com" at bounding box center [267, 591] width 90 height 11
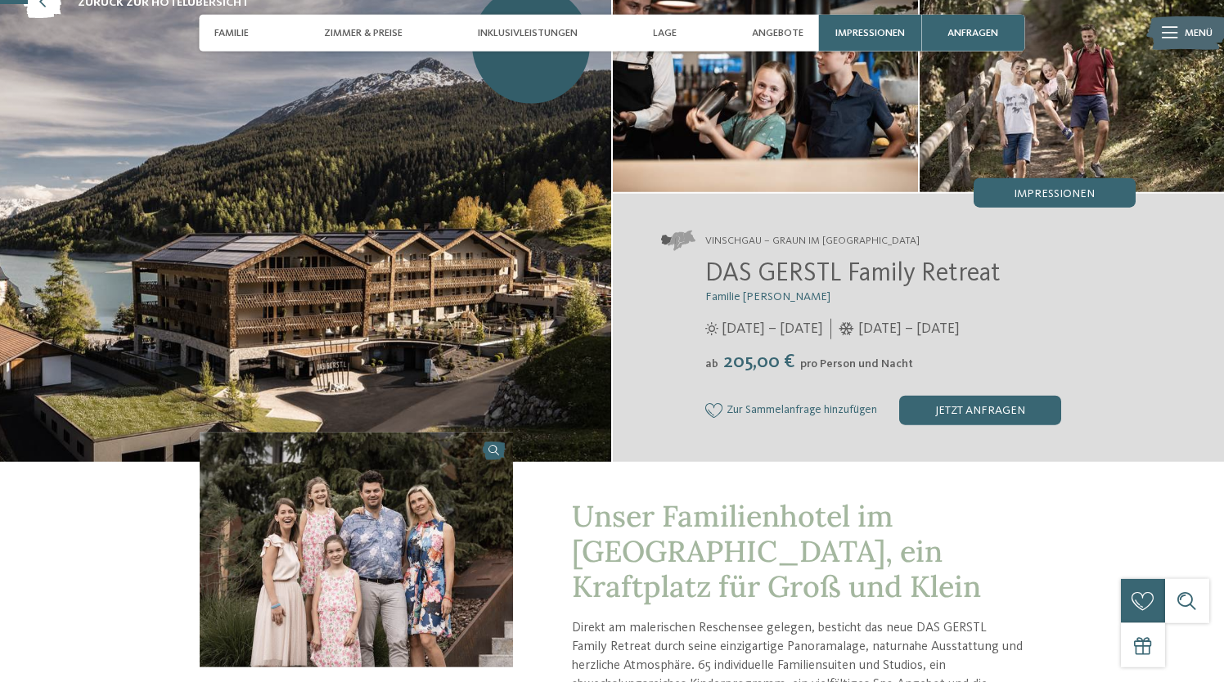
scroll to position [109, 0]
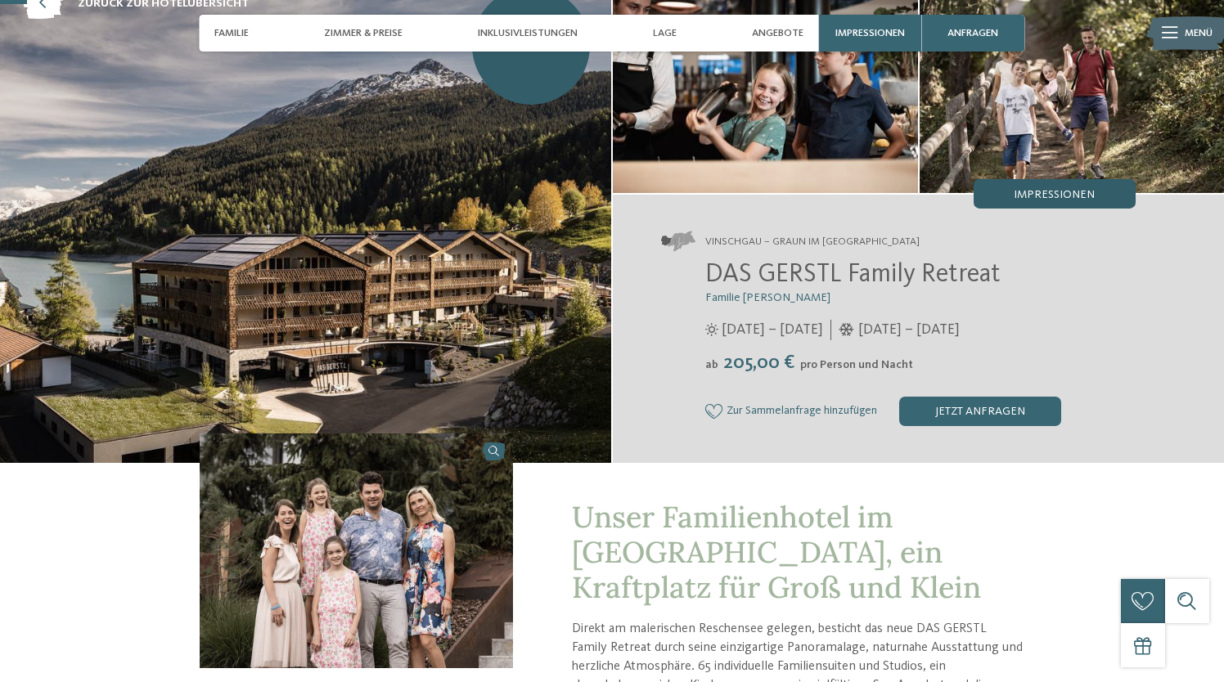
click at [1040, 191] on span "Impressionen" at bounding box center [1054, 194] width 81 height 11
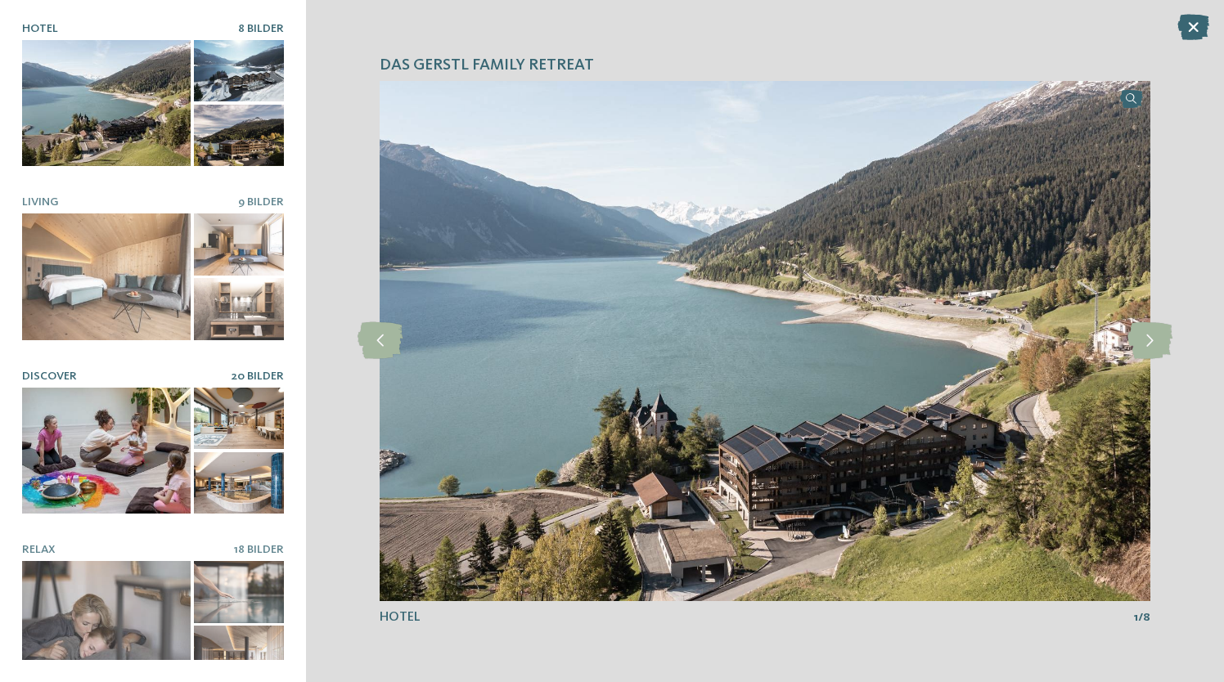
click at [128, 432] on div at bounding box center [106, 451] width 169 height 127
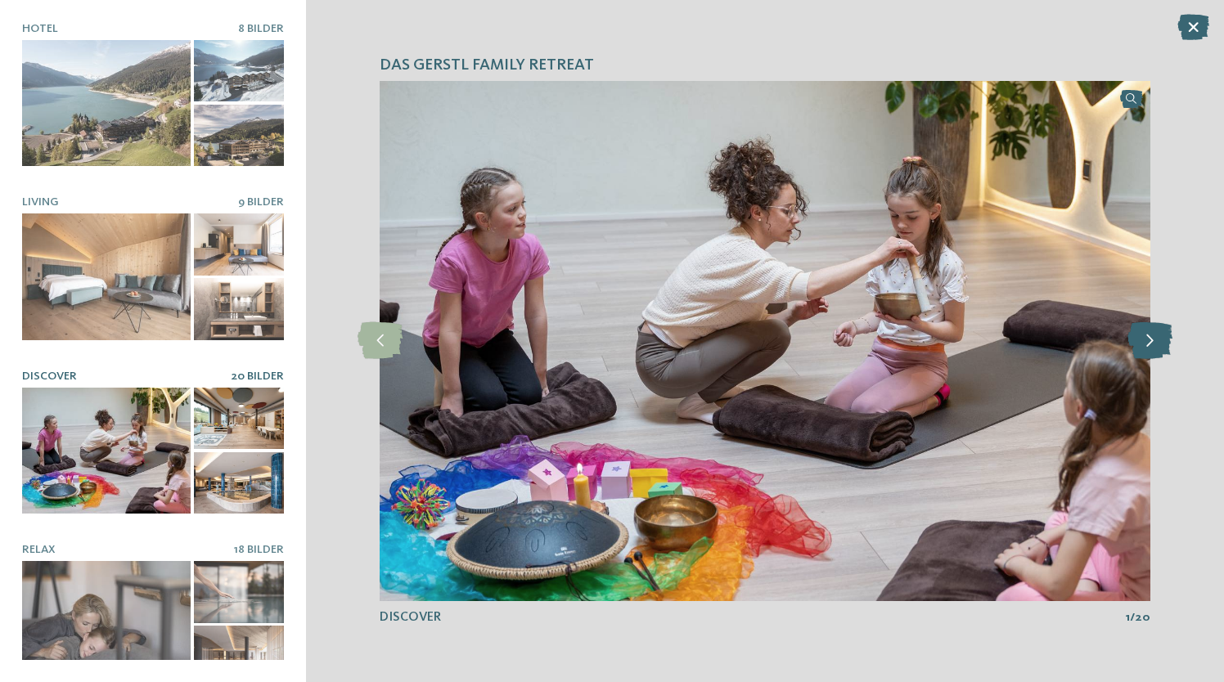
click at [1146, 345] on icon at bounding box center [1150, 340] width 45 height 37
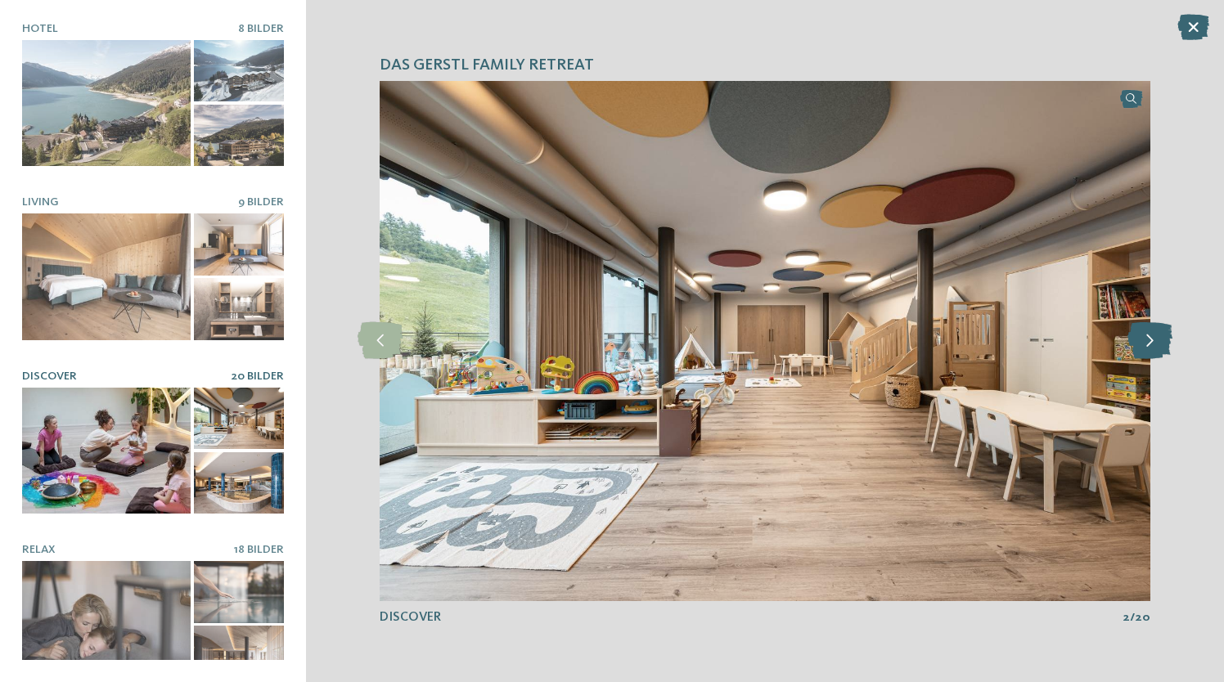
click at [1146, 345] on icon at bounding box center [1150, 340] width 45 height 37
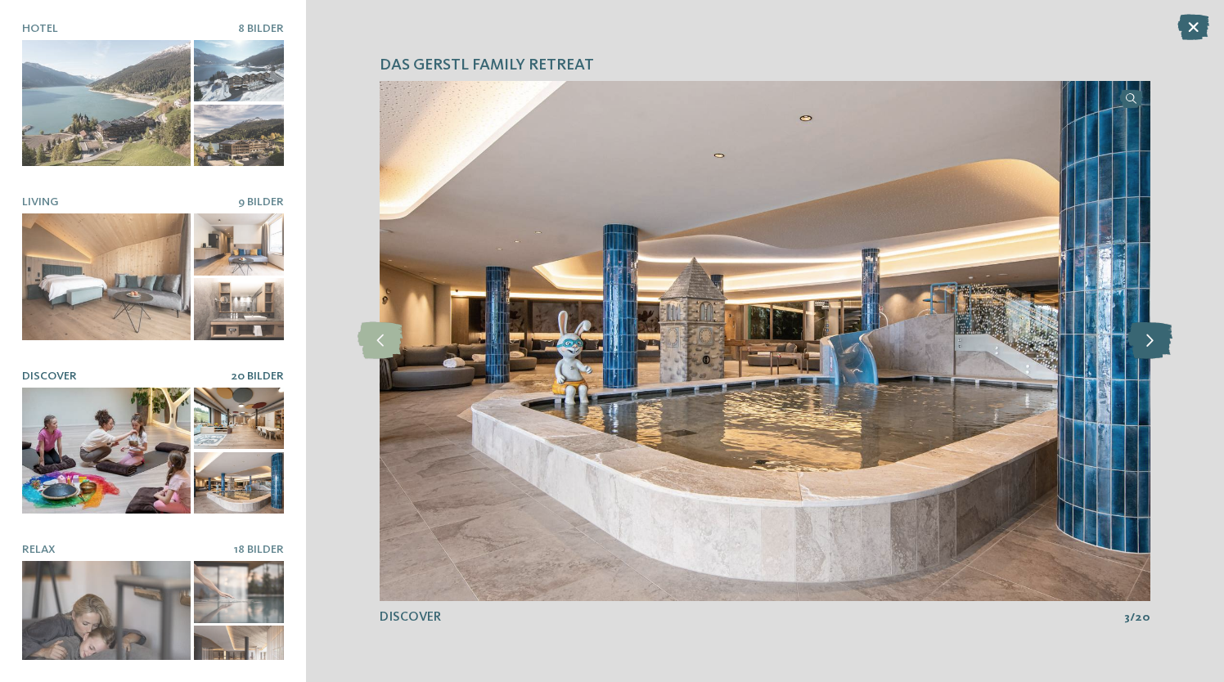
click at [1146, 345] on icon at bounding box center [1150, 340] width 45 height 37
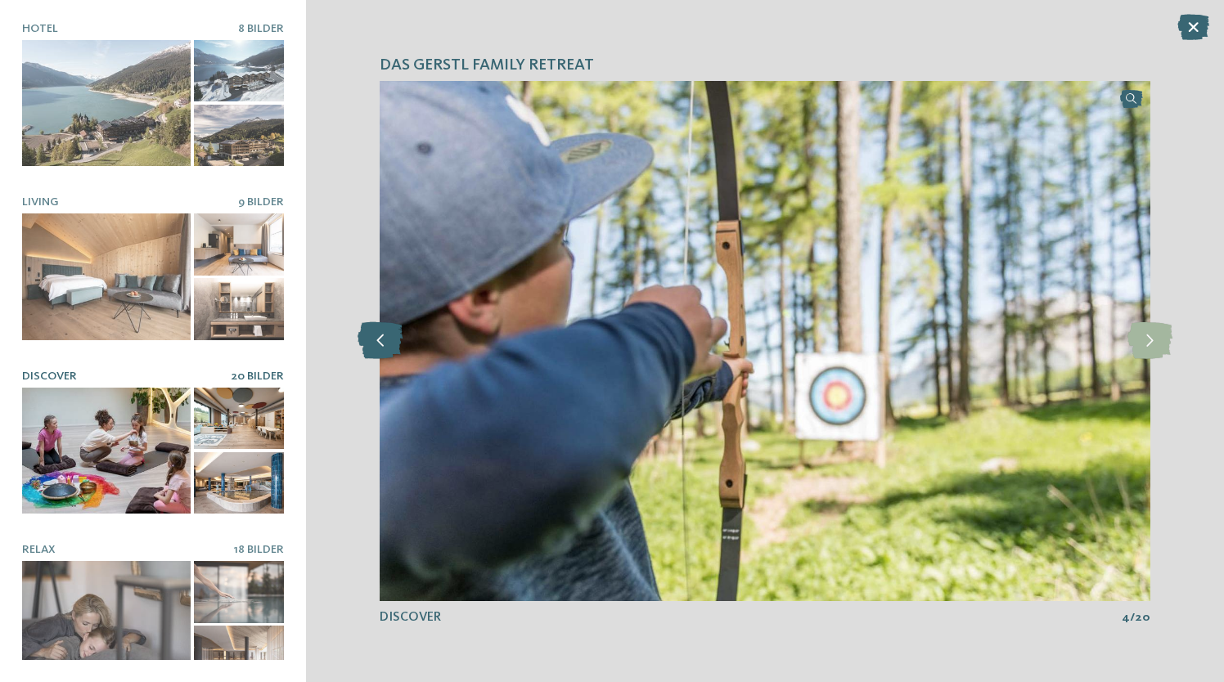
click at [376, 340] on icon at bounding box center [380, 340] width 45 height 37
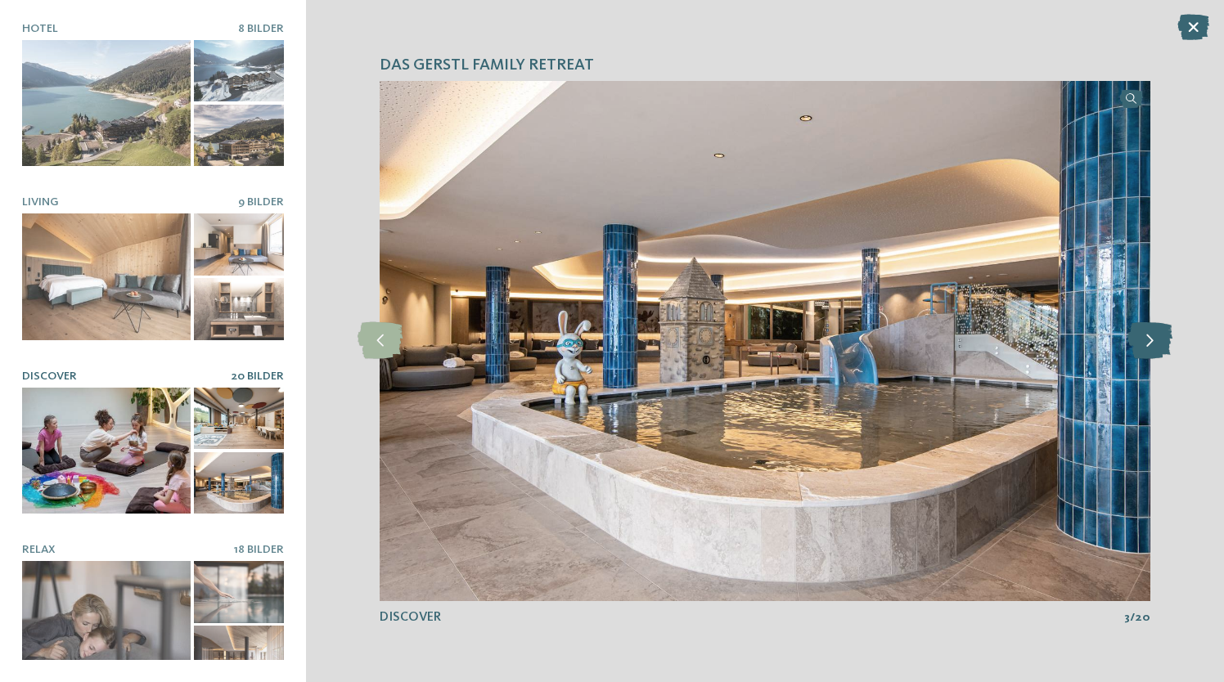
click at [1158, 344] on icon at bounding box center [1150, 340] width 45 height 37
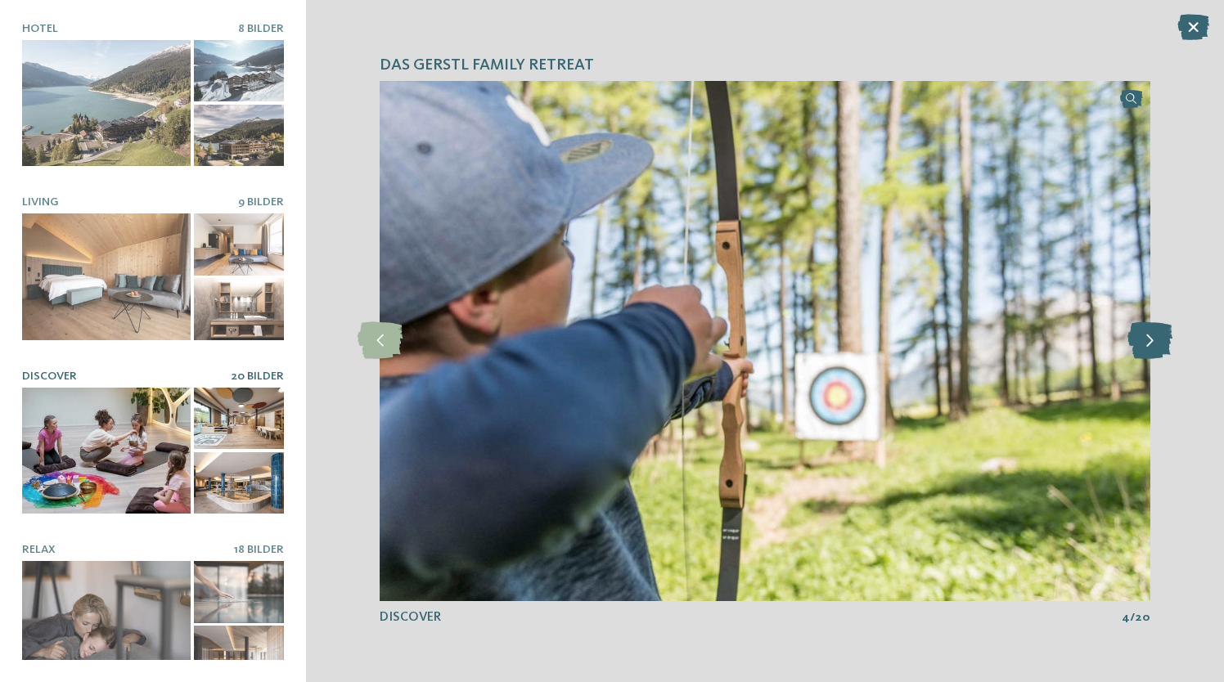
click at [1158, 344] on icon at bounding box center [1150, 340] width 45 height 37
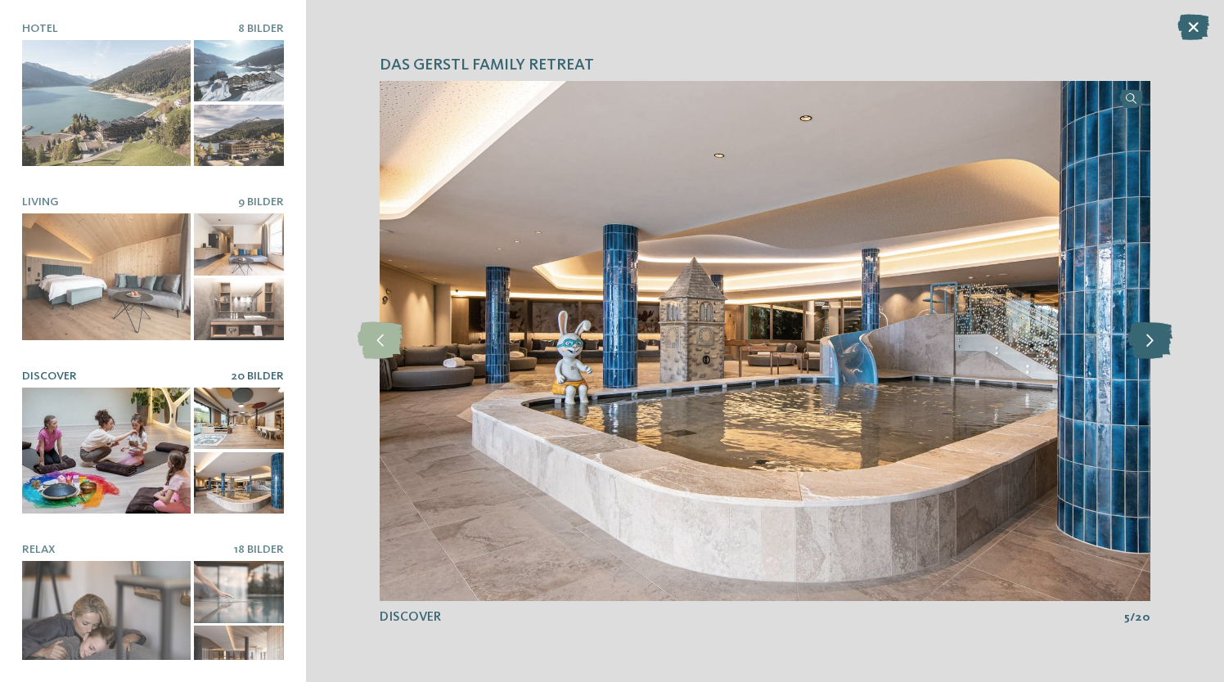
click at [1158, 344] on icon at bounding box center [1150, 340] width 45 height 37
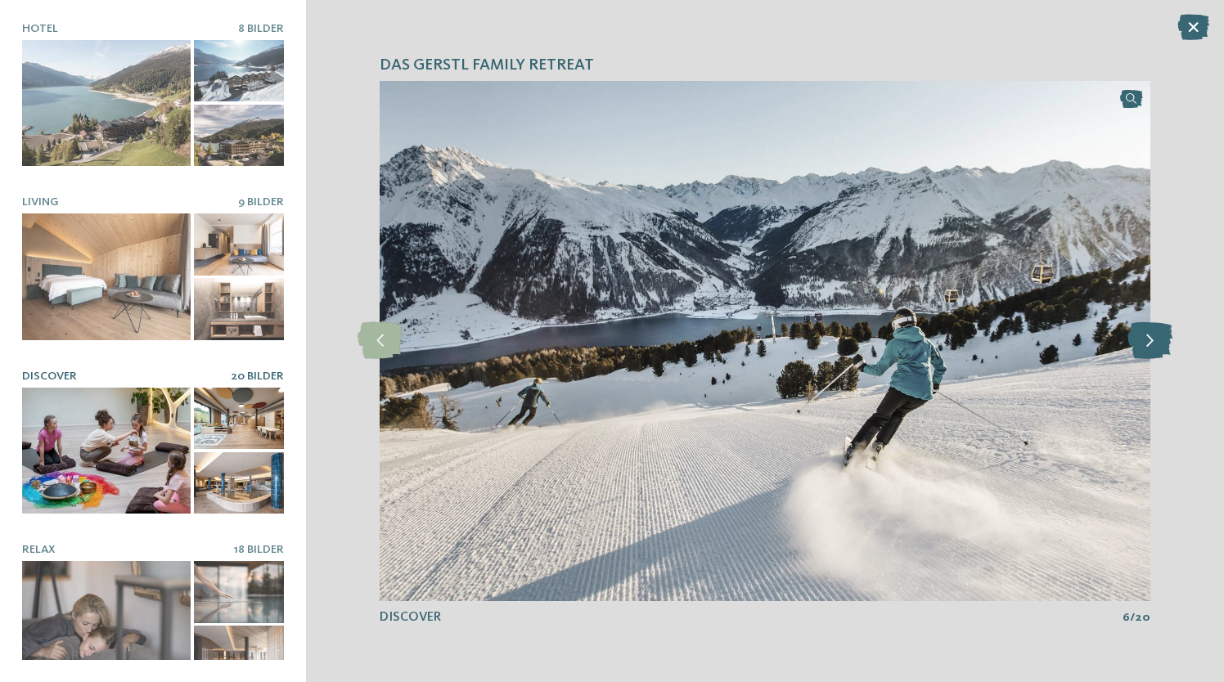
click at [1158, 344] on icon at bounding box center [1150, 340] width 45 height 37
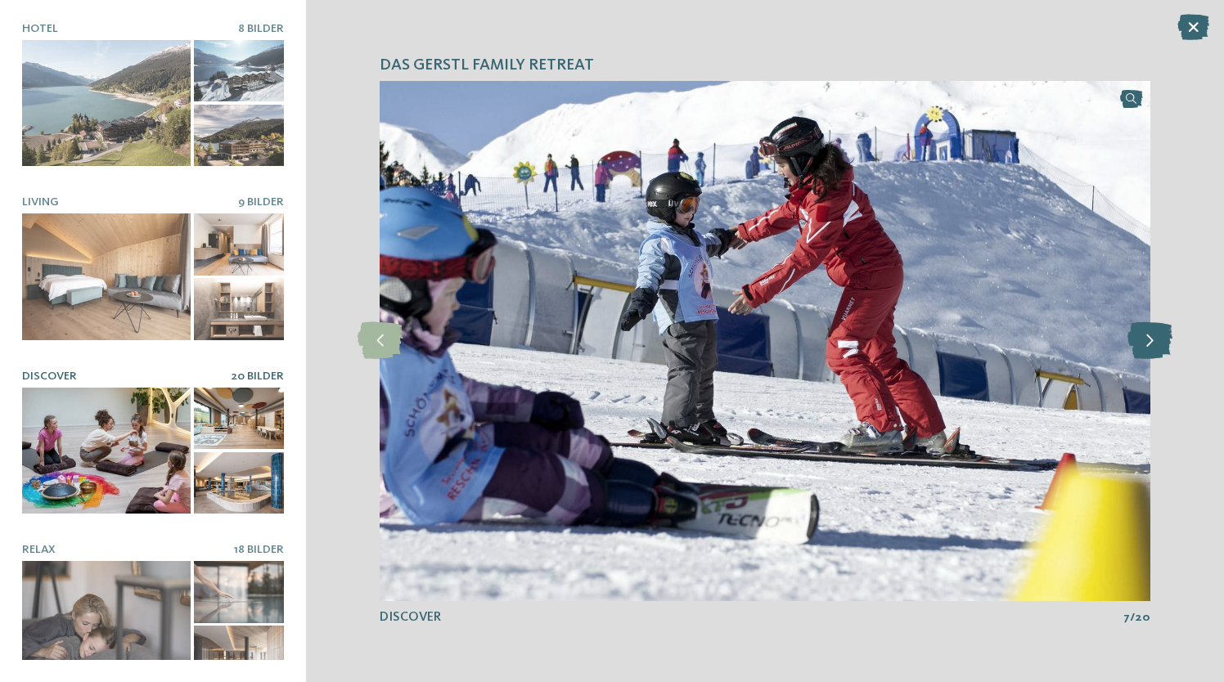
click at [1158, 344] on icon at bounding box center [1150, 340] width 45 height 37
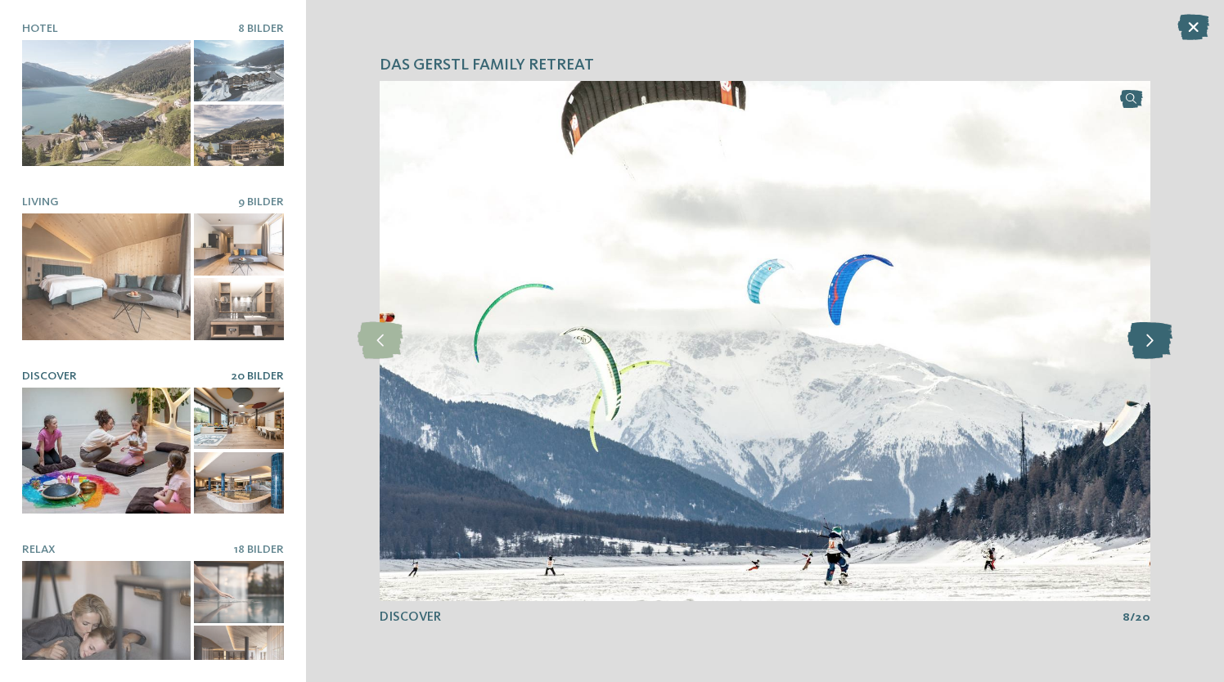
click at [1158, 344] on icon at bounding box center [1150, 340] width 45 height 37
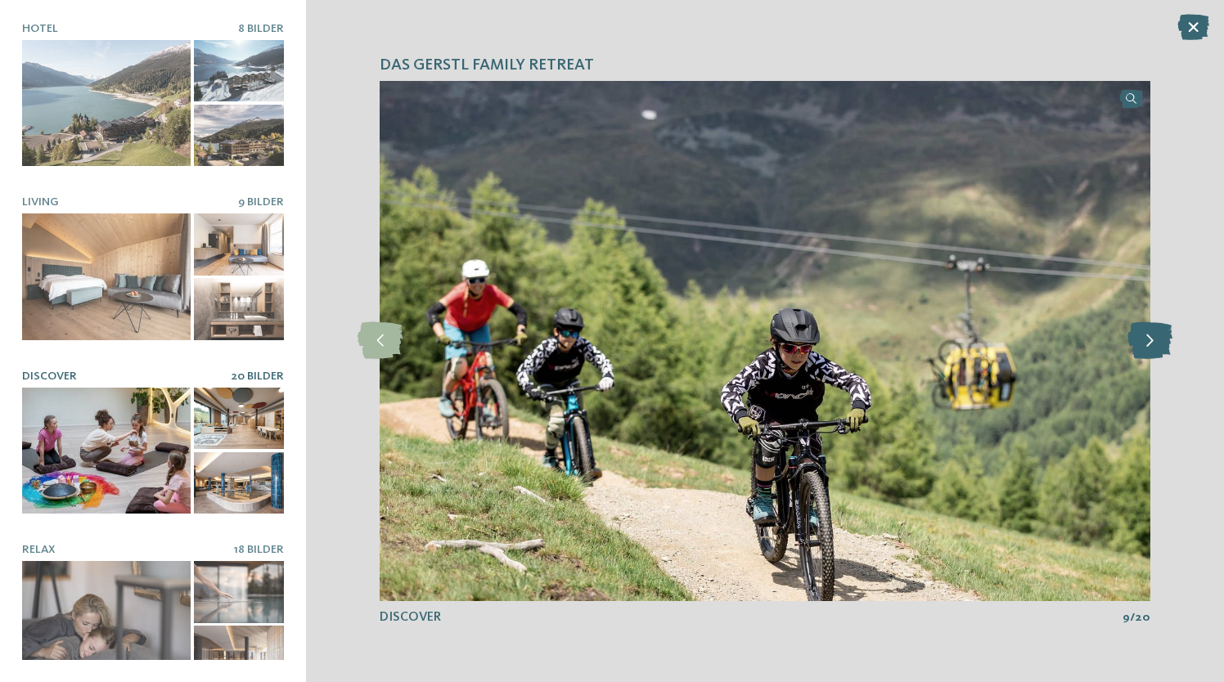
click at [1158, 344] on icon at bounding box center [1150, 340] width 45 height 37
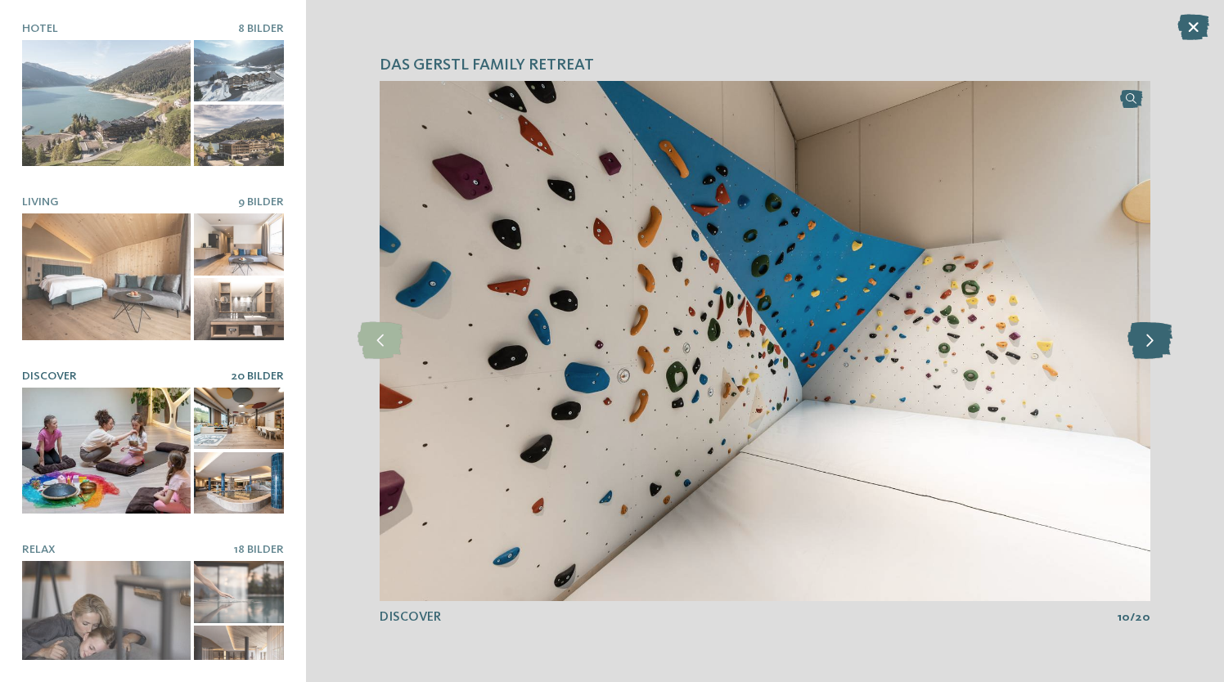
click at [1157, 346] on icon at bounding box center [1150, 340] width 45 height 37
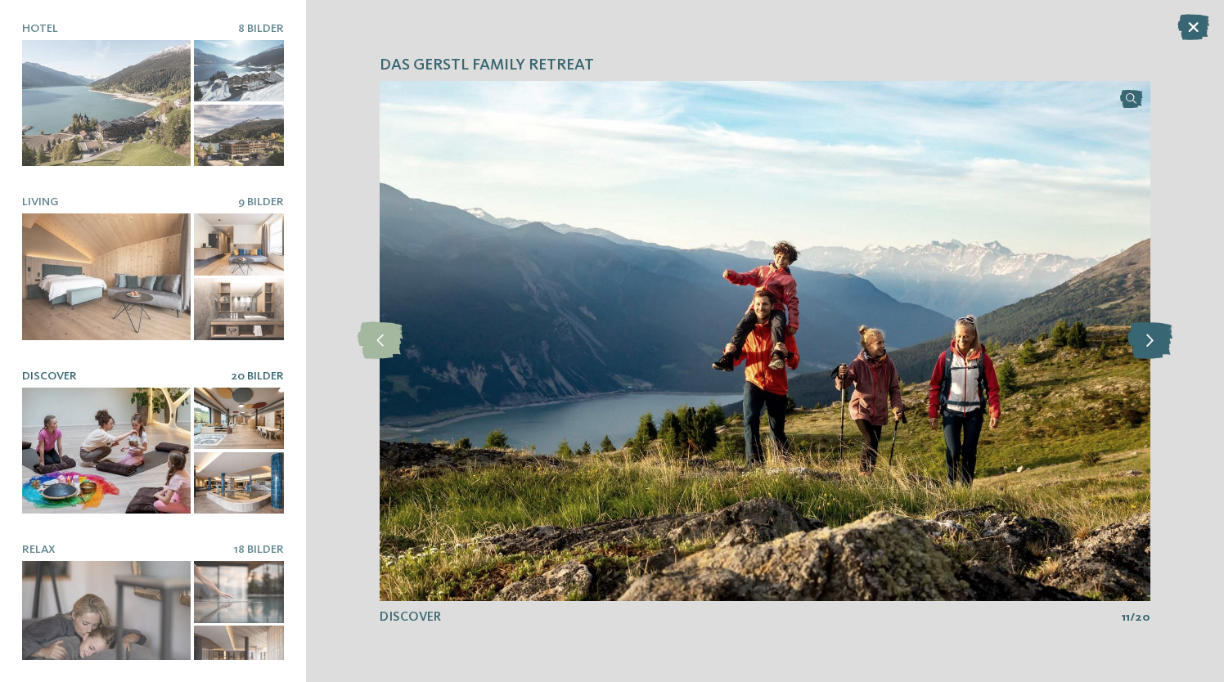
click at [1157, 346] on icon at bounding box center [1150, 340] width 45 height 37
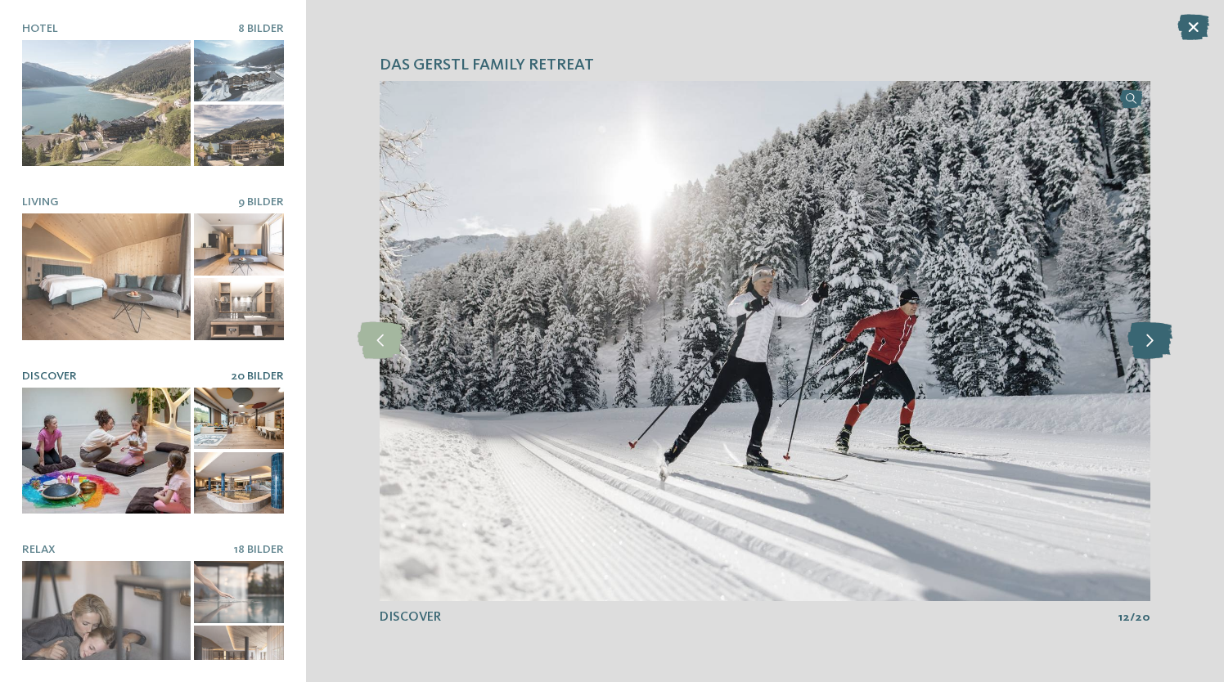
click at [1157, 346] on icon at bounding box center [1150, 340] width 45 height 37
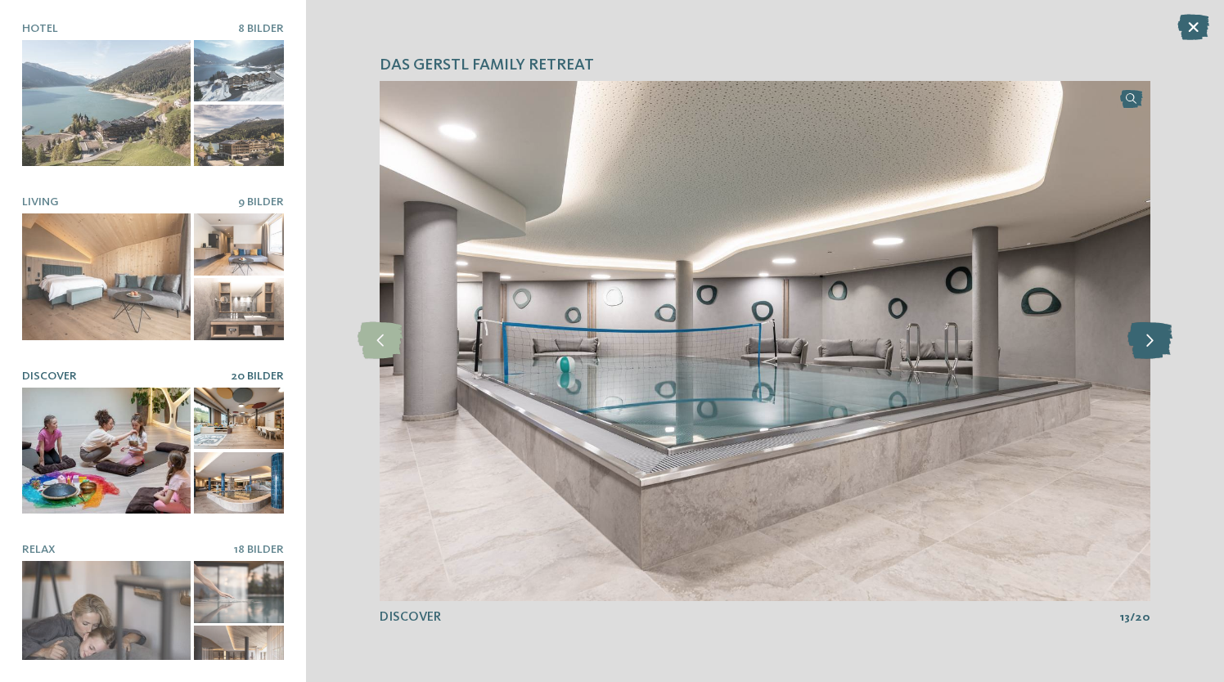
click at [1157, 346] on icon at bounding box center [1150, 340] width 45 height 37
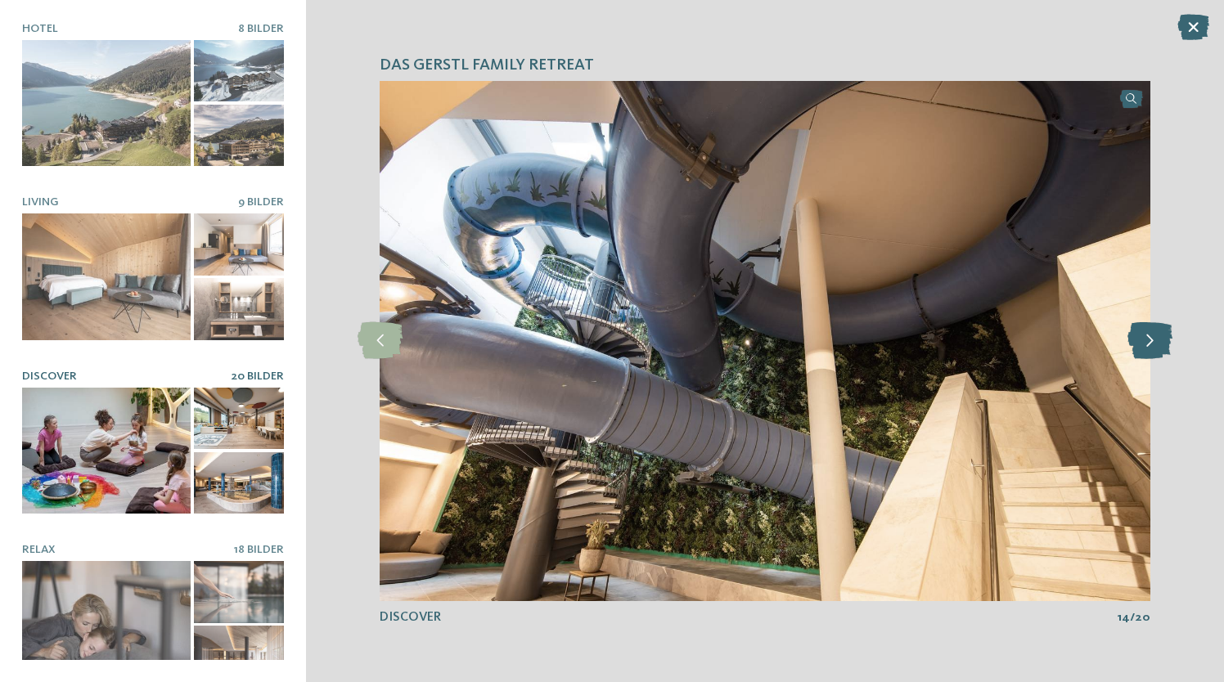
click at [1157, 346] on icon at bounding box center [1150, 340] width 45 height 37
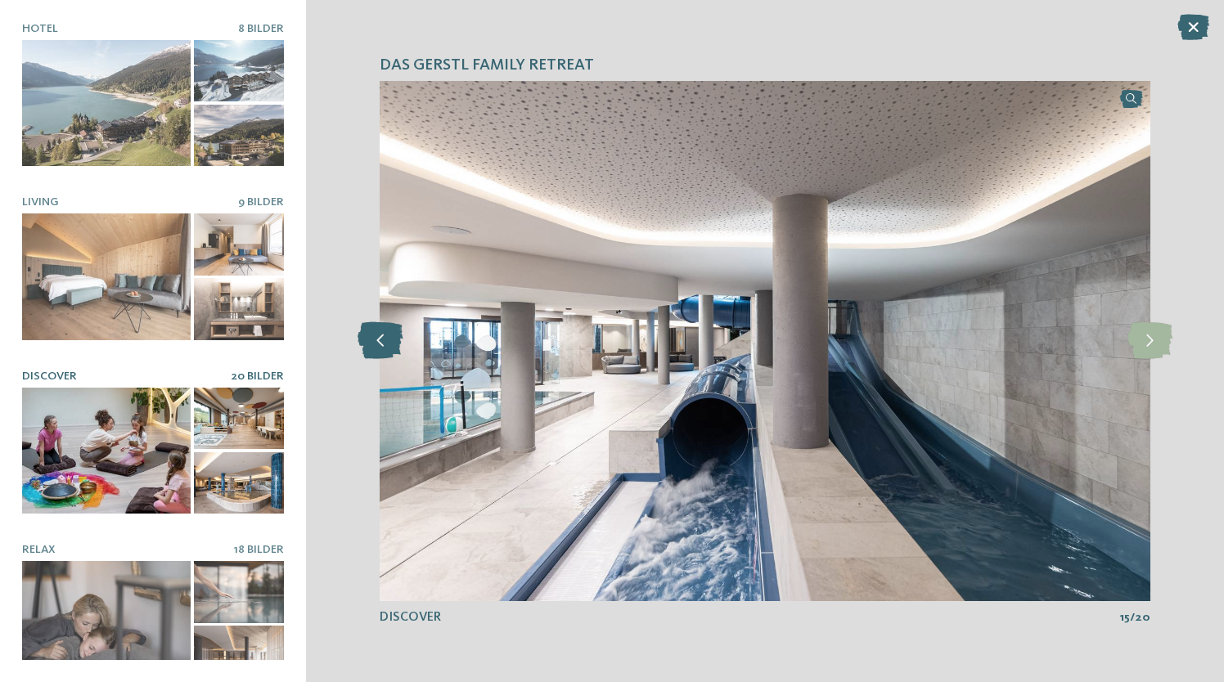
click at [386, 353] on icon at bounding box center [380, 340] width 45 height 37
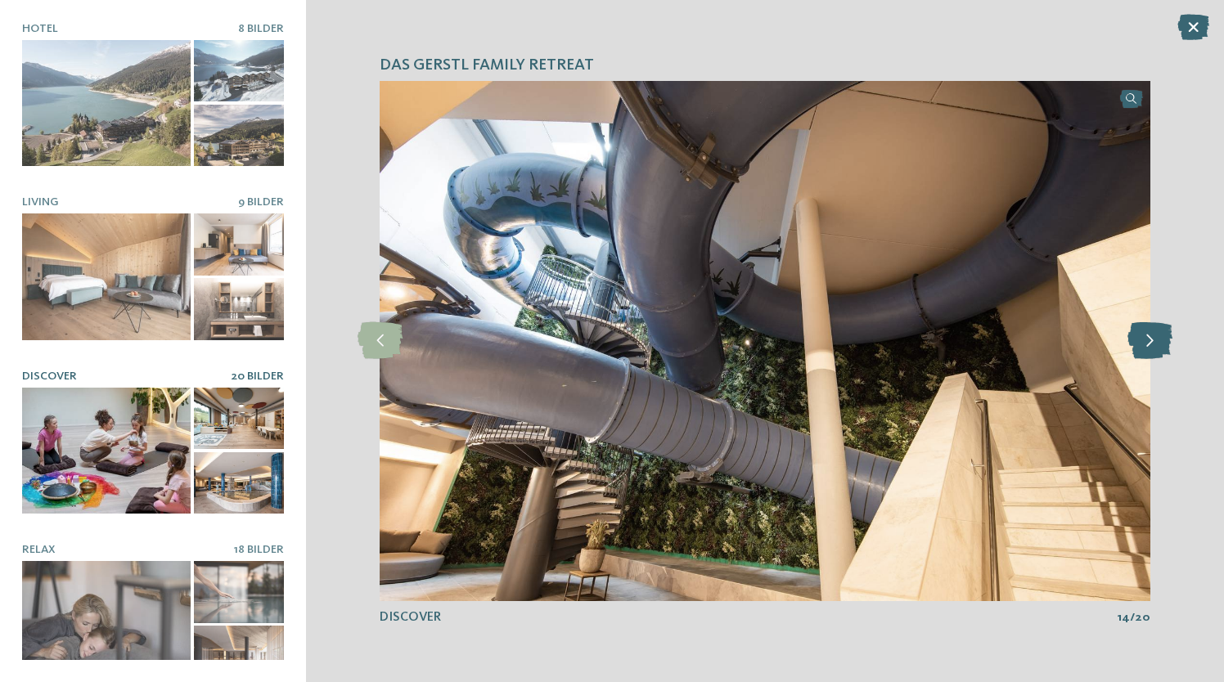
click at [1156, 346] on icon at bounding box center [1150, 340] width 45 height 37
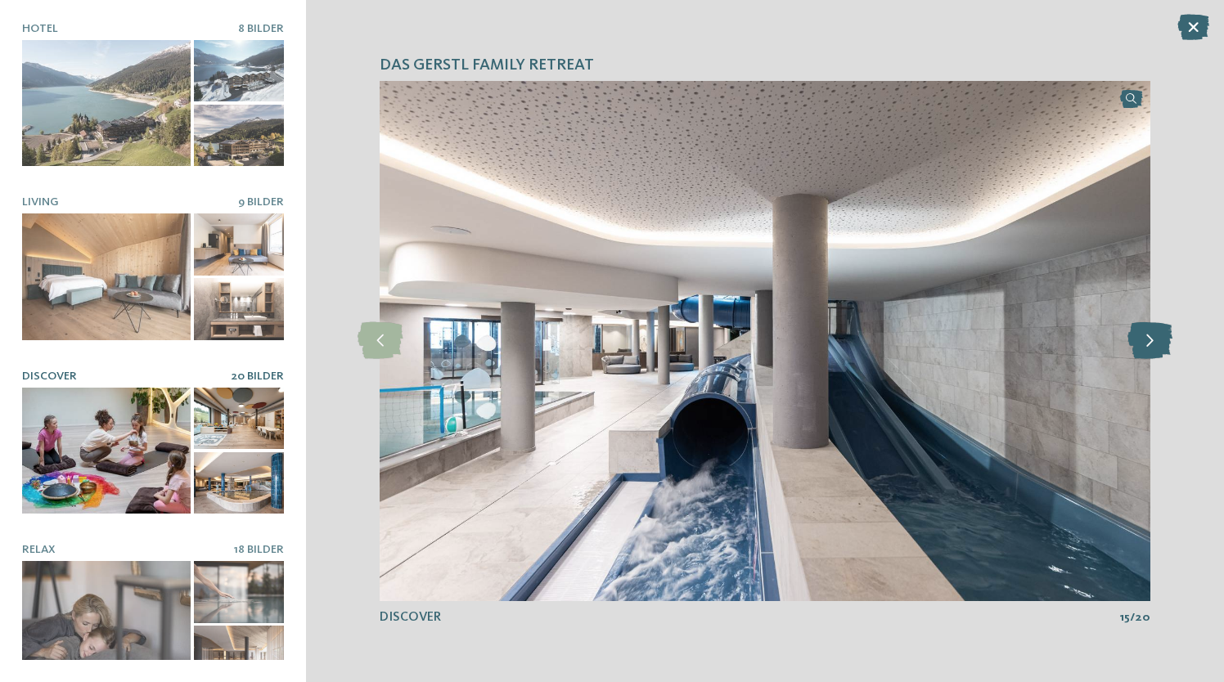
click at [1156, 346] on icon at bounding box center [1150, 340] width 45 height 37
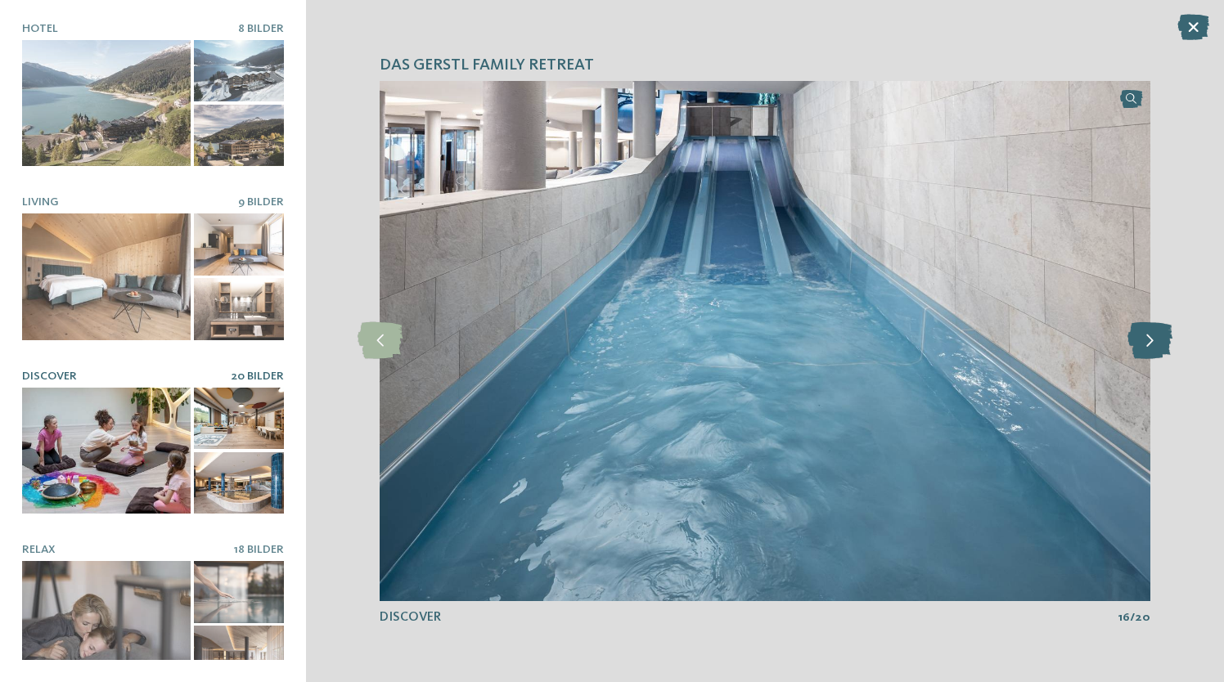
click at [1156, 346] on icon at bounding box center [1150, 340] width 45 height 37
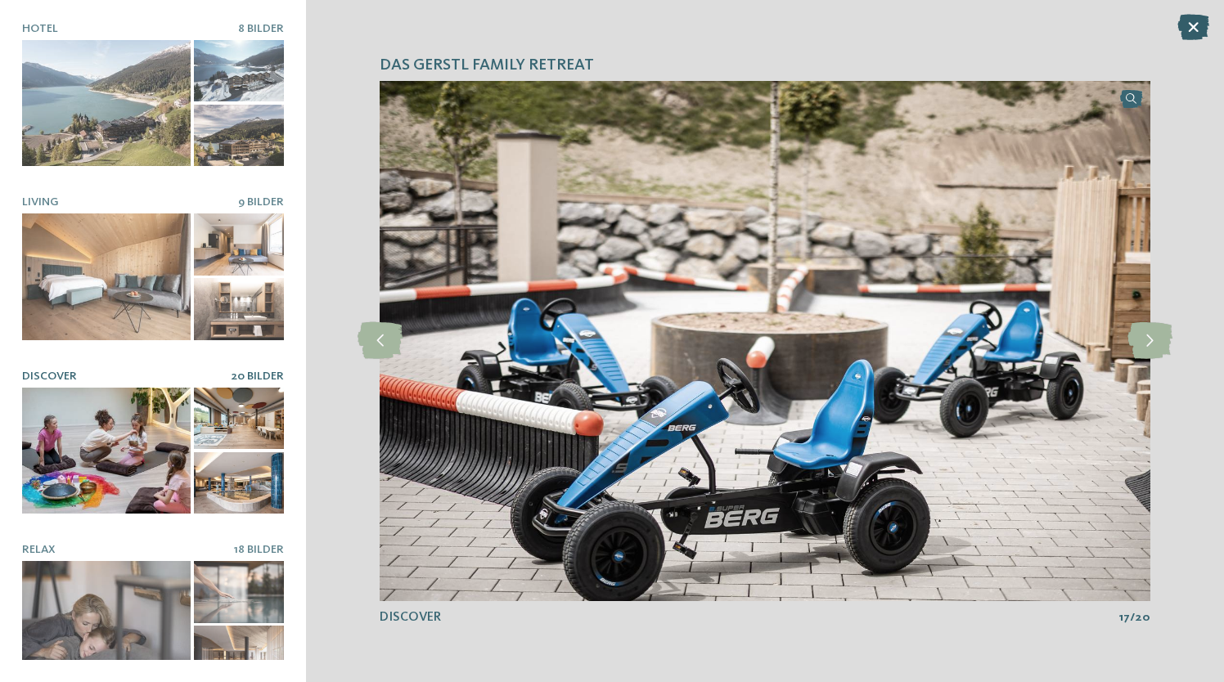
click at [1194, 27] on icon at bounding box center [1193, 27] width 32 height 26
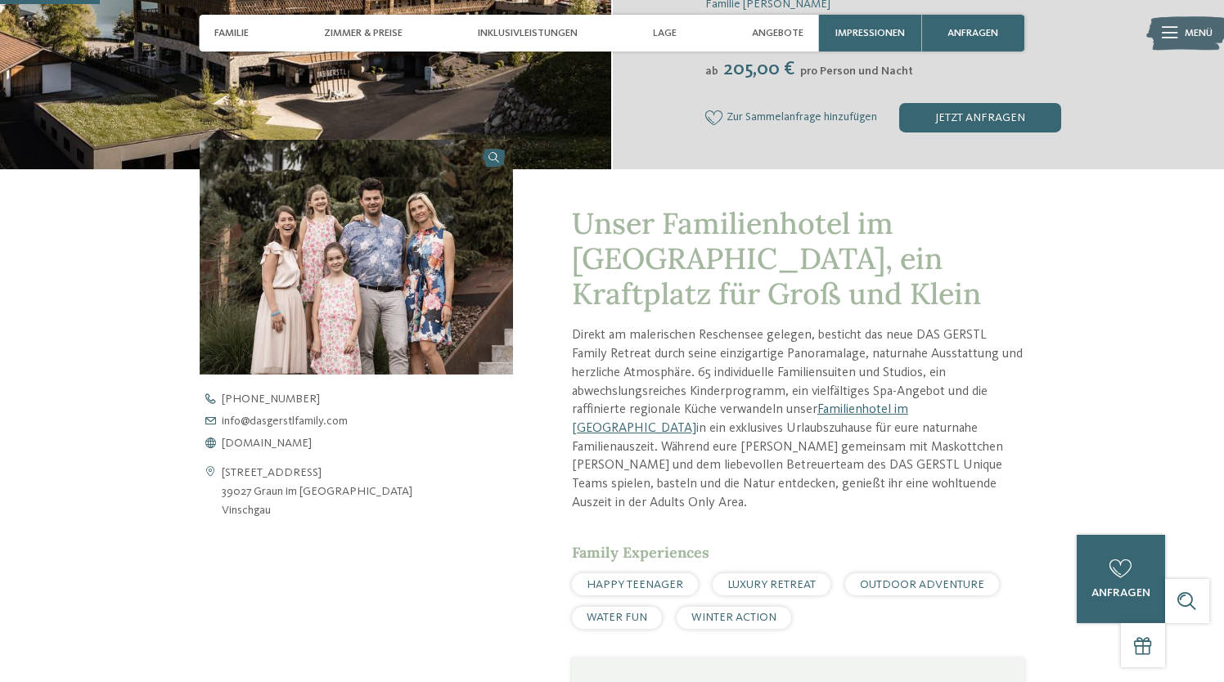
scroll to position [403, 0]
click at [303, 438] on span "[DOMAIN_NAME]" at bounding box center [267, 443] width 90 height 11
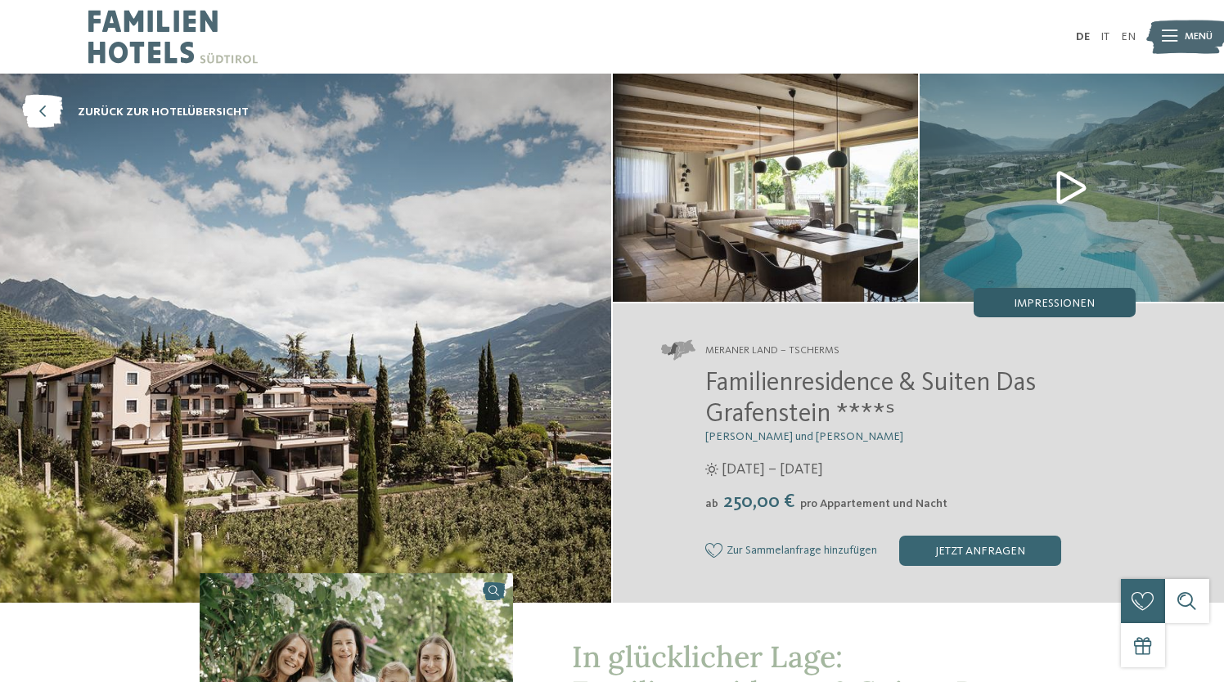
click at [1066, 301] on span "Impressionen" at bounding box center [1054, 303] width 81 height 11
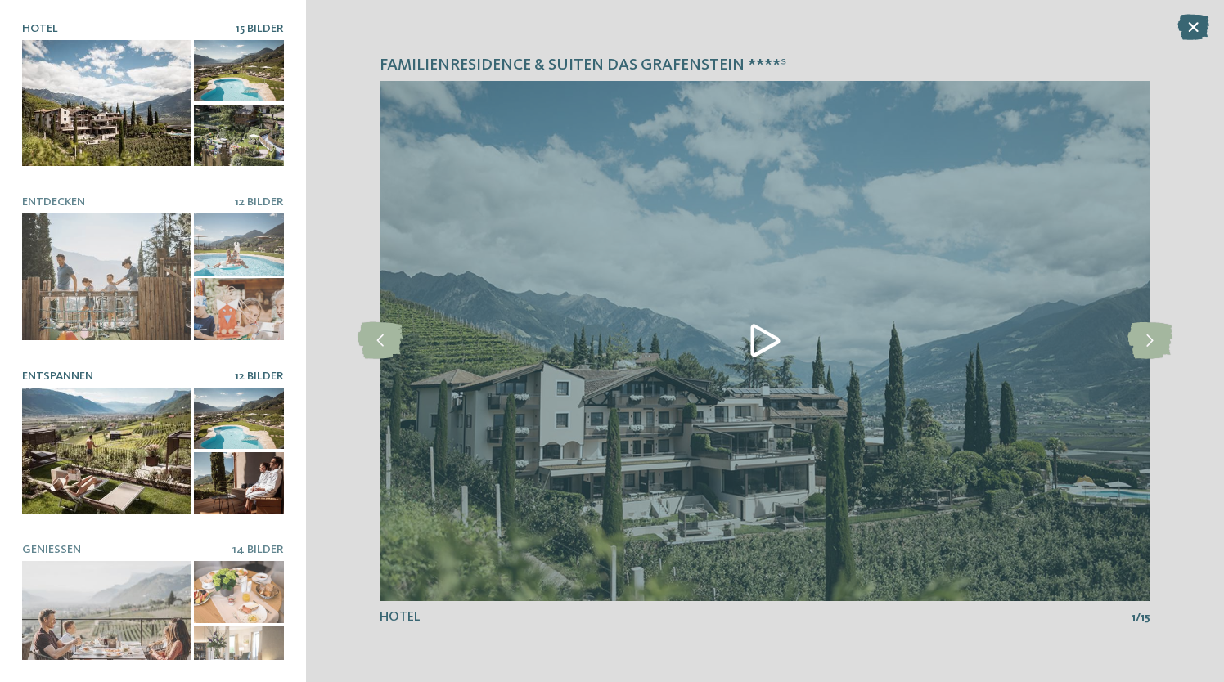
click at [85, 434] on div at bounding box center [106, 451] width 169 height 127
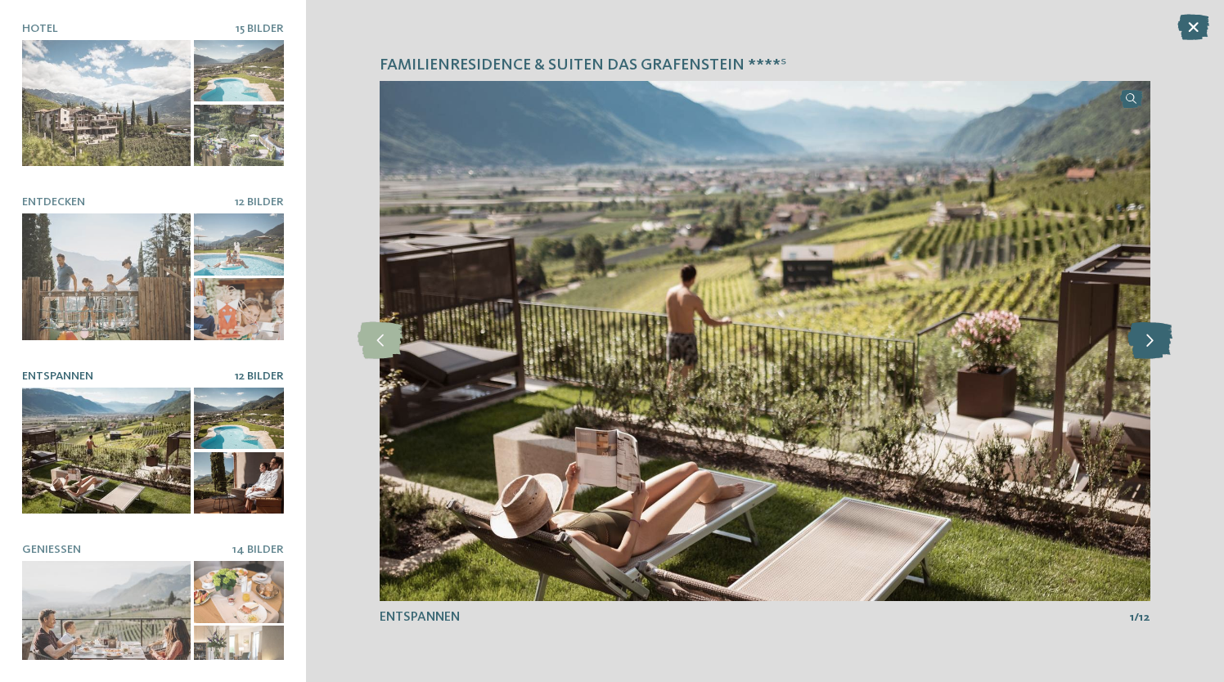
click at [1150, 328] on icon at bounding box center [1150, 340] width 45 height 37
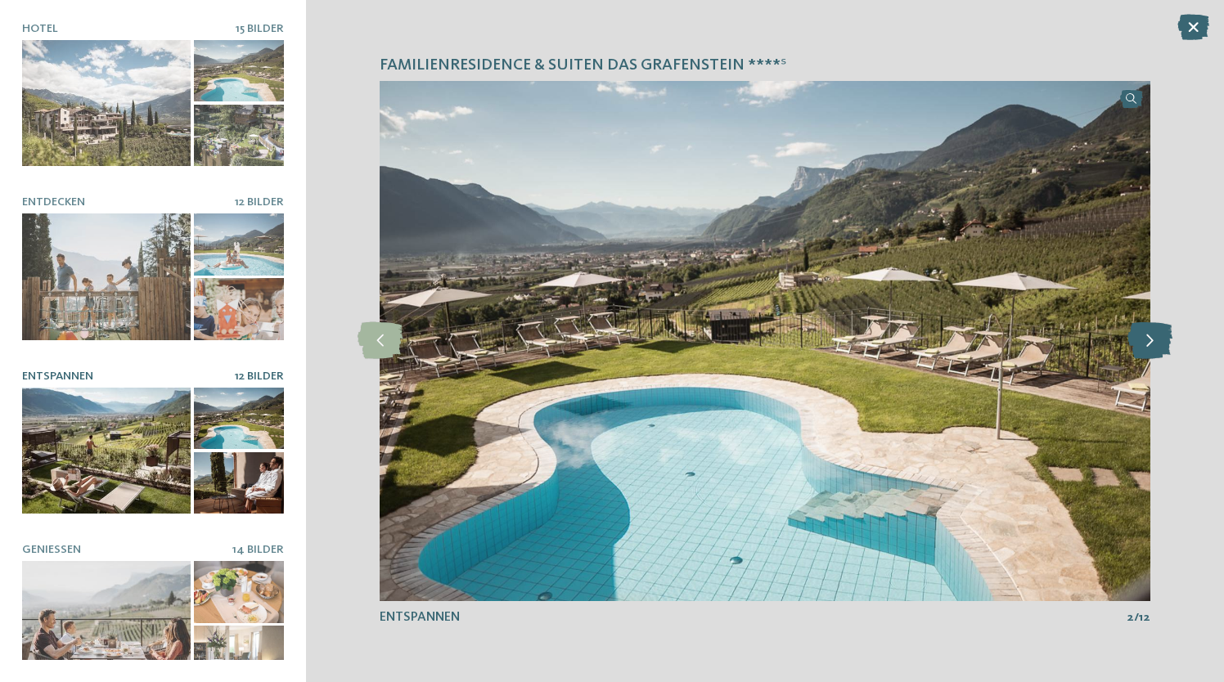
click at [1150, 328] on icon at bounding box center [1150, 340] width 45 height 37
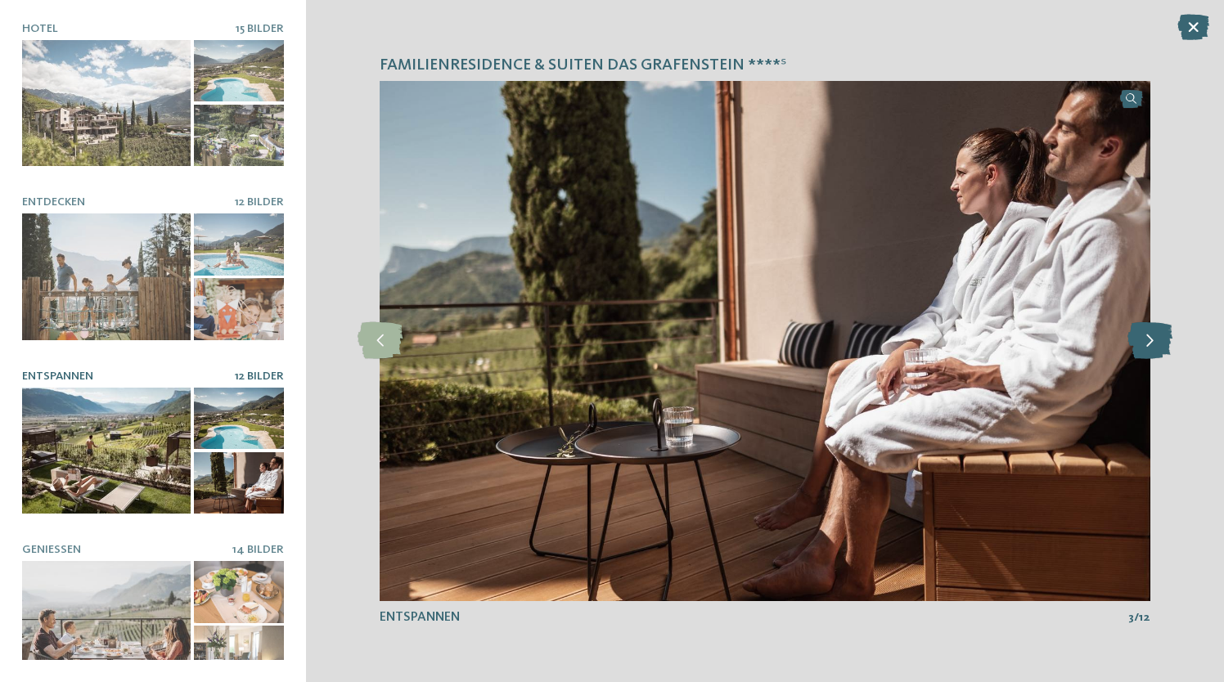
click at [1150, 328] on icon at bounding box center [1150, 340] width 45 height 37
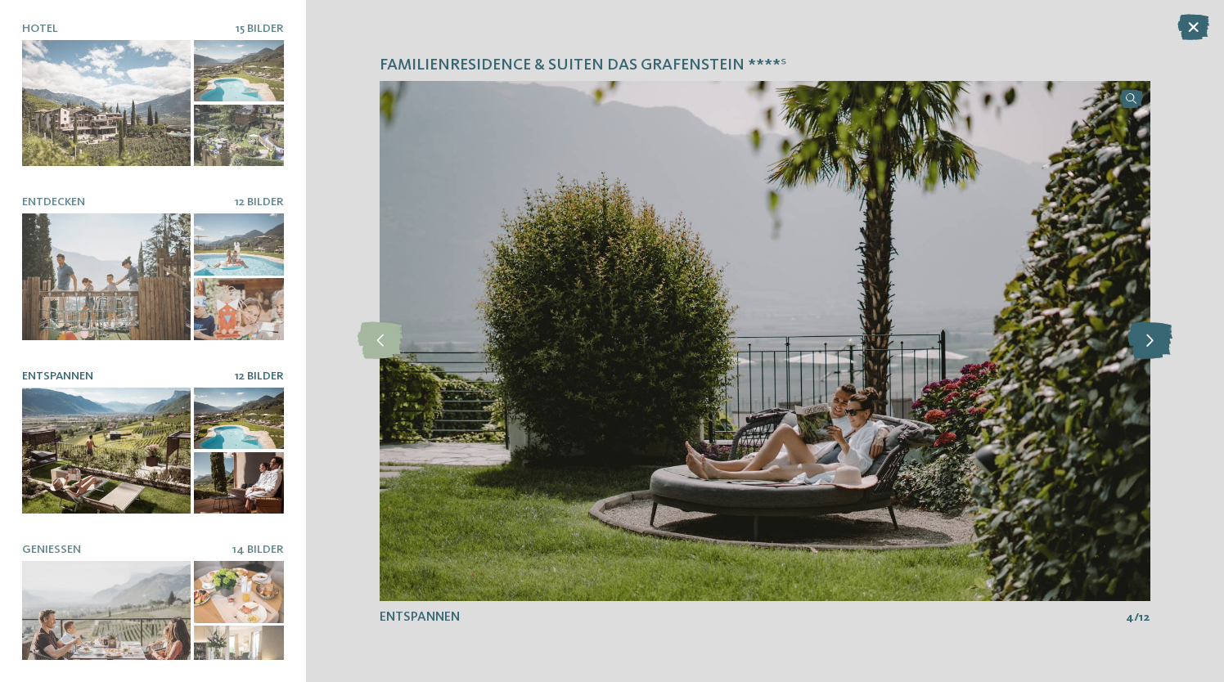
click at [1150, 328] on icon at bounding box center [1150, 340] width 45 height 37
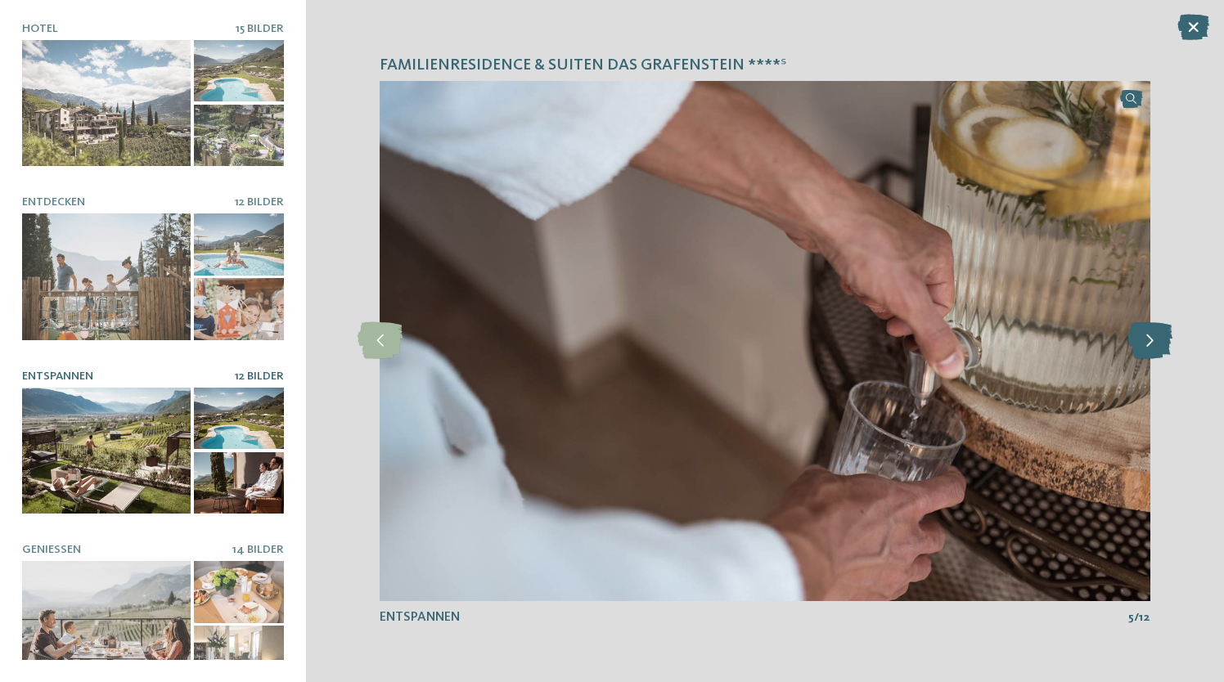
click at [1150, 328] on icon at bounding box center [1150, 340] width 45 height 37
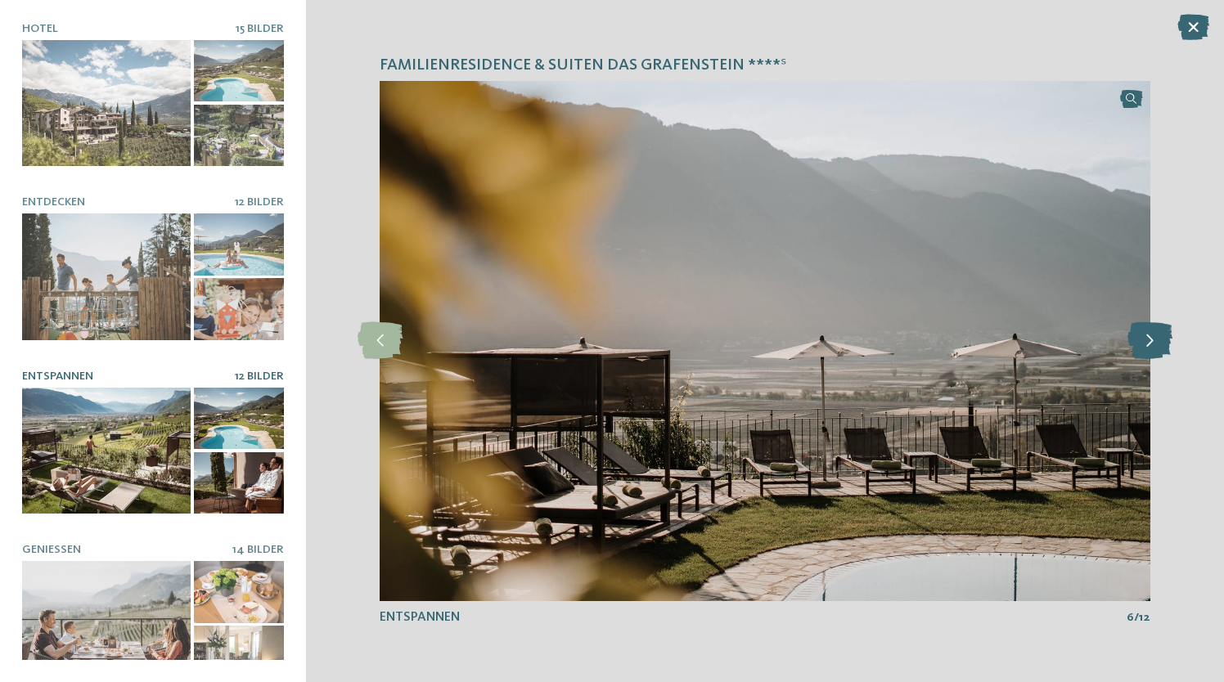
click at [1150, 328] on icon at bounding box center [1150, 340] width 45 height 37
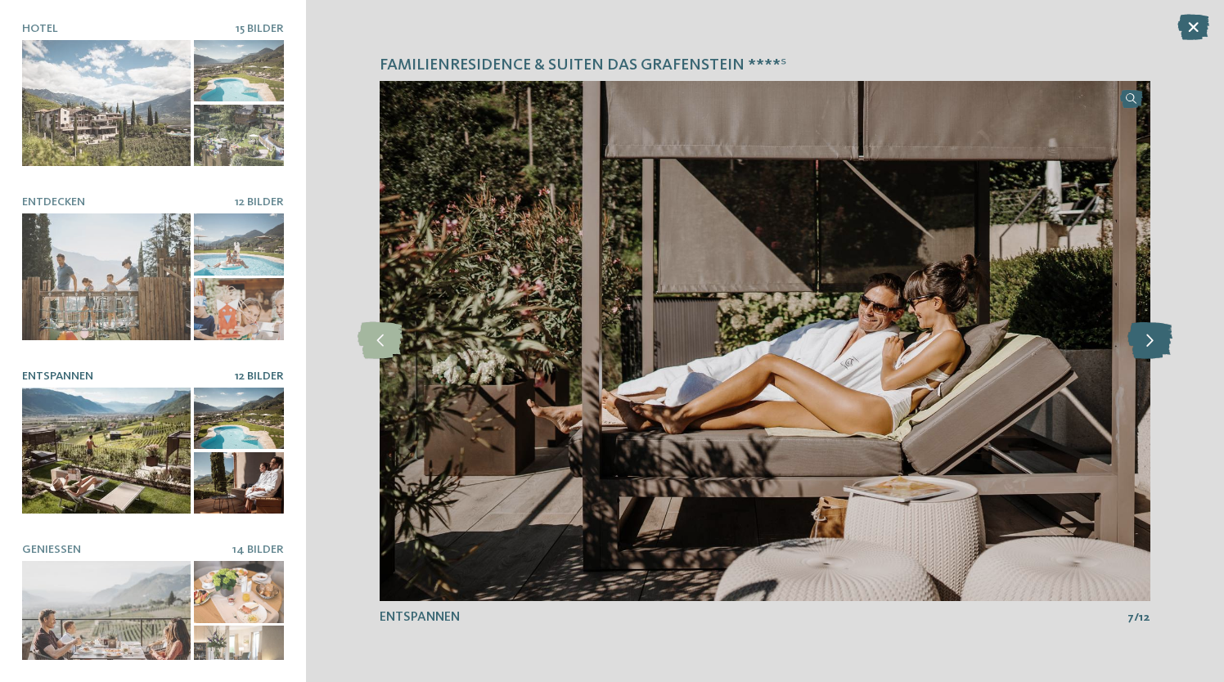
click at [1150, 328] on icon at bounding box center [1150, 340] width 45 height 37
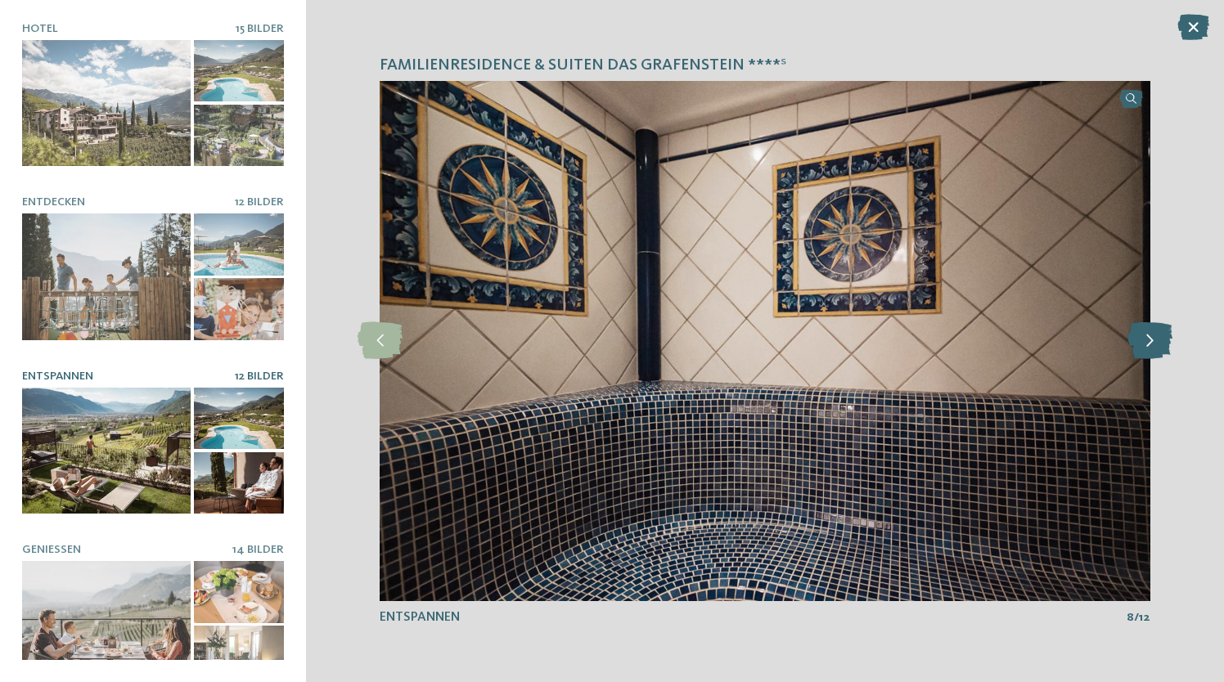
click at [1150, 328] on icon at bounding box center [1150, 340] width 45 height 37
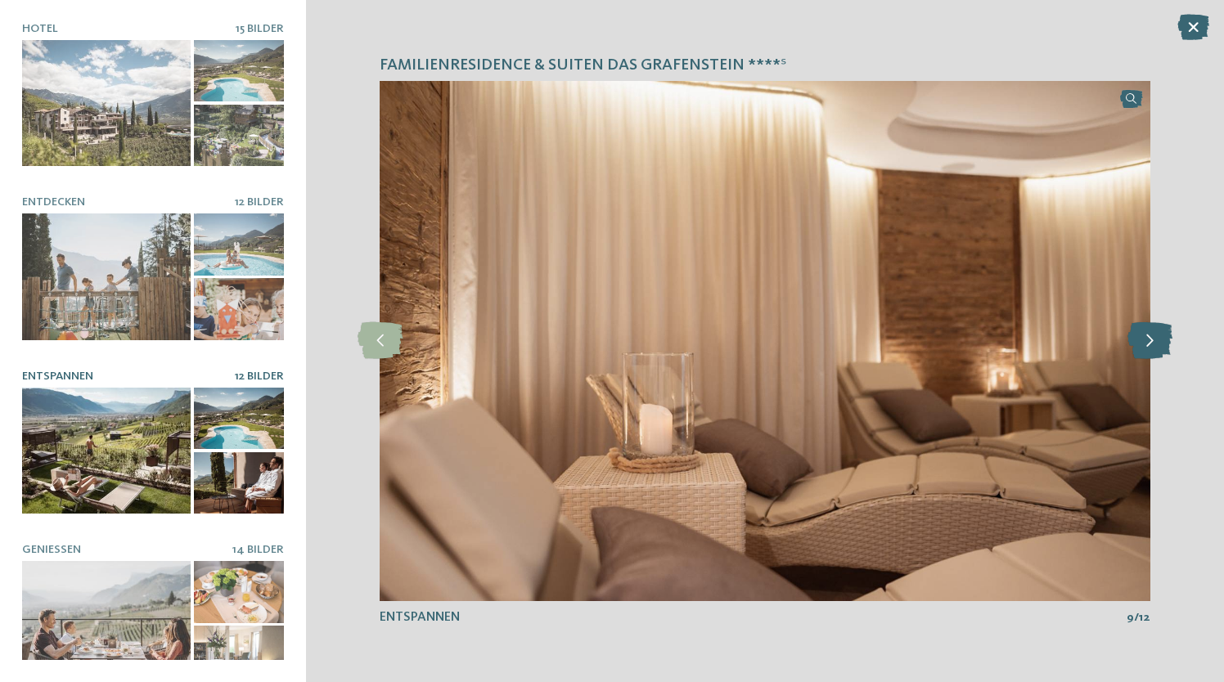
click at [1150, 328] on icon at bounding box center [1150, 340] width 45 height 37
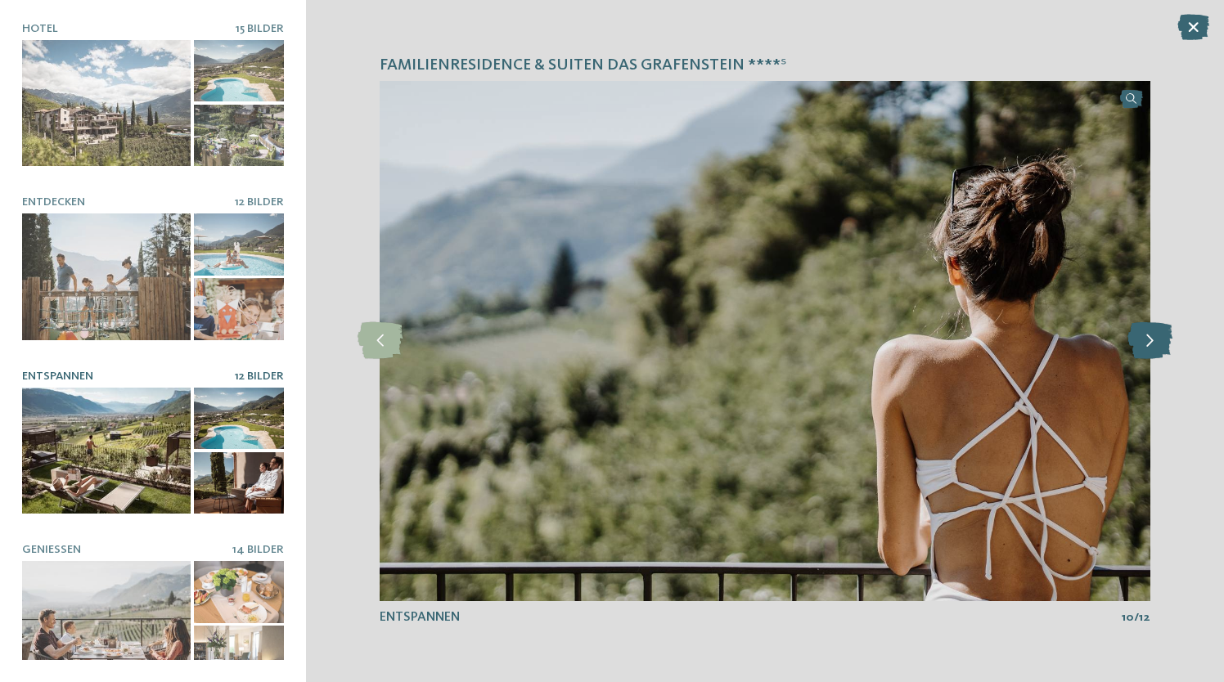
click at [1150, 328] on icon at bounding box center [1150, 340] width 45 height 37
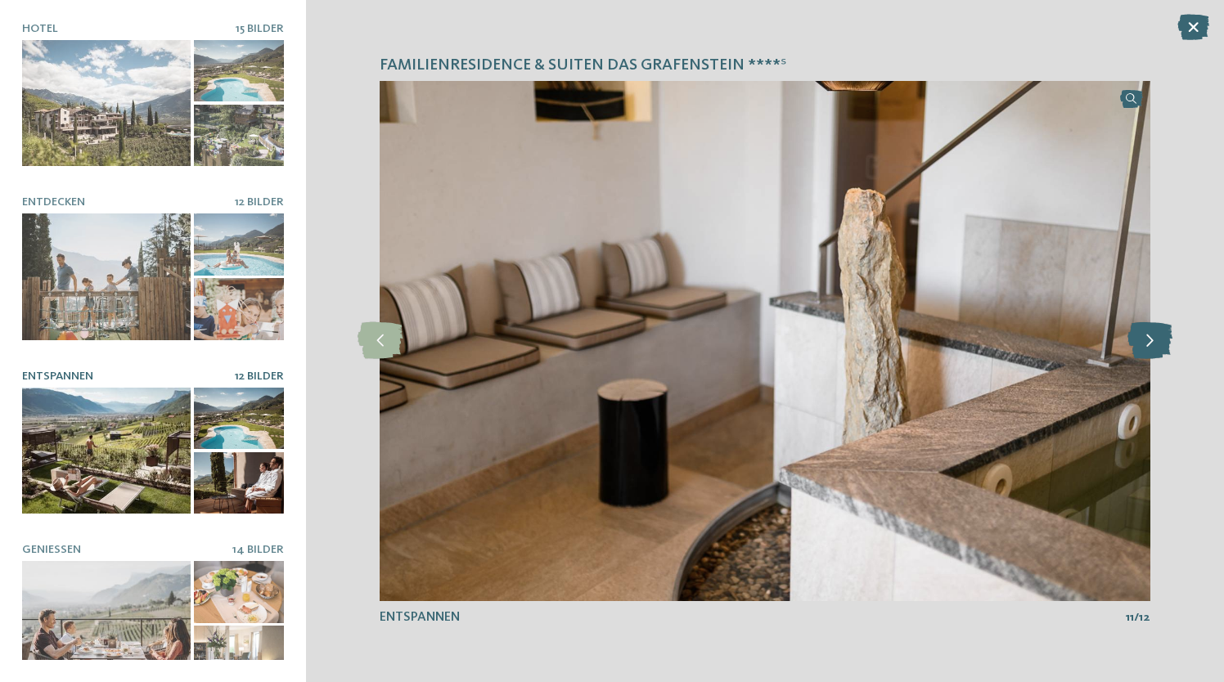
click at [1150, 328] on icon at bounding box center [1150, 340] width 45 height 37
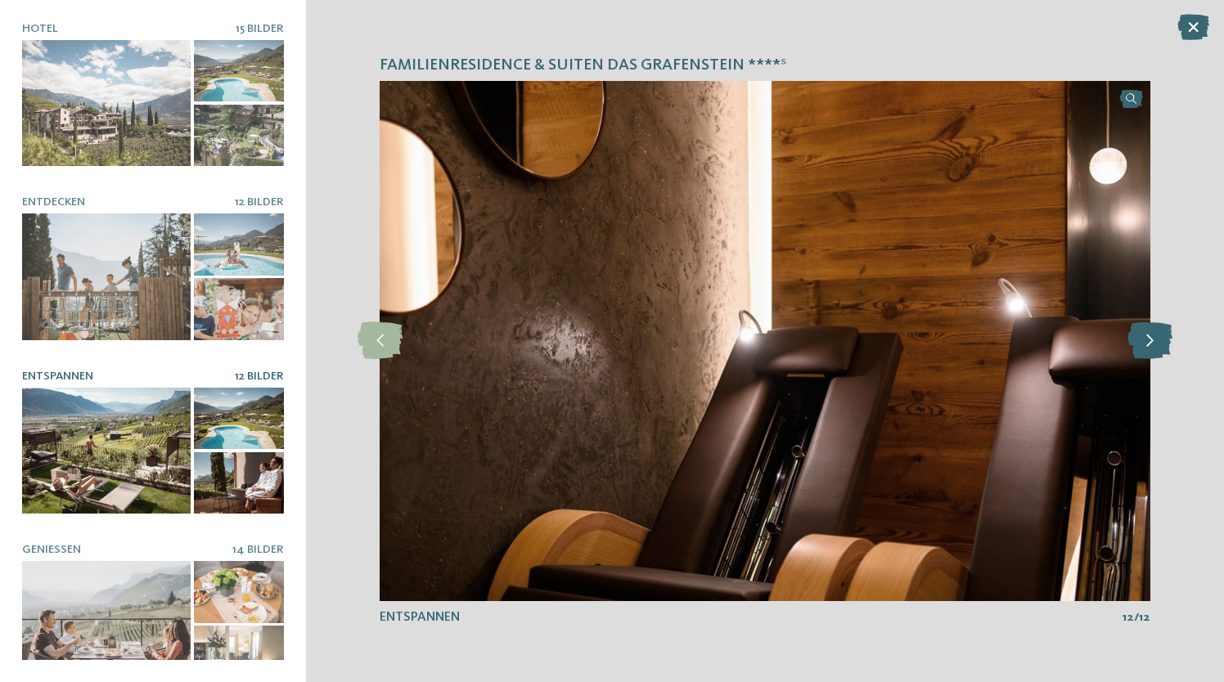
click at [1150, 328] on icon at bounding box center [1150, 340] width 45 height 37
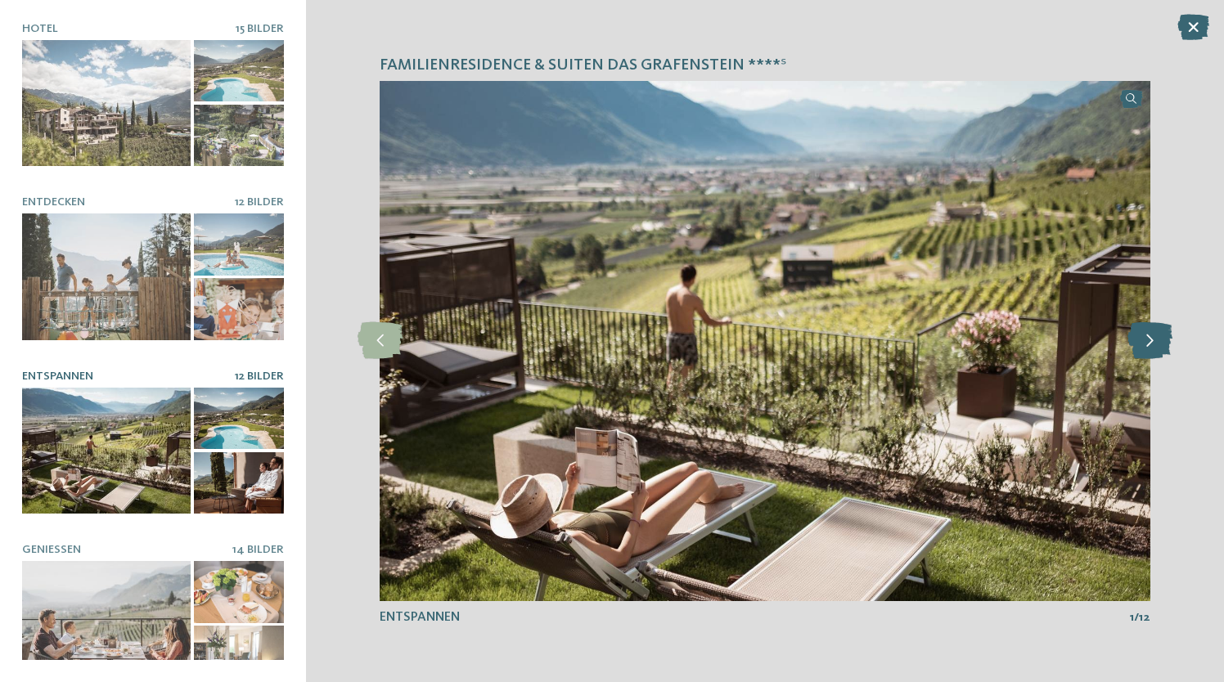
click at [1150, 328] on icon at bounding box center [1150, 340] width 45 height 37
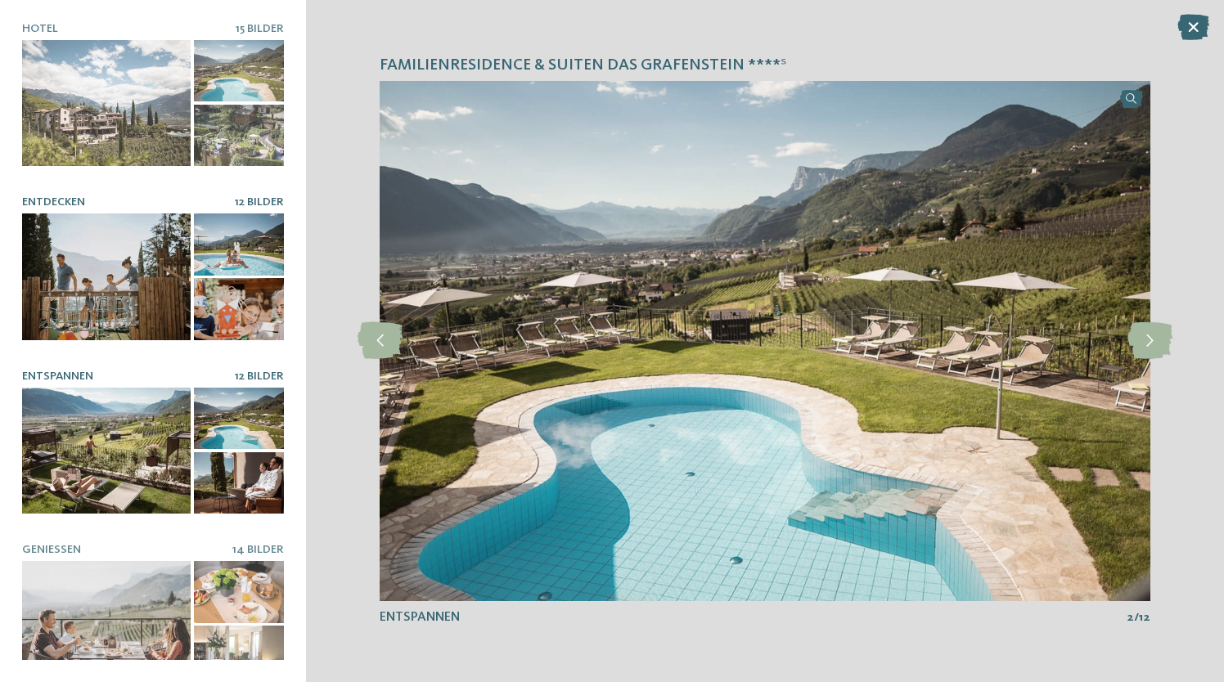
click at [151, 251] on div at bounding box center [106, 277] width 169 height 127
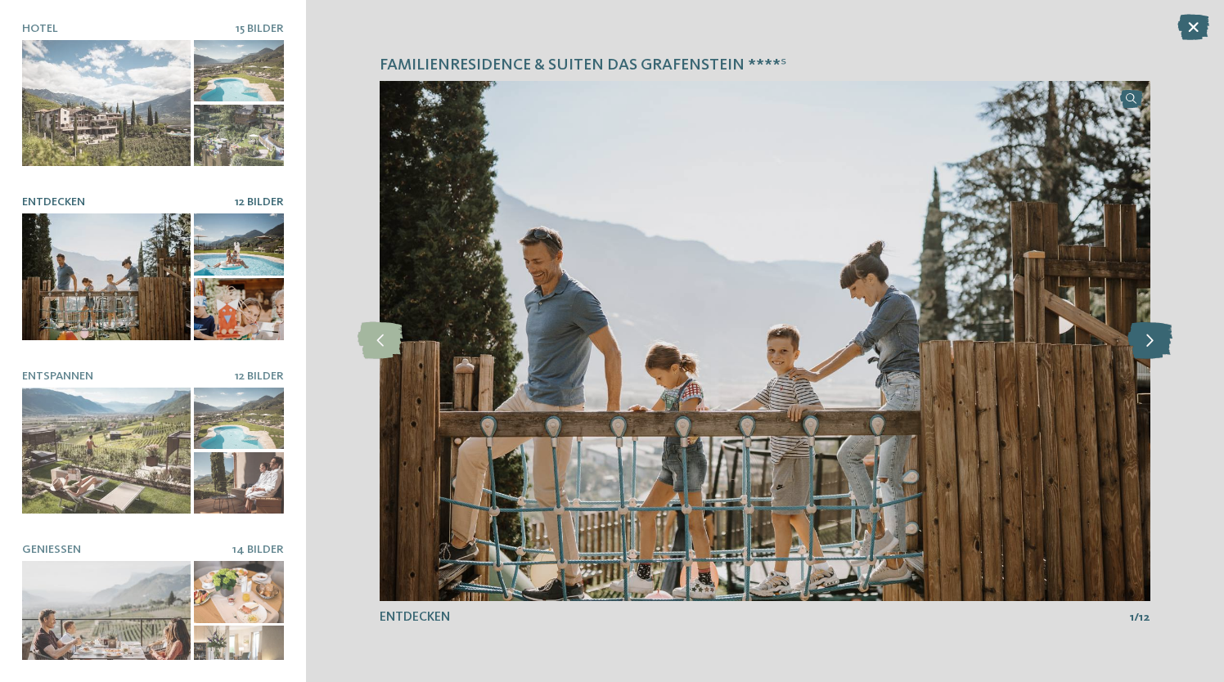
click at [1147, 341] on icon at bounding box center [1150, 340] width 45 height 37
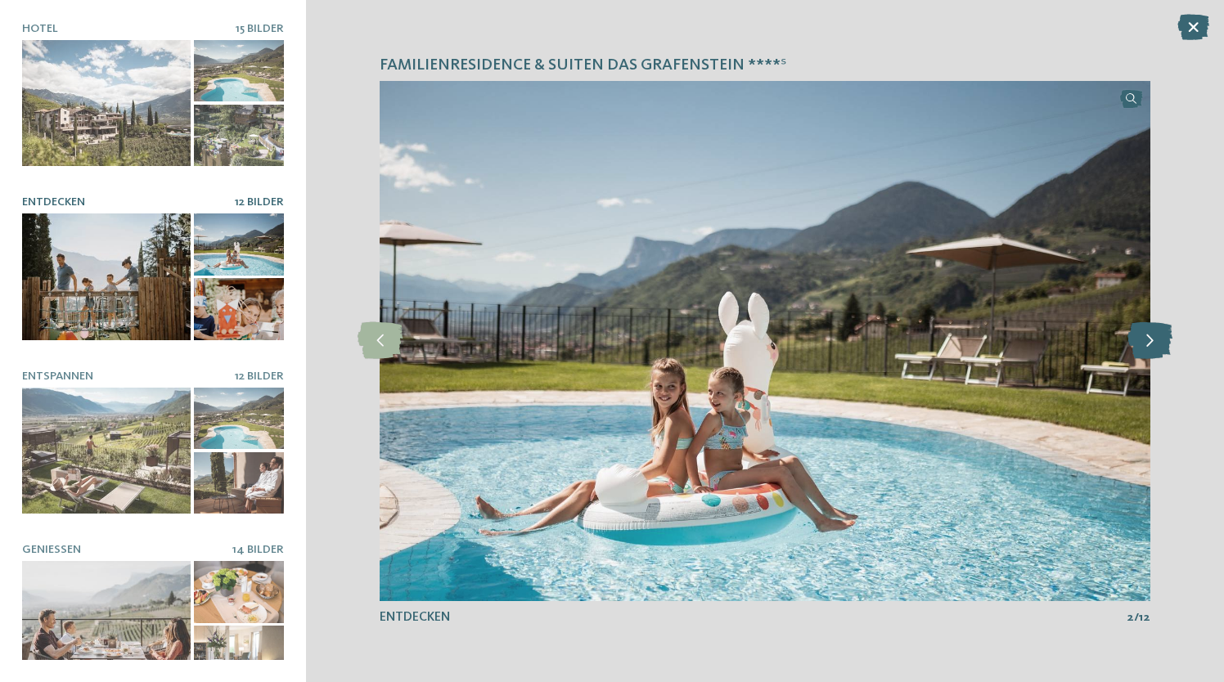
click at [1147, 341] on icon at bounding box center [1150, 340] width 45 height 37
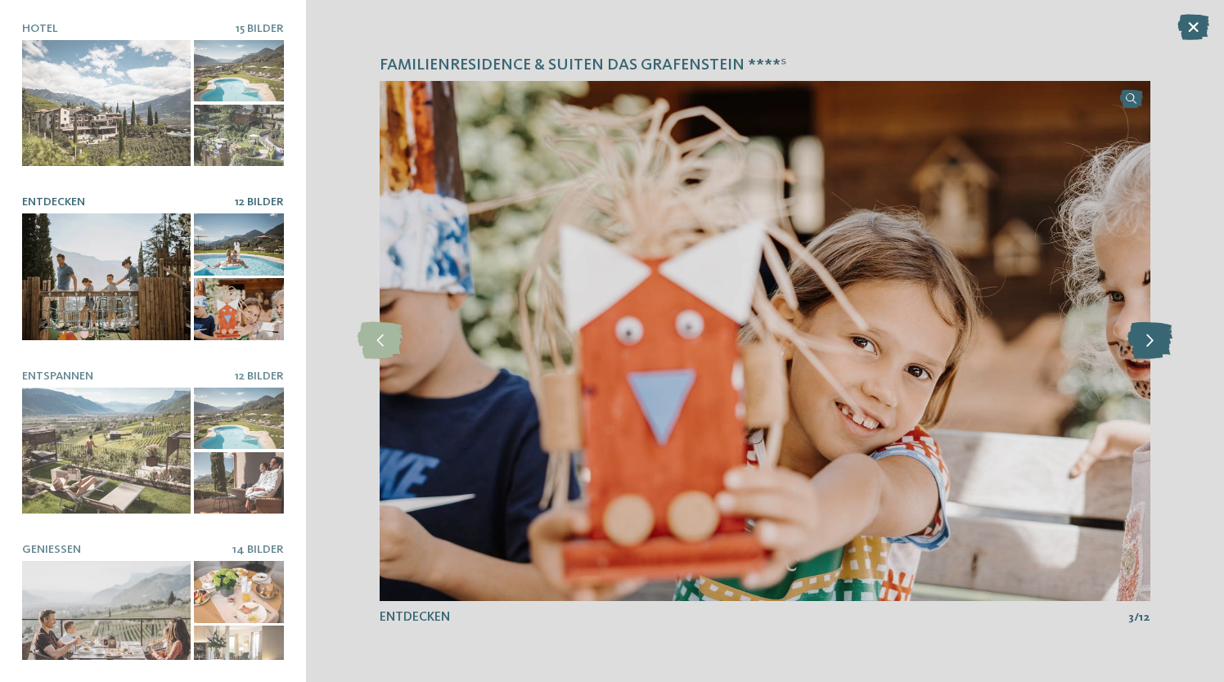
click at [1147, 341] on icon at bounding box center [1150, 340] width 45 height 37
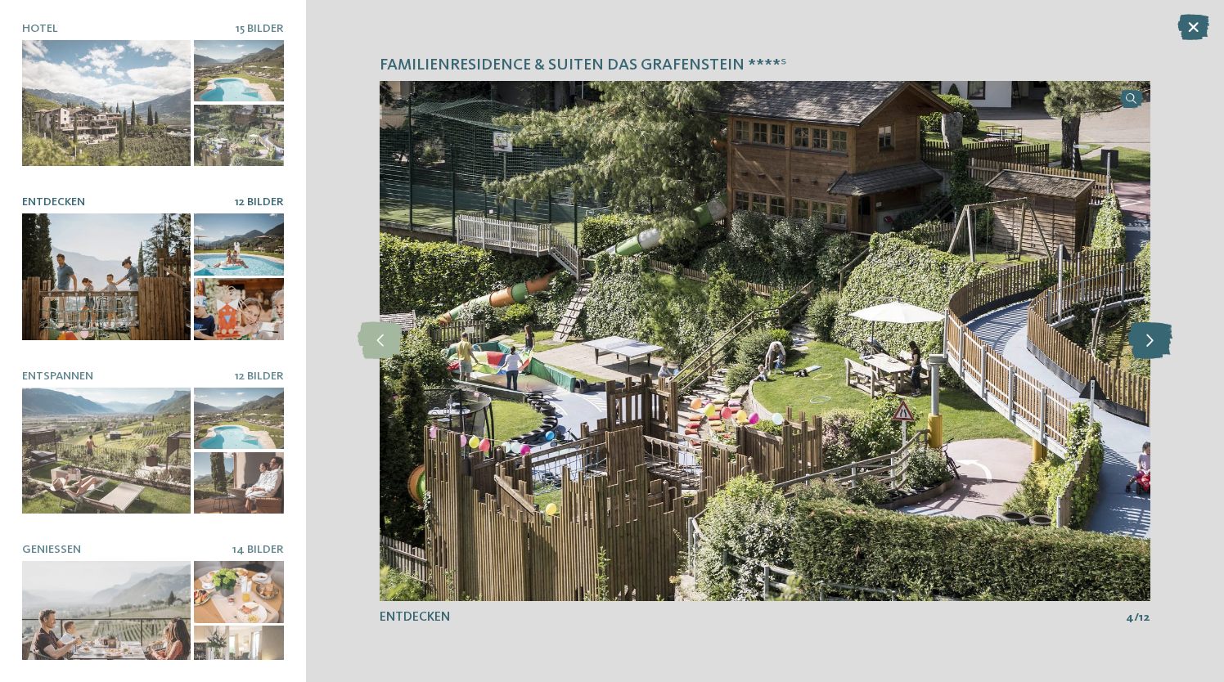
click at [1147, 341] on icon at bounding box center [1150, 340] width 45 height 37
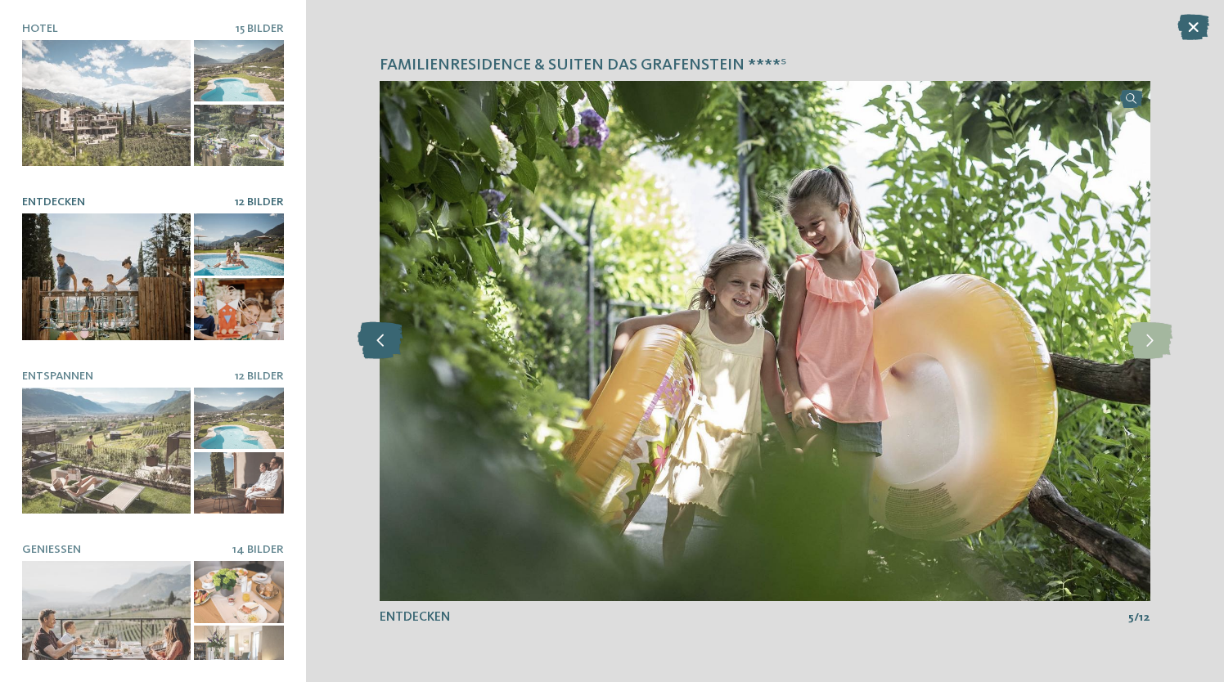
click at [371, 340] on icon at bounding box center [380, 340] width 45 height 37
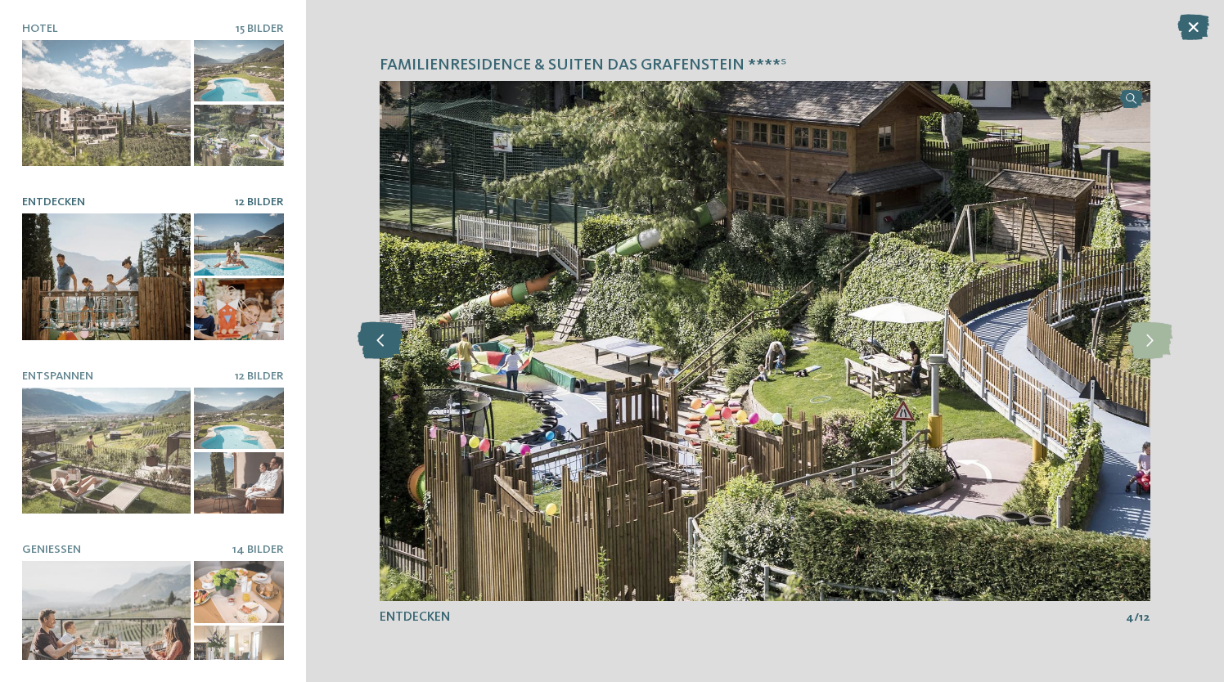
click at [371, 340] on icon at bounding box center [380, 340] width 45 height 37
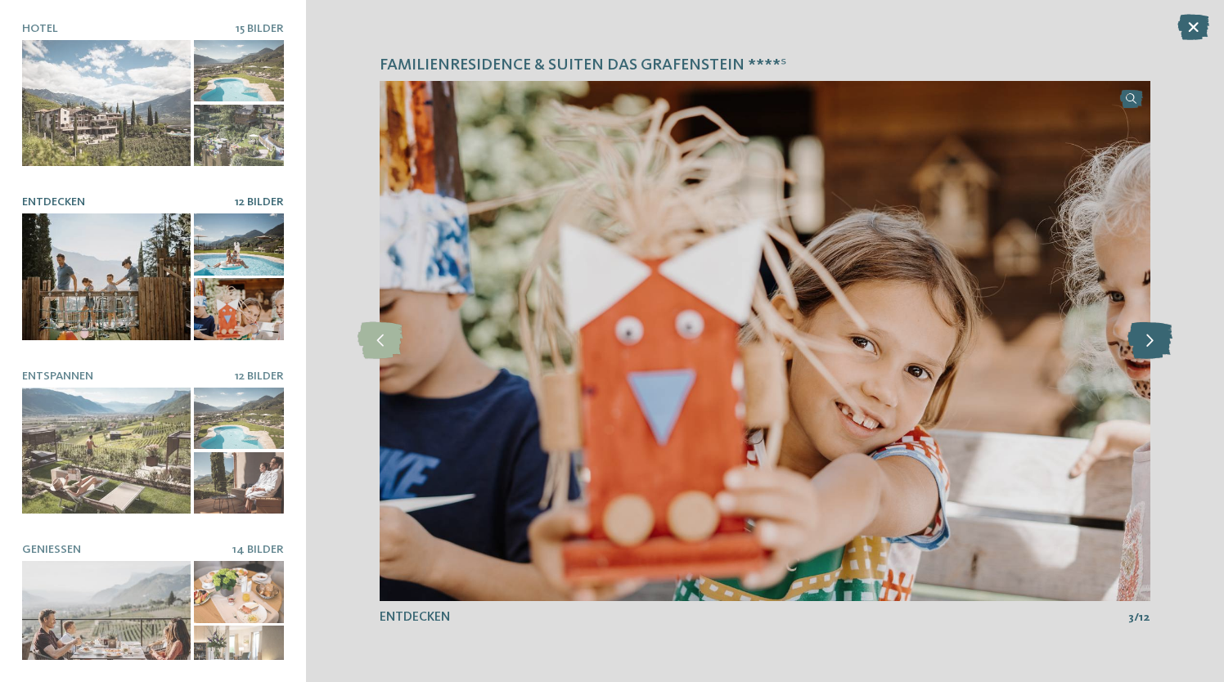
click at [1152, 333] on icon at bounding box center [1150, 340] width 45 height 37
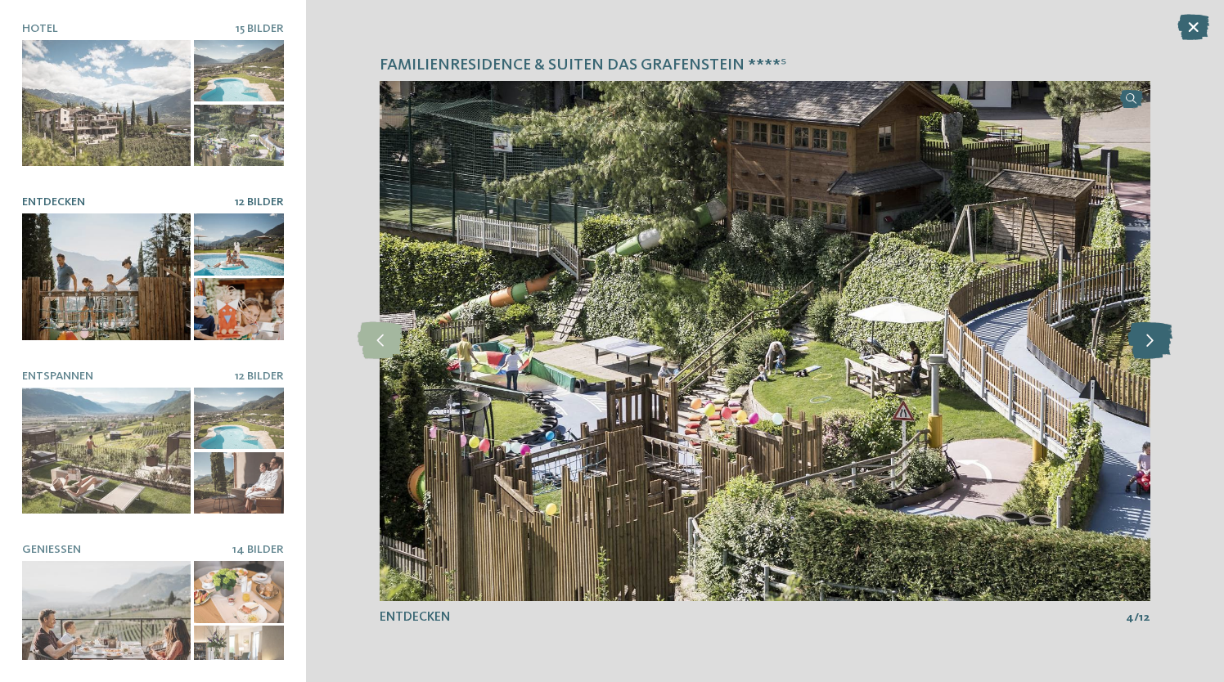
click at [1152, 333] on icon at bounding box center [1150, 340] width 45 height 37
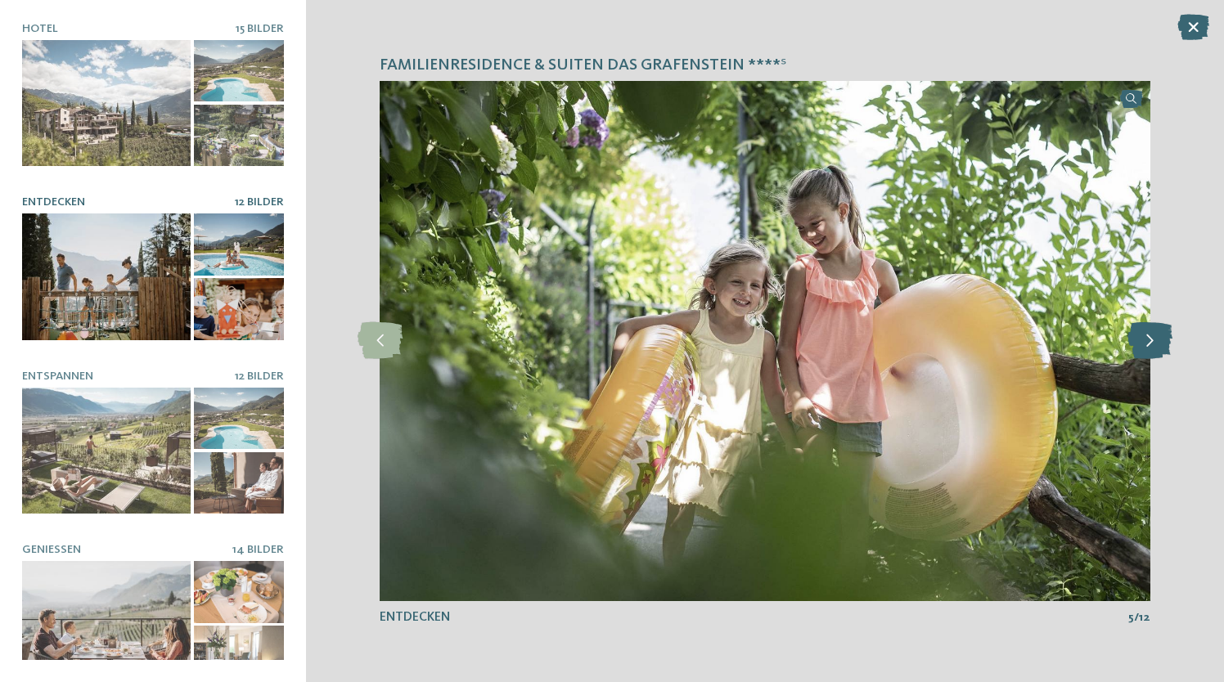
click at [1152, 333] on icon at bounding box center [1150, 340] width 45 height 37
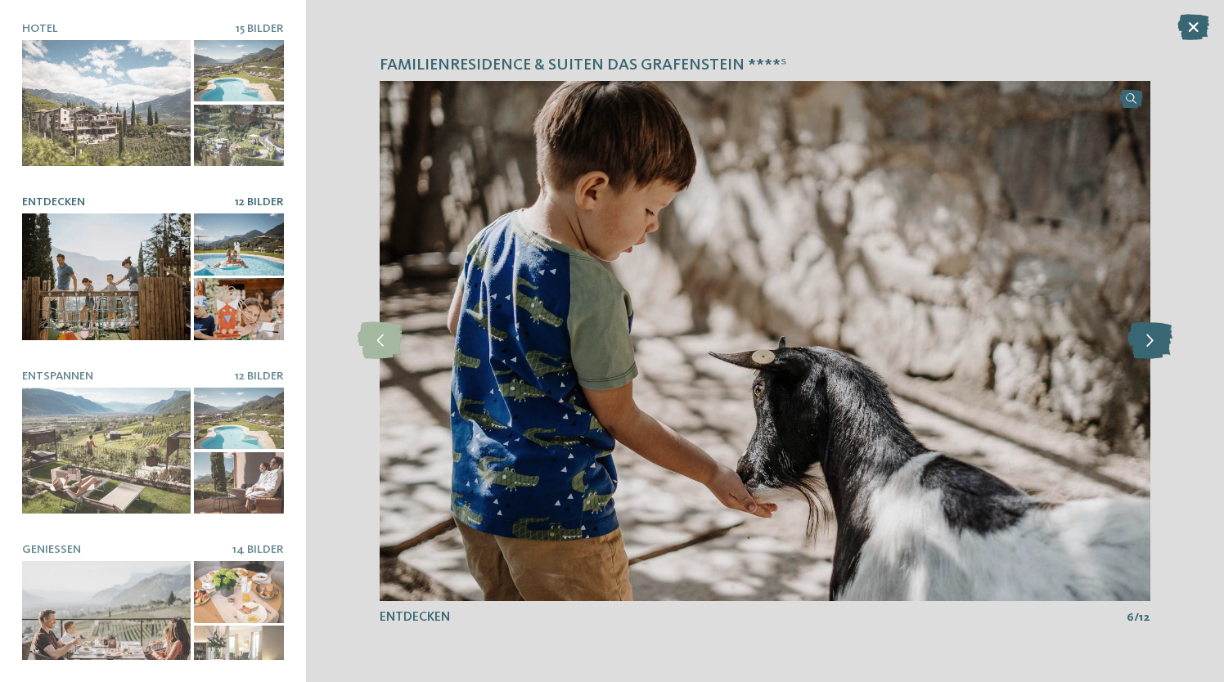
click at [1152, 333] on icon at bounding box center [1150, 340] width 45 height 37
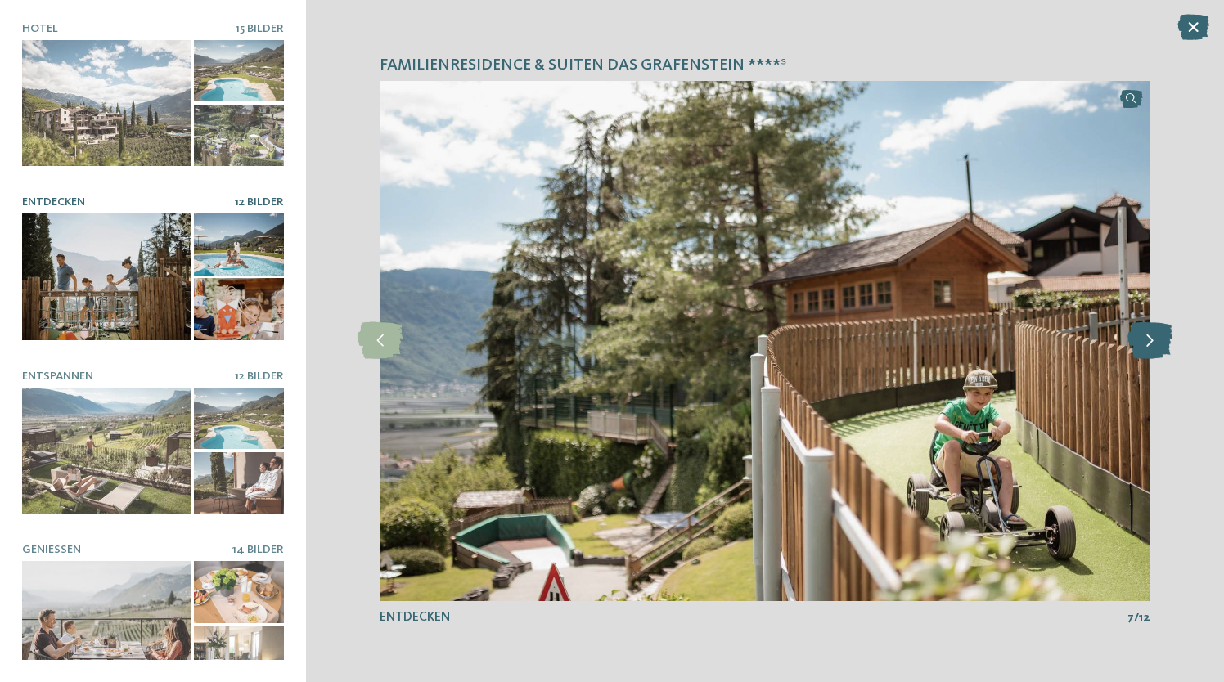
click at [1152, 333] on icon at bounding box center [1150, 340] width 45 height 37
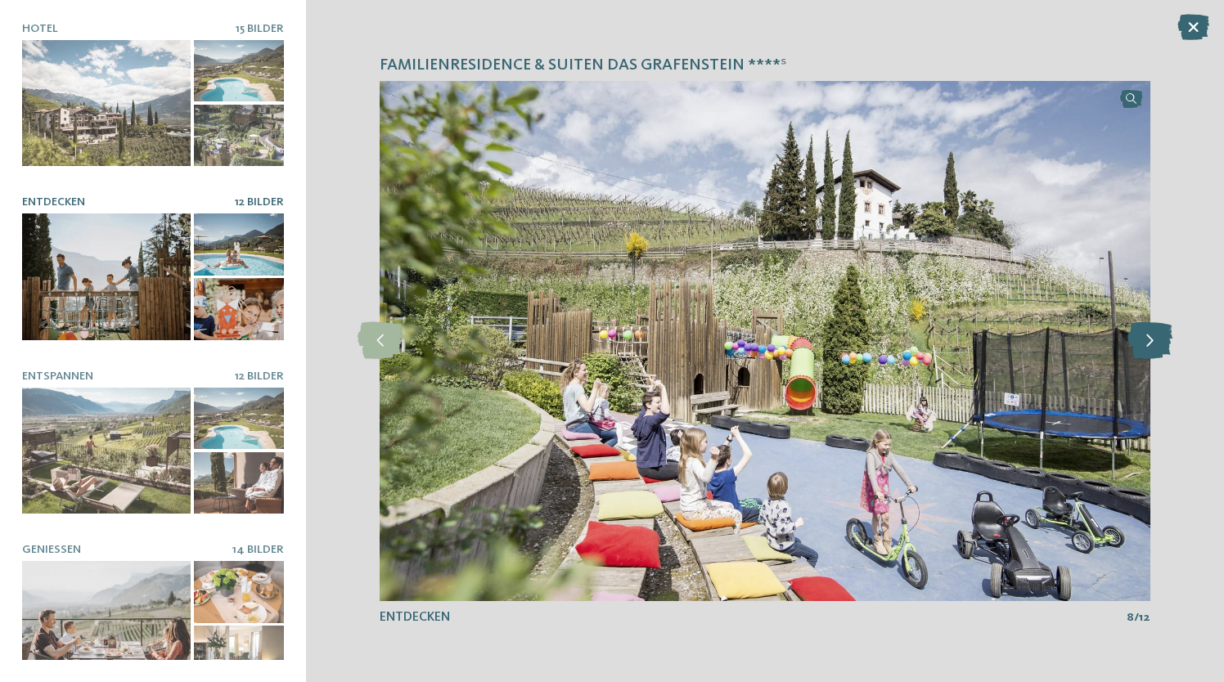
click at [1152, 333] on icon at bounding box center [1150, 340] width 45 height 37
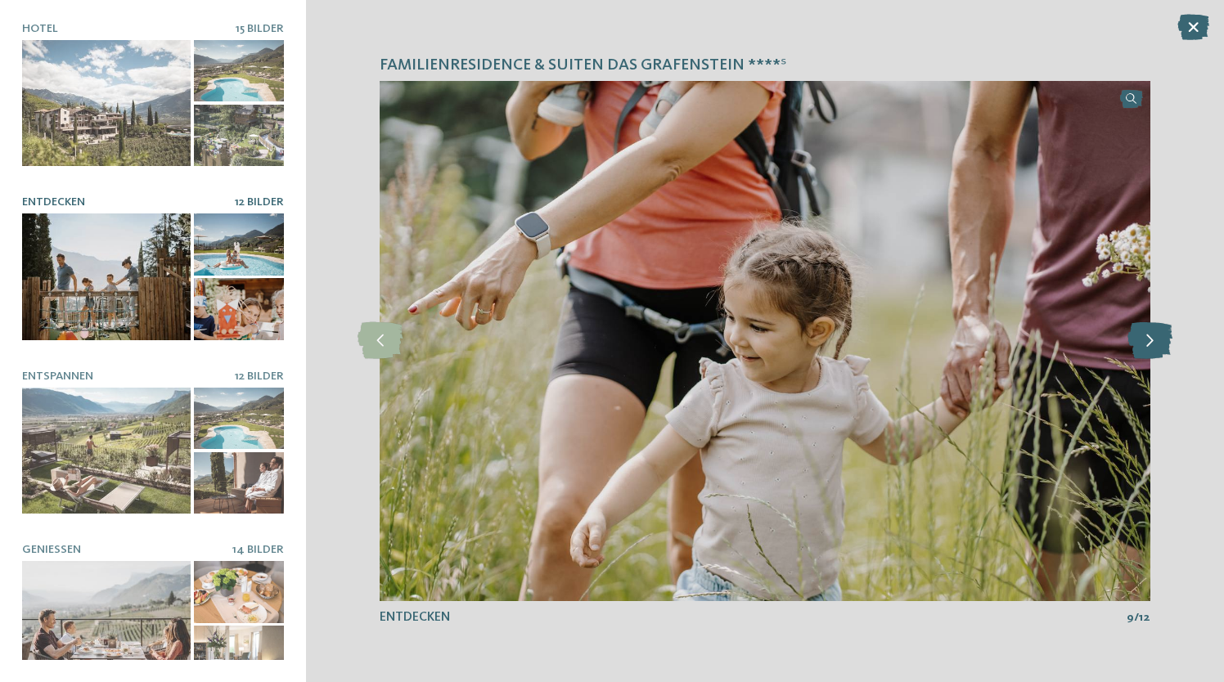
click at [1152, 333] on icon at bounding box center [1150, 340] width 45 height 37
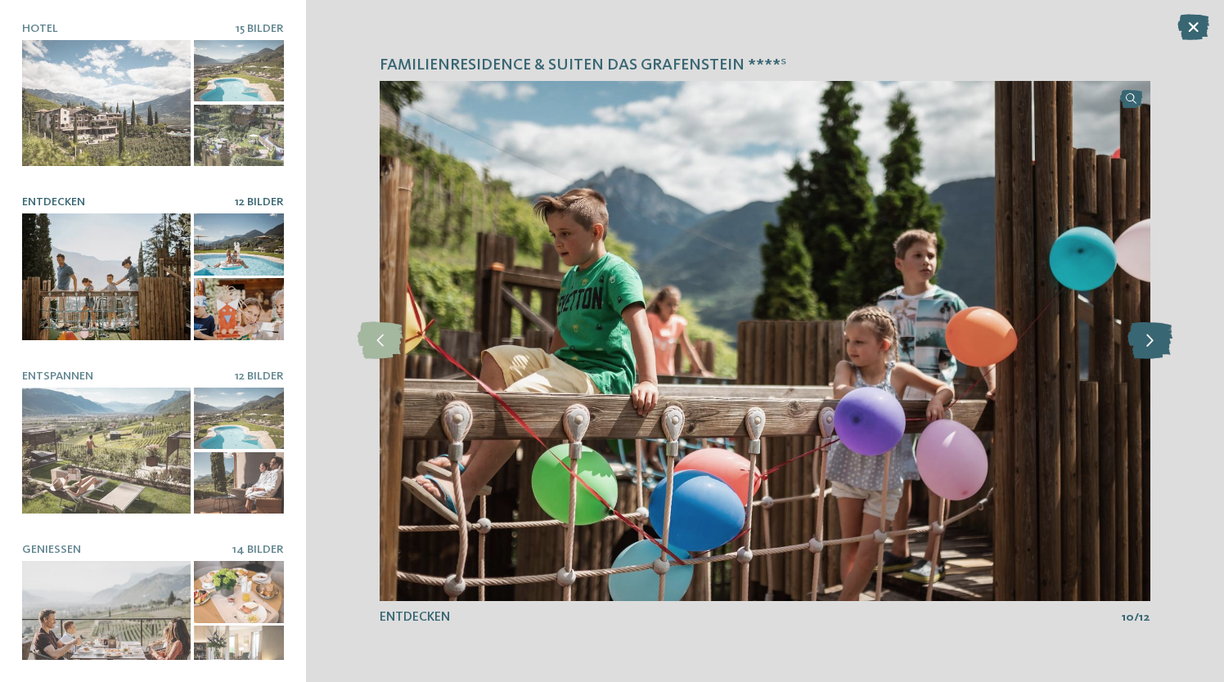
click at [1152, 333] on icon at bounding box center [1150, 340] width 45 height 37
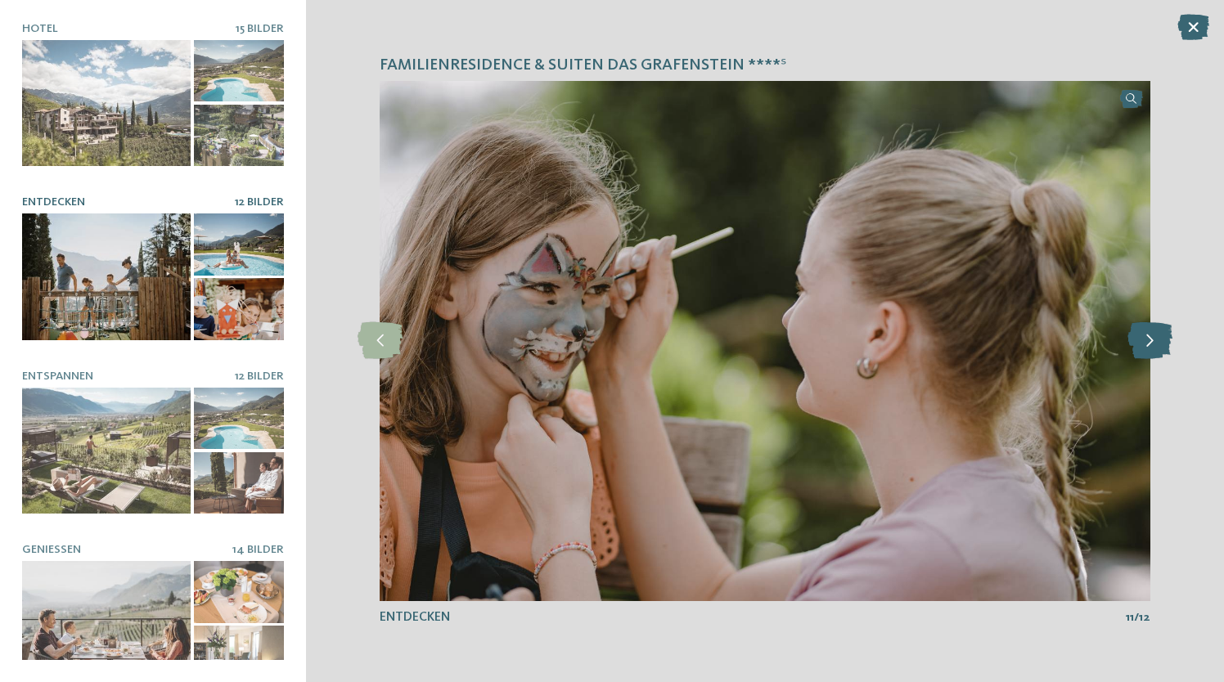
click at [1152, 333] on icon at bounding box center [1150, 340] width 45 height 37
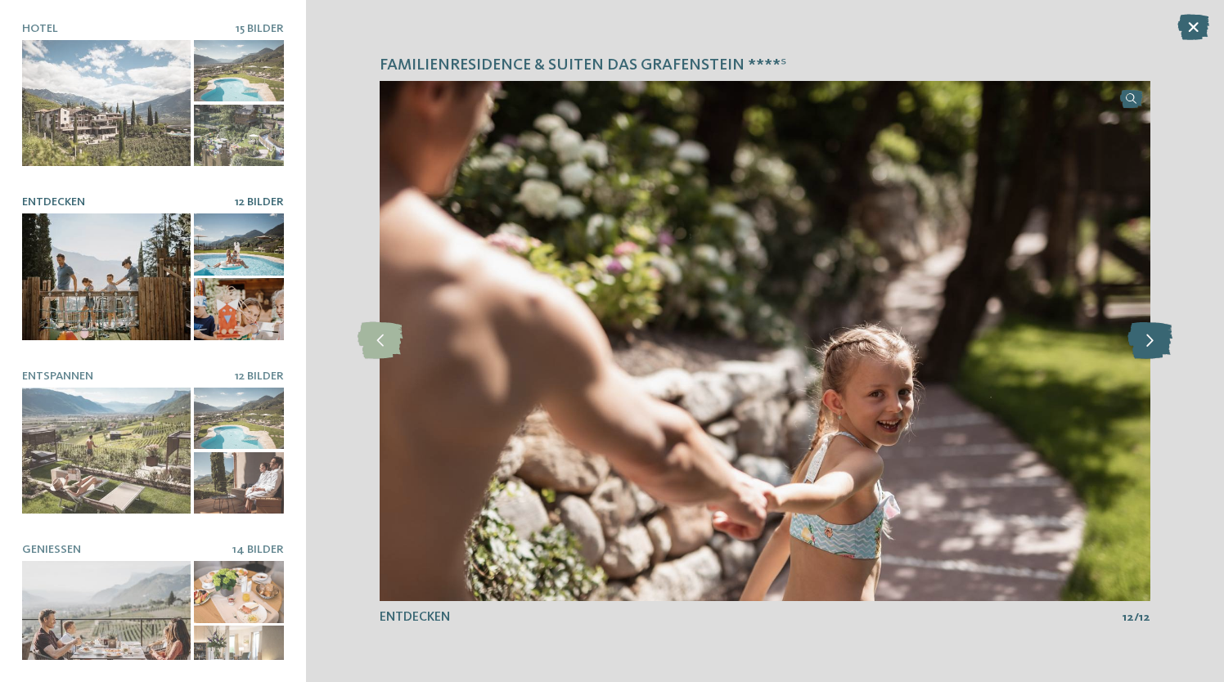
click at [1152, 333] on icon at bounding box center [1150, 340] width 45 height 37
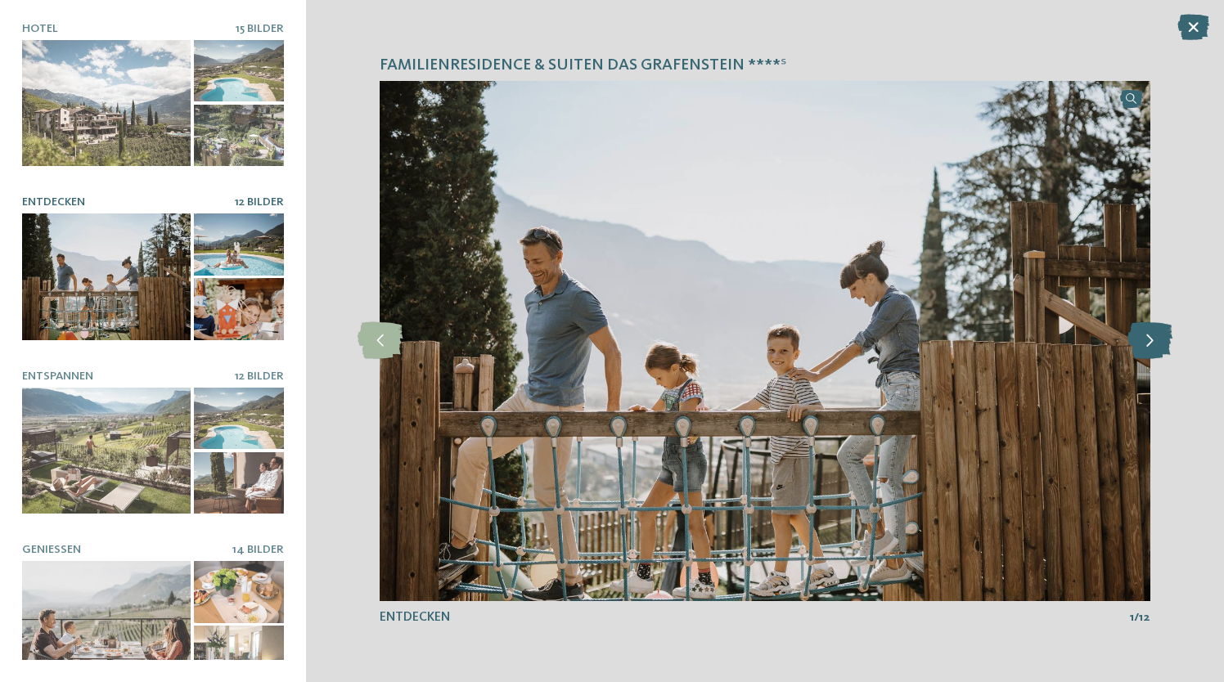
click at [1152, 333] on icon at bounding box center [1150, 340] width 45 height 37
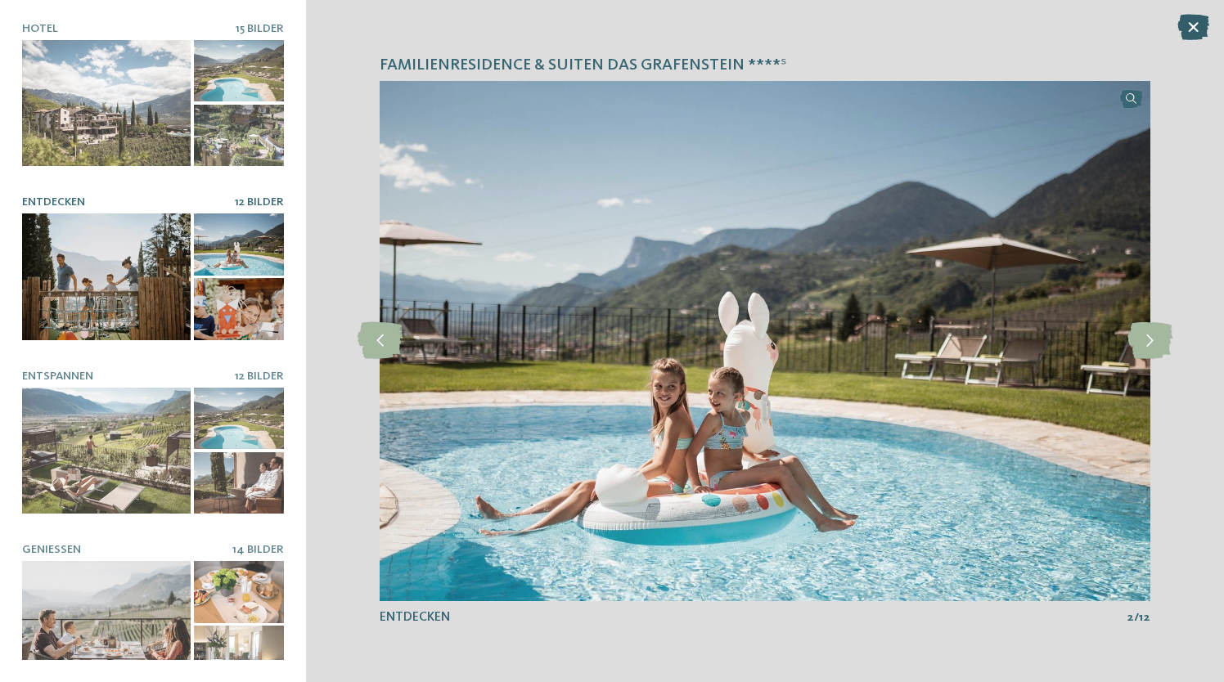
click at [1186, 30] on icon at bounding box center [1193, 27] width 32 height 26
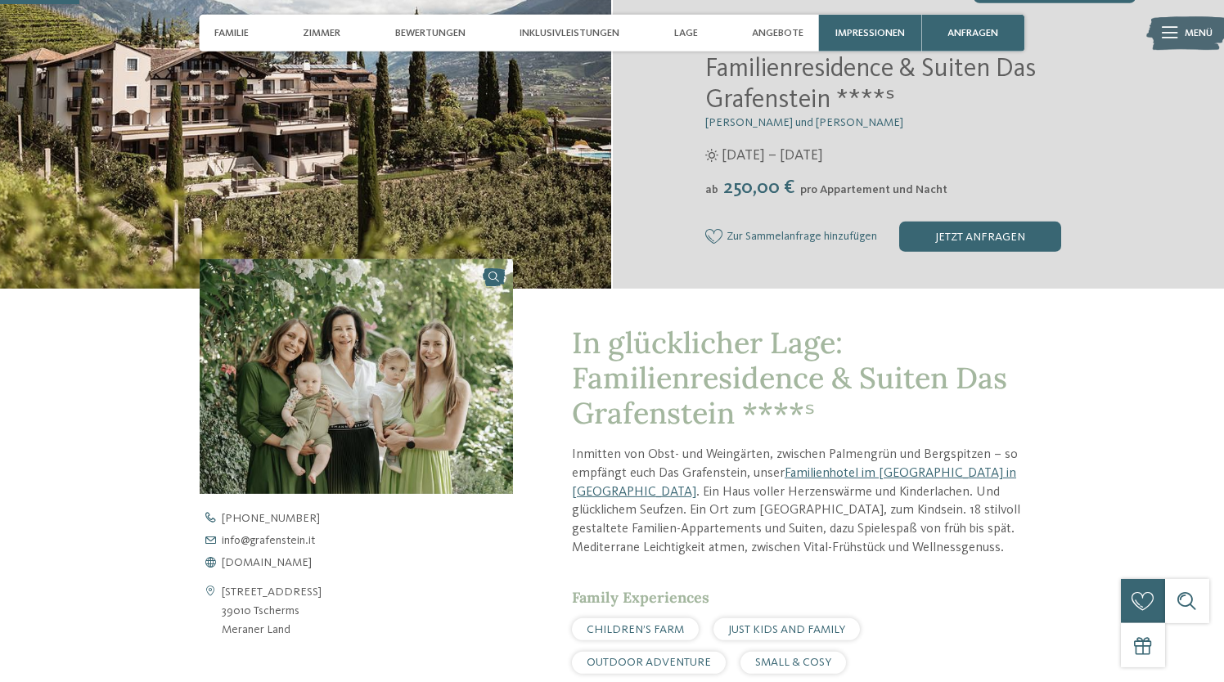
scroll to position [309, 0]
